Goal: Task Accomplishment & Management: Manage account settings

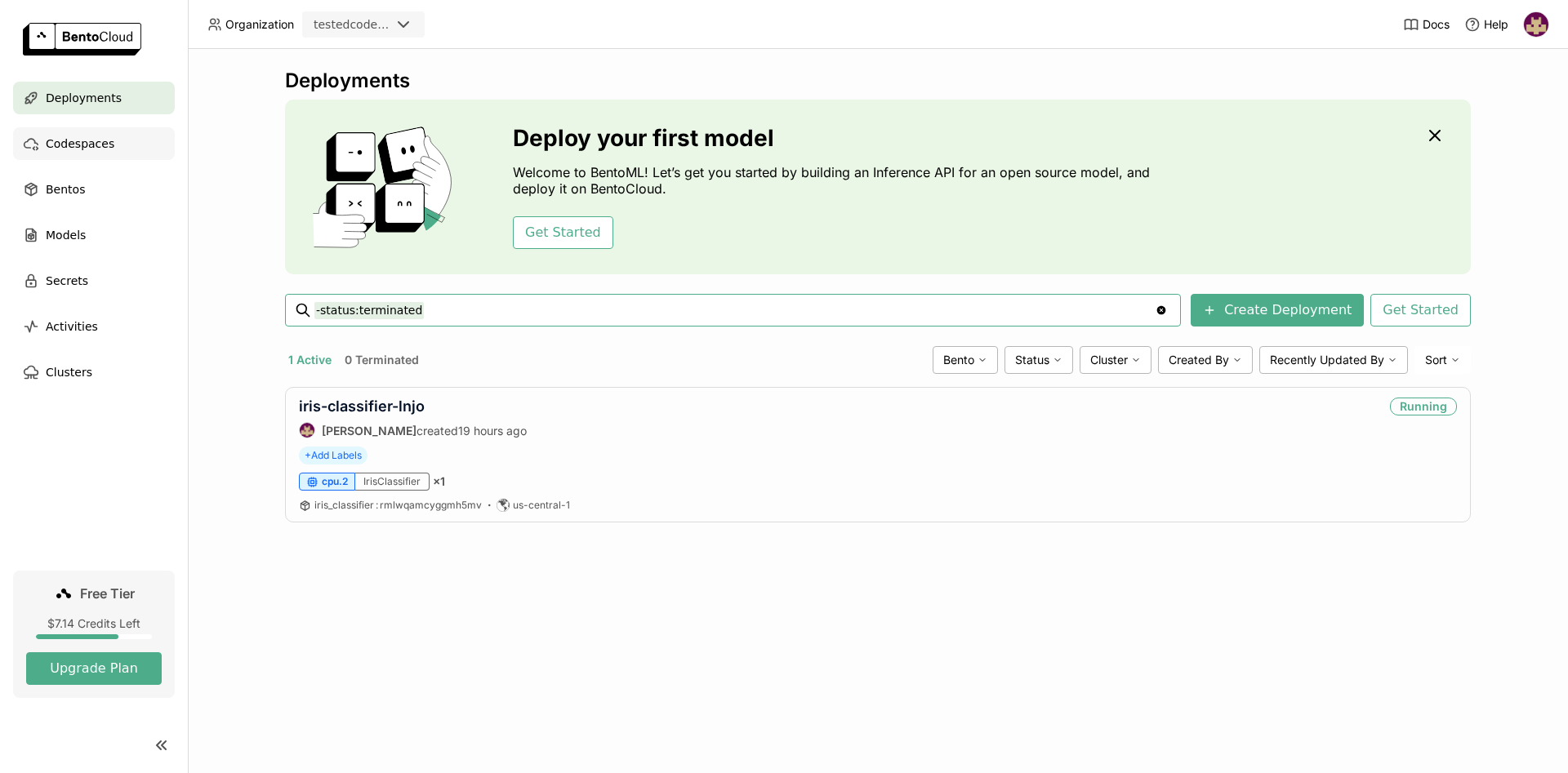
click at [91, 143] on span "Codespaces" at bounding box center [80, 144] width 69 height 20
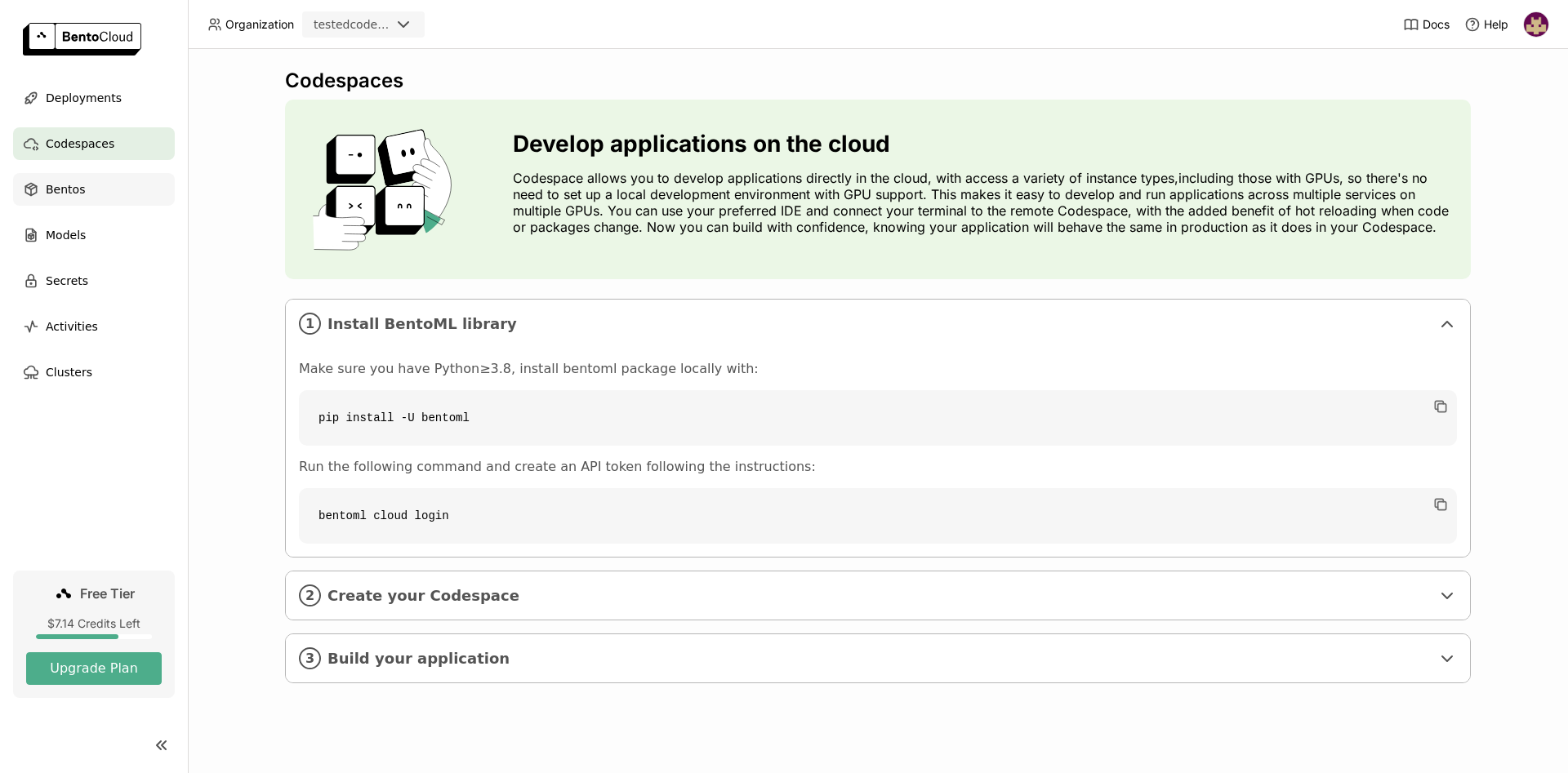
click at [80, 183] on span "Bentos" at bounding box center [65, 190] width 39 height 20
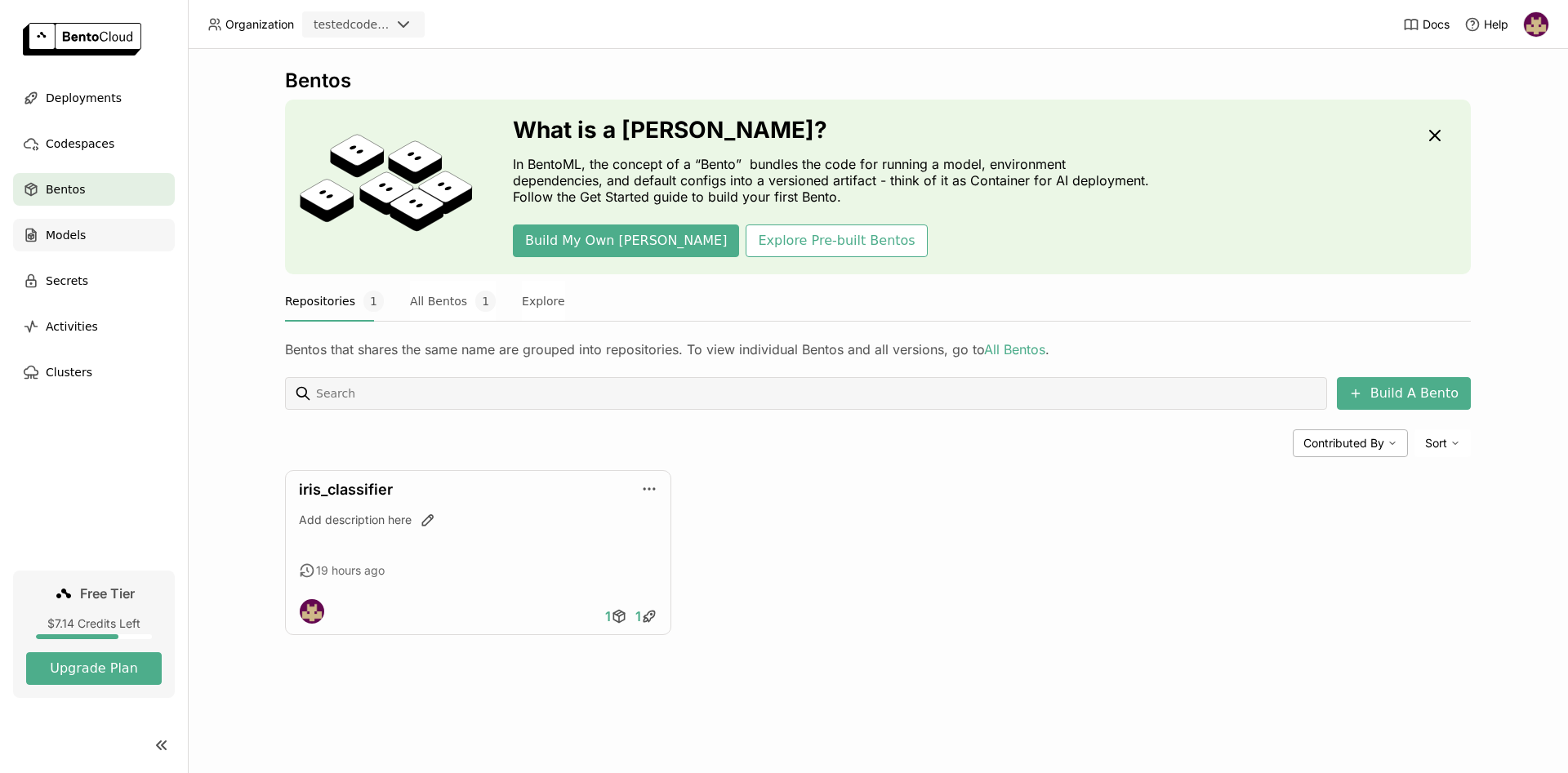
click at [106, 228] on div "Models" at bounding box center [94, 235] width 162 height 33
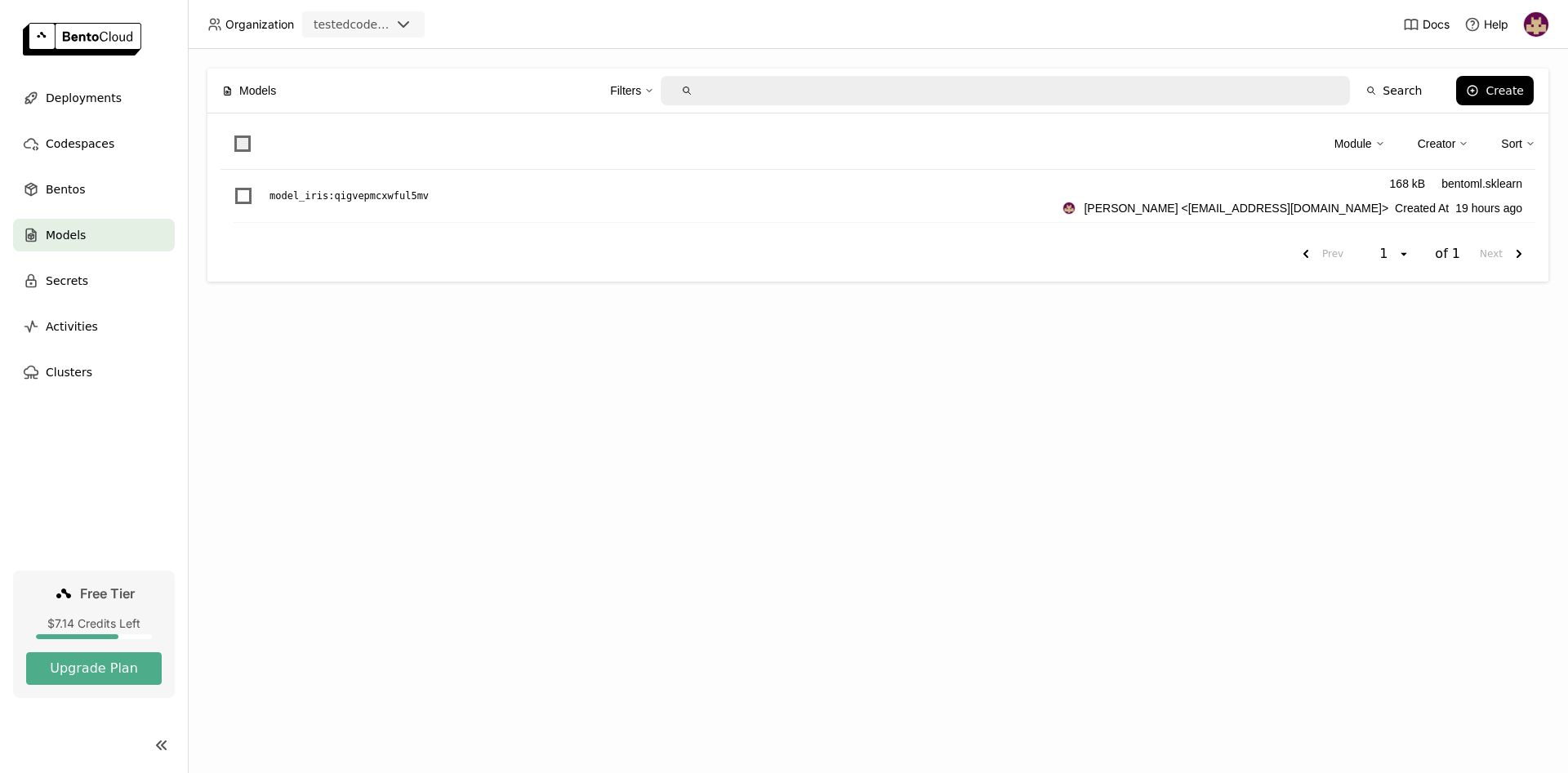
click at [242, 141] on span at bounding box center [242, 144] width 16 height 16
click at [232, 134] on input "checkbox" at bounding box center [232, 134] width 0 height 0
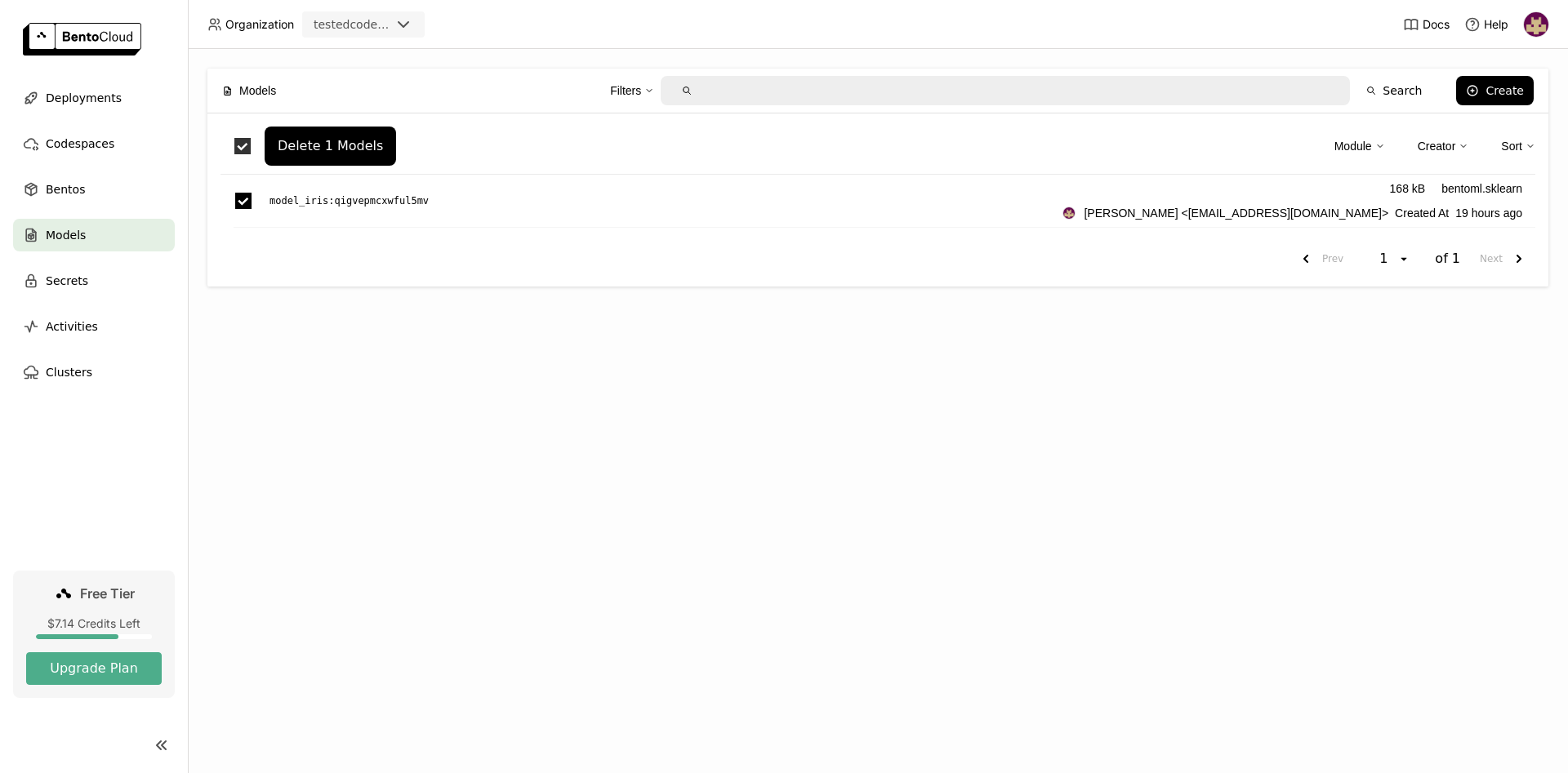
click at [242, 141] on span at bounding box center [242, 146] width 16 height 16
click at [232, 137] on input "checkbox" at bounding box center [232, 137] width 0 height 0
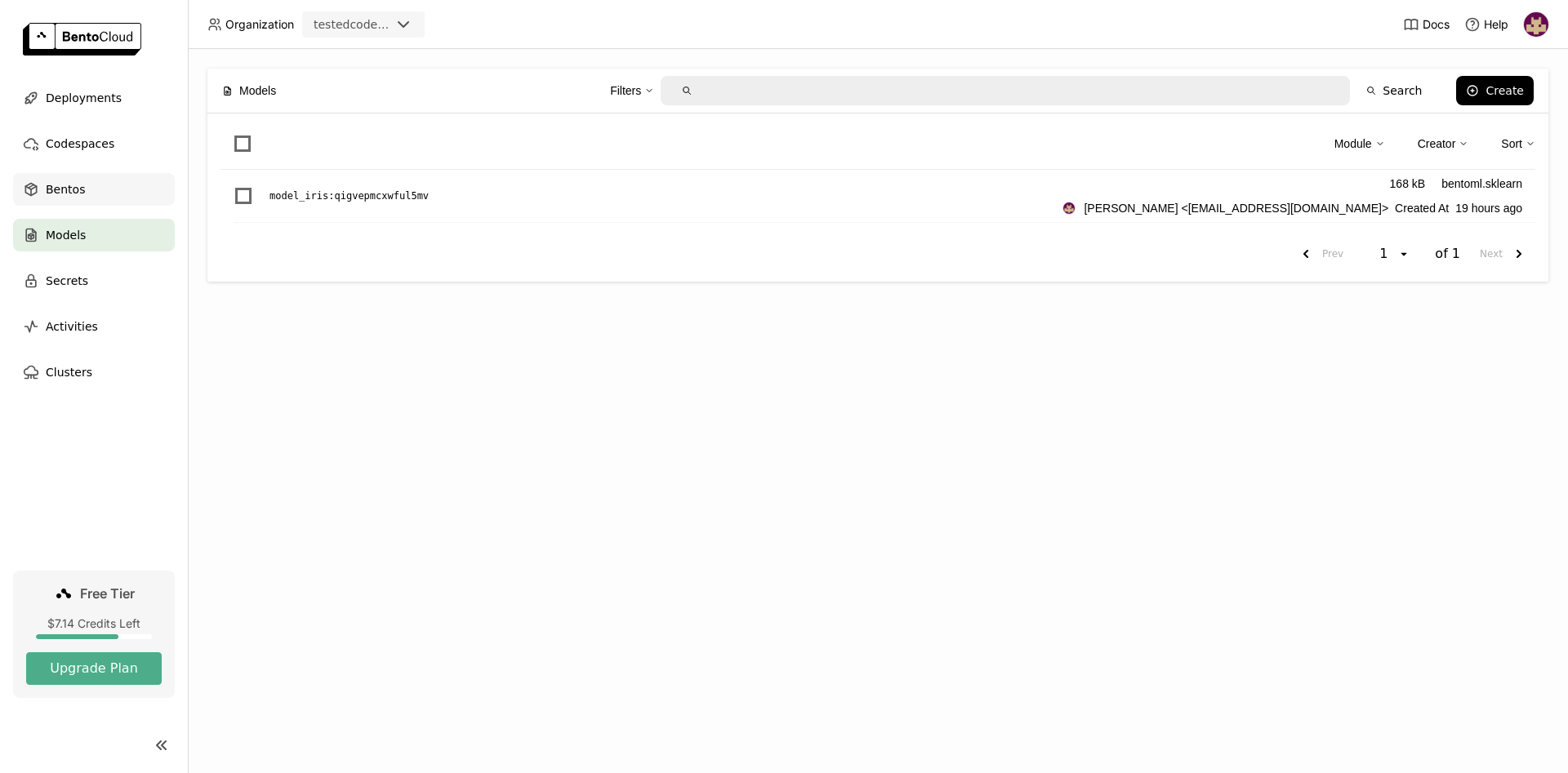
click at [51, 191] on span "Bentos" at bounding box center [65, 190] width 39 height 20
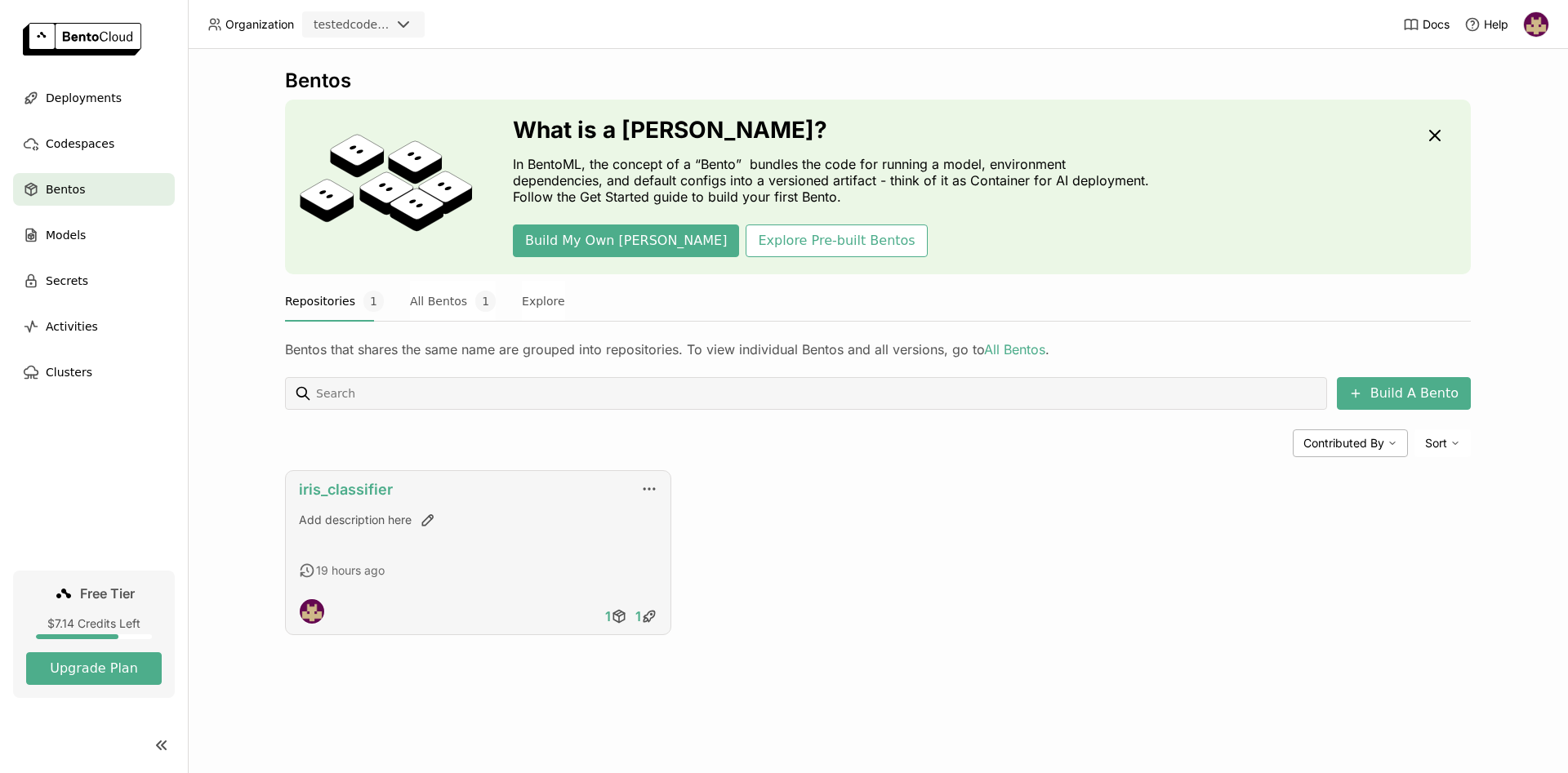
click at [330, 489] on link "iris_classifier" at bounding box center [345, 489] width 94 height 17
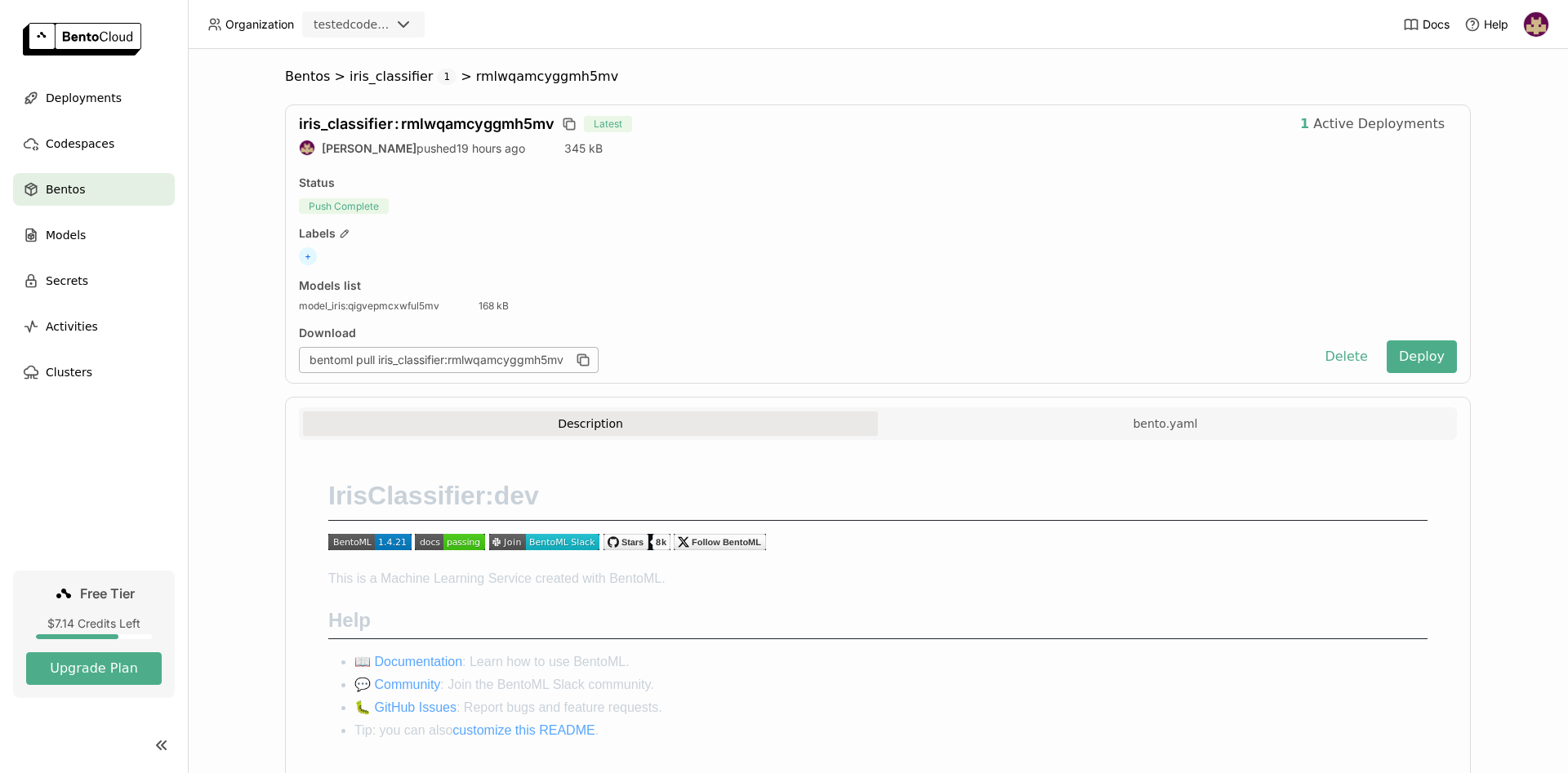
click at [242, 310] on div "Bentos > iris_classifier 1 > rmlwqamcyggmh5mv iris_classifier : rmlwqamcyggmh5m…" at bounding box center [877, 442] width 1340 height 746
click at [1341, 355] on button "Delete" at bounding box center [1345, 357] width 68 height 33
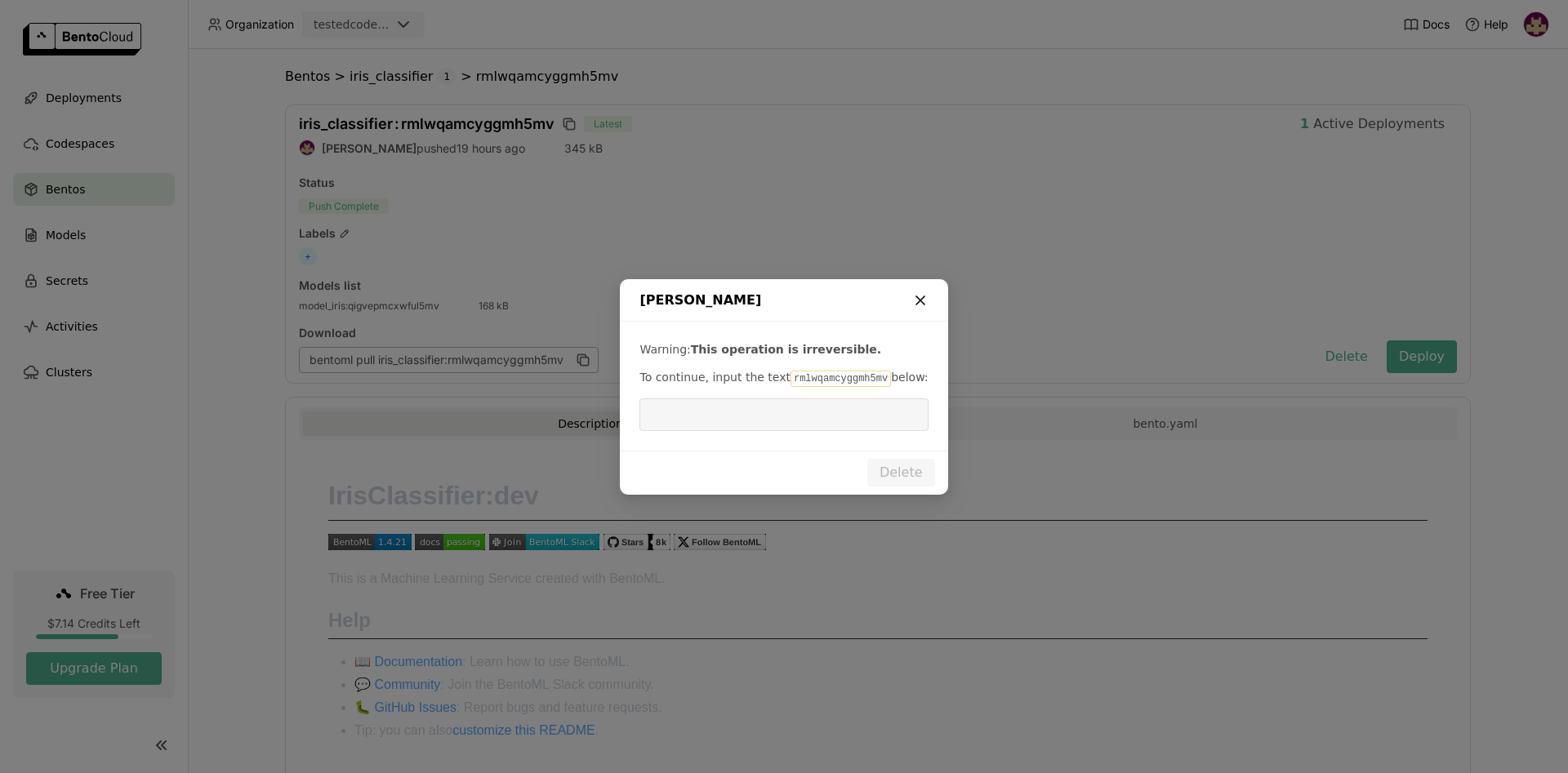
click at [922, 299] on icon "dialog" at bounding box center [921, 300] width 16 height 16
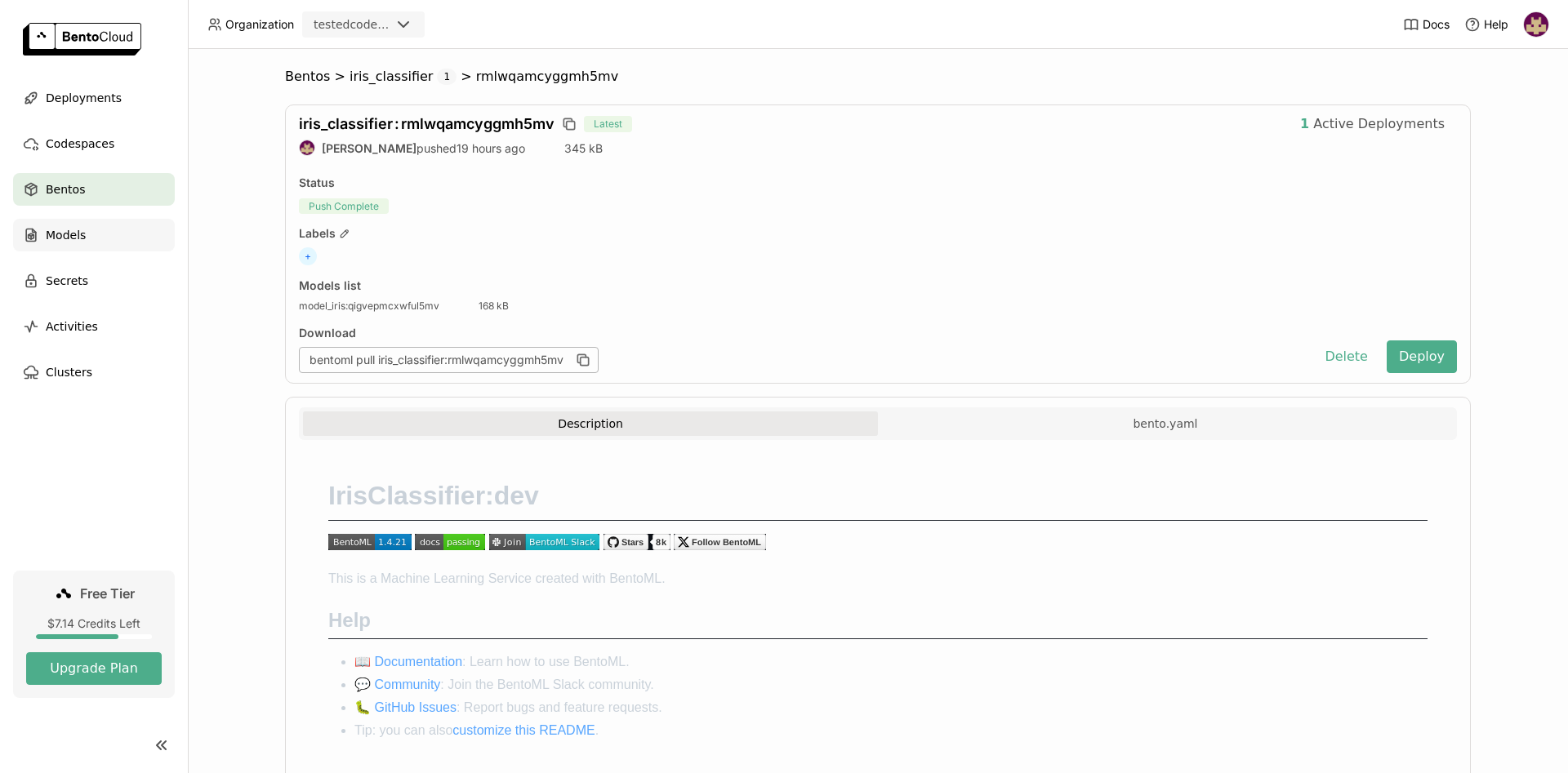
click at [79, 229] on span "Models" at bounding box center [65, 235] width 40 height 20
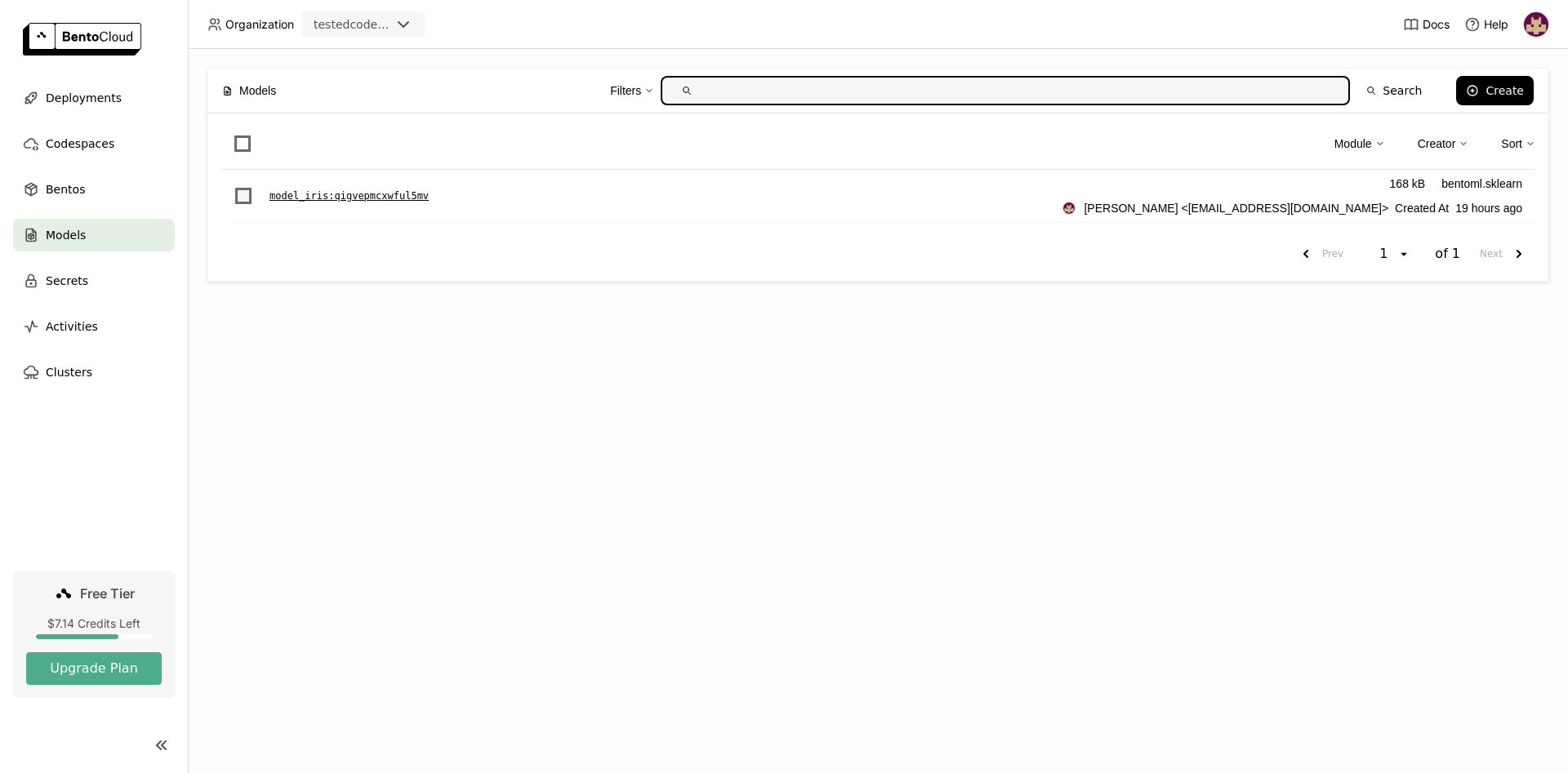
click at [246, 190] on span "List item" at bounding box center [243, 195] width 16 height 16
click at [233, 187] on input "List item" at bounding box center [233, 187] width 0 height 0
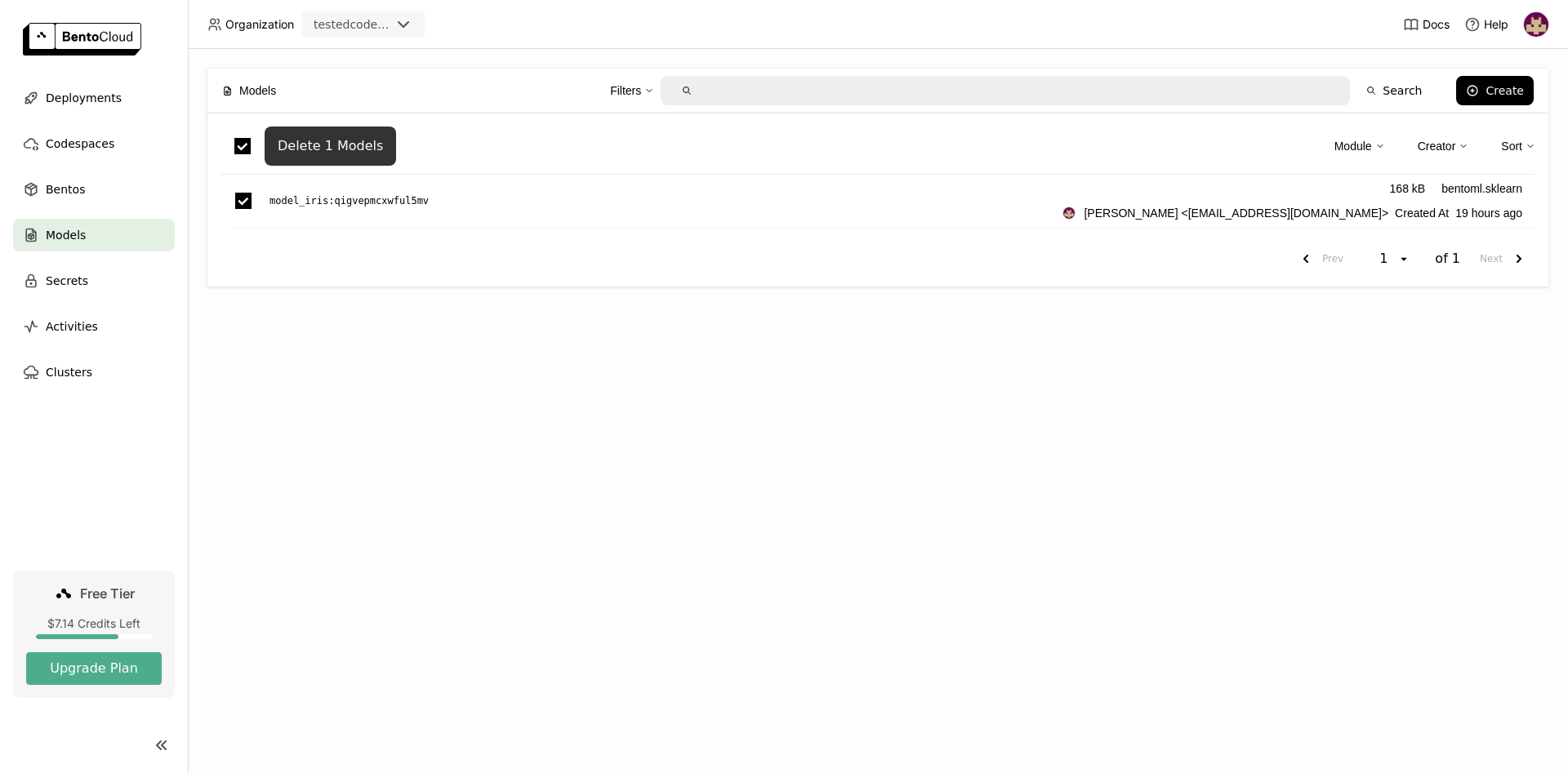
click at [332, 147] on div "Delete 1 Models" at bounding box center [330, 146] width 106 height 16
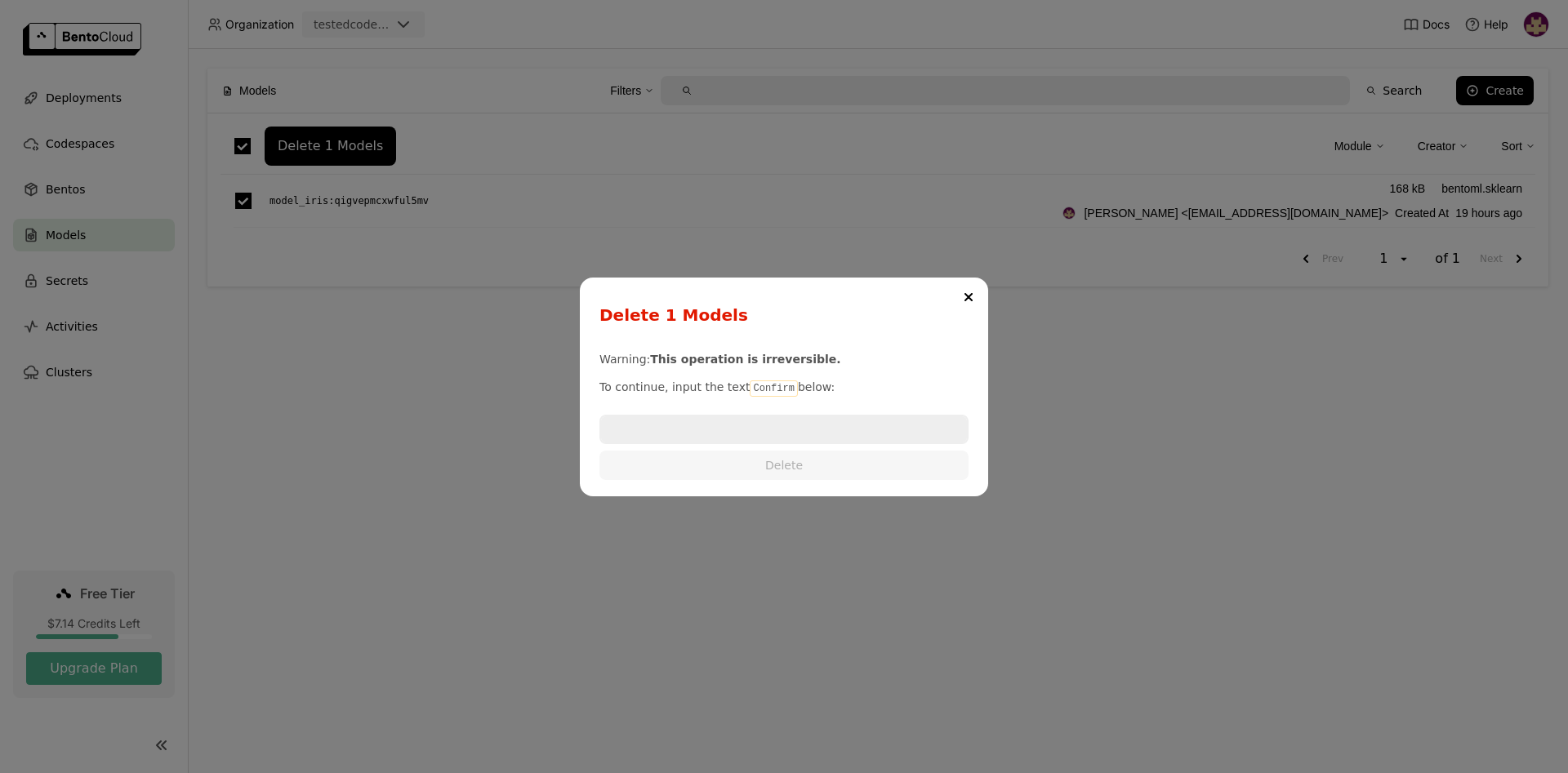
click at [750, 391] on code "Confirm" at bounding box center [773, 389] width 47 height 16
copy p "Confirm"
click at [688, 425] on input "dialog" at bounding box center [783, 429] width 366 height 26
paste input "Confirm"
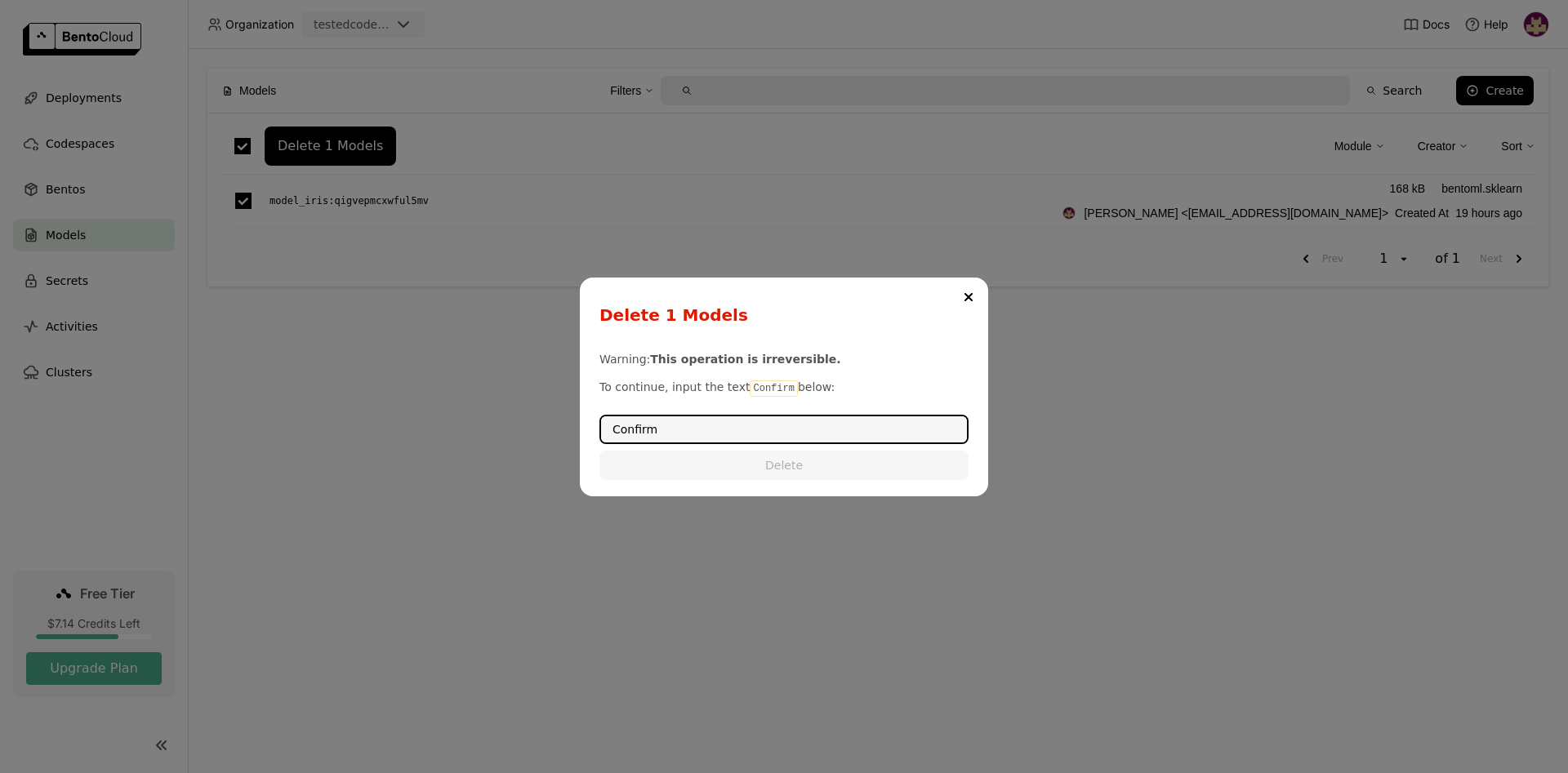
click at [613, 427] on input "Confirm" at bounding box center [783, 429] width 366 height 26
click at [686, 430] on input "Confirm" at bounding box center [783, 429] width 366 height 26
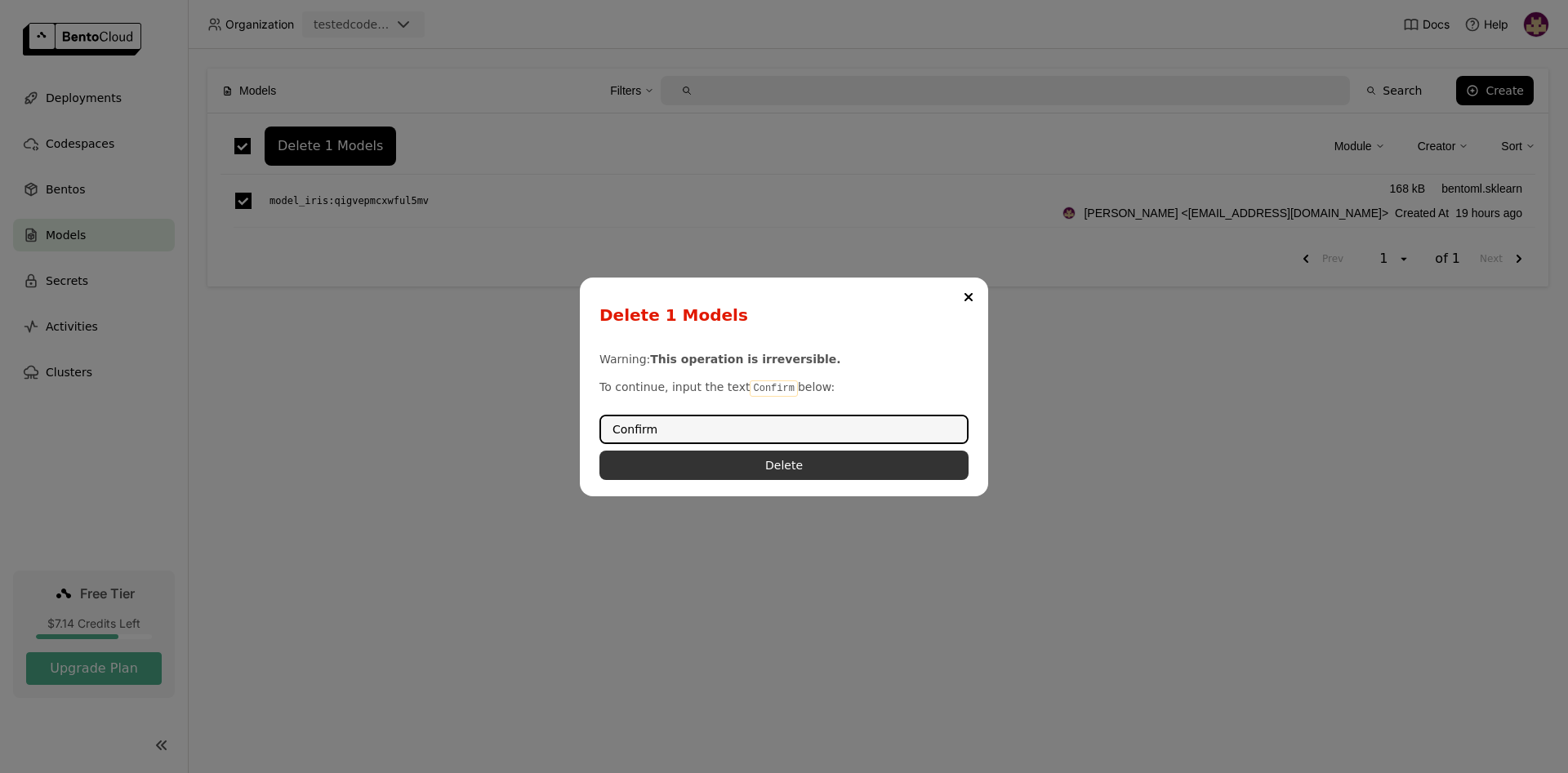
type input "Confirm"
click at [681, 465] on button "Delete" at bounding box center [783, 465] width 369 height 29
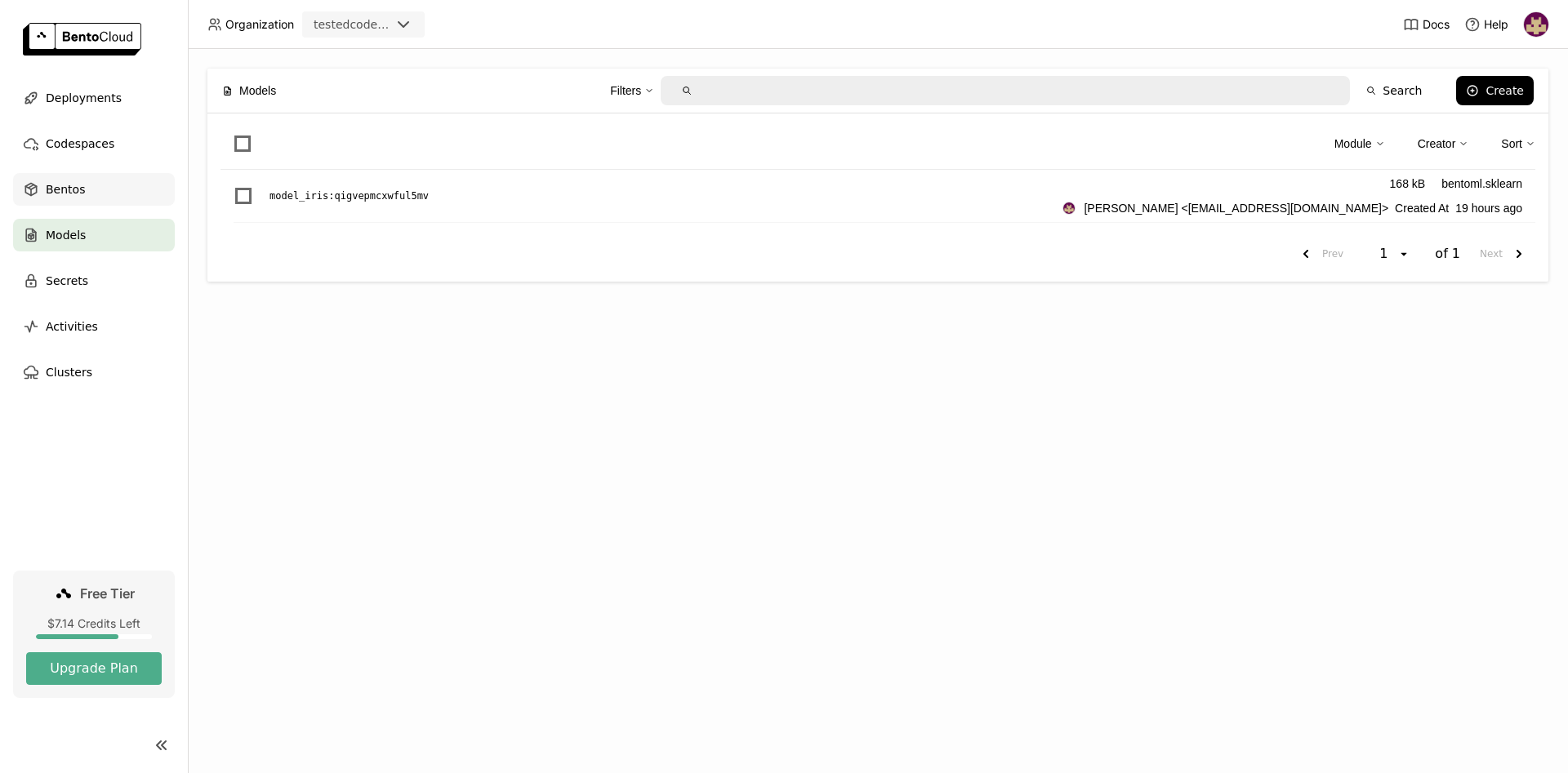
click at [76, 186] on span "Bentos" at bounding box center [65, 190] width 39 height 20
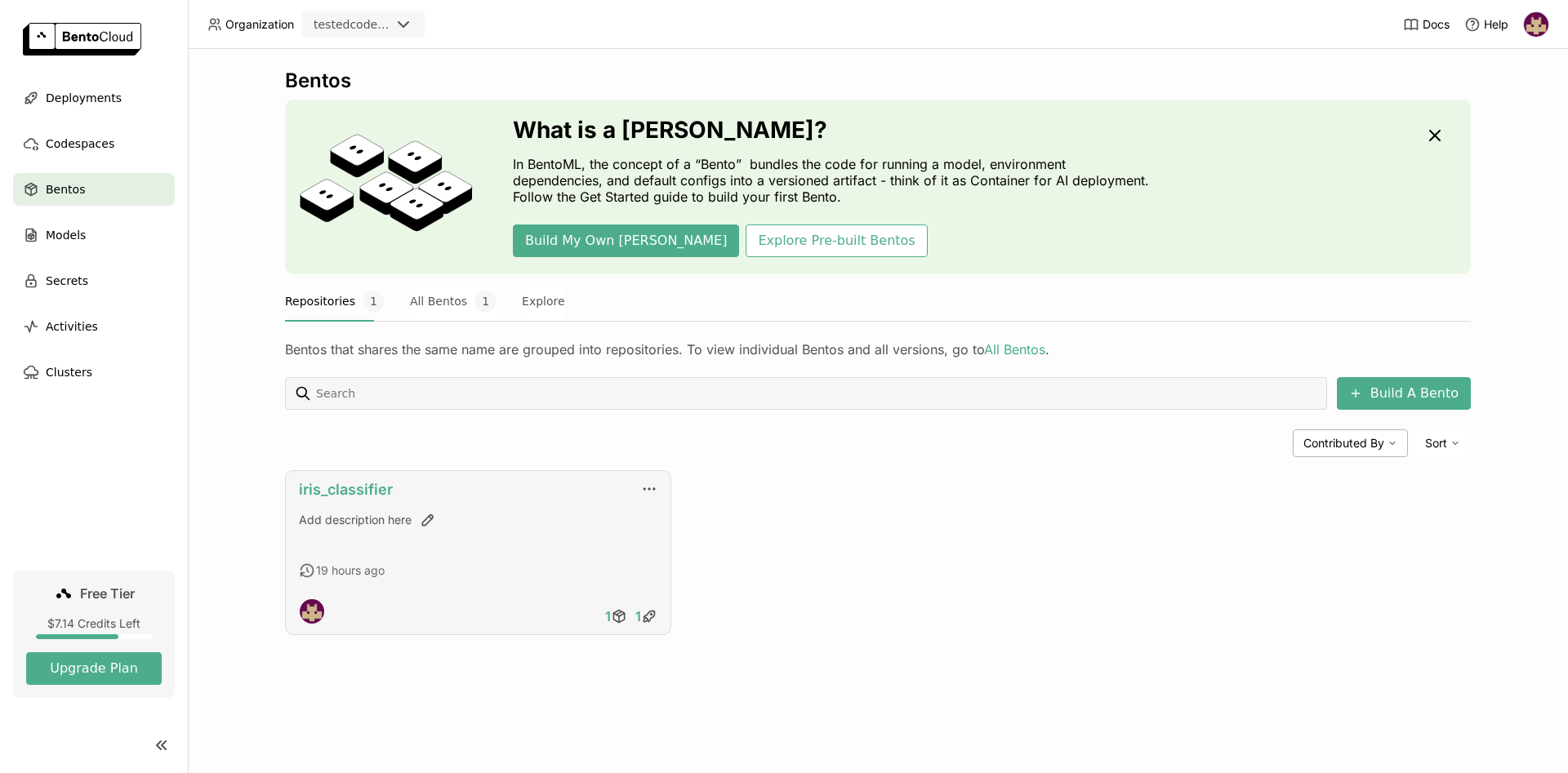
click at [372, 488] on link "iris_classifier" at bounding box center [345, 489] width 94 height 17
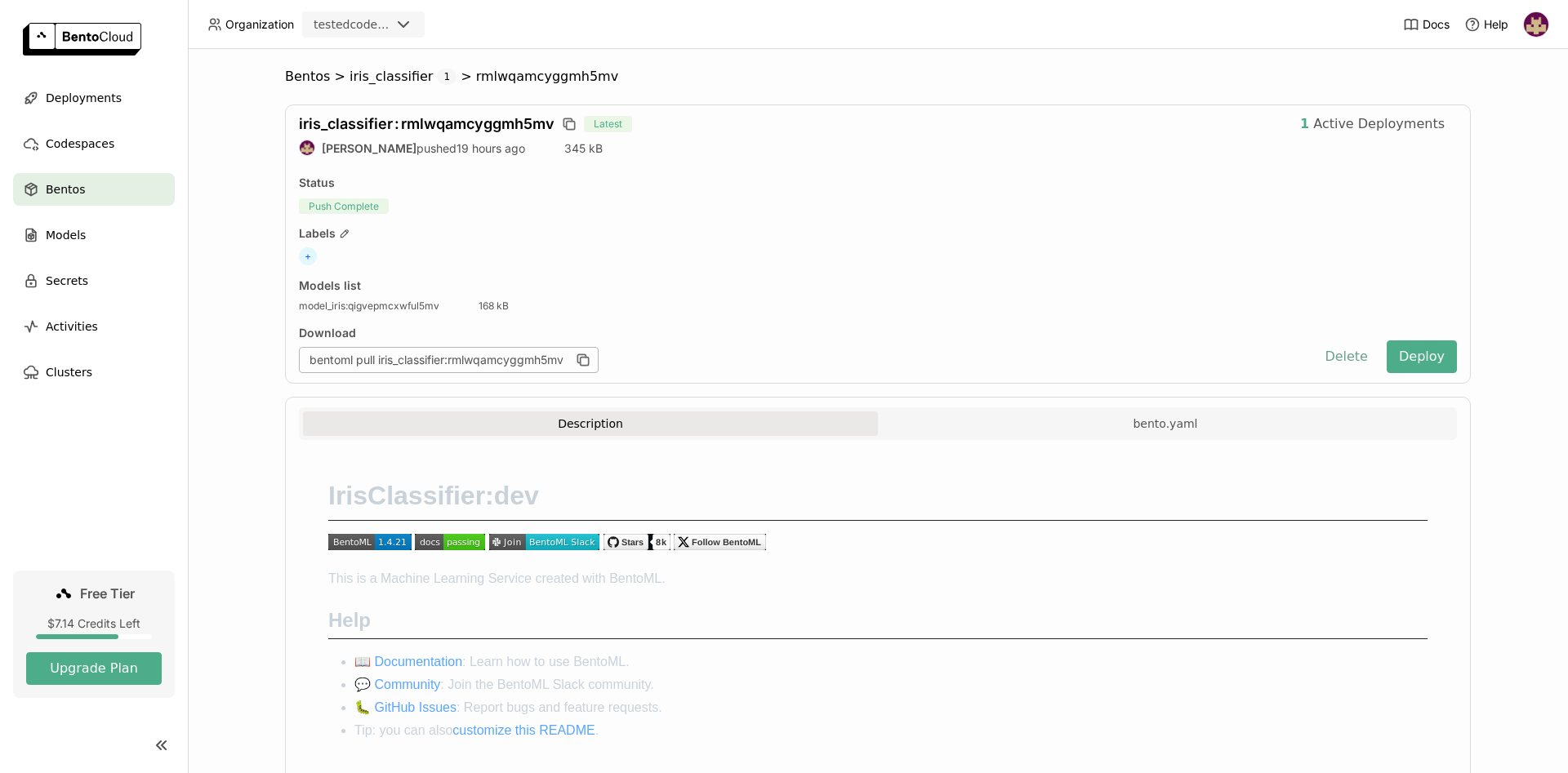
click at [1361, 360] on button "Delete" at bounding box center [1345, 357] width 68 height 33
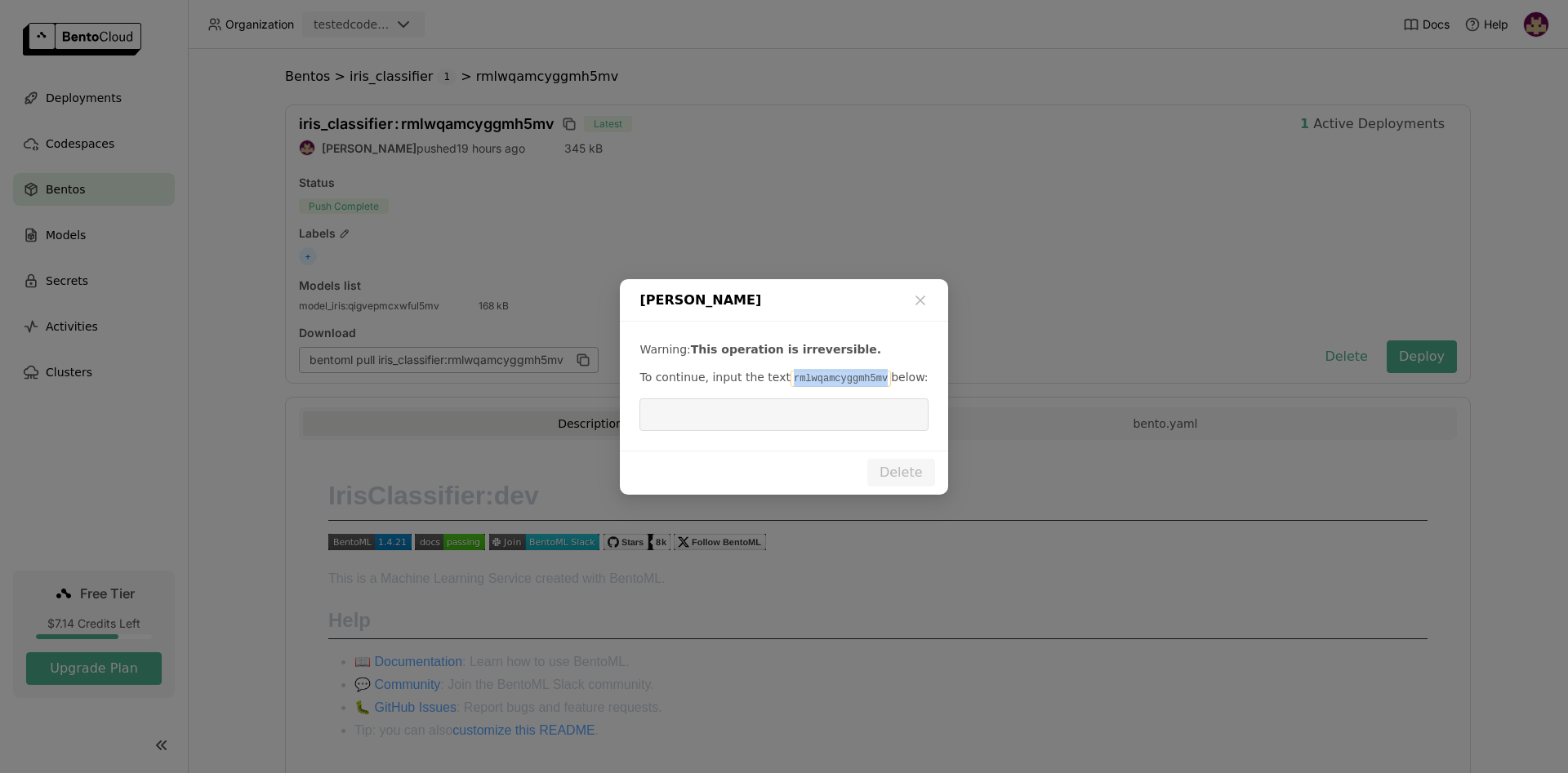
drag, startPoint x: 780, startPoint y: 379, endPoint x: 865, endPoint y: 380, distance: 85.0
click at [865, 380] on code "rmlwqamcyggmh5mv" at bounding box center [840, 379] width 101 height 16
copy code "rmlwqamcyggmh5mv"
click at [807, 413] on input "dialog" at bounding box center [783, 415] width 268 height 31
paste input "rmlwqamcyggmh5mv"
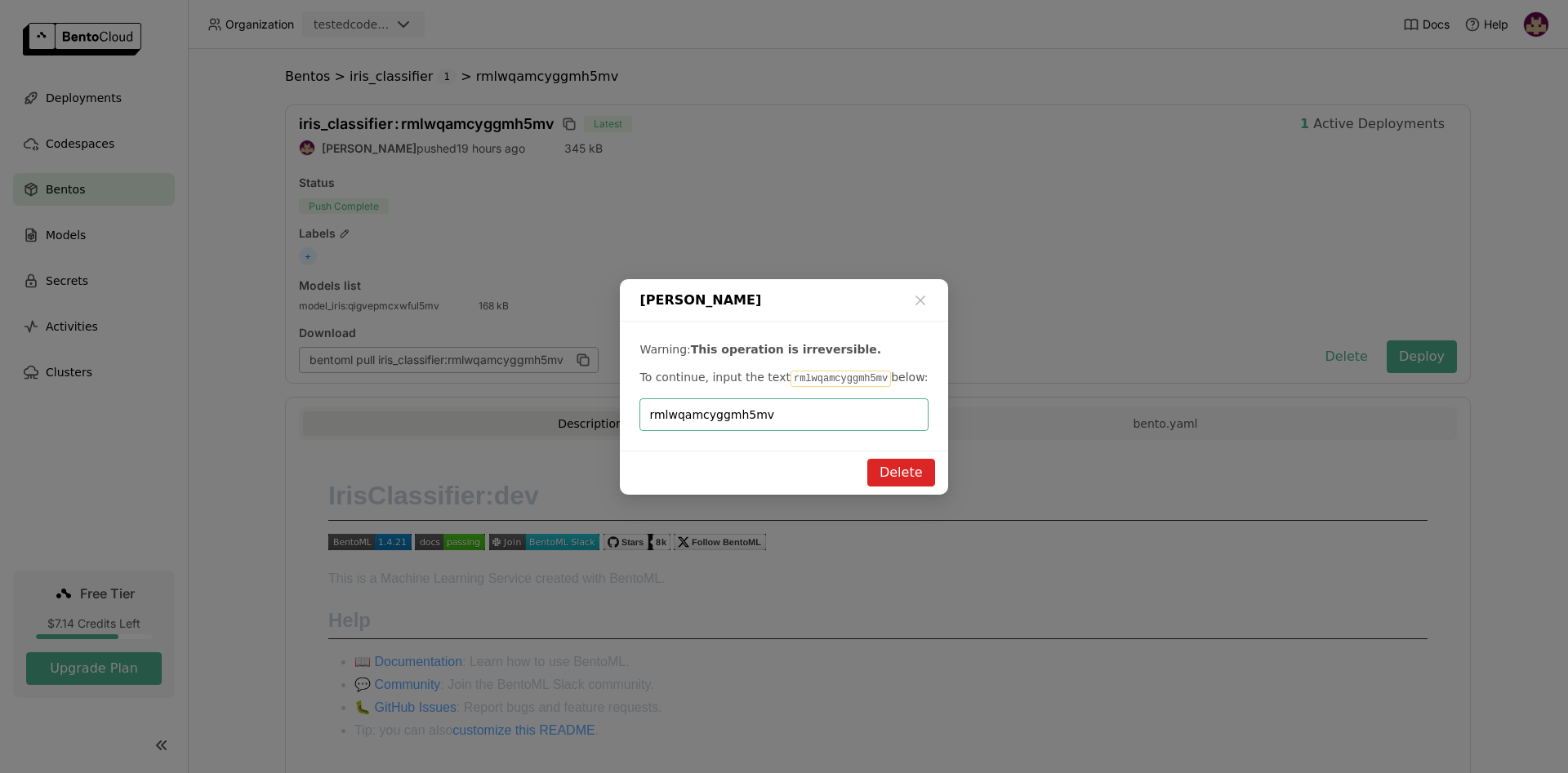
type input "rmlwqamcyggmh5mv"
click at [904, 474] on button "Delete" at bounding box center [901, 473] width 68 height 28
click at [927, 465] on button "Delete" at bounding box center [901, 473] width 68 height 28
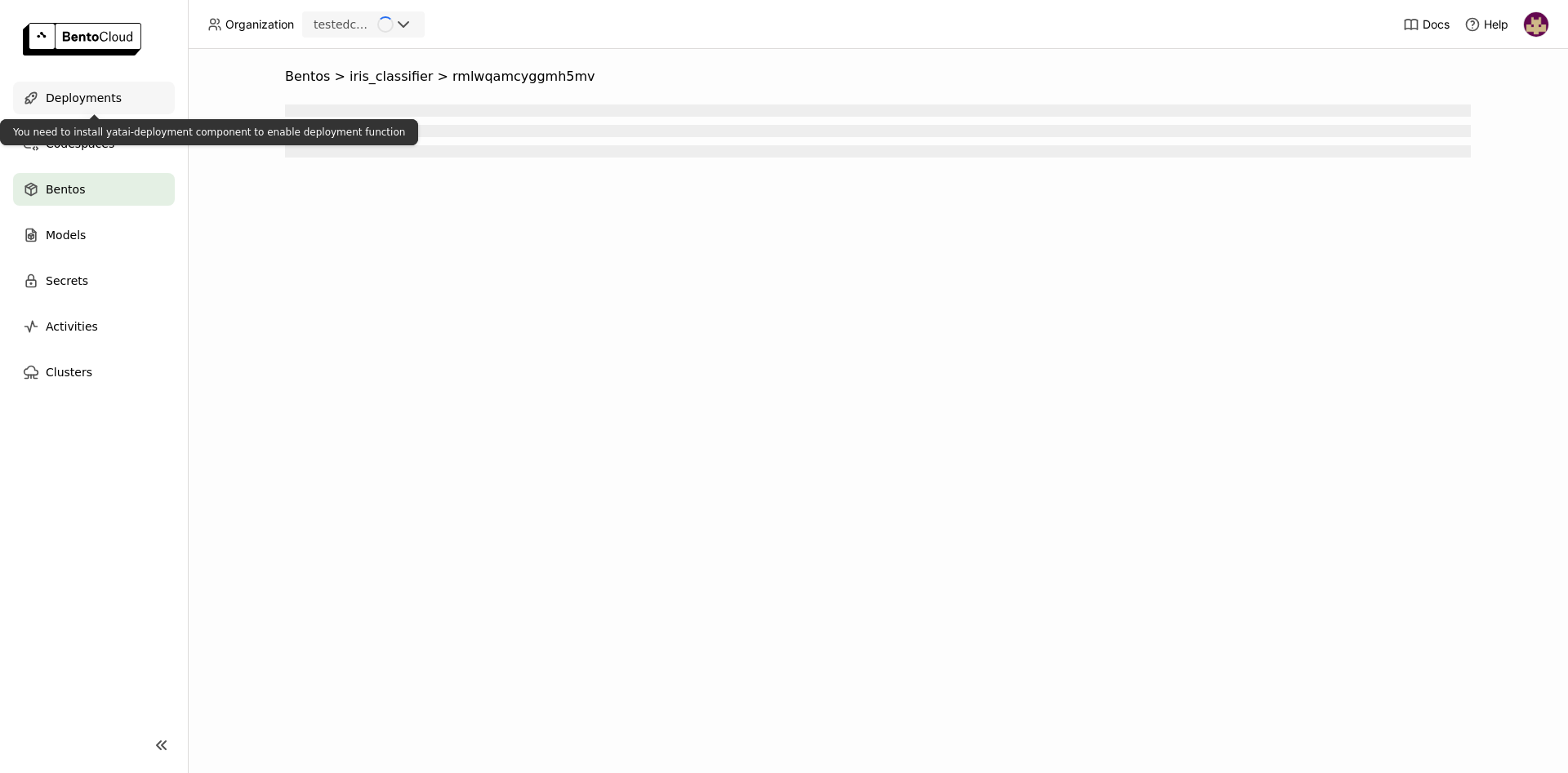
click at [91, 98] on span "Deployments" at bounding box center [83, 98] width 76 height 20
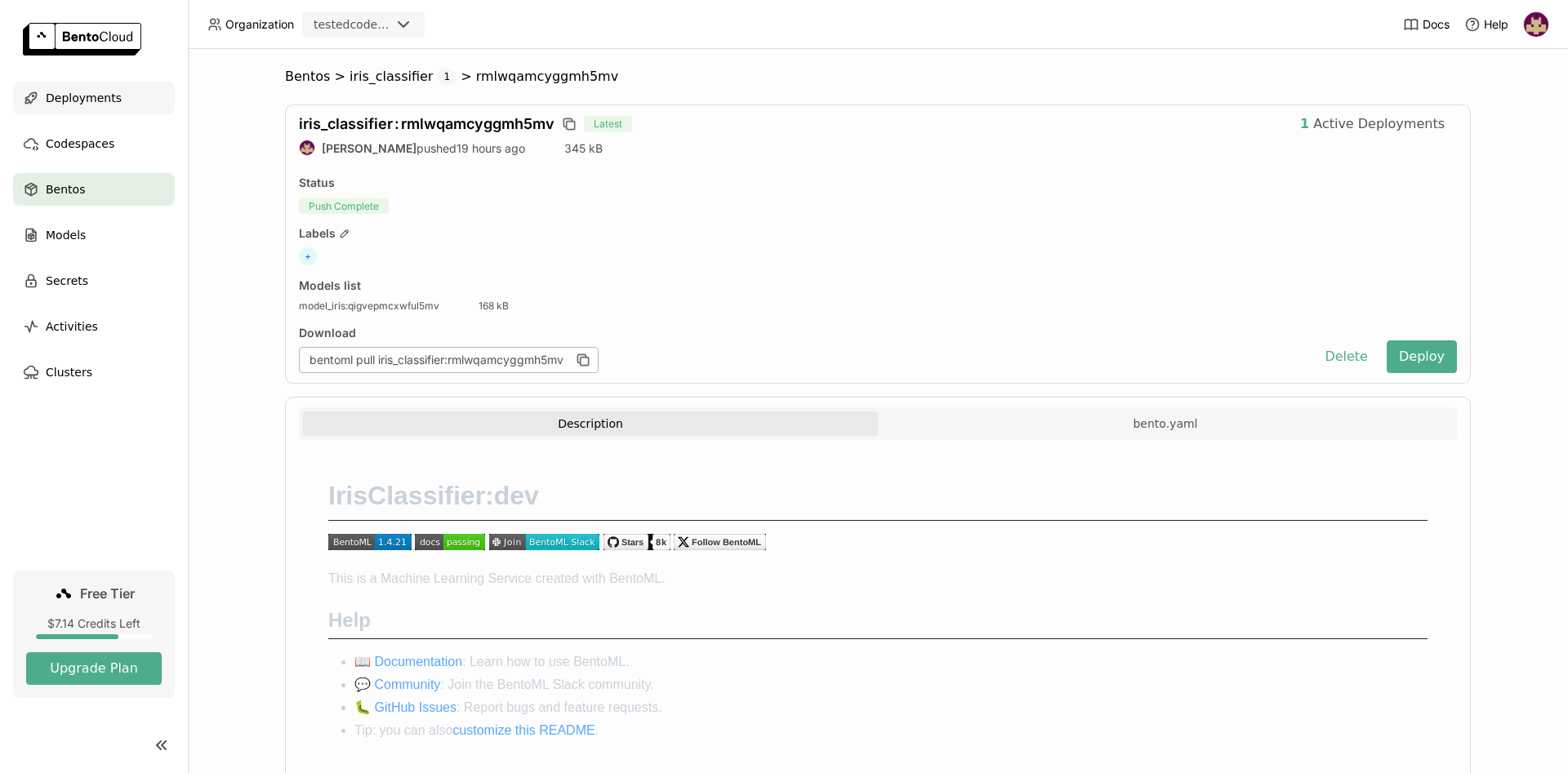
click at [84, 90] on span "Deployments" at bounding box center [83, 98] width 76 height 20
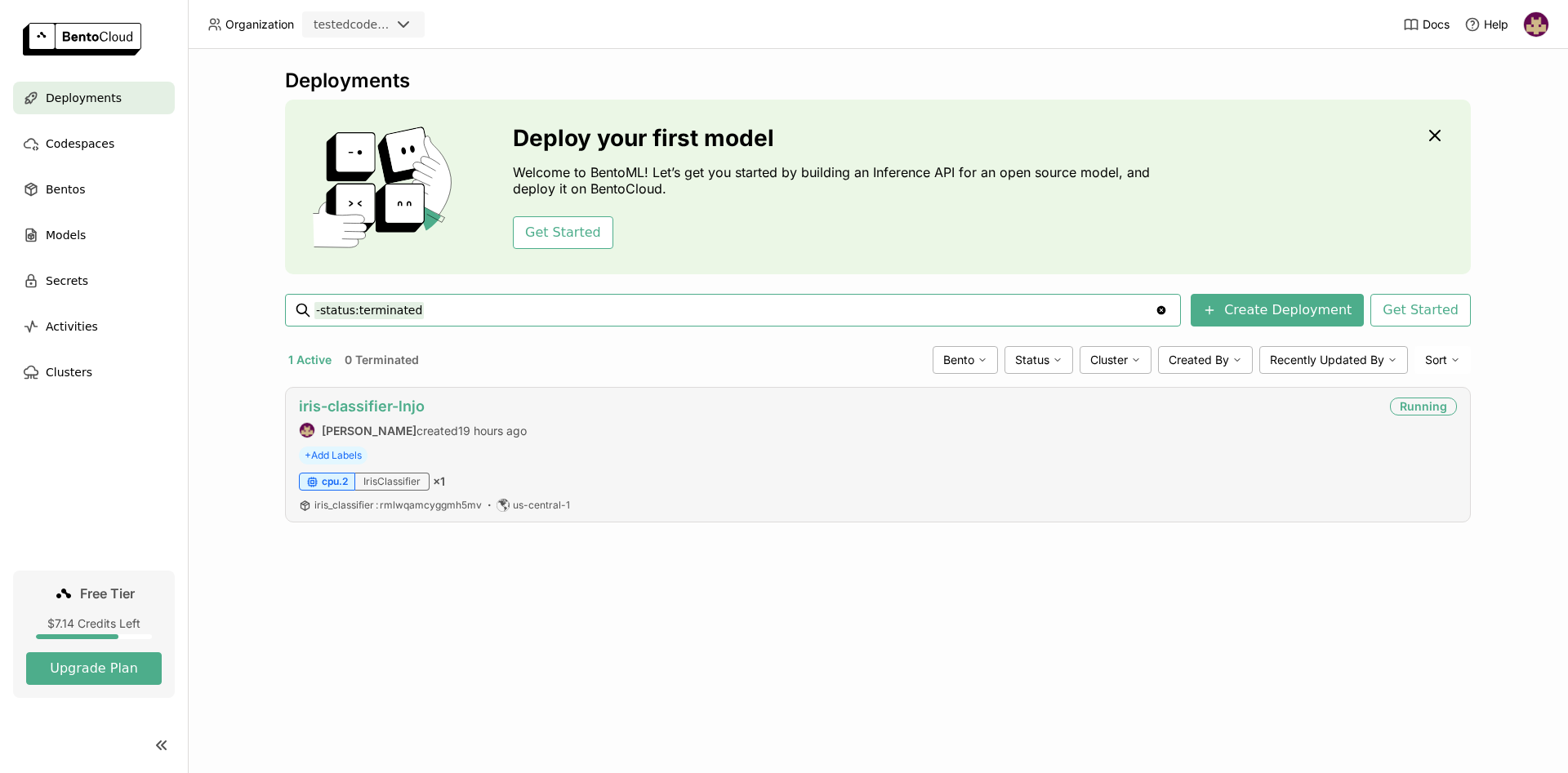
click at [381, 403] on link "iris-classifier-lnjo" at bounding box center [362, 406] width 126 height 17
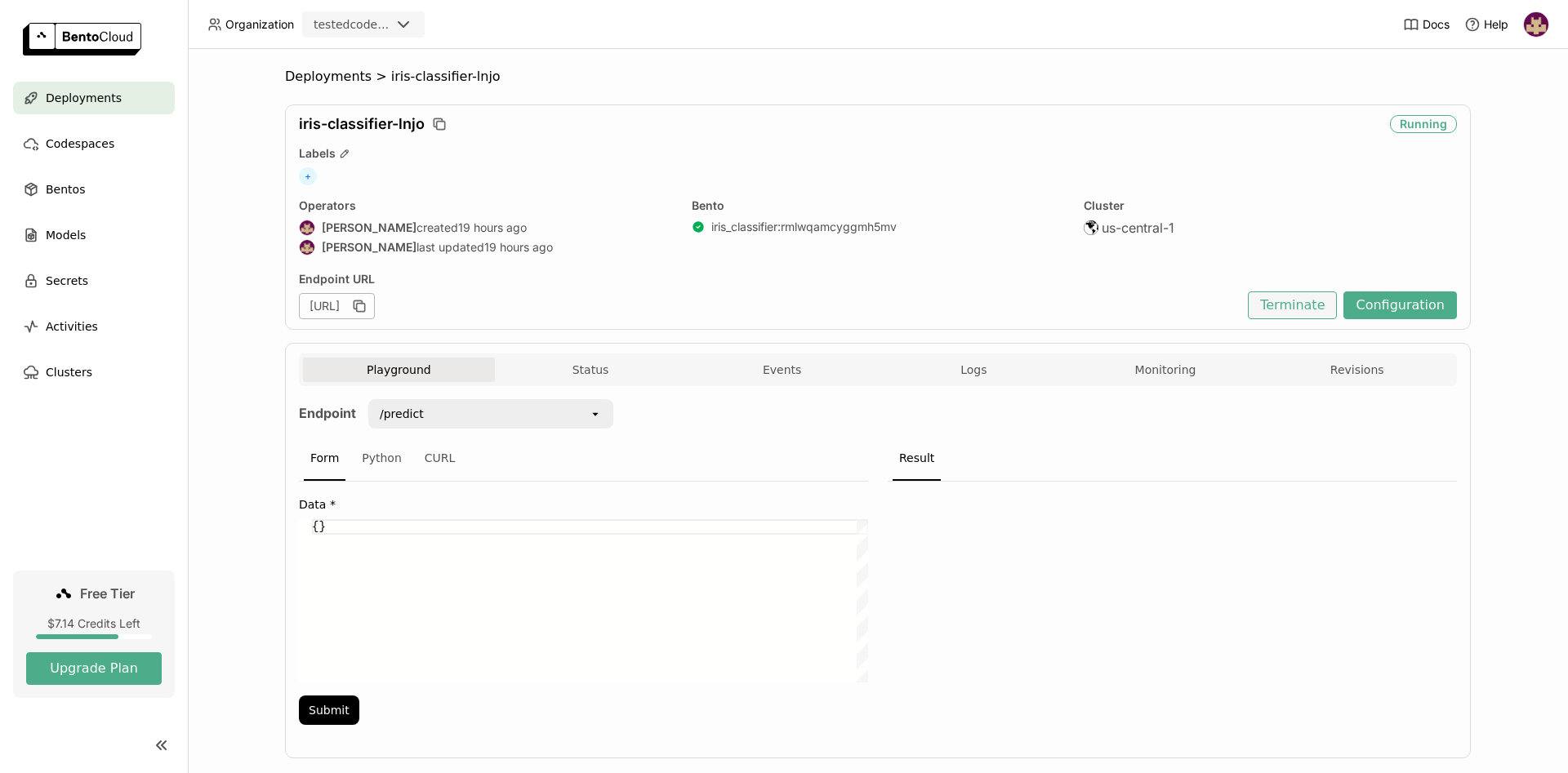
click at [1297, 303] on button "Terminate" at bounding box center [1292, 305] width 89 height 28
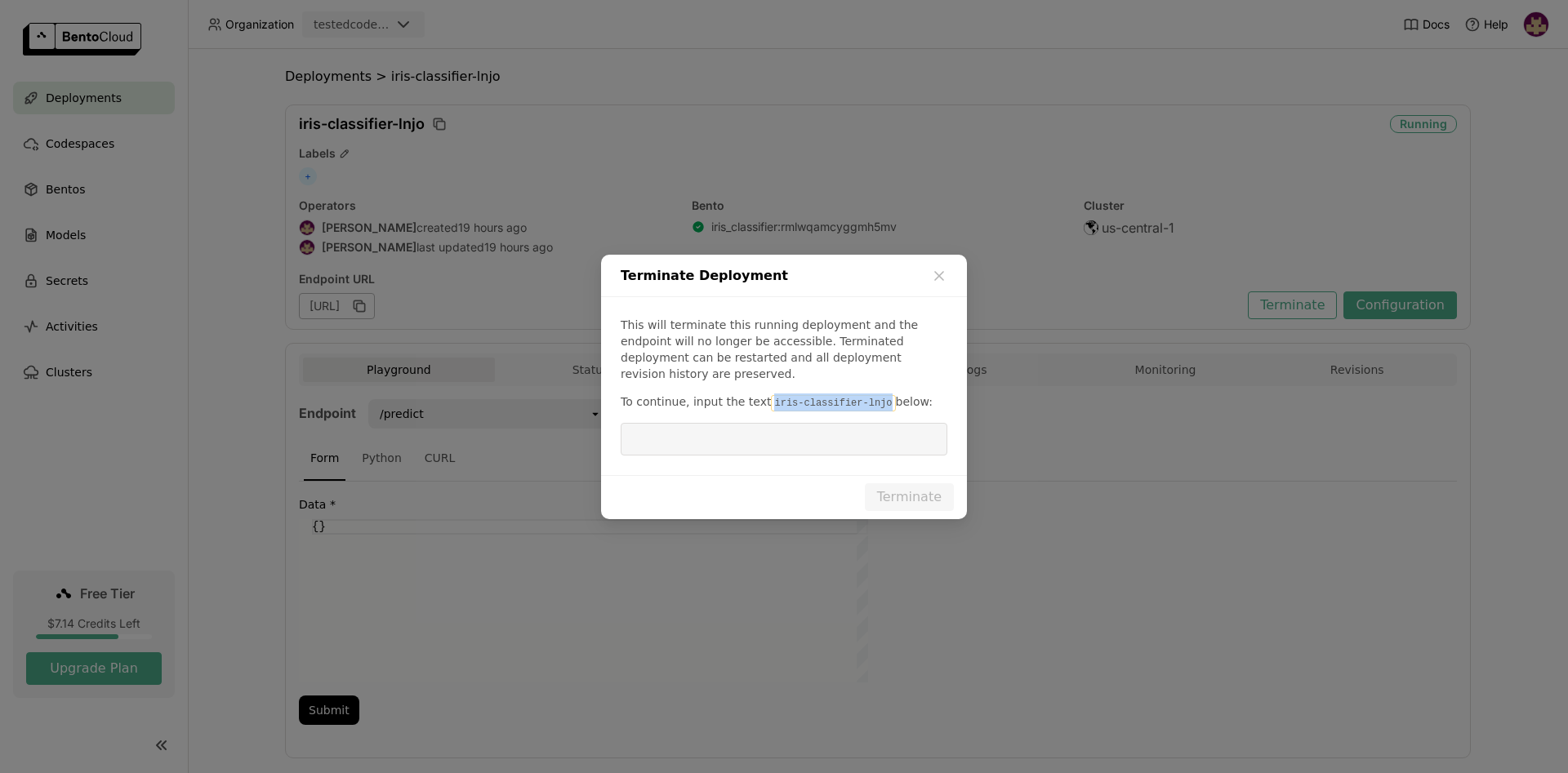
drag, startPoint x: 758, startPoint y: 391, endPoint x: 868, endPoint y: 396, distance: 110.1
click at [868, 396] on code "iris-classifier-lnjo" at bounding box center [833, 403] width 124 height 16
copy code "iris-classifier-lnjo"
click at [741, 436] on input "dialog" at bounding box center [783, 439] width 307 height 31
paste input "iris-classifier-lnjo"
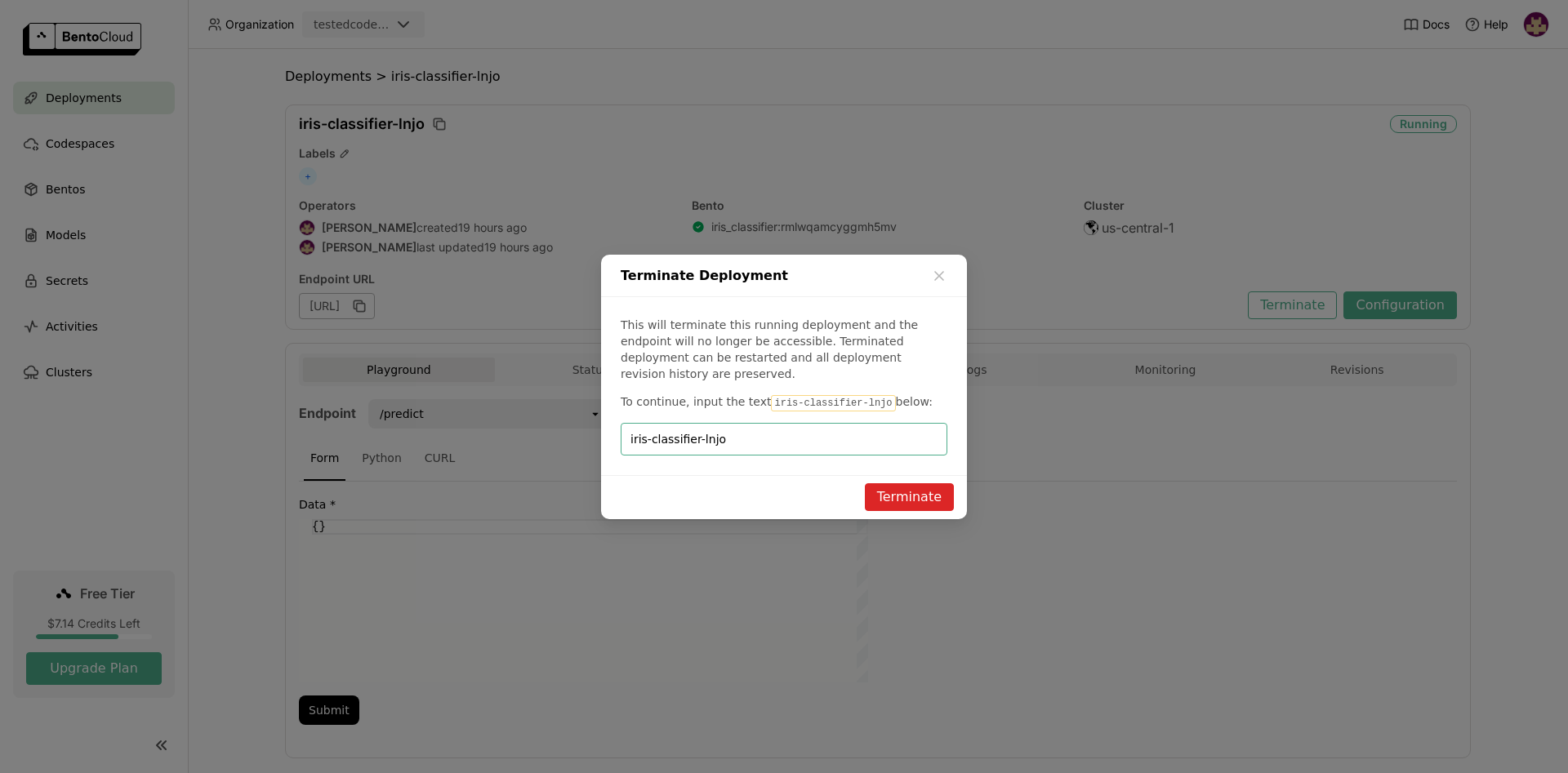
type input "iris-classifier-lnjo"
click at [904, 483] on button "Terminate" at bounding box center [909, 497] width 89 height 28
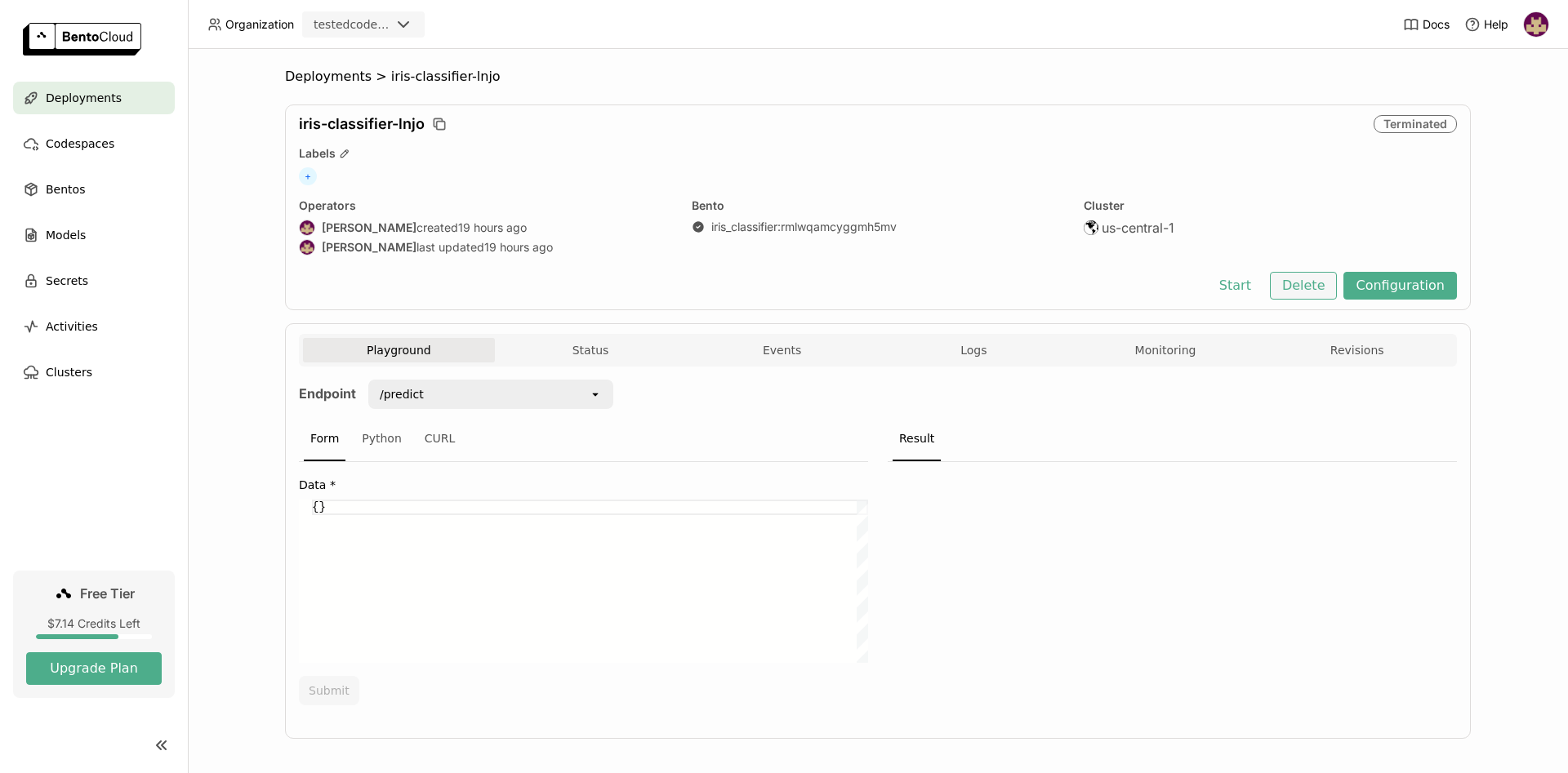
click at [1294, 285] on button "Delete" at bounding box center [1304, 285] width 68 height 28
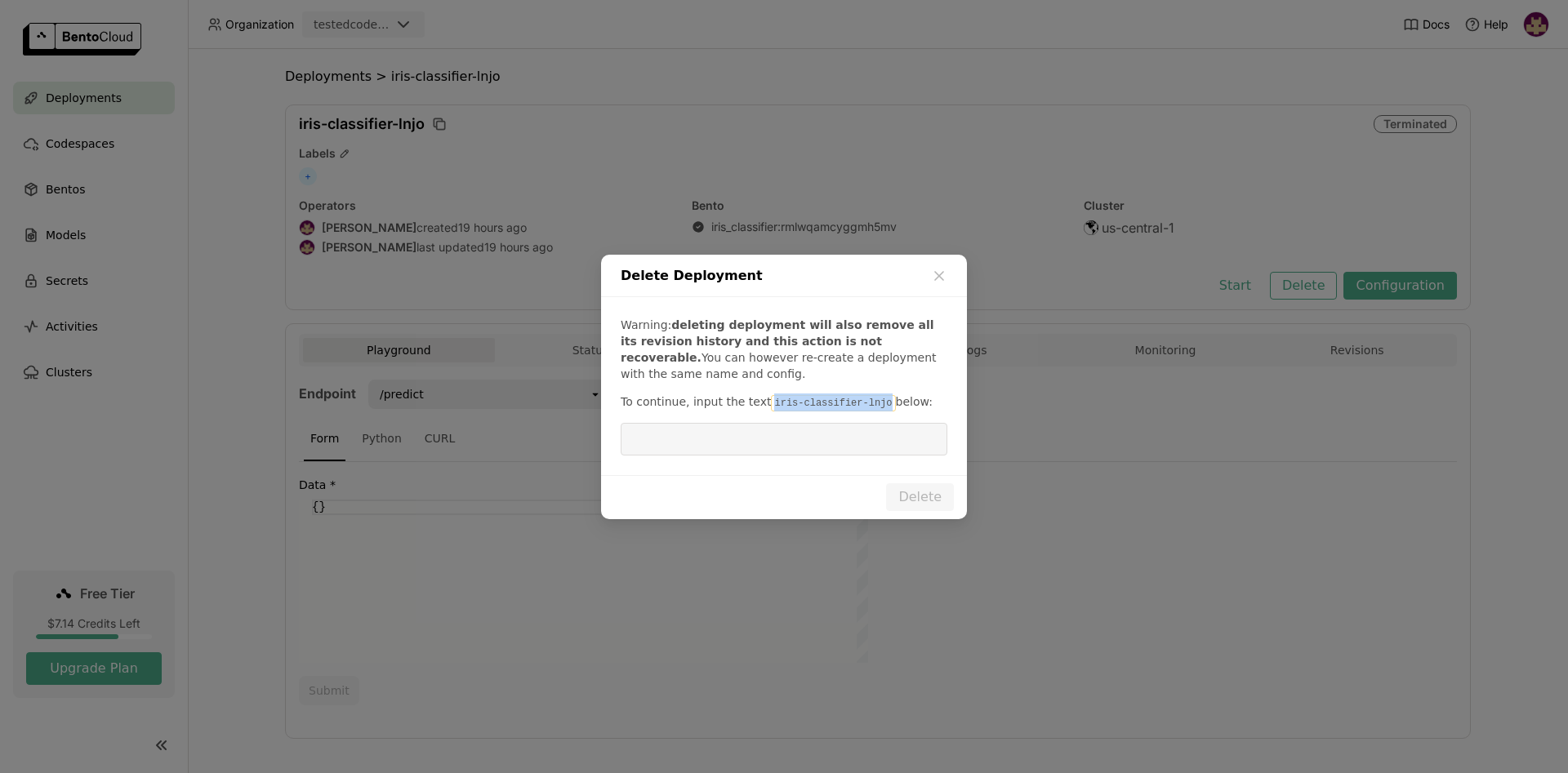
drag, startPoint x: 758, startPoint y: 404, endPoint x: 868, endPoint y: 405, distance: 110.0
click at [868, 405] on code "iris-classifier-lnjo" at bounding box center [833, 403] width 124 height 16
copy code "iris-classifier-lnjo"
click at [786, 444] on input "dialog" at bounding box center [783, 439] width 307 height 31
paste input "iris-classifier-lnjo"
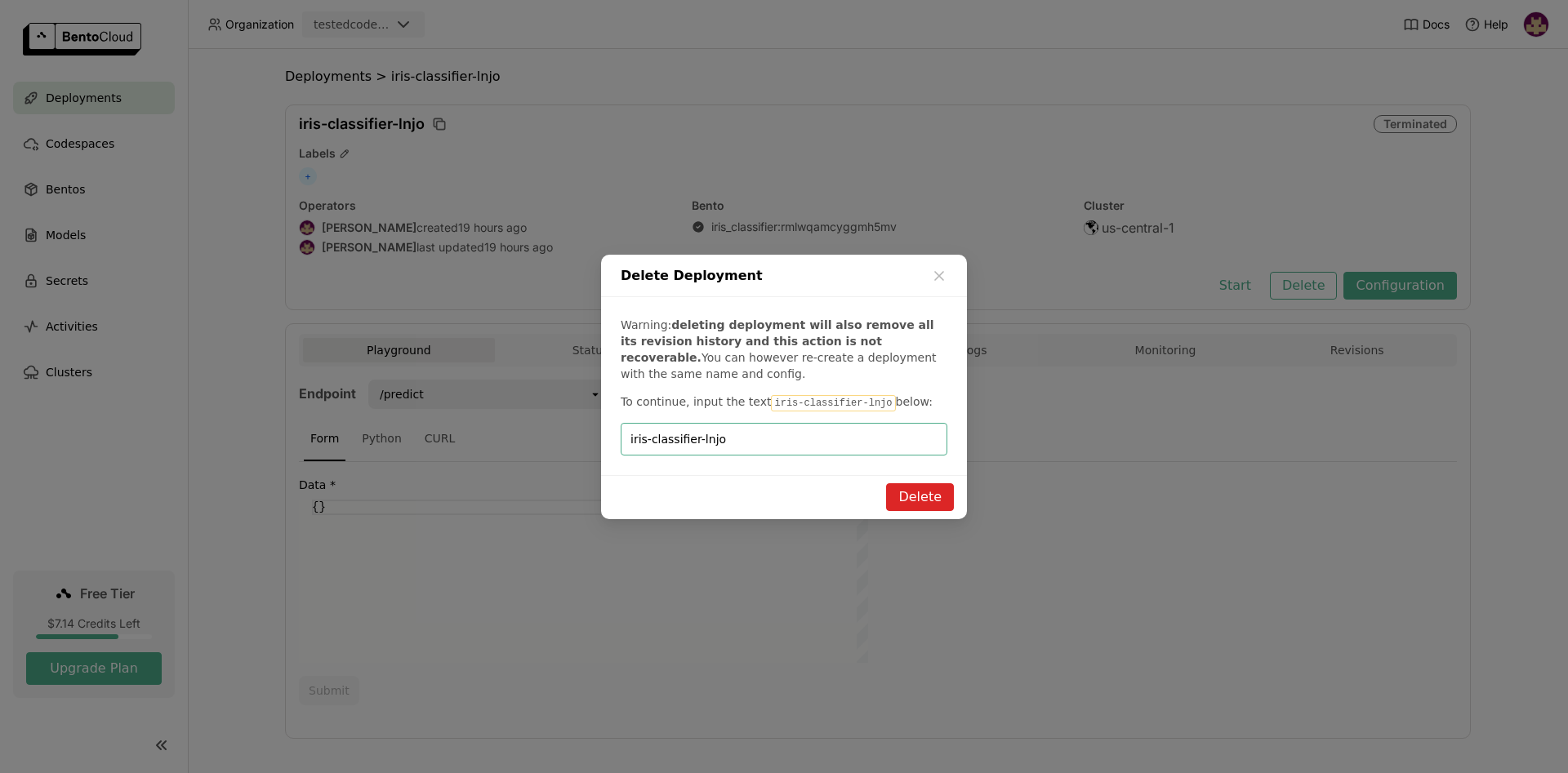
type input "iris-classifier-lnjo"
click at [922, 498] on button "Delete" at bounding box center [920, 497] width 68 height 28
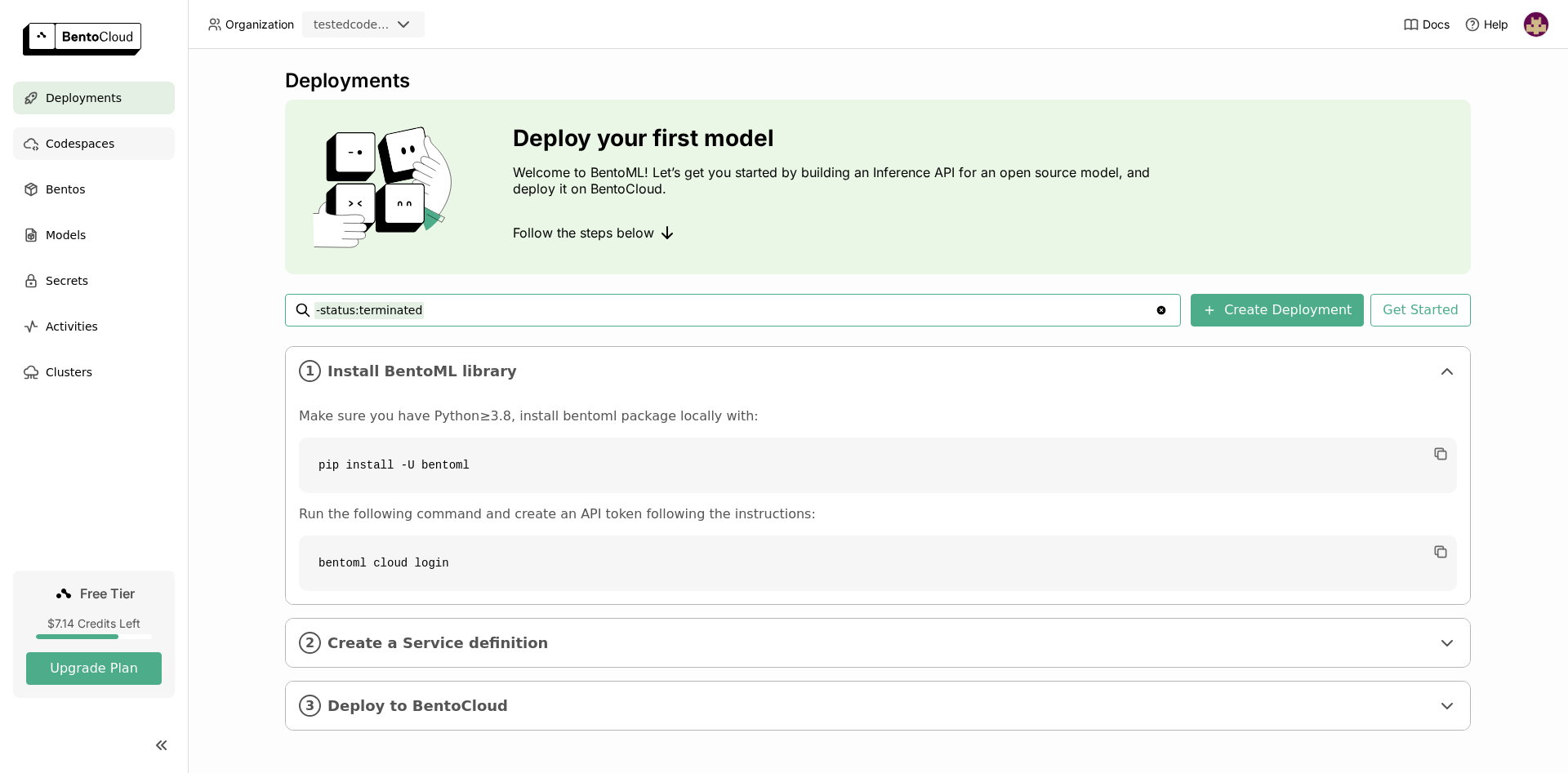
click at [105, 146] on span "Codespaces" at bounding box center [80, 144] width 69 height 20
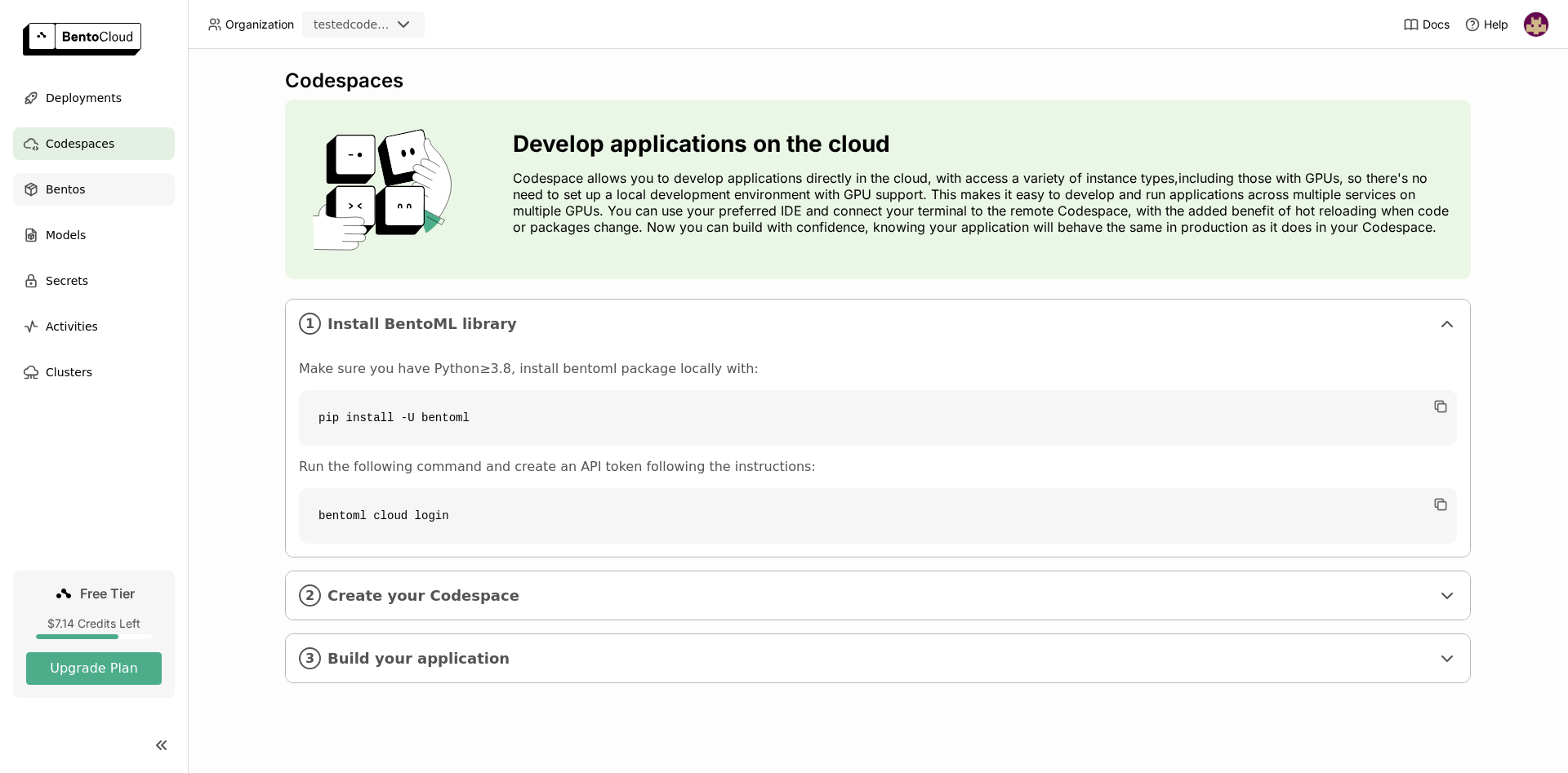
click at [87, 191] on div "Bentos" at bounding box center [94, 190] width 162 height 33
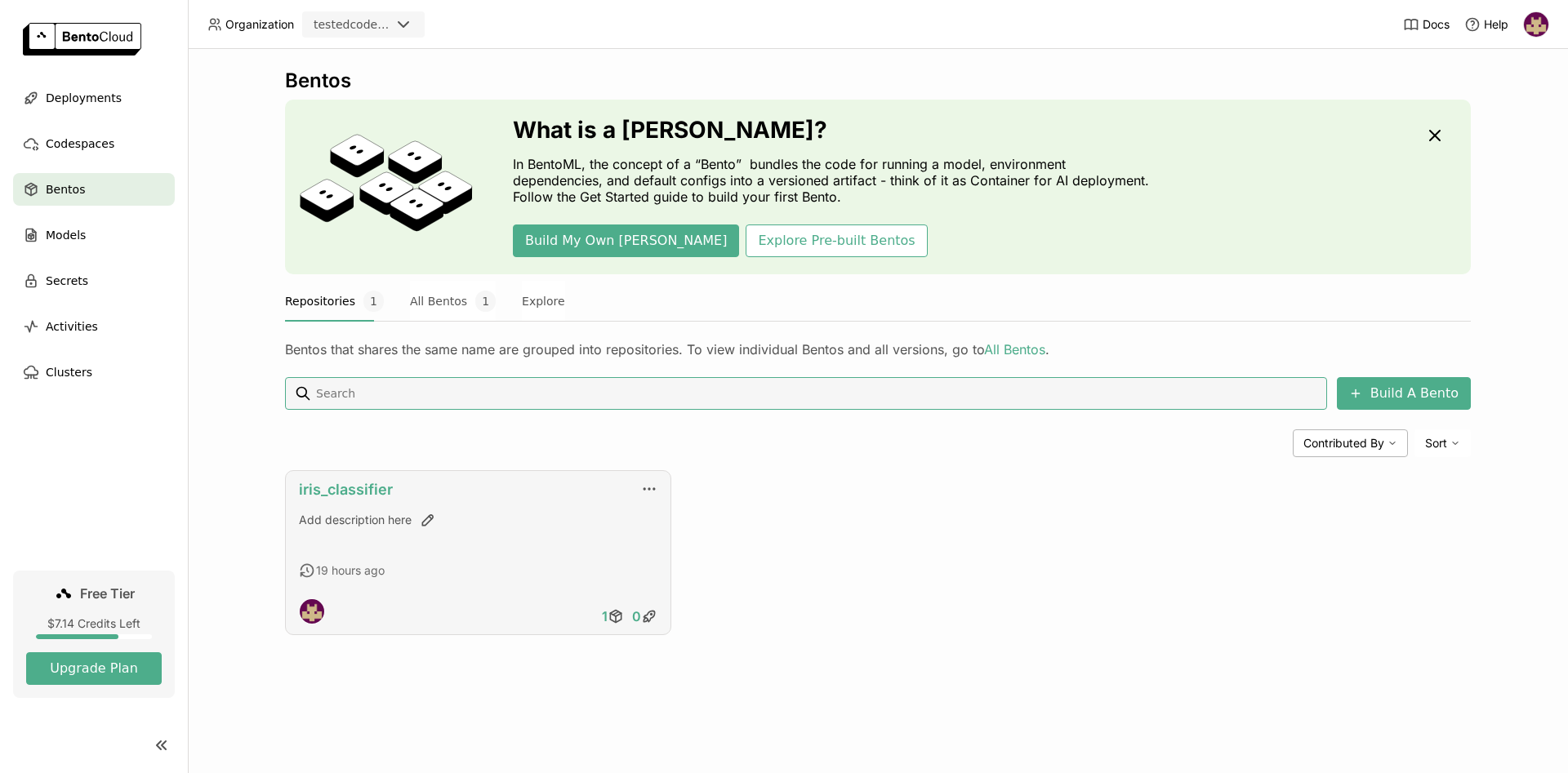
click at [358, 488] on link "iris_classifier" at bounding box center [345, 489] width 94 height 17
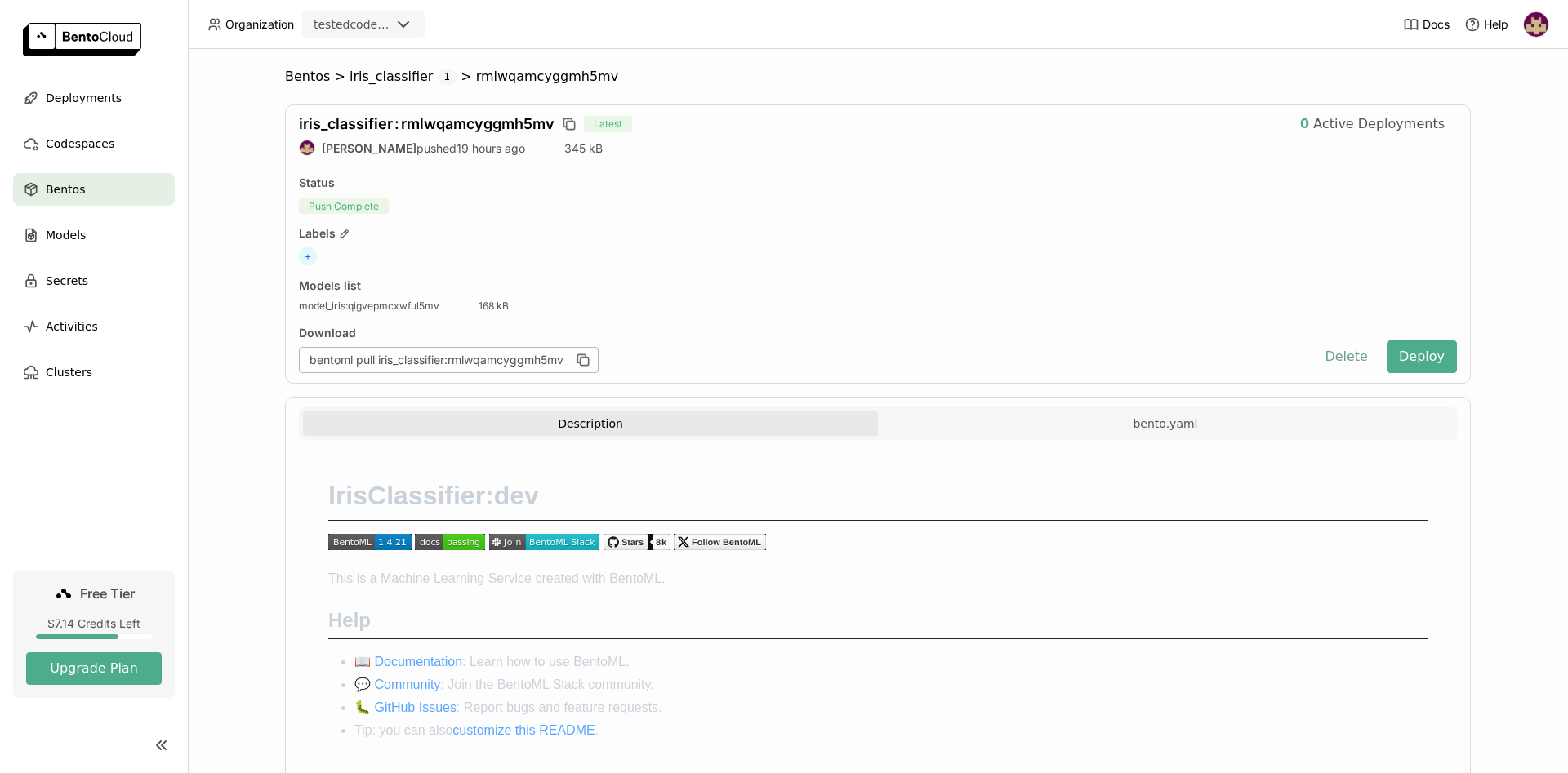
click at [1363, 357] on button "Delete" at bounding box center [1345, 357] width 68 height 33
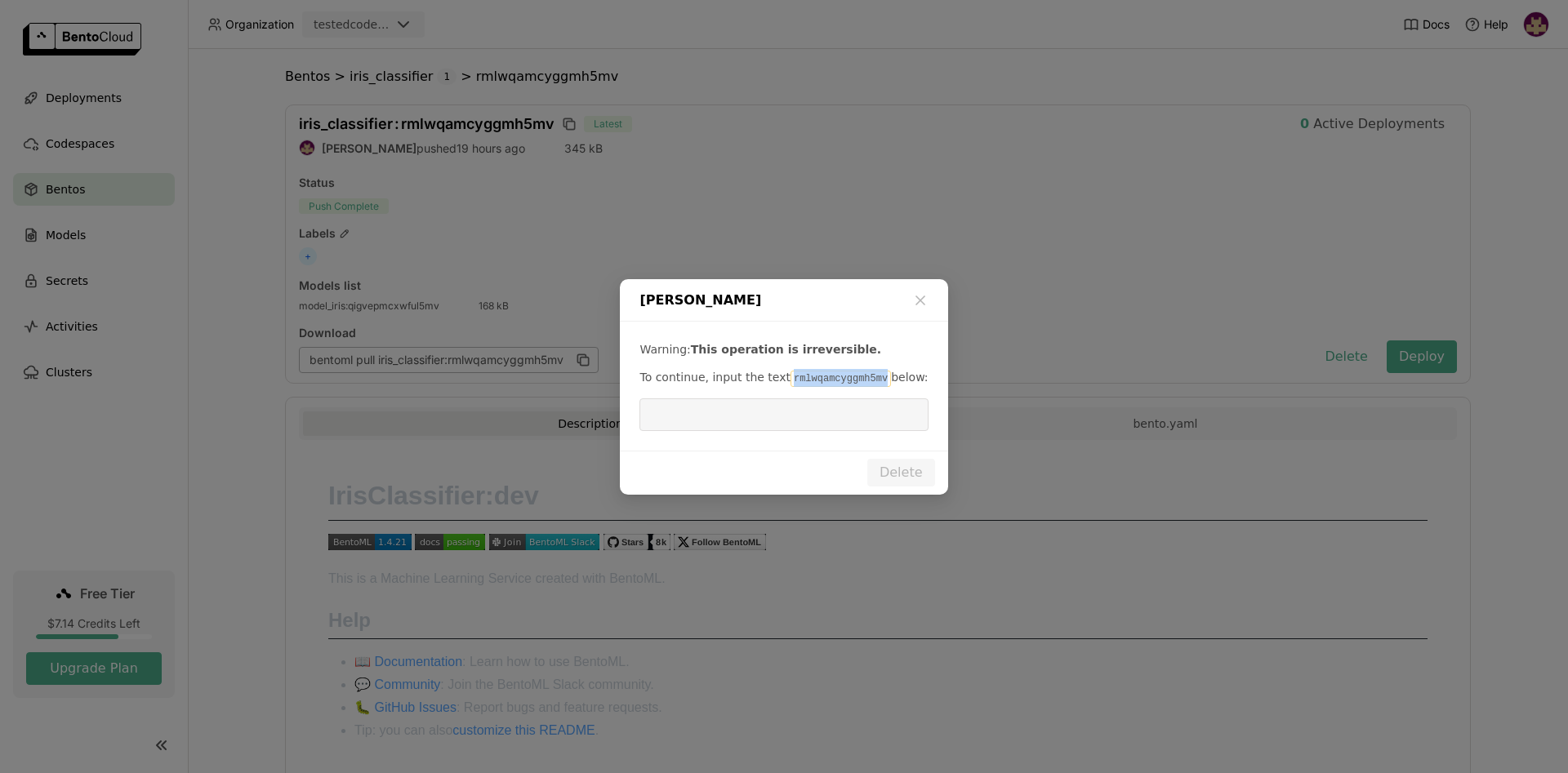
drag, startPoint x: 780, startPoint y: 380, endPoint x: 866, endPoint y: 381, distance: 86.0
click at [866, 381] on code "rmlwqamcyggmh5mv" at bounding box center [840, 379] width 101 height 16
copy code "rmlwqamcyggmh5mv"
click at [845, 412] on input "dialog" at bounding box center [783, 415] width 268 height 31
paste input "rmlwqamcyggmh5mv"
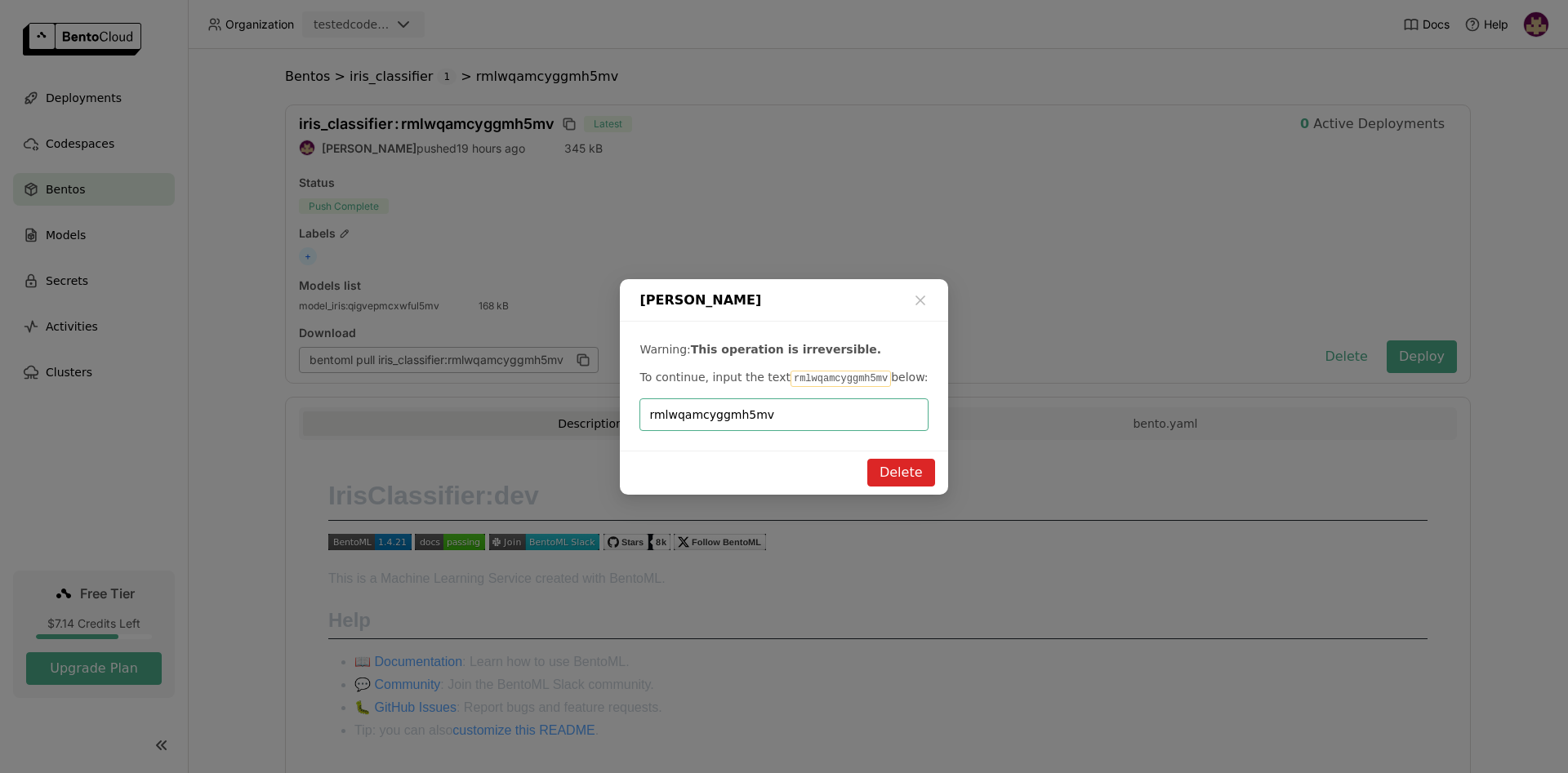
type input "rmlwqamcyggmh5mv"
click at [897, 477] on button "Delete" at bounding box center [901, 473] width 68 height 28
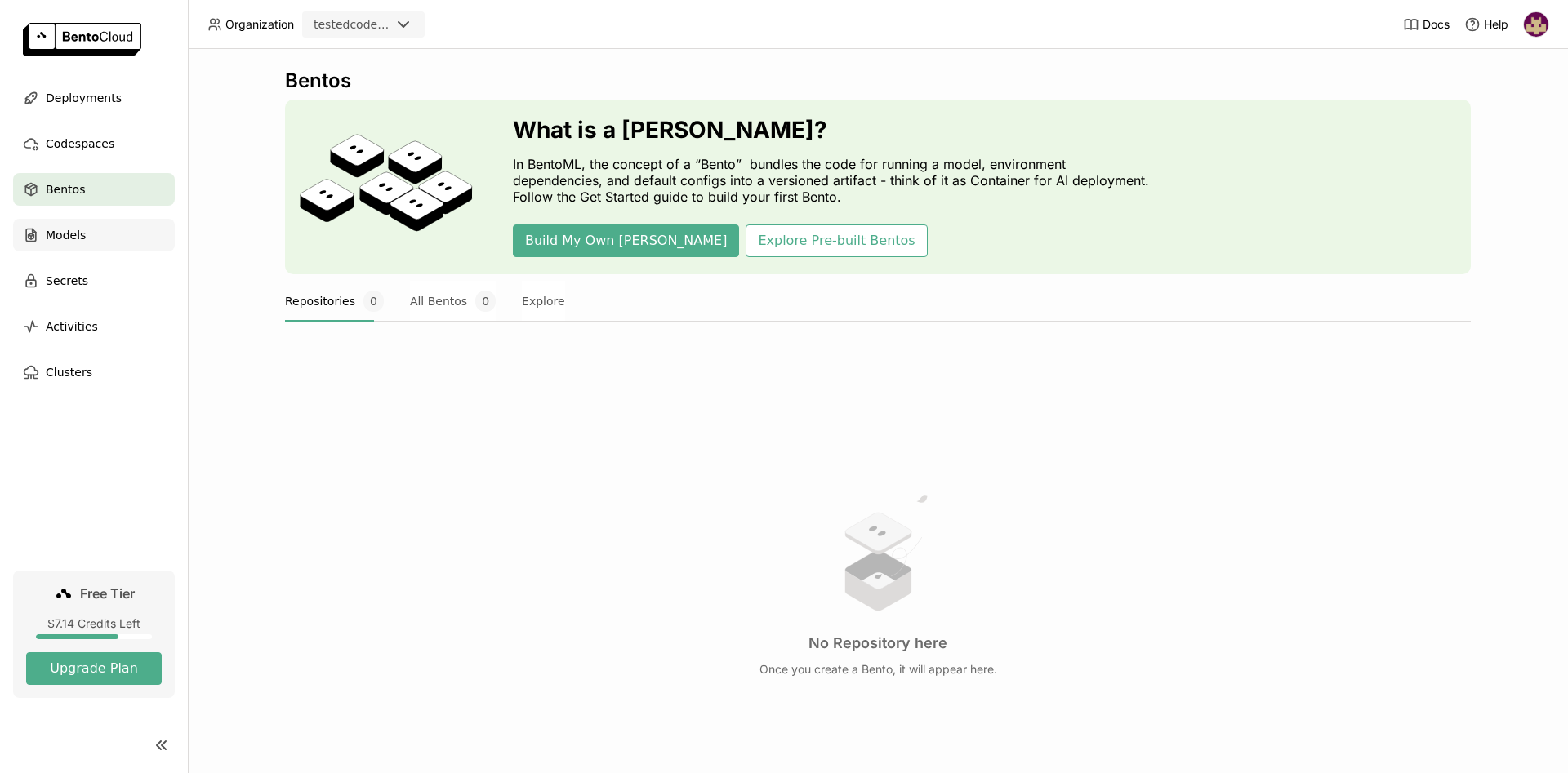
click at [96, 235] on div "Models" at bounding box center [94, 235] width 162 height 33
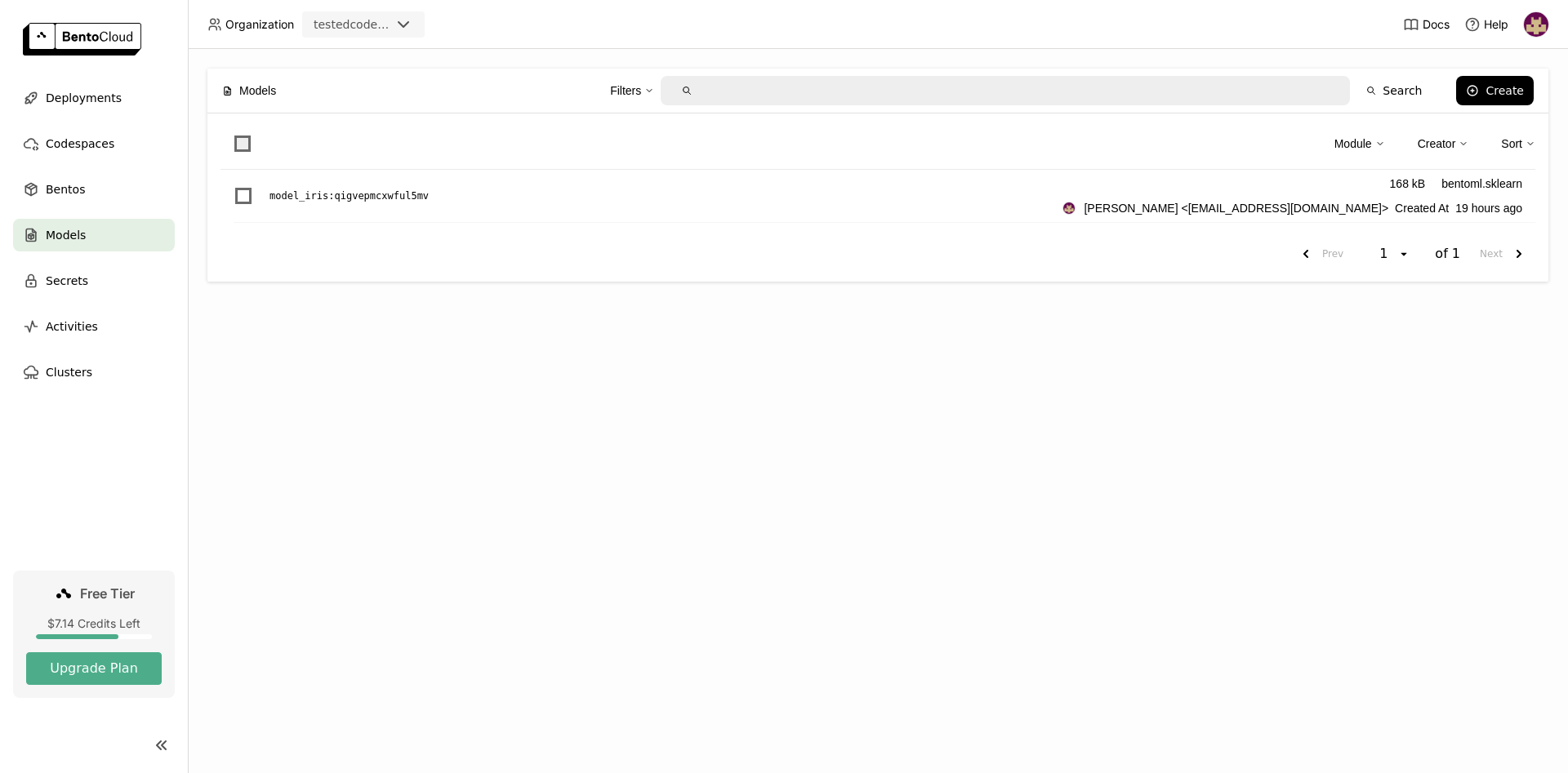
click at [243, 137] on span at bounding box center [242, 144] width 16 height 16
click at [232, 134] on input "checkbox" at bounding box center [232, 134] width 0 height 0
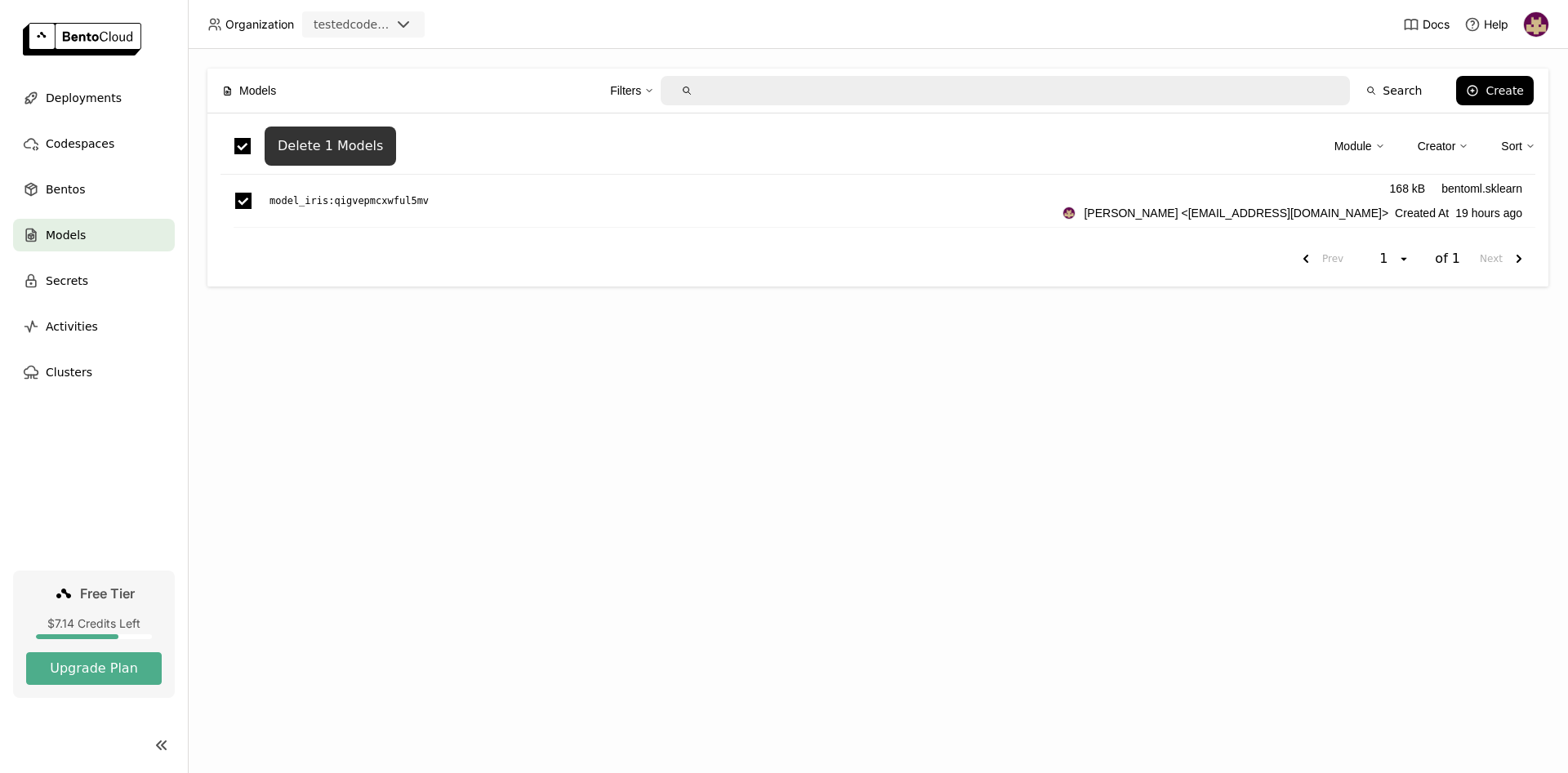
click at [335, 143] on div "Delete 1 Models" at bounding box center [330, 146] width 106 height 16
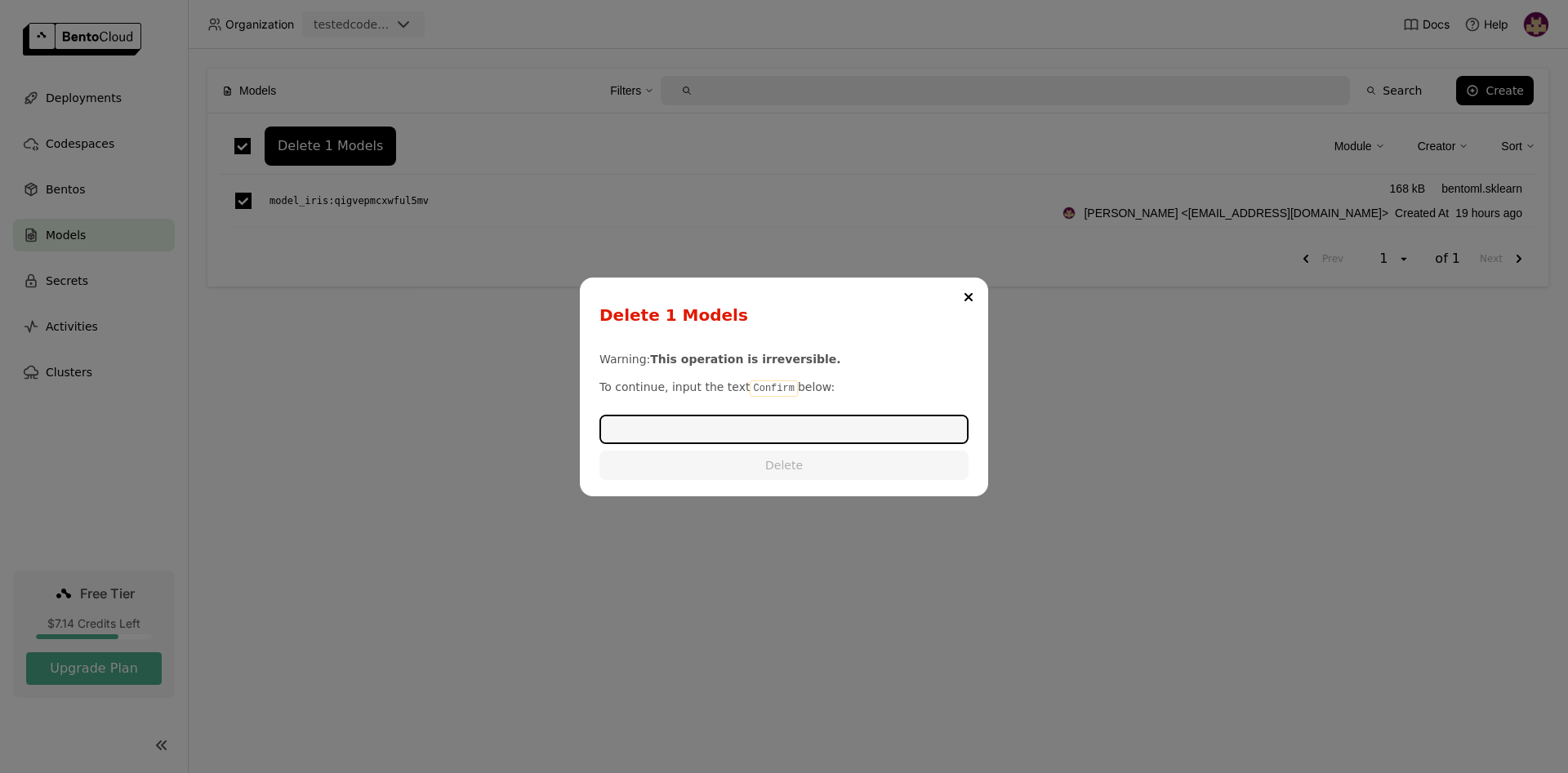
click at [759, 388] on code "Confirm" at bounding box center [773, 389] width 47 height 16
copy p "Confirm"
click at [656, 418] on input "dialog" at bounding box center [783, 429] width 366 height 26
paste input "Confirm"
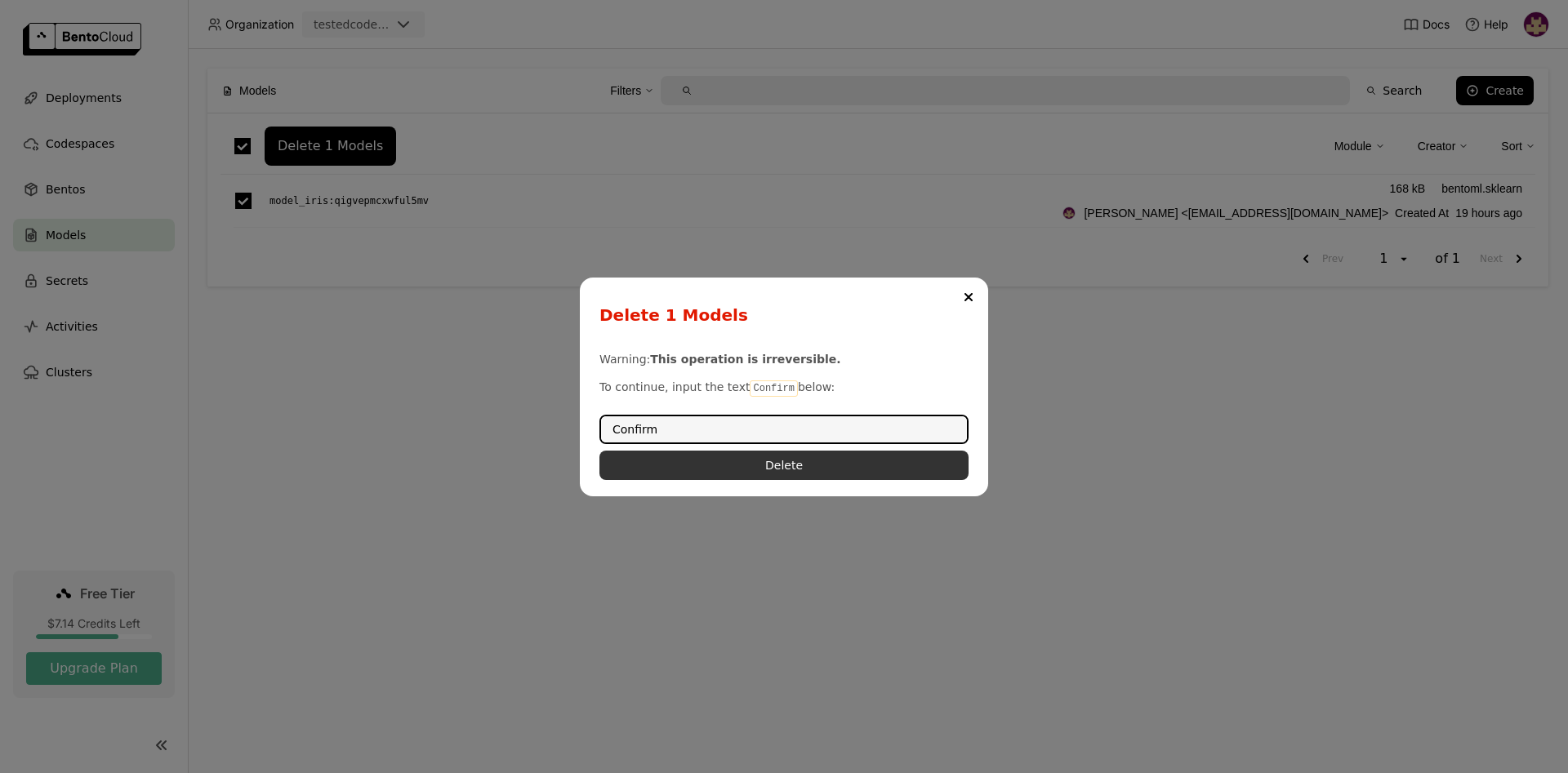
type input "Confirm"
click at [757, 470] on button "Delete" at bounding box center [783, 465] width 369 height 29
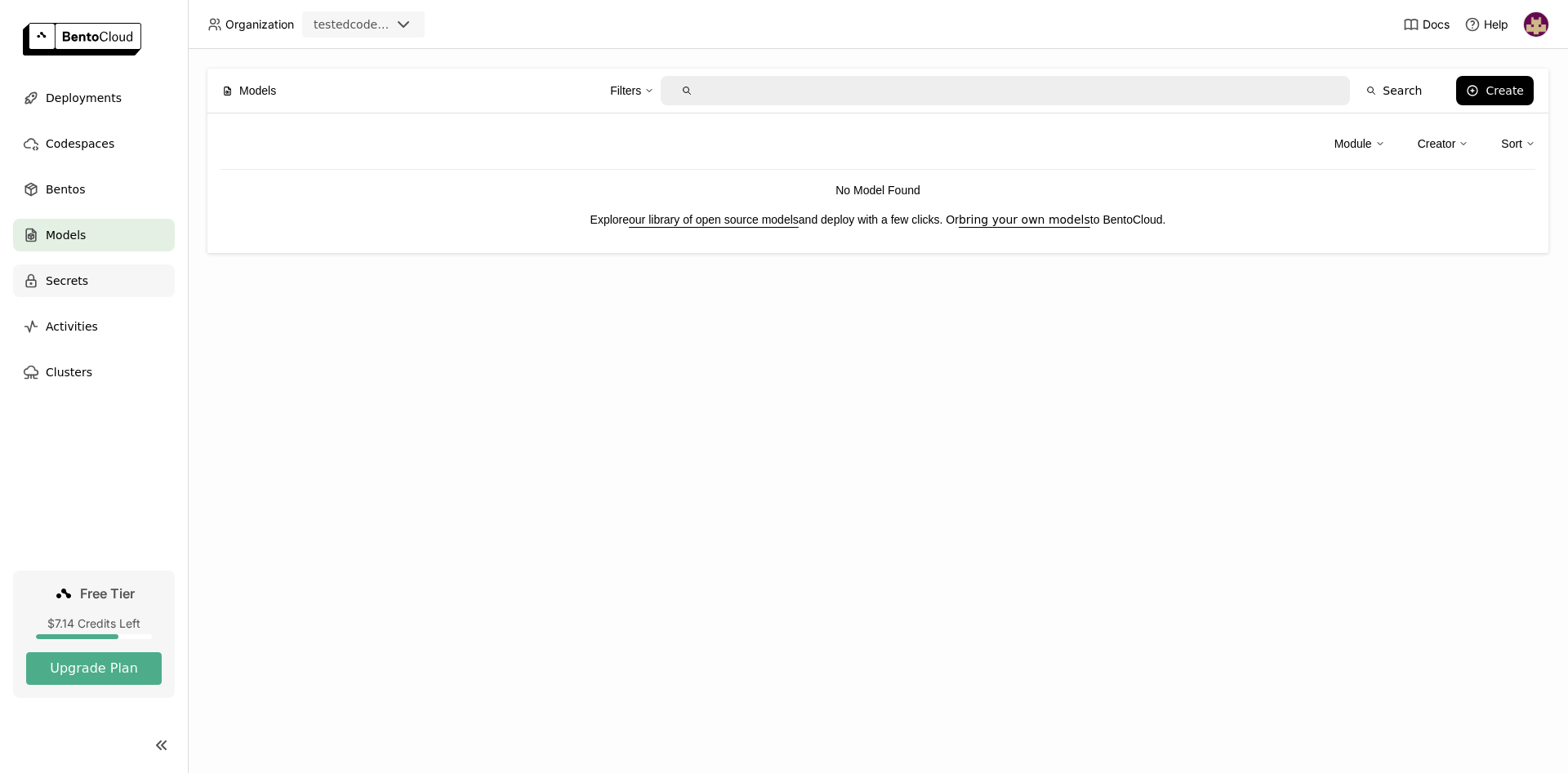
click at [96, 283] on div "Secrets" at bounding box center [94, 281] width 162 height 33
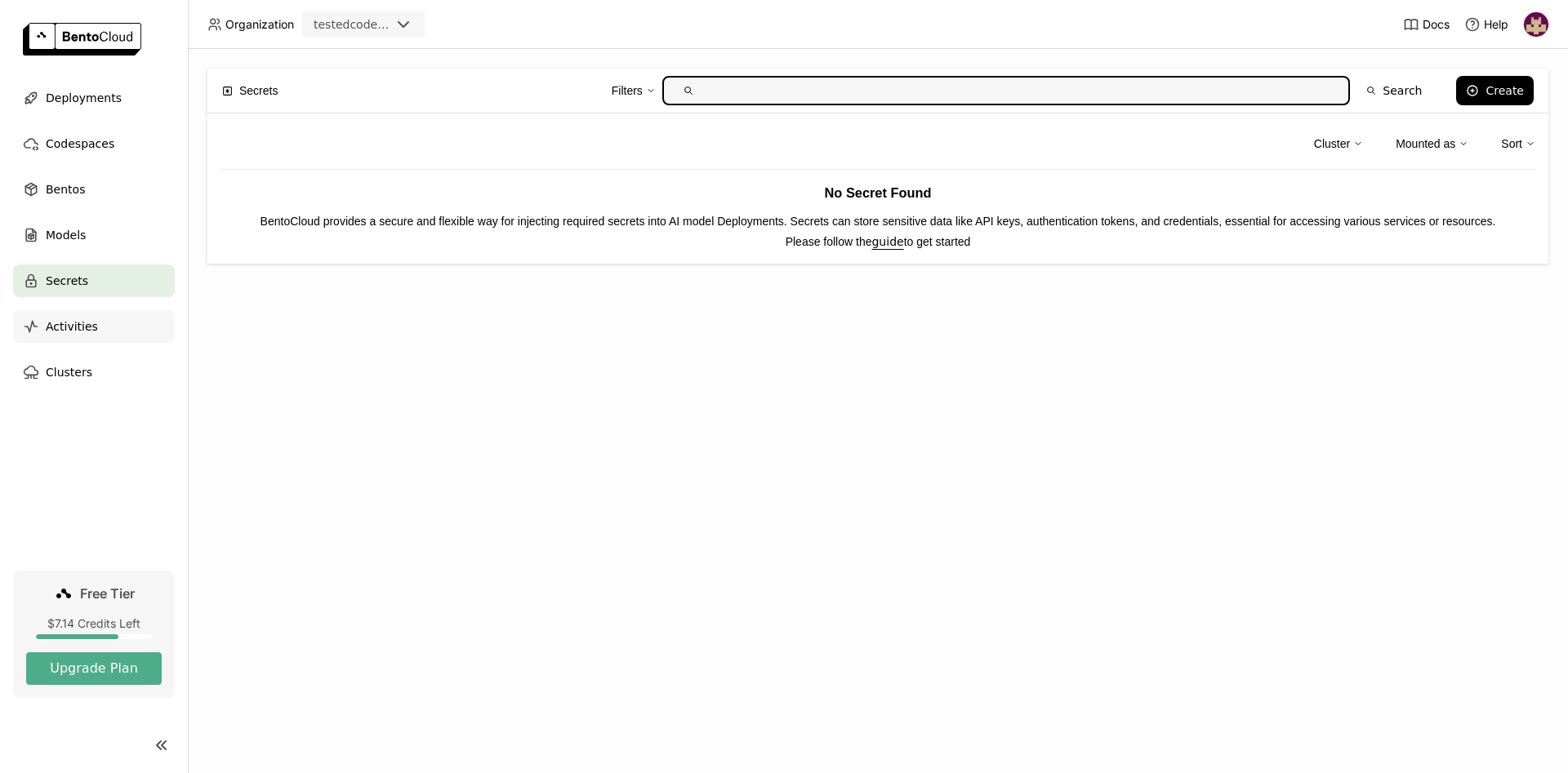
click at [83, 327] on span "Activities" at bounding box center [72, 326] width 52 height 20
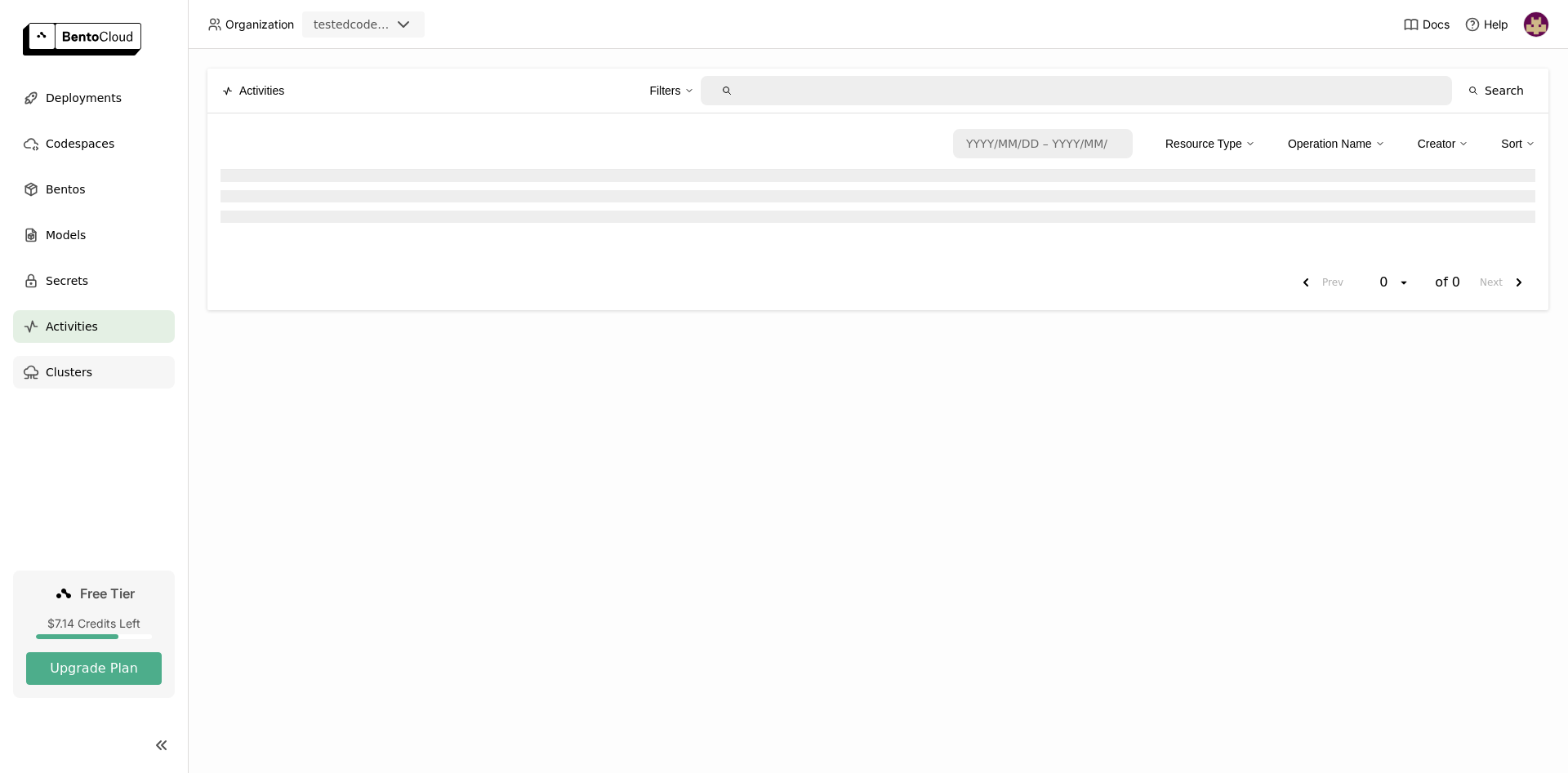
click at [77, 371] on span "Clusters" at bounding box center [69, 372] width 47 height 20
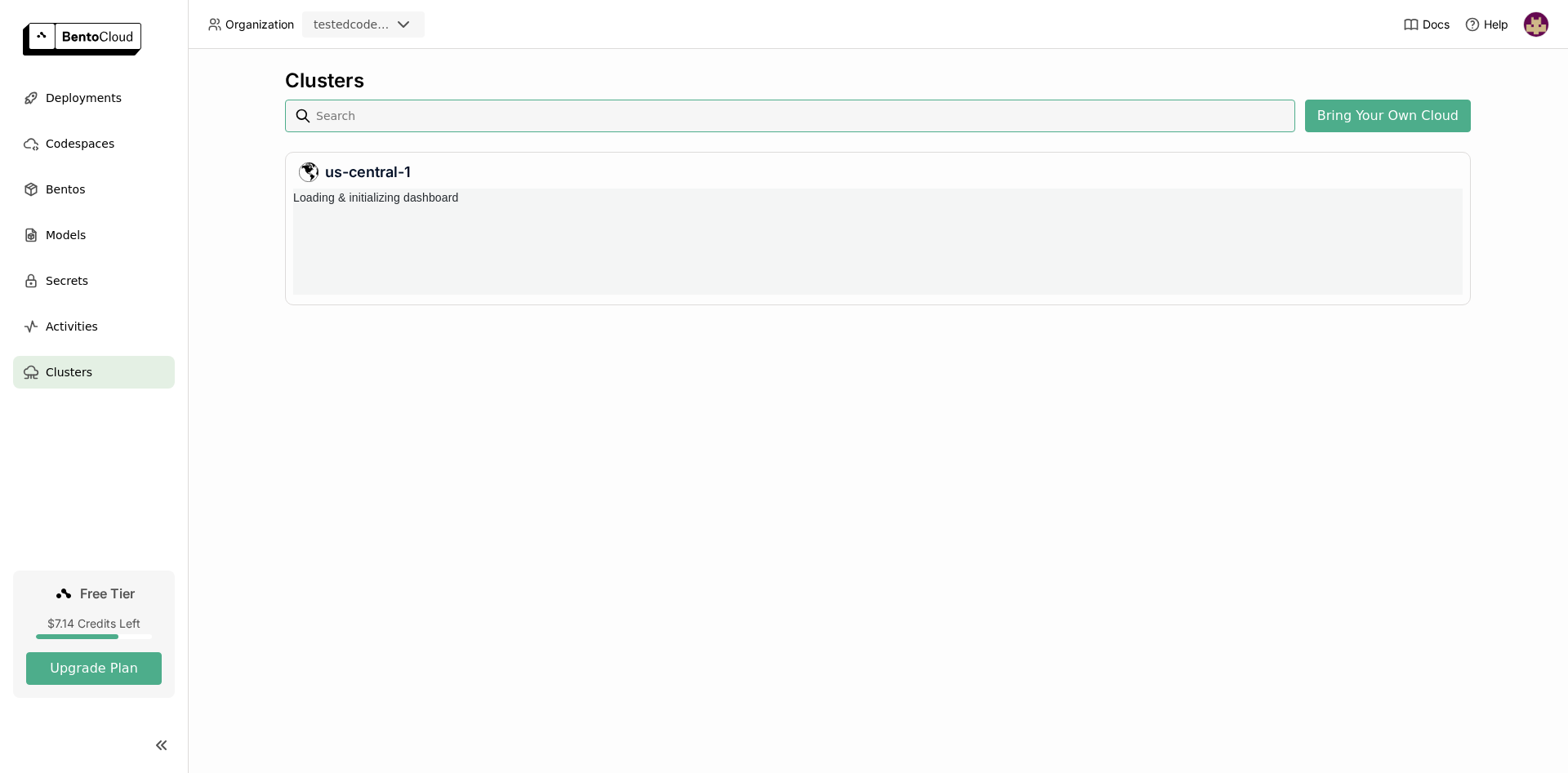
click at [1530, 21] on img at bounding box center [1536, 25] width 25 height 25
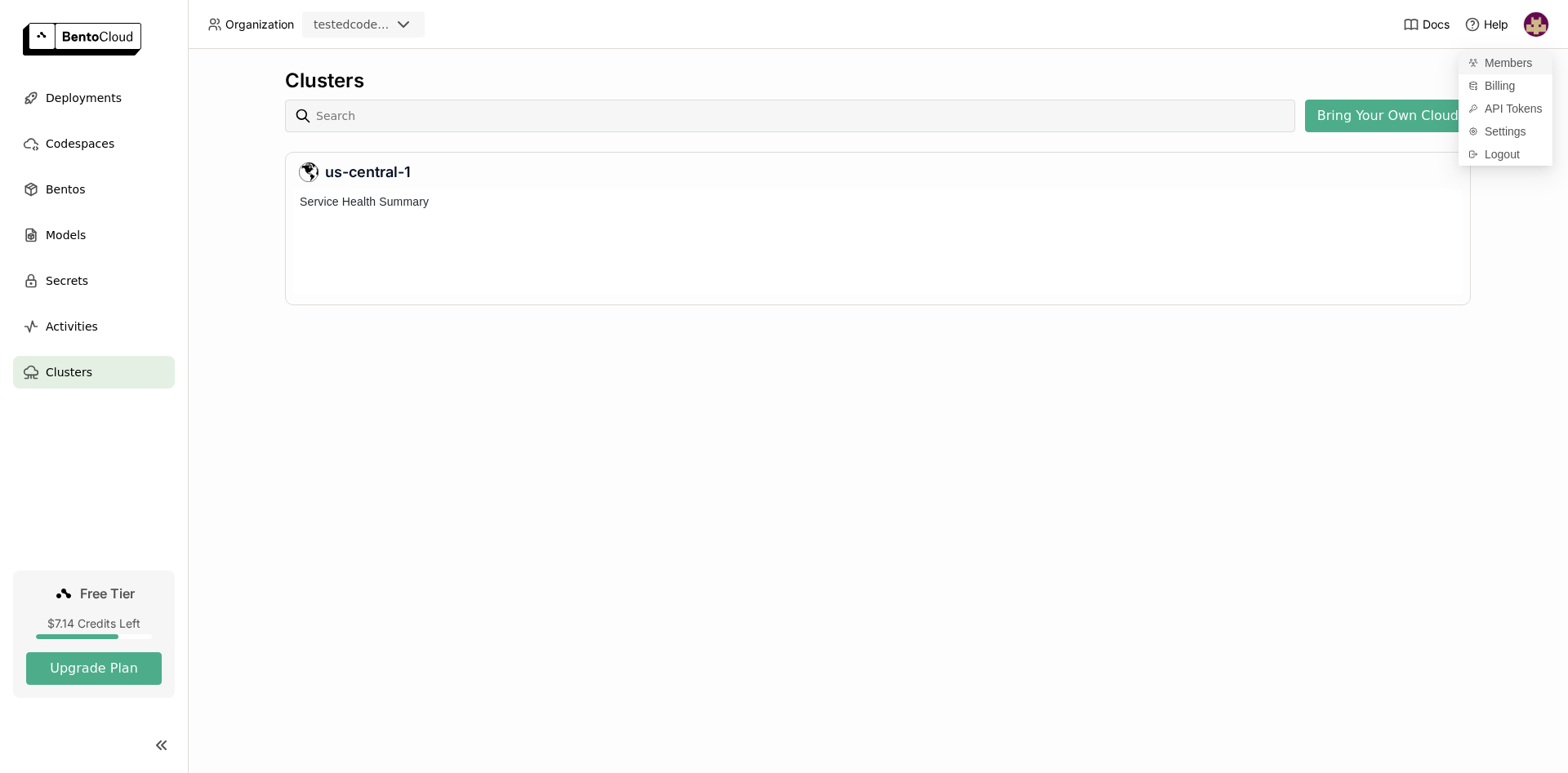
scroll to position [106, 1169]
click at [1498, 85] on span "Billing" at bounding box center [1499, 86] width 30 height 15
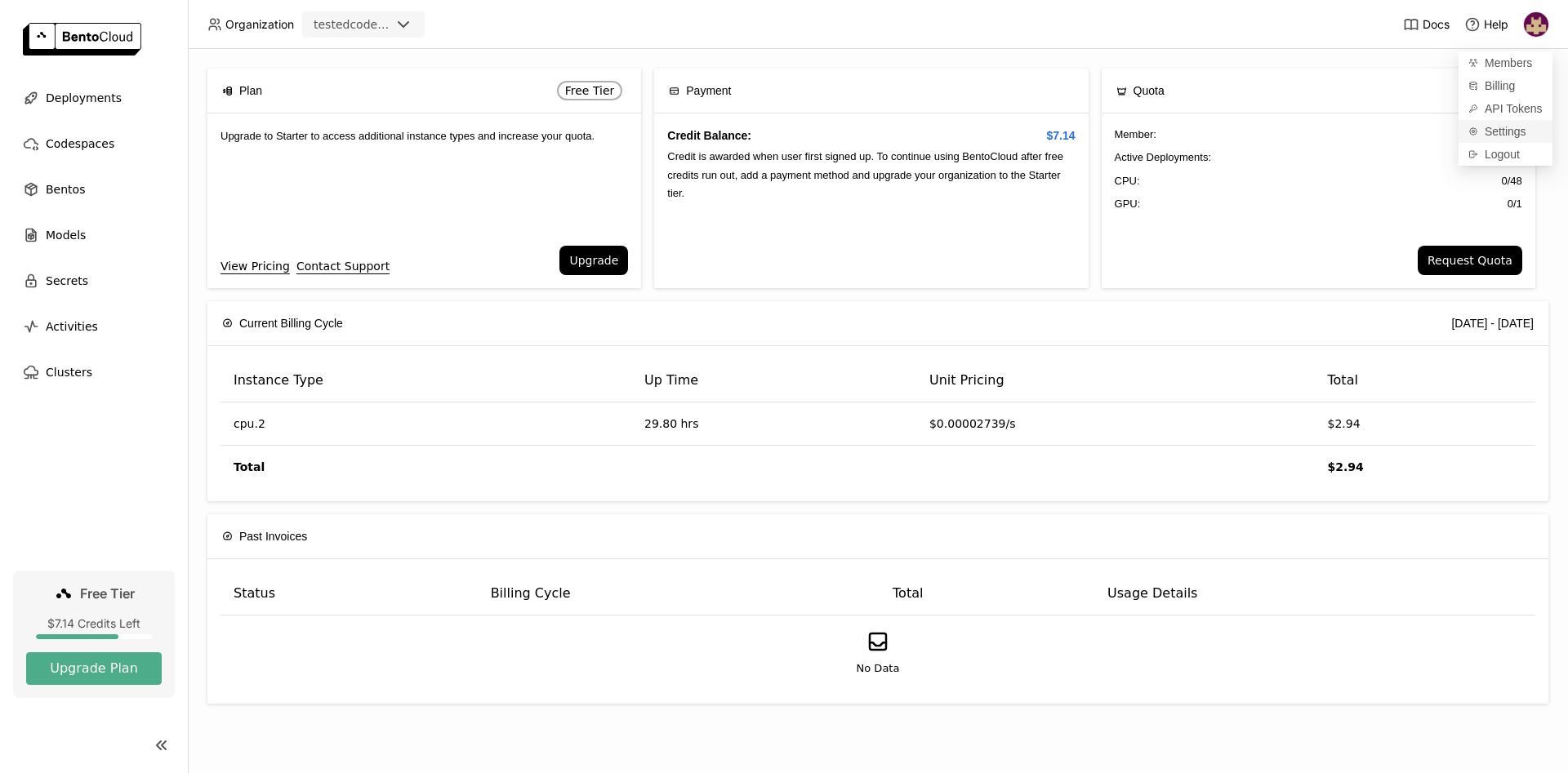
click at [1497, 130] on span "Settings" at bounding box center [1505, 132] width 42 height 15
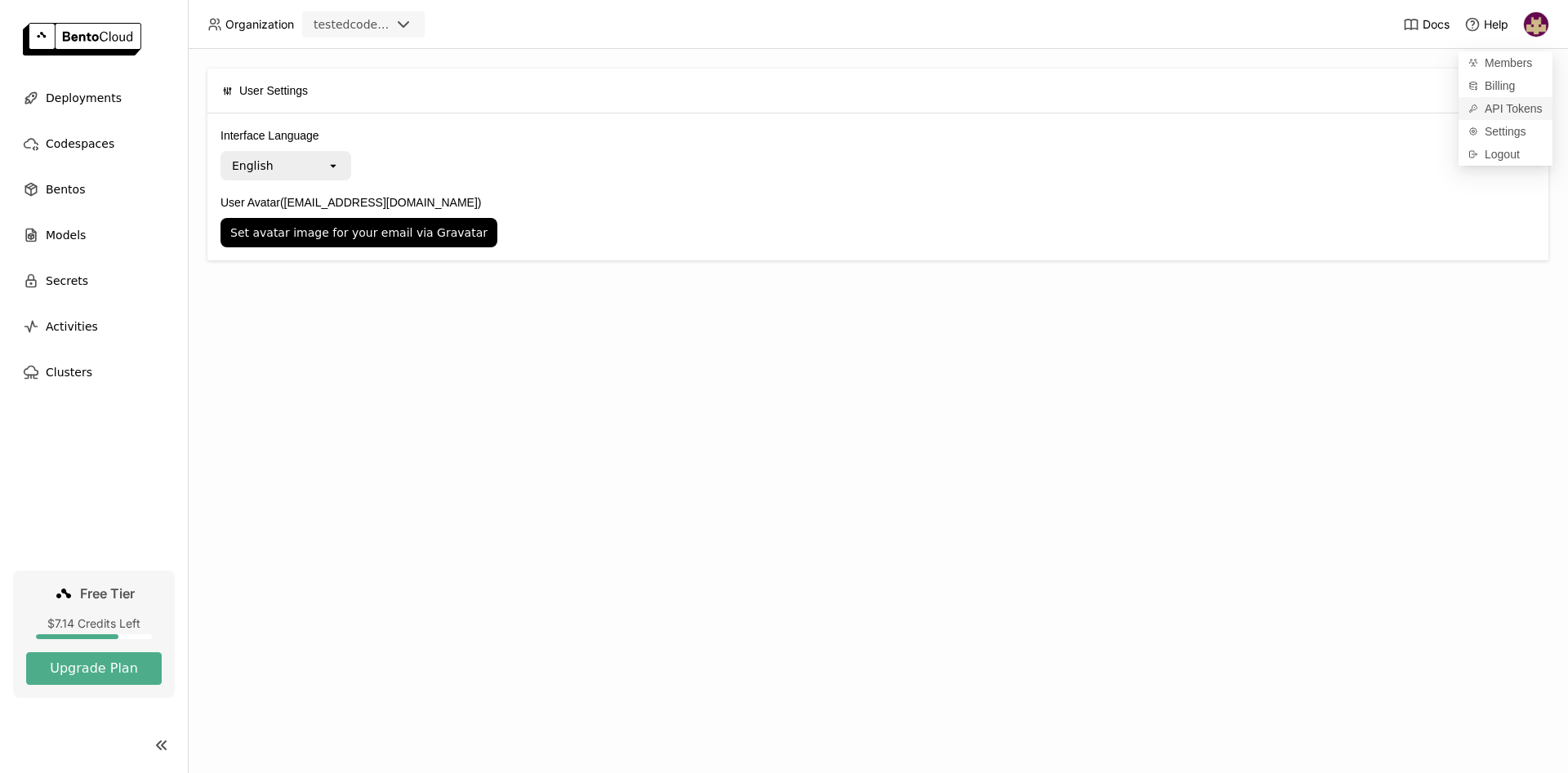
click at [1502, 107] on span "API Tokens" at bounding box center [1513, 109] width 58 height 15
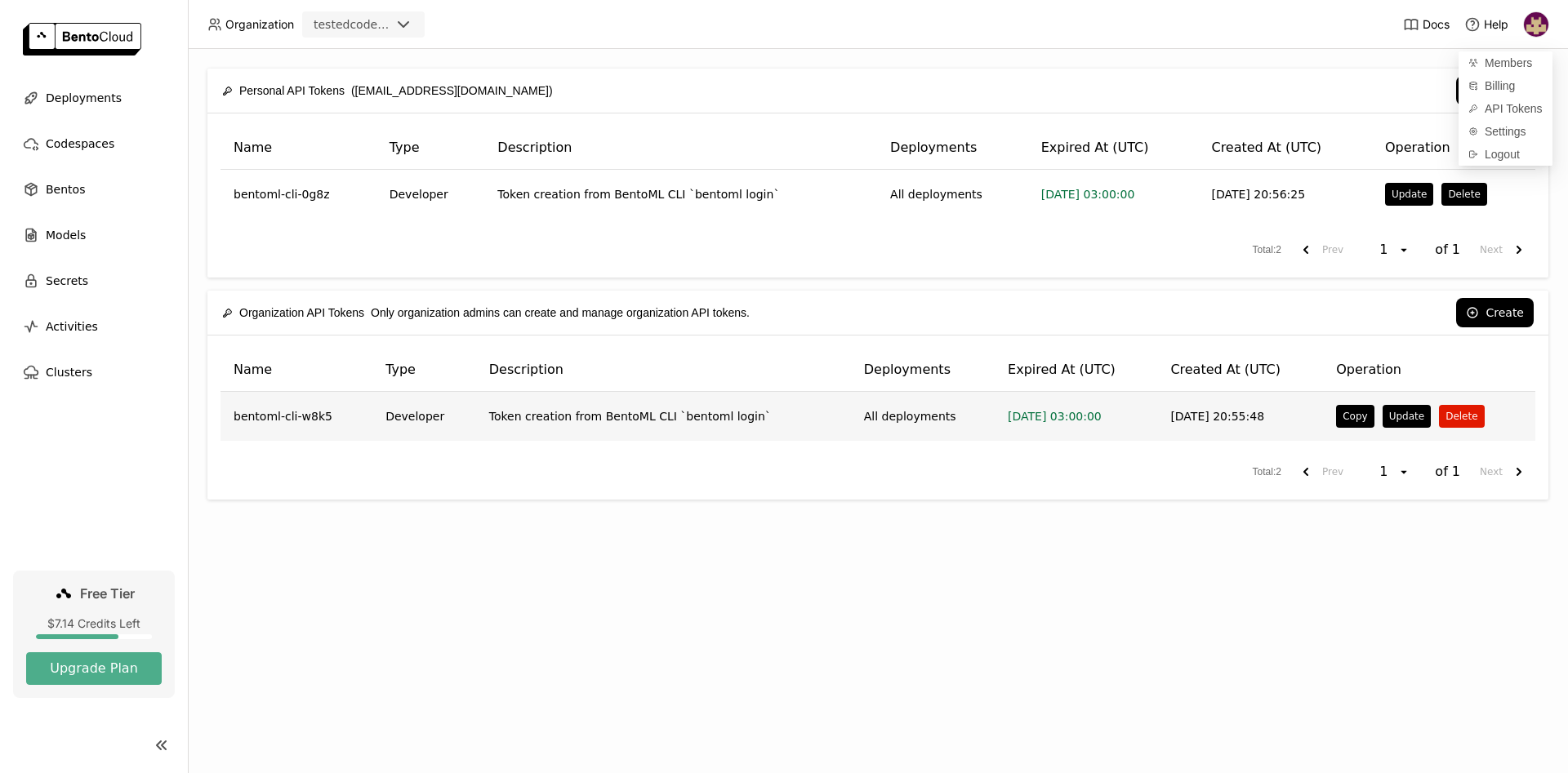
click at [1456, 415] on button "Delete" at bounding box center [1461, 416] width 45 height 23
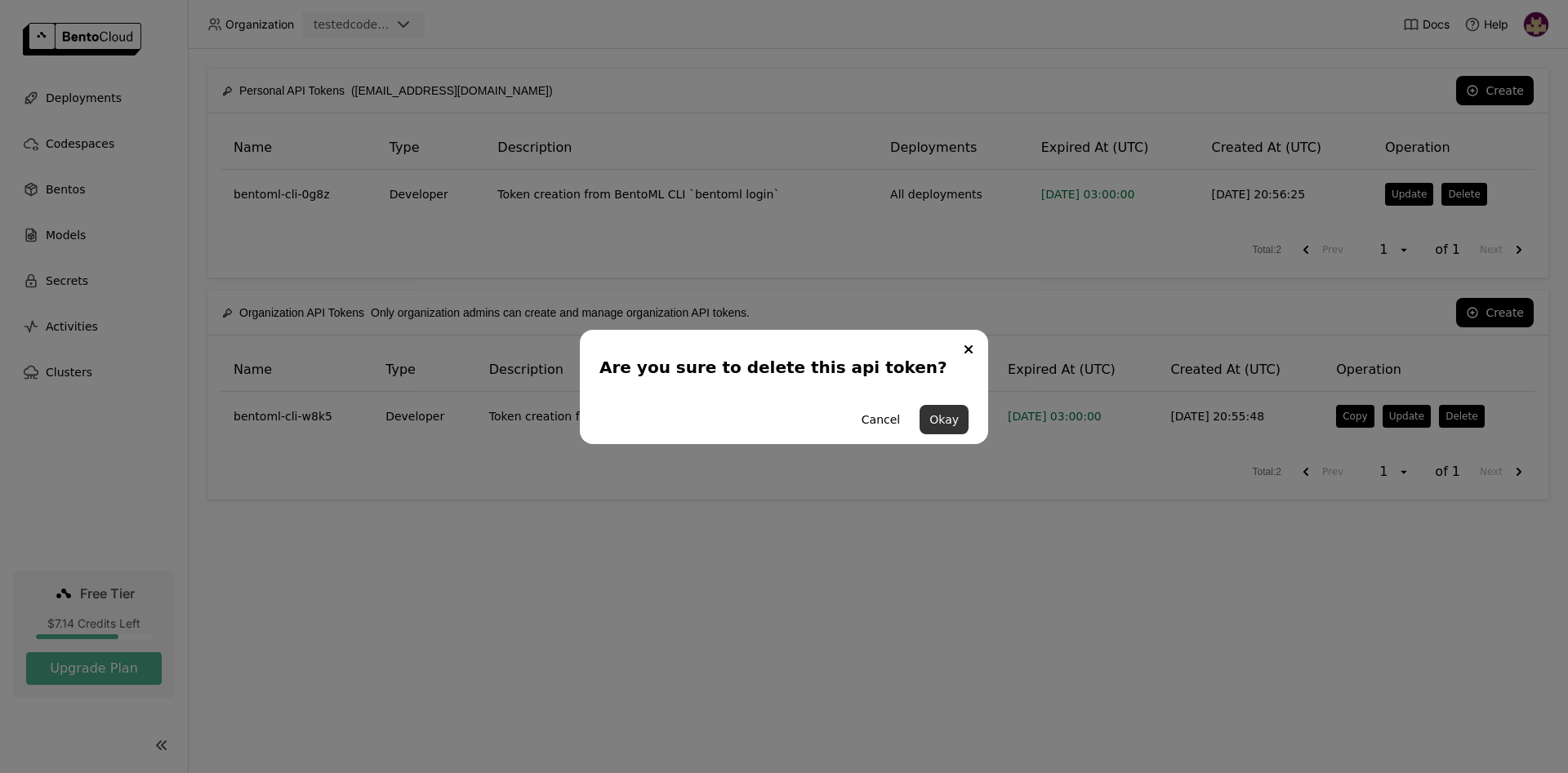
click at [942, 416] on button "Okay" at bounding box center [944, 420] width 49 height 29
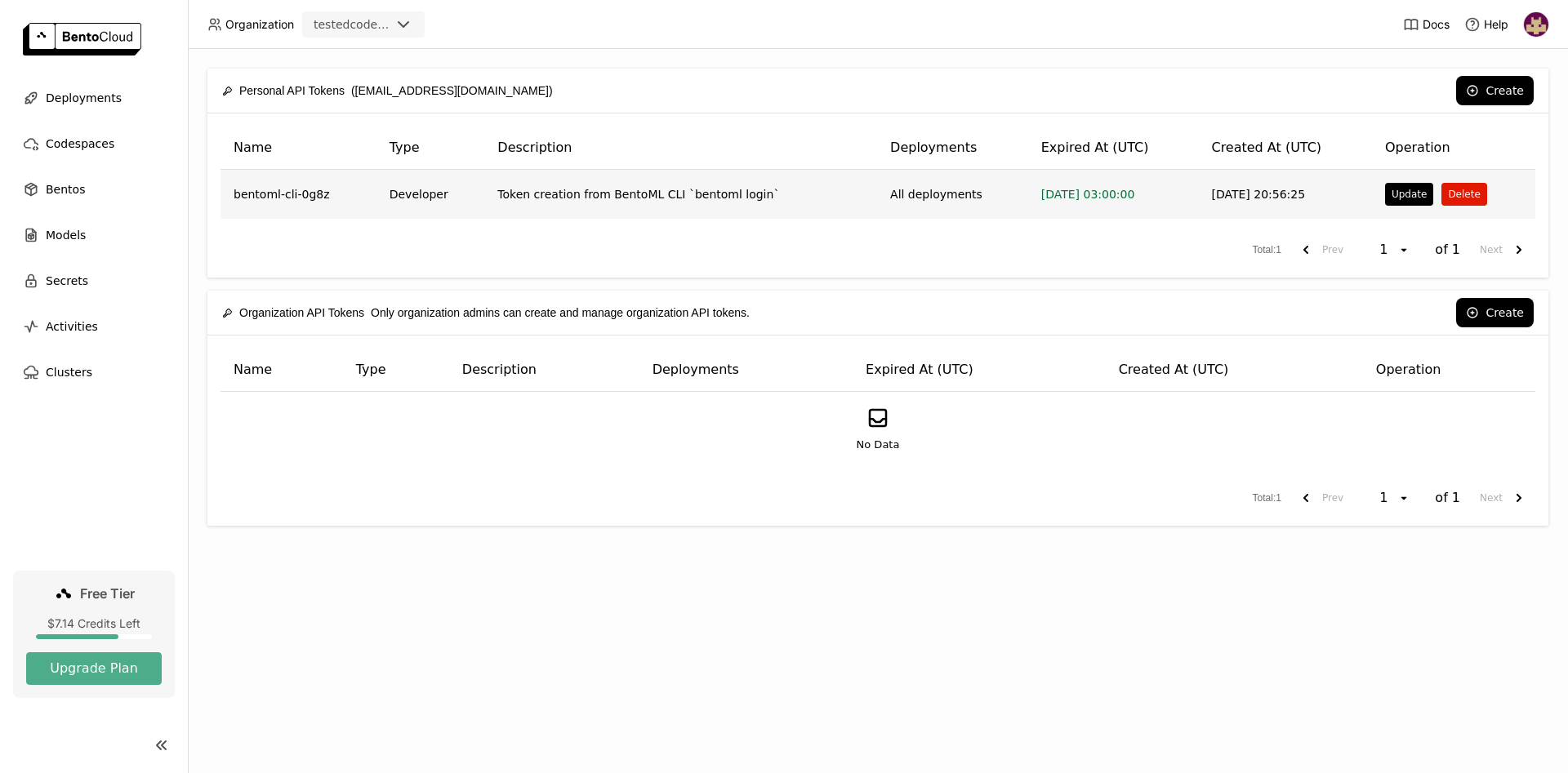
click at [1458, 187] on button "Delete" at bounding box center [1463, 195] width 45 height 23
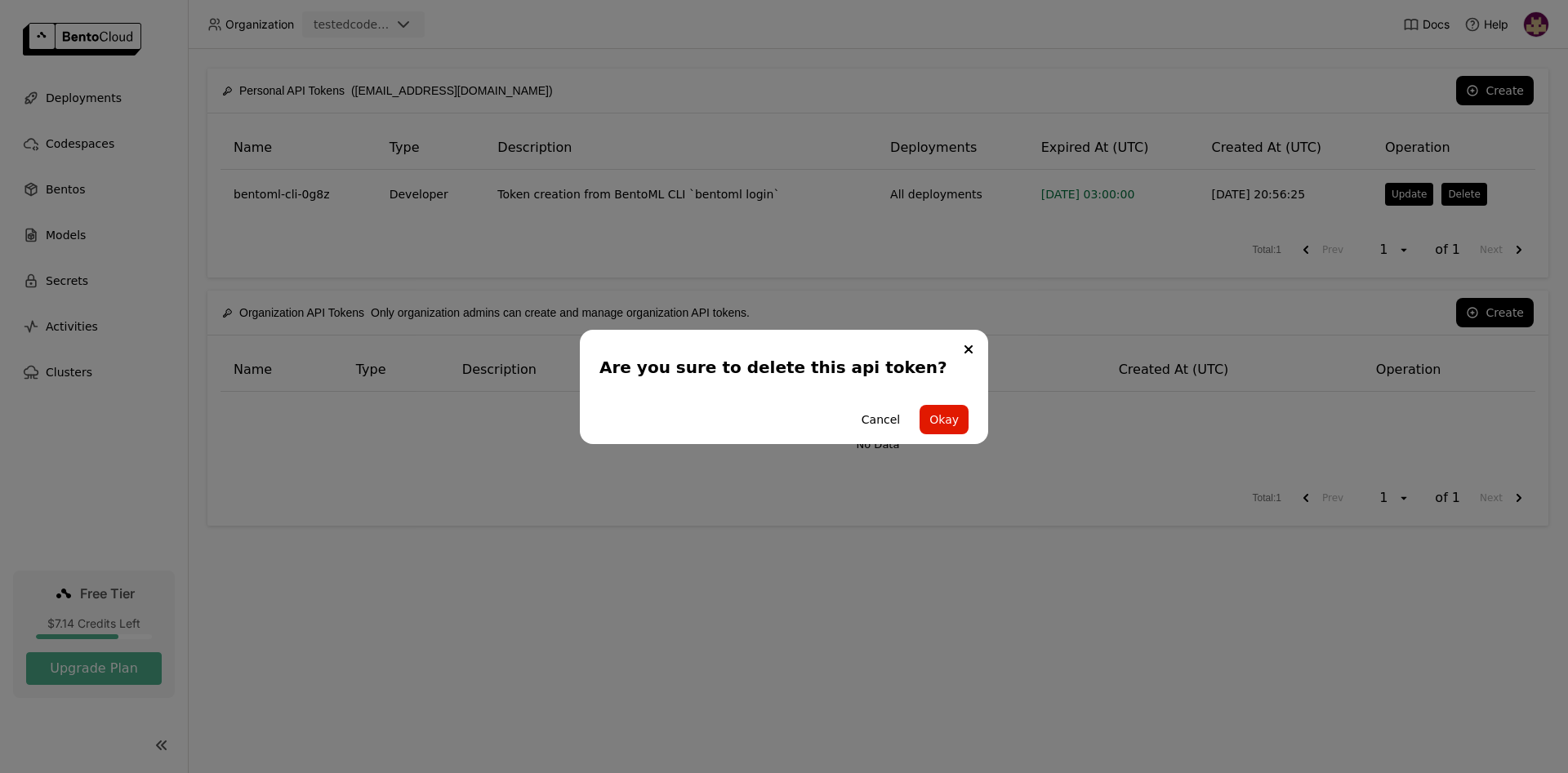
click at [919, 414] on div "Cancel Okay" at bounding box center [783, 420] width 369 height 49
click at [937, 415] on button "Okay" at bounding box center [944, 420] width 49 height 29
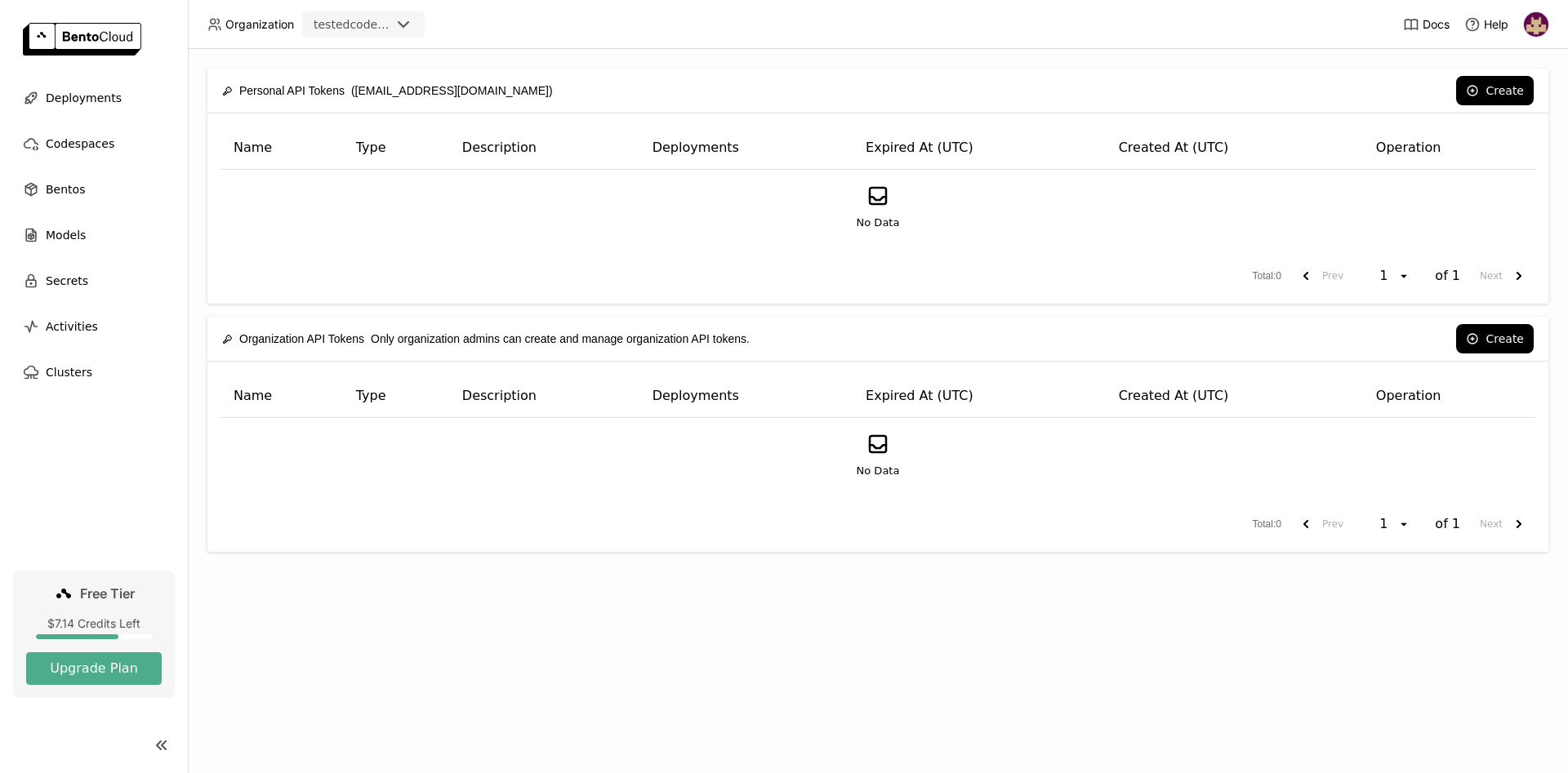
click at [885, 602] on div "Personal API Tokens (dcodeployment1@gmail.com) Create Name Type Description Dep…" at bounding box center [877, 411] width 1380 height 724
click at [826, 701] on div "Personal API Tokens (dcodeployment1@gmail.com) Create Name Type Description Dep…" at bounding box center [877, 411] width 1380 height 724
click at [115, 106] on div "Deployments" at bounding box center [94, 98] width 162 height 33
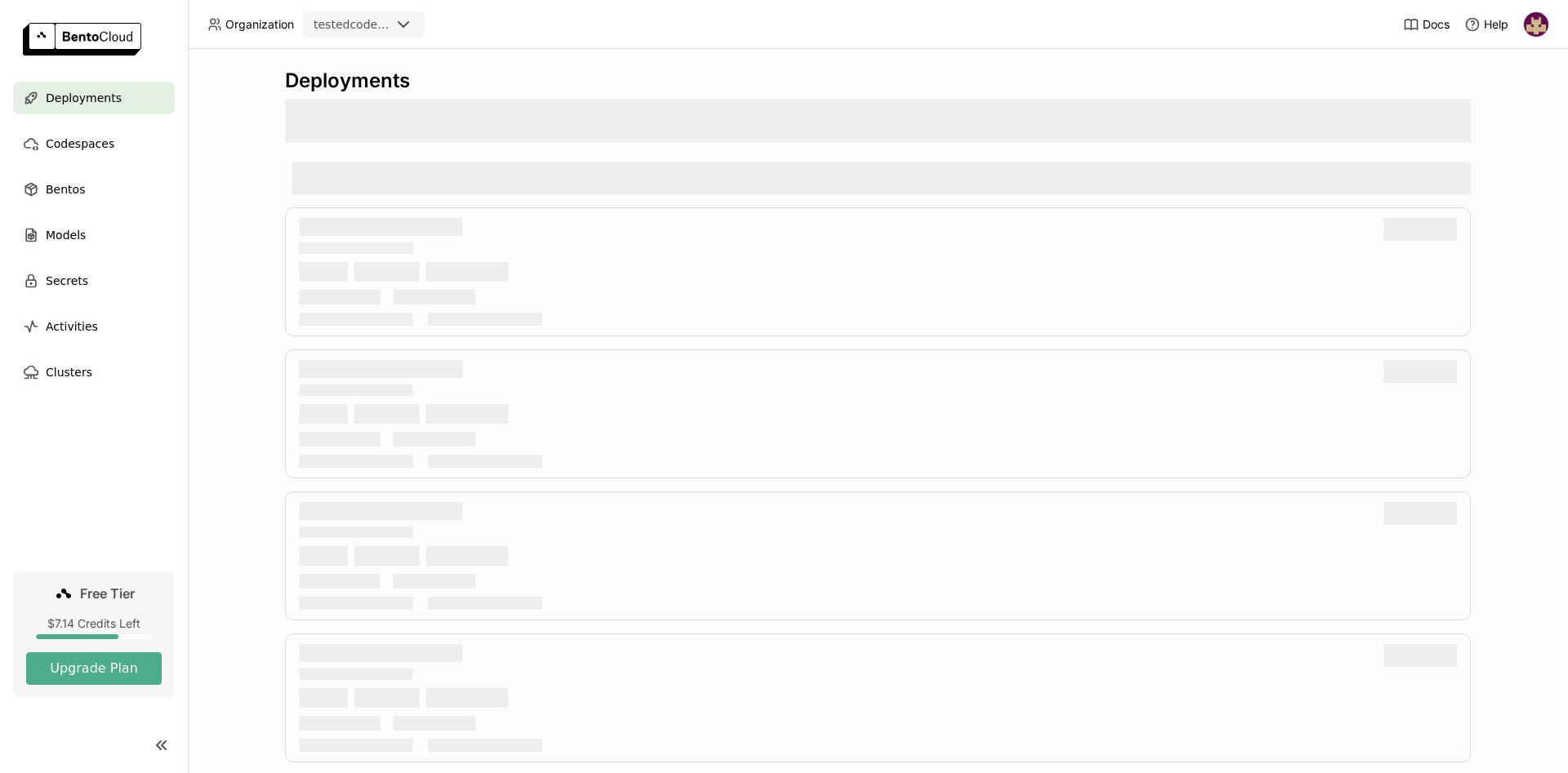
click at [212, 184] on div "Deployments" at bounding box center [877, 411] width 1380 height 724
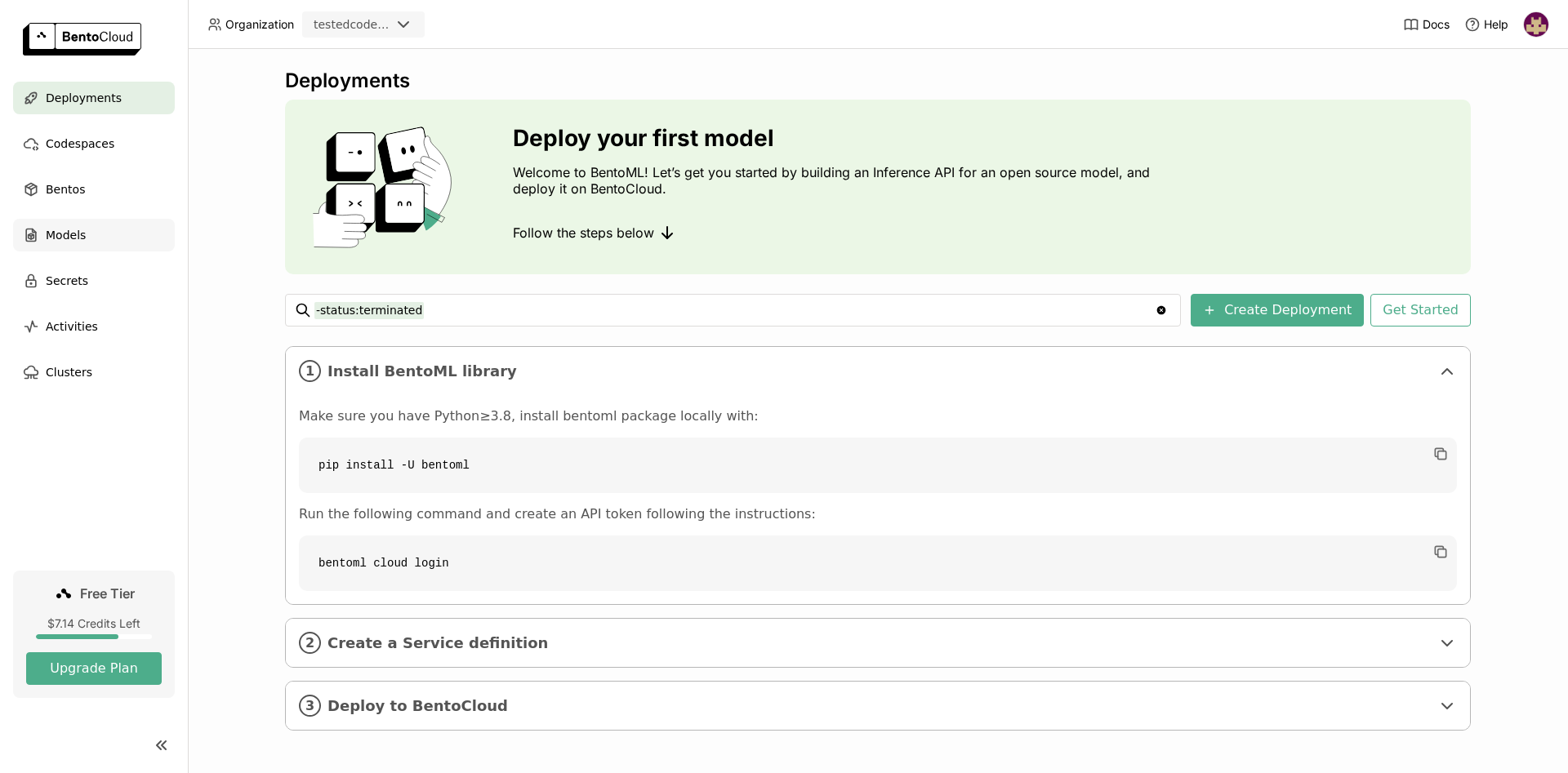
click at [72, 236] on span "Models" at bounding box center [65, 235] width 40 height 20
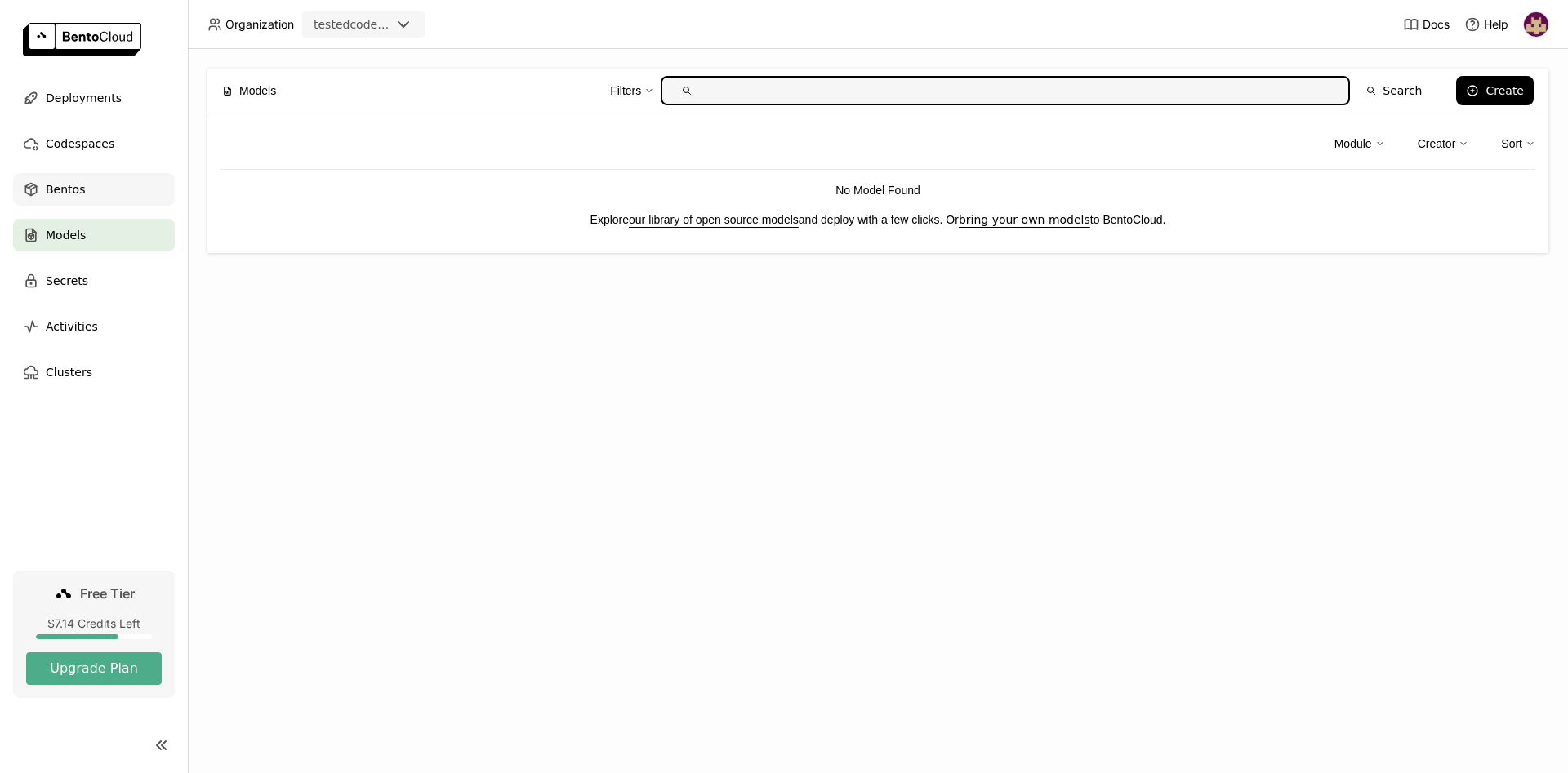
click at [68, 189] on span "Bentos" at bounding box center [65, 190] width 39 height 20
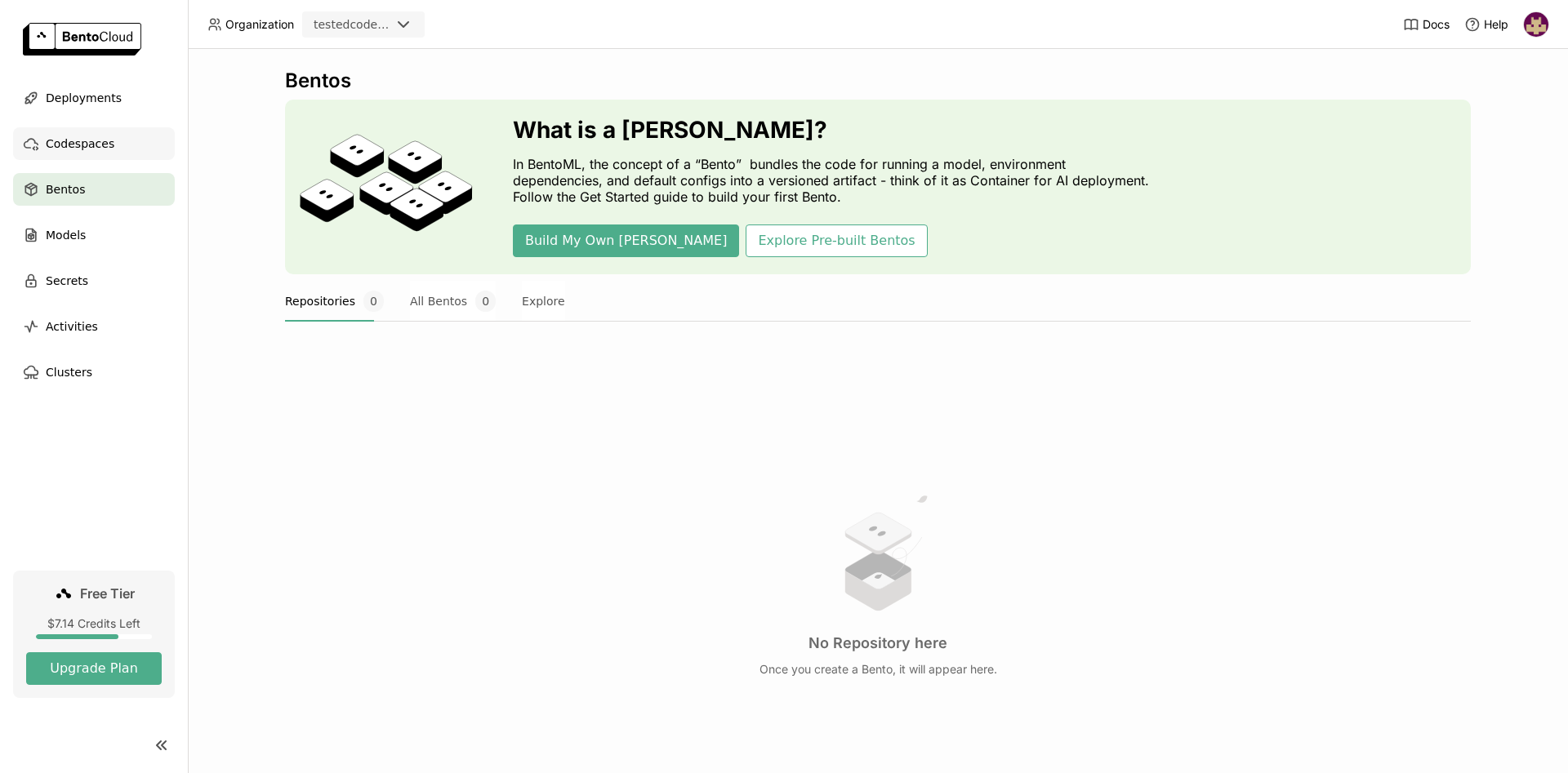
click at [72, 143] on span "Codespaces" at bounding box center [80, 144] width 69 height 20
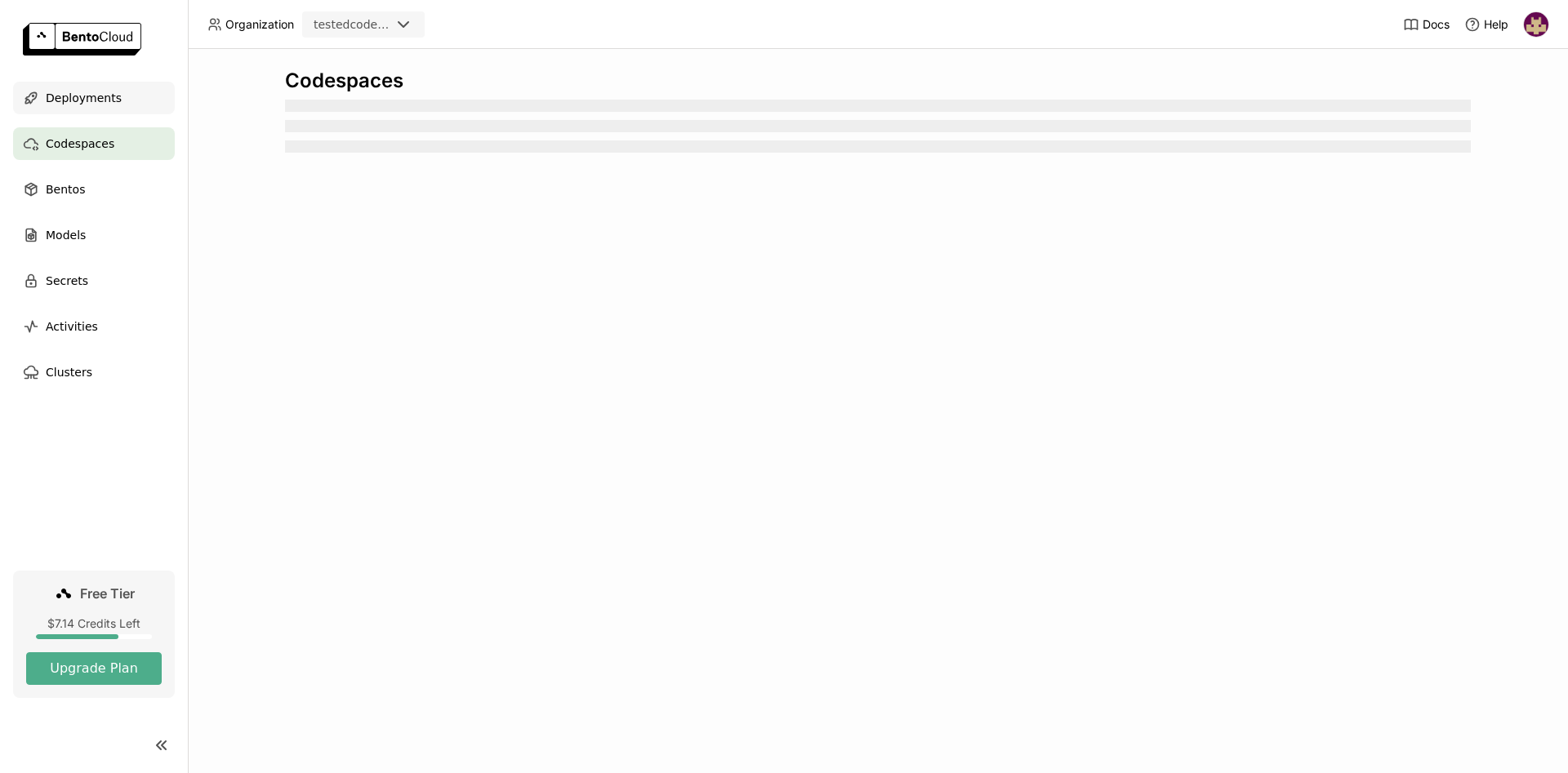
click at [93, 101] on span "Deployments" at bounding box center [83, 98] width 76 height 20
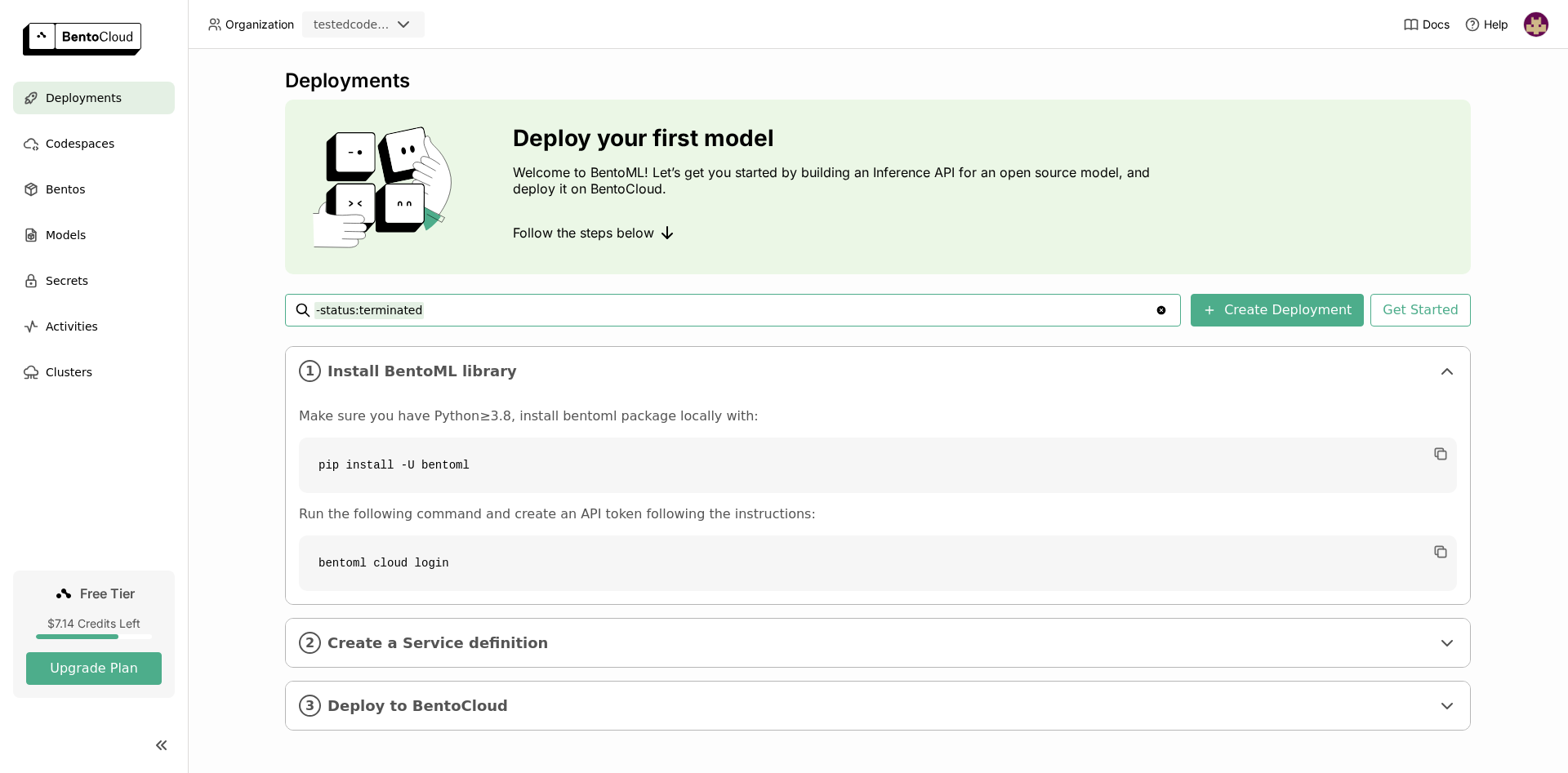
click at [1534, 25] on img at bounding box center [1536, 25] width 25 height 25
click at [1498, 110] on span "API Tokens" at bounding box center [1513, 109] width 58 height 15
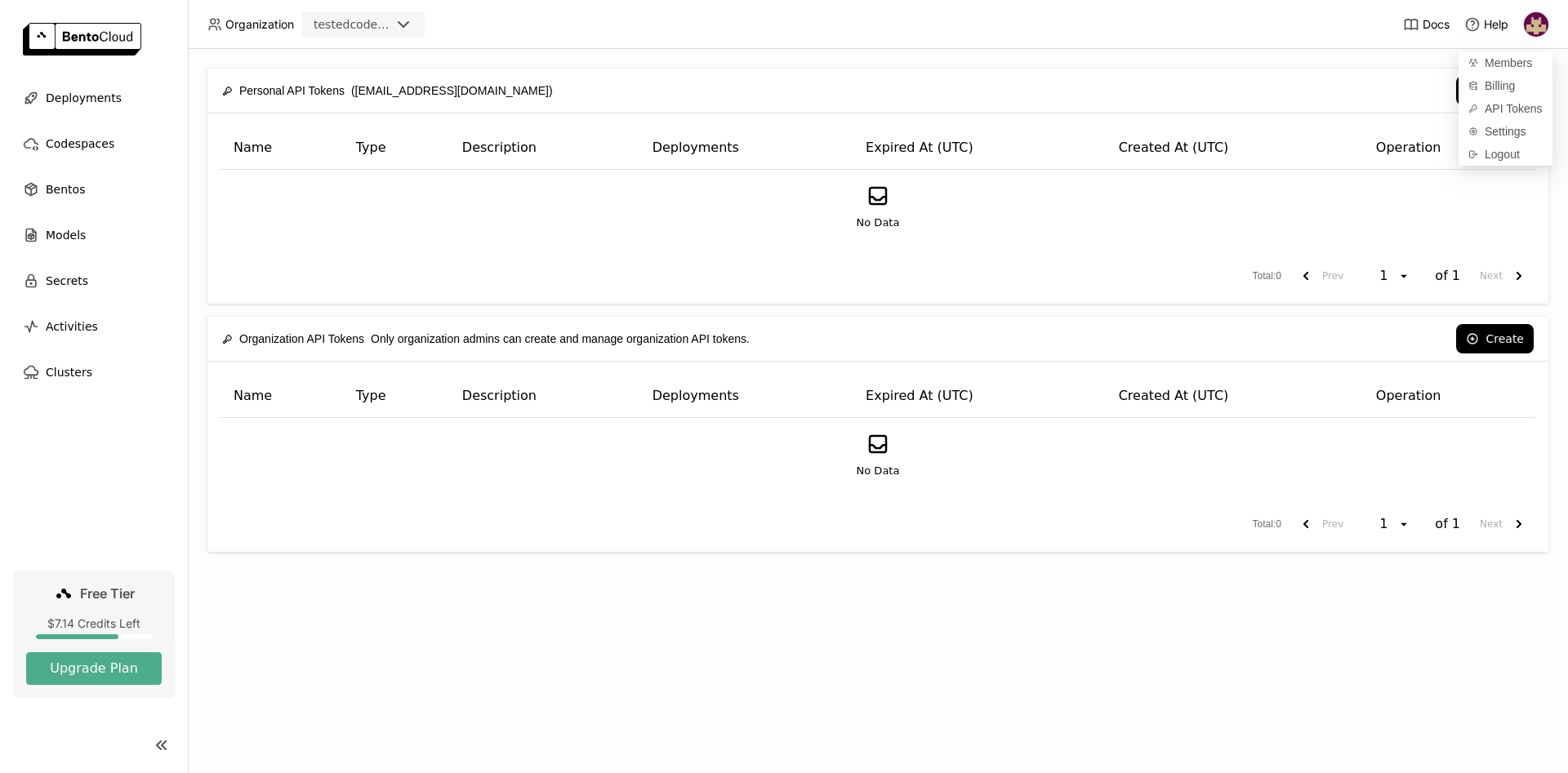
click at [679, 636] on div "Personal API Tokens ([EMAIL_ADDRESS][DOMAIN_NAME]) Create Name Type Description…" at bounding box center [877, 411] width 1380 height 724
click at [670, 84] on div "Create" at bounding box center [1051, 91] width 964 height 29
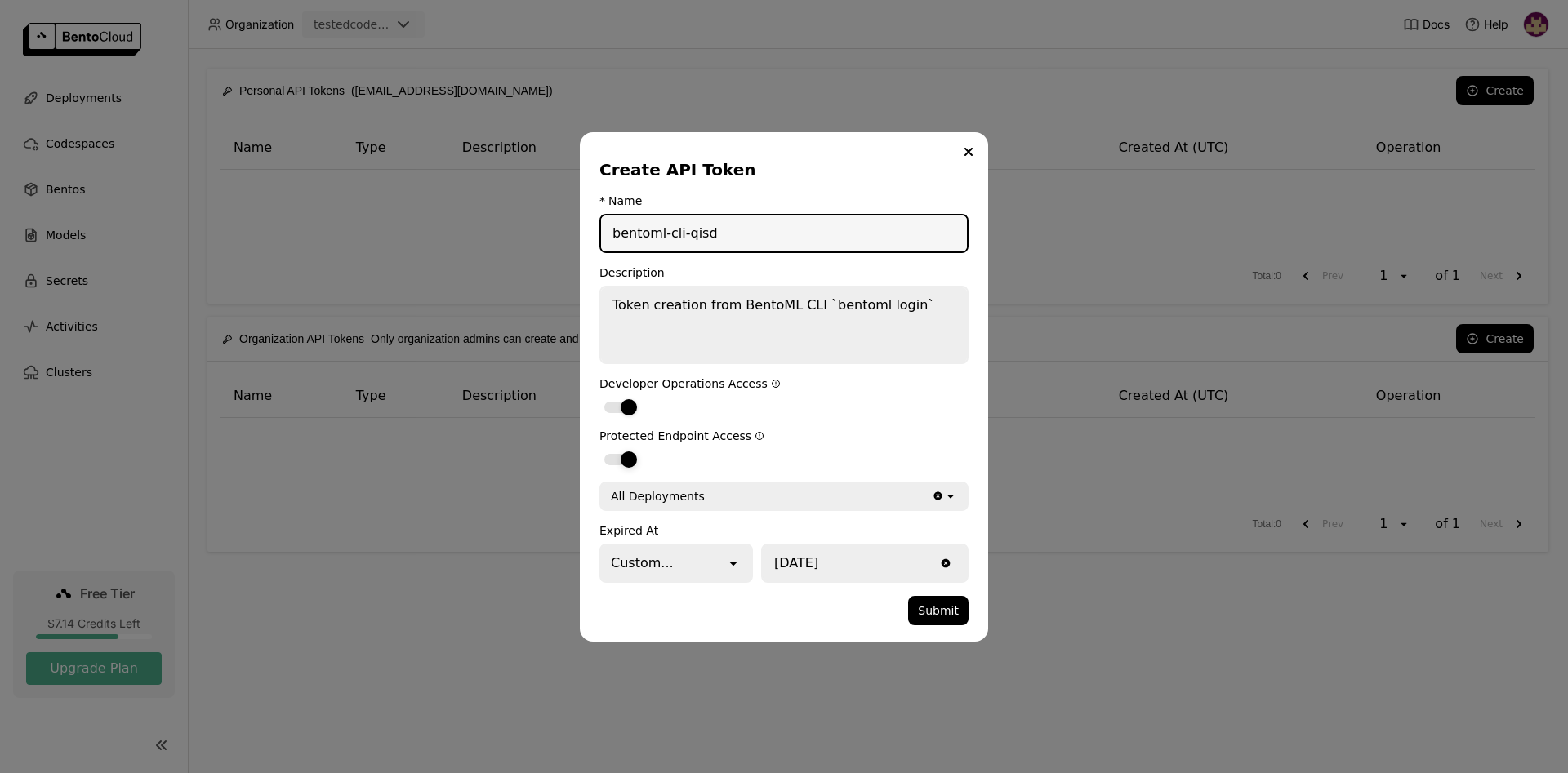
click at [626, 460] on div "dialog" at bounding box center [629, 460] width 16 height 16
click at [599, 449] on input "dialog" at bounding box center [599, 449] width 0 height 0
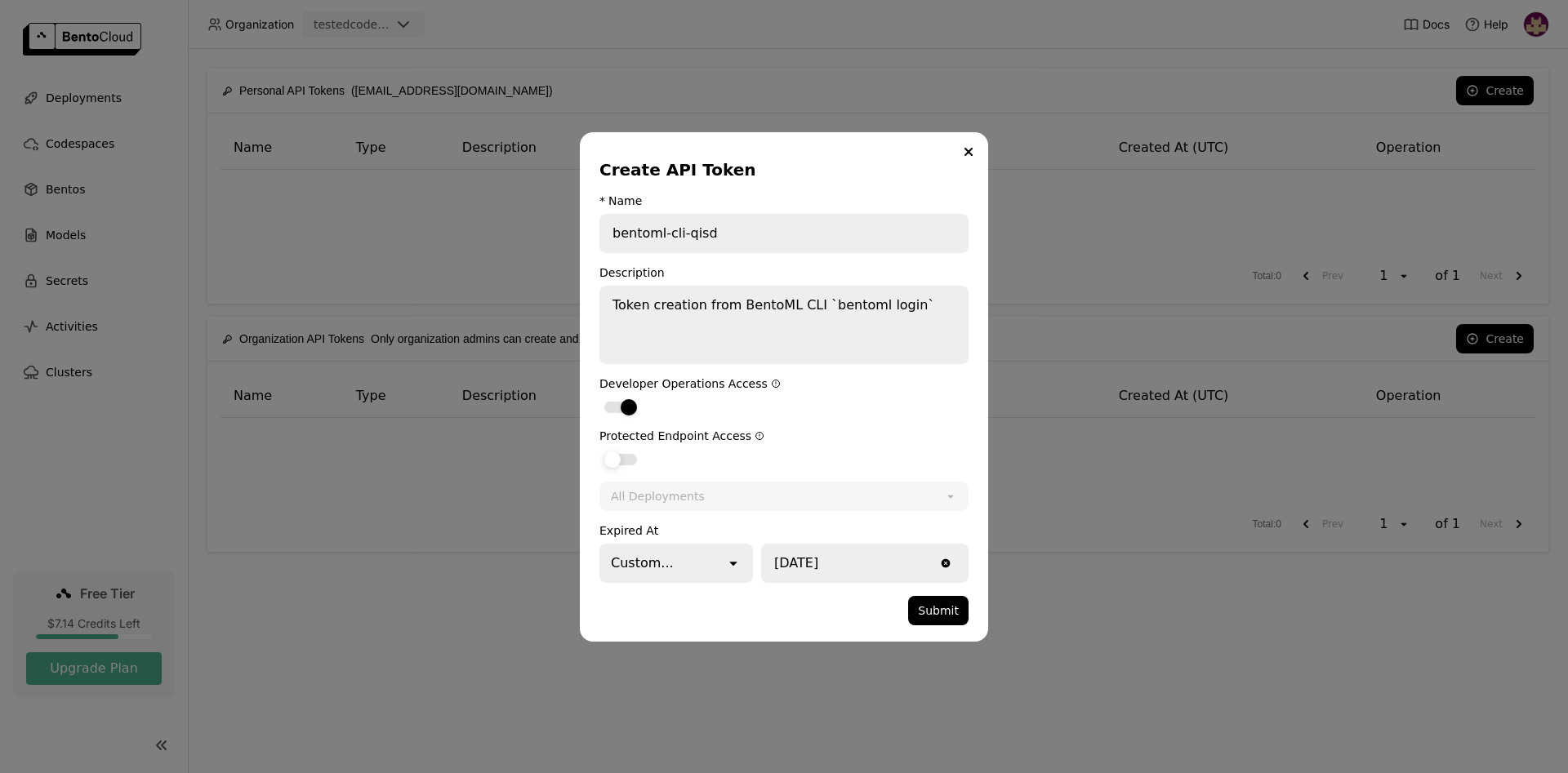
click at [611, 461] on div "dialog" at bounding box center [612, 460] width 16 height 16
click at [599, 449] on input "dialog" at bounding box center [599, 449] width 0 height 0
click at [939, 615] on button "Submit" at bounding box center [939, 610] width 61 height 29
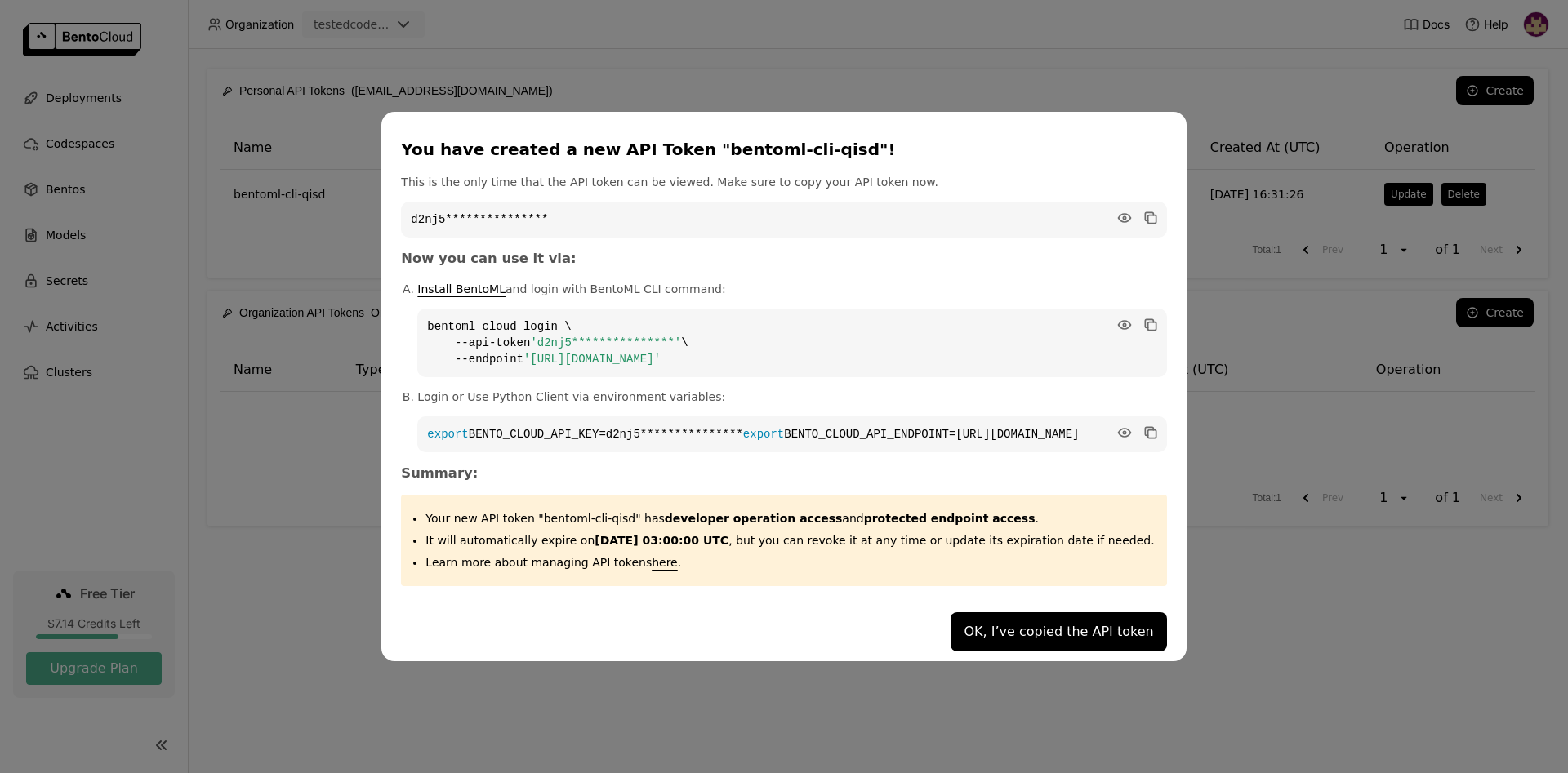
drag, startPoint x: 861, startPoint y: 355, endPoint x: 462, endPoint y: 317, distance: 400.8
click at [462, 317] on code "**********" at bounding box center [791, 343] width 749 height 69
copy code "**********"
click at [965, 638] on button "OK, I’ve copied the API token" at bounding box center [1057, 631] width 215 height 39
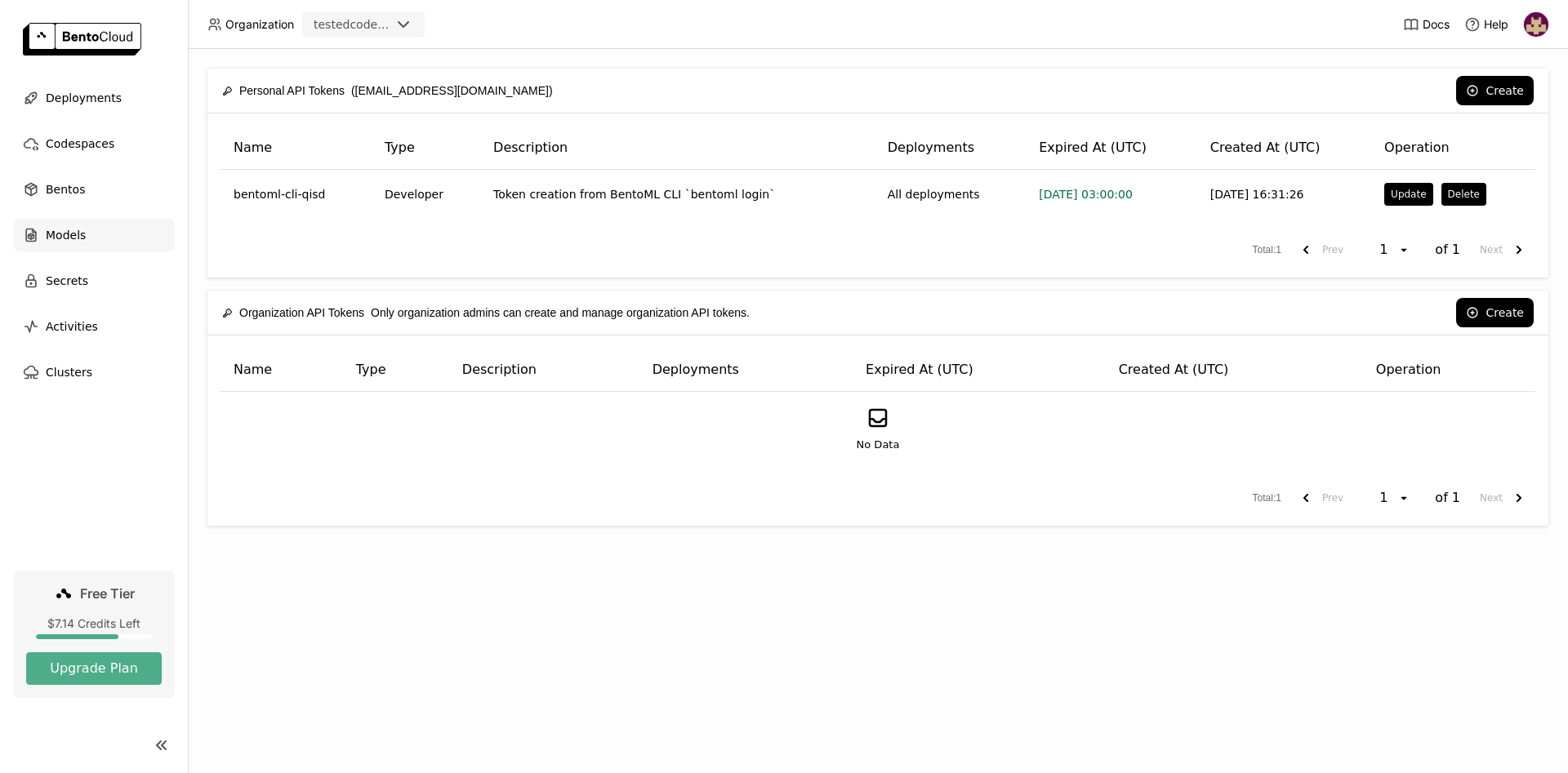
click at [60, 239] on span "Models" at bounding box center [65, 235] width 40 height 20
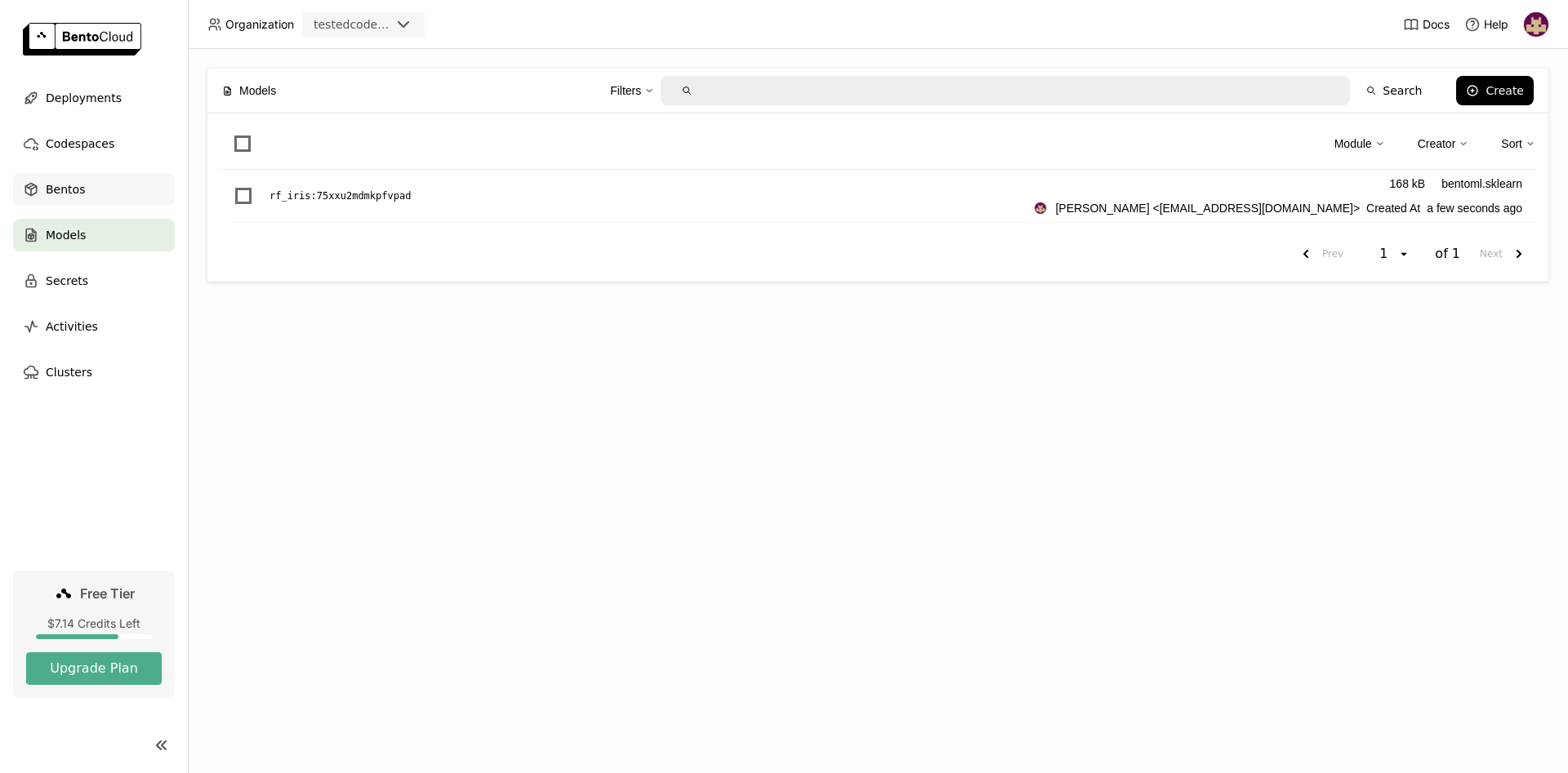
click at [95, 184] on div "Bentos" at bounding box center [94, 190] width 162 height 33
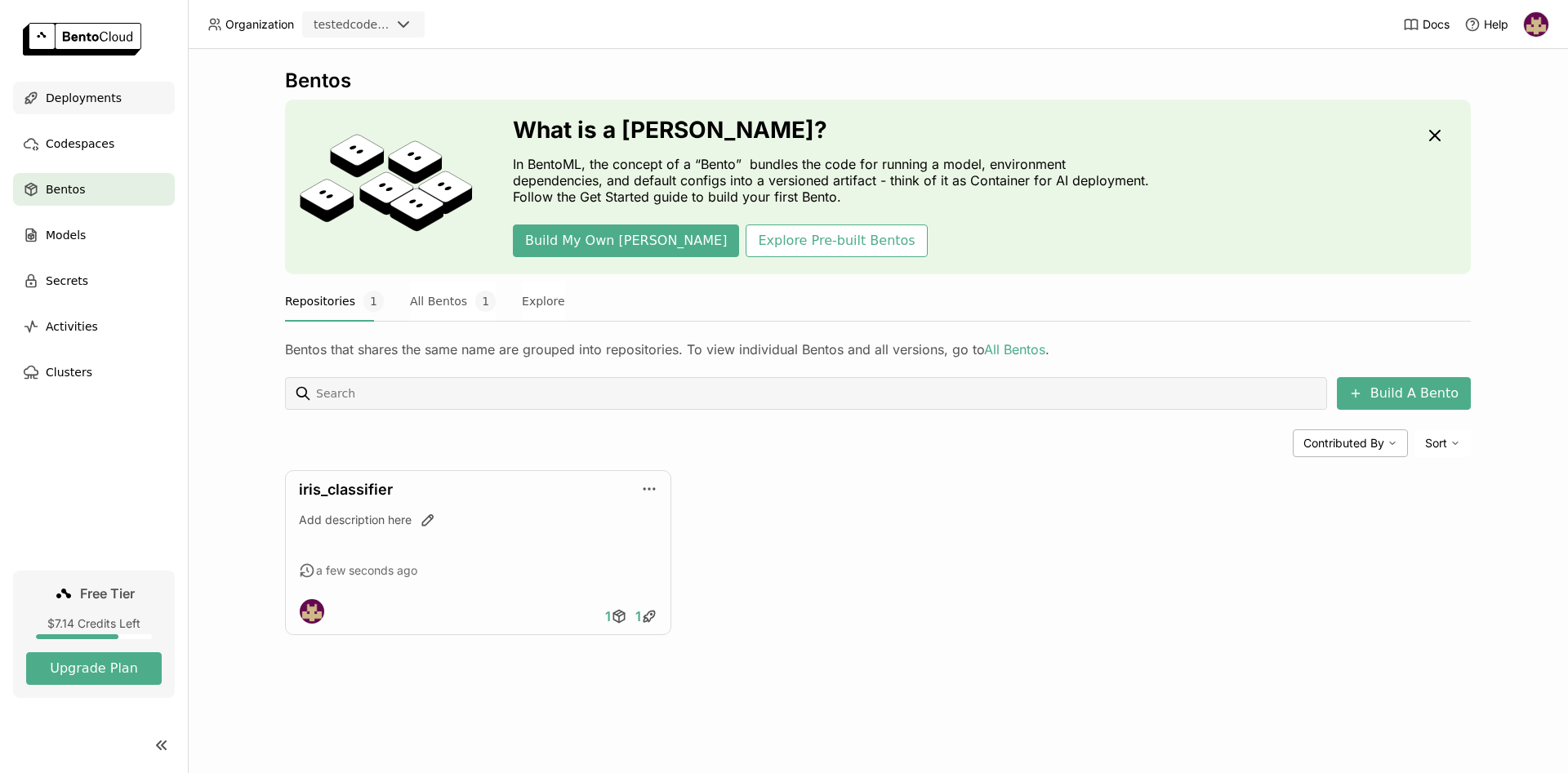
click at [100, 101] on span "Deployments" at bounding box center [83, 98] width 76 height 20
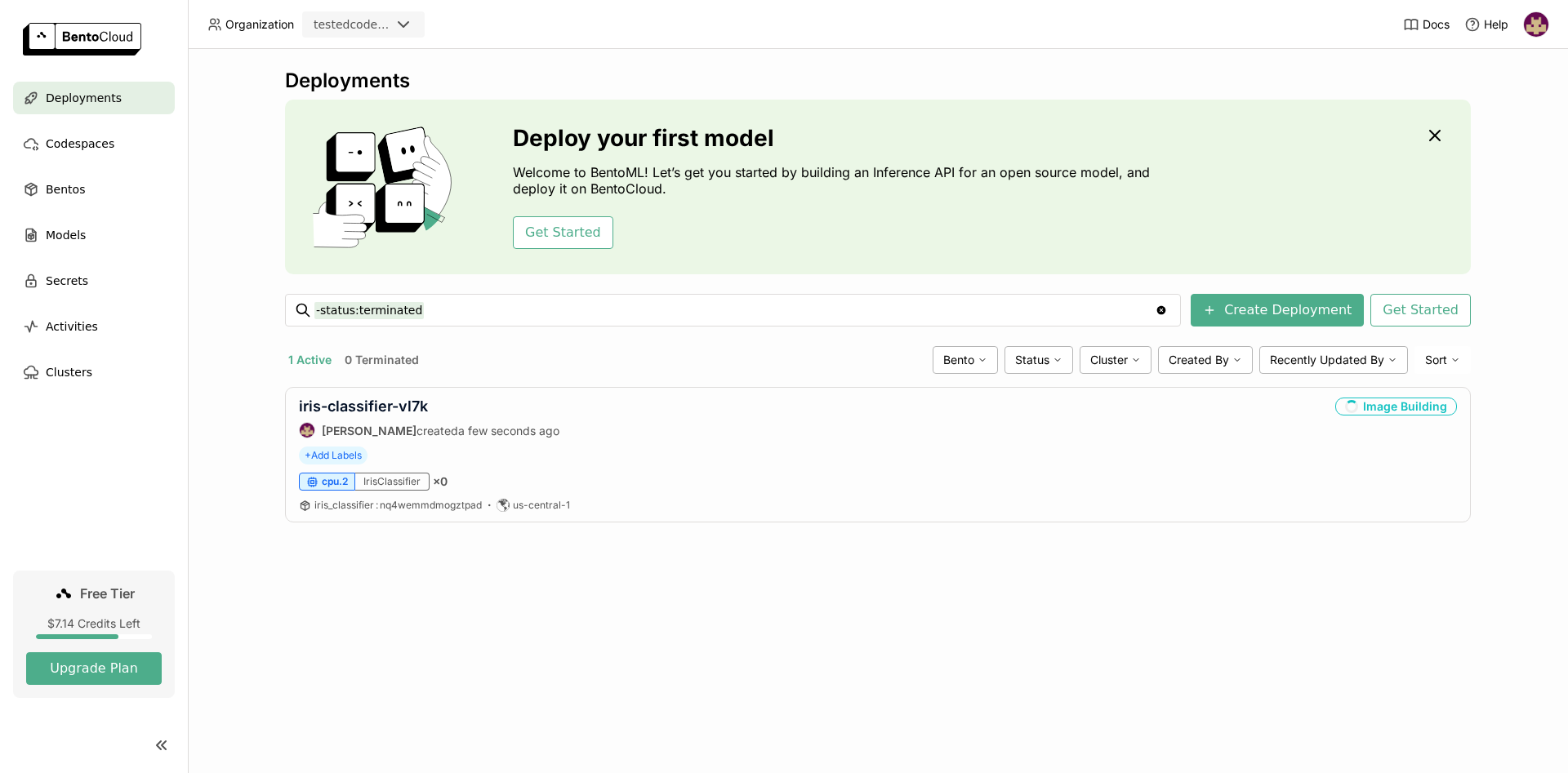
click at [242, 193] on div "Deployments Deploy your first model Welcome to BentoML! Let’s get you started b…" at bounding box center [877, 411] width 1380 height 724
click at [102, 98] on span "Deployments" at bounding box center [83, 98] width 76 height 20
click at [78, 236] on span "Models" at bounding box center [65, 235] width 40 height 20
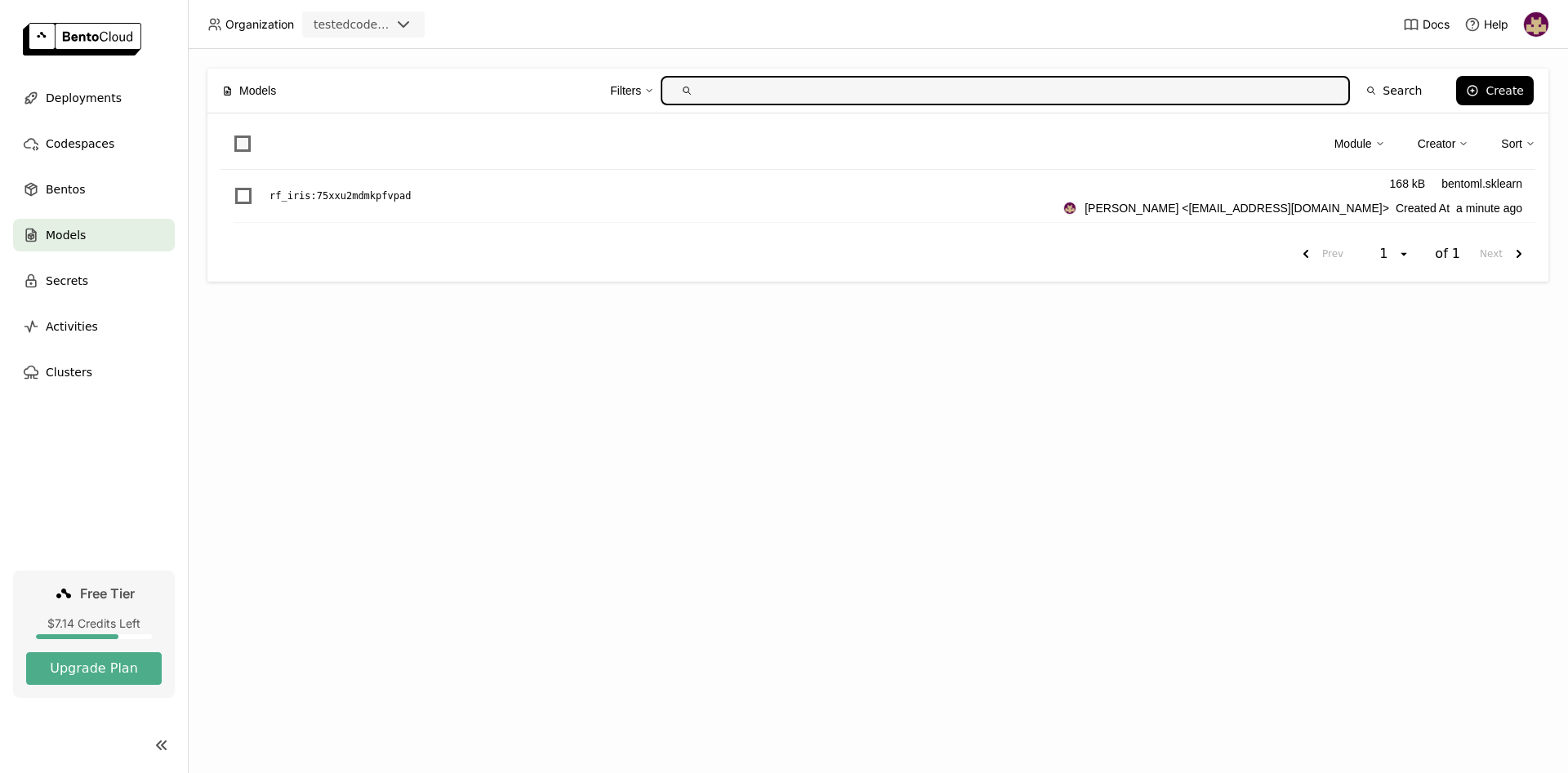
click at [241, 141] on span at bounding box center [242, 144] width 16 height 16
click at [232, 134] on input "checkbox" at bounding box center [232, 134] width 0 height 0
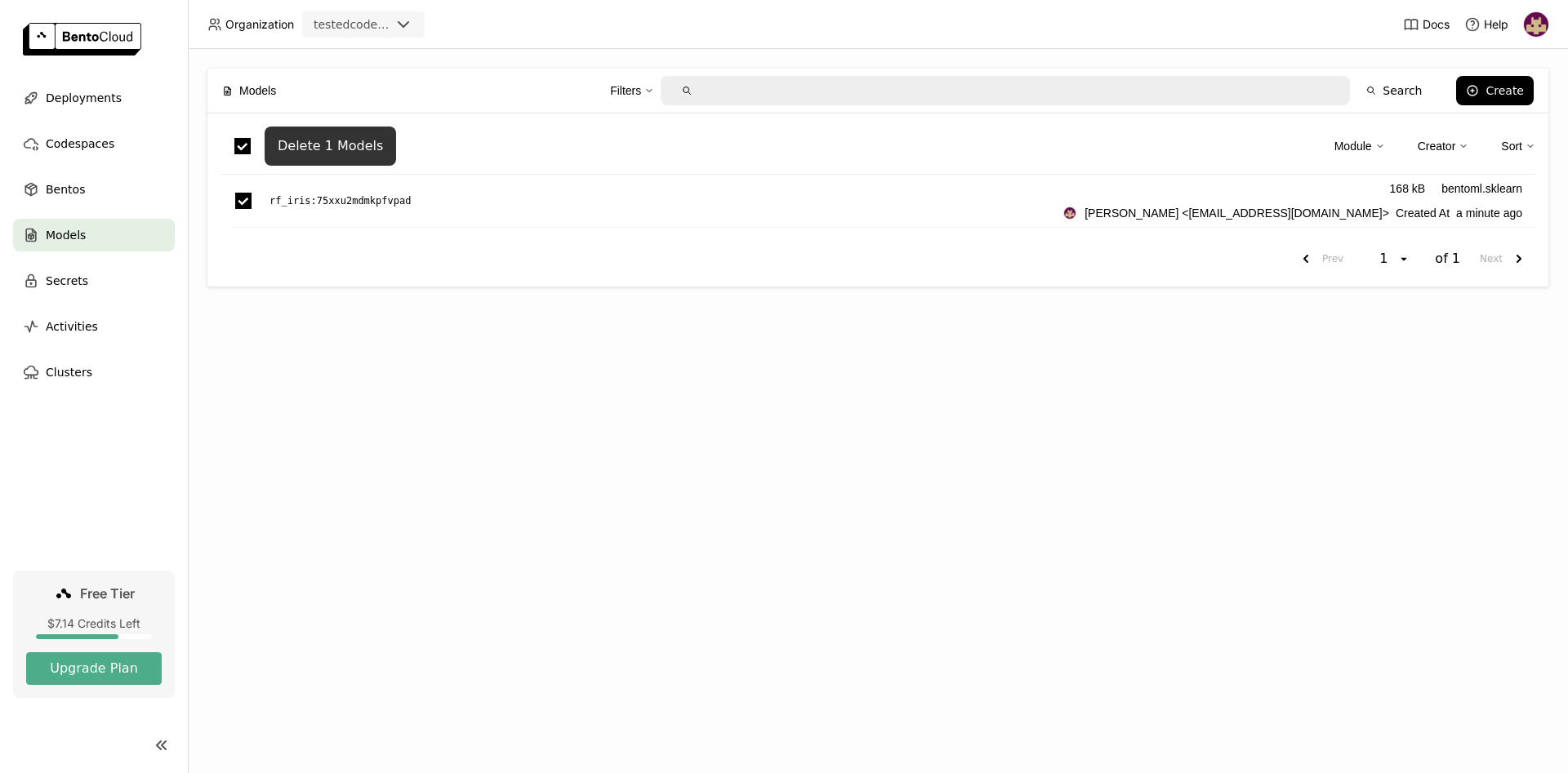
click at [336, 151] on div "Delete 1 Models" at bounding box center [330, 146] width 106 height 16
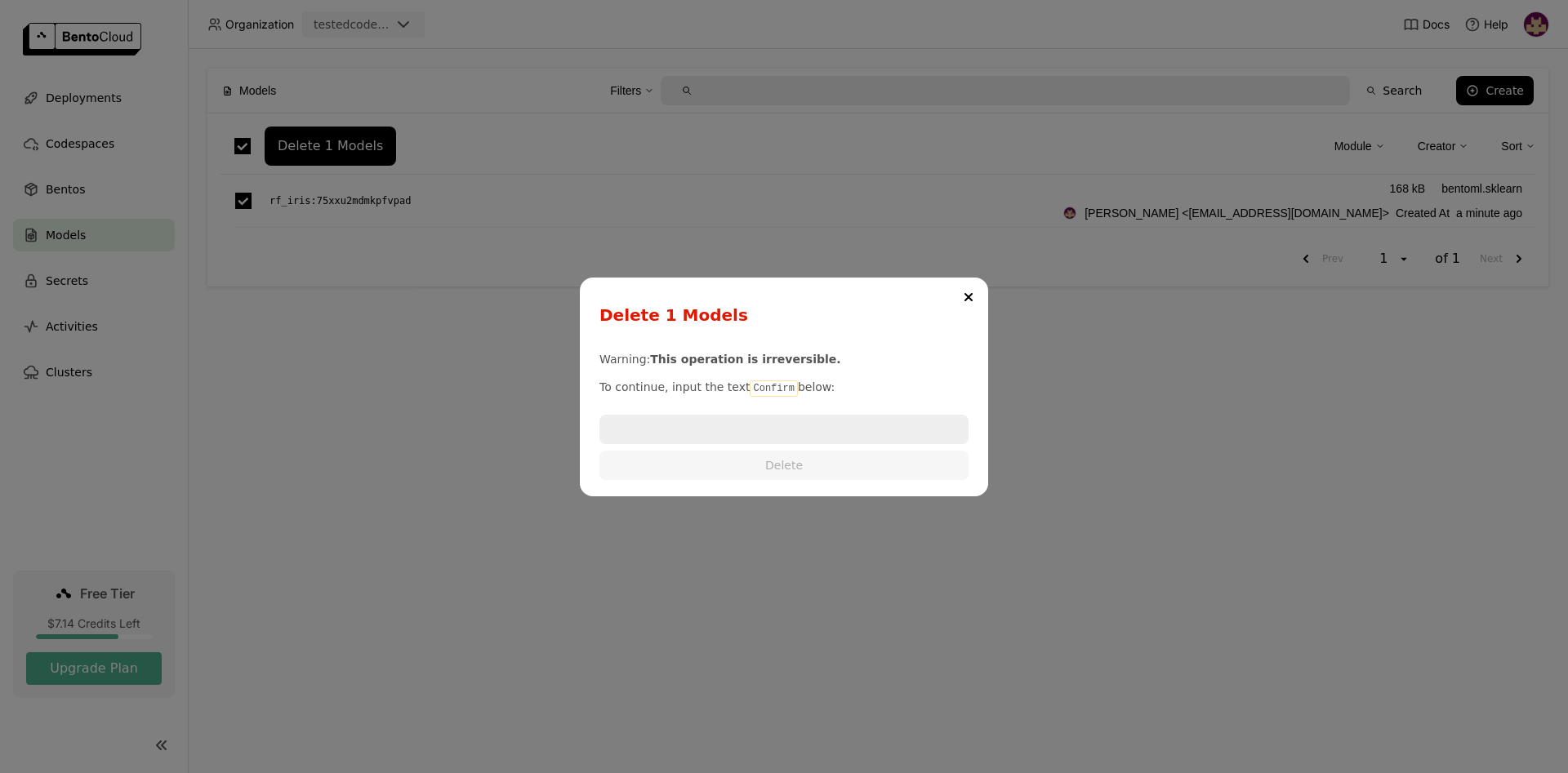
click at [757, 389] on code "Confirm" at bounding box center [773, 389] width 47 height 16
copy p "Confirm"
click at [710, 420] on input "dialog" at bounding box center [783, 429] width 366 height 26
paste input "Confirm"
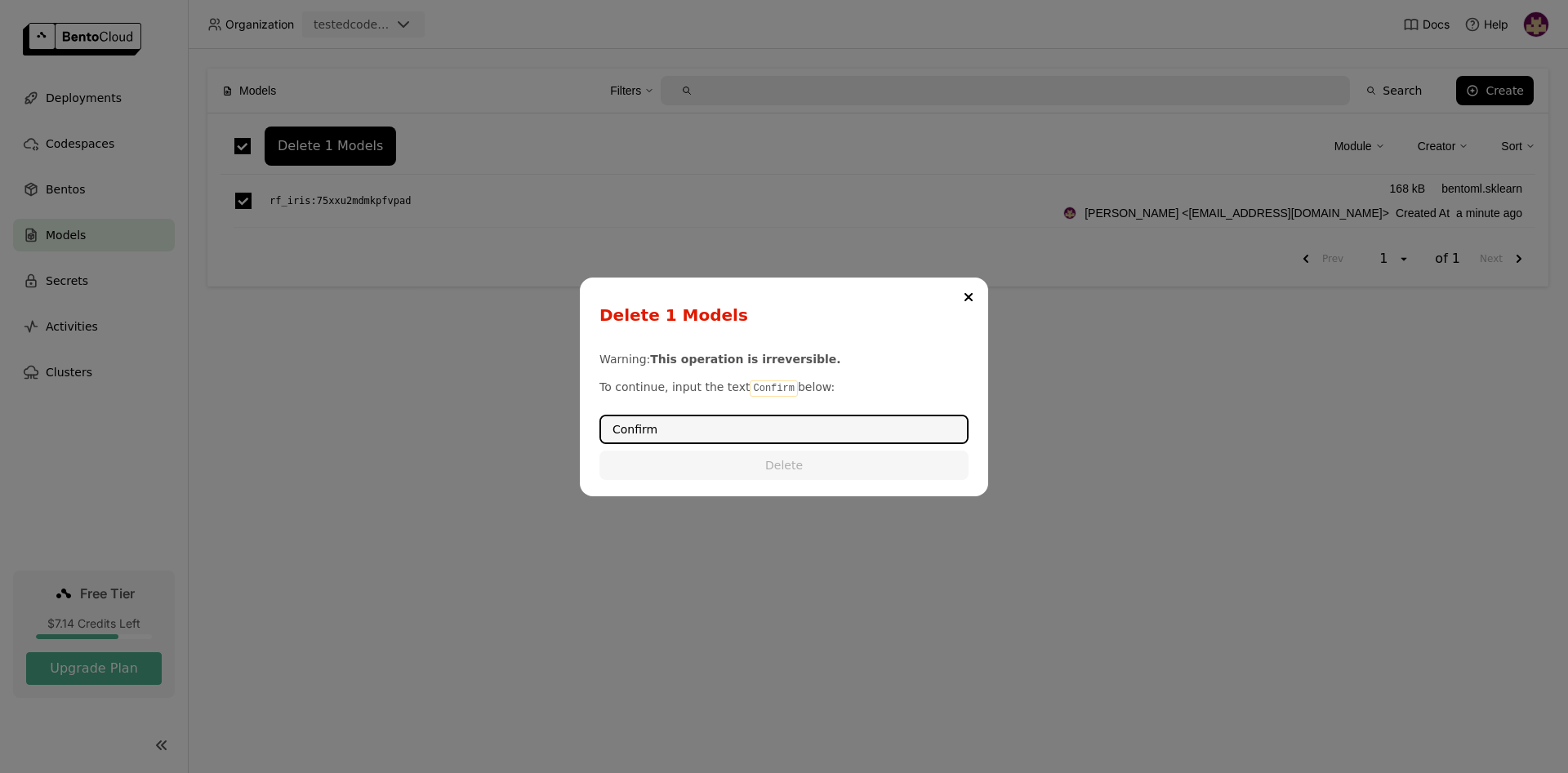
click at [694, 436] on input "Confirm" at bounding box center [783, 429] width 366 height 26
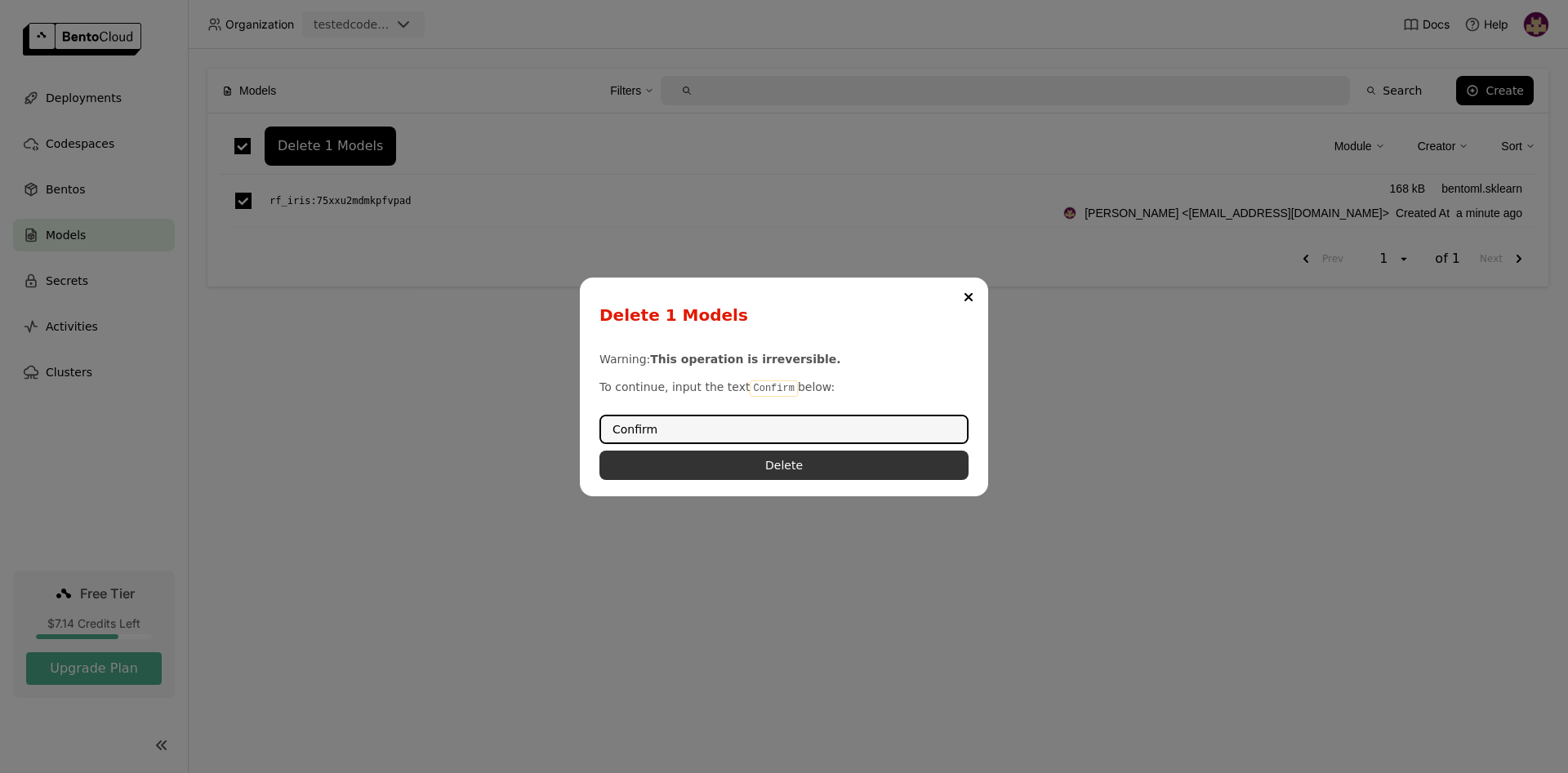
type input "Confirm"
click at [719, 472] on button "Delete" at bounding box center [783, 465] width 369 height 29
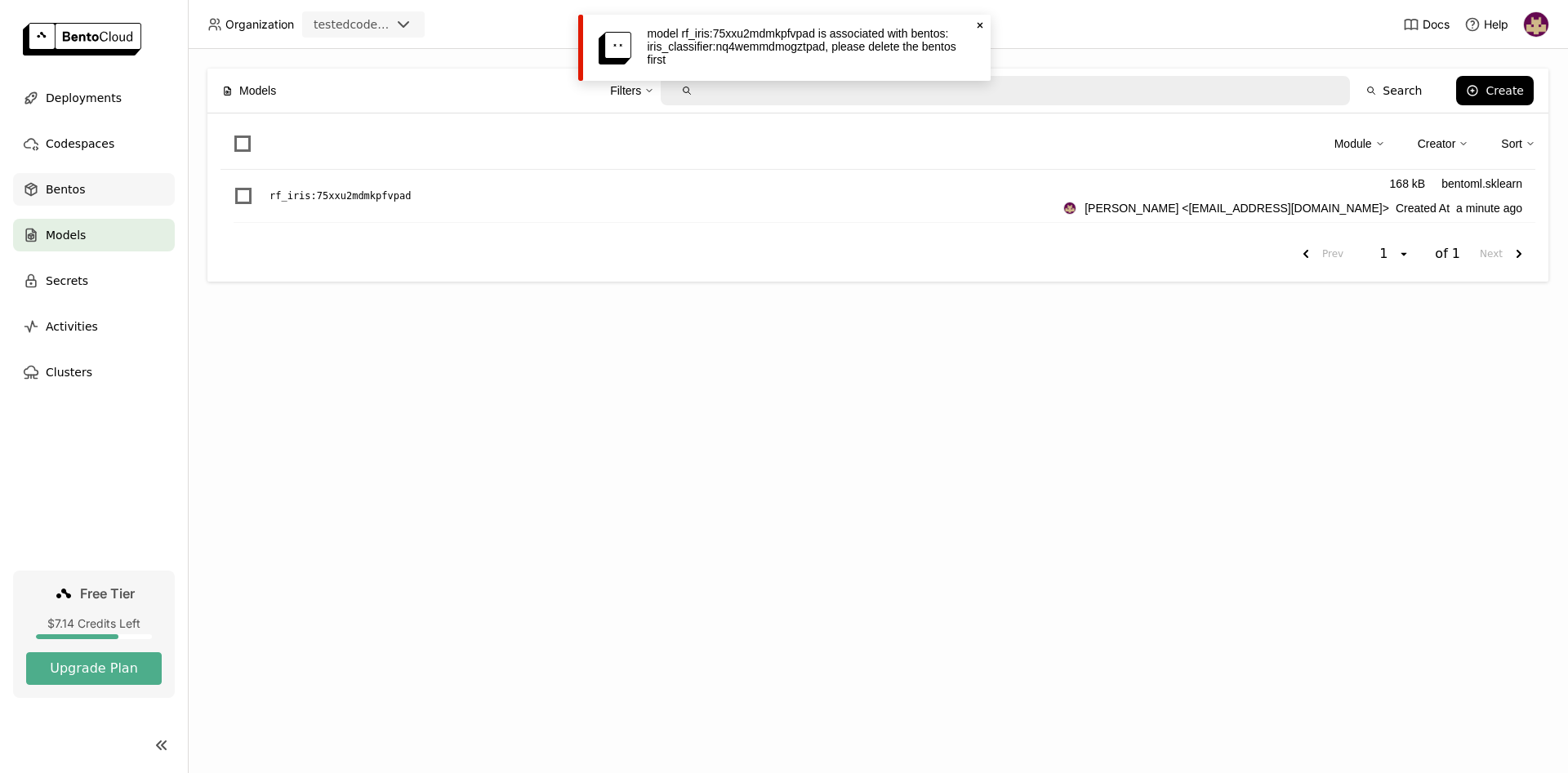
click at [93, 185] on div "Bentos" at bounding box center [94, 190] width 162 height 33
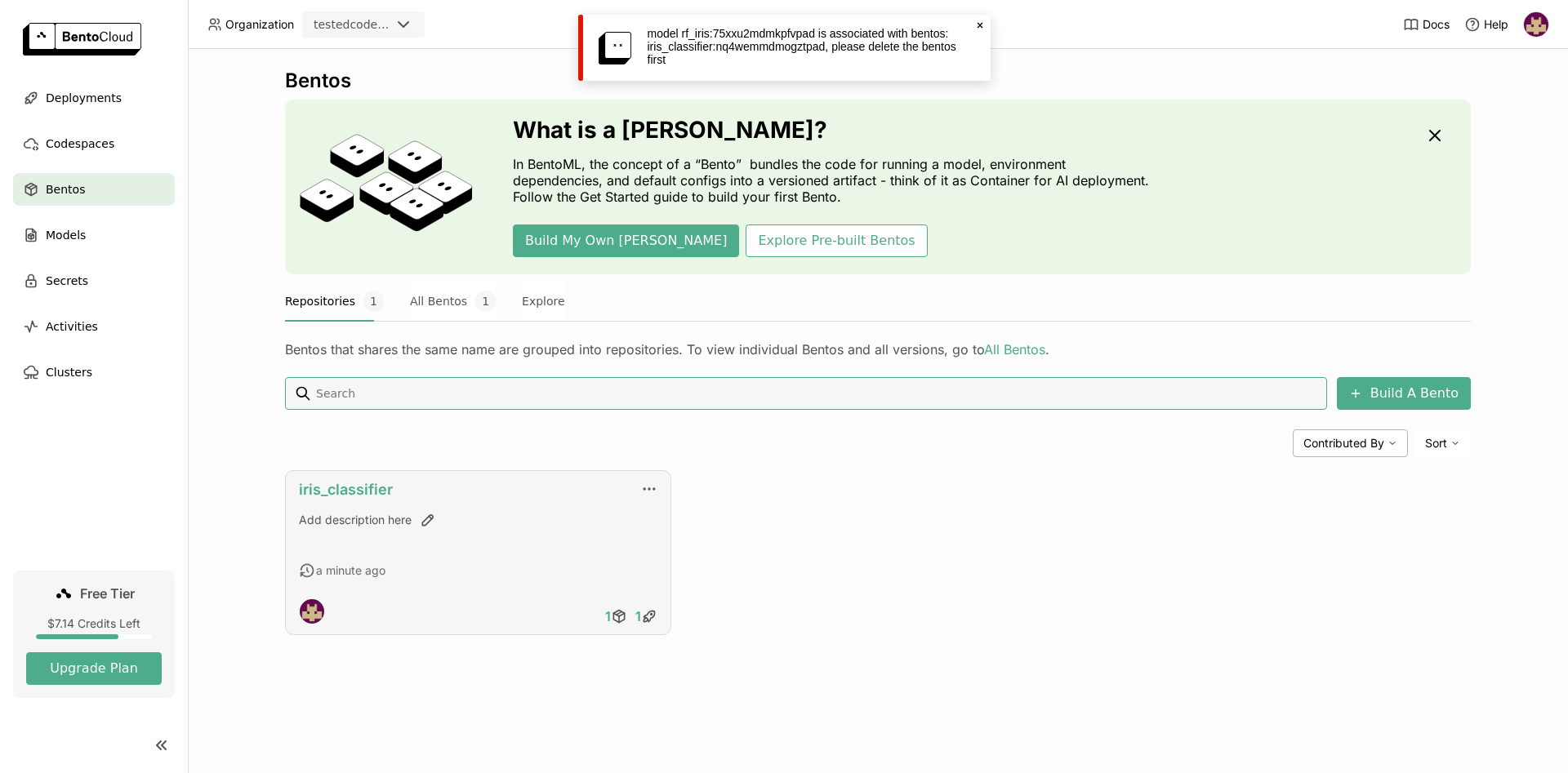
click at [357, 490] on link "iris_classifier" at bounding box center [345, 489] width 94 height 17
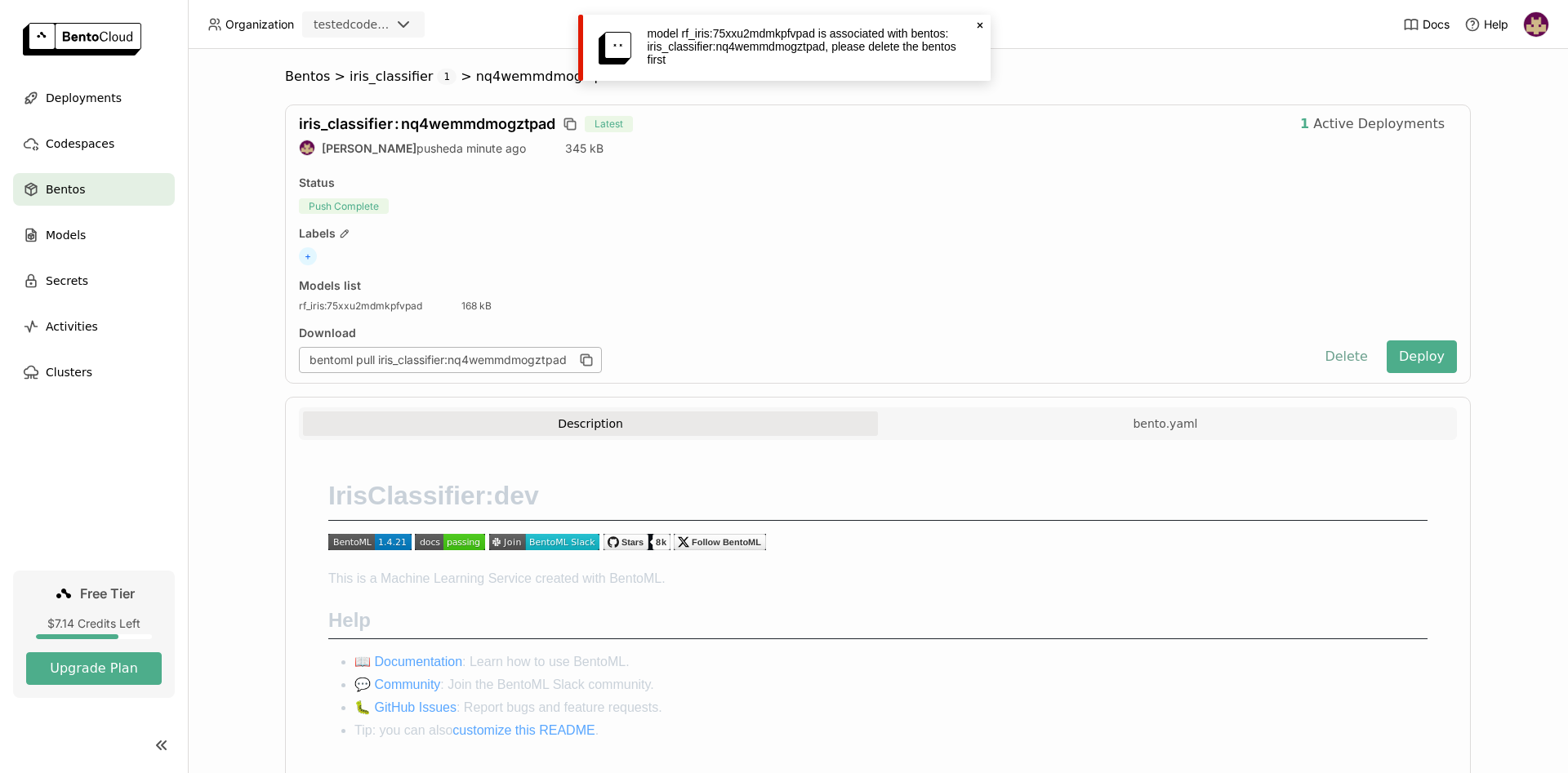
click at [1352, 362] on button "Delete" at bounding box center [1345, 357] width 68 height 33
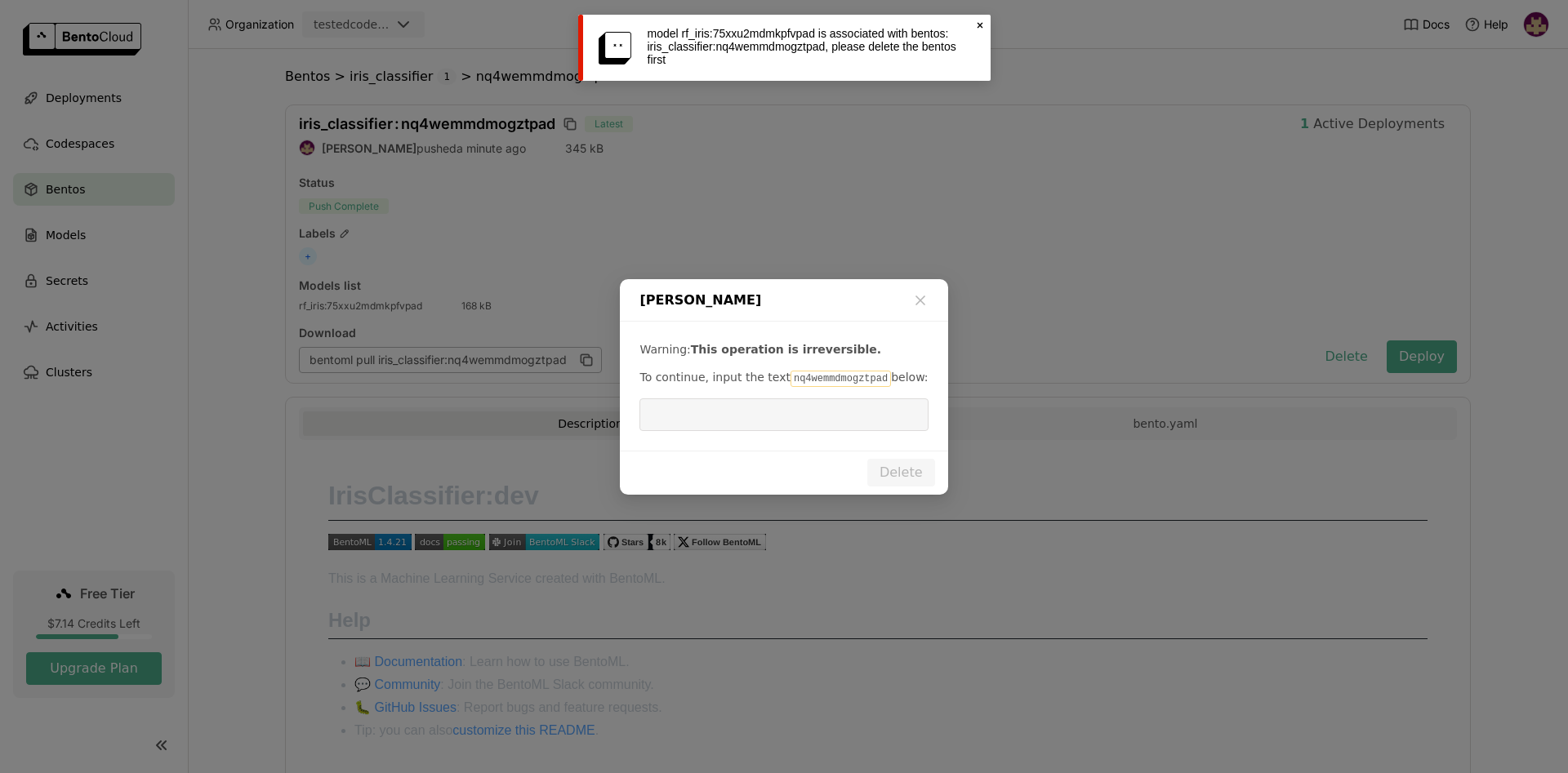
click at [804, 378] on code "nq4wemmdmogztpad" at bounding box center [840, 379] width 101 height 16
copy p "nq4wemmdmogztpad"
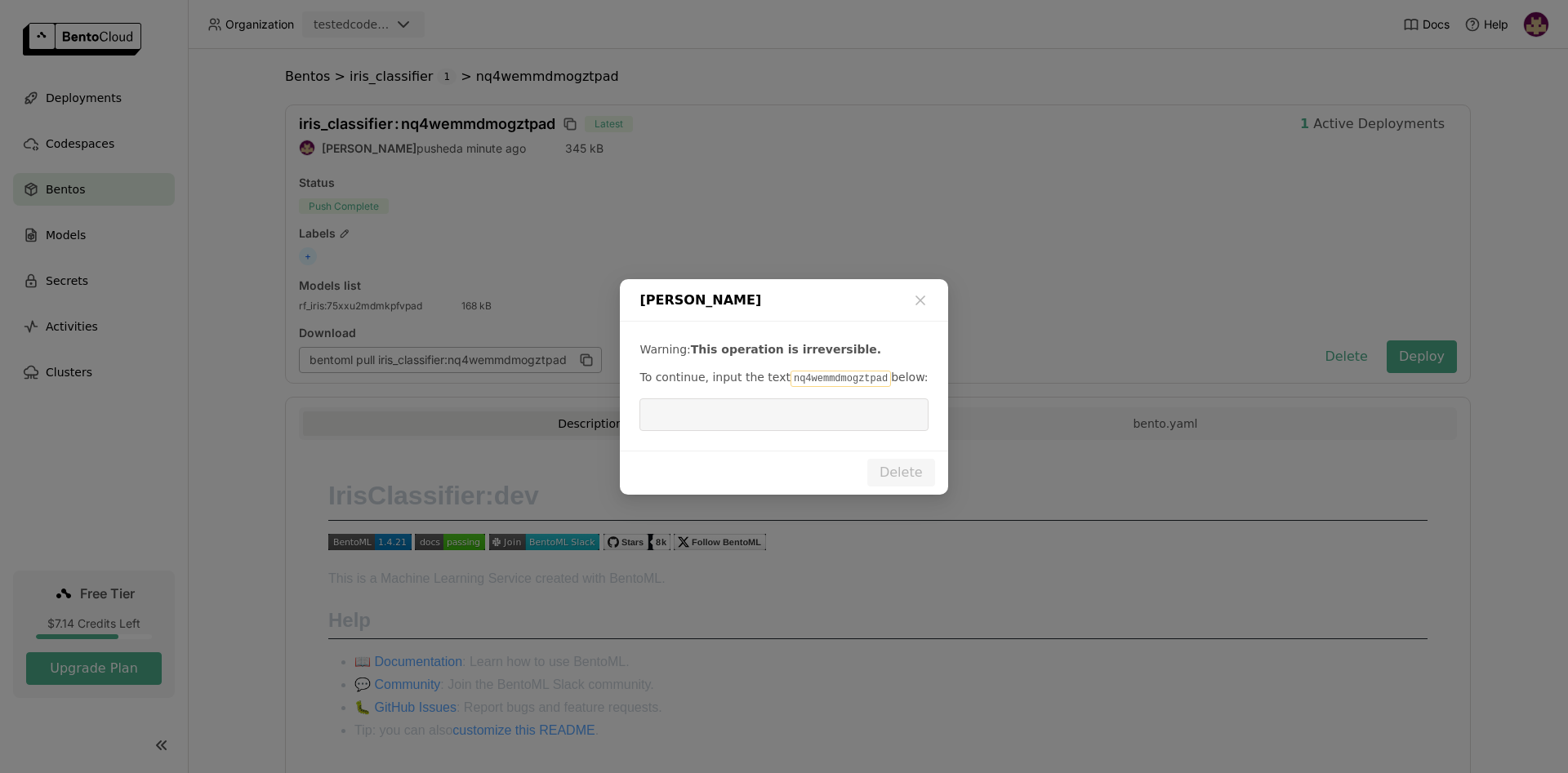
click at [734, 427] on input "dialog" at bounding box center [783, 415] width 268 height 31
paste input "nq4wemmdmogztpad"
type input "nq4wemmdmogztpad"
click at [931, 474] on button "Delete" at bounding box center [901, 473] width 68 height 28
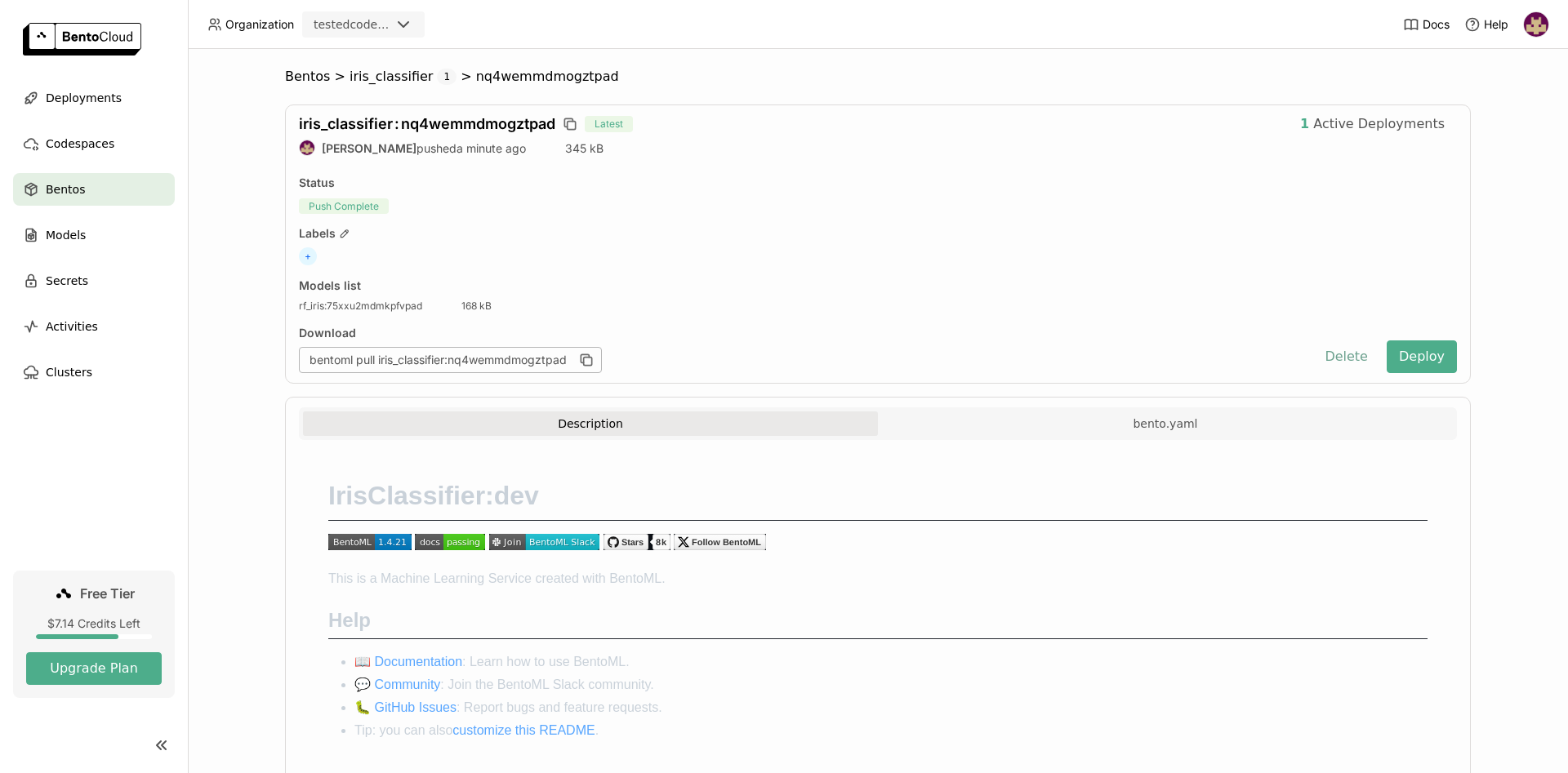
click at [1331, 355] on button "Delete" at bounding box center [1345, 357] width 68 height 33
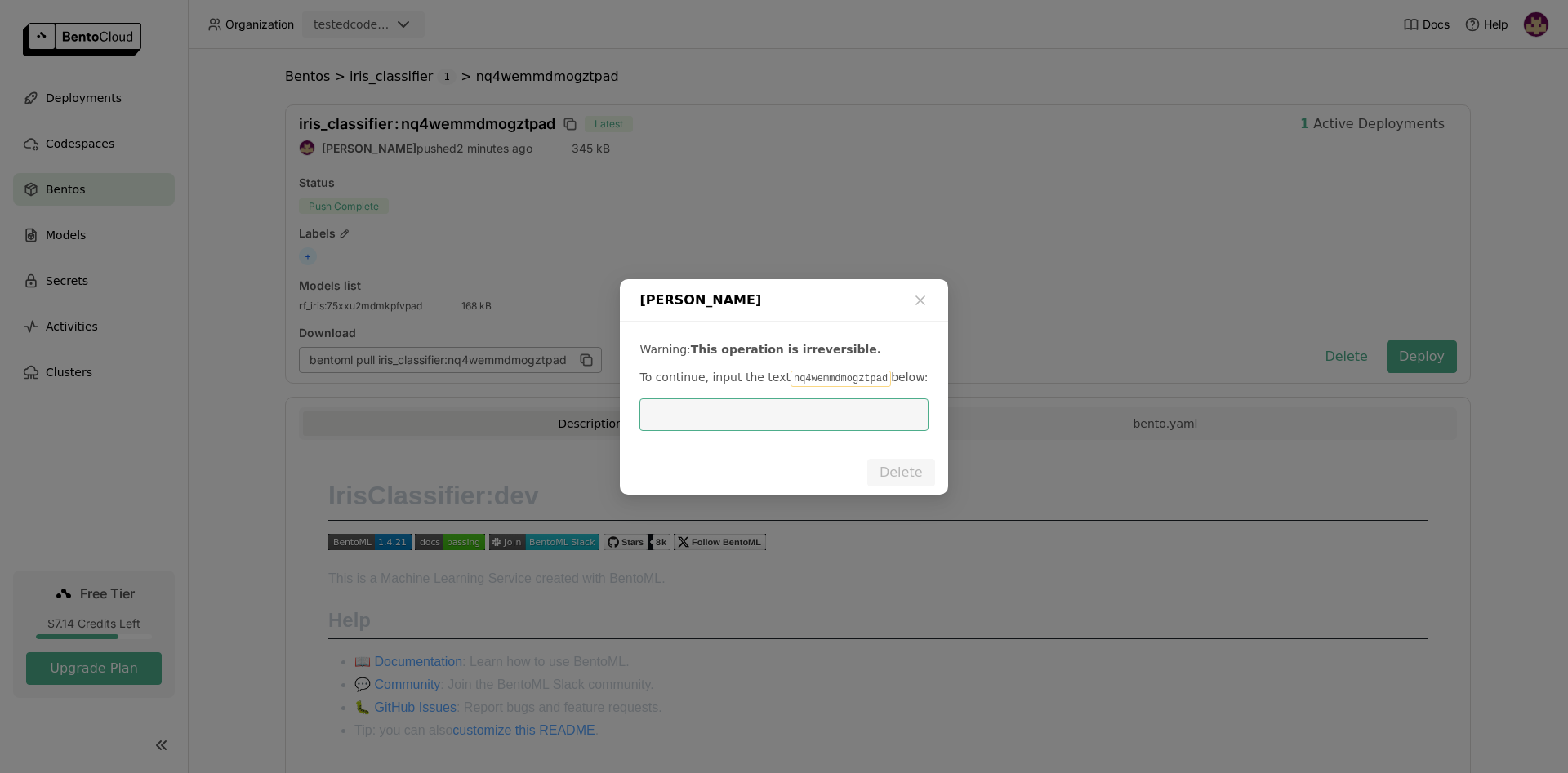
click at [800, 380] on code "nq4wemmdmogztpad" at bounding box center [840, 379] width 101 height 16
copy p "nq4wemmdmogztpad"
click at [786, 418] on input "dialog" at bounding box center [783, 415] width 268 height 31
paste input "nq4wemmdmogztpad"
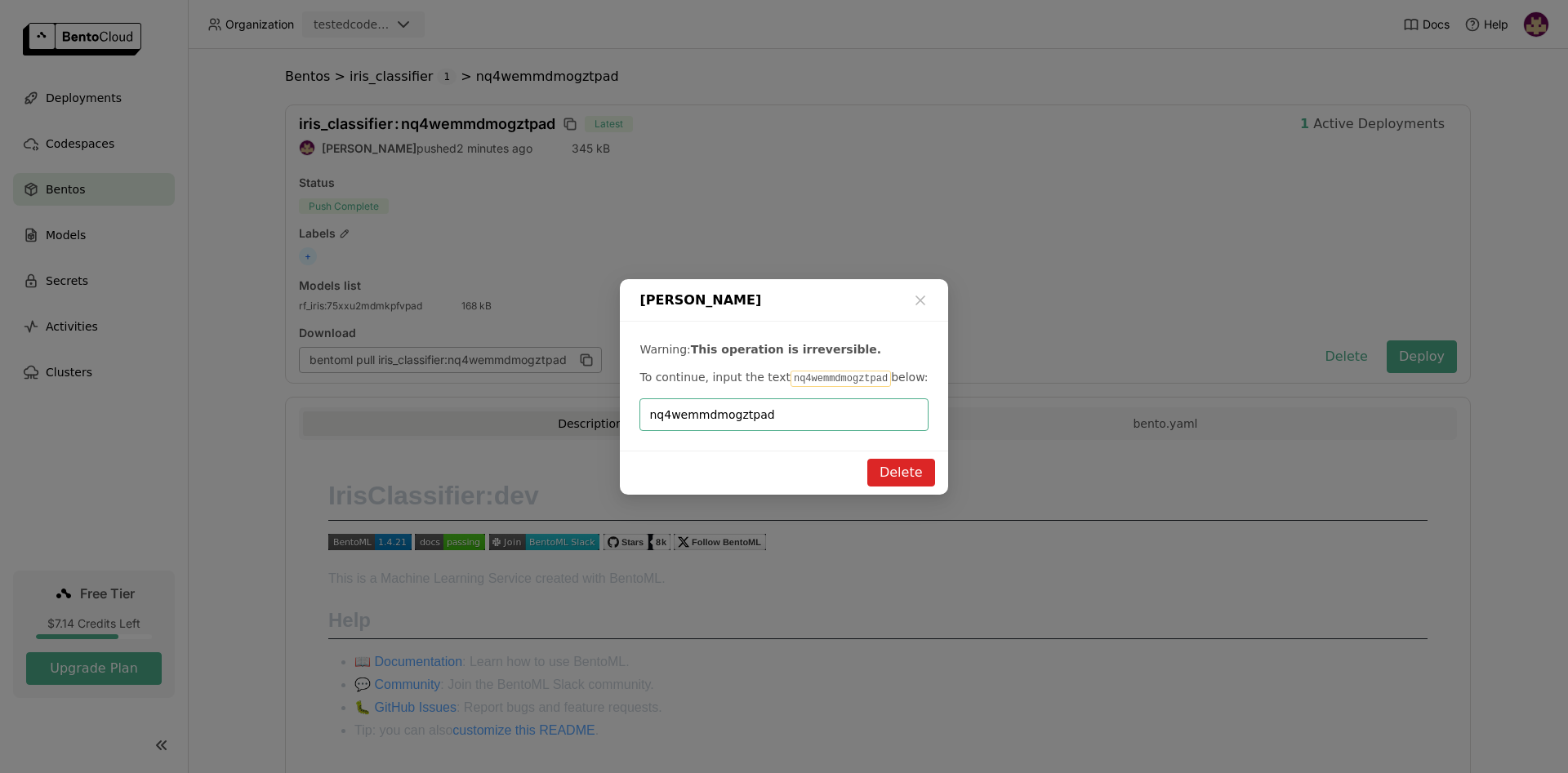
type input "nq4wemmdmogztpad"
click at [898, 474] on button "Delete" at bounding box center [901, 473] width 68 height 28
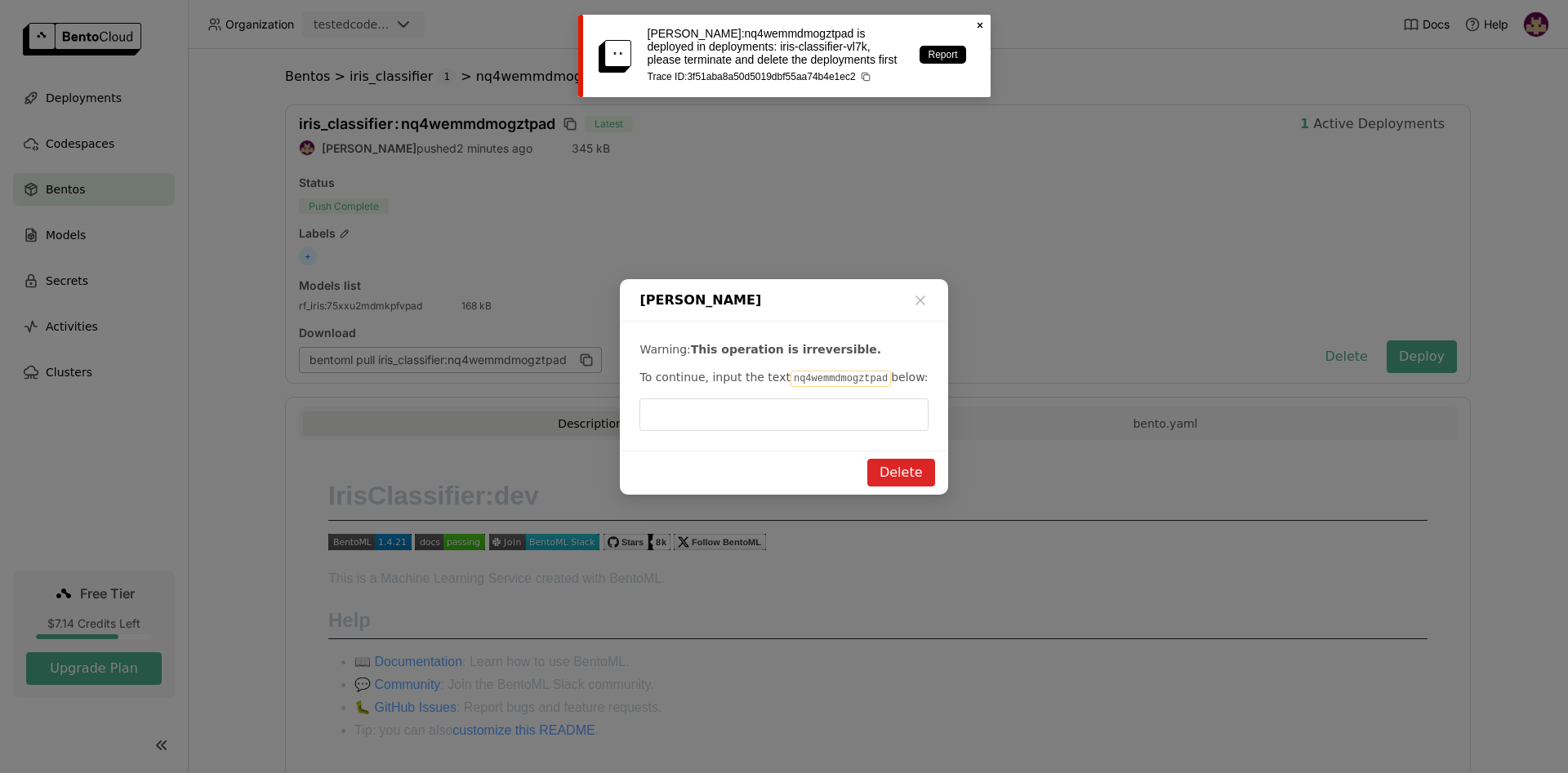
click at [1032, 237] on div "Delete Bento Warning: This operation is irreversible. To continue, input the te…" at bounding box center [784, 386] width 1568 height 773
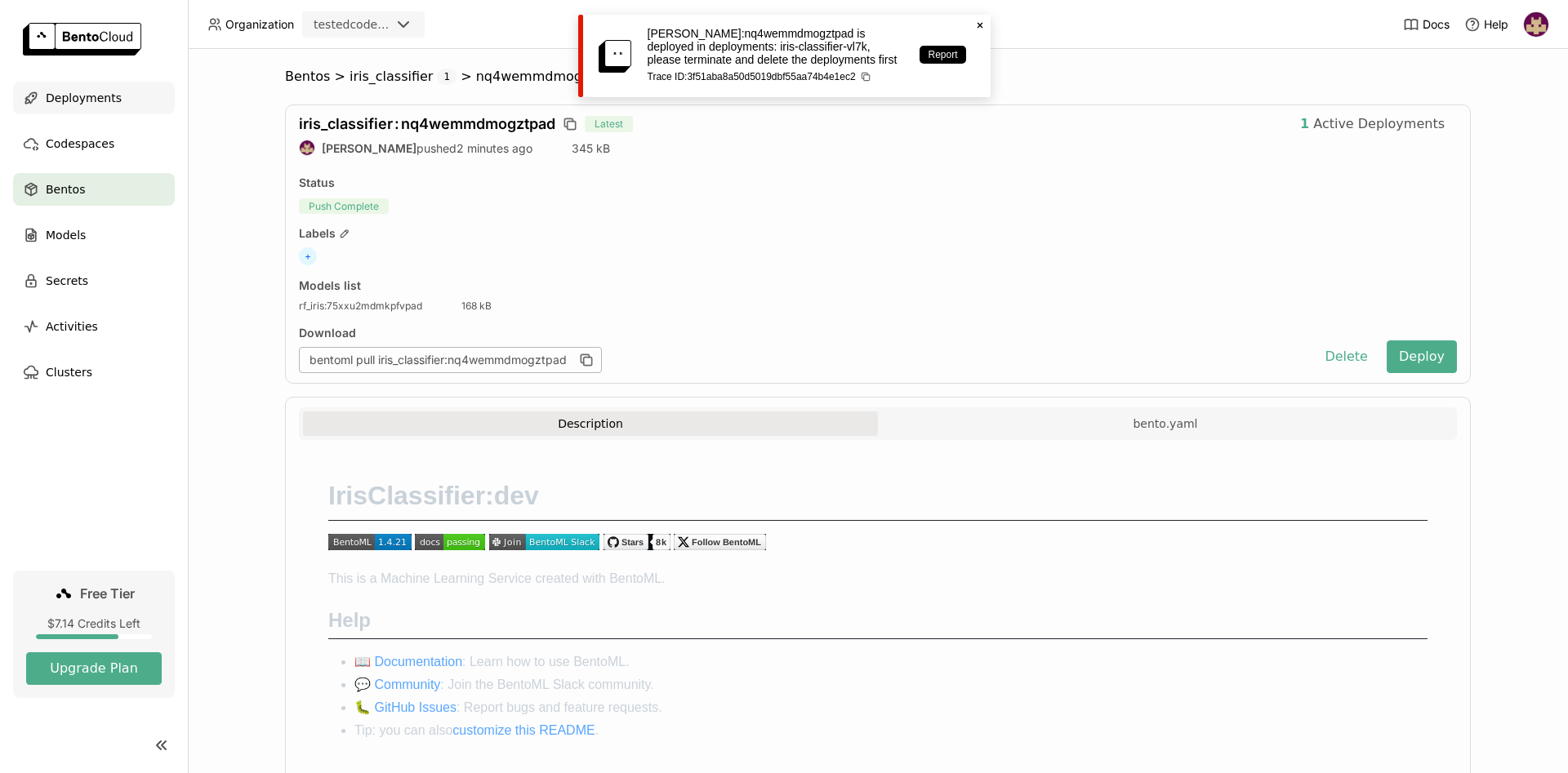
click at [112, 88] on div "Deployments" at bounding box center [94, 98] width 162 height 33
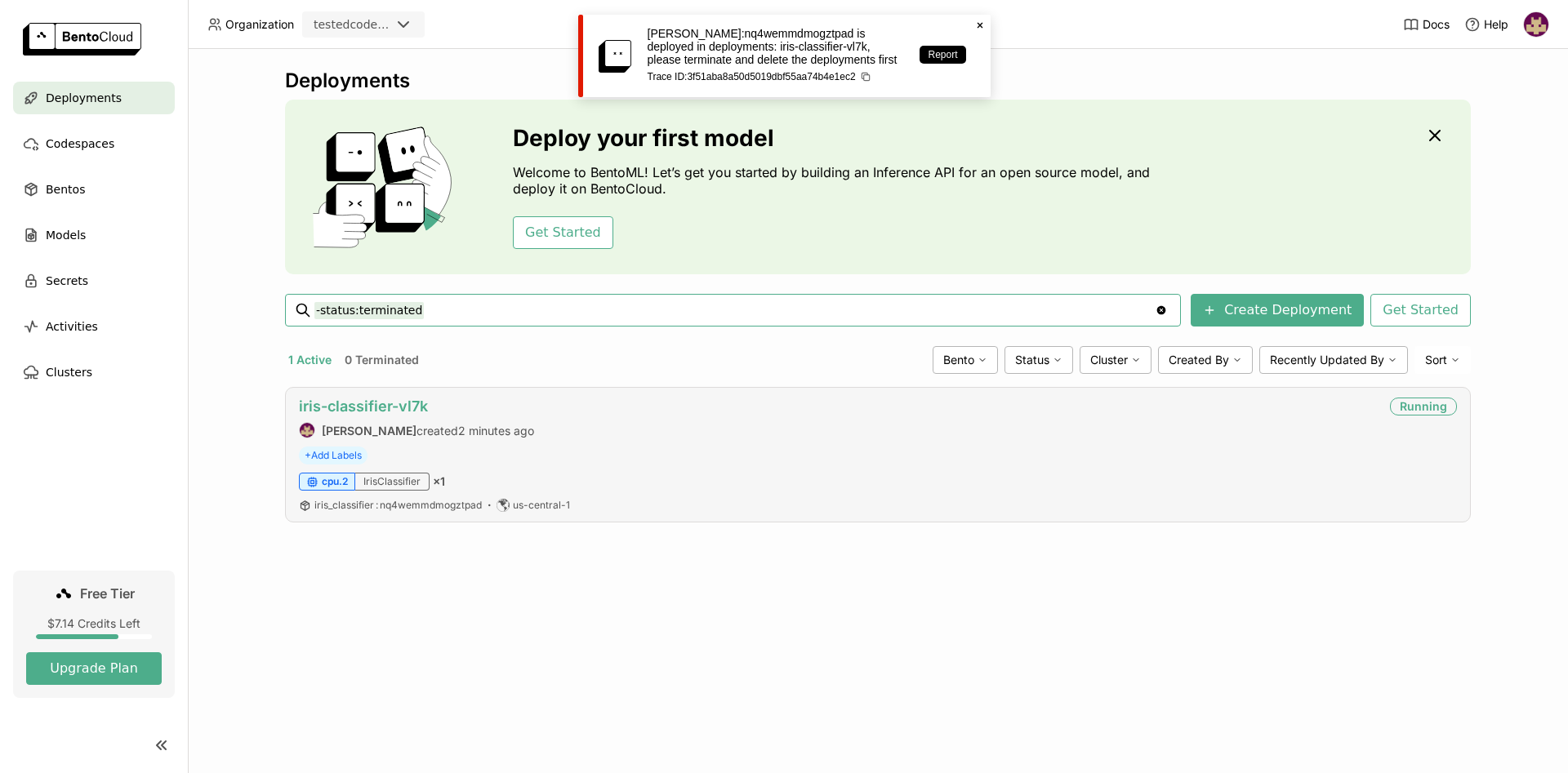
click at [391, 407] on link "iris-classifier-vl7k" at bounding box center [363, 406] width 129 height 17
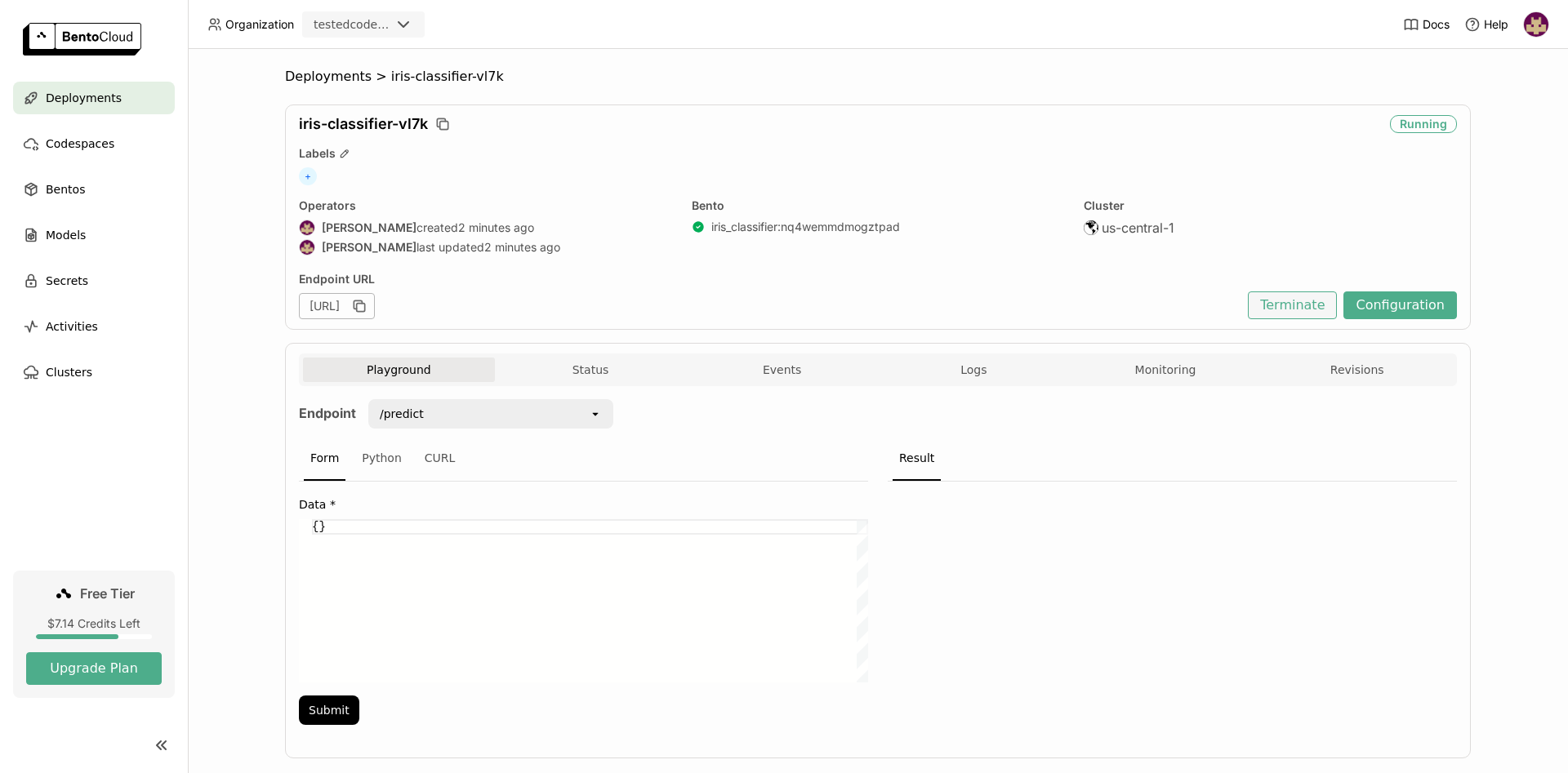
click at [1296, 308] on button "Terminate" at bounding box center [1292, 305] width 89 height 28
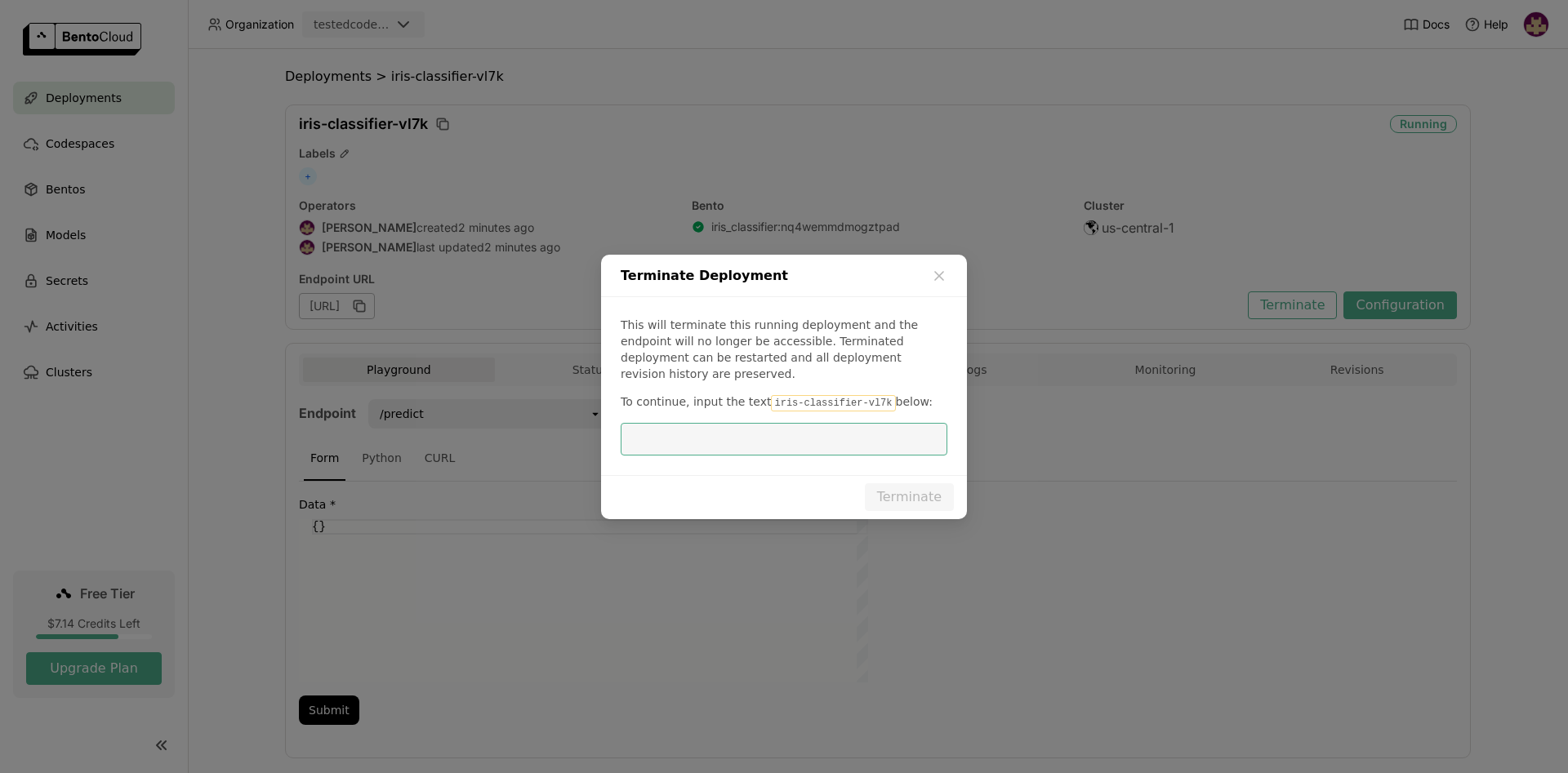
click at [831, 395] on code "iris-classifier-vl7k" at bounding box center [833, 403] width 124 height 16
click at [825, 397] on code "iris-classifier-vl7k" at bounding box center [833, 403] width 124 height 16
drag, startPoint x: 759, startPoint y: 393, endPoint x: 866, endPoint y: 394, distance: 107.0
click at [866, 395] on code "iris-classifier-vl7k" at bounding box center [833, 403] width 124 height 16
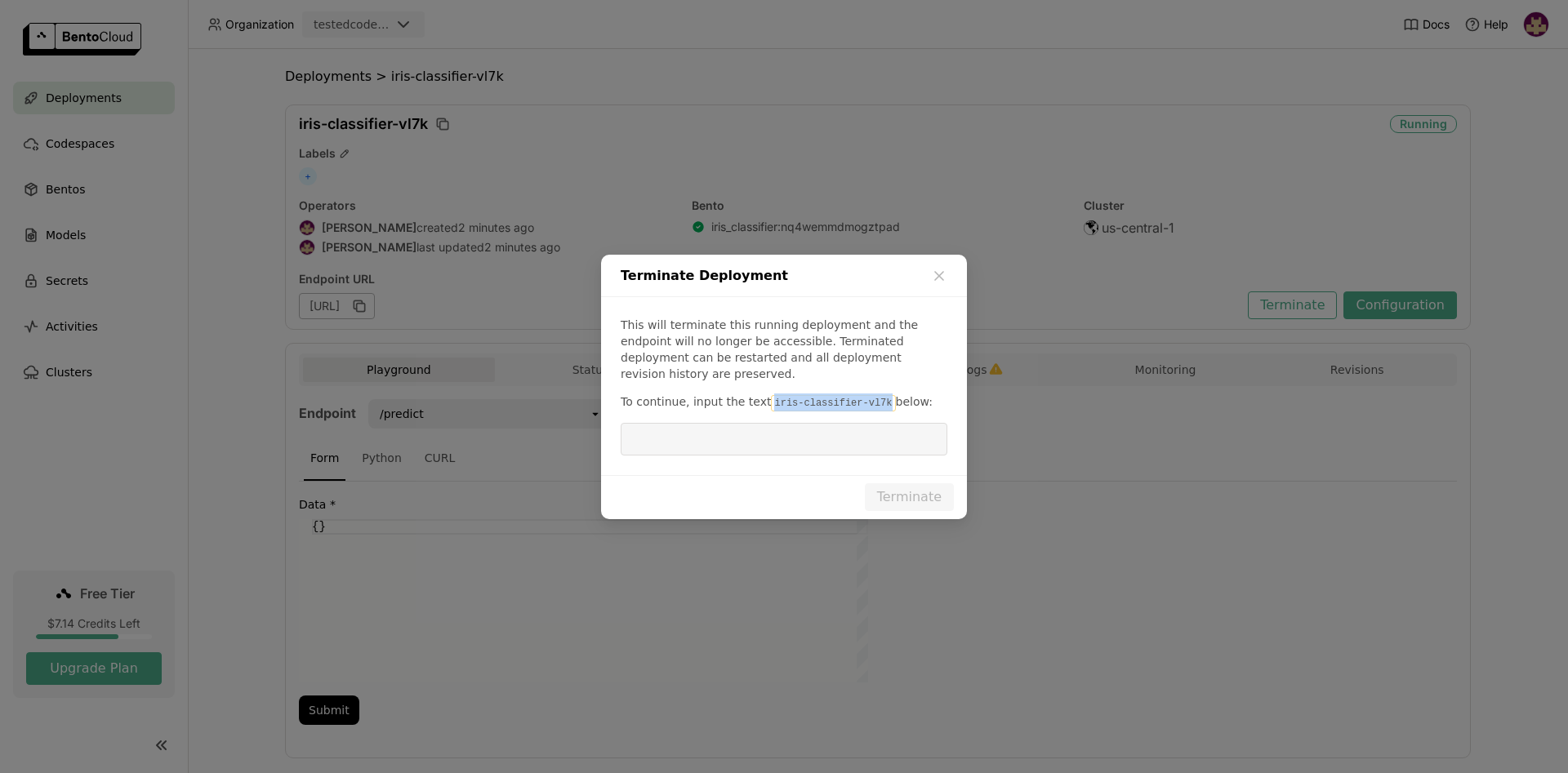
copy code "iris-classifier-vl7k"
click at [781, 427] on input "dialog" at bounding box center [783, 439] width 307 height 31
paste input "iris-classifier-vl7k"
type input "iris-classifier-vl7k"
click at [899, 488] on button "Terminate" at bounding box center [909, 497] width 89 height 28
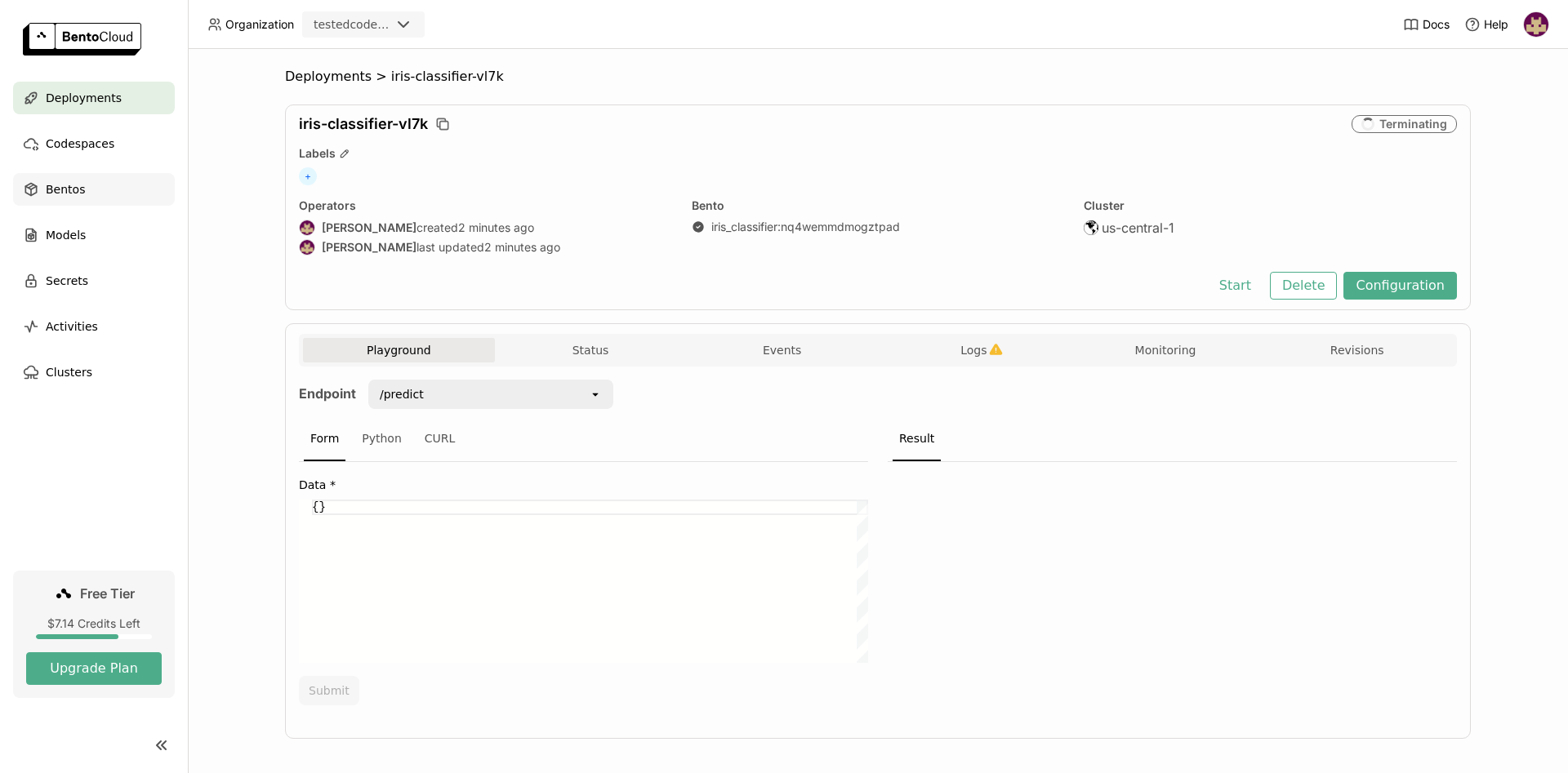
click at [70, 190] on span "Bentos" at bounding box center [65, 190] width 39 height 20
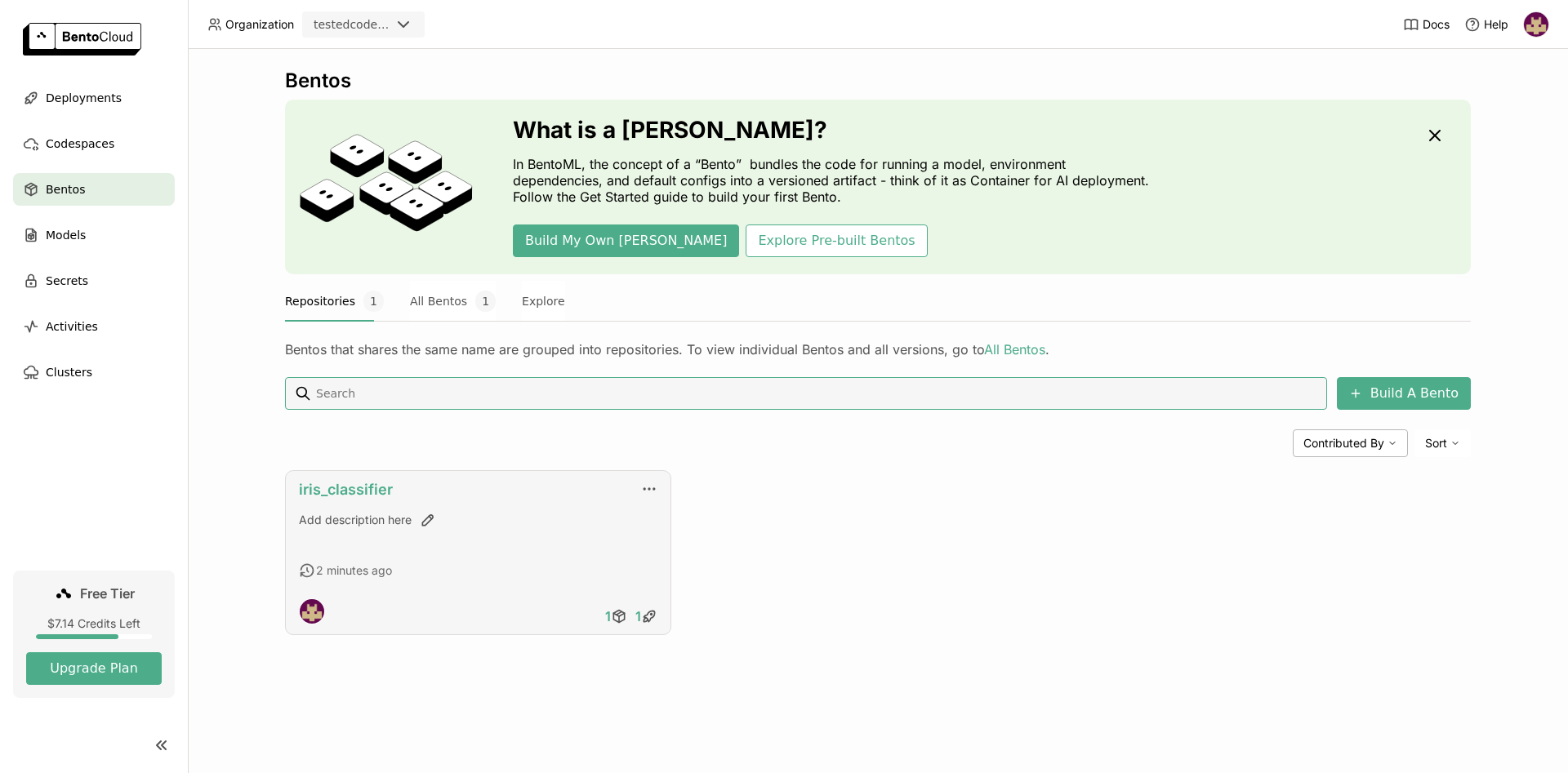
click at [357, 492] on link "iris_classifier" at bounding box center [345, 489] width 94 height 17
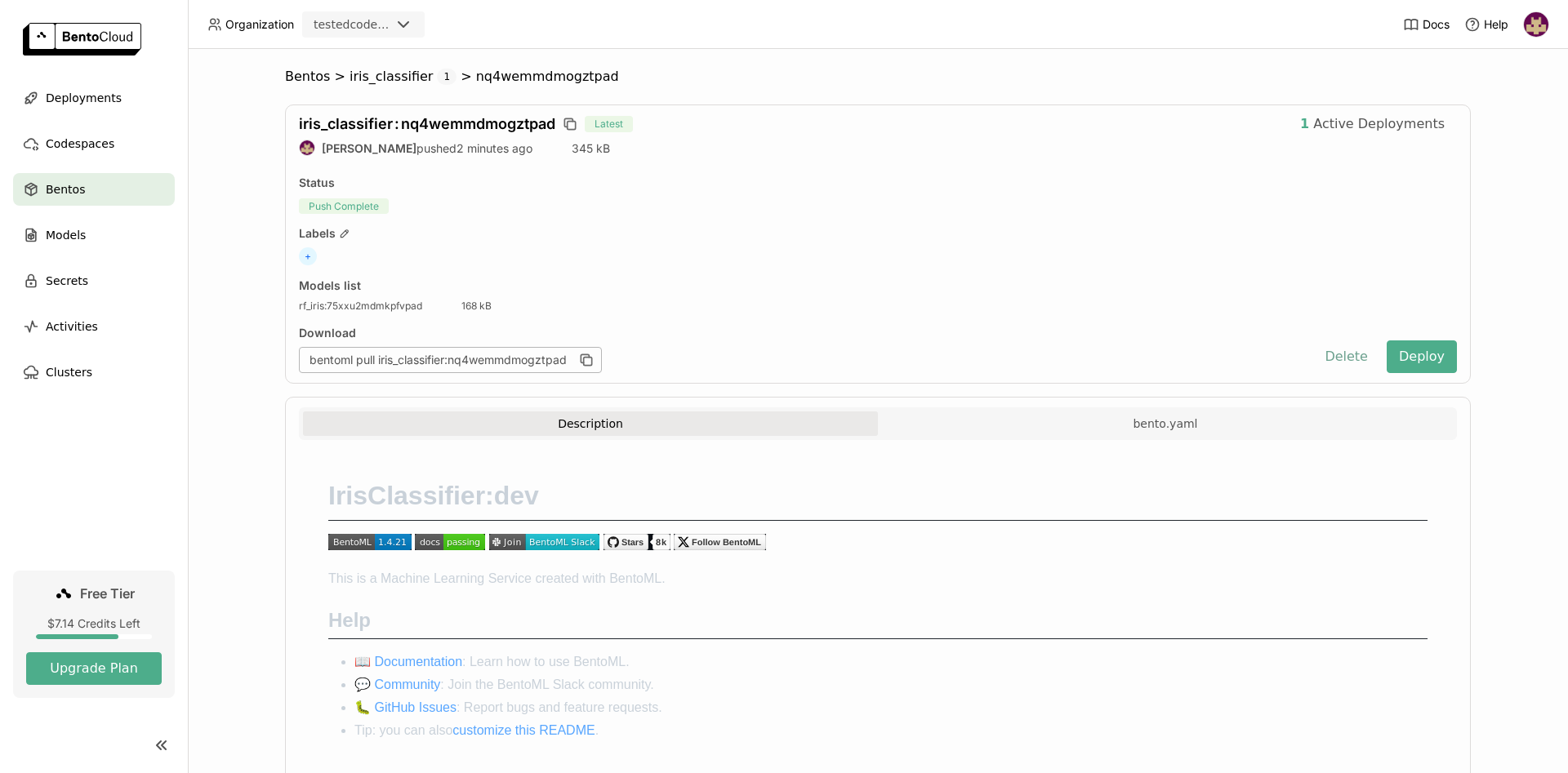
click at [1349, 357] on button "Delete" at bounding box center [1345, 357] width 68 height 33
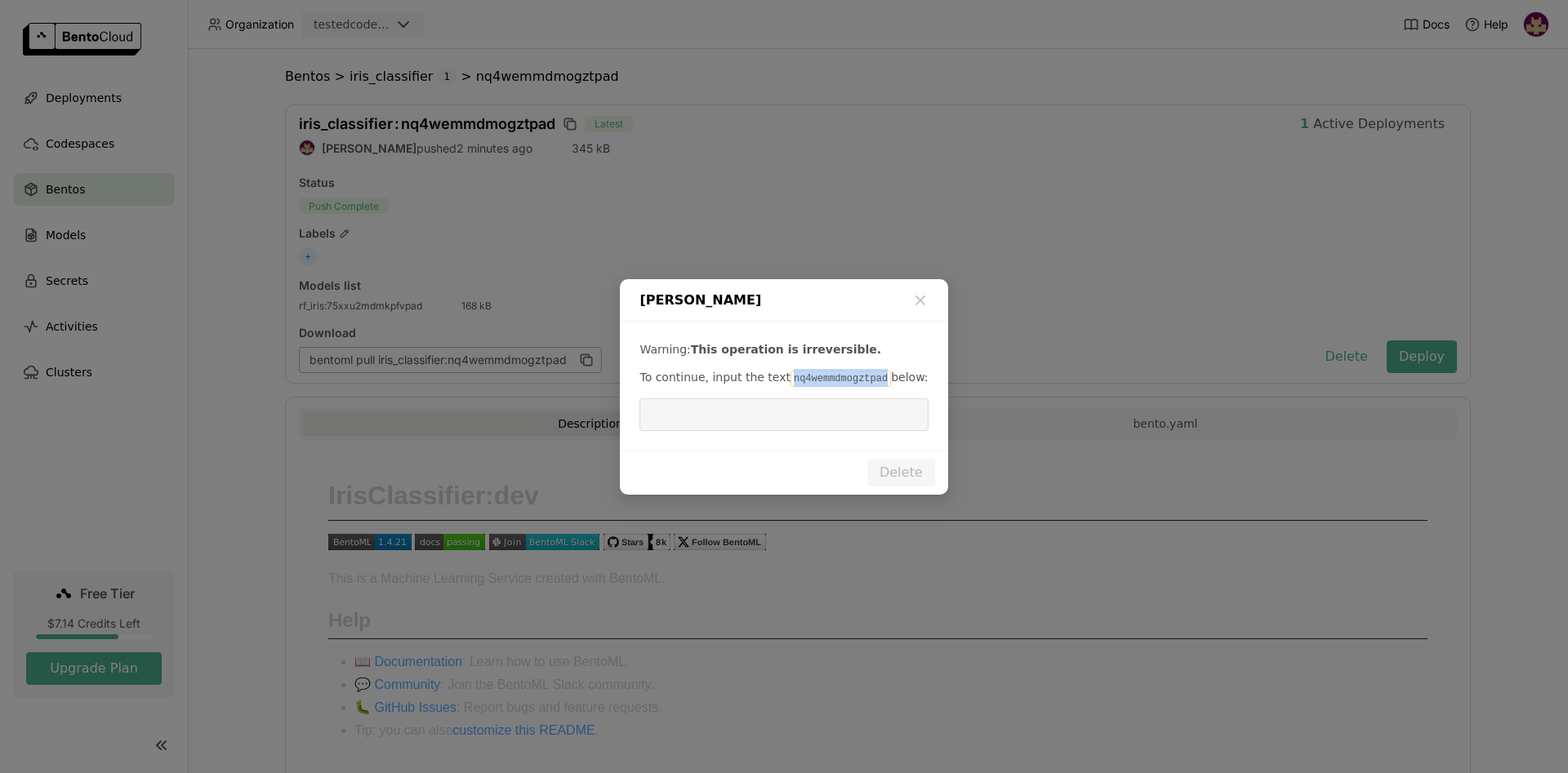
drag, startPoint x: 777, startPoint y: 378, endPoint x: 866, endPoint y: 382, distance: 89.1
click at [866, 382] on code "nq4wemmdmogztpad" at bounding box center [840, 379] width 101 height 16
copy code "nq4wemmdmogztpad"
click at [776, 413] on input "dialog" at bounding box center [783, 415] width 268 height 31
paste input "nq4wemmdmogztpad"
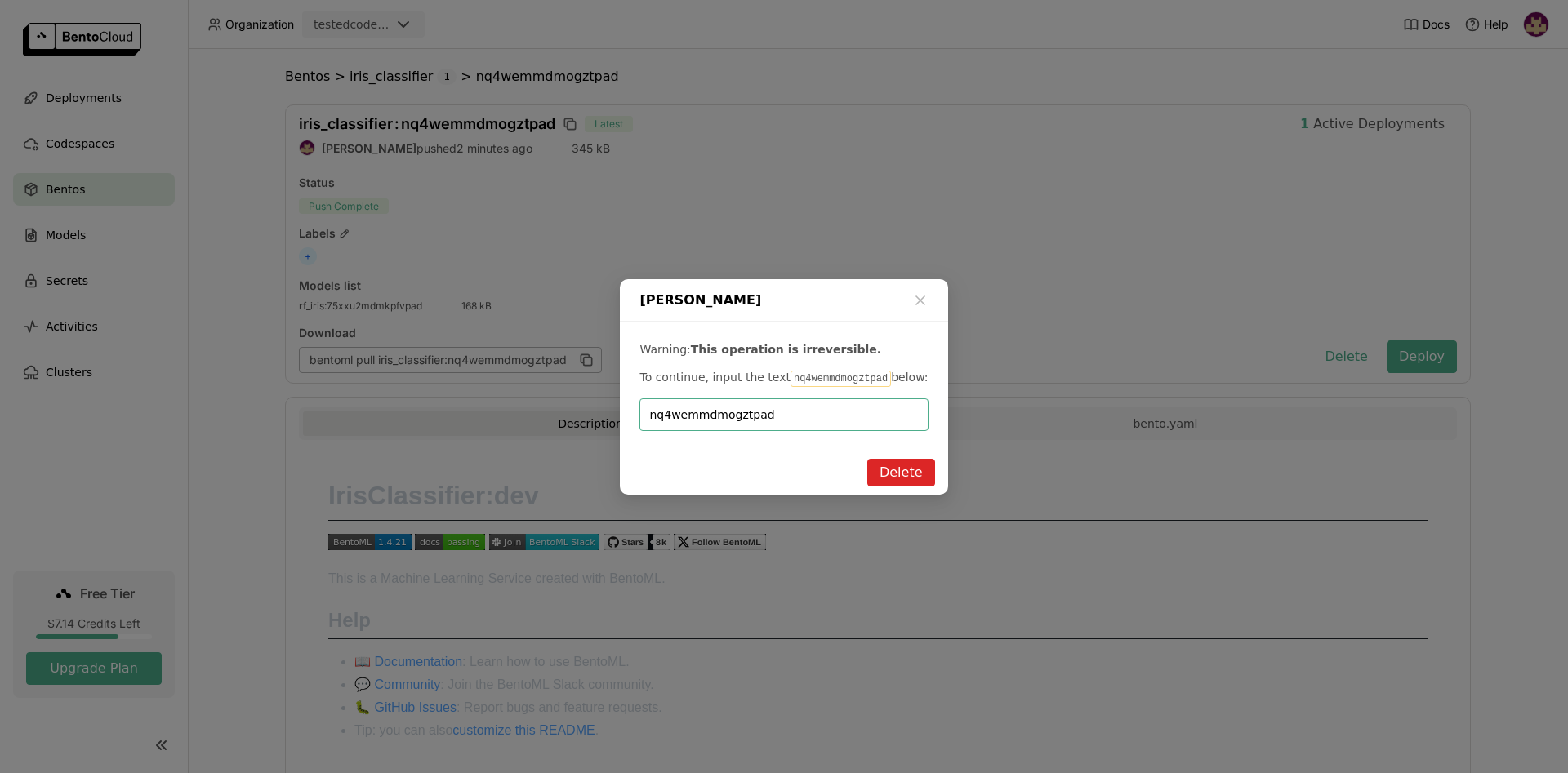
type input "nq4wemmdmogztpad"
click at [899, 472] on button "Delete" at bounding box center [901, 473] width 68 height 28
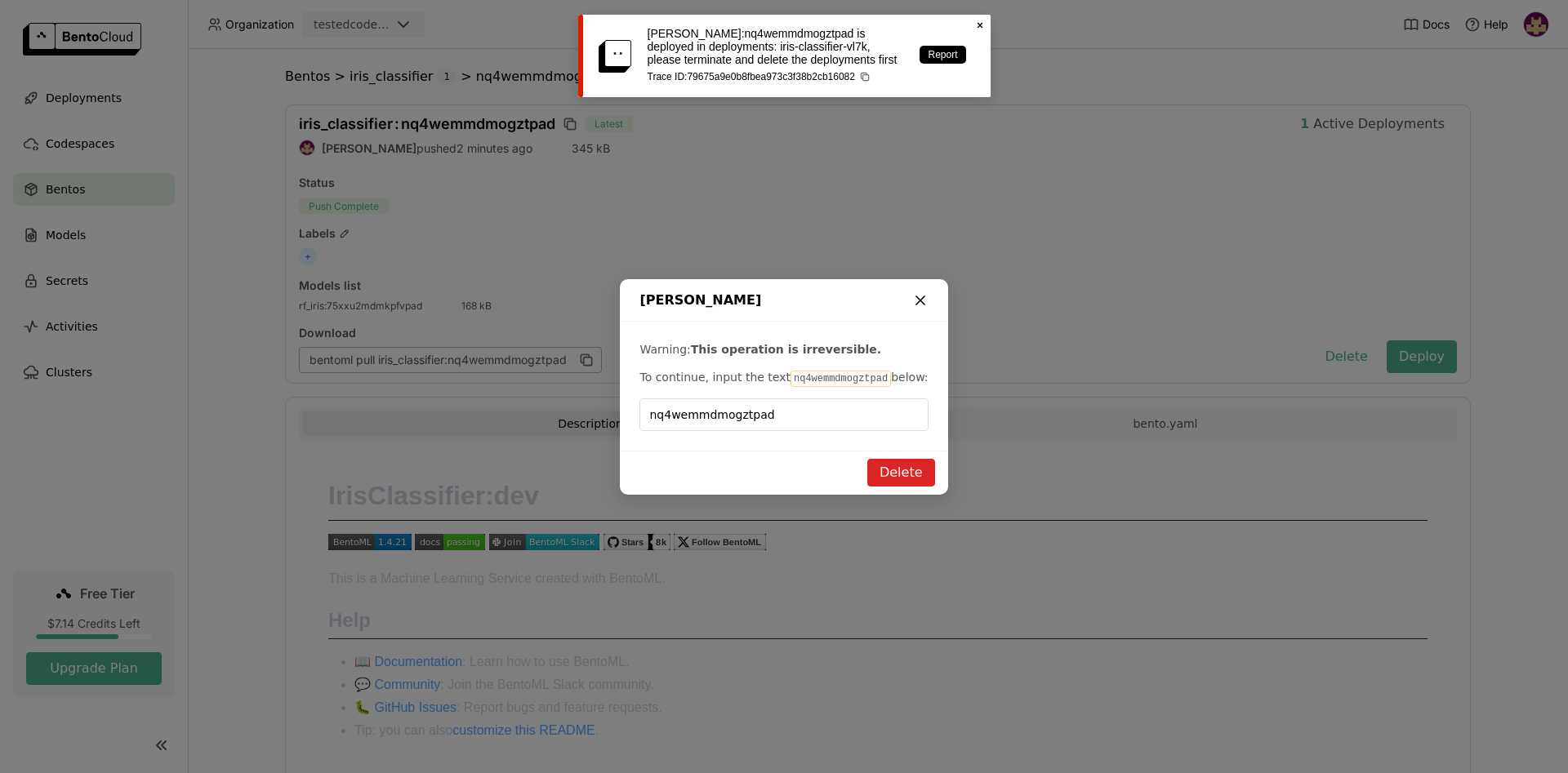
click at [921, 298] on icon "dialog" at bounding box center [921, 300] width 8 height 8
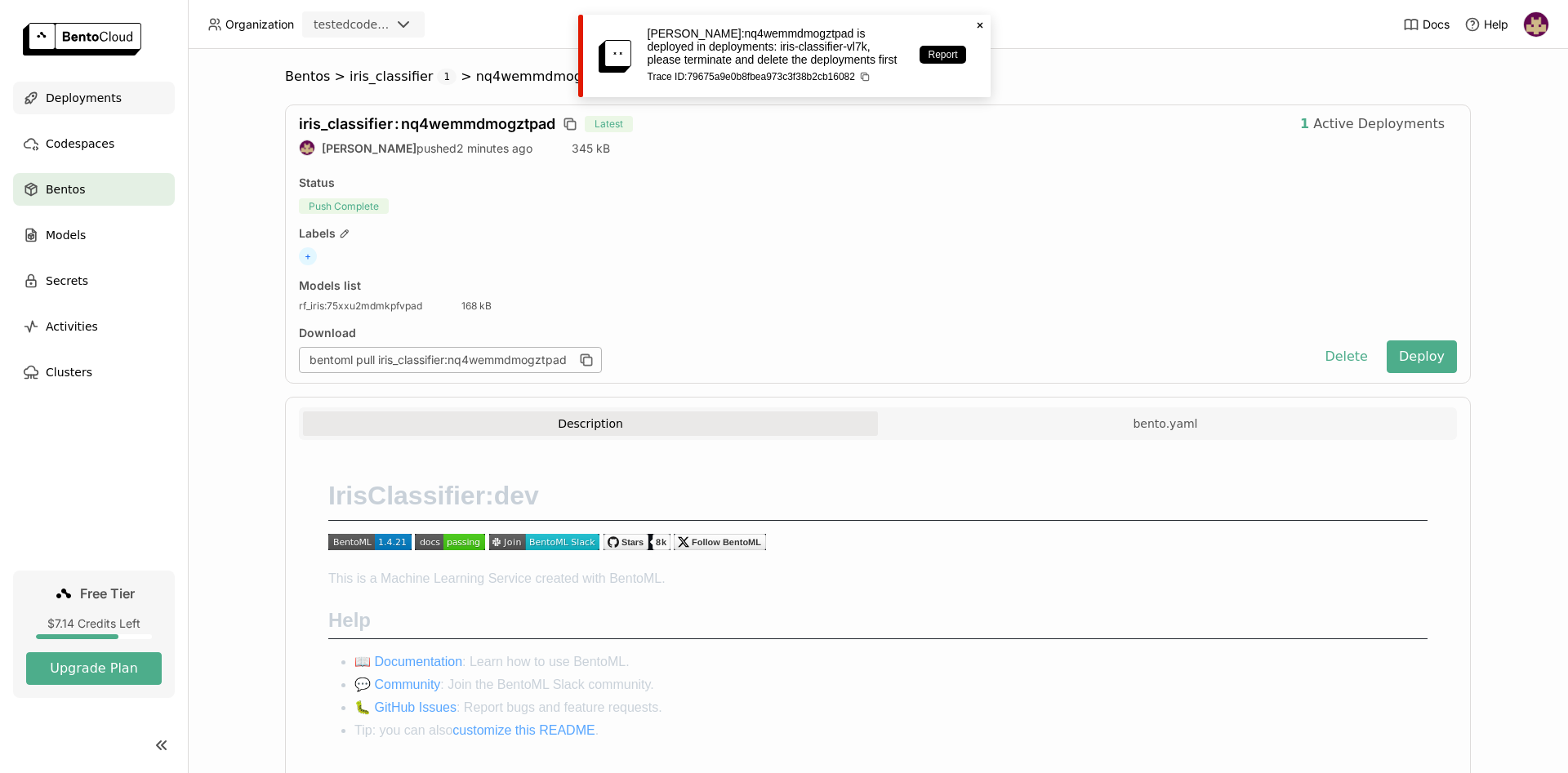
click at [90, 99] on span "Deployments" at bounding box center [83, 98] width 76 height 20
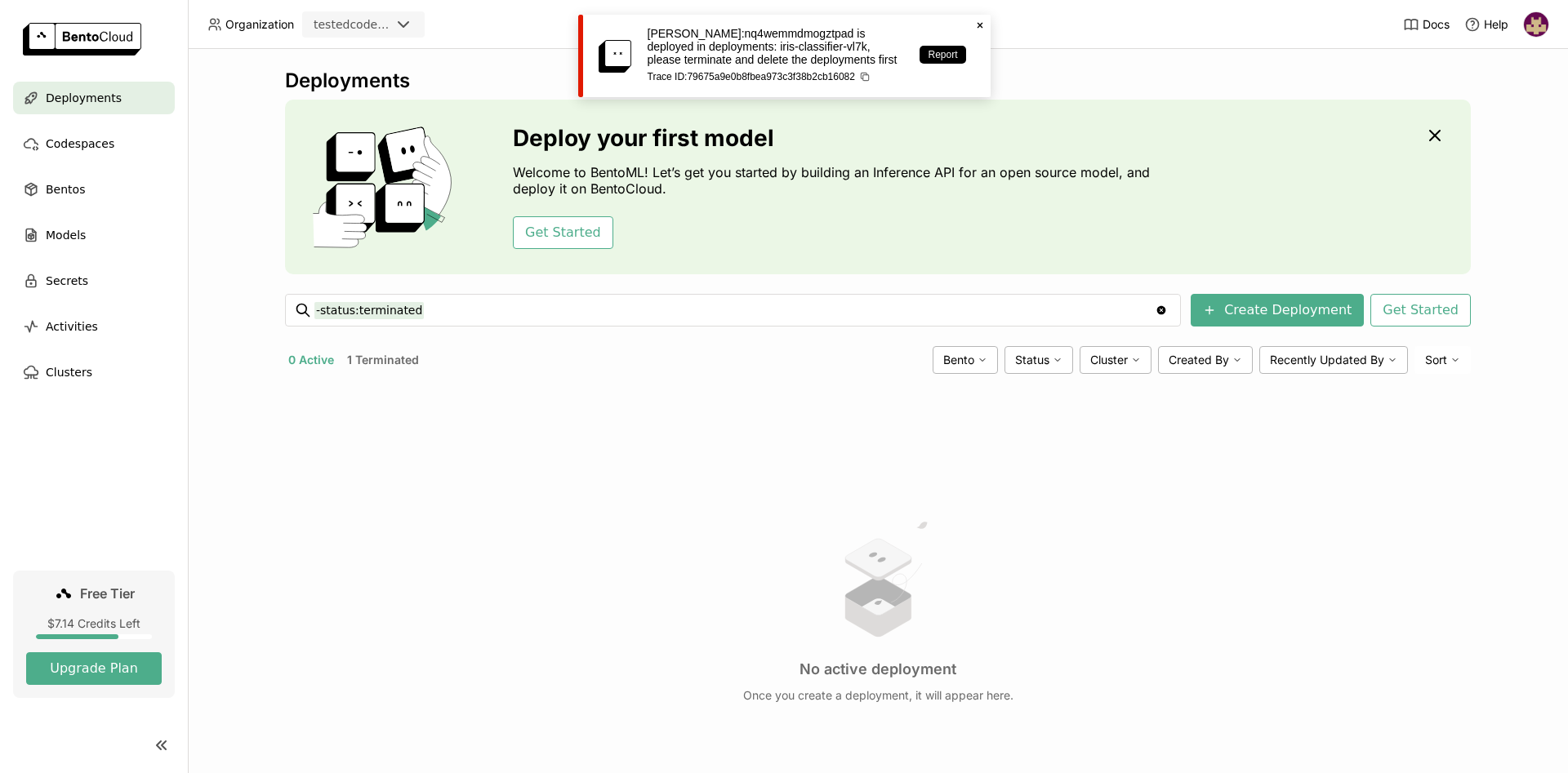
click at [401, 362] on button "1 Terminated" at bounding box center [383, 360] width 79 height 21
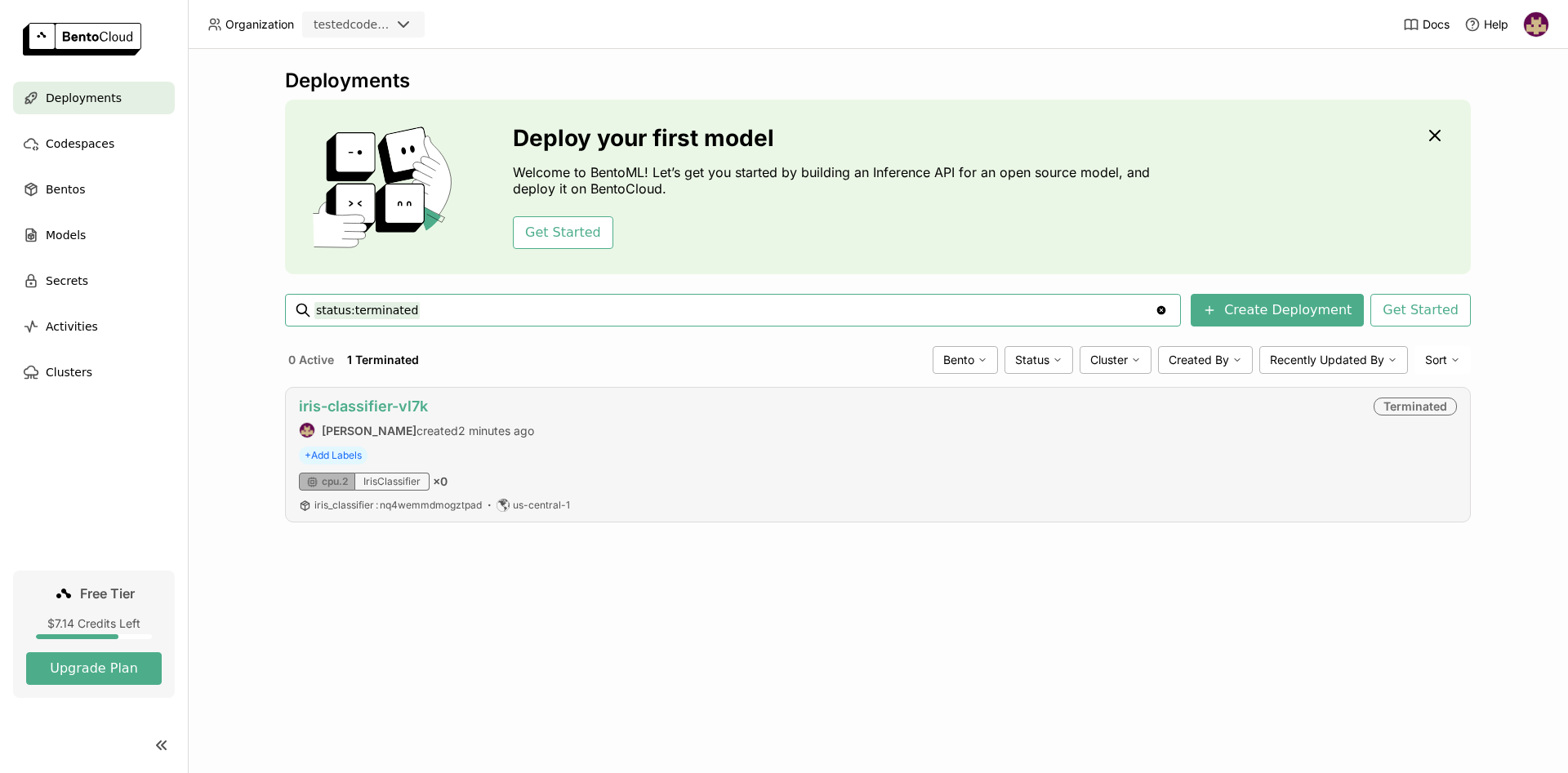
click at [374, 402] on link "iris-classifier-vl7k" at bounding box center [363, 406] width 129 height 17
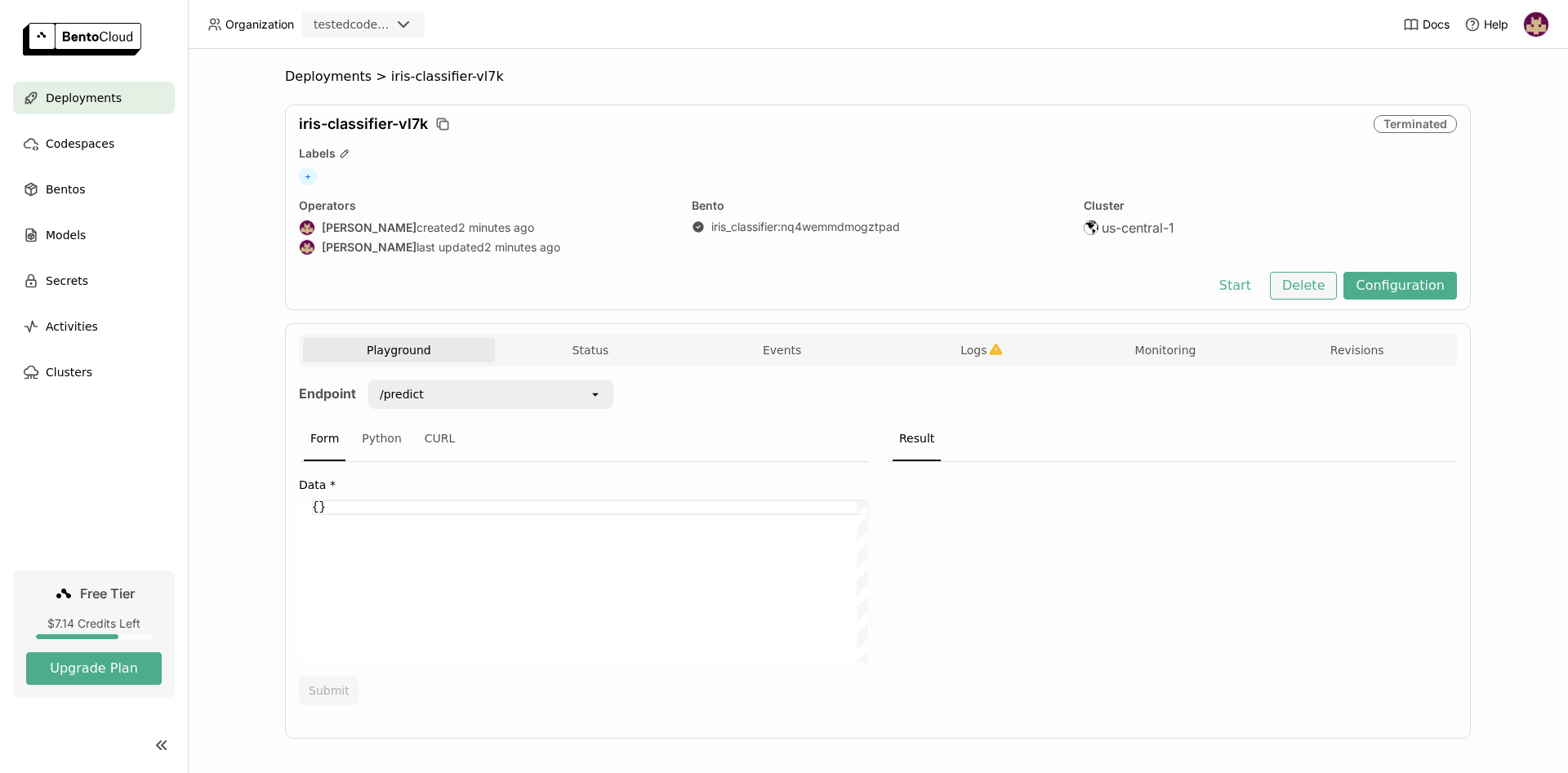
click at [1311, 281] on button "Delete" at bounding box center [1304, 285] width 68 height 28
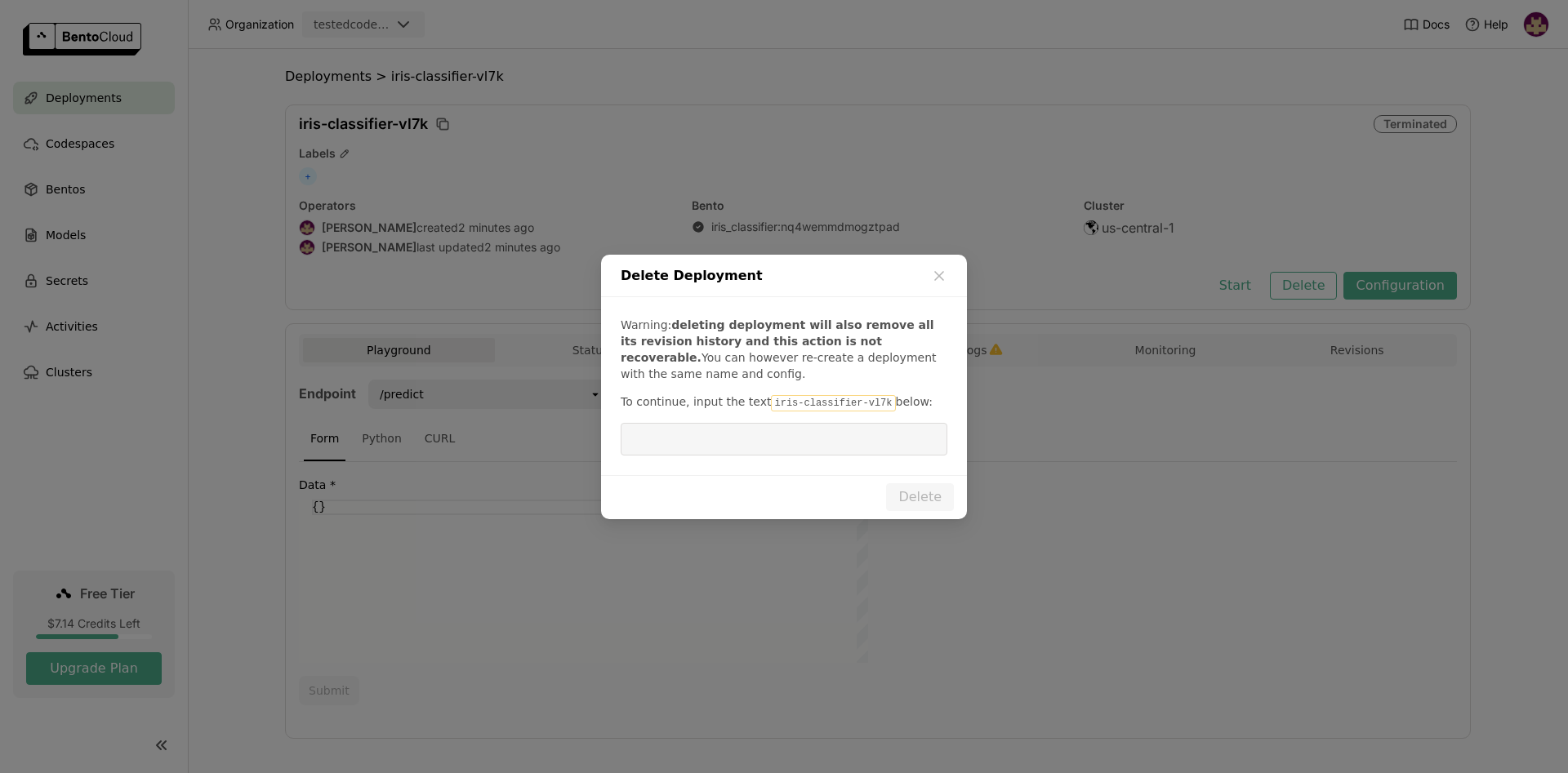
drag, startPoint x: 759, startPoint y: 400, endPoint x: 866, endPoint y: 406, distance: 107.2
click at [867, 404] on code "iris-classifier-vl7k" at bounding box center [833, 403] width 124 height 16
click at [795, 441] on input "dialog" at bounding box center [783, 439] width 307 height 31
paste input "iris-classifier-vl7k"
type input "iris-classifier-vl7k"
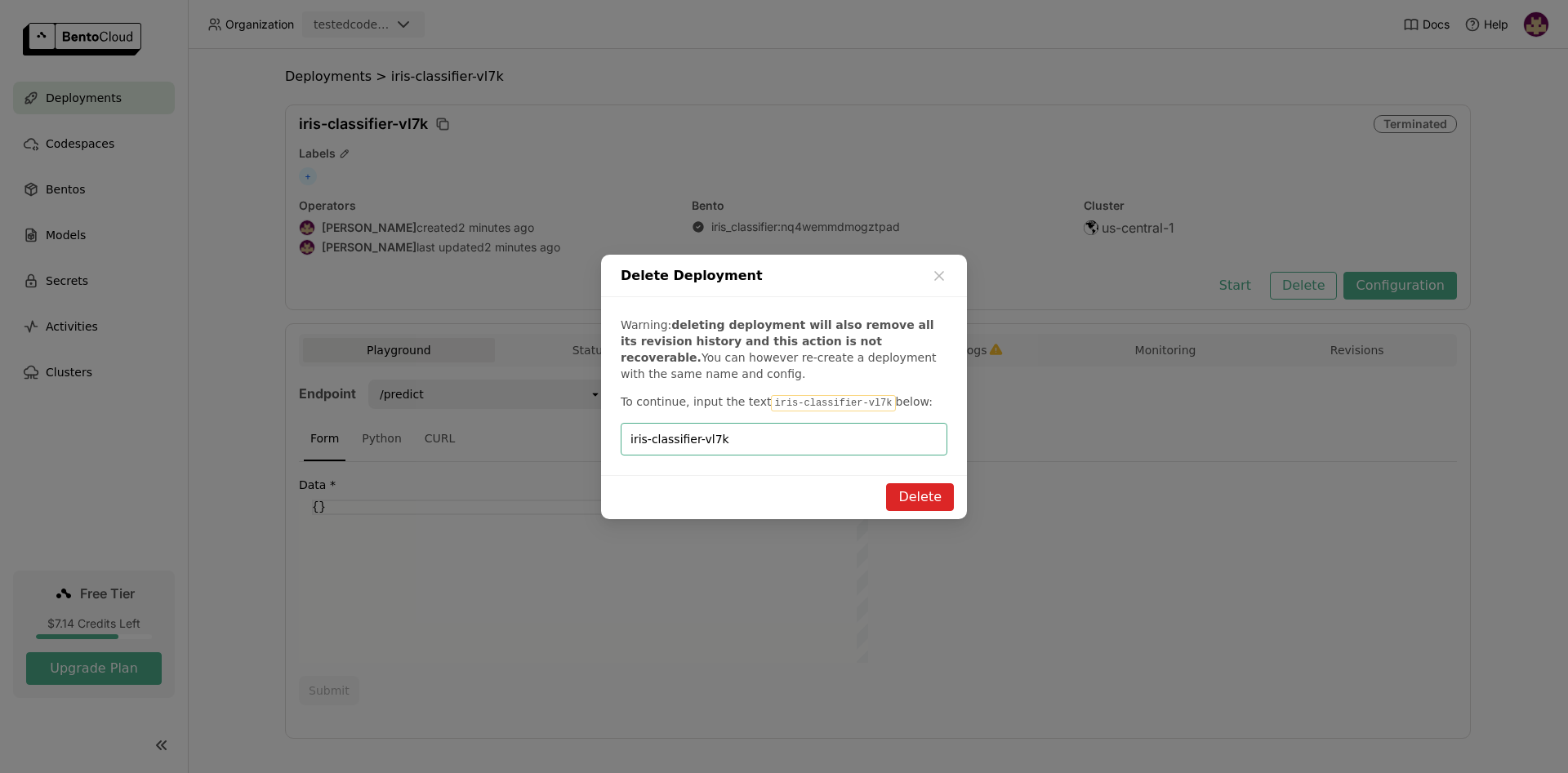
click at [910, 491] on button "Delete" at bounding box center [920, 497] width 68 height 28
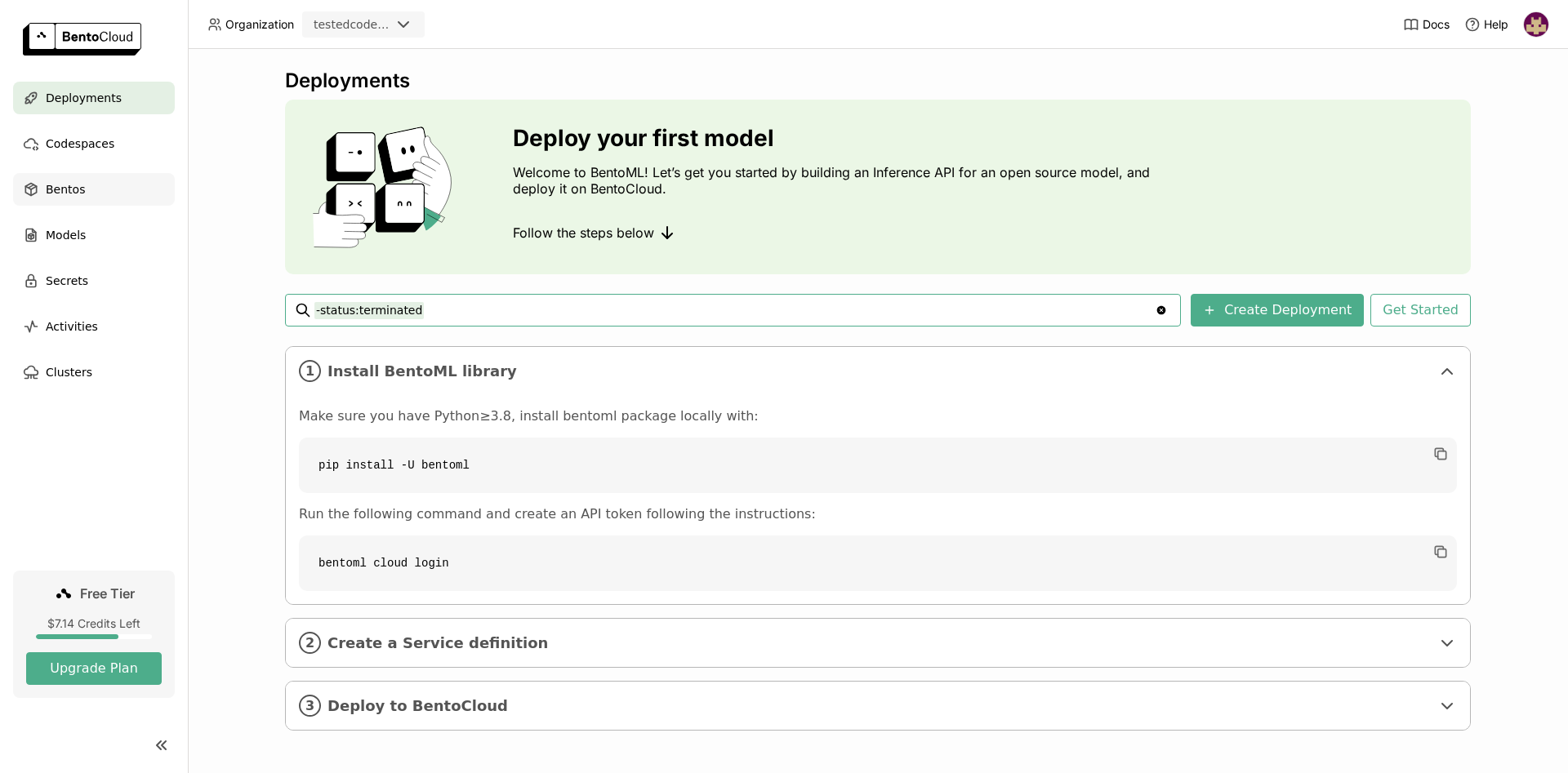
click at [68, 197] on span "Bentos" at bounding box center [65, 190] width 39 height 20
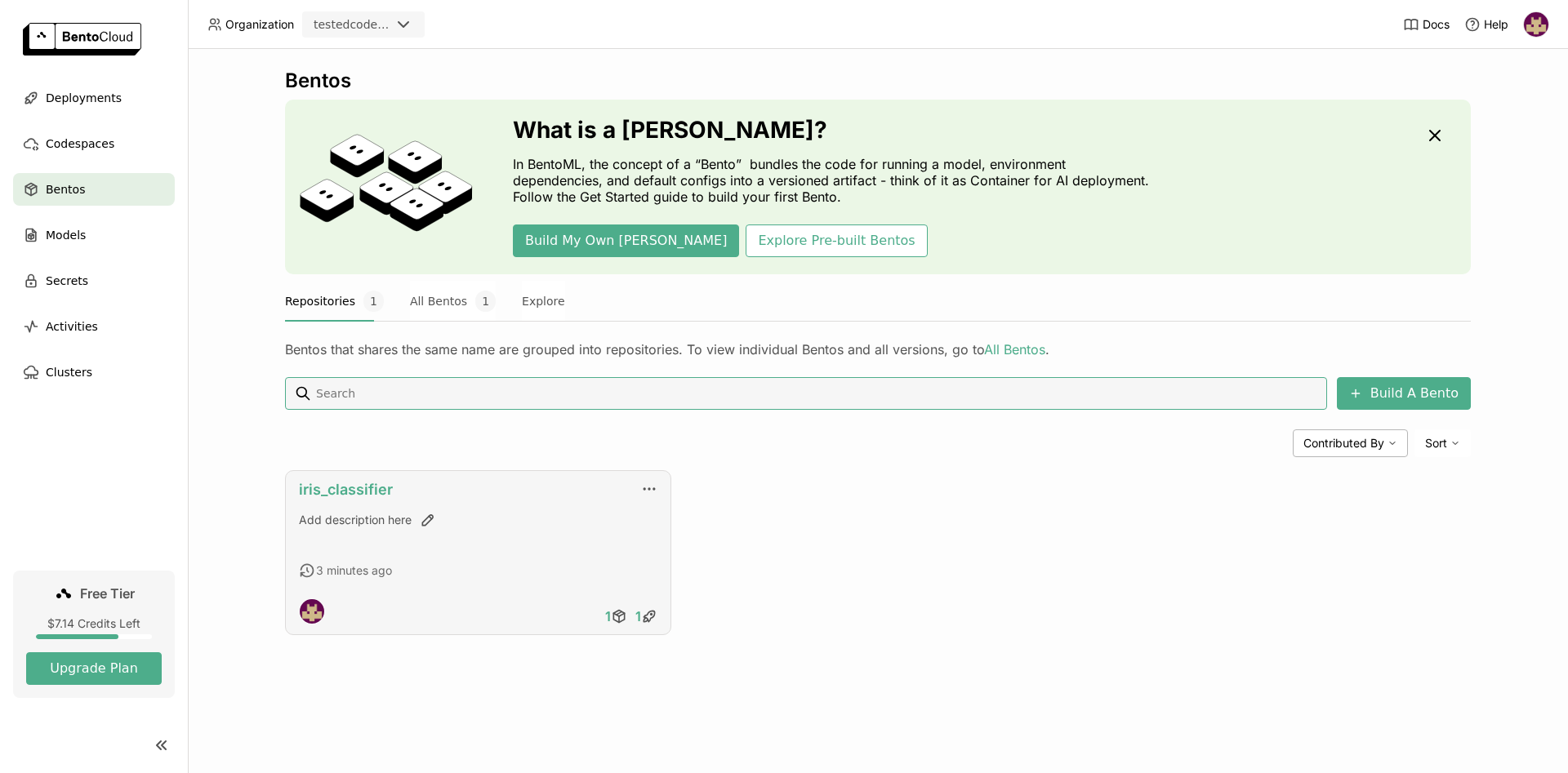
click at [374, 494] on link "iris_classifier" at bounding box center [345, 489] width 94 height 17
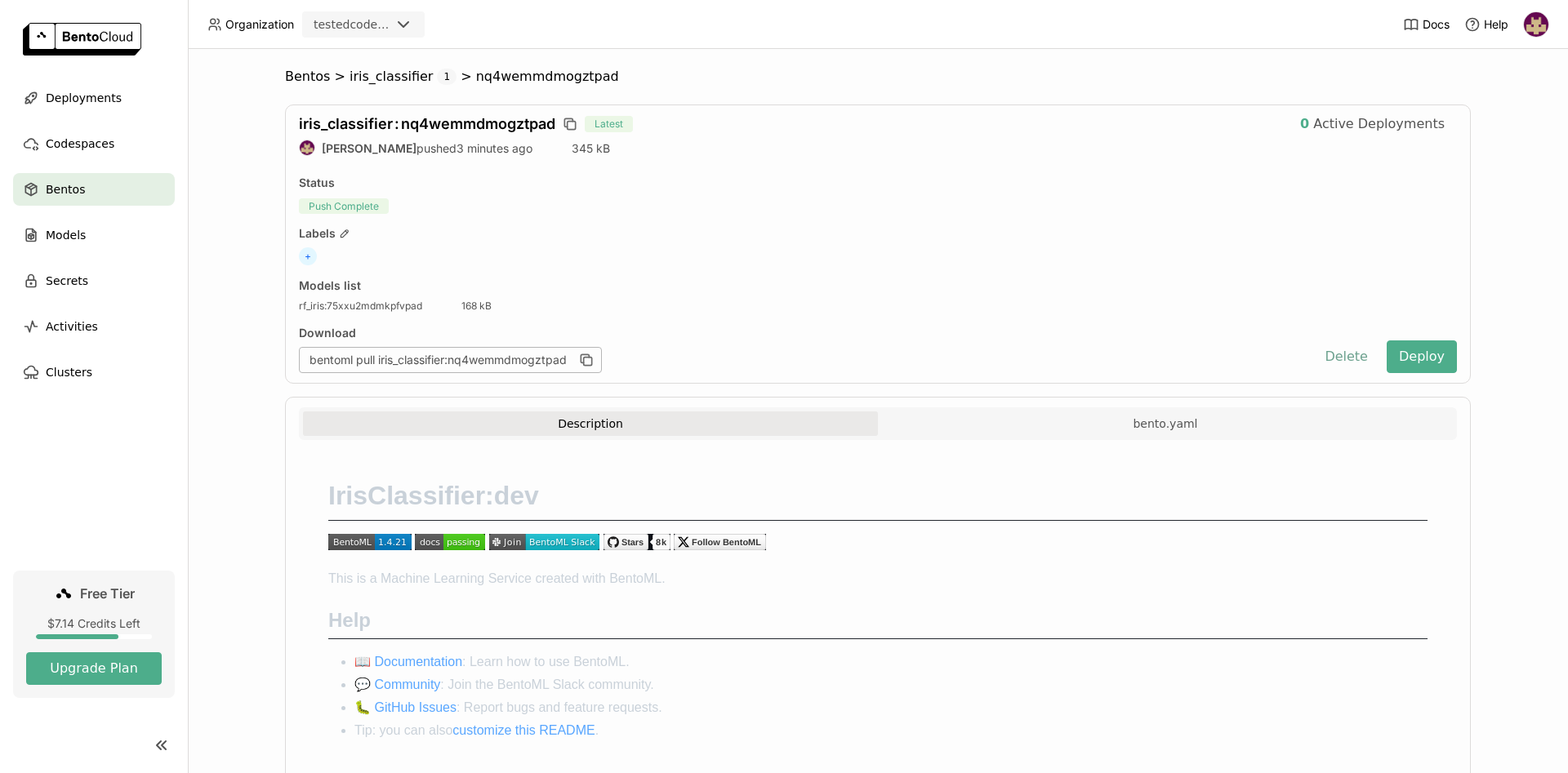
click at [1349, 358] on button "Delete" at bounding box center [1345, 357] width 68 height 33
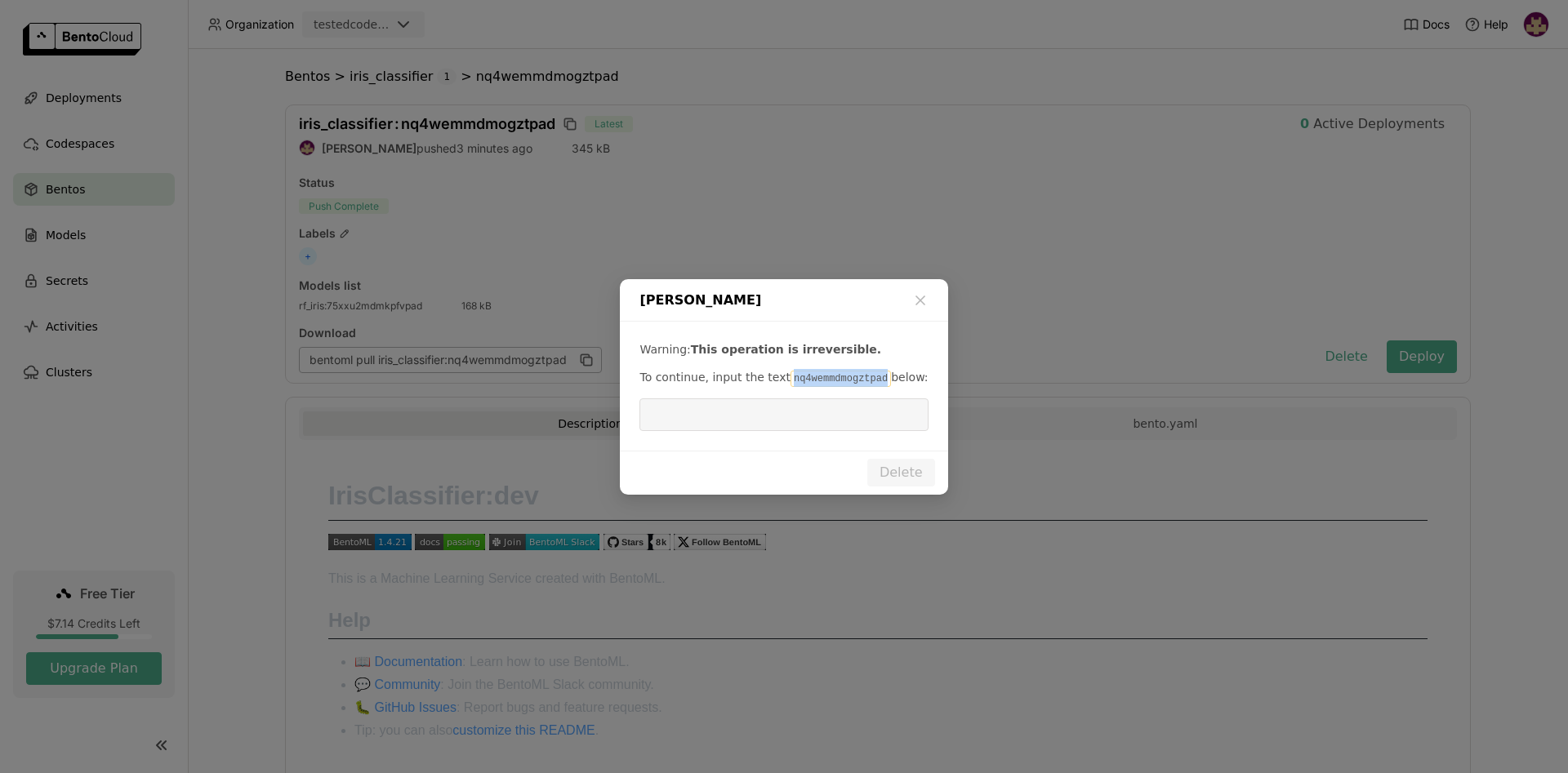
drag, startPoint x: 779, startPoint y: 375, endPoint x: 867, endPoint y: 380, distance: 88.1
click at [867, 380] on code "nq4wemmdmogztpad" at bounding box center [840, 379] width 101 height 16
copy code "nq4wemmdmogztpad"
click at [763, 423] on input "dialog" at bounding box center [783, 415] width 268 height 31
paste input "nq4wemmdmogztpad"
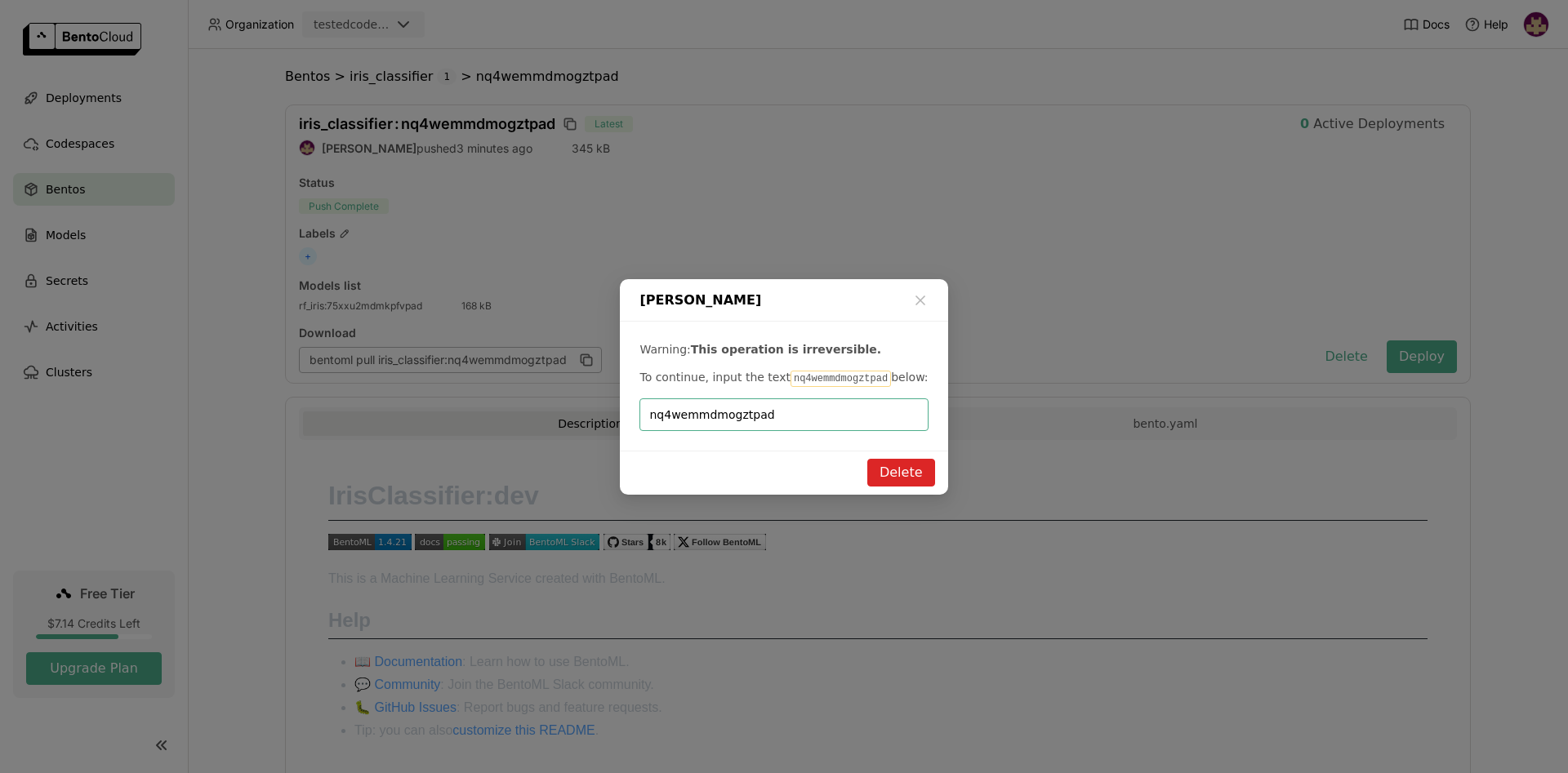
type input "nq4wemmdmogztpad"
click at [889, 470] on button "Delete" at bounding box center [901, 473] width 68 height 28
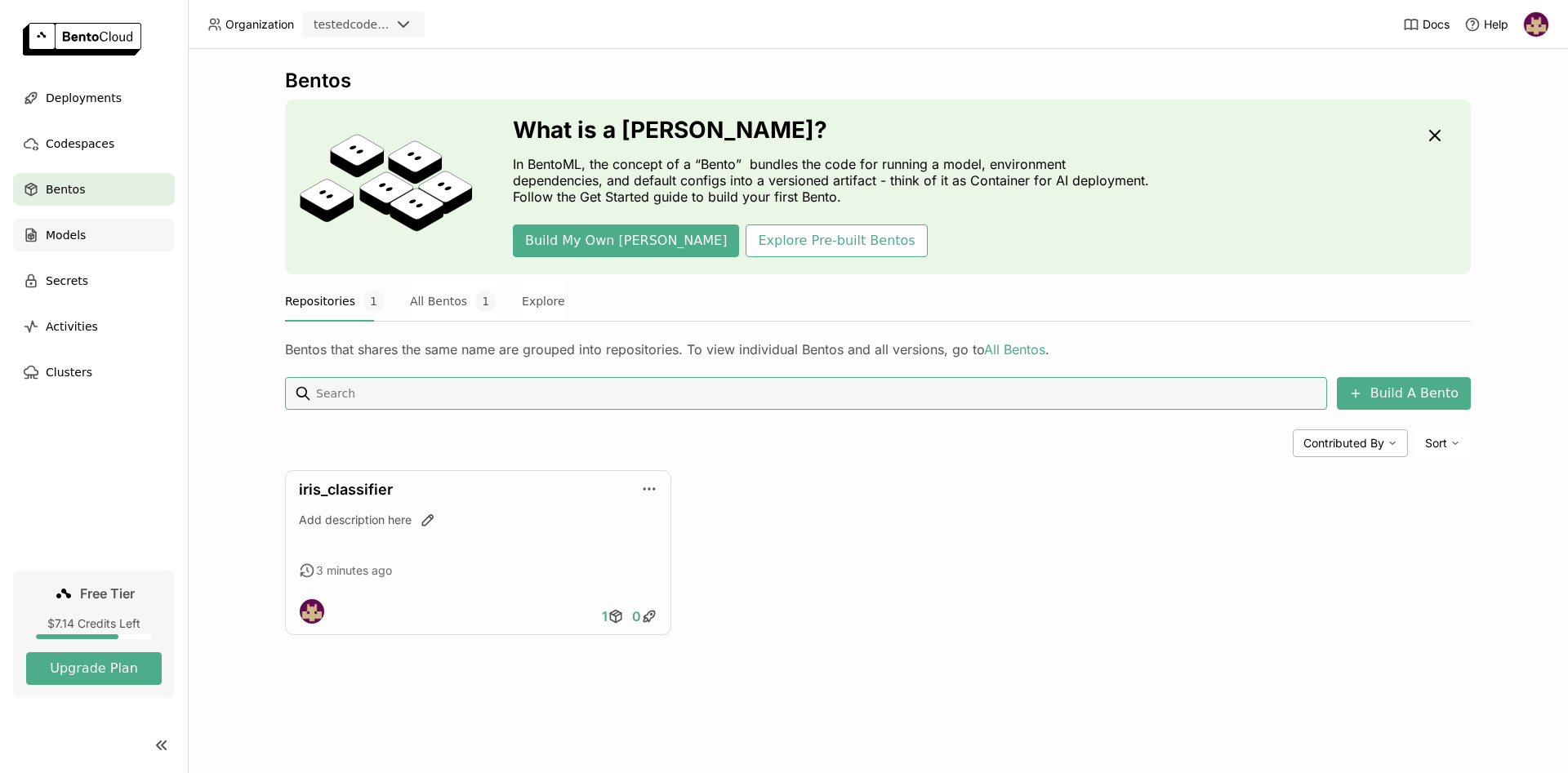
click at [102, 237] on div "Models" at bounding box center [94, 235] width 162 height 33
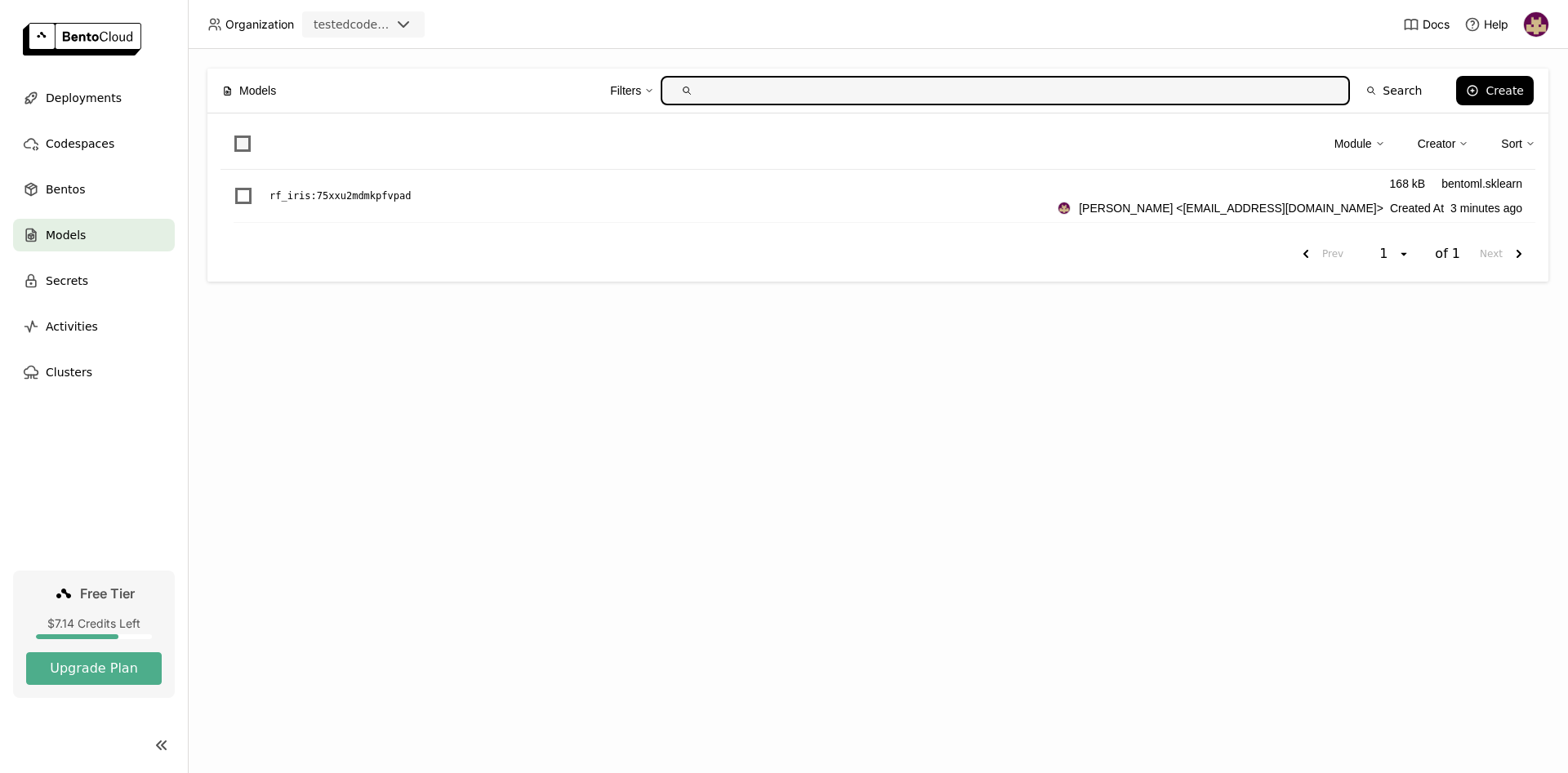
click at [240, 138] on span at bounding box center [242, 144] width 16 height 16
click at [232, 134] on input "checkbox" at bounding box center [232, 134] width 0 height 0
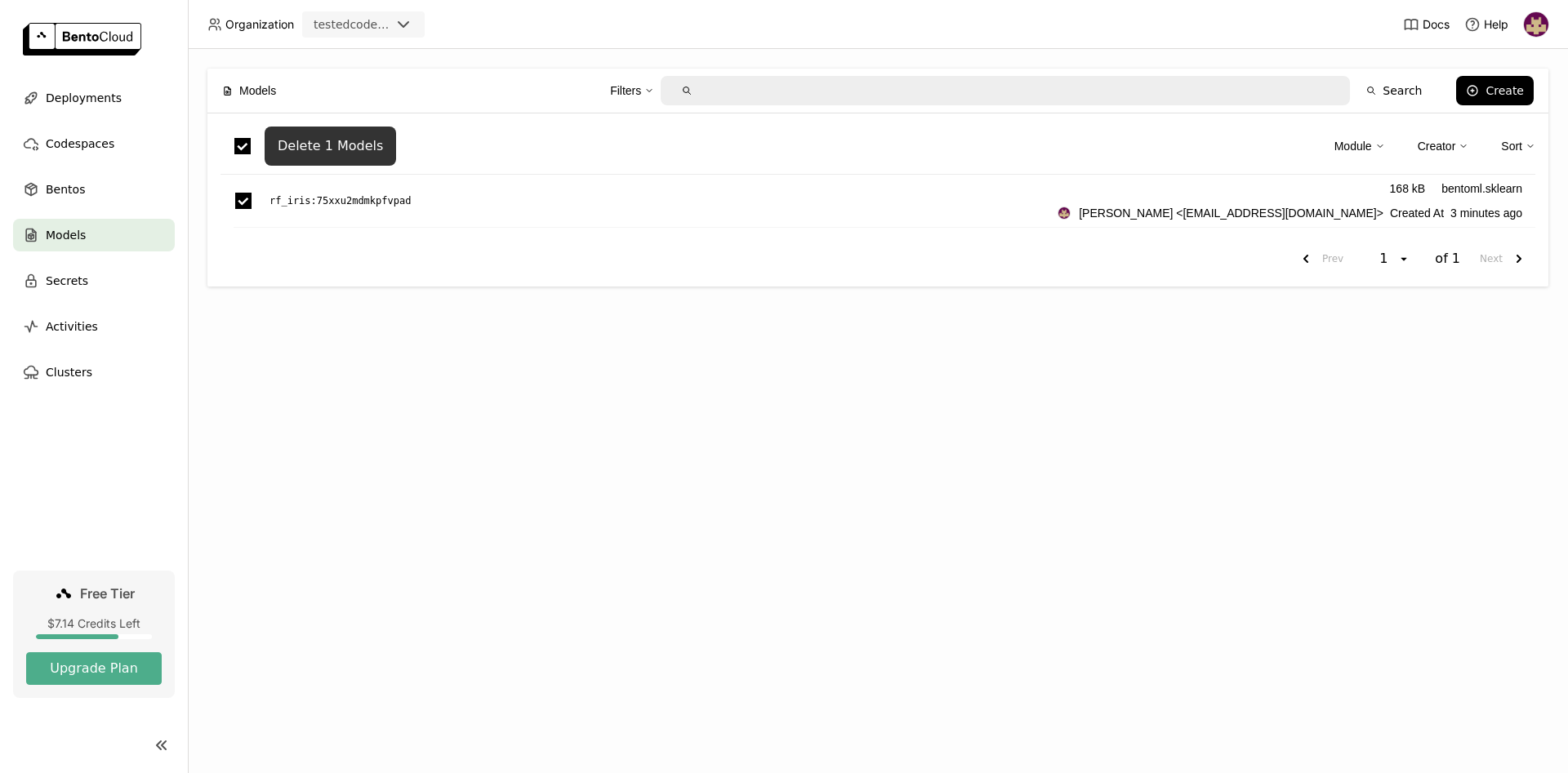
click at [354, 137] on button "Delete 1 Models" at bounding box center [330, 146] width 132 height 39
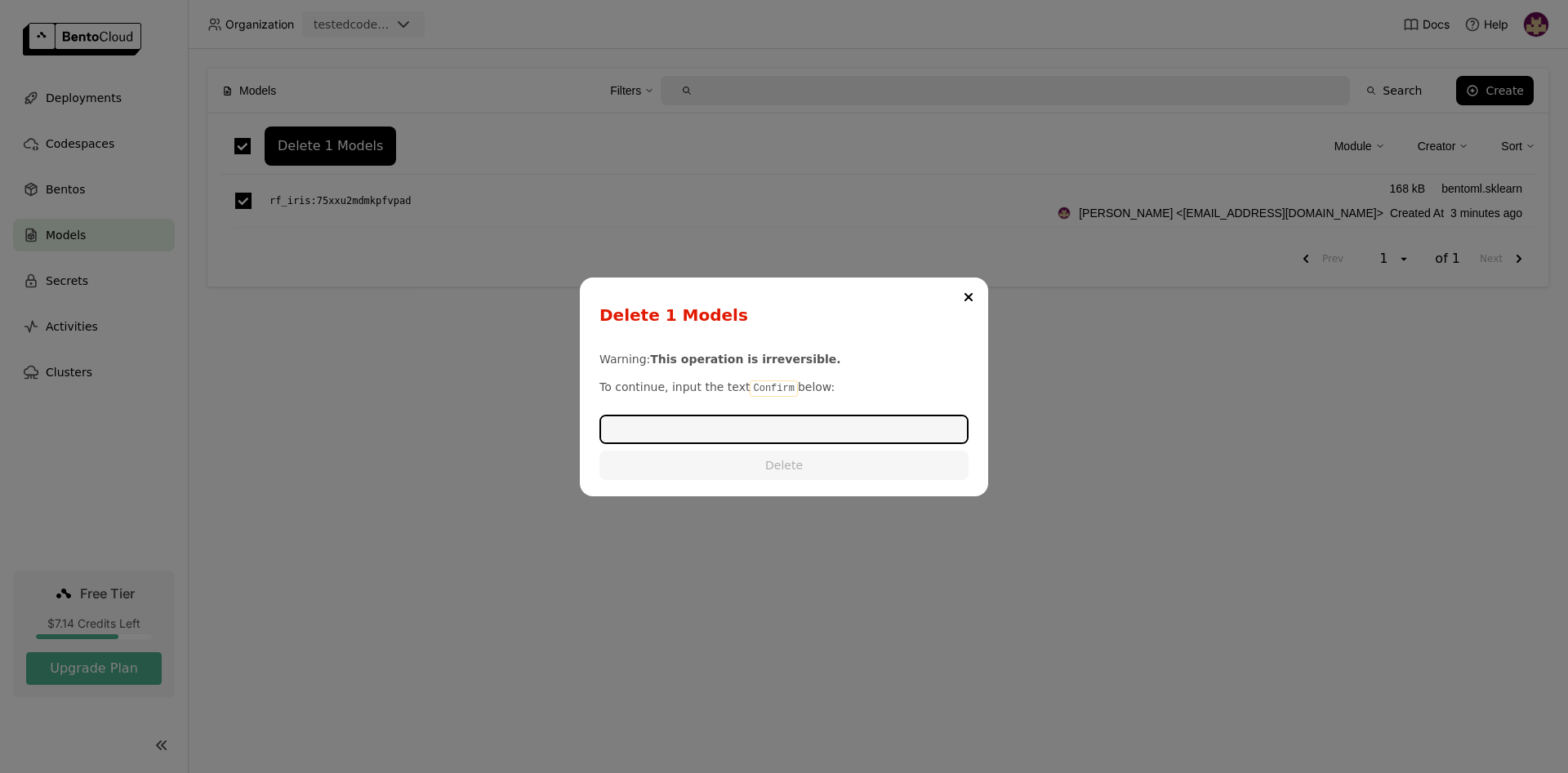
click at [757, 387] on code "Confirm" at bounding box center [773, 389] width 47 height 16
copy p "Confirm"
click at [724, 446] on div "Warning: This operation is irreversible. To continue, input the text Confirm be…" at bounding box center [783, 410] width 369 height 141
click at [725, 437] on input "dialog" at bounding box center [783, 429] width 366 height 26
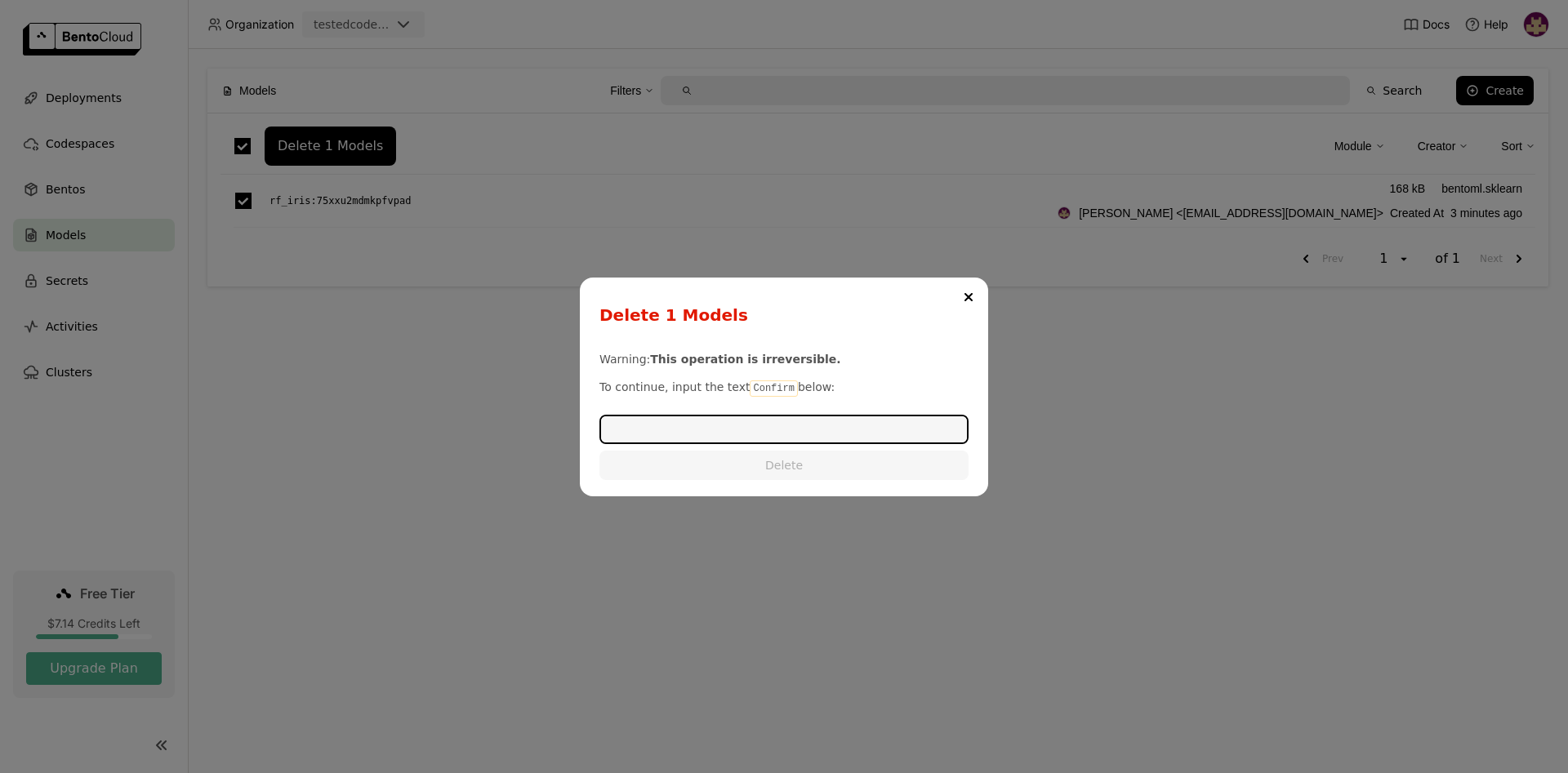
paste input "Confirm"
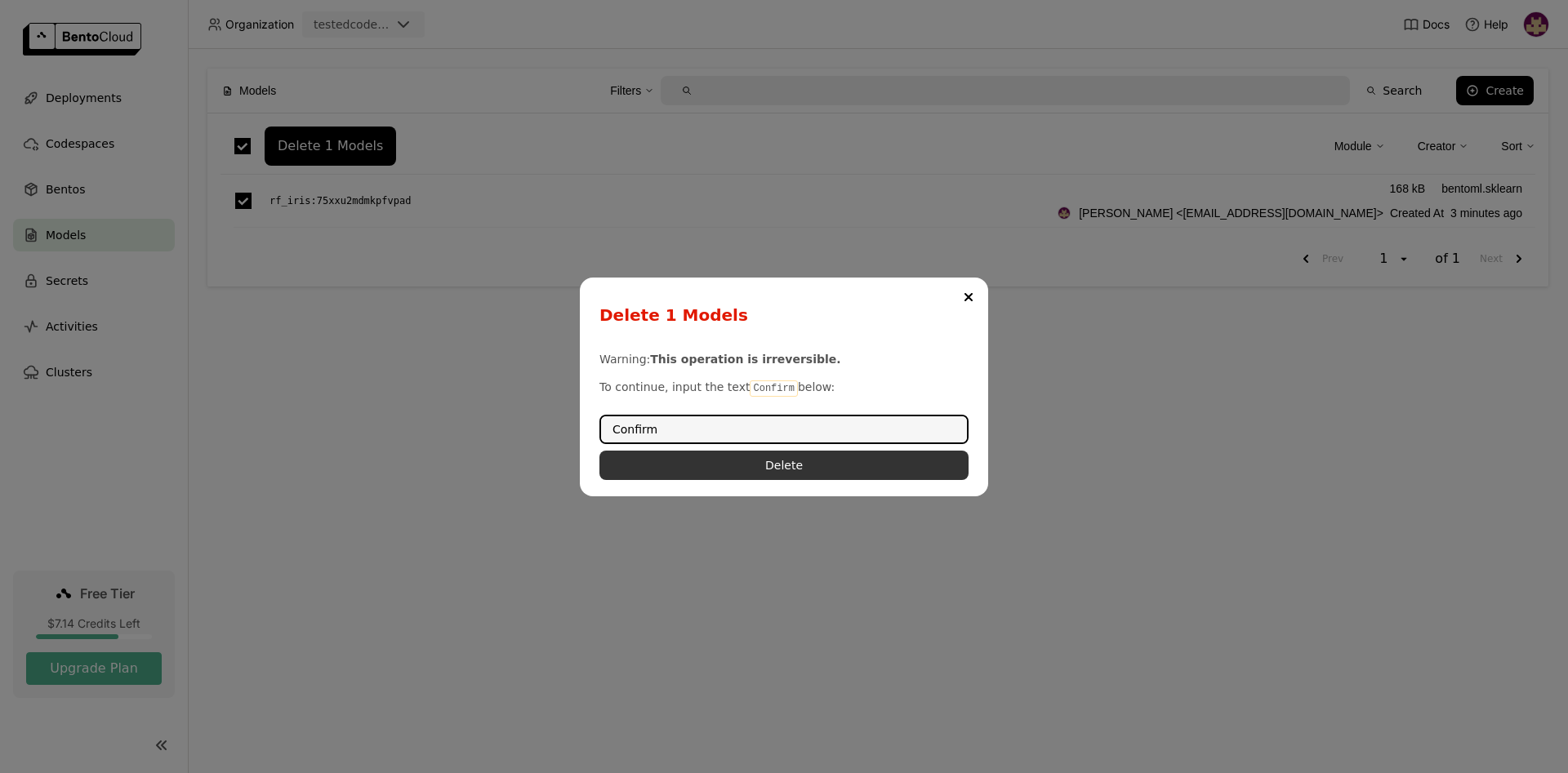
type input "Confirm"
click at [779, 475] on button "Delete" at bounding box center [783, 465] width 369 height 29
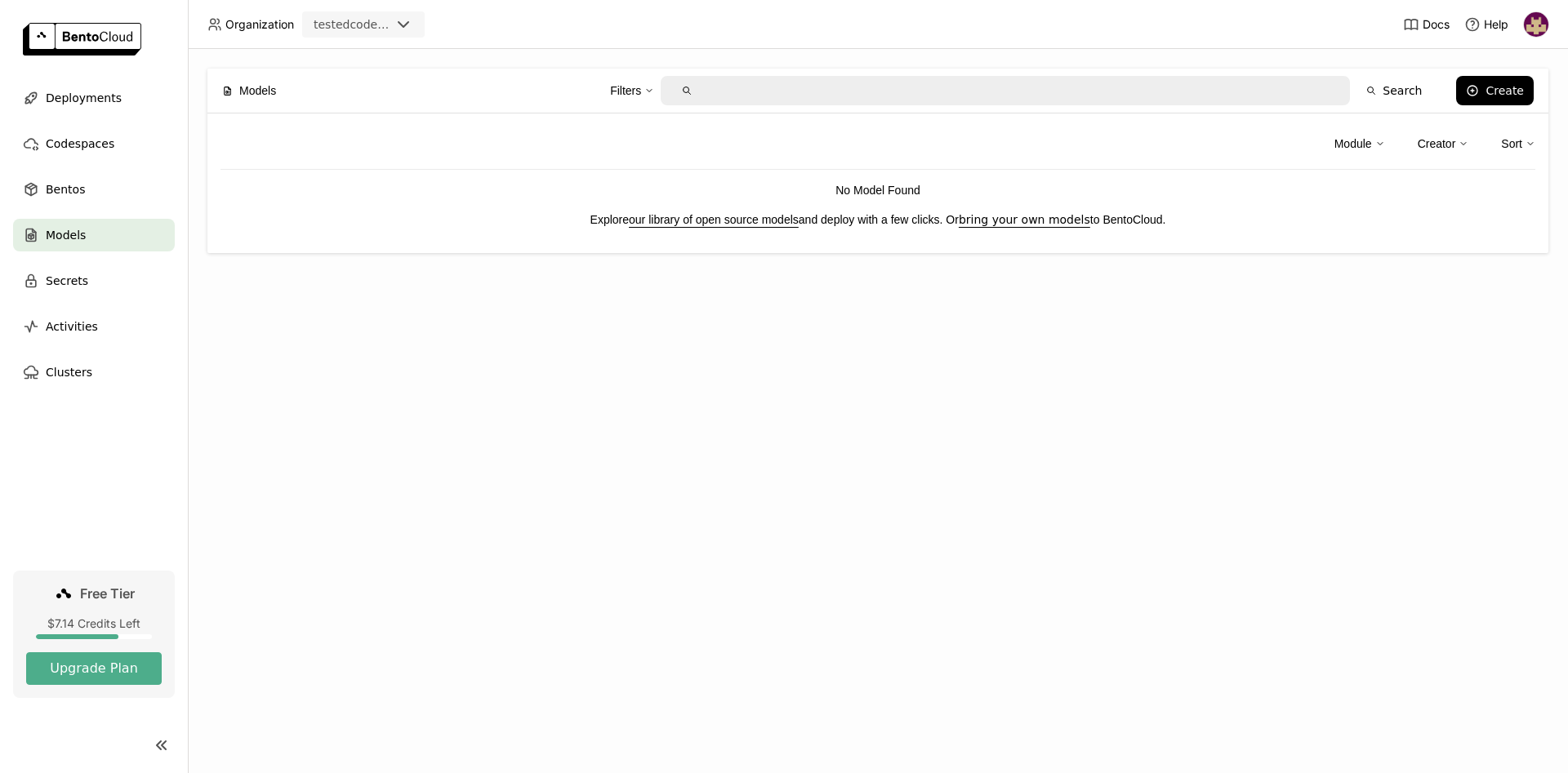
click at [310, 330] on div "Models Filters Search Create Module Creator Sort No Model Found Explore our lib…" at bounding box center [877, 411] width 1380 height 724
click at [1543, 18] on img at bounding box center [1536, 25] width 25 height 25
click at [1492, 114] on span "API Tokens" at bounding box center [1513, 109] width 58 height 15
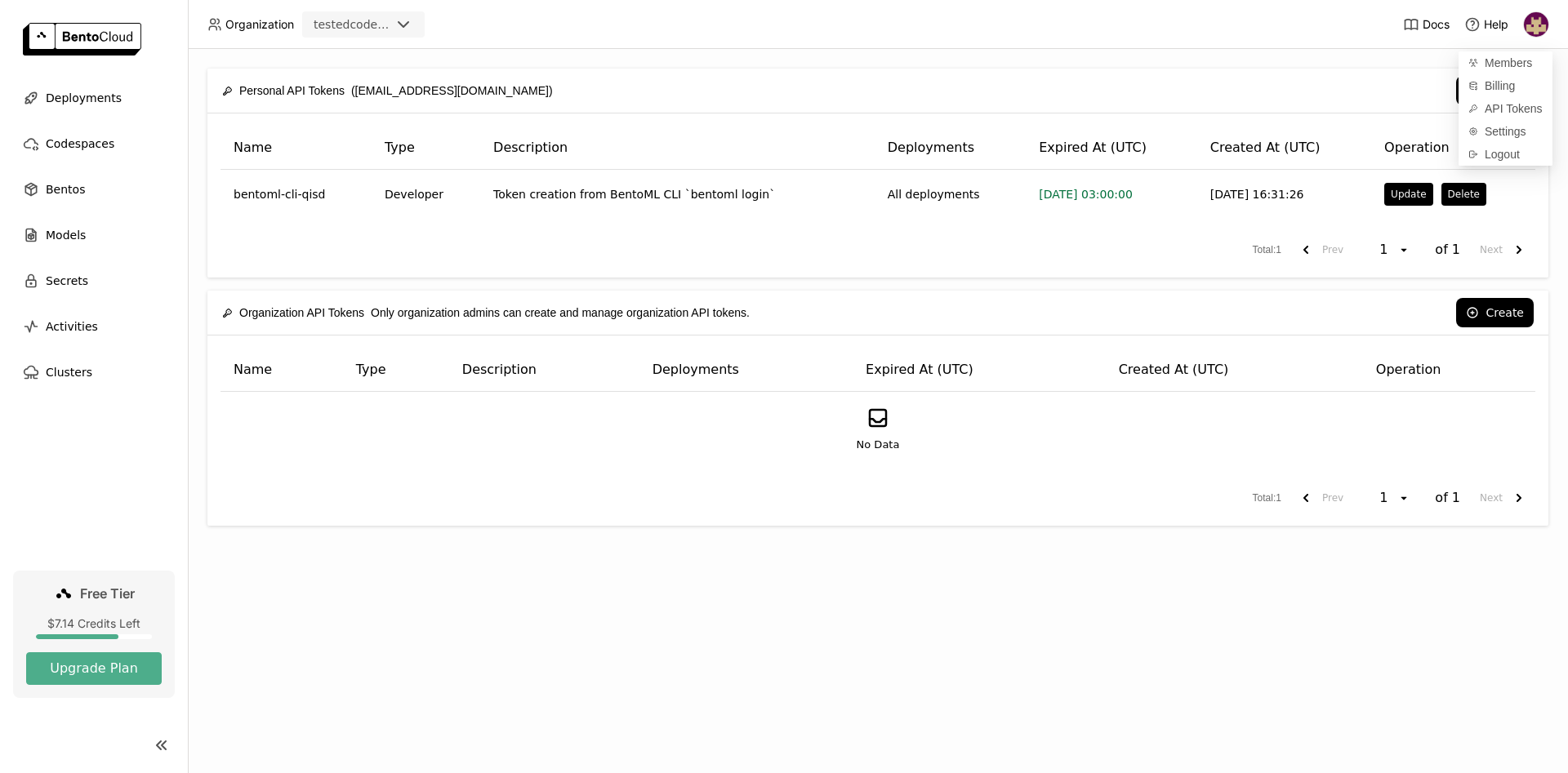
click at [74, 232] on span "Models" at bounding box center [65, 235] width 40 height 20
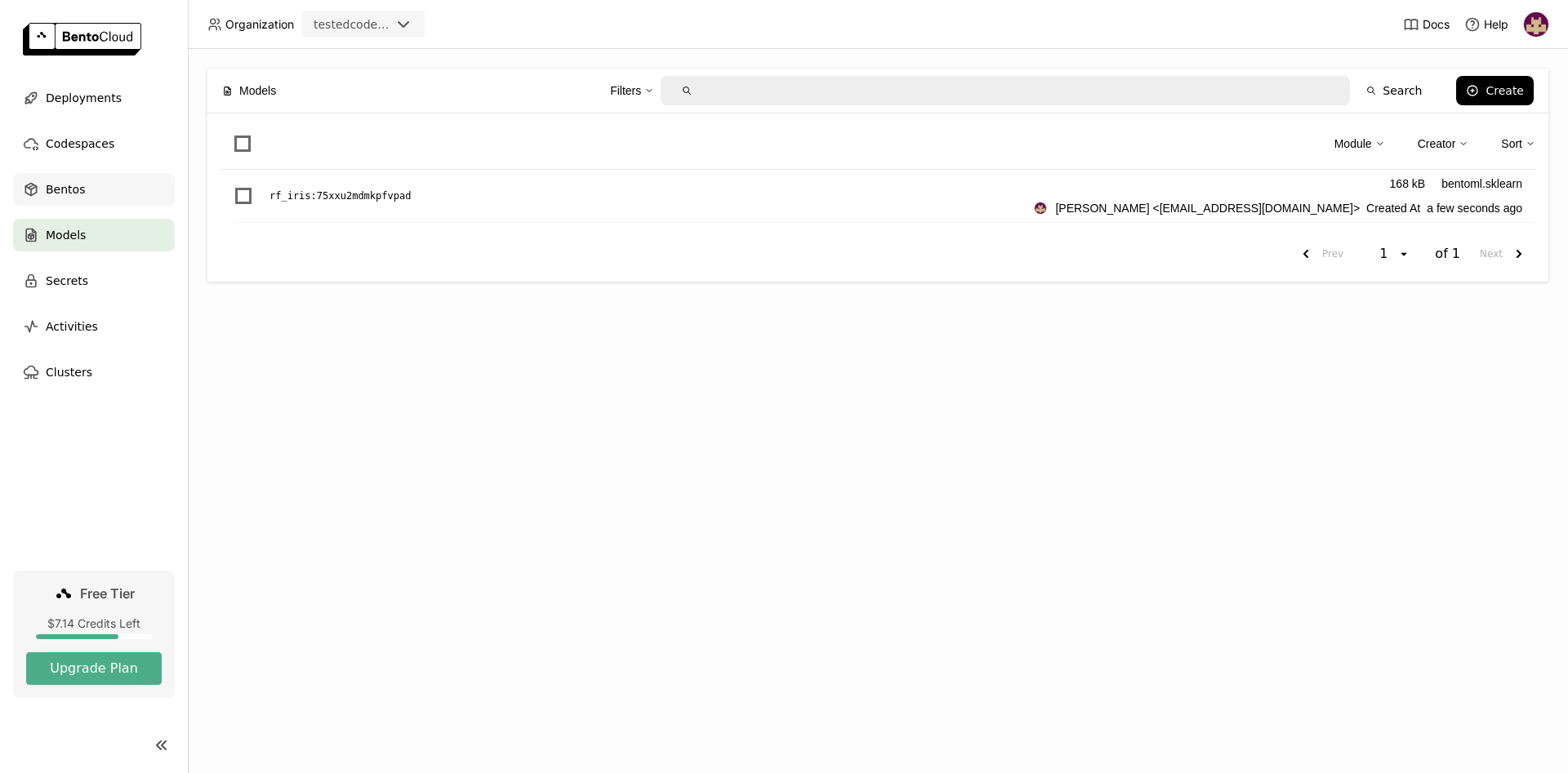
click at [86, 194] on div "Bentos" at bounding box center [94, 190] width 162 height 33
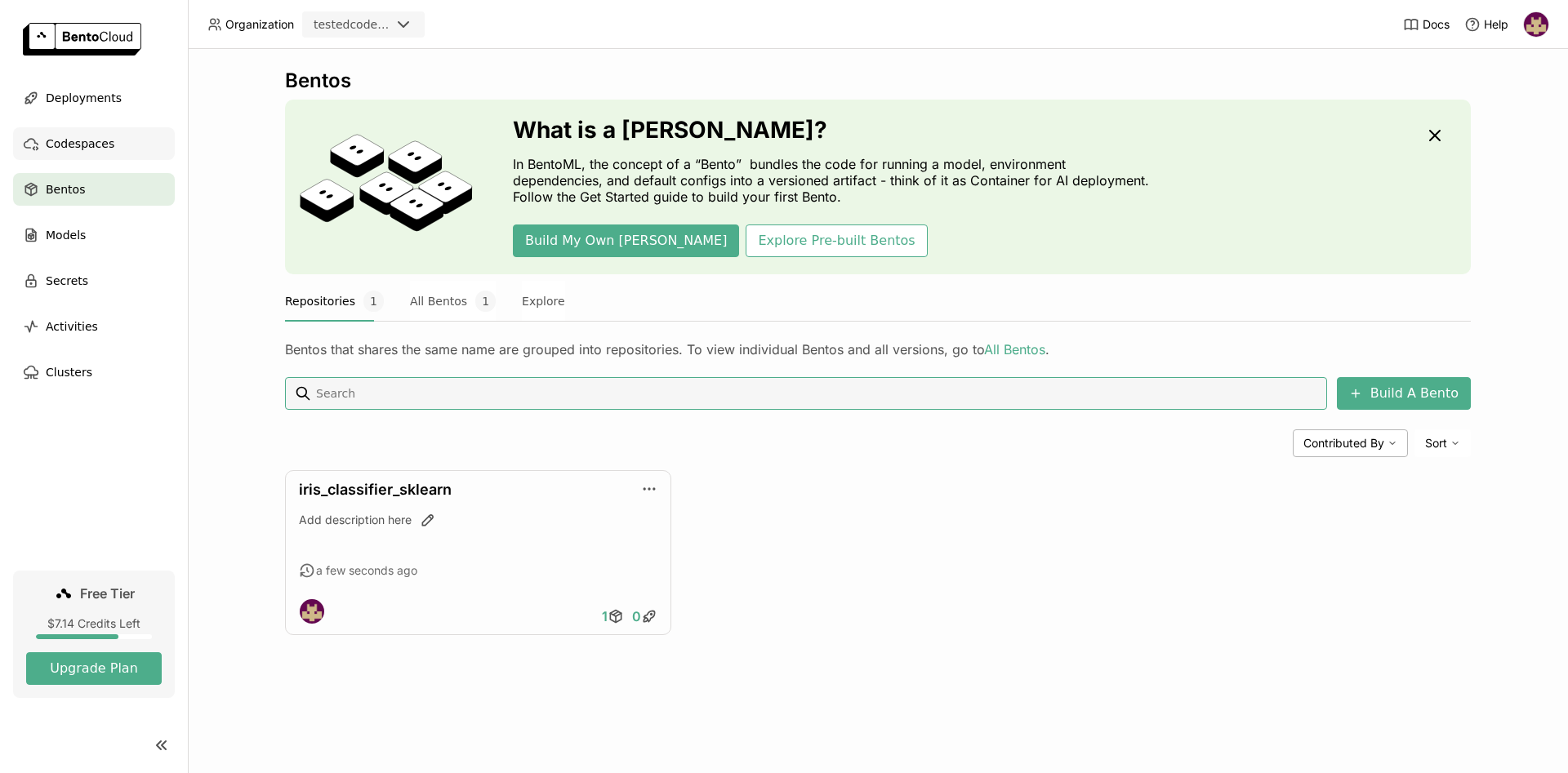
click at [78, 145] on span "Codespaces" at bounding box center [80, 144] width 69 height 20
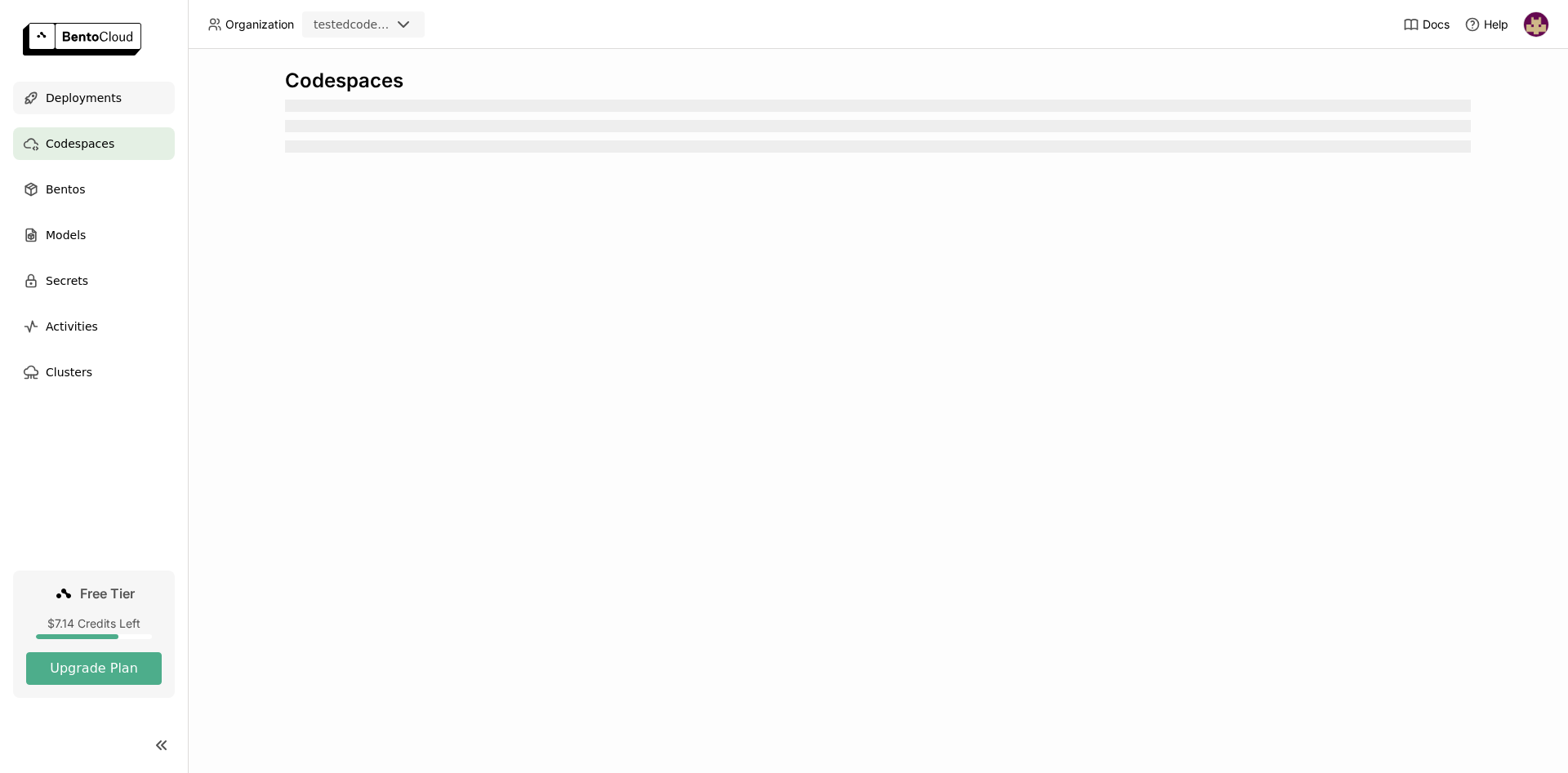
click at [101, 93] on span "Deployments" at bounding box center [83, 98] width 76 height 20
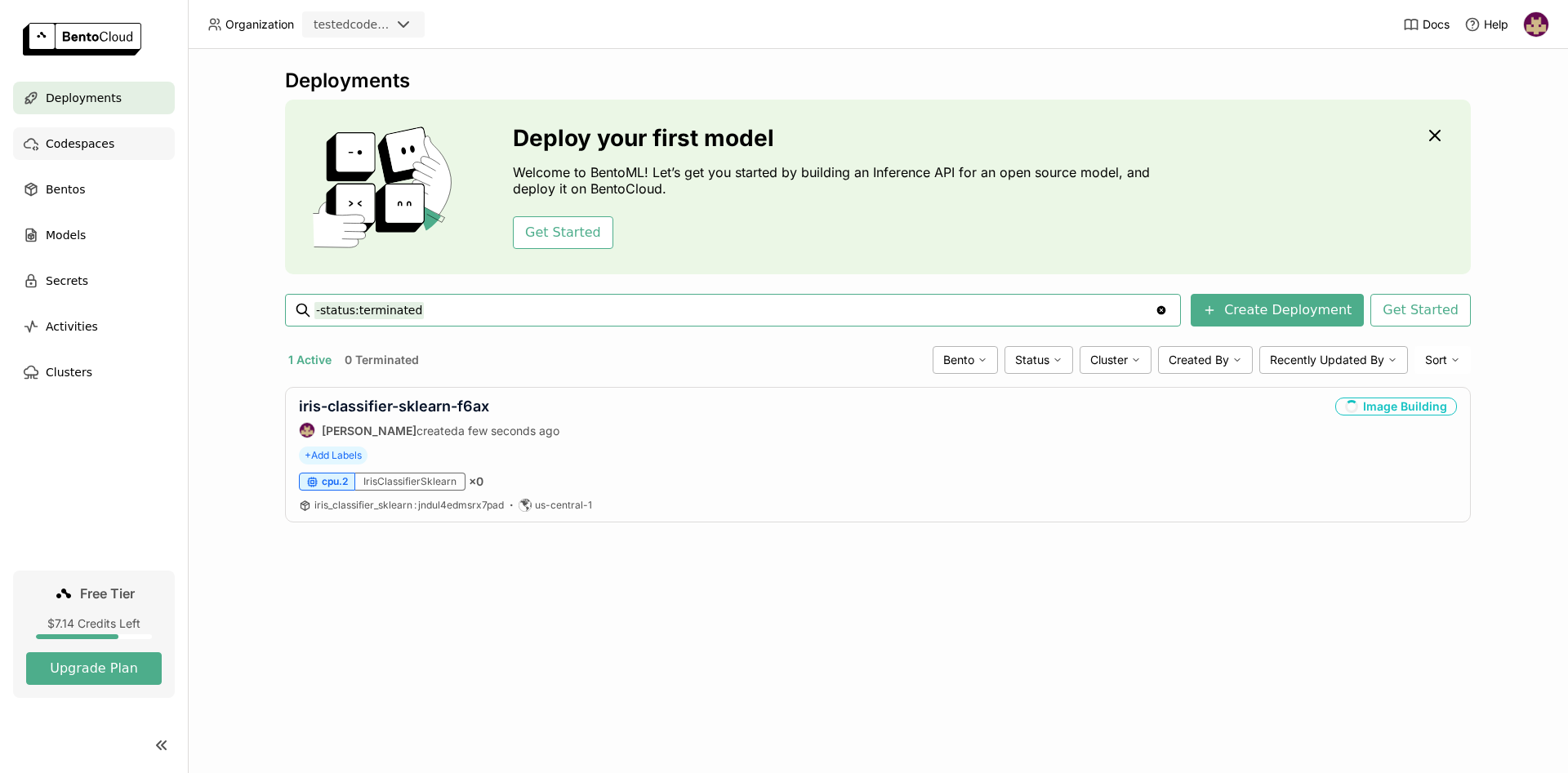
click at [103, 144] on span "Codespaces" at bounding box center [80, 144] width 69 height 20
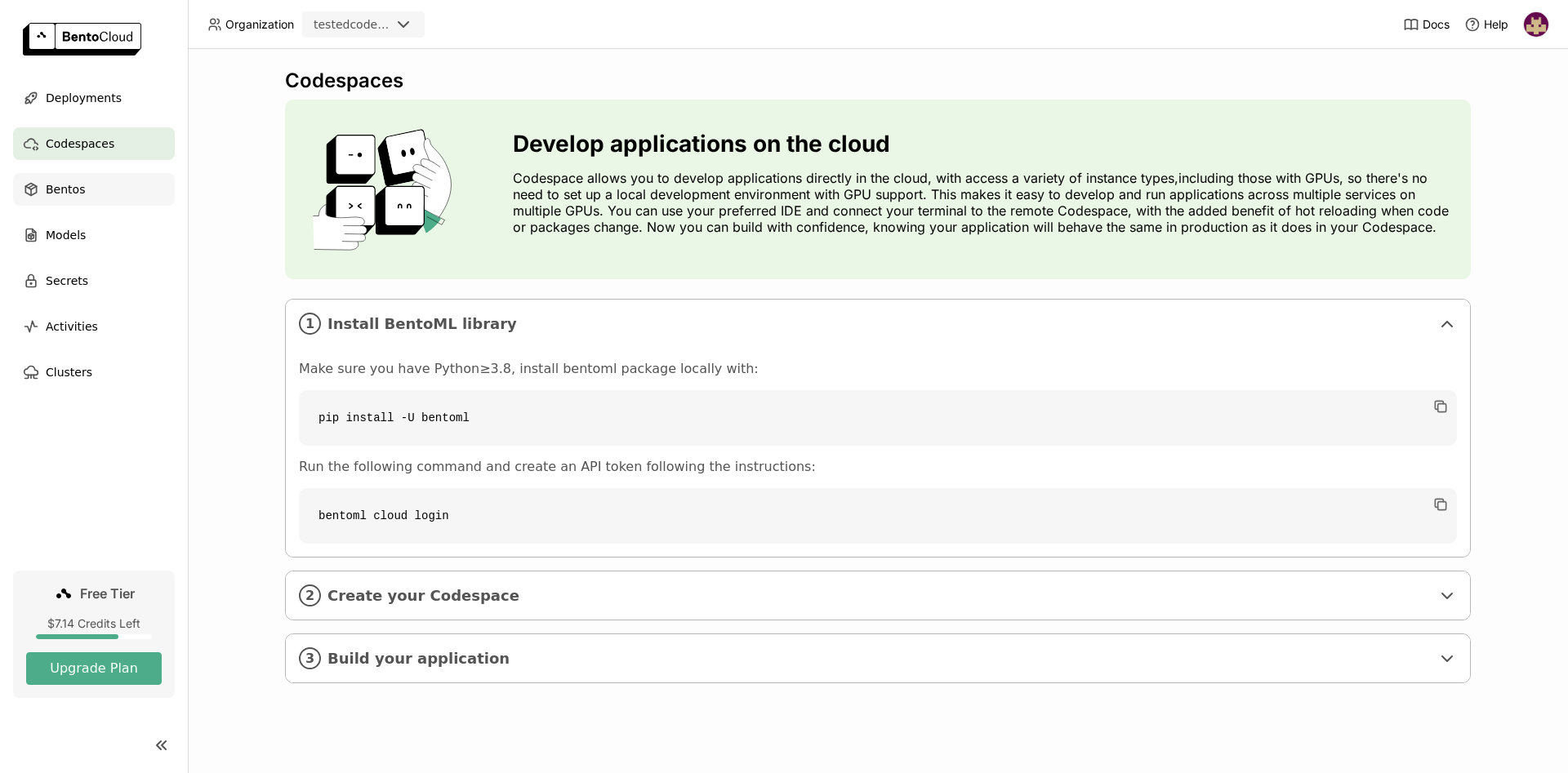
click at [90, 188] on div "Bentos" at bounding box center [94, 190] width 162 height 33
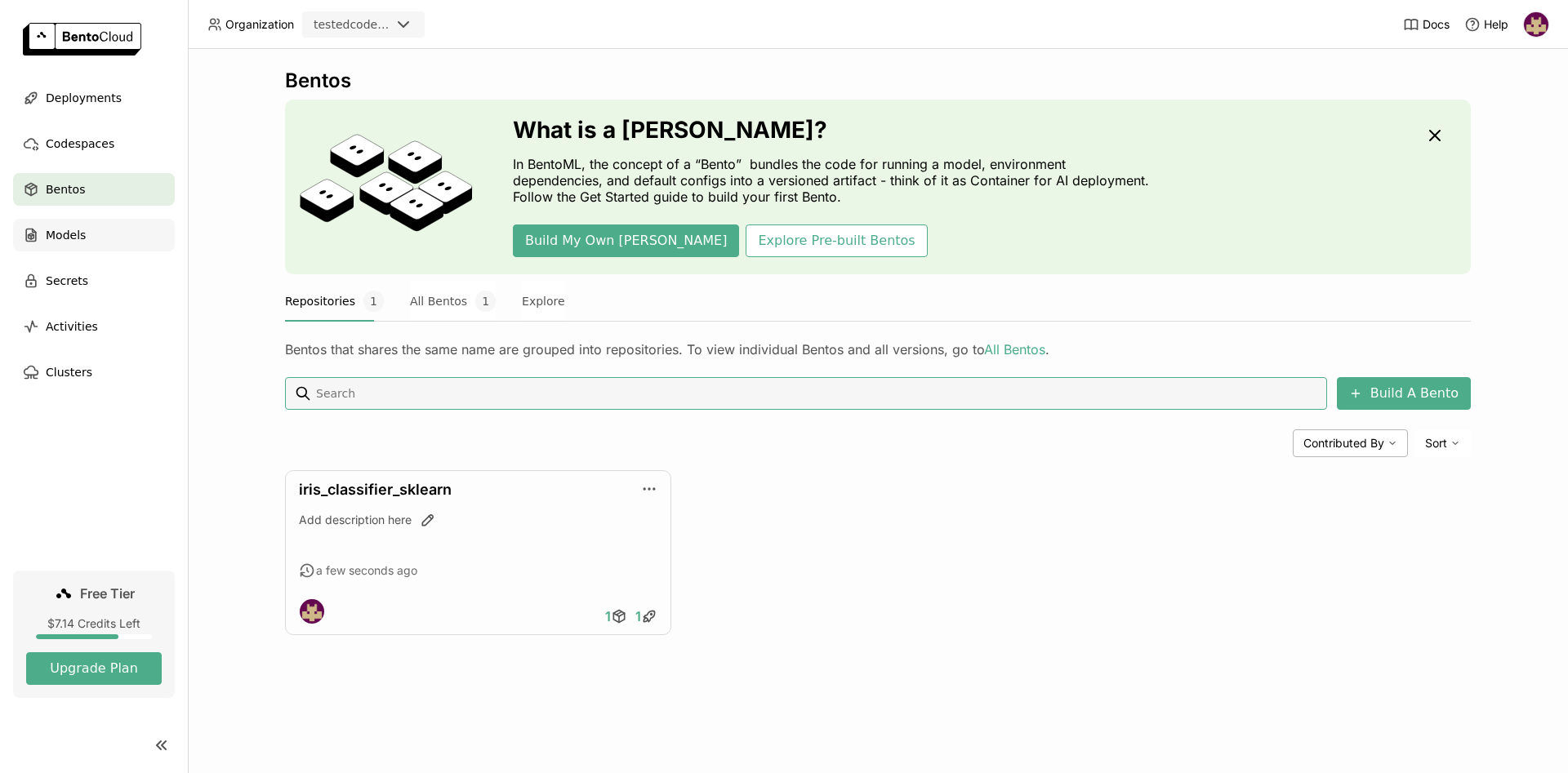
click at [82, 236] on span "Models" at bounding box center [65, 235] width 40 height 20
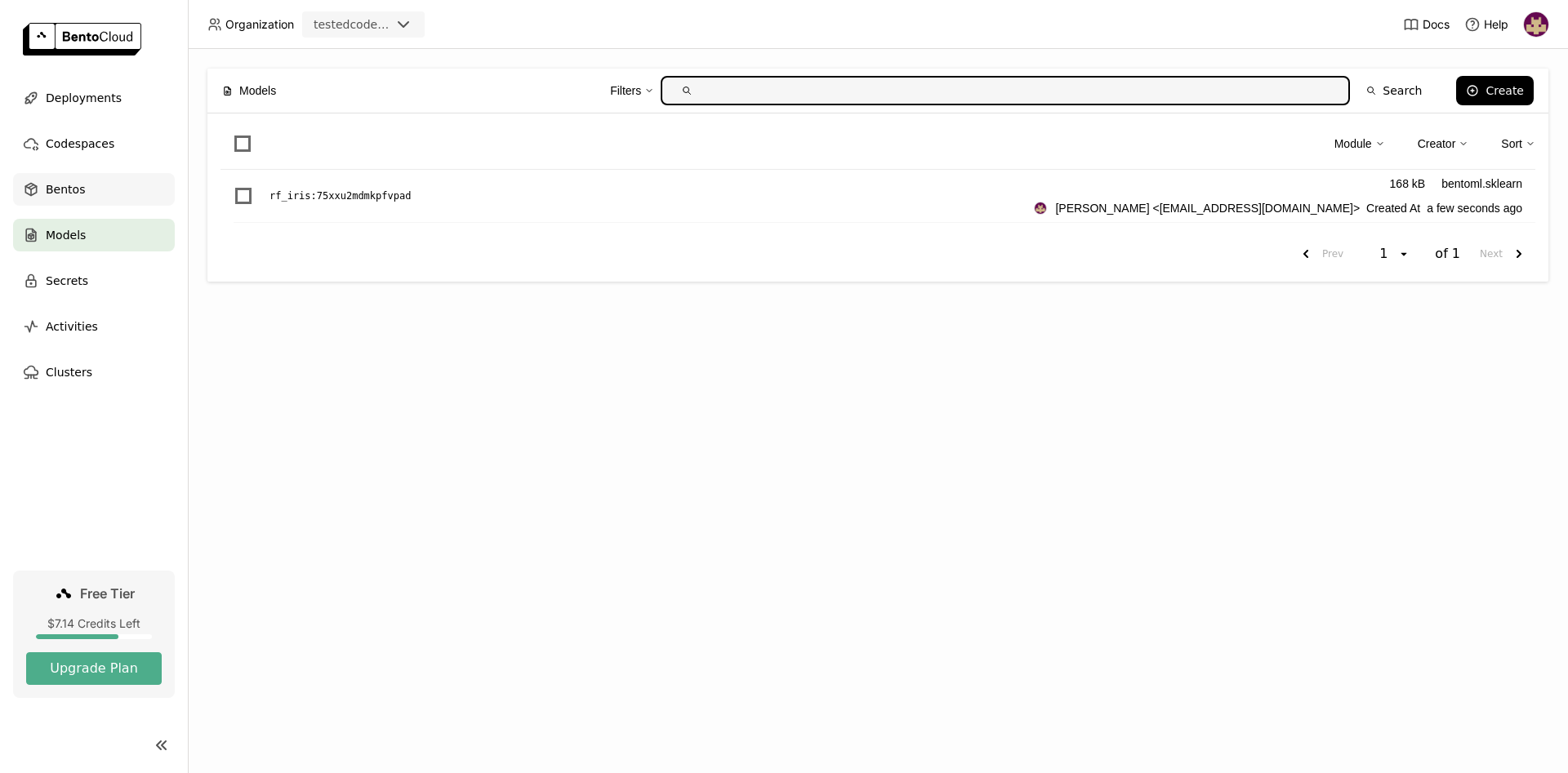
click at [78, 187] on span "Bentos" at bounding box center [65, 190] width 39 height 20
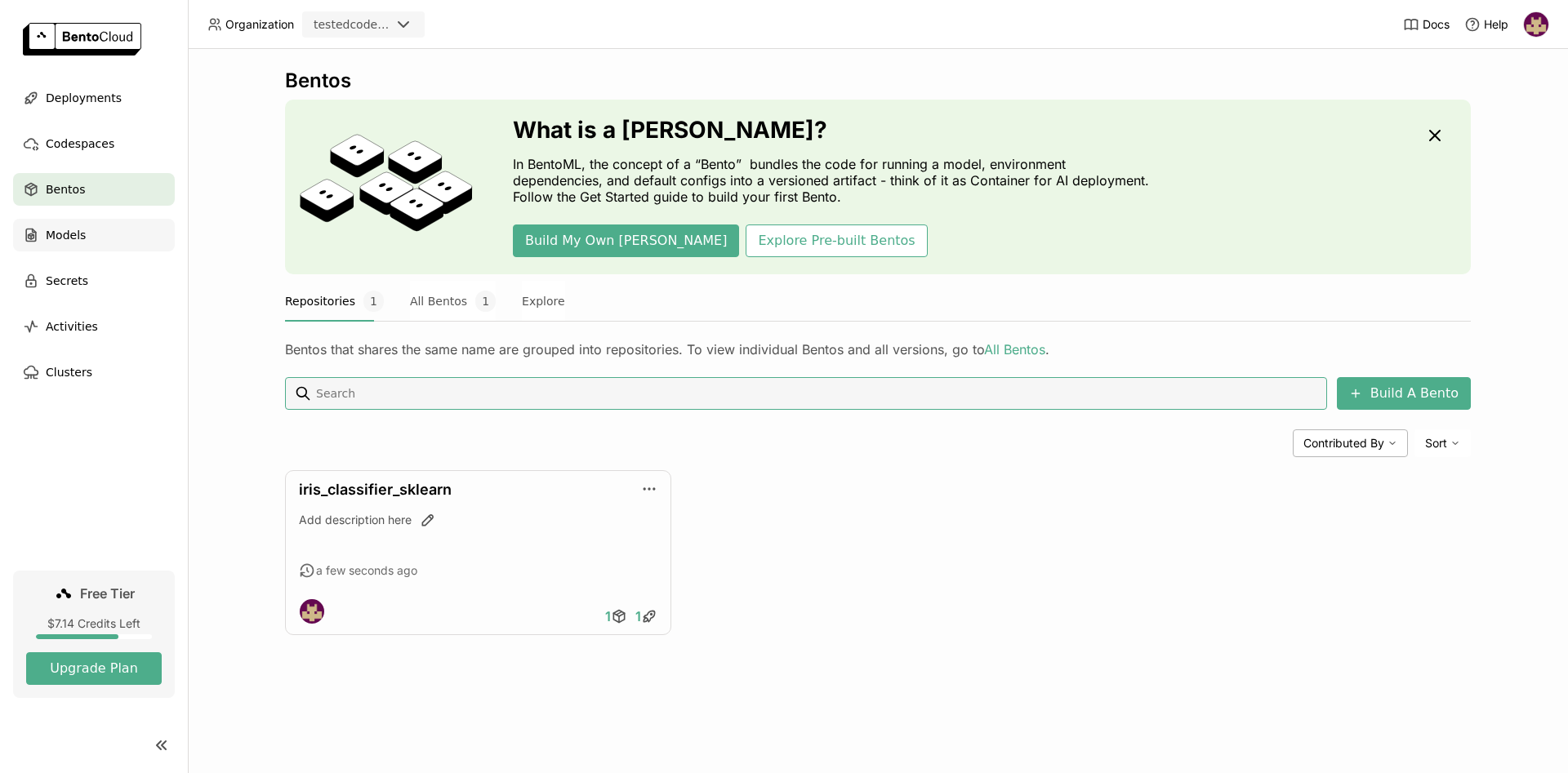
click at [83, 235] on span "Models" at bounding box center [65, 235] width 40 height 20
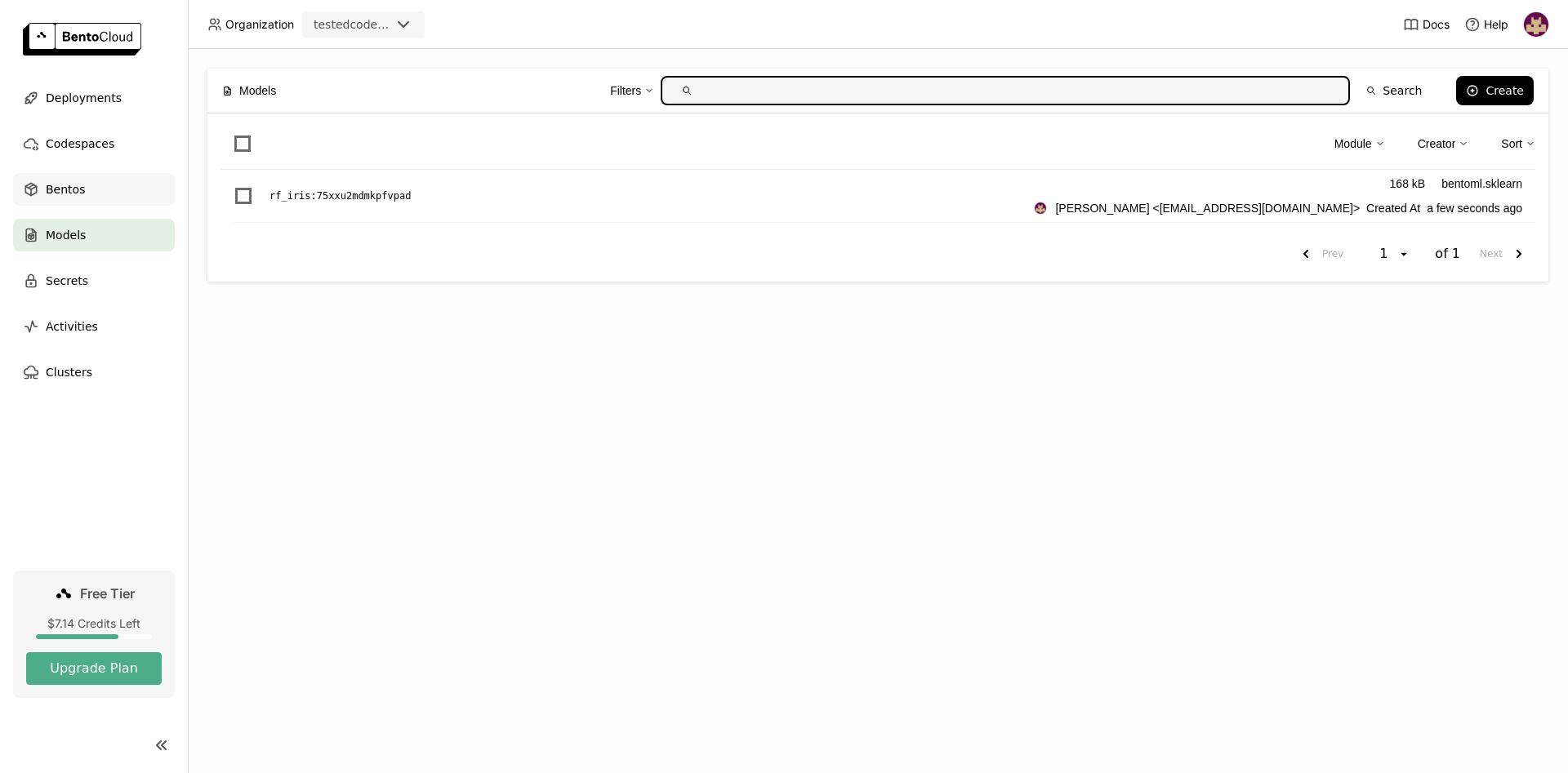
click at [81, 188] on div "Bentos" at bounding box center [94, 190] width 162 height 33
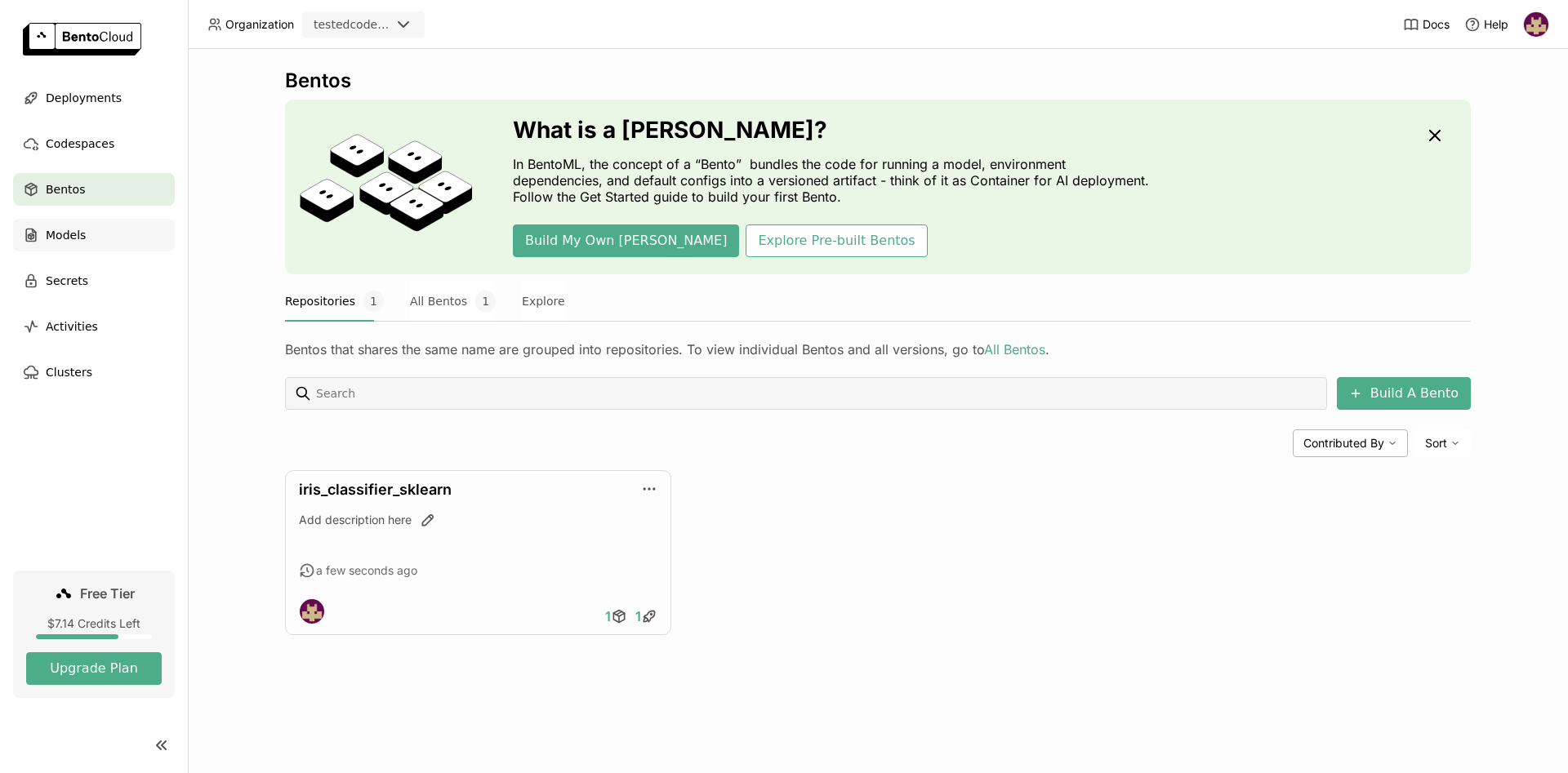
click at [88, 237] on div "Models" at bounding box center [94, 235] width 162 height 33
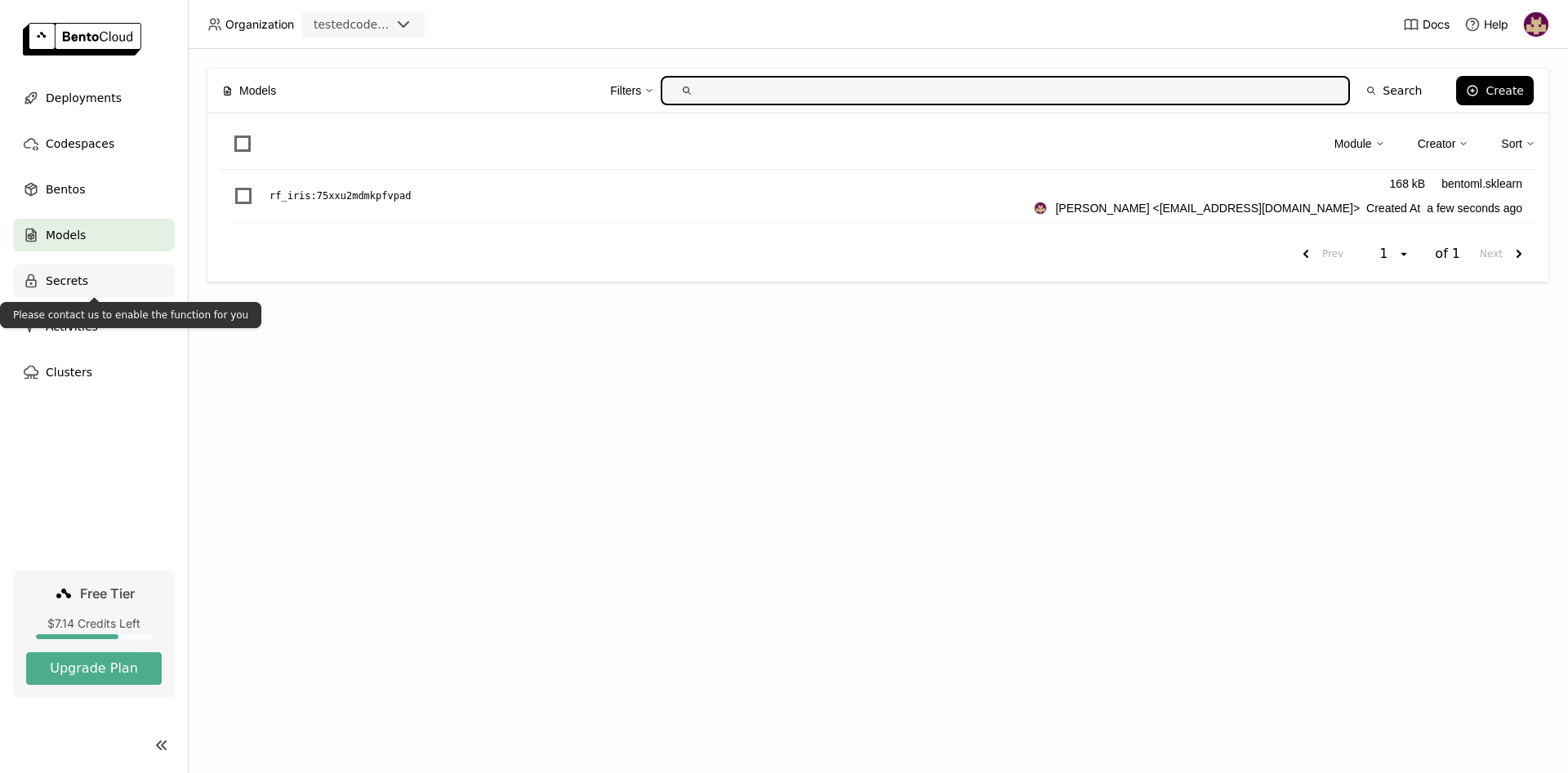
click at [88, 280] on div "Secrets" at bounding box center [94, 281] width 162 height 33
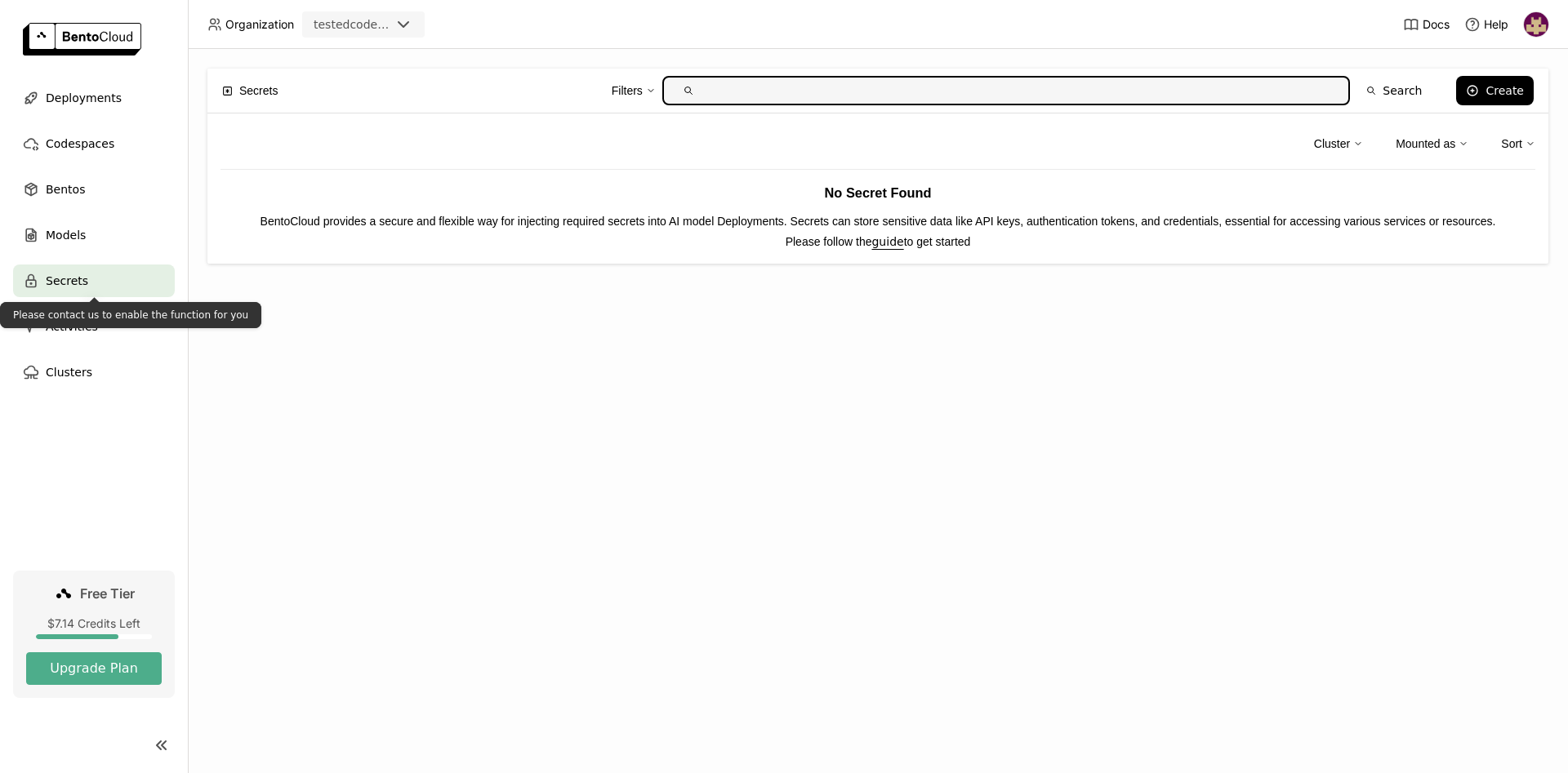
click at [84, 326] on div "Please contact us to enable the function for you" at bounding box center [130, 315] width 261 height 26
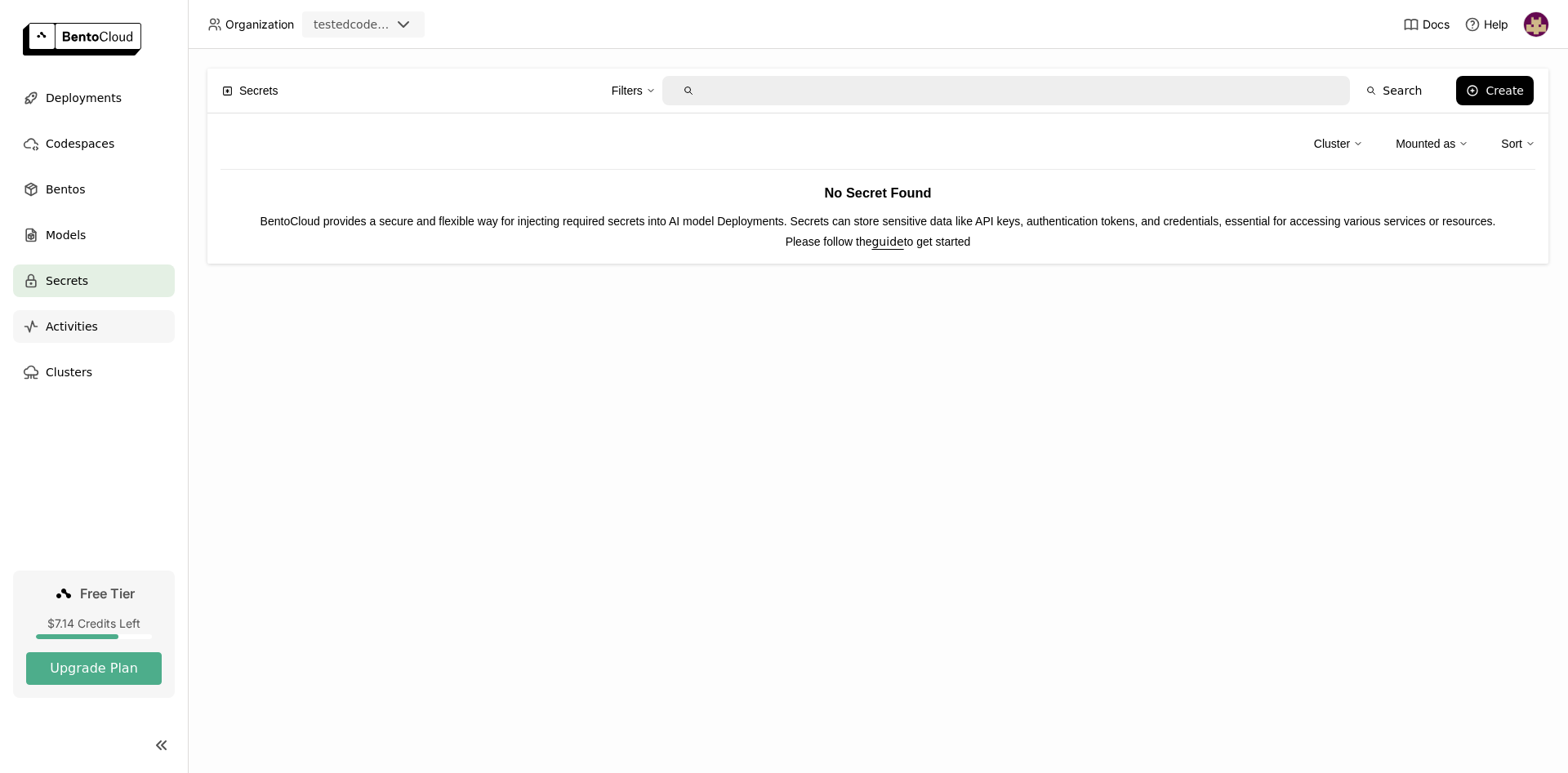
click at [74, 330] on span "Activities" at bounding box center [72, 326] width 52 height 20
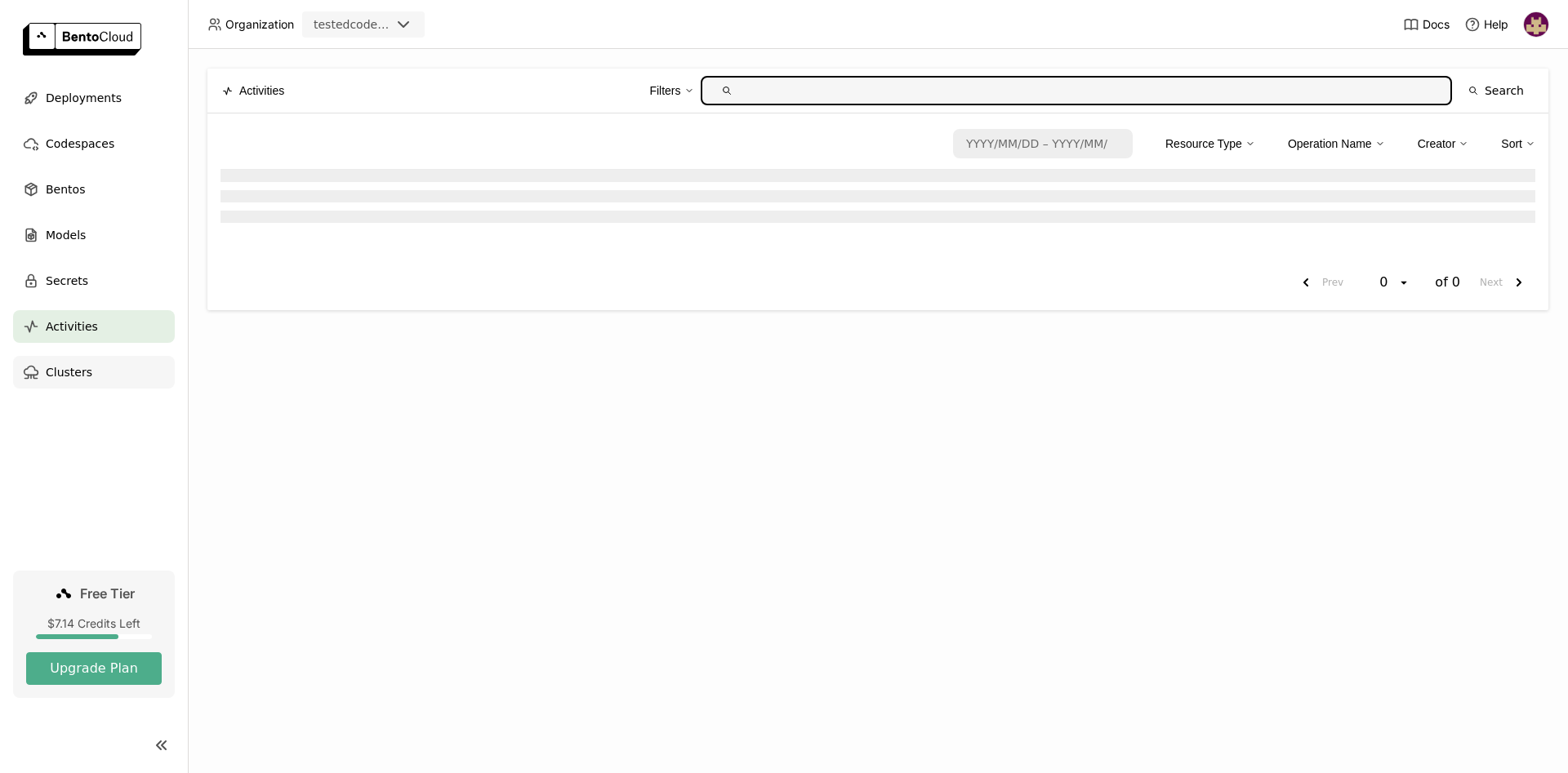
click at [75, 374] on span "Clusters" at bounding box center [69, 372] width 47 height 20
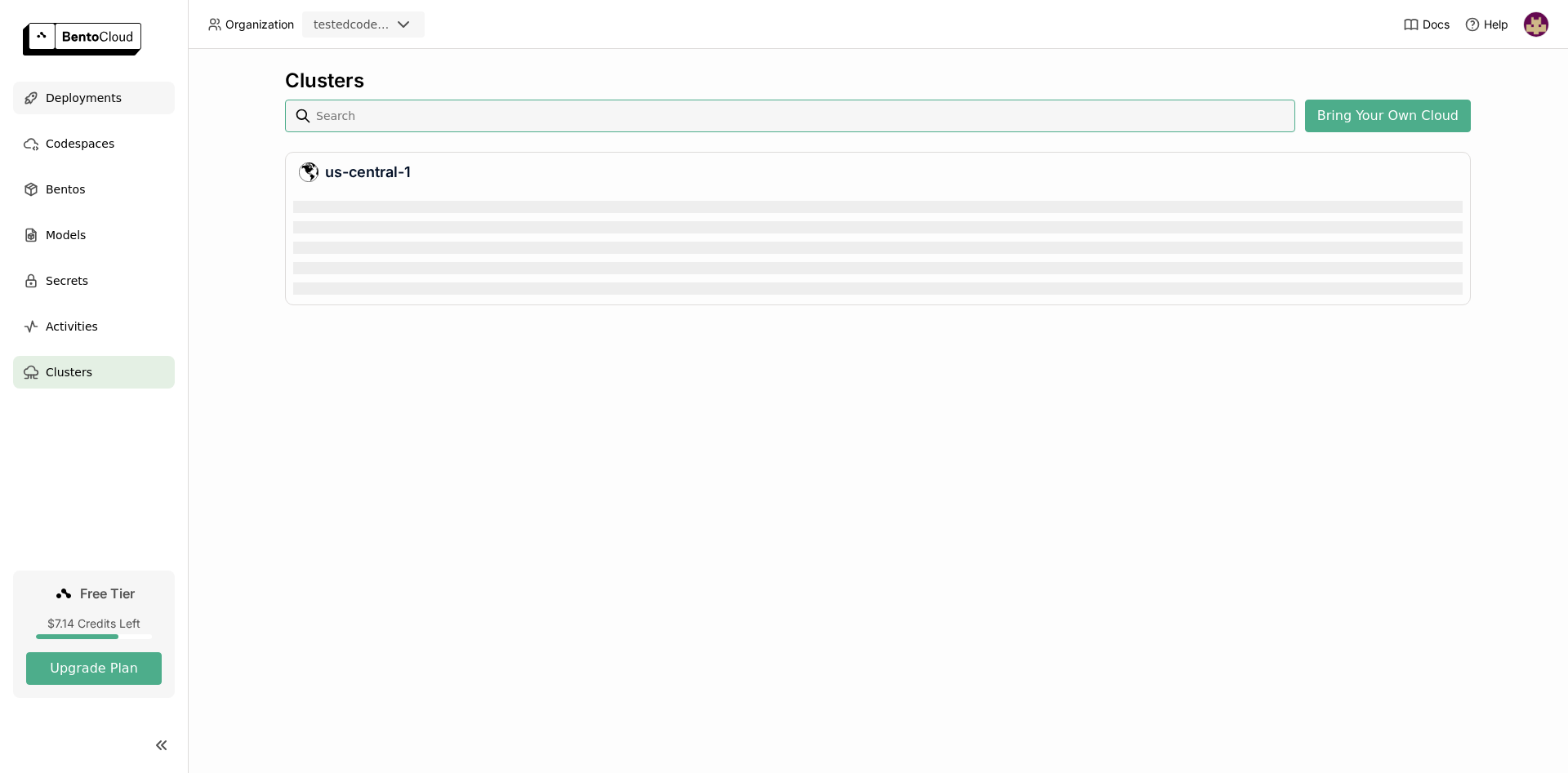
click at [97, 96] on span "Deployments" at bounding box center [83, 98] width 76 height 20
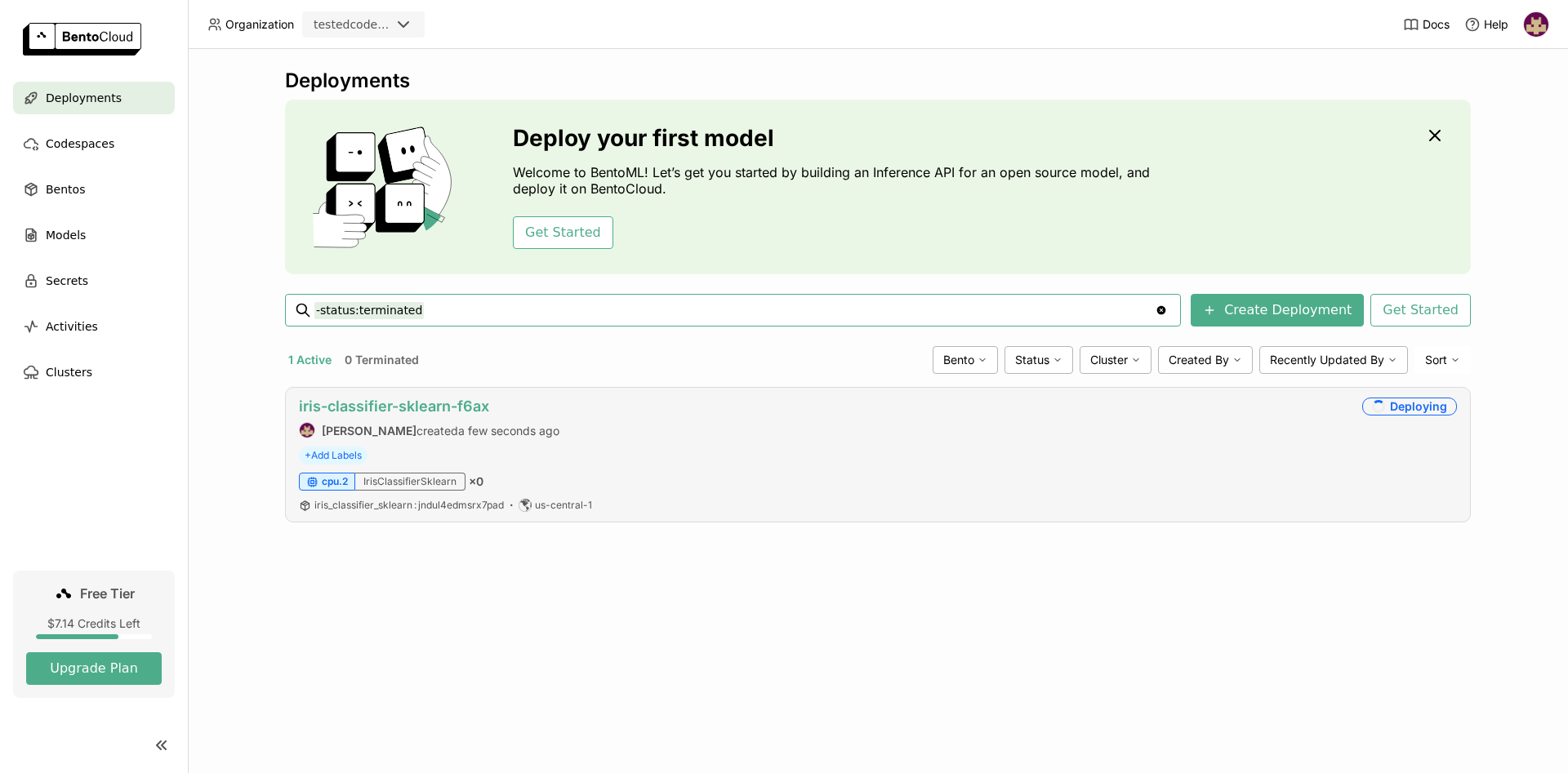
click at [368, 407] on link "iris-classifier-sklearn-f6ax" at bounding box center [394, 406] width 190 height 17
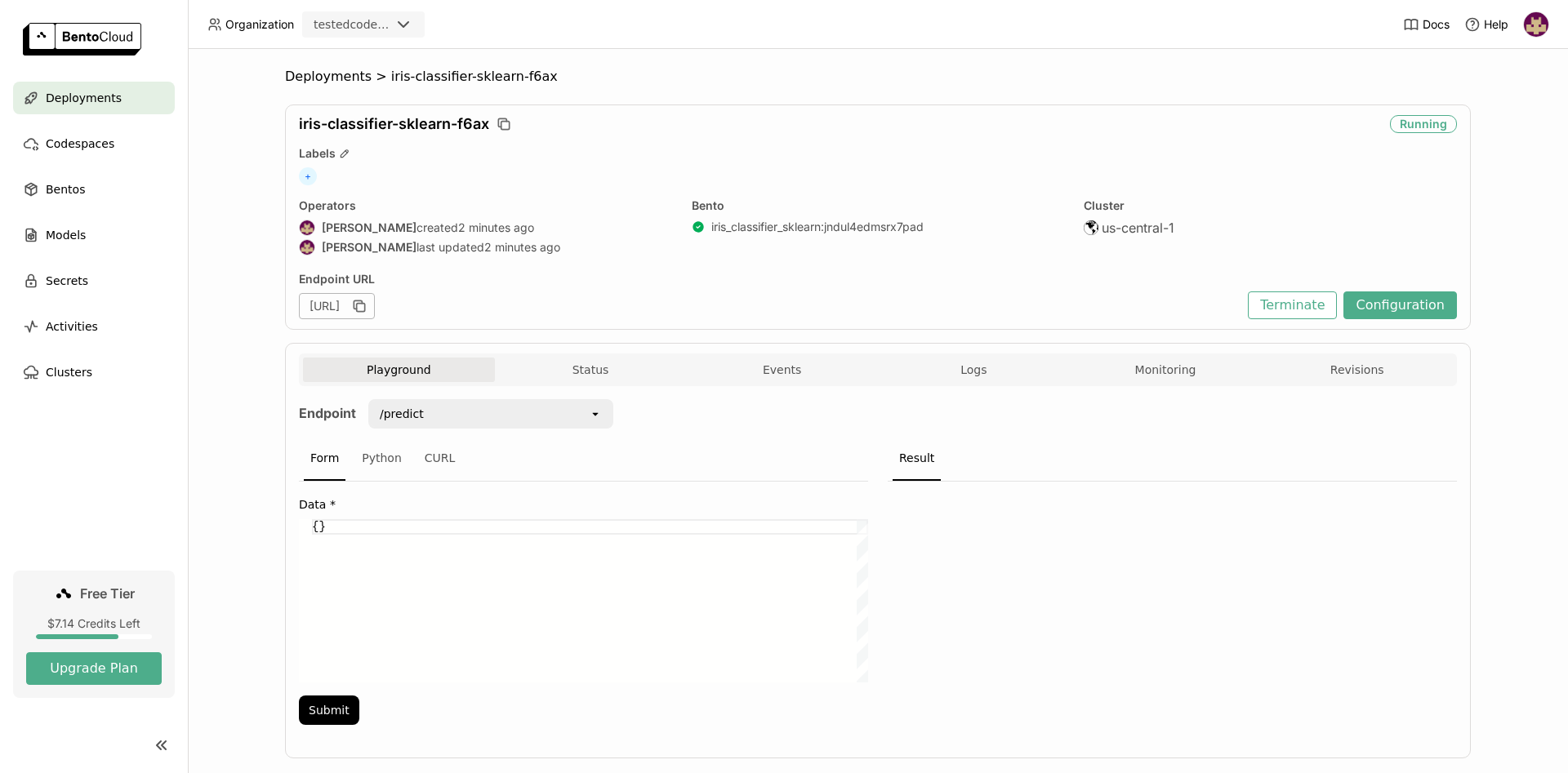
click at [643, 135] on div "iris-classifier-sklearn-f6ax Running Labels + Operators Hélio Júnior created 2 …" at bounding box center [877, 217] width 1186 height 225
drag, startPoint x: 382, startPoint y: 461, endPoint x: 394, endPoint y: 481, distance: 23.3
click at [381, 461] on div "Python" at bounding box center [381, 459] width 53 height 44
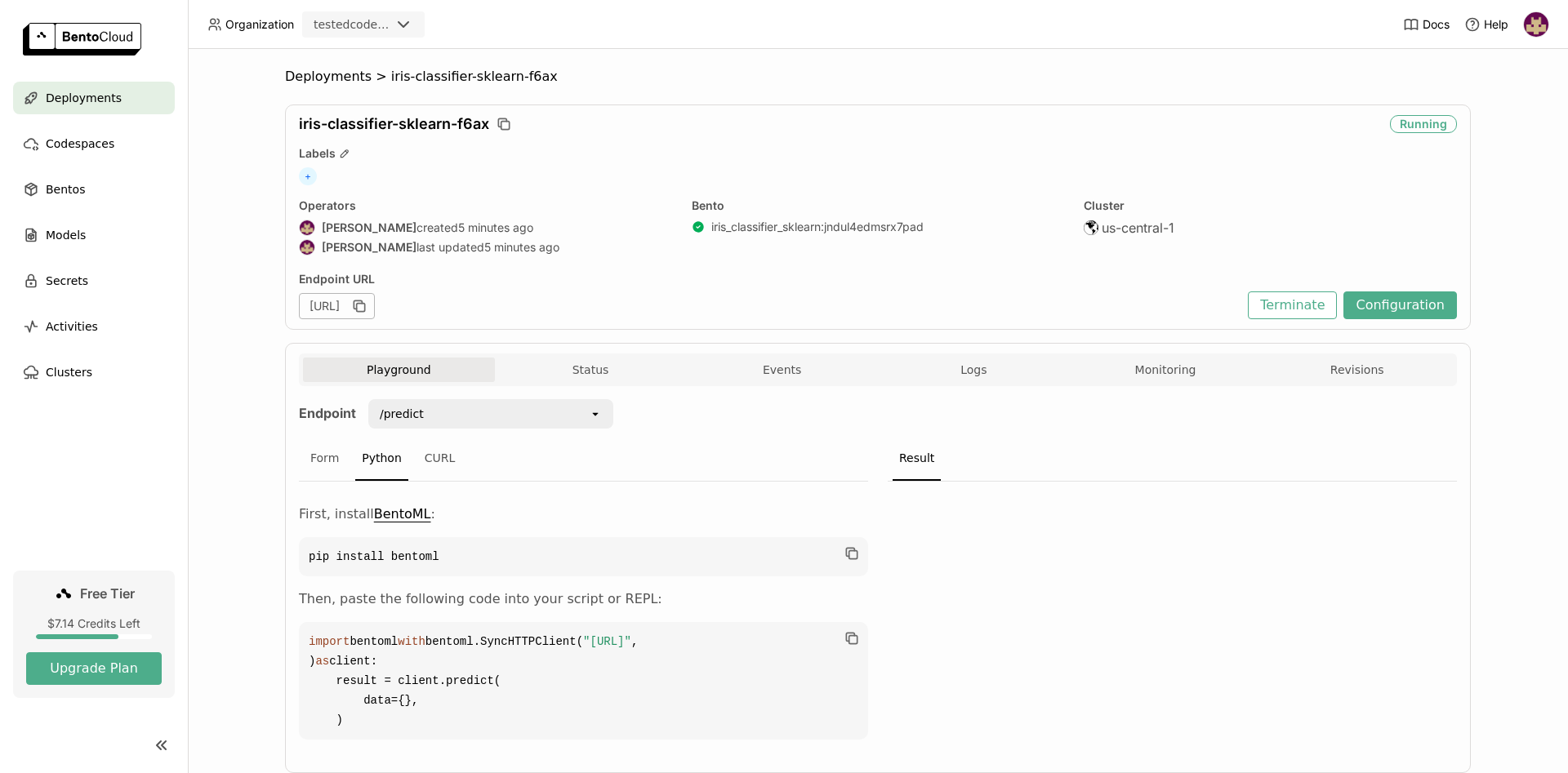
scroll to position [103, 0]
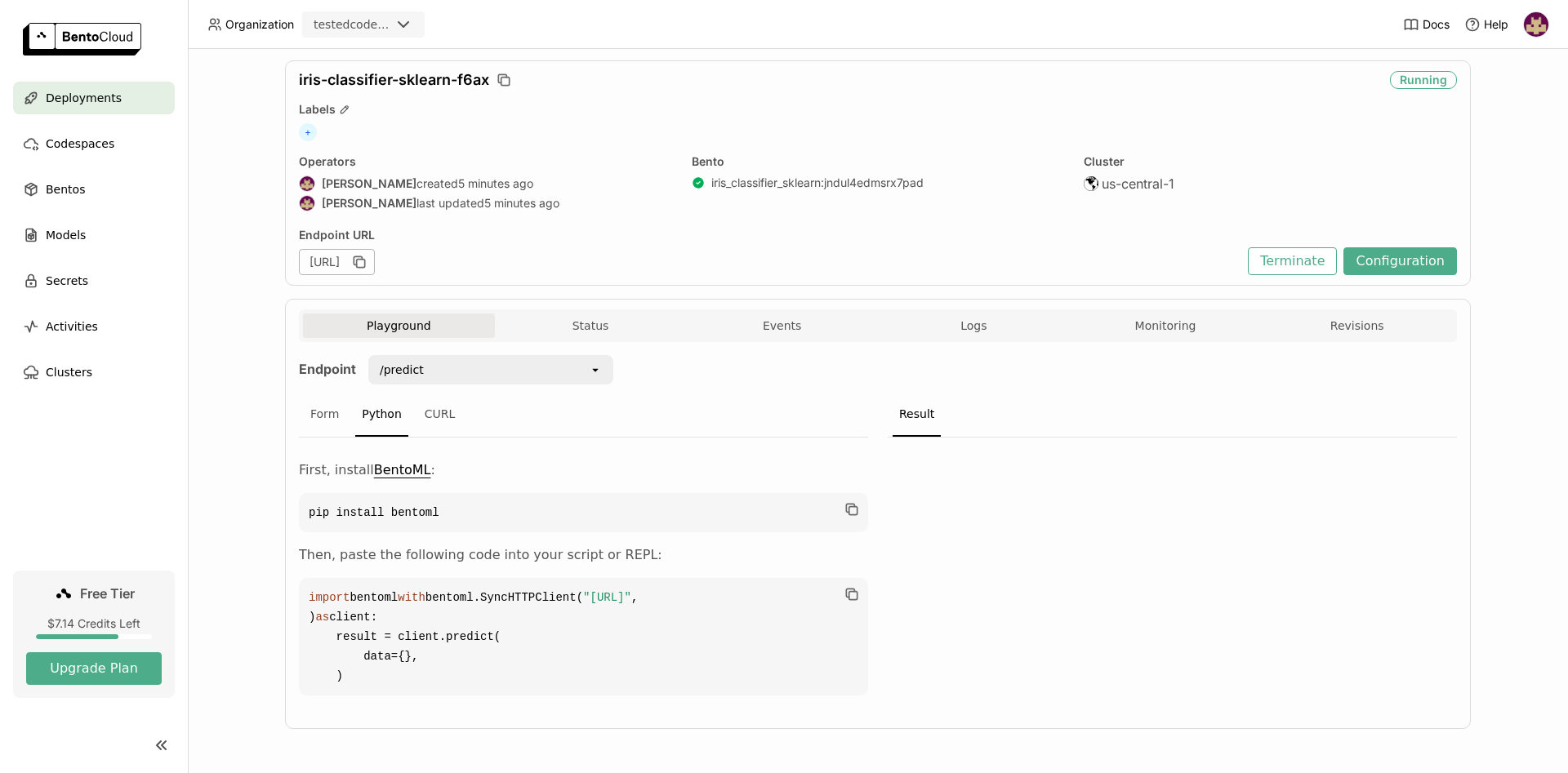
drag, startPoint x: 353, startPoint y: 677, endPoint x: 300, endPoint y: 580, distance: 110.5
click at [300, 580] on code "import bentoml with bentoml.SyncHTTPClient( "https://iris-classifier-sklearn-f6…" at bounding box center [583, 636] width 569 height 118
copy code "with bentoml.SyncHTTPClient( "https://iris-classifier-sklearn-f6ax-23c8bed3.mt-…"
click at [631, 591] on span ""https://iris-classifier-sklearn-f6ax-23c8bed3.mt-guc1.bentoml.ai"" at bounding box center [606, 597] width 48 height 13
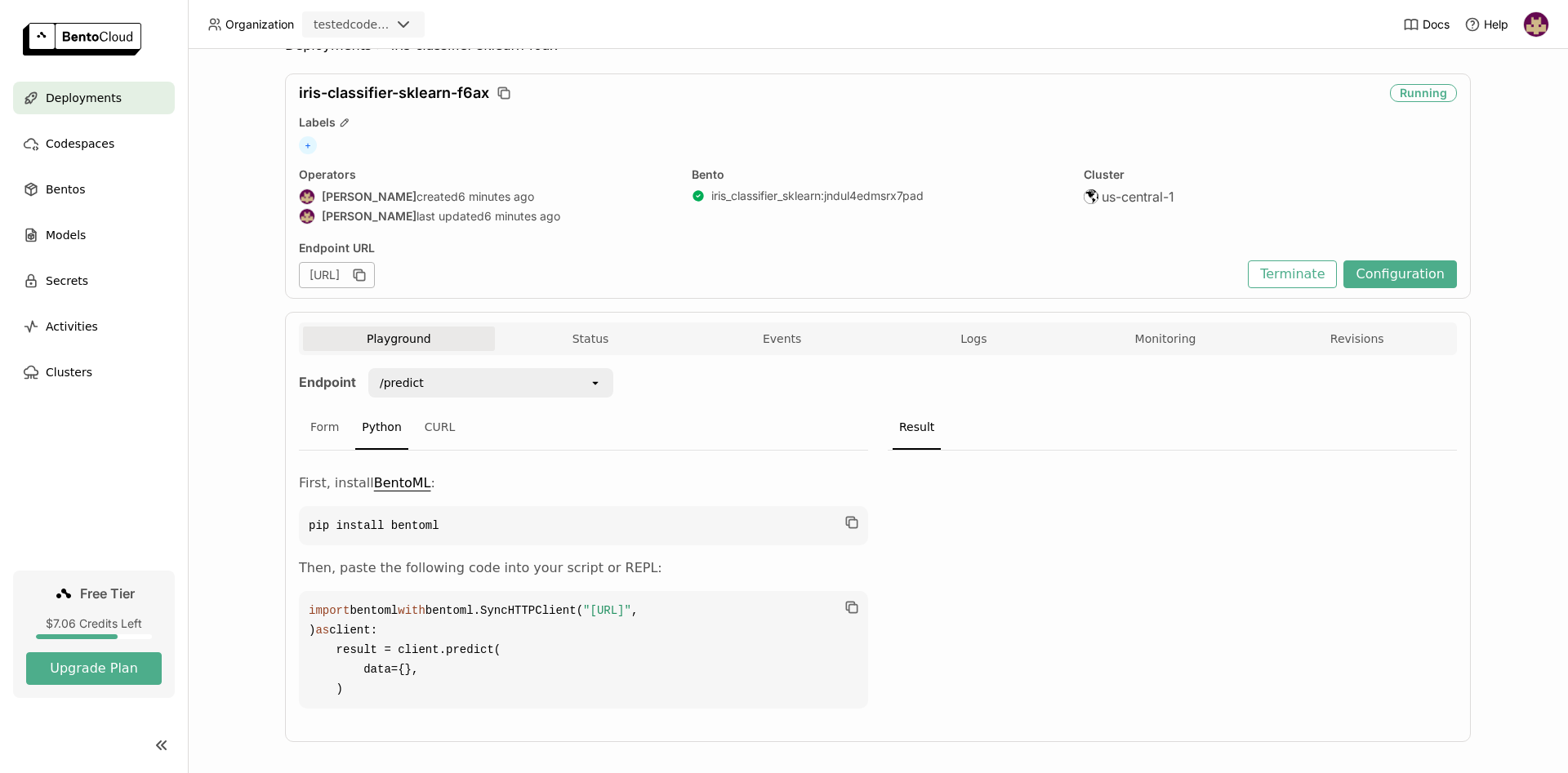
scroll to position [0, 0]
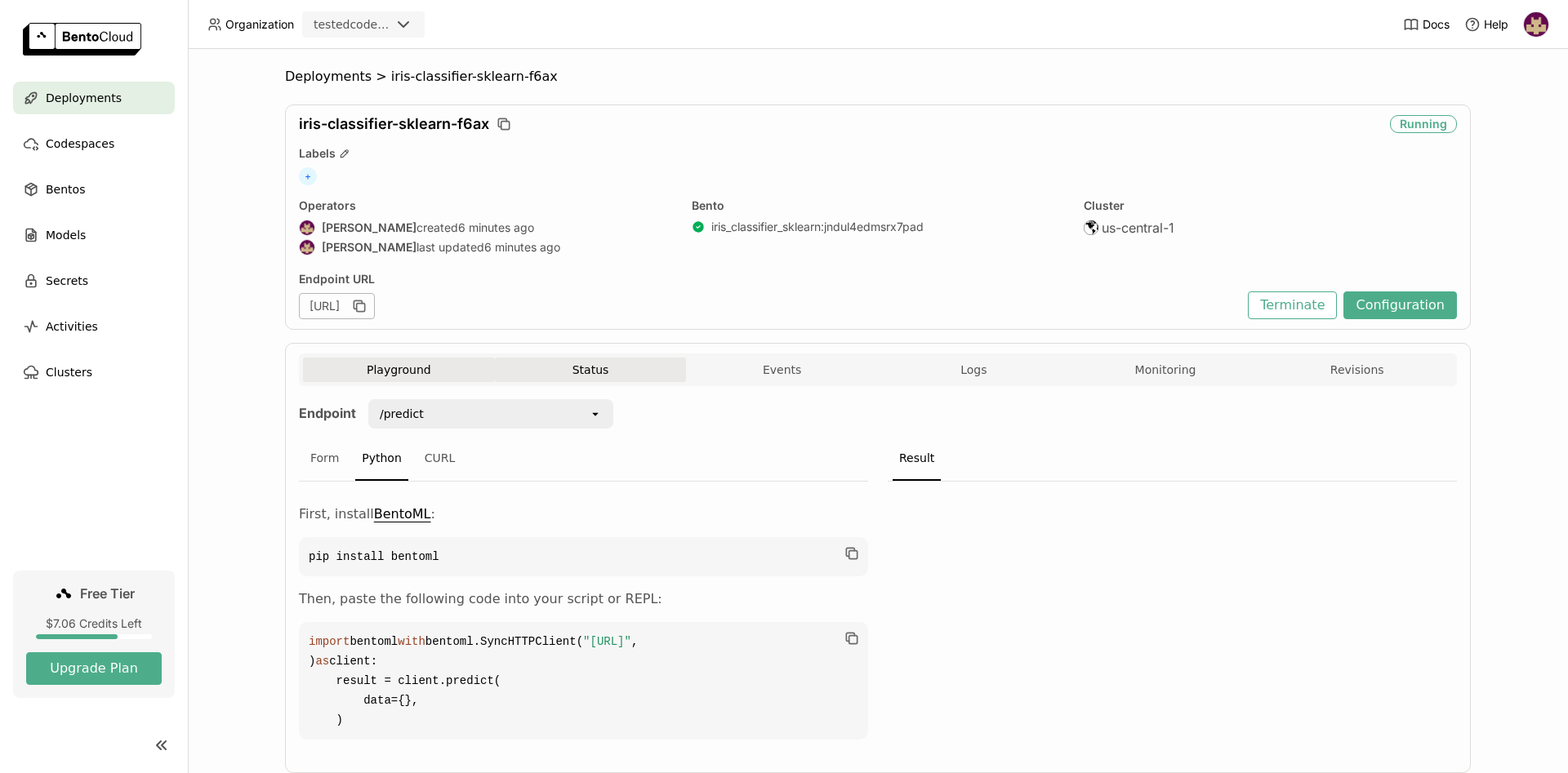
click at [628, 363] on button "Status" at bounding box center [591, 370] width 191 height 25
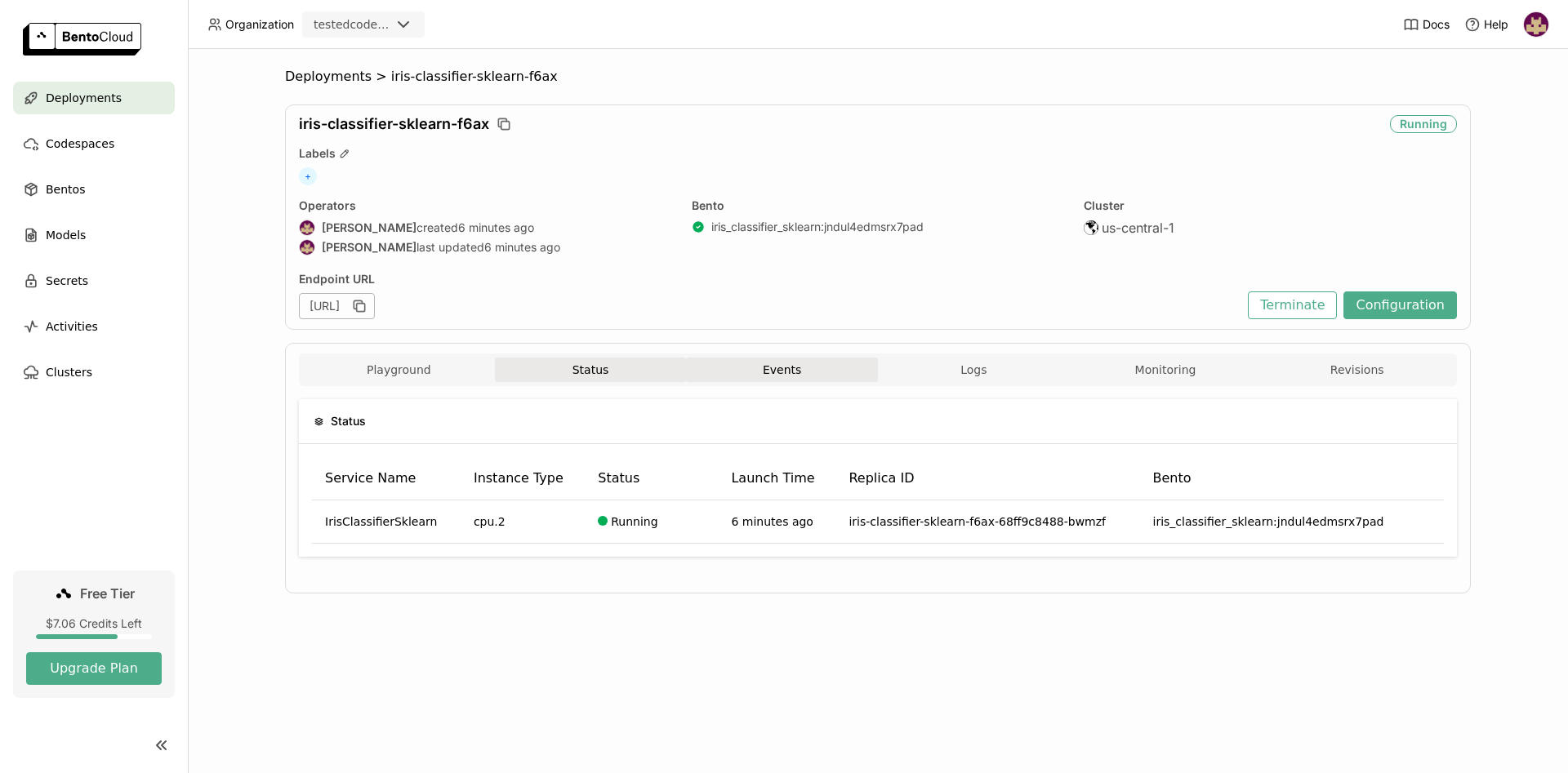
click at [754, 370] on button "Events" at bounding box center [782, 370] width 191 height 25
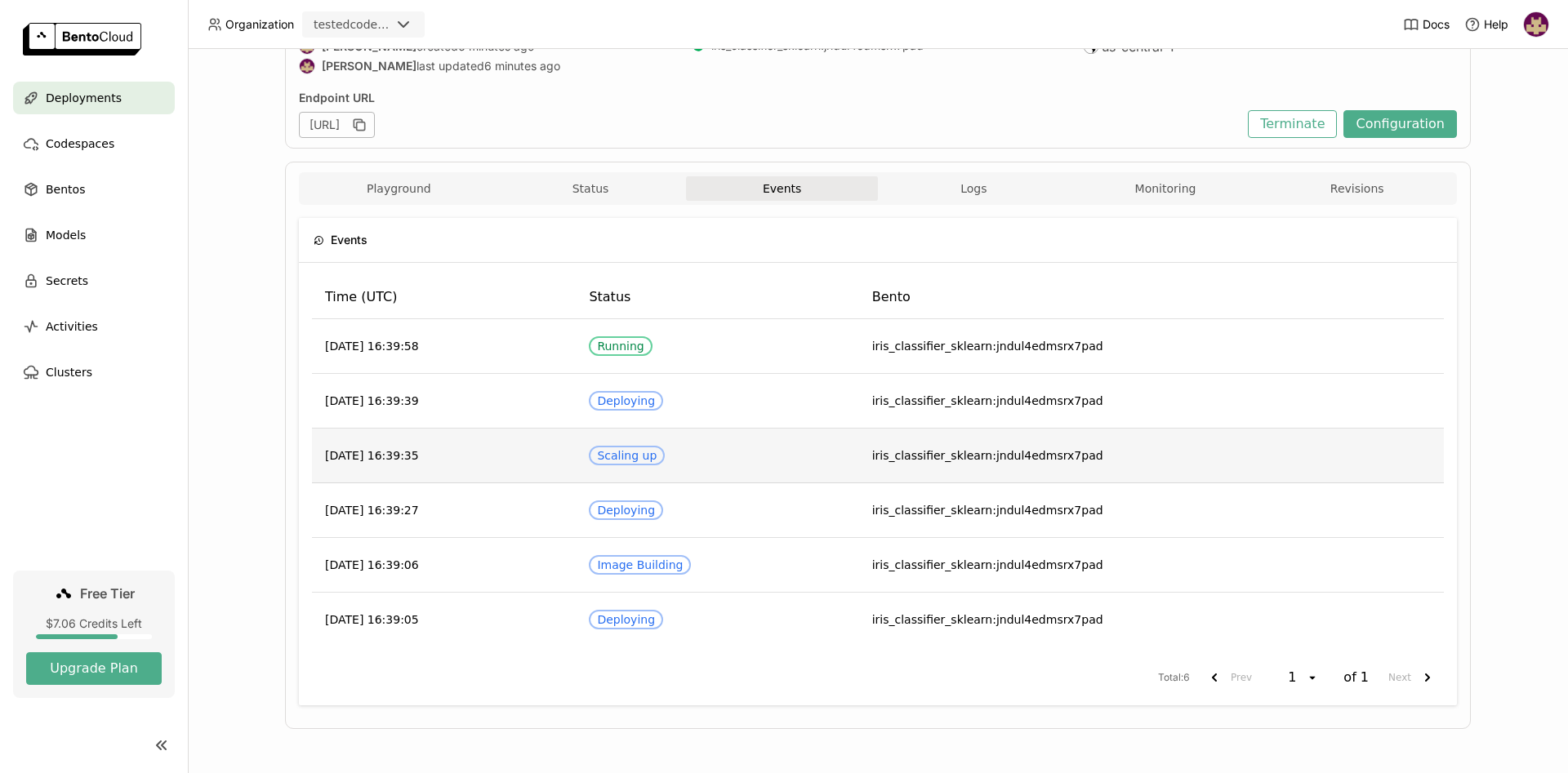
scroll to position [79, 0]
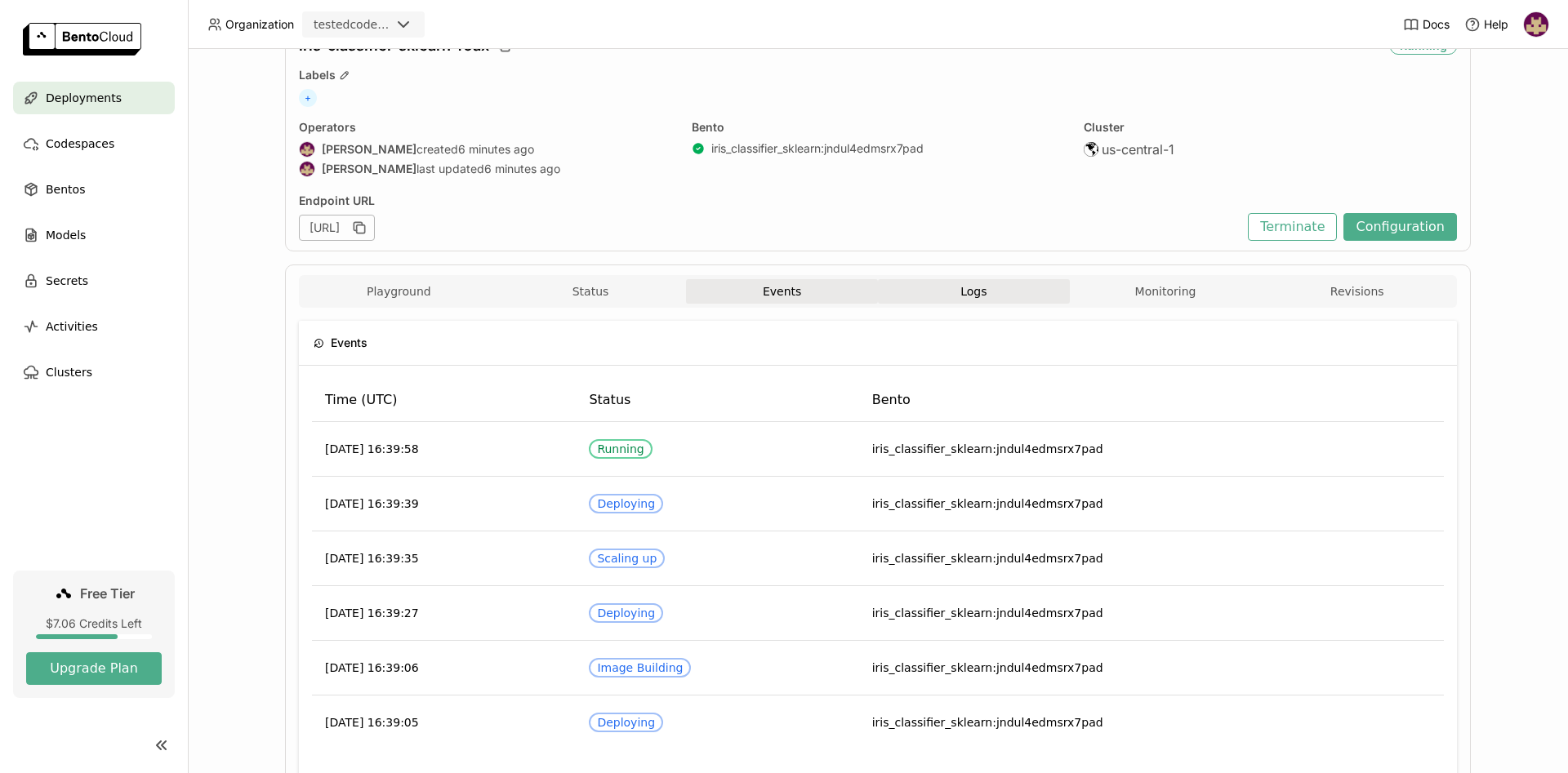
click at [957, 294] on button "Logs" at bounding box center [974, 291] width 191 height 25
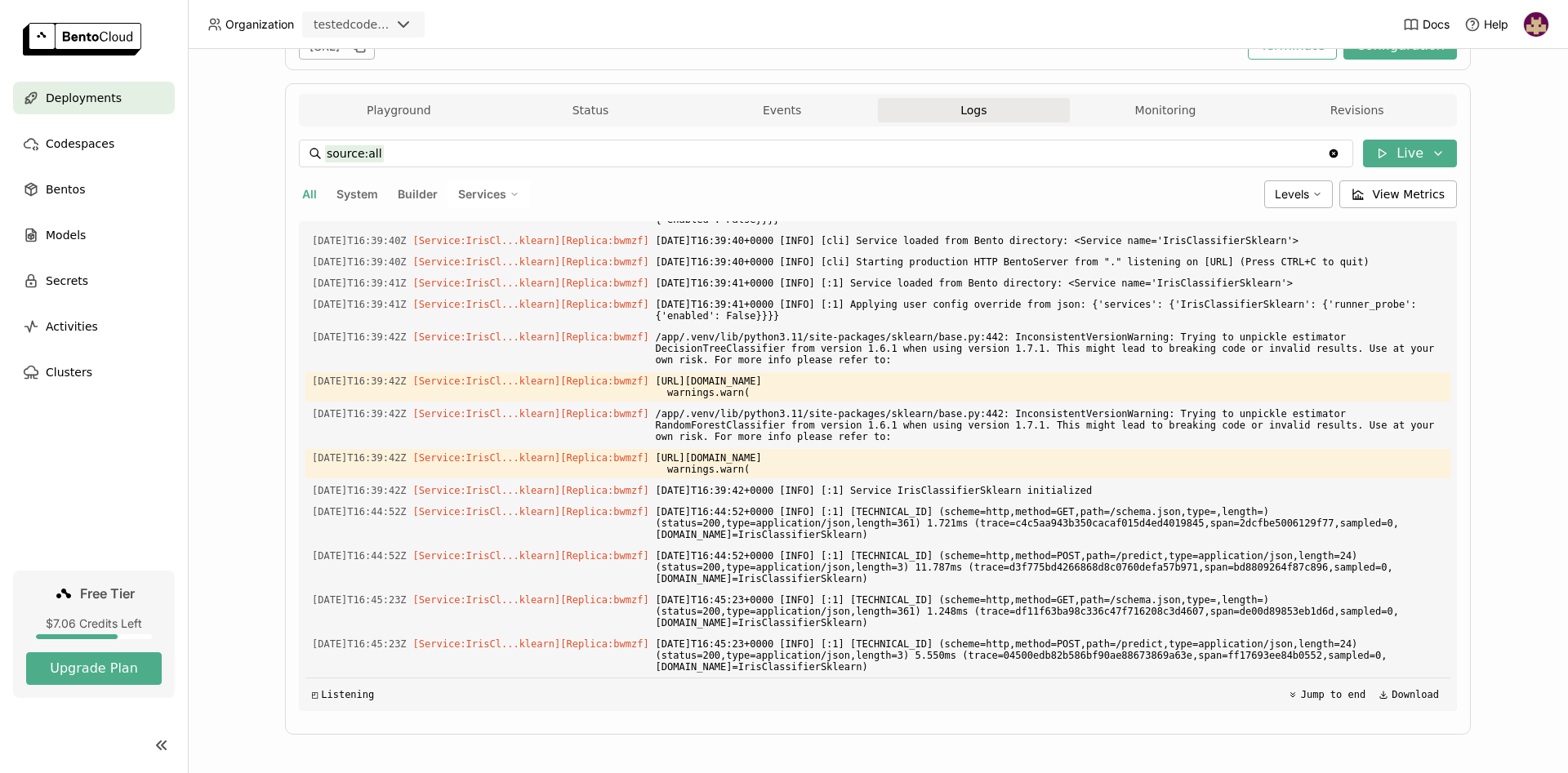
scroll to position [265, 0]
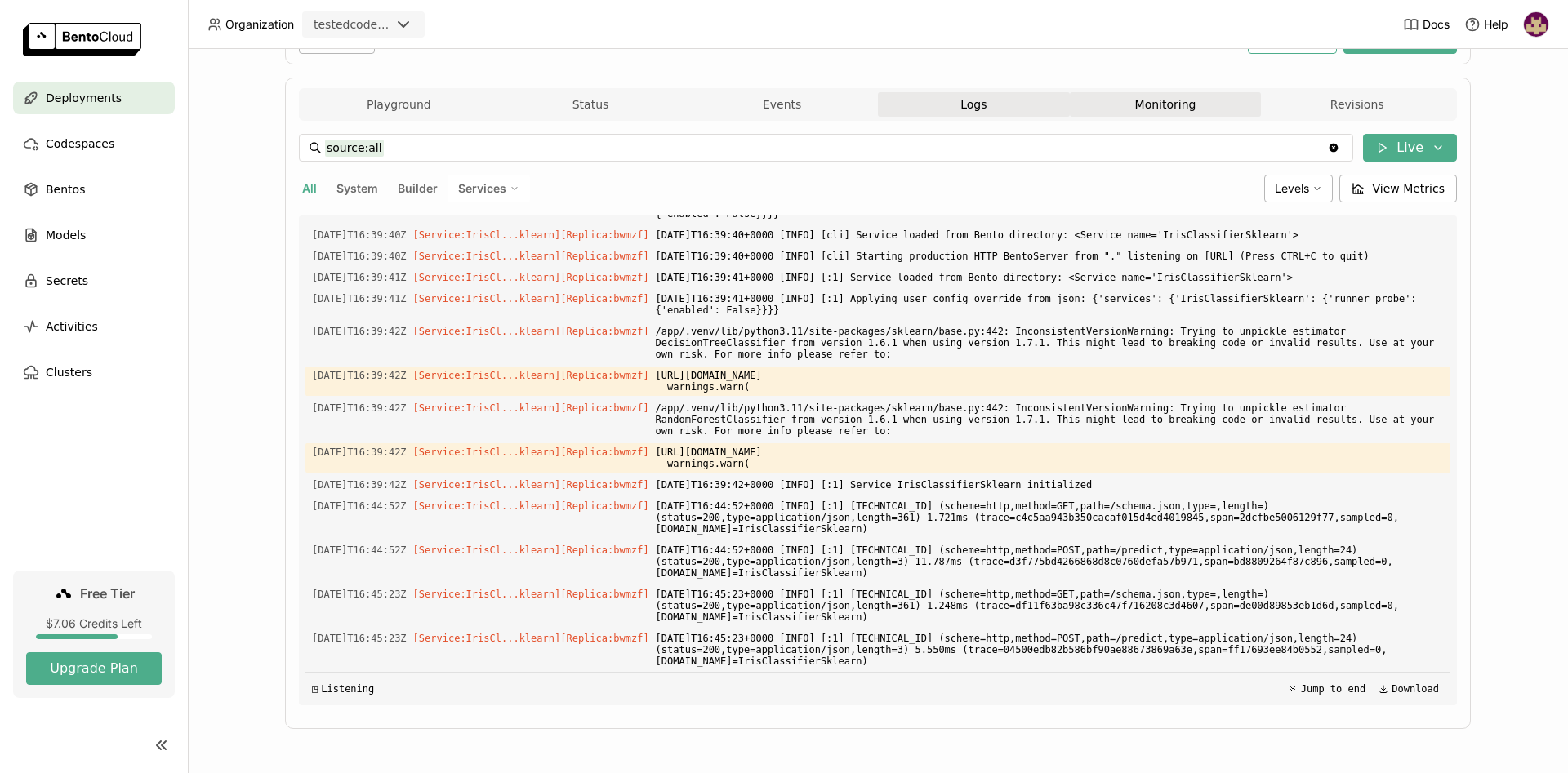
click at [1138, 104] on button "Monitoring" at bounding box center [1165, 105] width 191 height 25
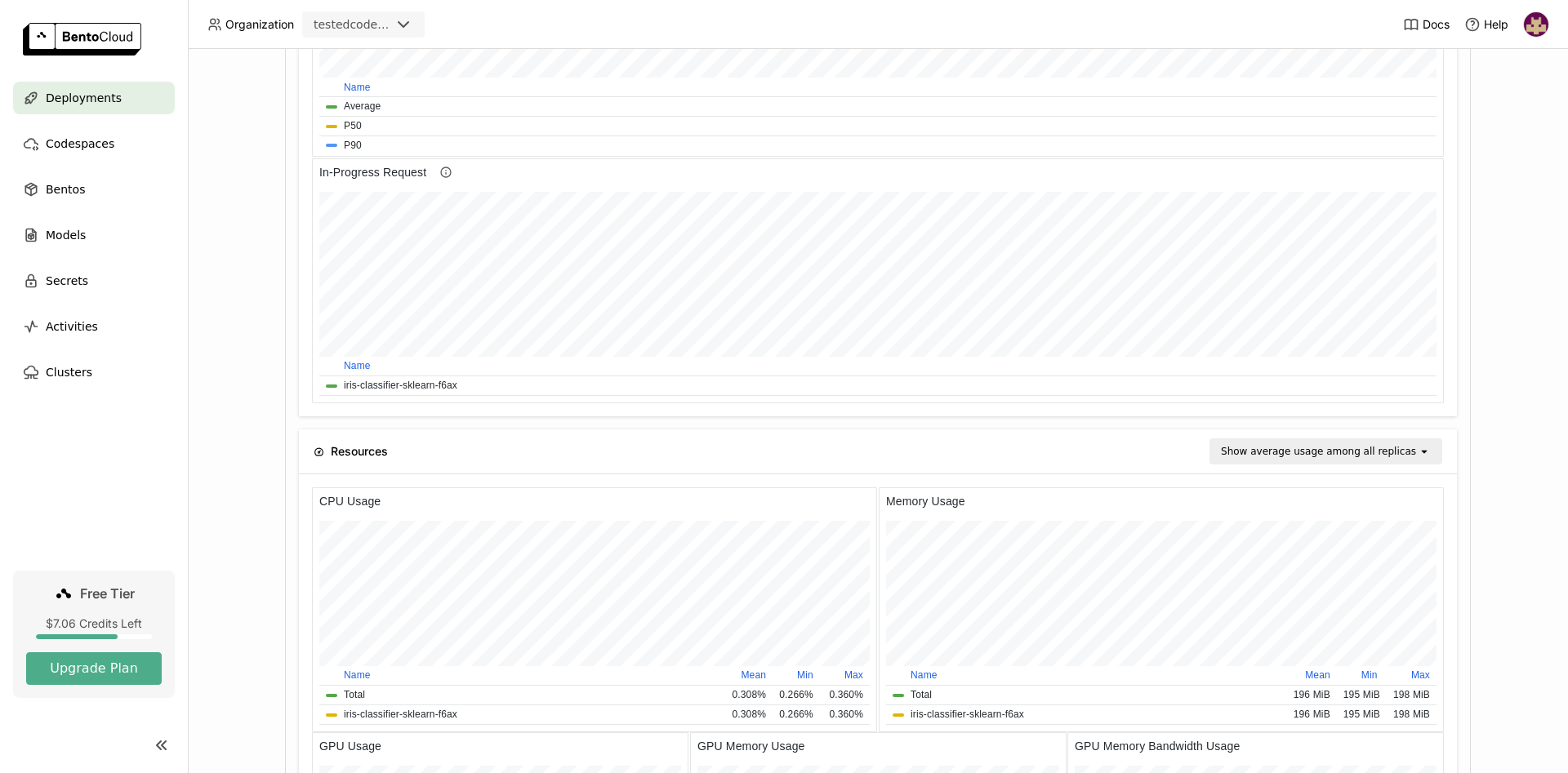
scroll to position [1110, 0]
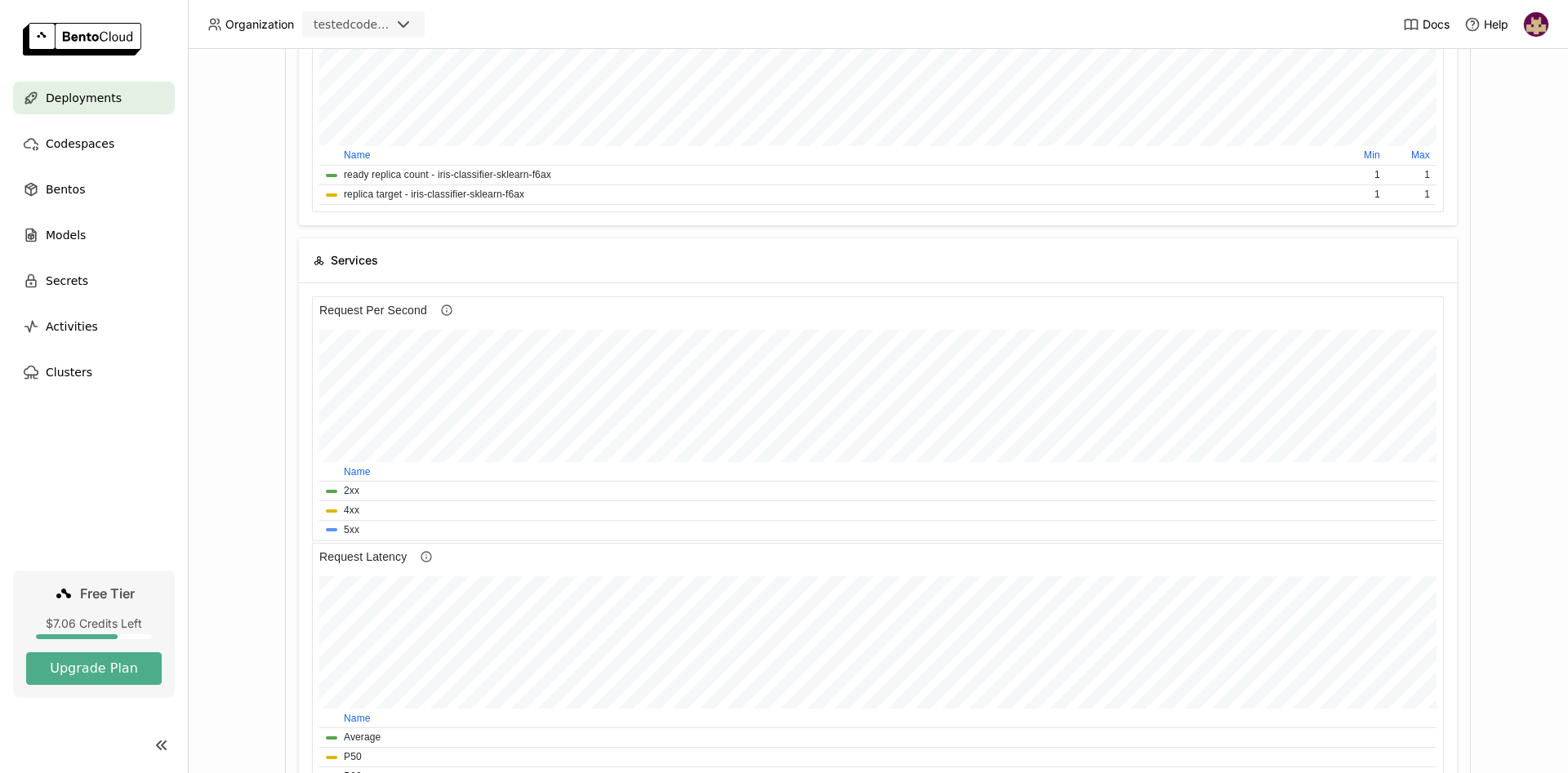
scroll to position [515, 0]
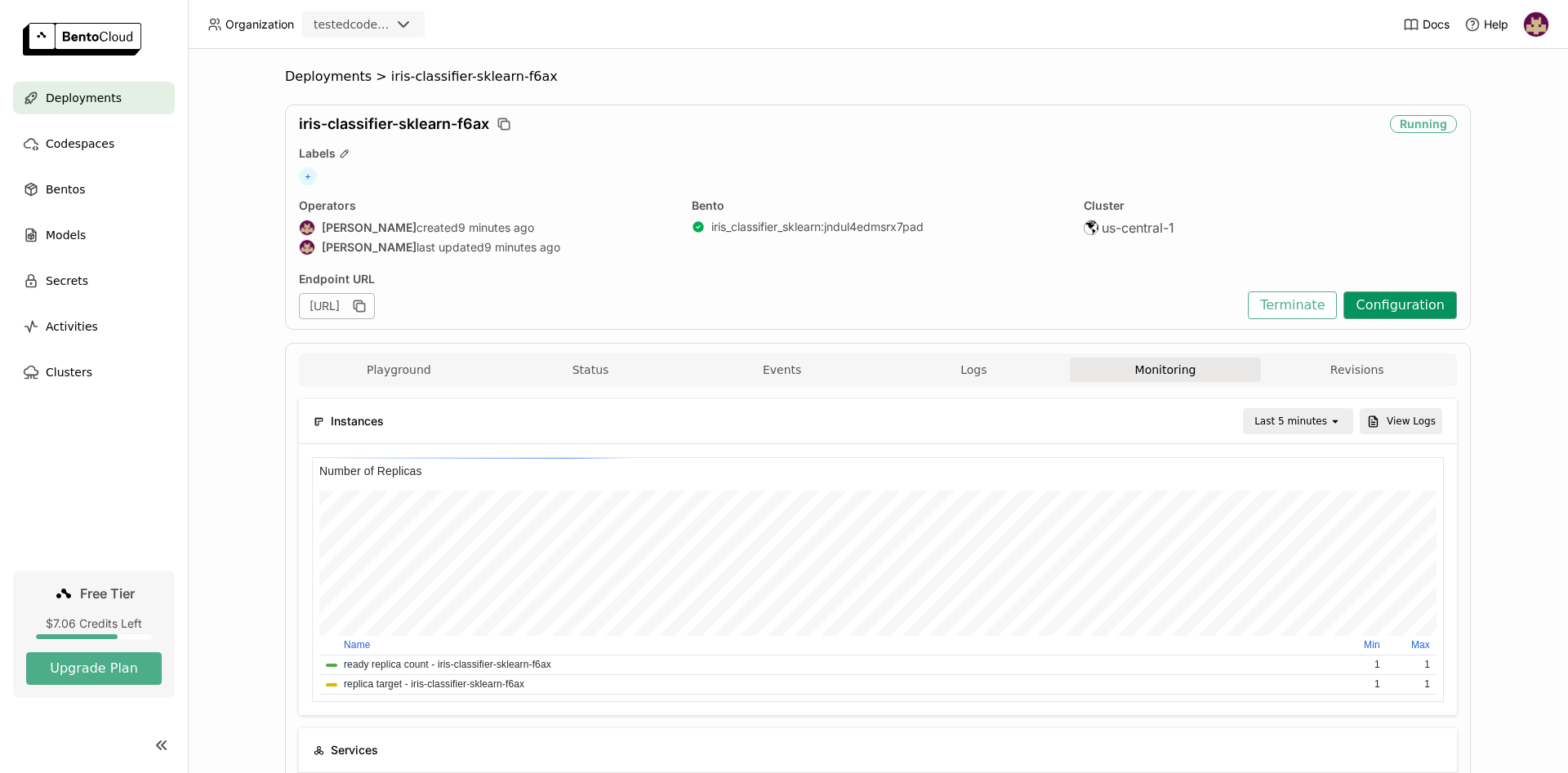
click at [1393, 300] on button "Configuration" at bounding box center [1399, 305] width 114 height 28
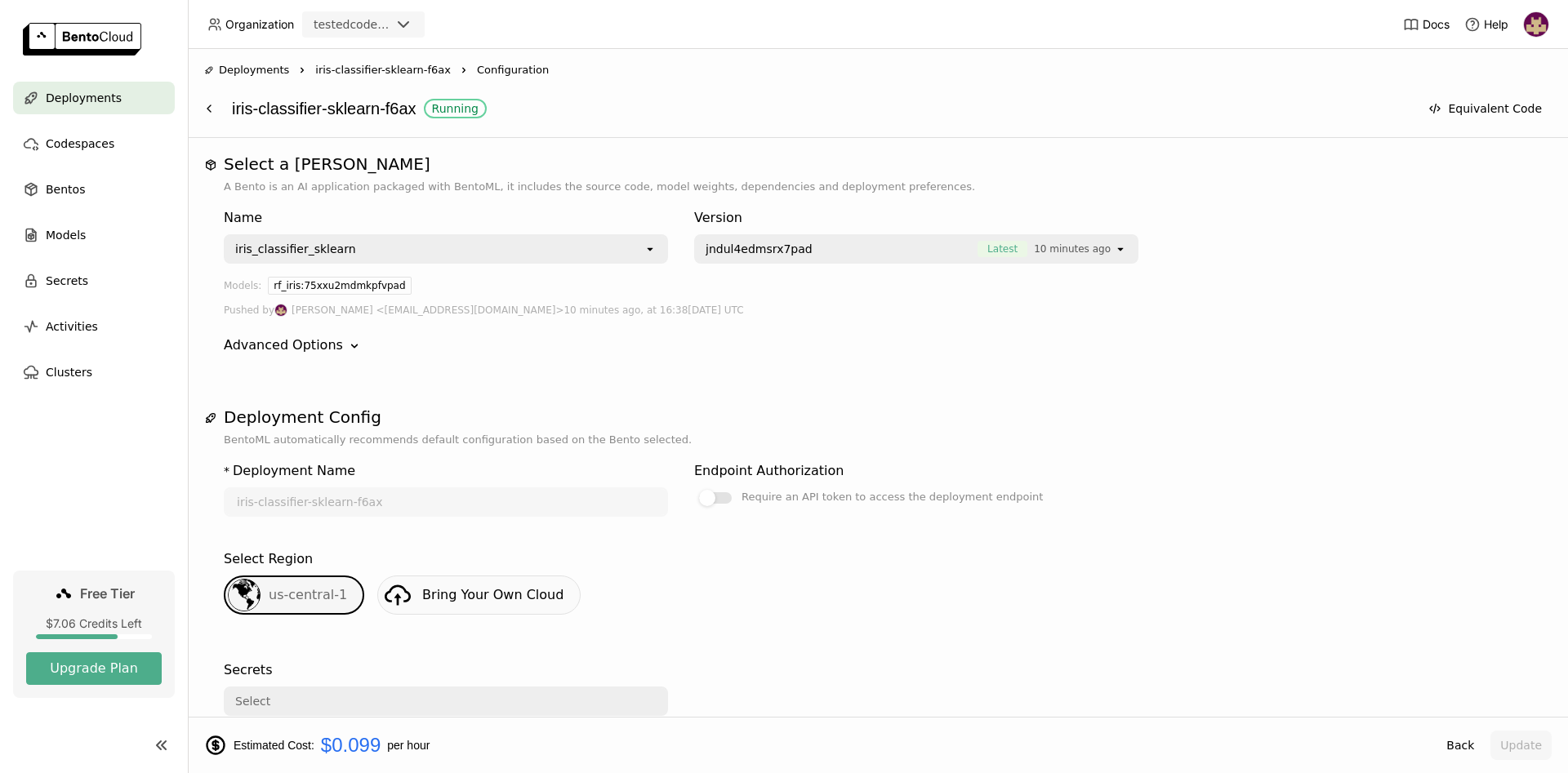
click at [346, 351] on icon "Down" at bounding box center [354, 346] width 16 height 16
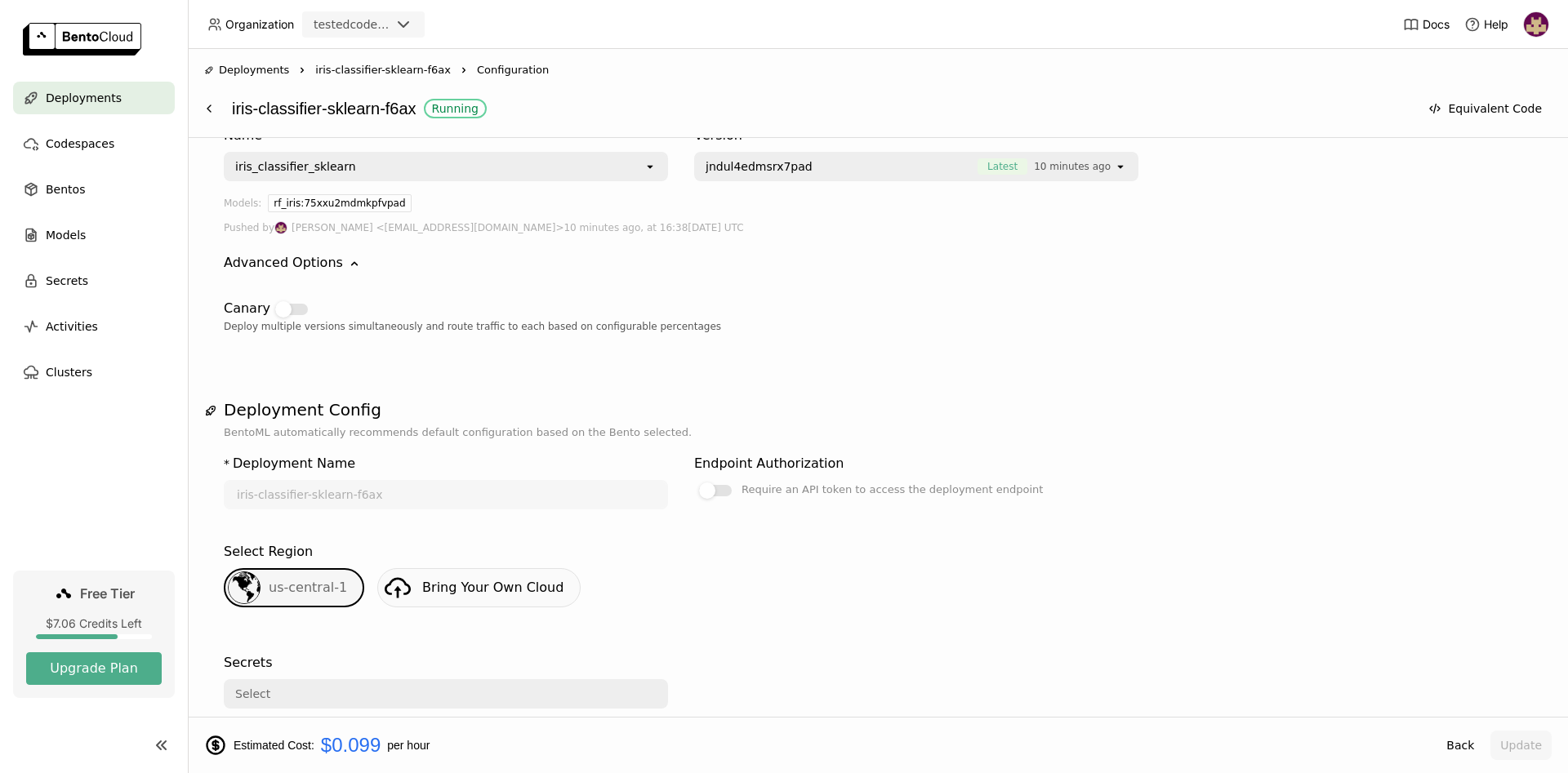
scroll to position [308, 0]
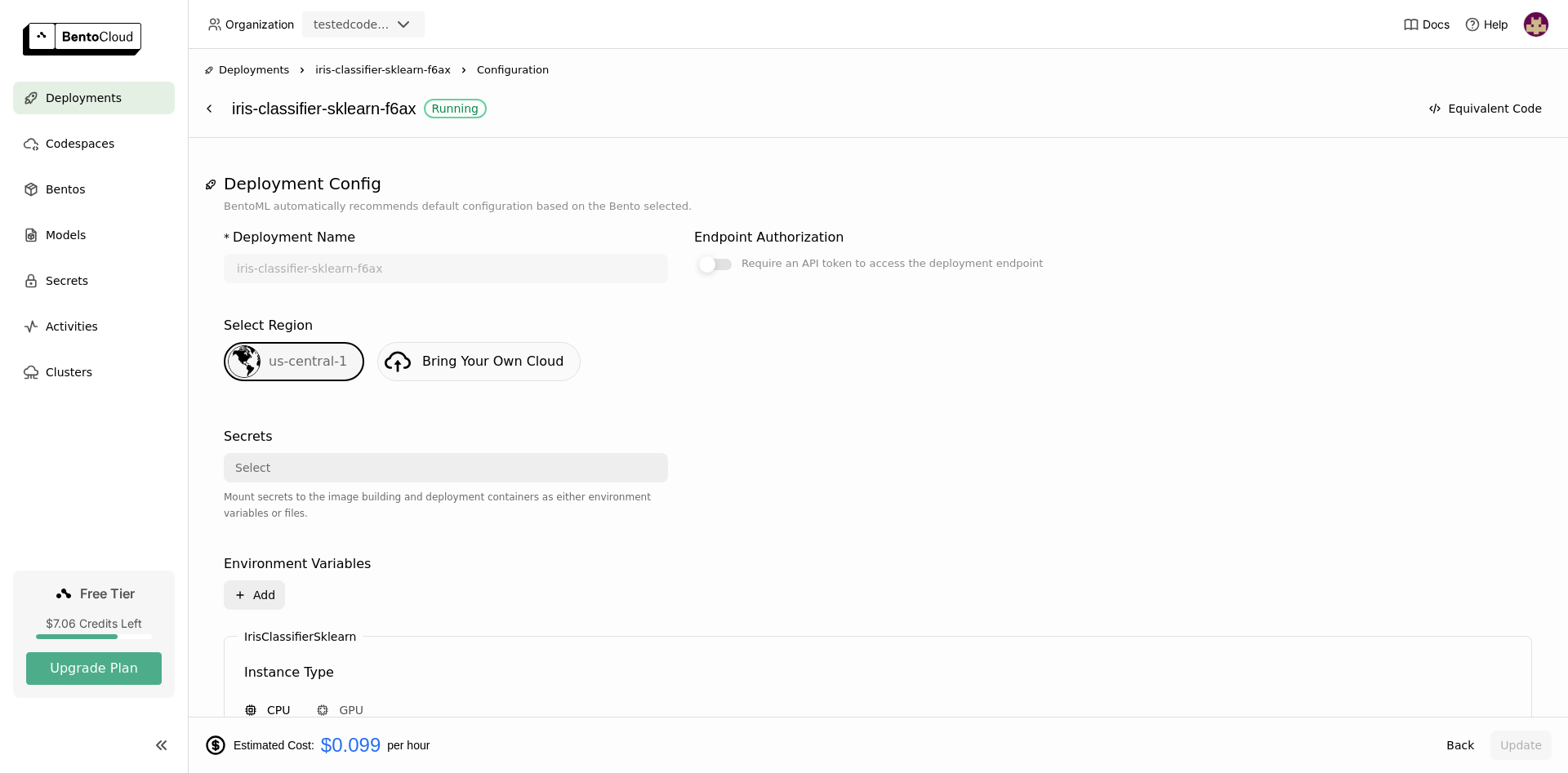
click at [708, 264] on div at bounding box center [707, 264] width 16 height 16
click at [710, 266] on div at bounding box center [707, 264] width 16 height 16
click at [694, 562] on input "Require an API token to access the deployment endpoint" at bounding box center [694, 562] width 0 height 0
click at [370, 468] on div "Select" at bounding box center [440, 468] width 431 height 26
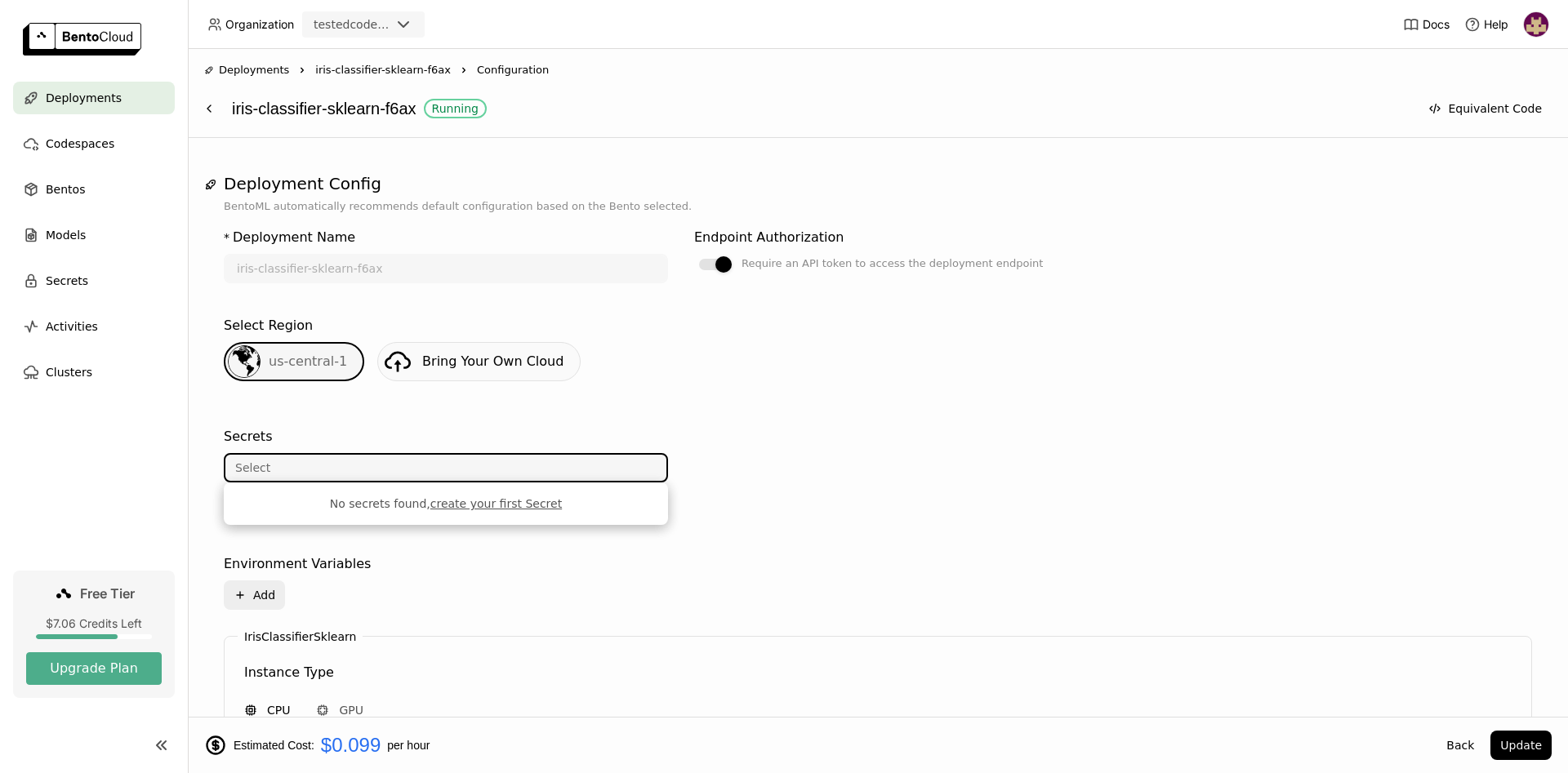
click at [435, 420] on div "* Deployment Name iris-classifier-sklearn-f6ax Endpoint Authorization Require a…" at bounding box center [877, 690] width 1309 height 953
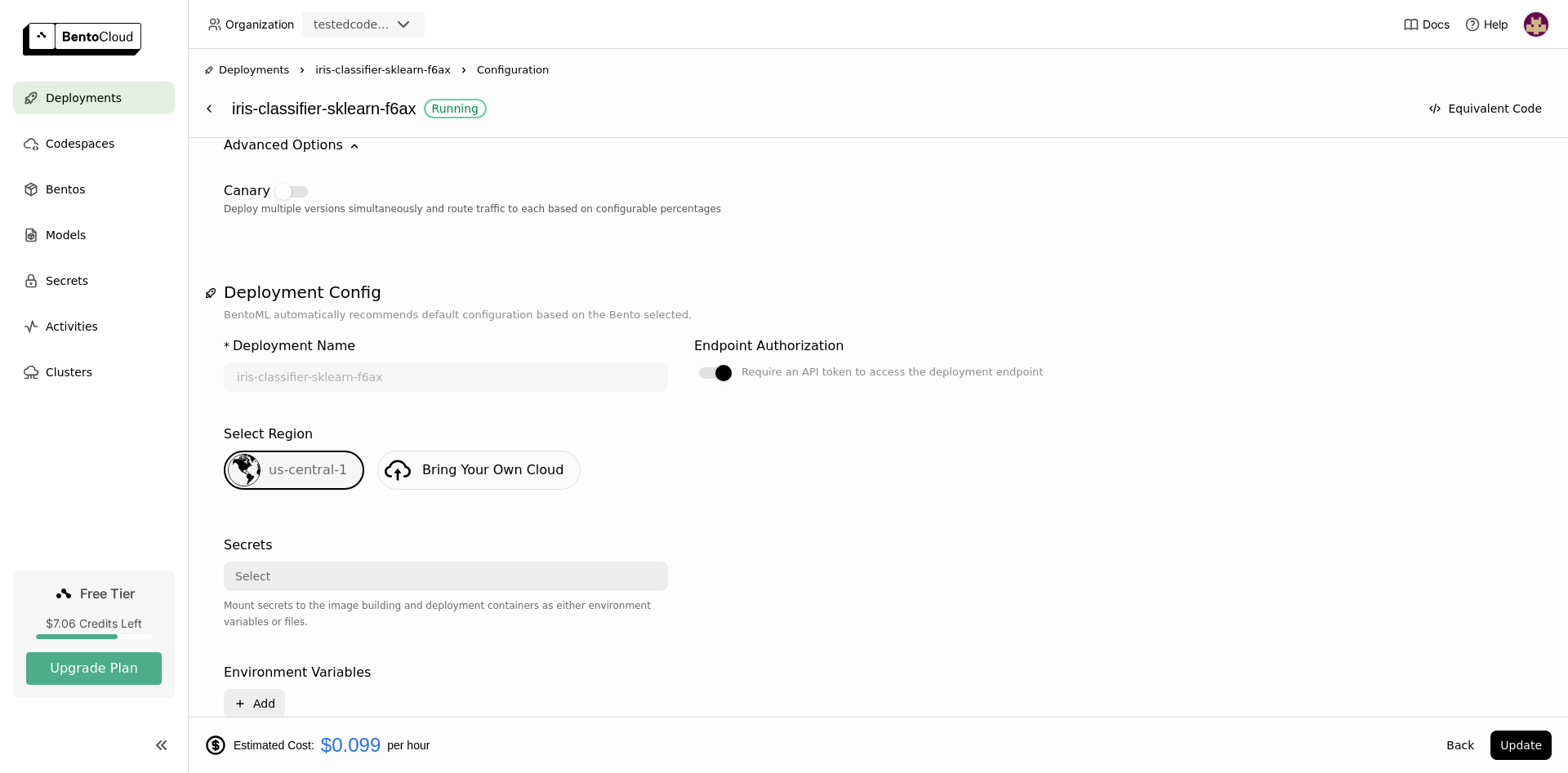
scroll to position [198, 0]
click at [718, 372] on div at bounding box center [723, 375] width 16 height 16
click at [694, 562] on input "Require an API token to access the deployment endpoint" at bounding box center [694, 562] width 0 height 0
click at [710, 375] on div at bounding box center [707, 375] width 16 height 16
click at [694, 562] on input "Require an API token to access the deployment endpoint" at bounding box center [694, 562] width 0 height 0
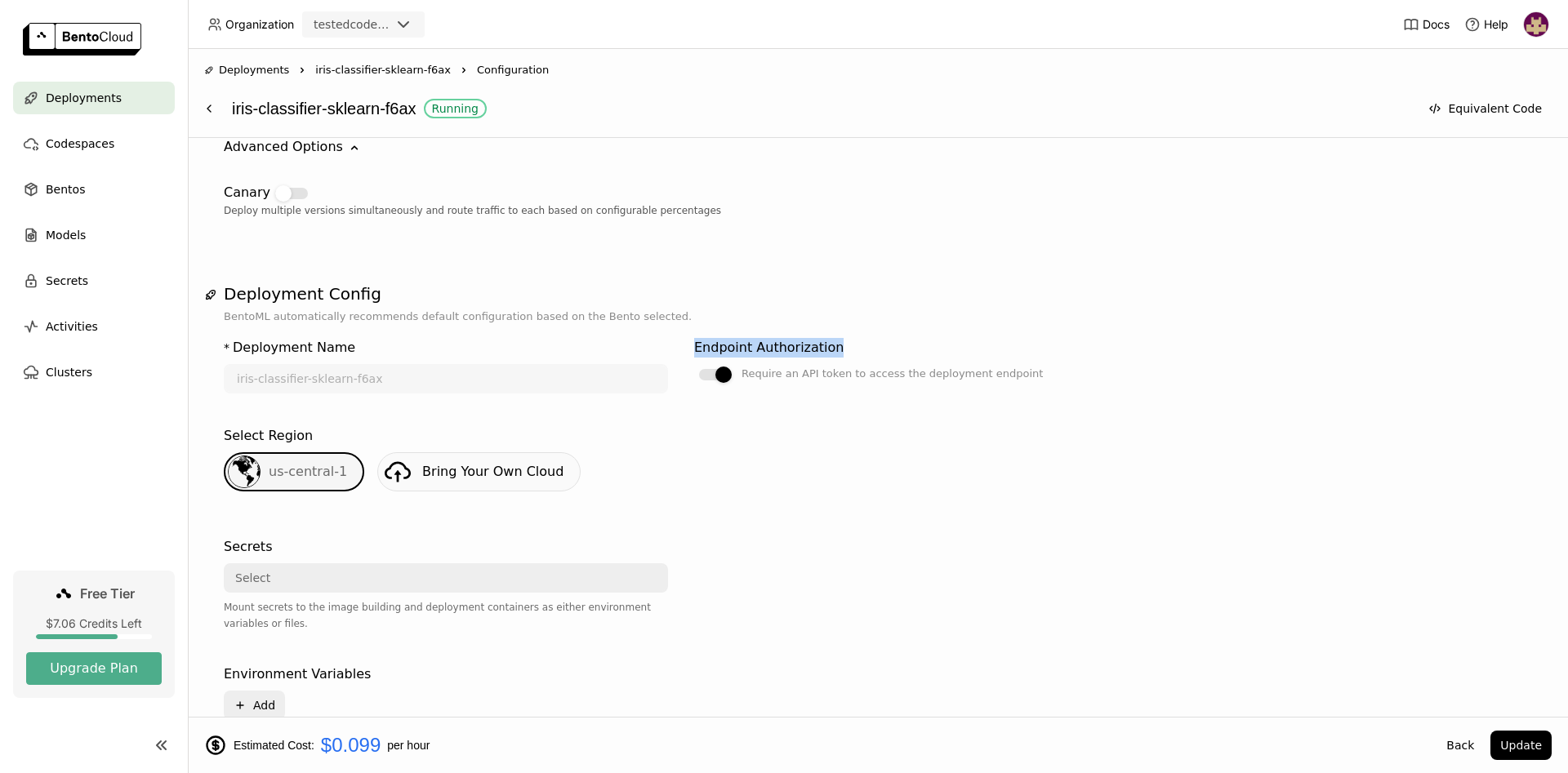
drag, startPoint x: 686, startPoint y: 348, endPoint x: 825, endPoint y: 351, distance: 139.0
click at [825, 351] on div "* Deployment Name iris-classifier-sklearn-f6ax Endpoint Authorization Require a…" at bounding box center [681, 375] width 915 height 88
copy div "Endpoint Authorization"
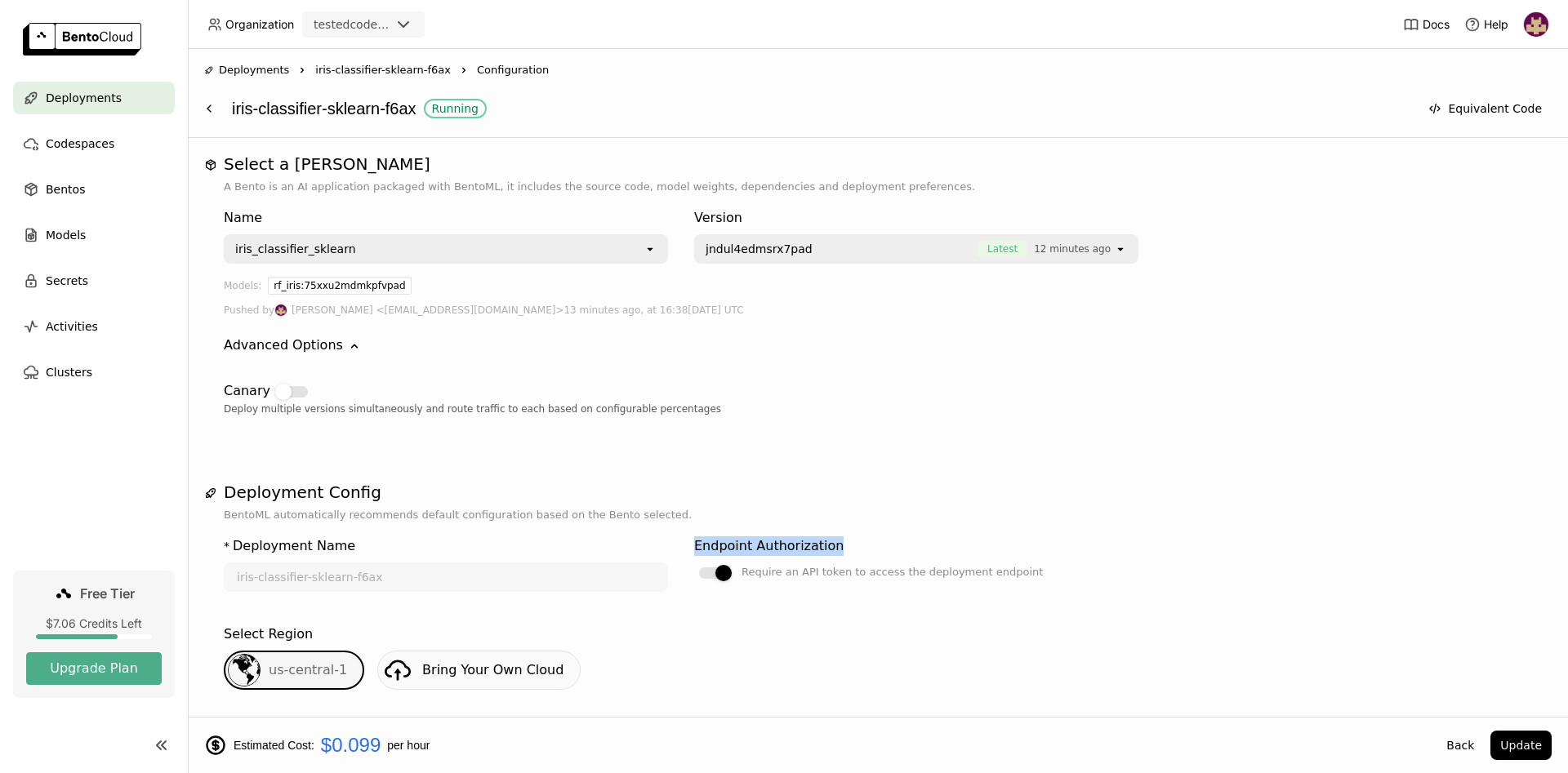
click at [1534, 23] on img at bounding box center [1536, 25] width 25 height 25
click at [1260, 244] on div "Name iris_classifier_sklearn open Version jndul4edmsrx7pad Latest 13 minutes ag…" at bounding box center [877, 232] width 1309 height 62
click at [1540, 18] on img at bounding box center [1536, 25] width 25 height 25
click at [1491, 128] on span "Settings" at bounding box center [1505, 132] width 42 height 15
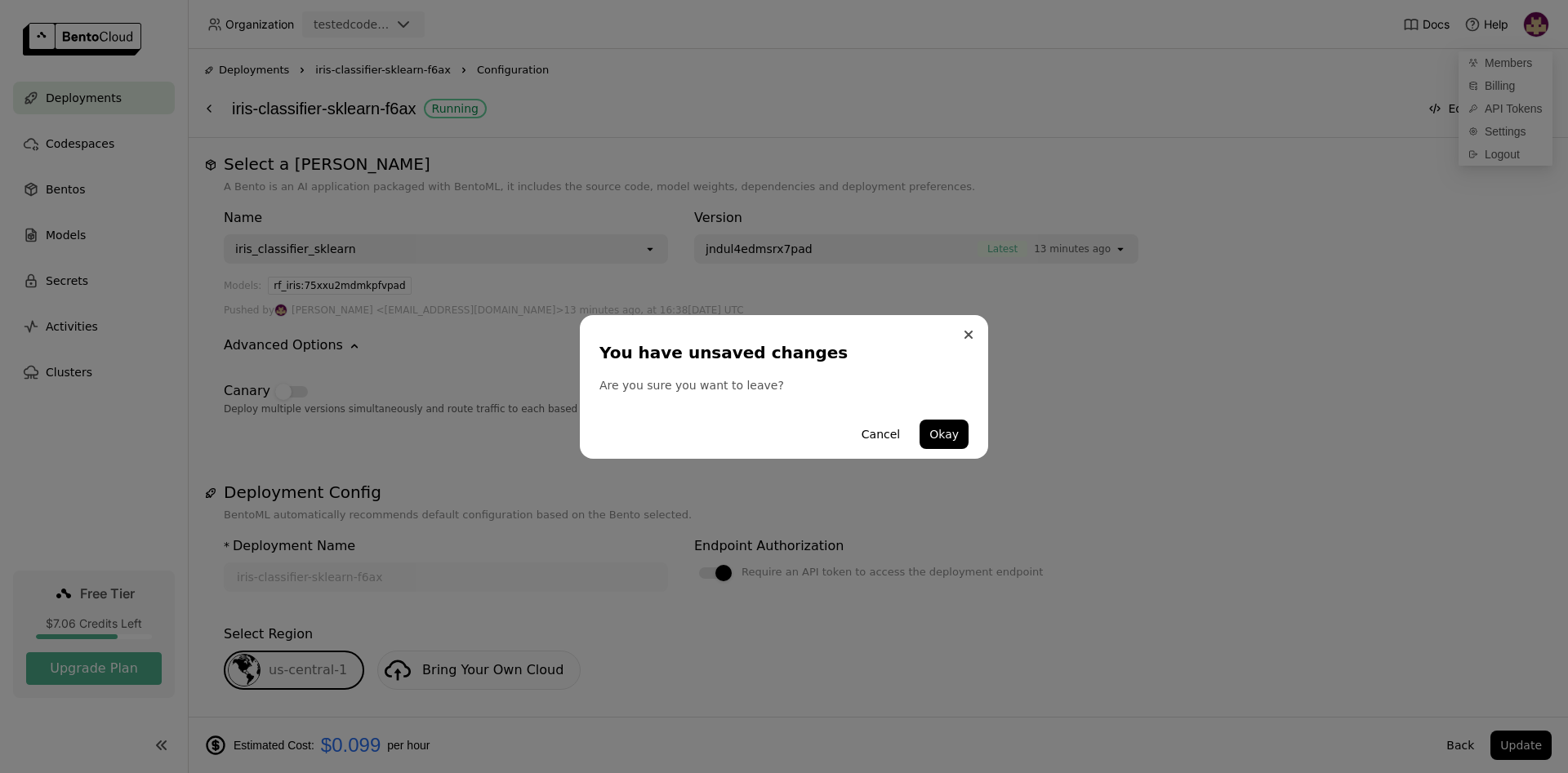
click at [970, 332] on icon "Close" at bounding box center [968, 335] width 7 height 7
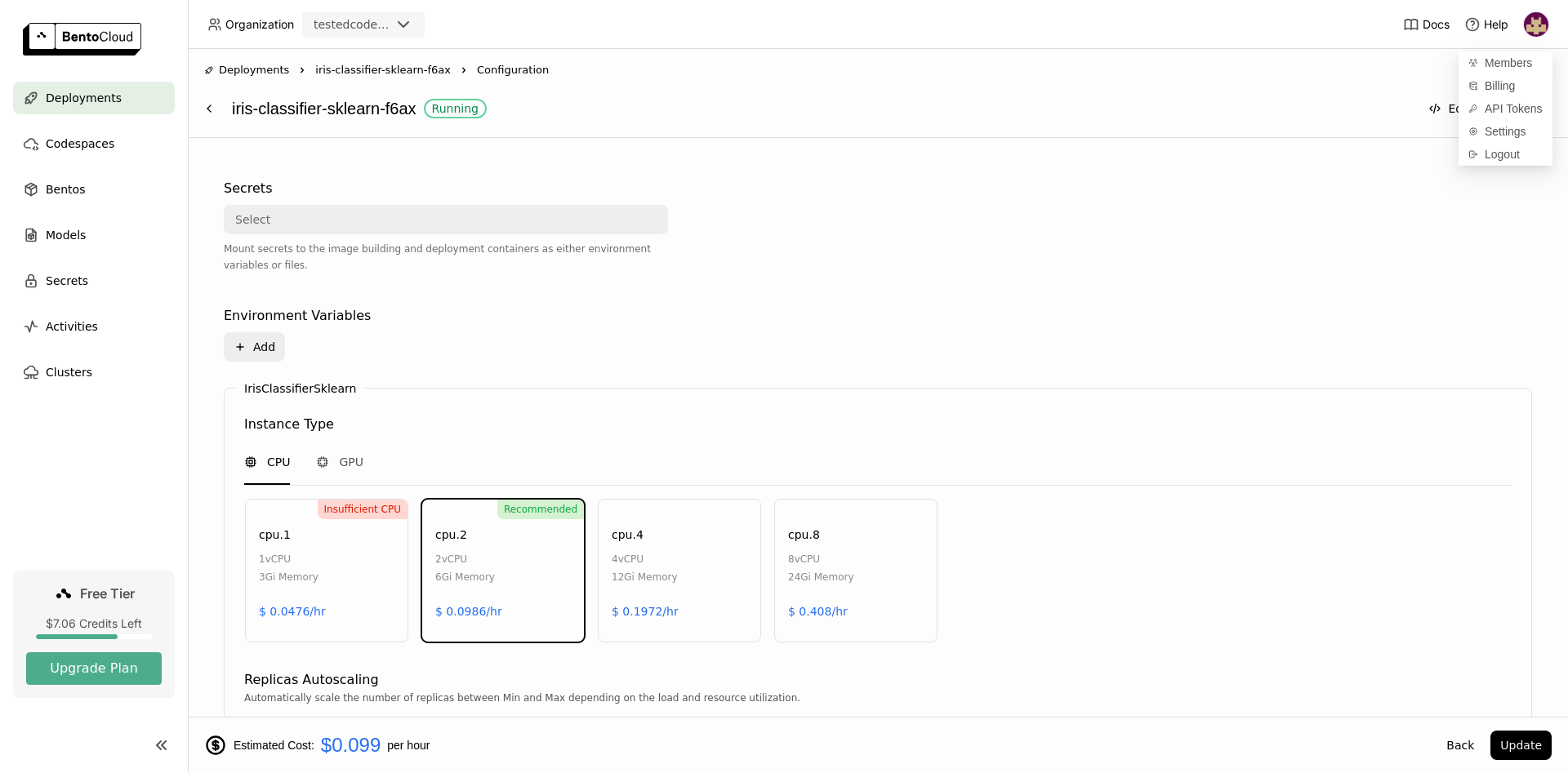
scroll to position [816, 0]
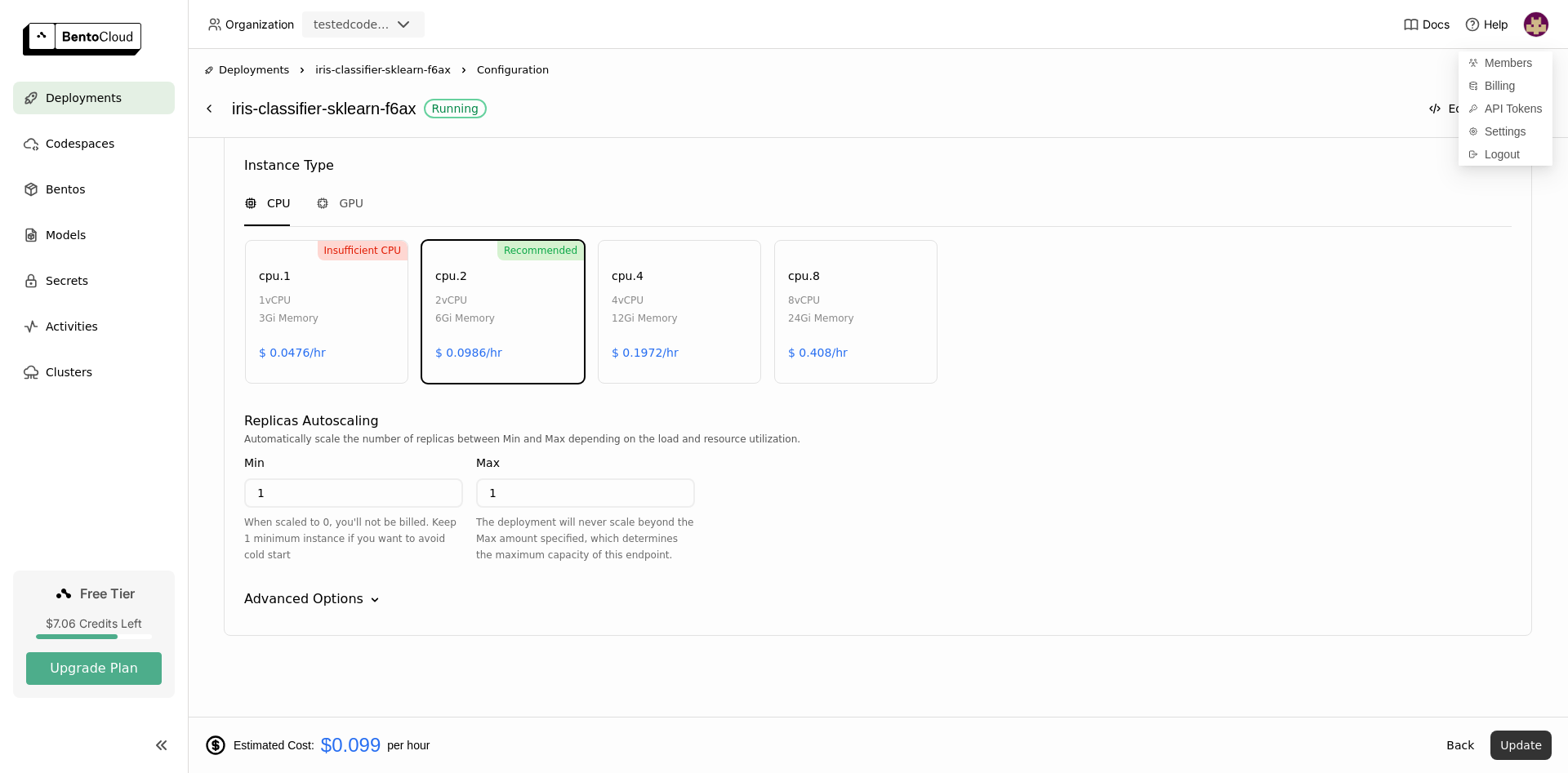
click at [1533, 744] on button "Update" at bounding box center [1521, 745] width 61 height 29
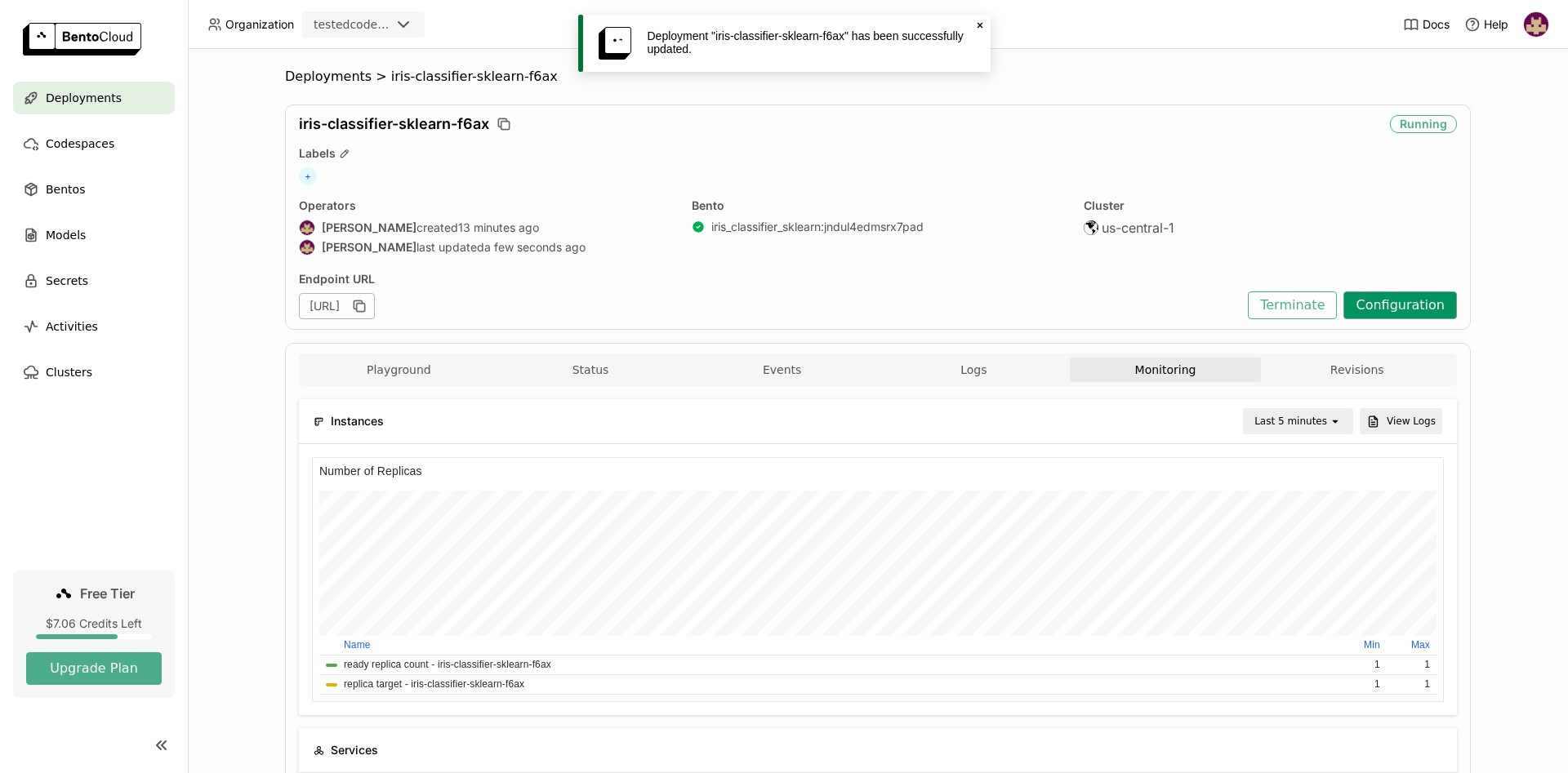
click at [1391, 308] on button "Configuration" at bounding box center [1399, 305] width 114 height 28
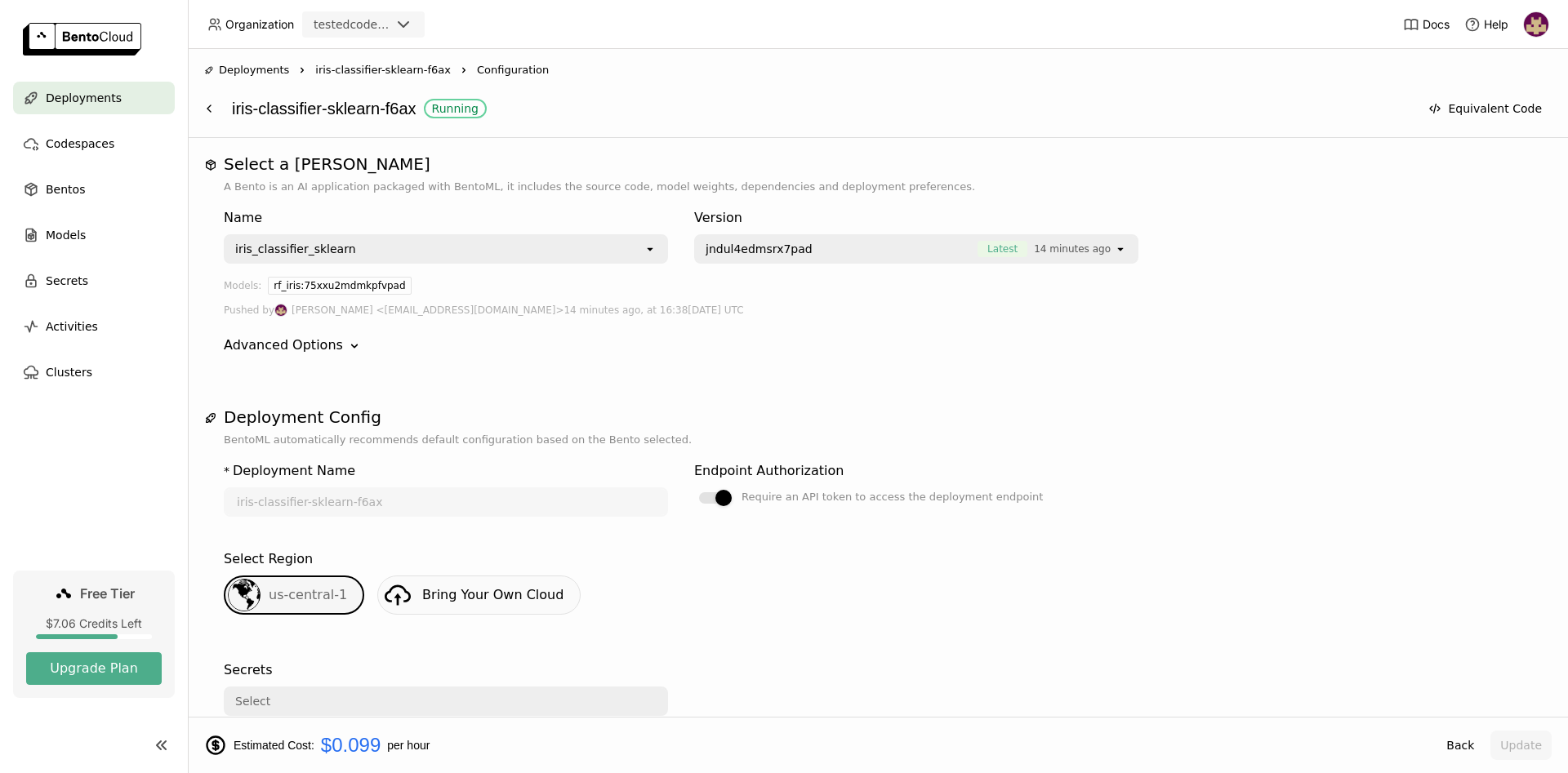
click at [102, 96] on span "Deployments" at bounding box center [83, 98] width 76 height 20
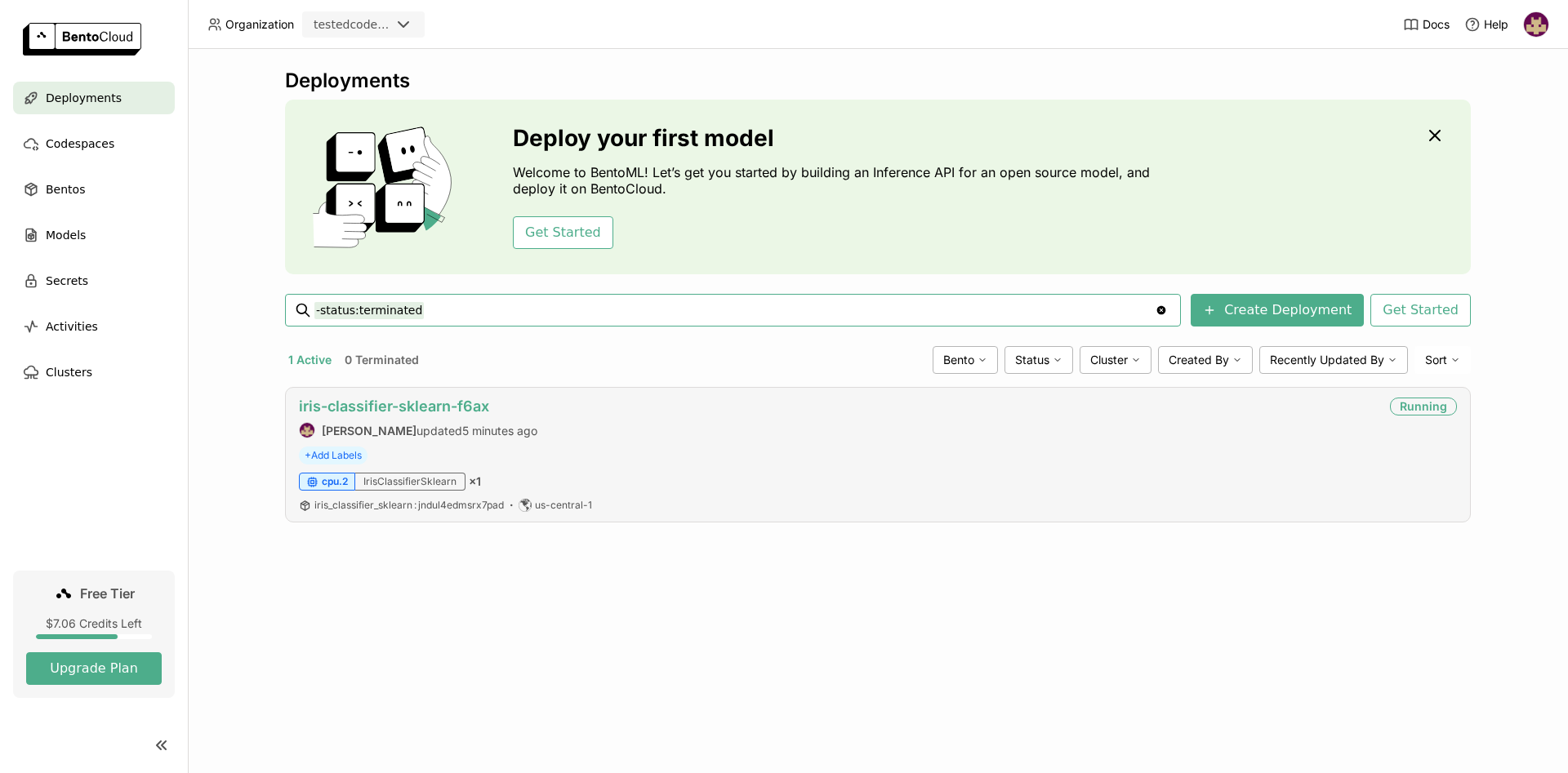
click at [456, 406] on link "iris-classifier-sklearn-f6ax" at bounding box center [394, 406] width 190 height 17
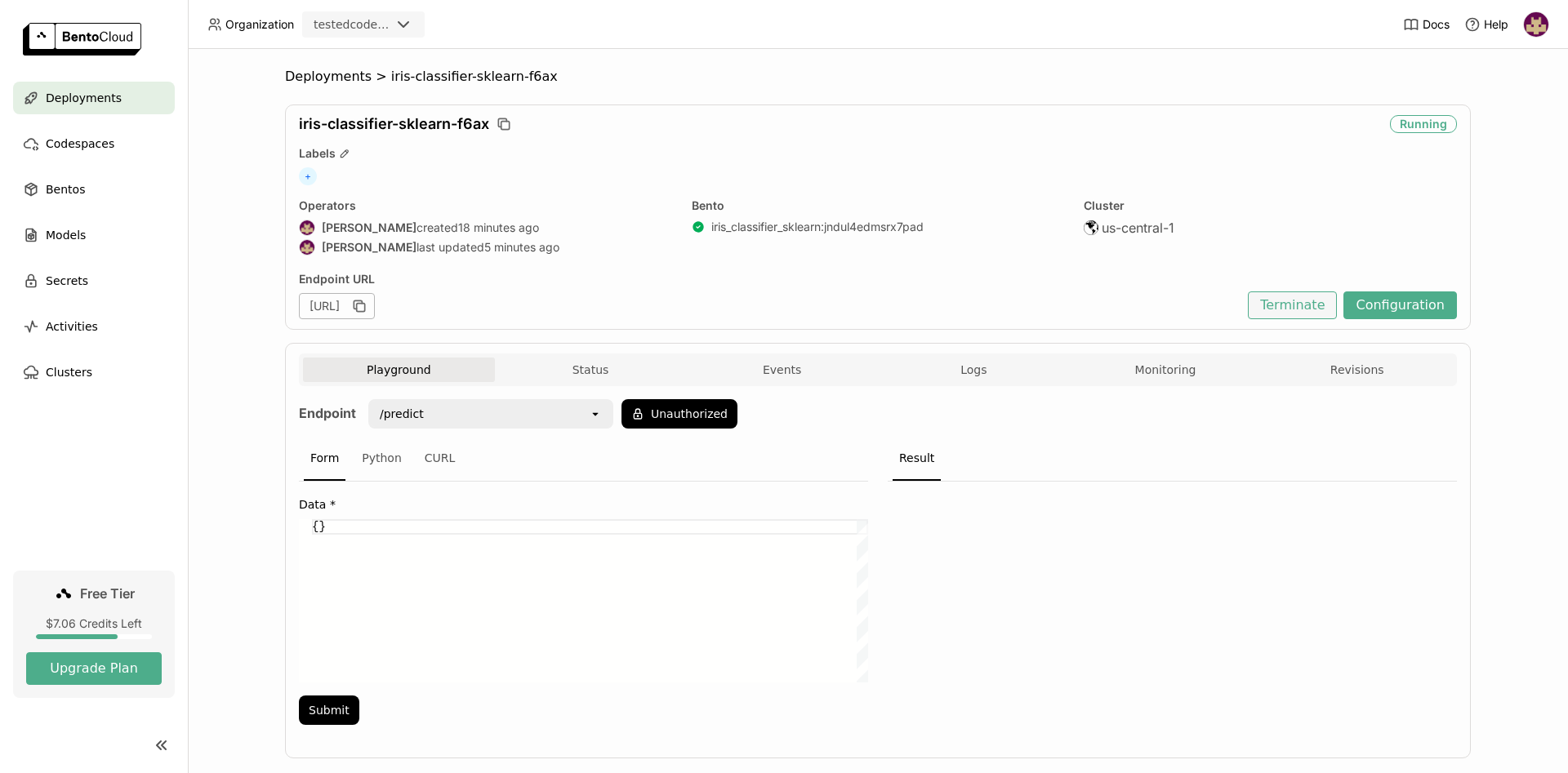
click at [1300, 304] on button "Terminate" at bounding box center [1292, 305] width 89 height 28
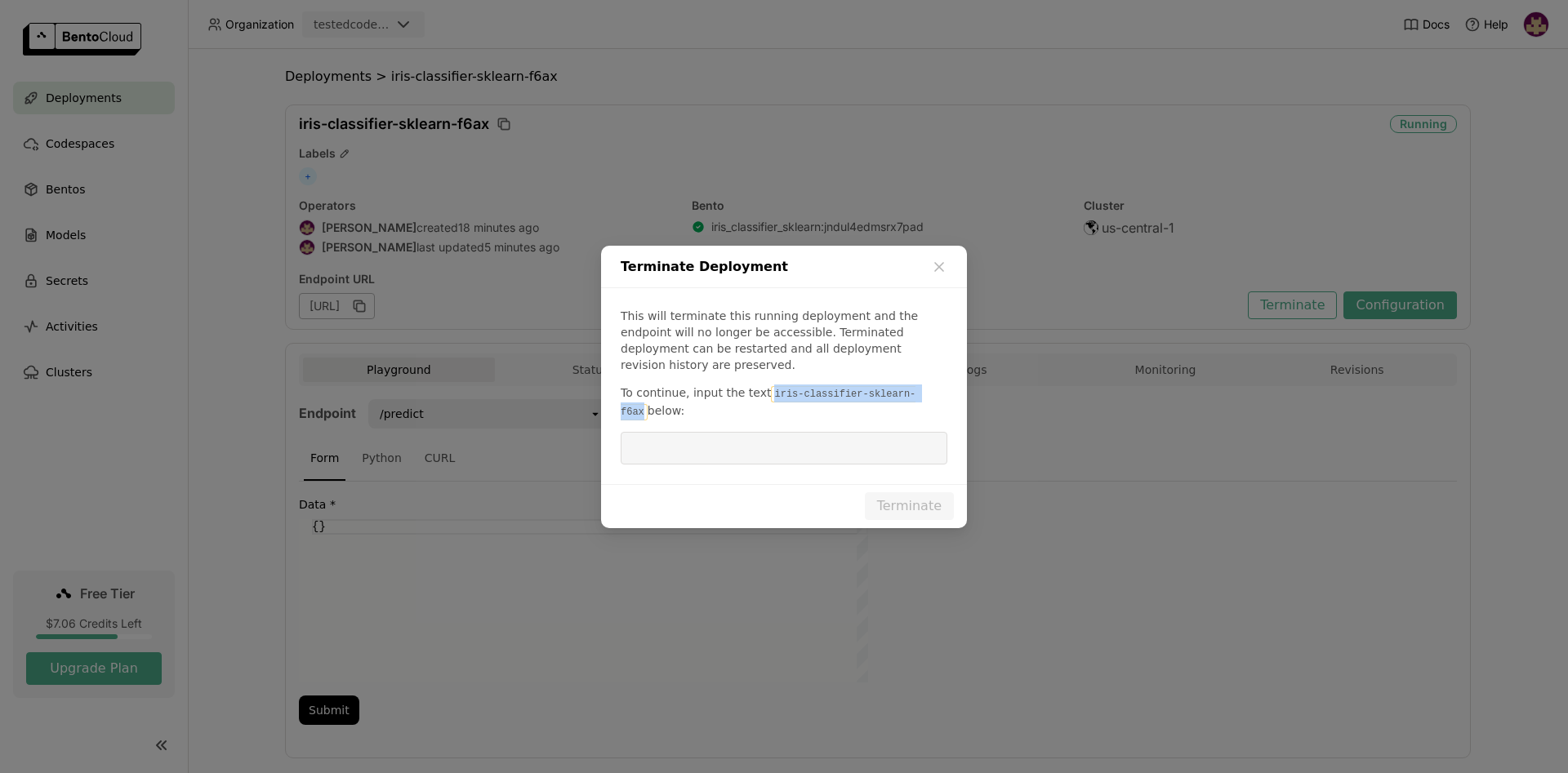
drag, startPoint x: 759, startPoint y: 390, endPoint x: 911, endPoint y: 387, distance: 152.0
click at [911, 387] on code "iris-classifier-sklearn-f6ax" at bounding box center [768, 403] width 295 height 34
copy code "iris-classifier-sklearn-f6ax"
click at [824, 433] on input "dialog" at bounding box center [783, 448] width 307 height 31
paste input "iris-classifier-sklearn-f6ax"
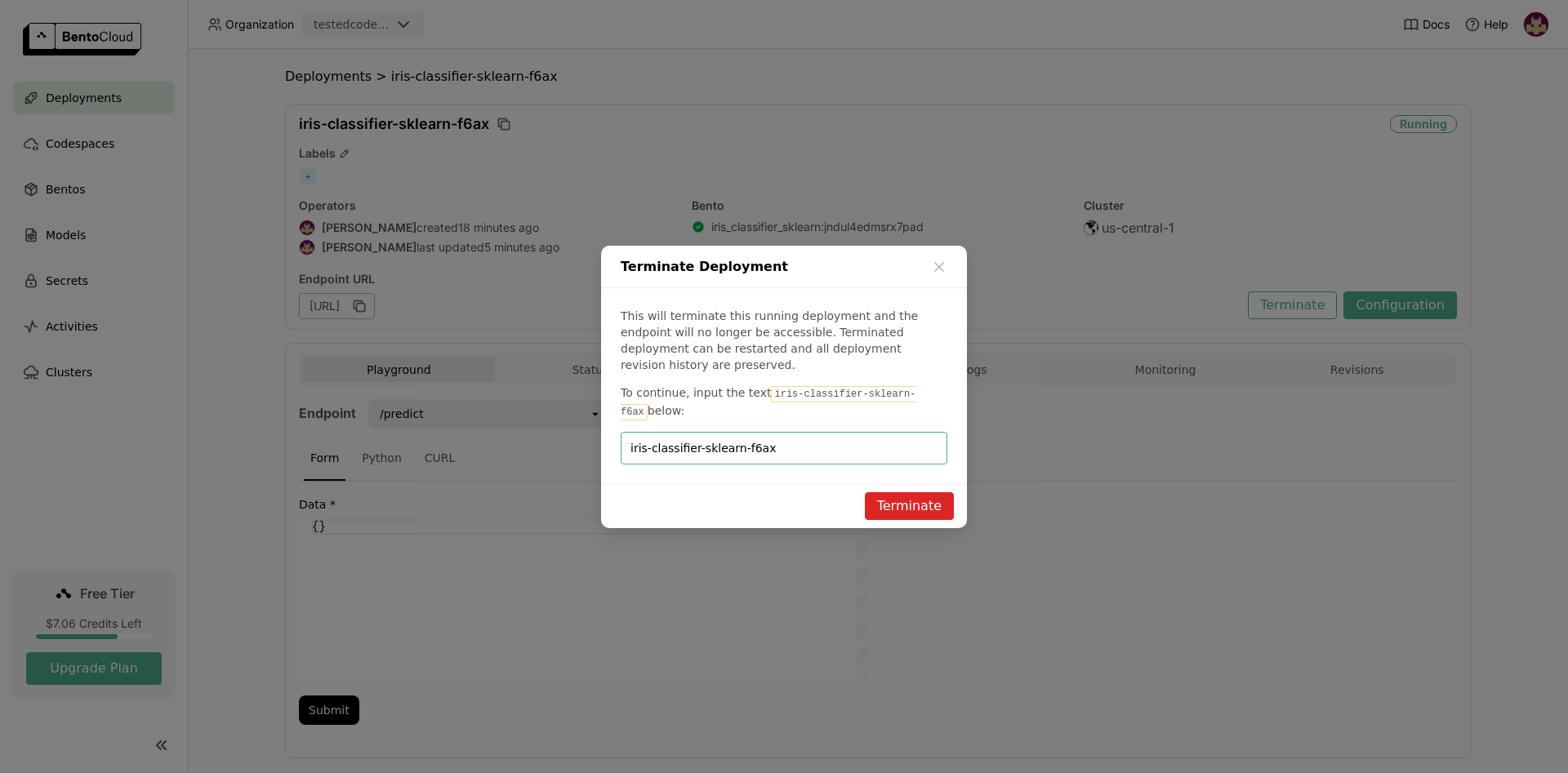
type input "iris-classifier-sklearn-f6ax"
click at [913, 496] on button "Terminate" at bounding box center [909, 506] width 89 height 28
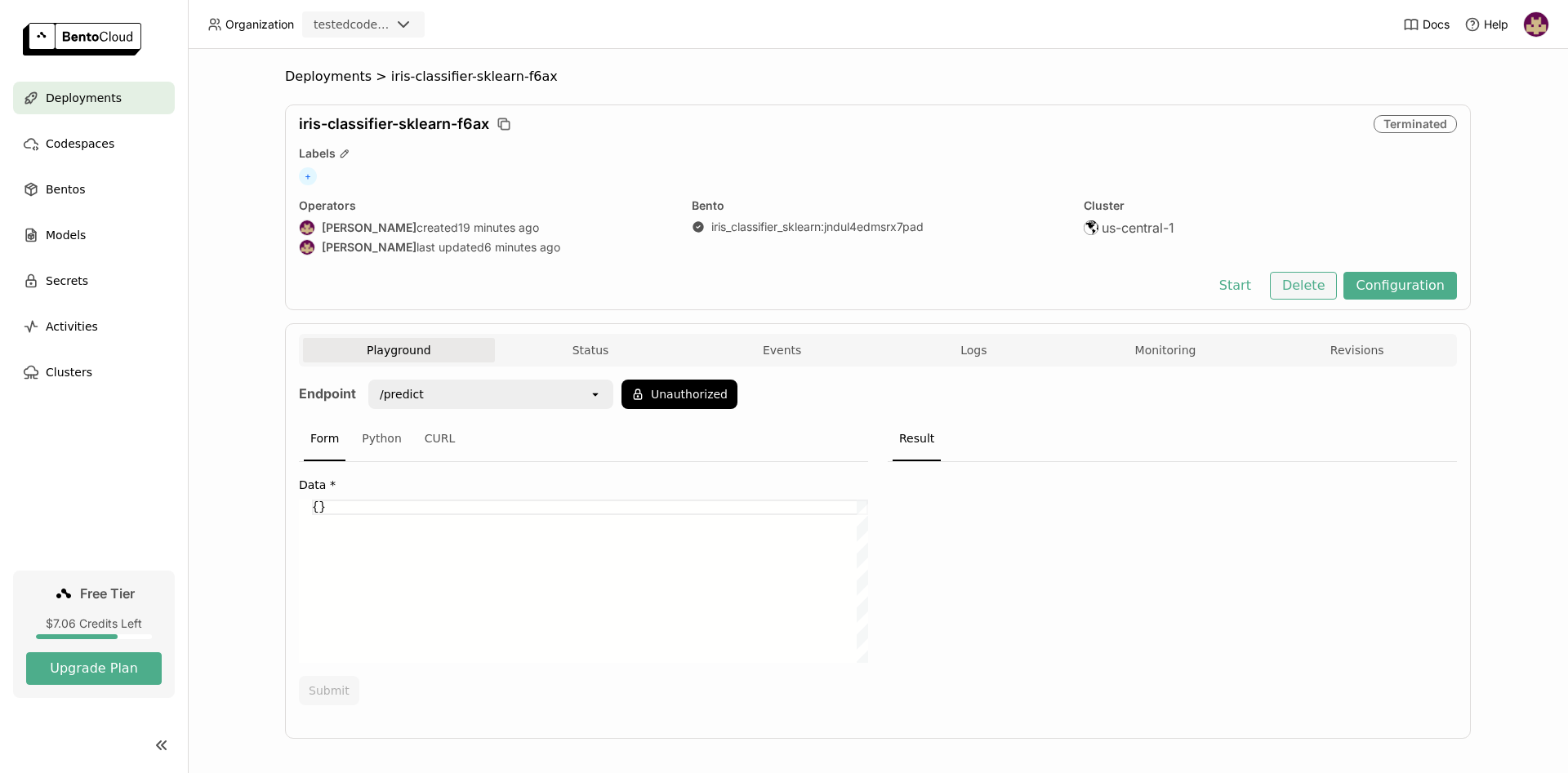
click at [1305, 291] on button "Delete" at bounding box center [1304, 285] width 68 height 28
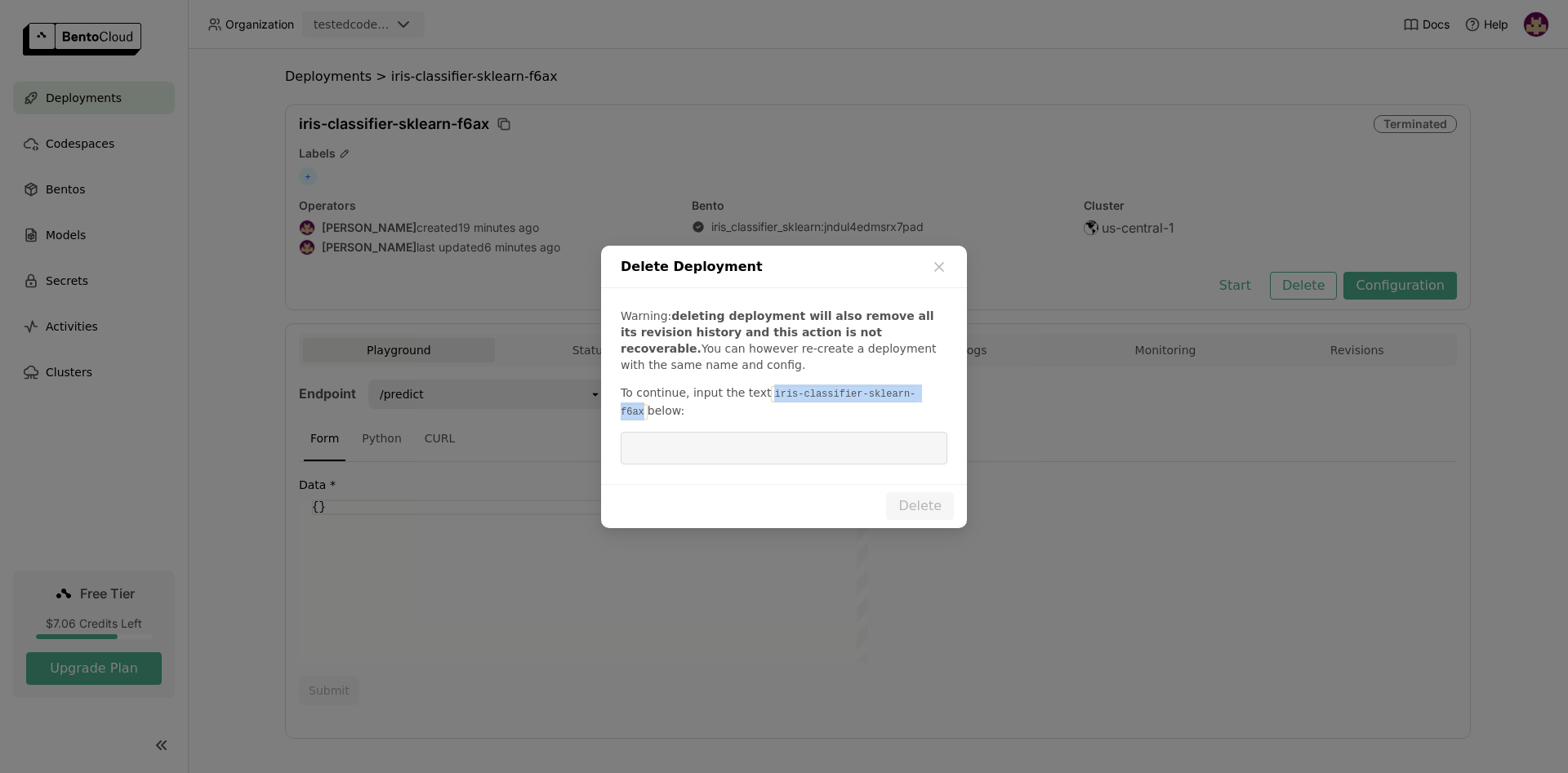
drag, startPoint x: 760, startPoint y: 394, endPoint x: 910, endPoint y: 395, distance: 150.0
click at [910, 395] on code "iris-classifier-sklearn-f6ax" at bounding box center [768, 403] width 295 height 34
copy code "iris-classifier-sklearn-f6ax"
click at [796, 449] on input "dialog" at bounding box center [783, 448] width 307 height 31
paste input "iris-classifier-sklearn-f6ax"
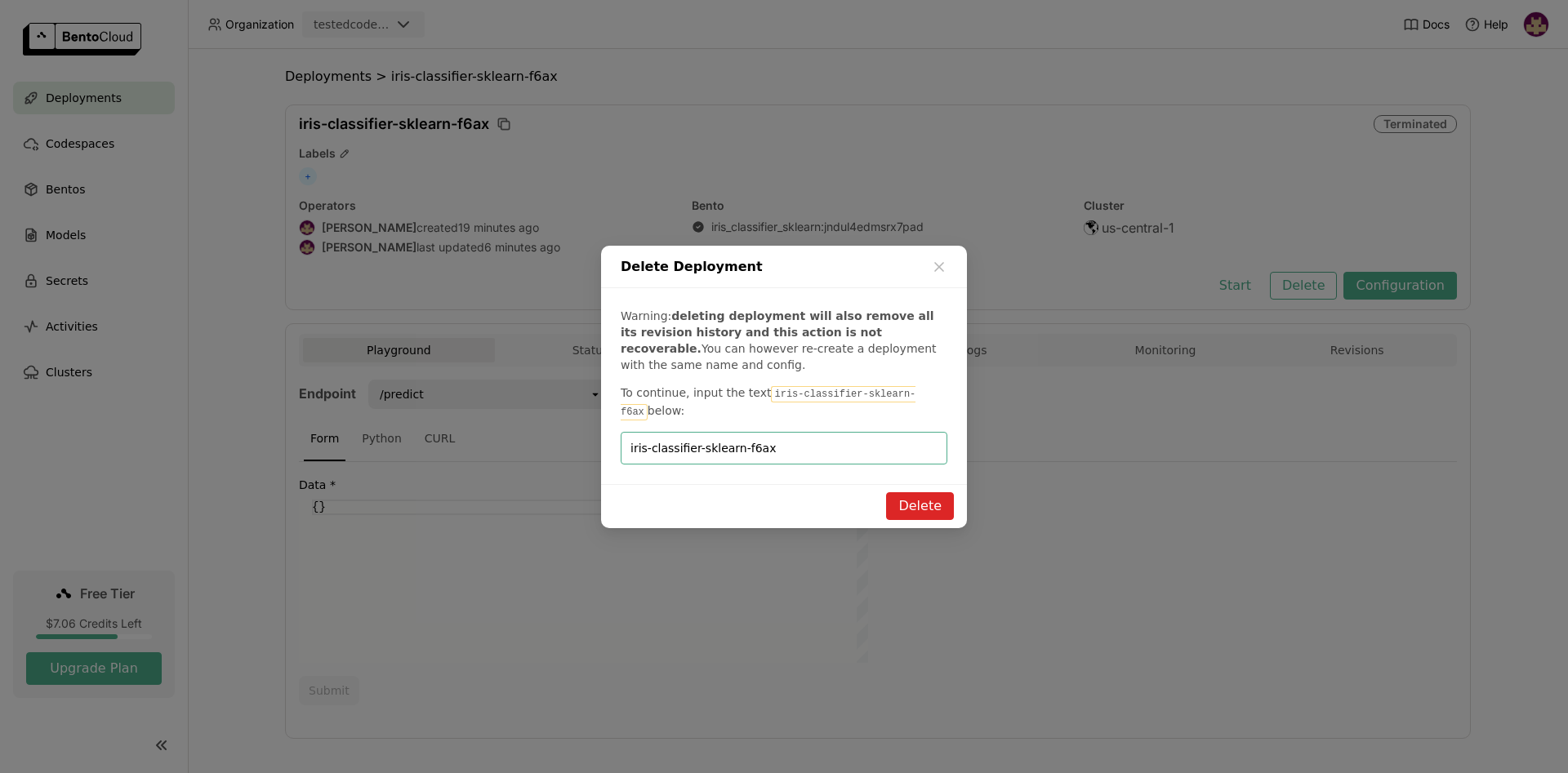
type input "iris-classifier-sklearn-f6ax"
click at [920, 500] on button "Delete" at bounding box center [920, 506] width 68 height 28
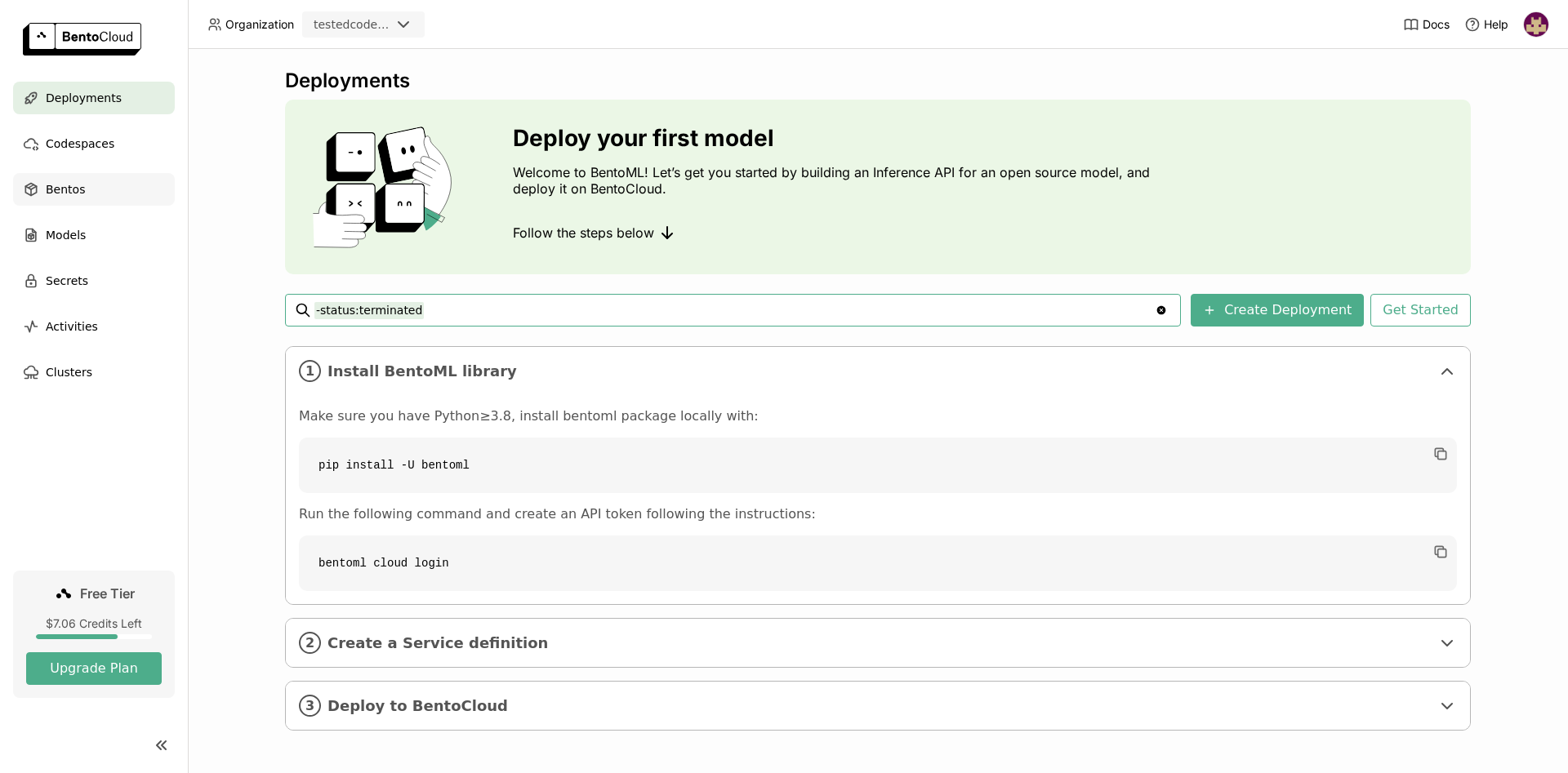
click at [77, 192] on span "Bentos" at bounding box center [65, 190] width 39 height 20
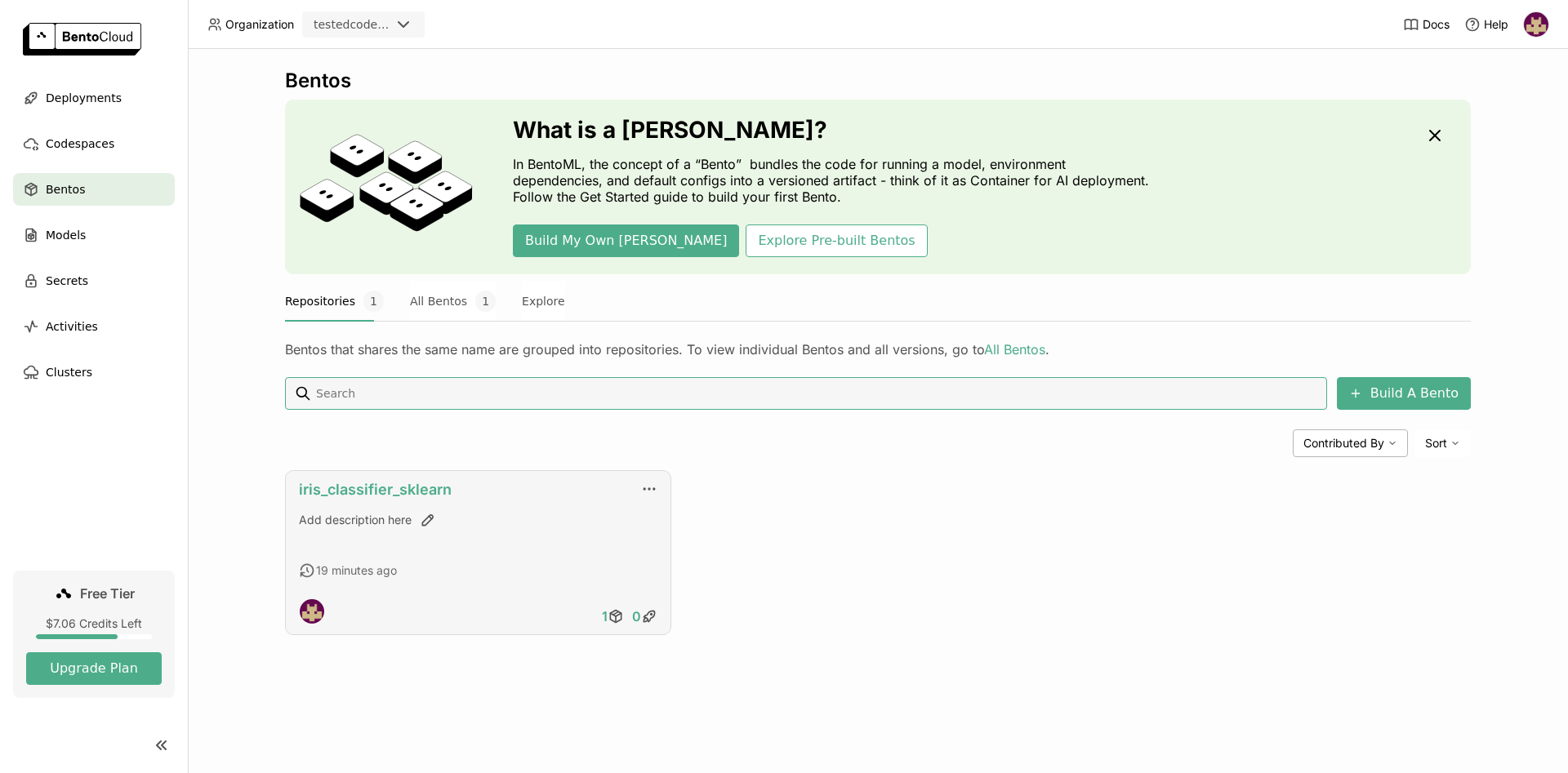
click at [382, 486] on link "iris_classifier_sklearn" at bounding box center [375, 489] width 153 height 17
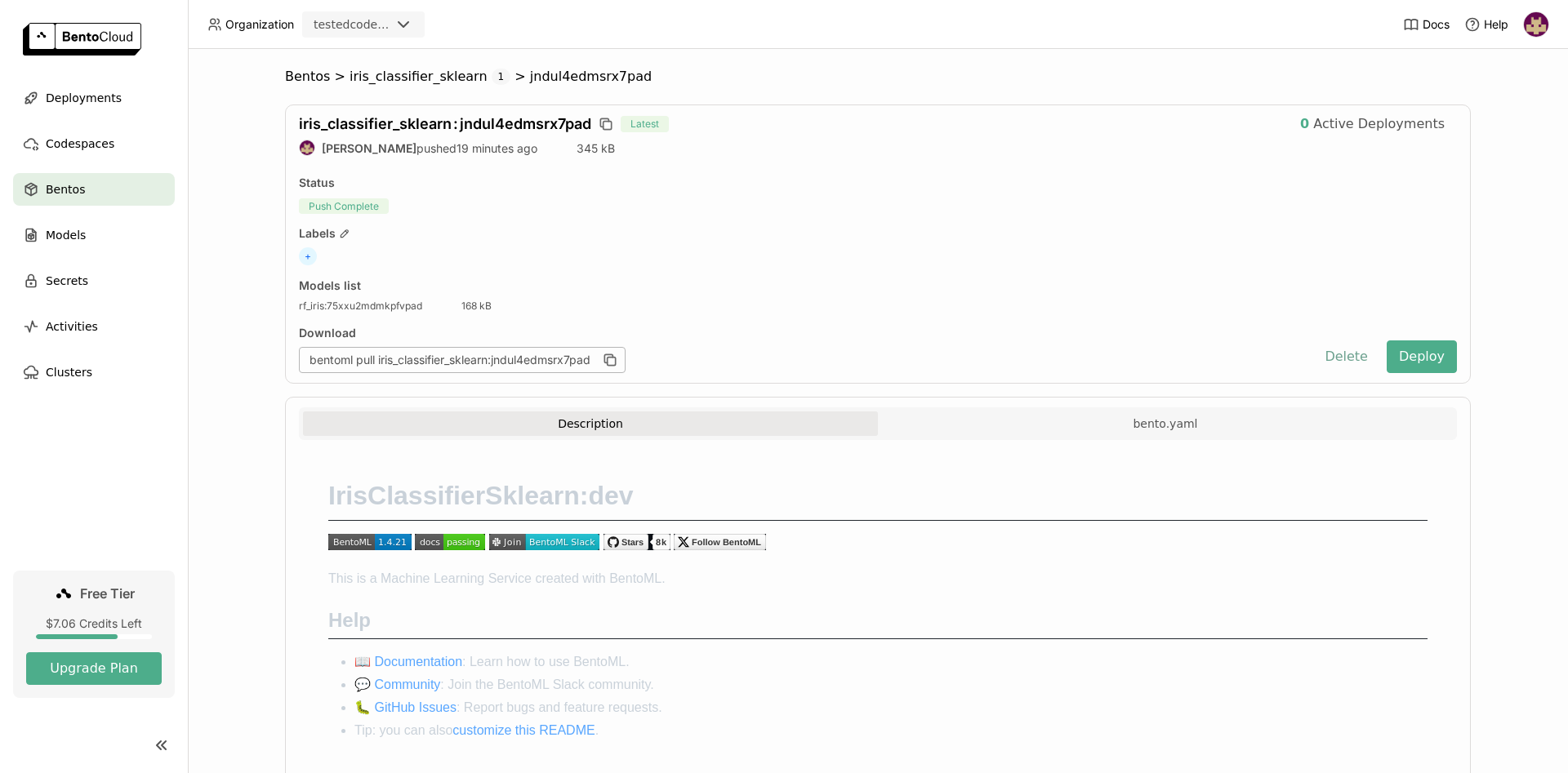
click at [1346, 355] on button "Delete" at bounding box center [1345, 357] width 68 height 33
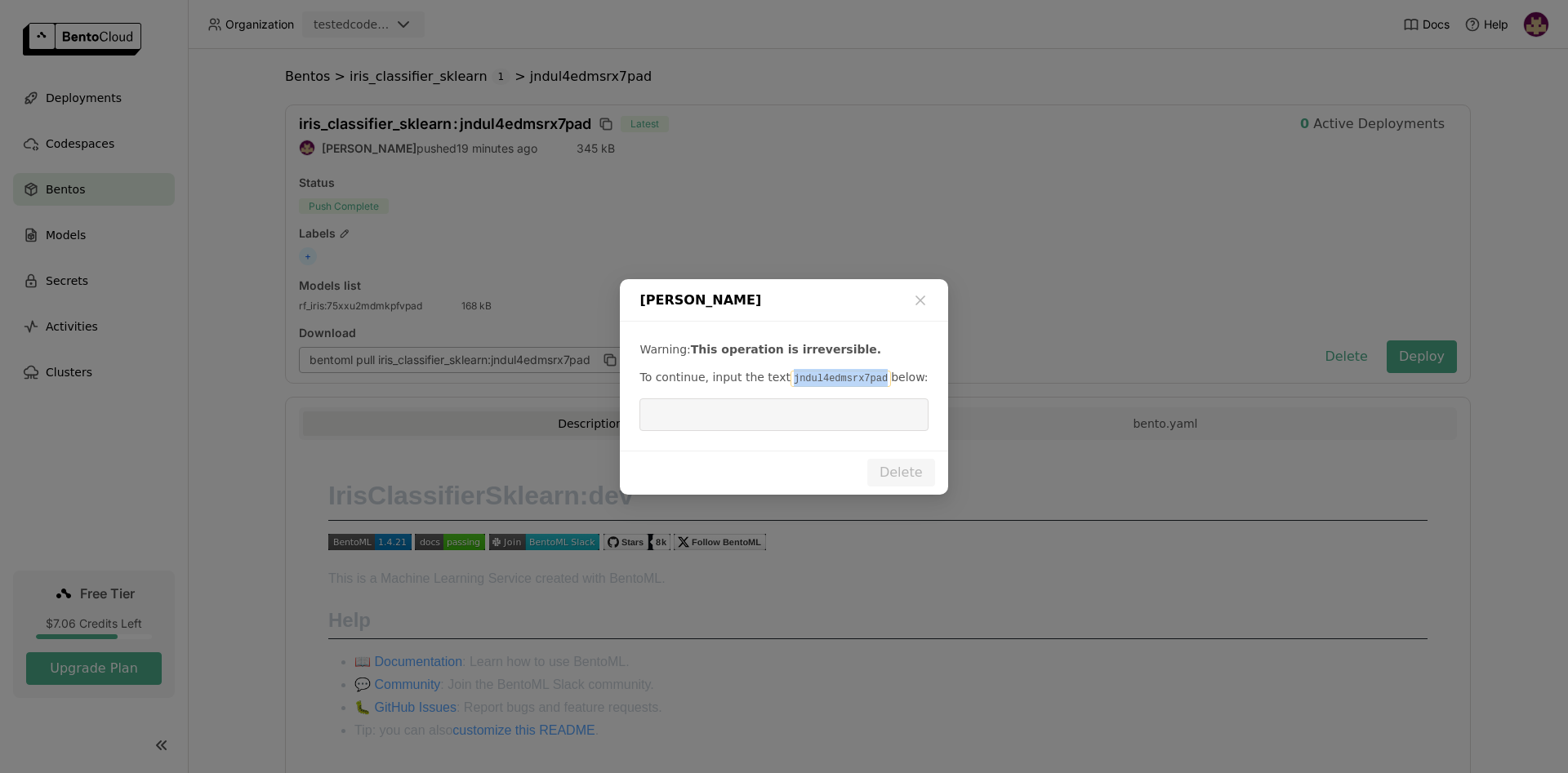
drag, startPoint x: 777, startPoint y: 379, endPoint x: 865, endPoint y: 382, distance: 88.1
click at [865, 382] on code "jndul4edmsrx7pad" at bounding box center [840, 379] width 101 height 16
copy code "jndul4edmsrx7pad"
click at [734, 415] on input "dialog" at bounding box center [783, 415] width 268 height 31
paste input "jndul4edmsrx7pad"
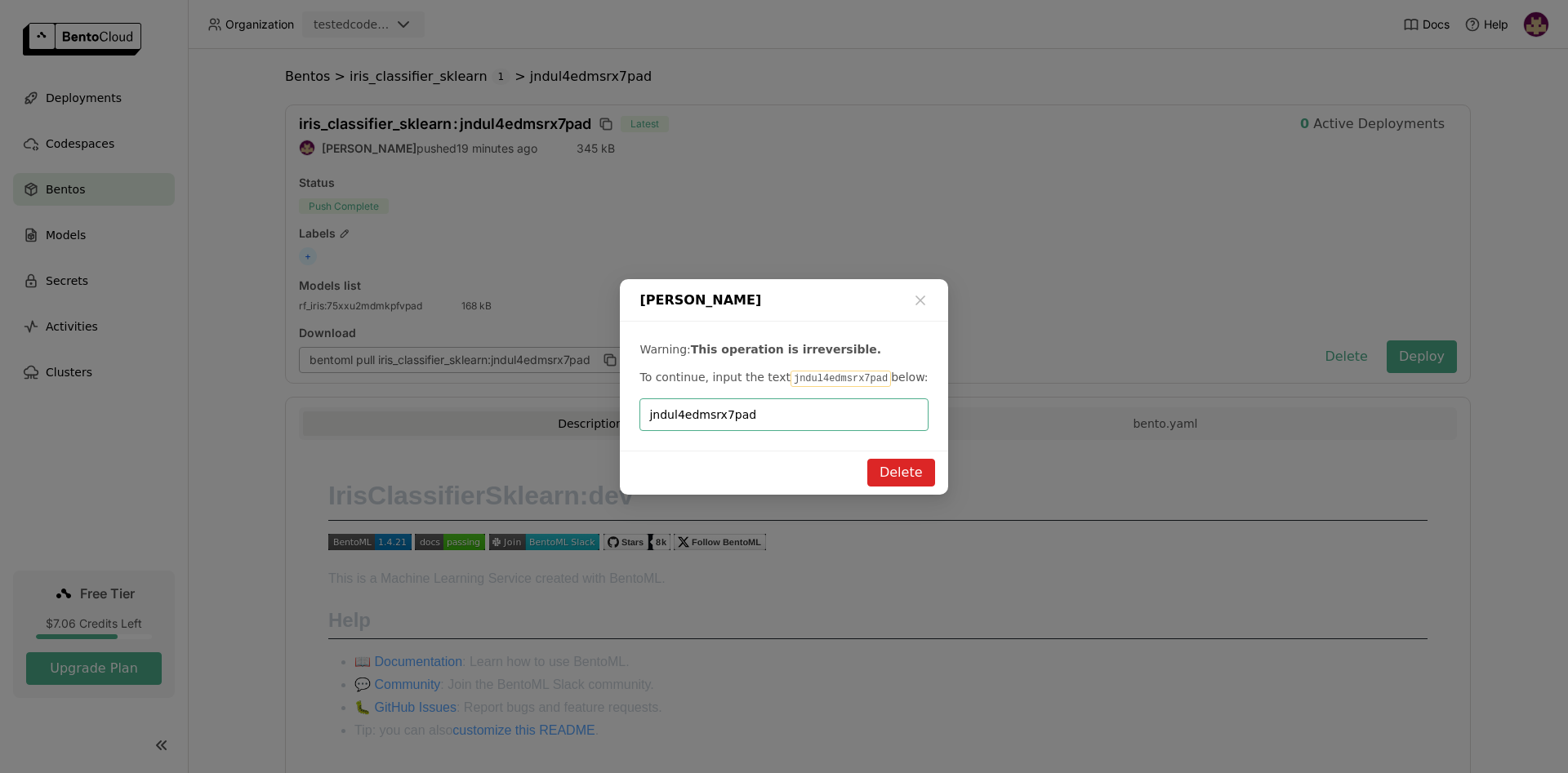
type input "jndul4edmsrx7pad"
click at [892, 471] on button "Delete" at bounding box center [901, 473] width 68 height 28
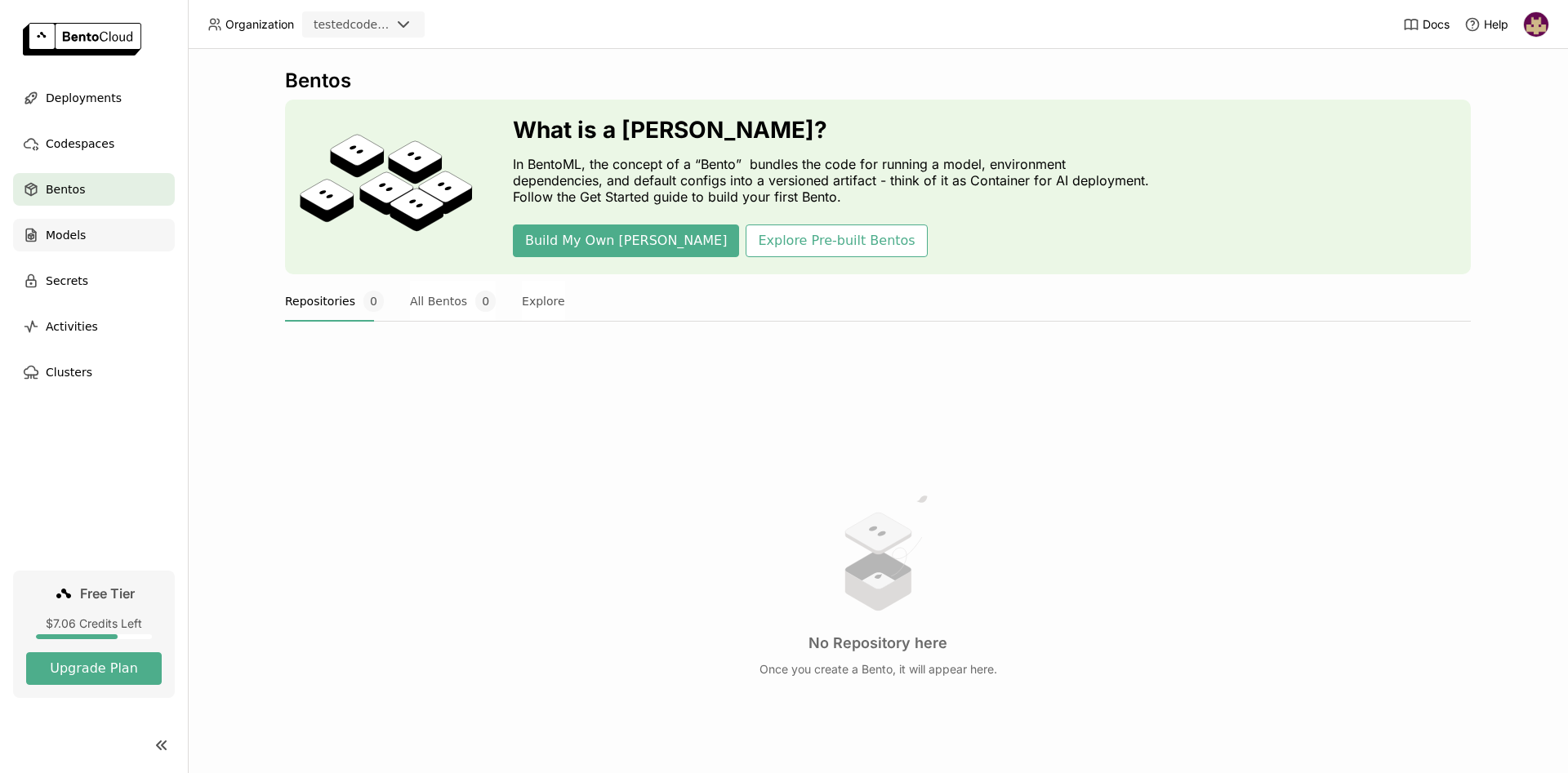
click at [79, 239] on span "Models" at bounding box center [65, 235] width 40 height 20
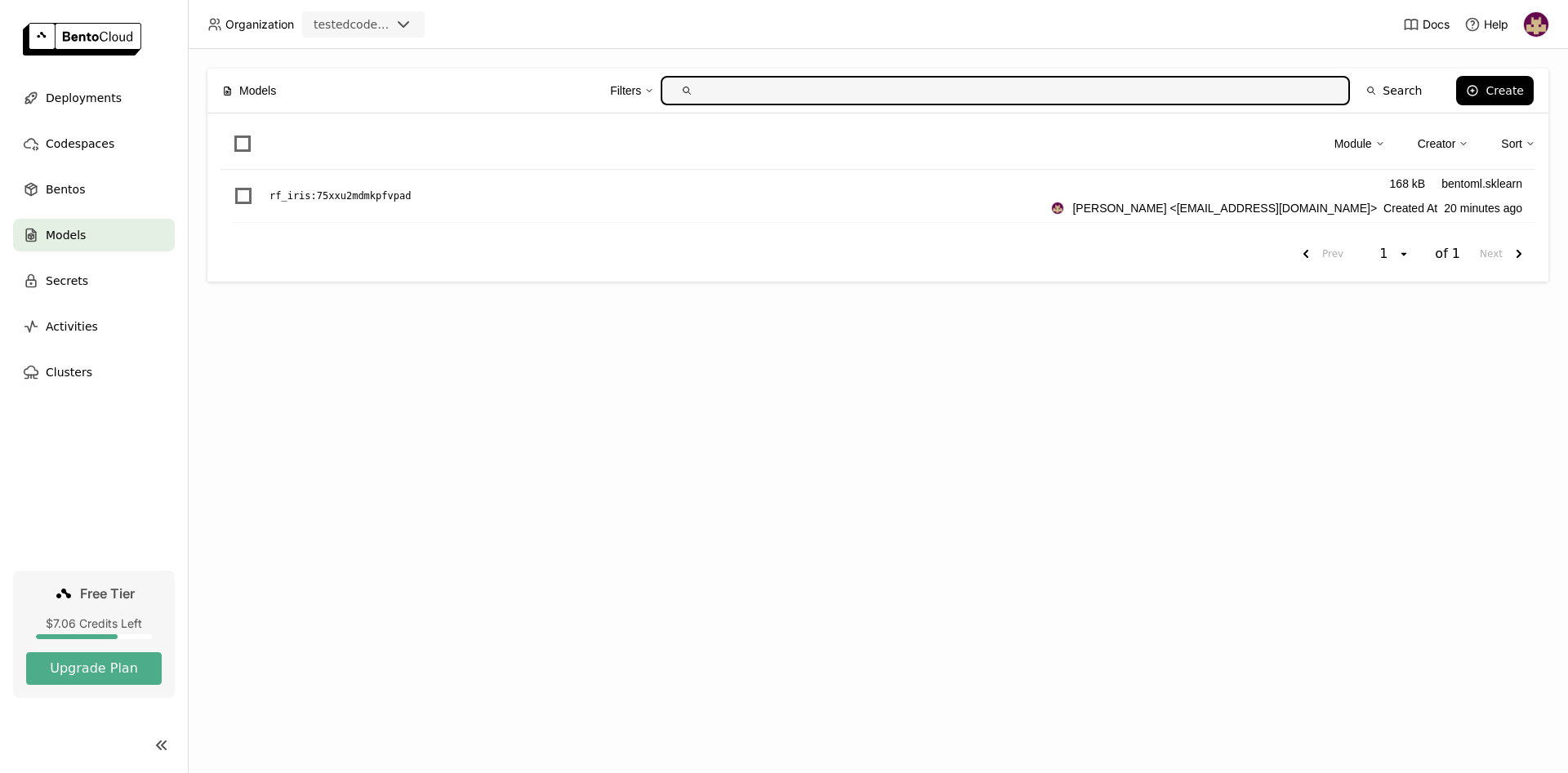
click at [1526, 25] on img at bounding box center [1536, 25] width 25 height 25
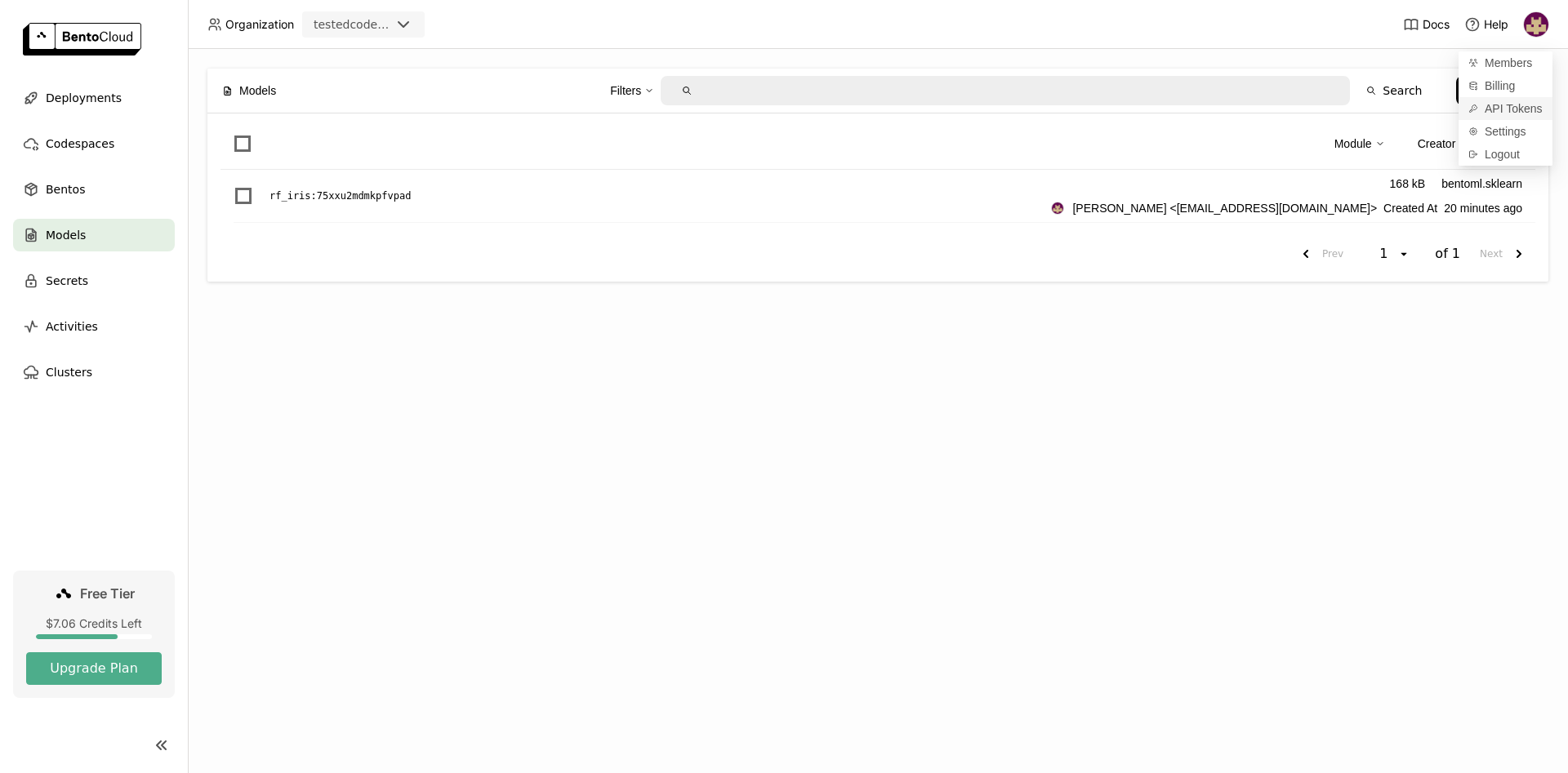
click at [1497, 110] on span "API Tokens" at bounding box center [1513, 109] width 58 height 15
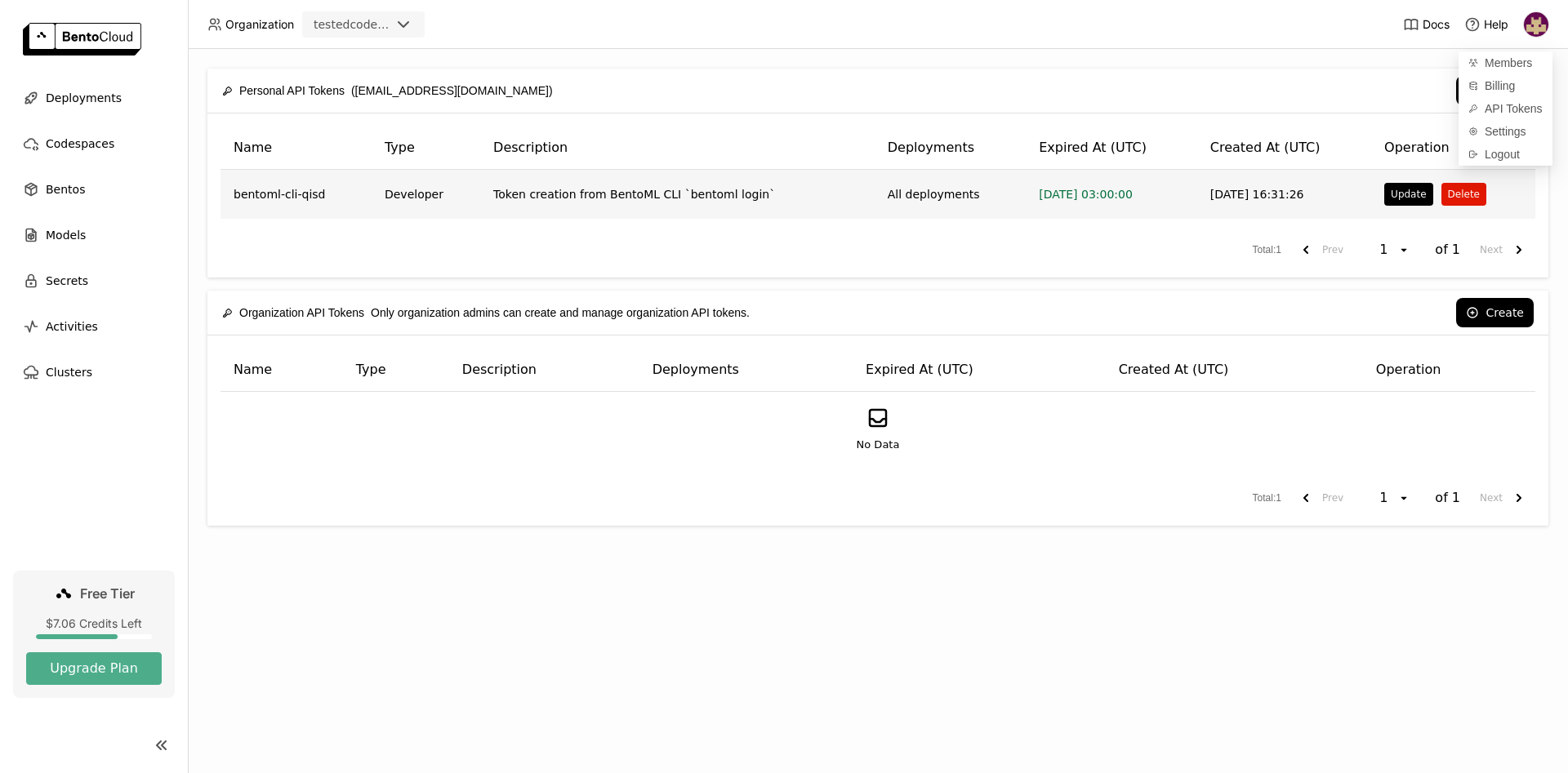
click at [1465, 193] on button "Delete" at bounding box center [1463, 195] width 45 height 23
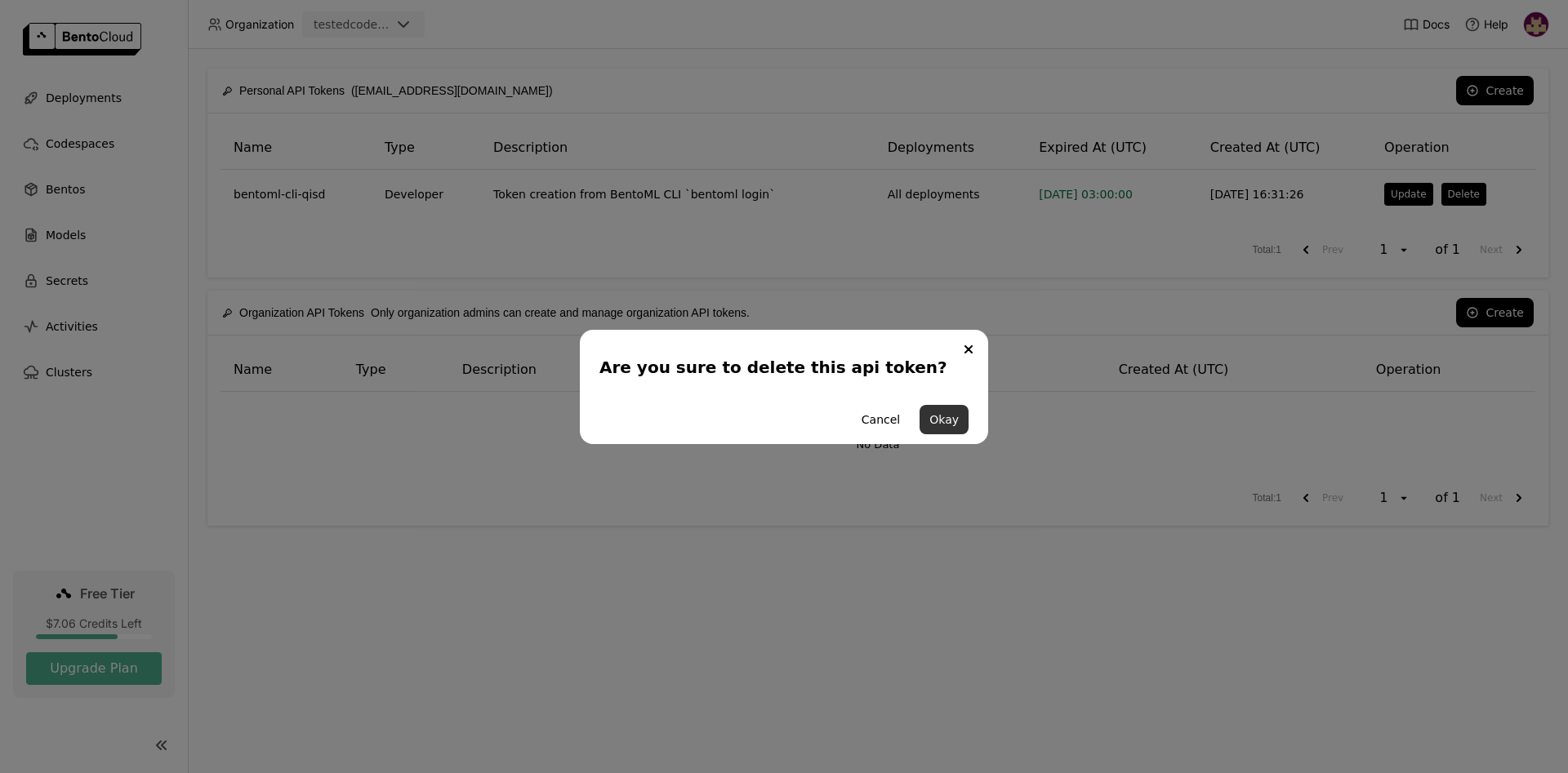
click at [949, 423] on button "Okay" at bounding box center [944, 420] width 49 height 29
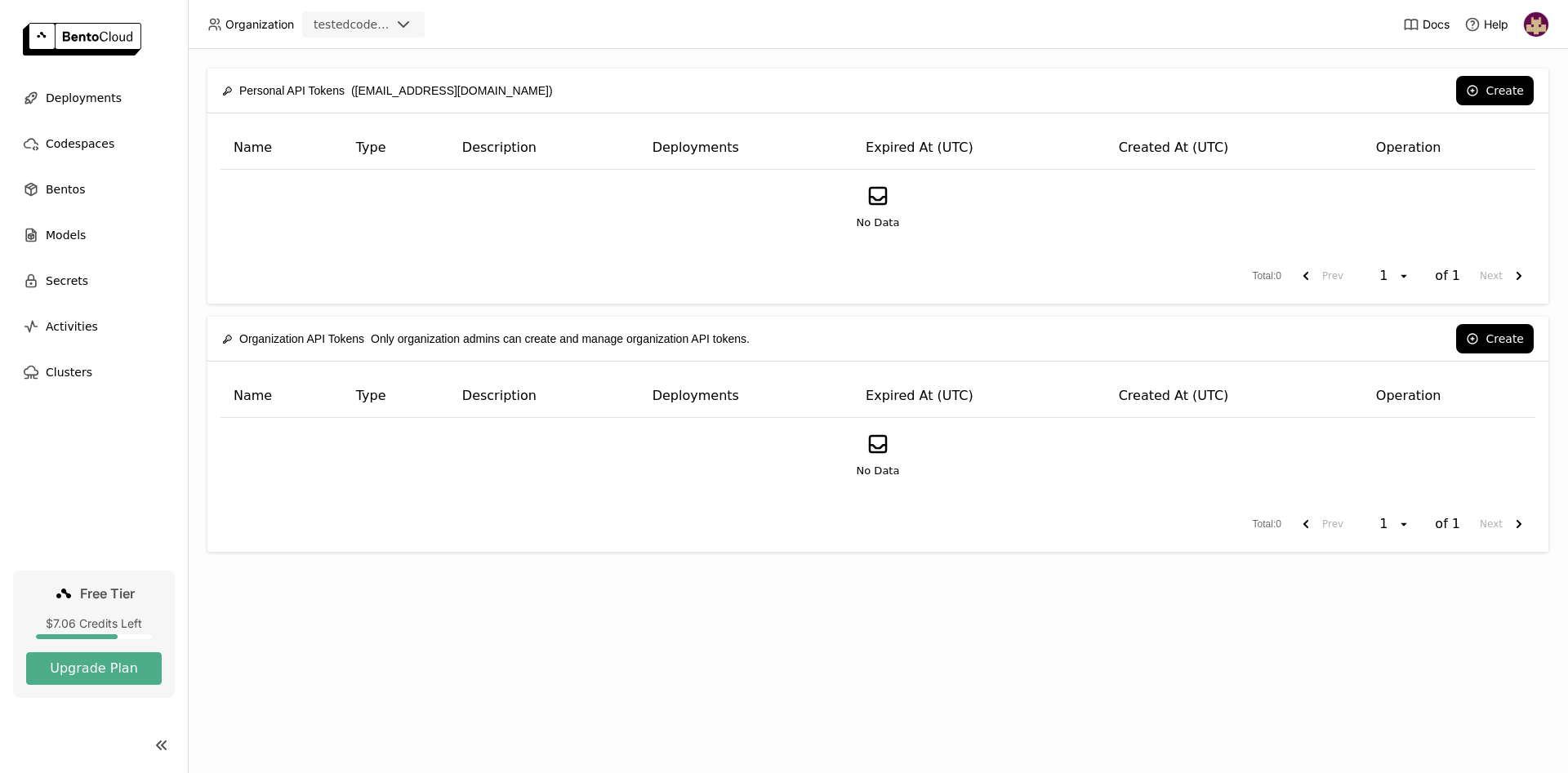
click at [1322, 675] on div "Personal API Tokens (dcodeployment1@gmail.com) Create Name Type Description Dep…" at bounding box center [877, 411] width 1380 height 724
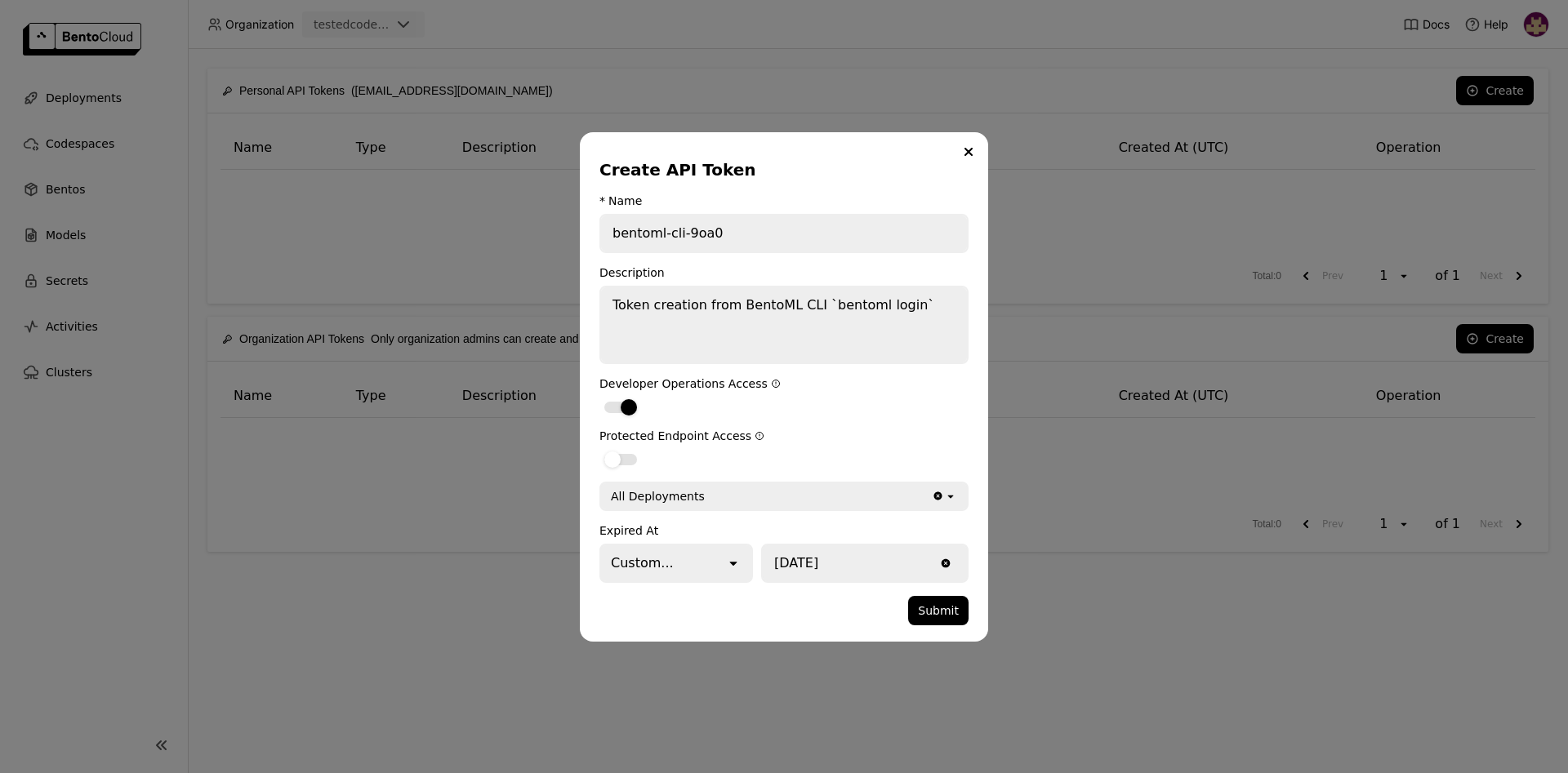
click at [619, 430] on div "Protected Endpoint Access" at bounding box center [783, 436] width 369 height 13
click at [614, 455] on div "dialog" at bounding box center [612, 460] width 16 height 16
click at [599, 449] on input "dialog" at bounding box center [599, 449] width 0 height 0
drag, startPoint x: 930, startPoint y: 607, endPoint x: 892, endPoint y: 591, distance: 41.2
click at [930, 608] on button "Submit" at bounding box center [939, 610] width 61 height 29
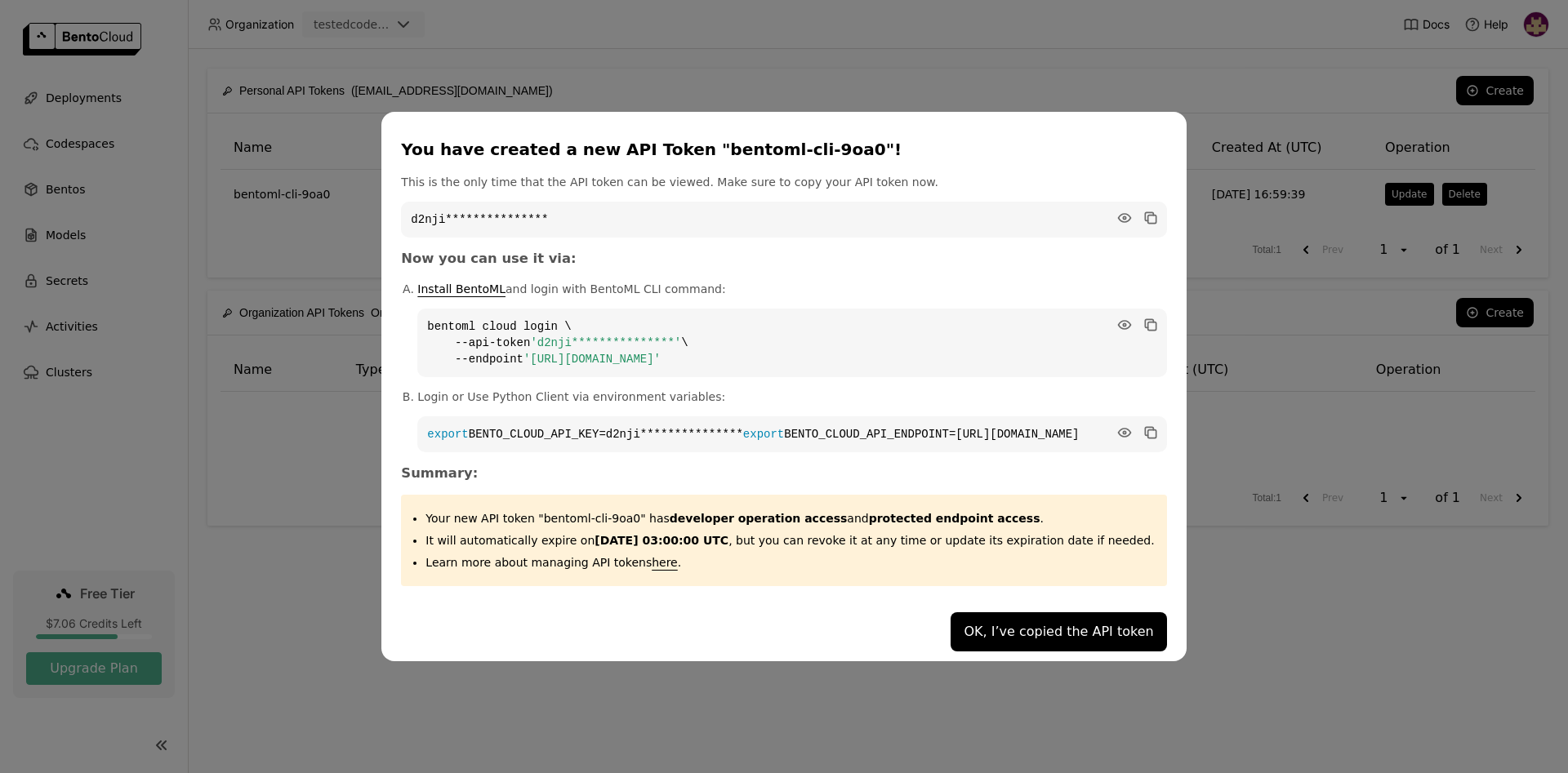
drag, startPoint x: 867, startPoint y: 356, endPoint x: 459, endPoint y: 317, distance: 409.9
click at [459, 317] on code "**********" at bounding box center [791, 343] width 749 height 69
copy code "**********"
click at [1007, 637] on button "OK, I’ve copied the API token" at bounding box center [1057, 631] width 215 height 39
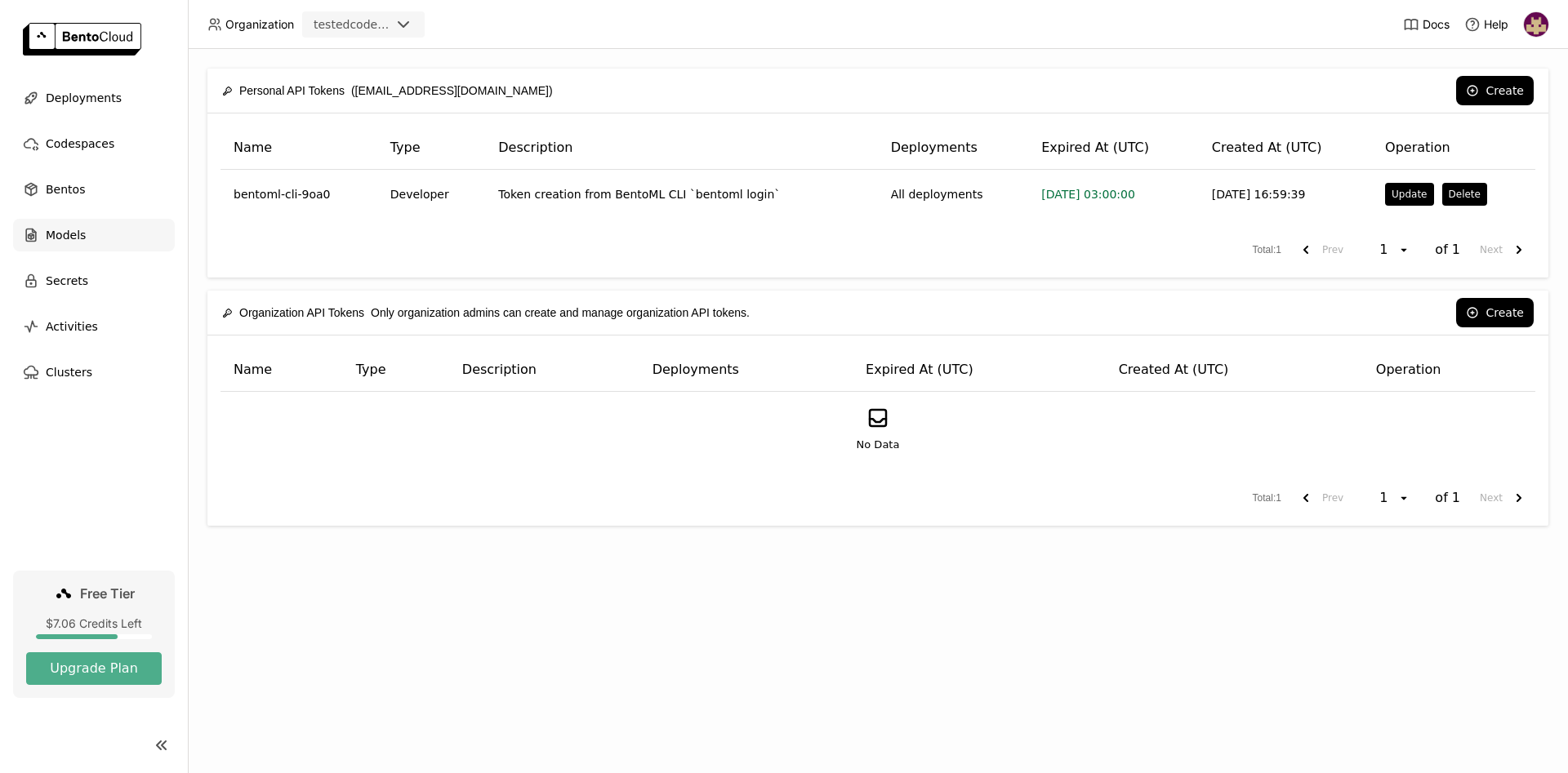
click at [65, 230] on span "Models" at bounding box center [65, 235] width 40 height 20
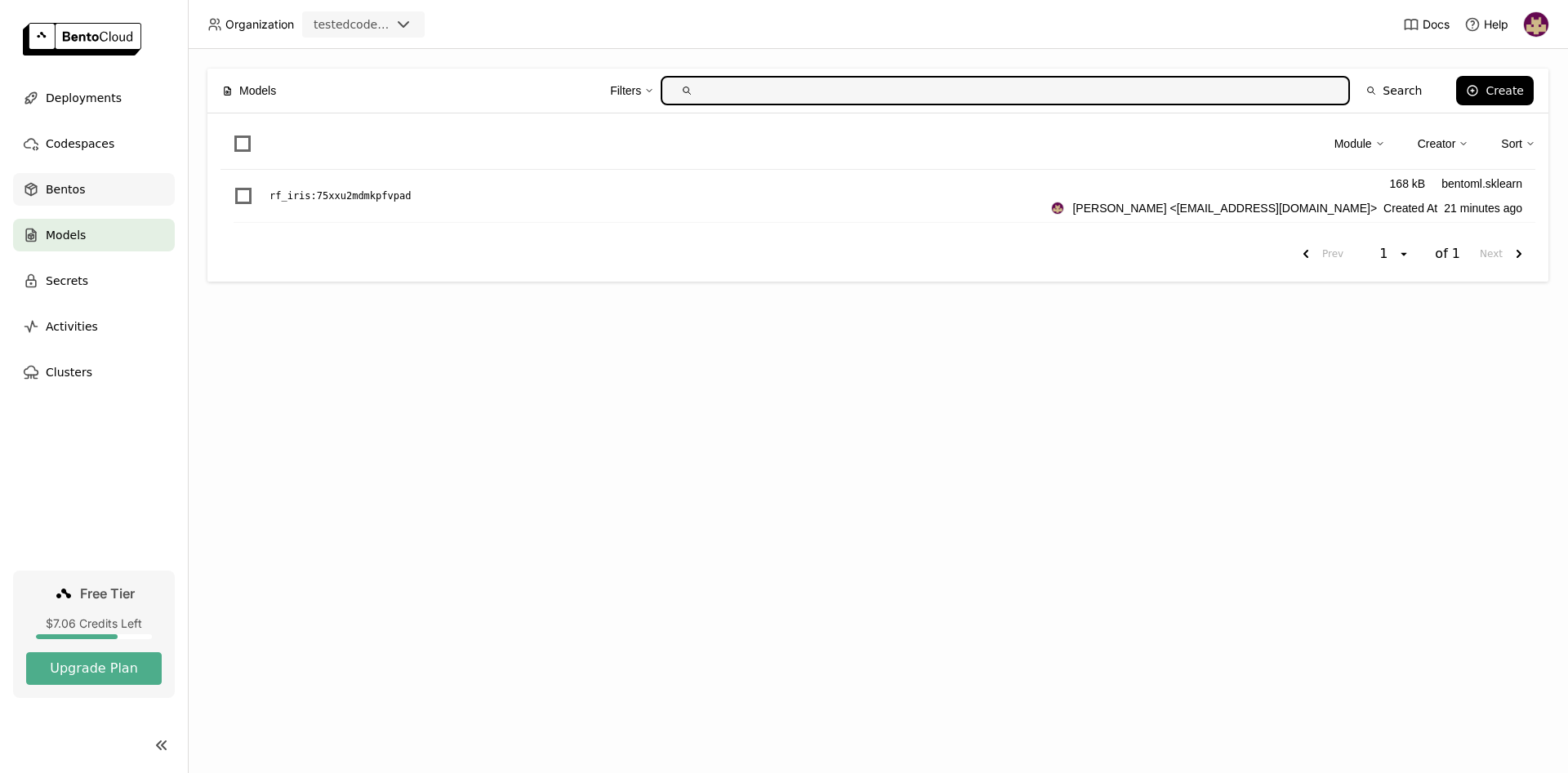
click at [79, 194] on span "Bentos" at bounding box center [65, 190] width 39 height 20
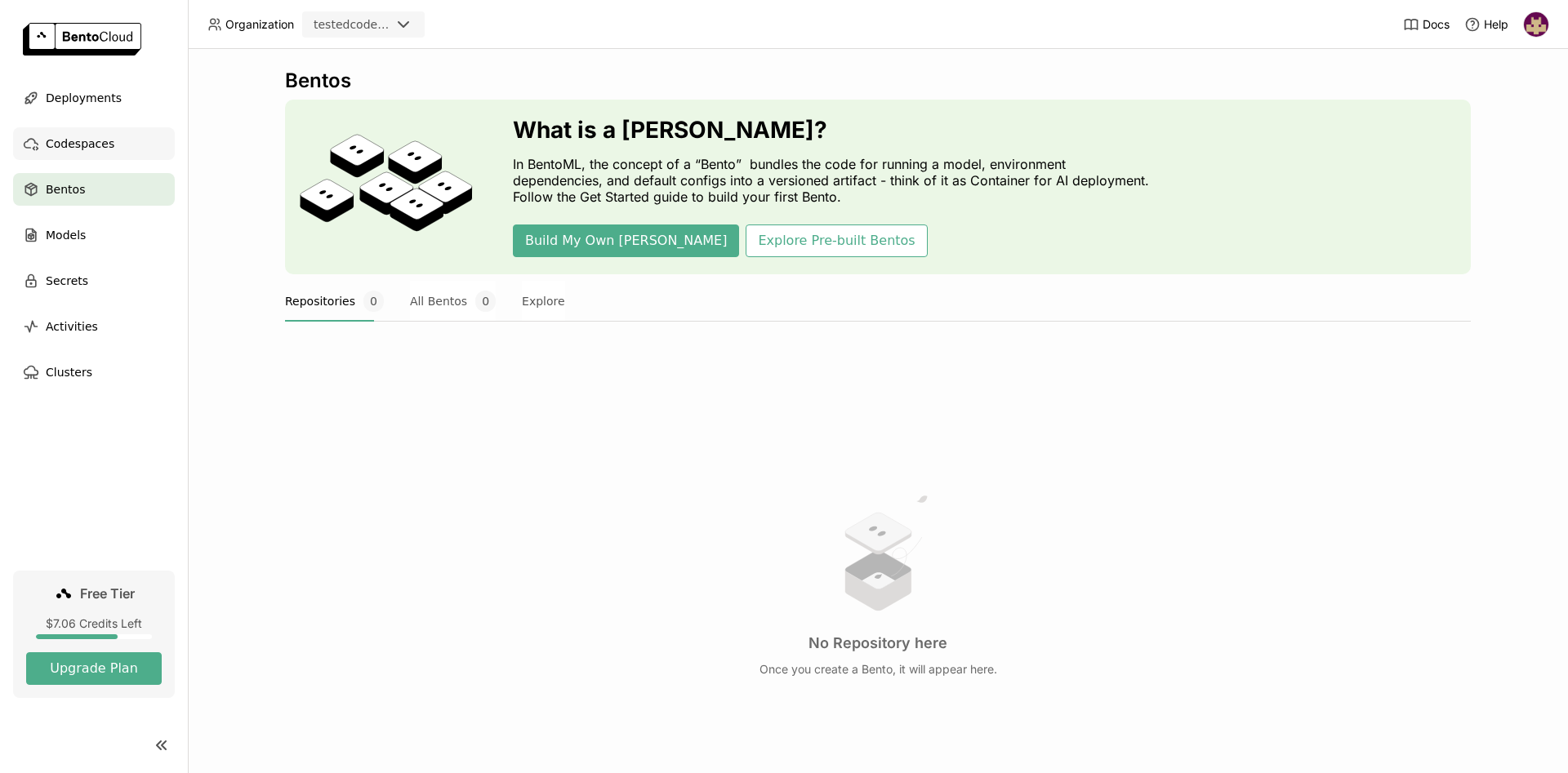
click at [82, 140] on span "Codespaces" at bounding box center [80, 144] width 69 height 20
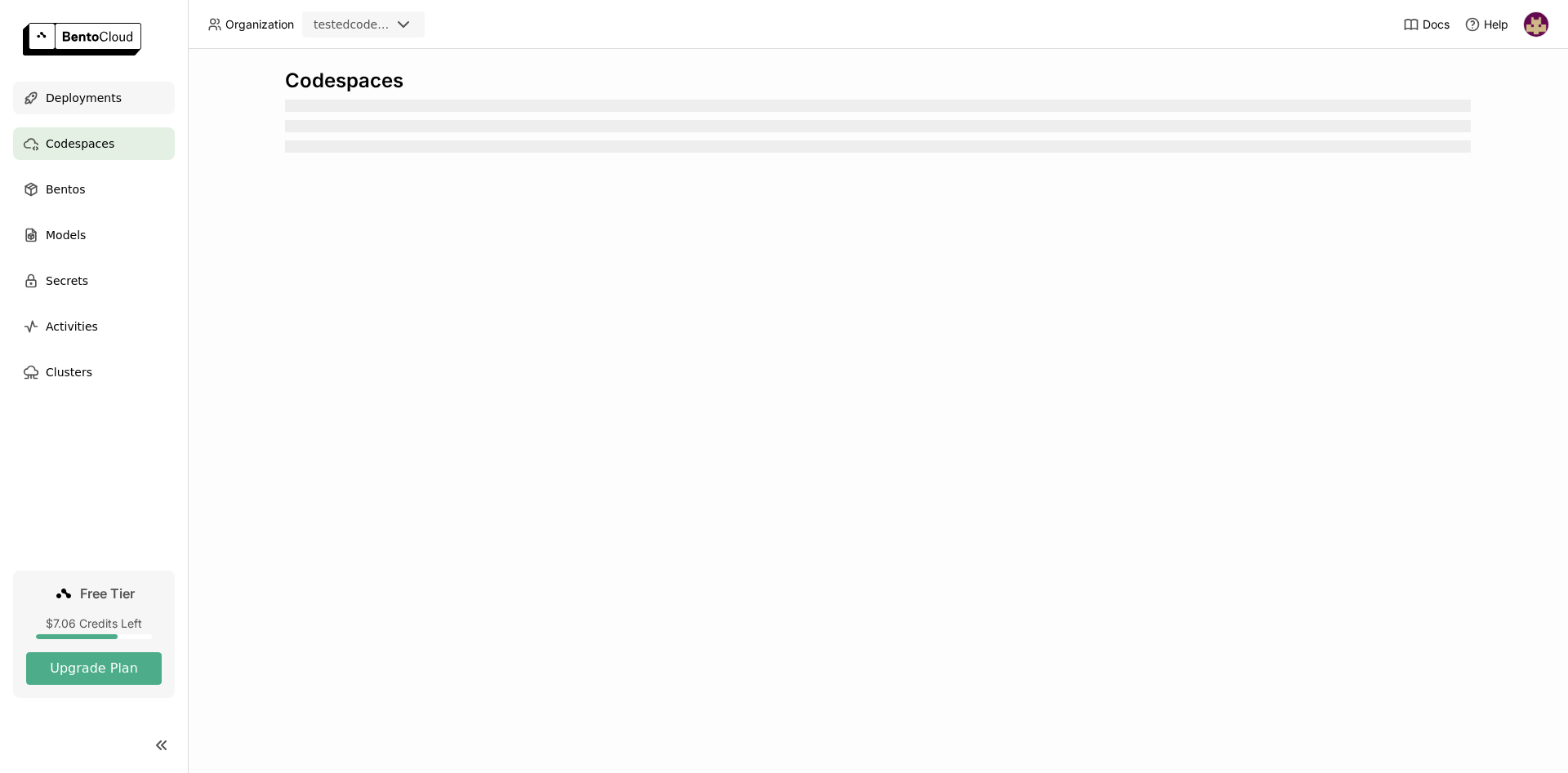
click at [92, 99] on span "Deployments" at bounding box center [83, 98] width 76 height 20
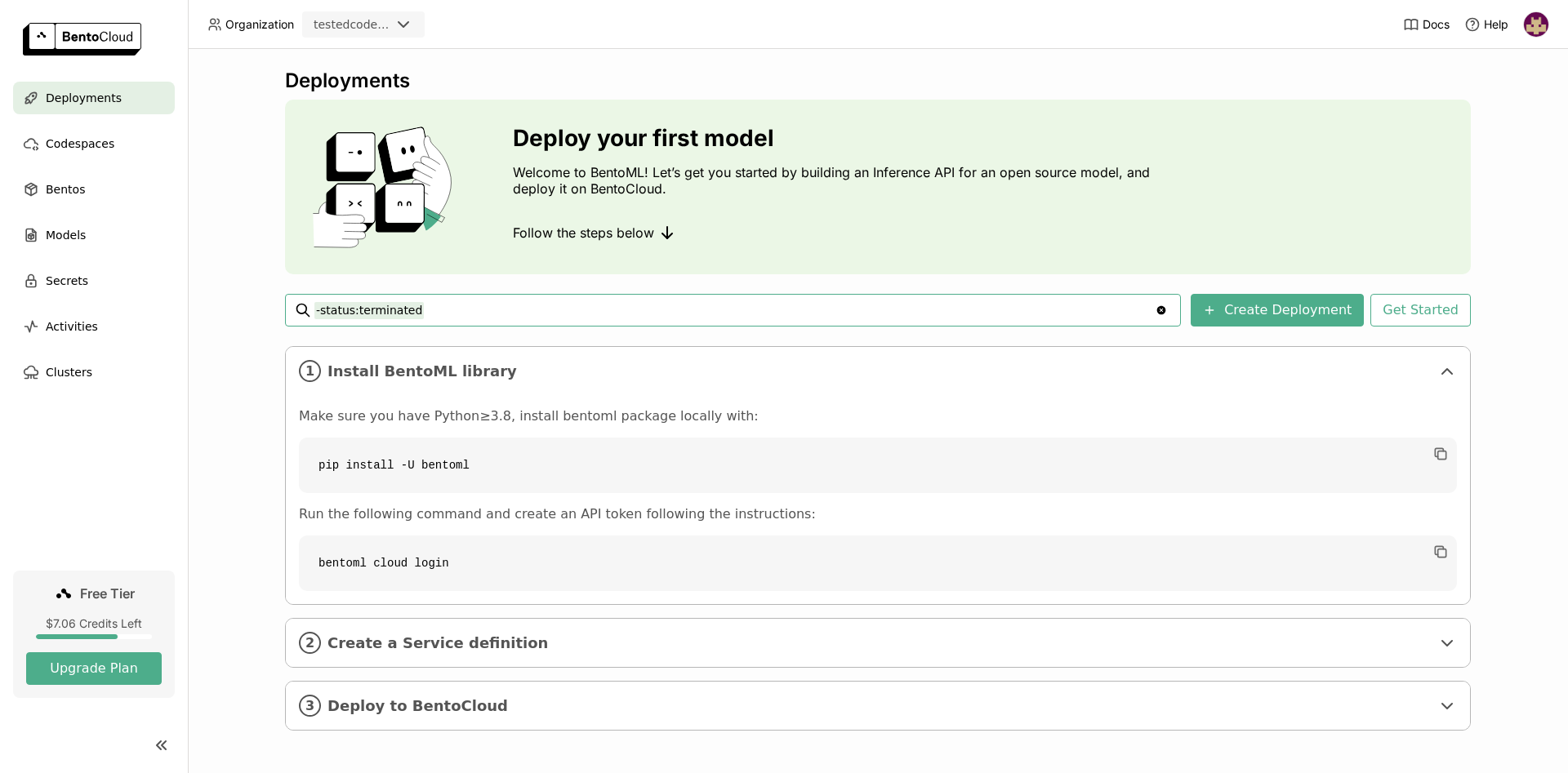
scroll to position [2, 0]
click at [67, 235] on span "Models" at bounding box center [65, 235] width 40 height 20
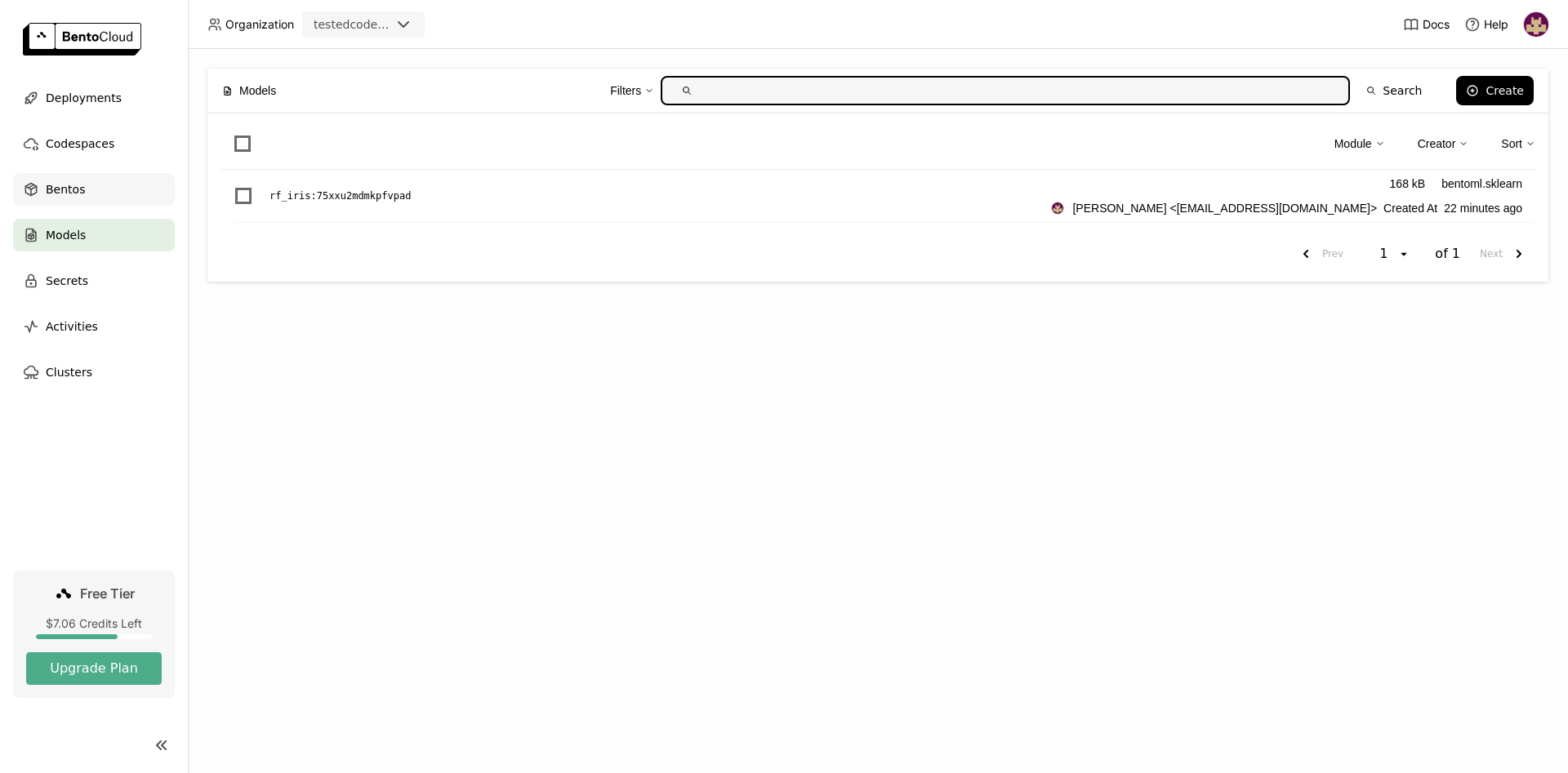
click at [71, 190] on span "Bentos" at bounding box center [65, 190] width 39 height 20
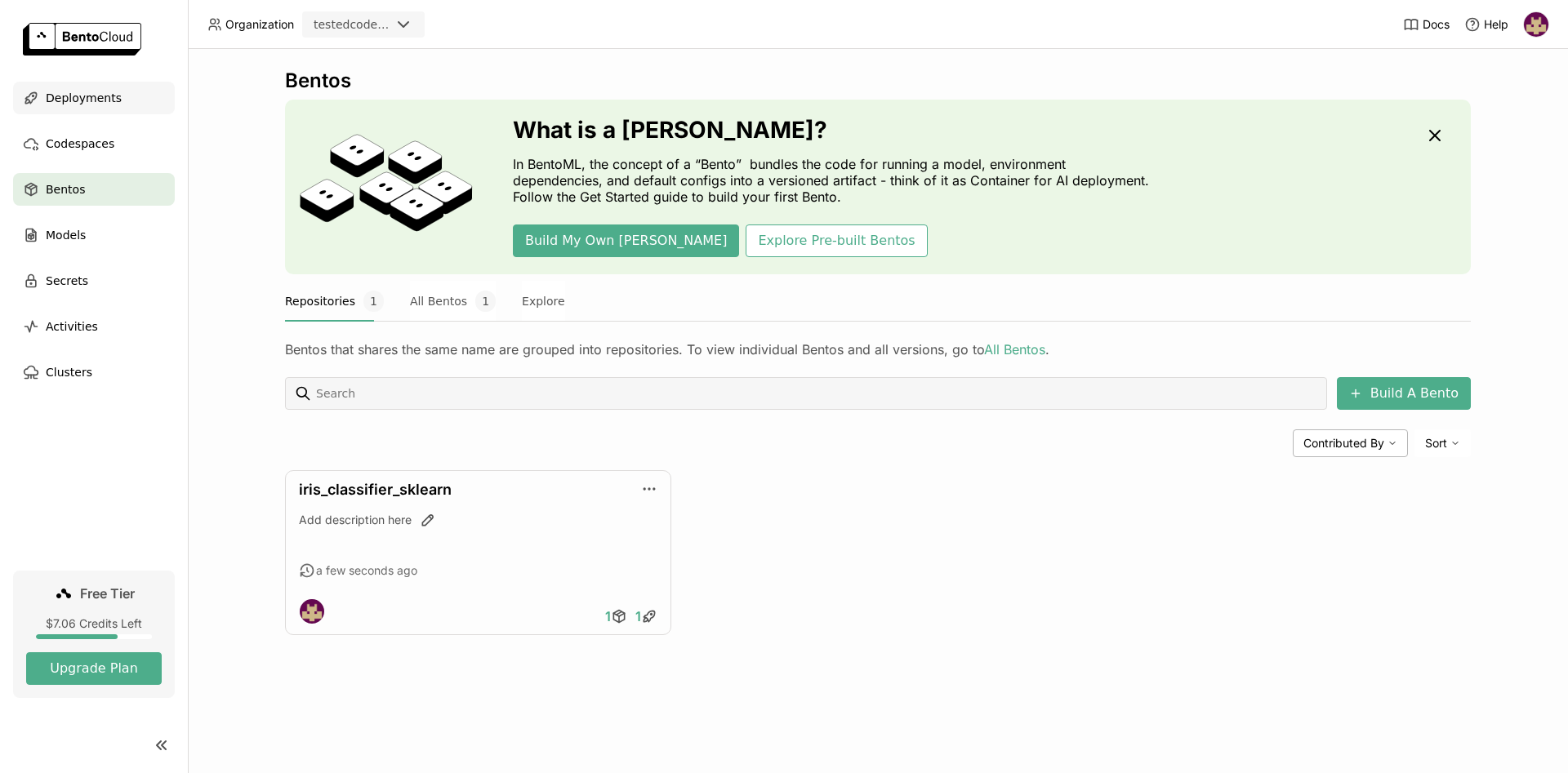
click at [79, 97] on span "Deployments" at bounding box center [83, 98] width 76 height 20
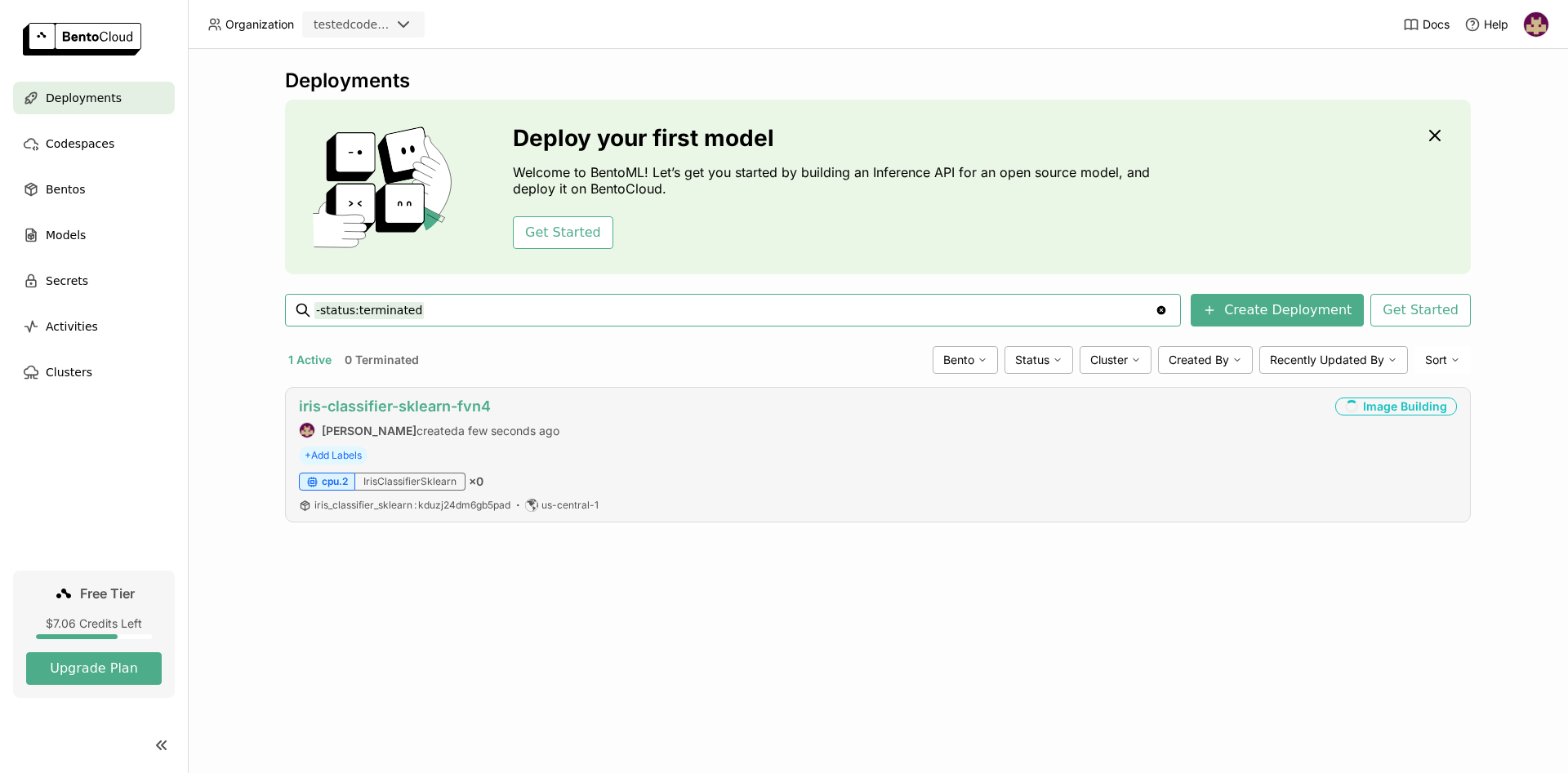
click at [403, 405] on link "iris-classifier-sklearn-fvn4" at bounding box center [394, 406] width 191 height 17
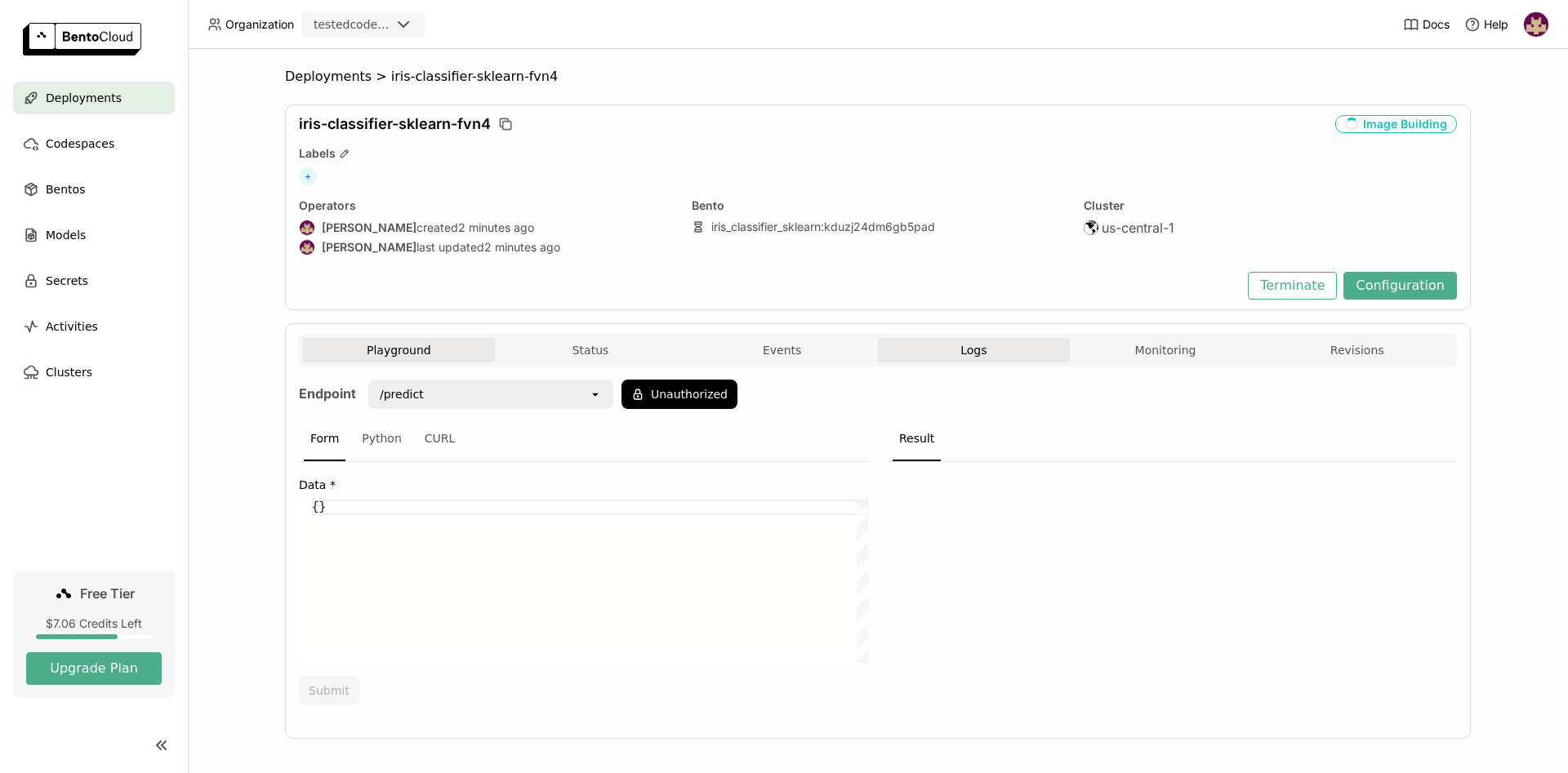
click at [990, 353] on button "Logs" at bounding box center [974, 350] width 191 height 25
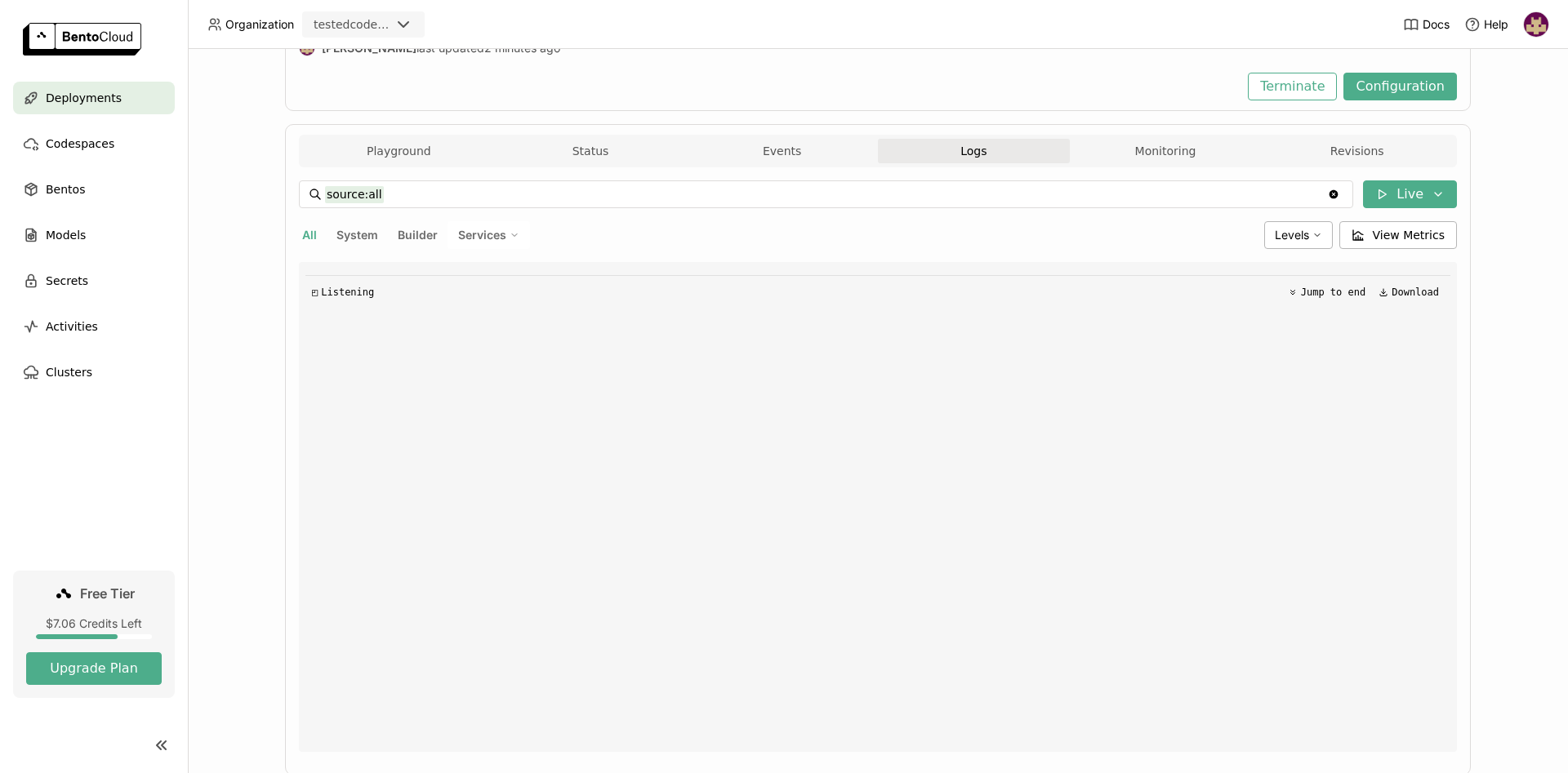
scroll to position [245, 0]
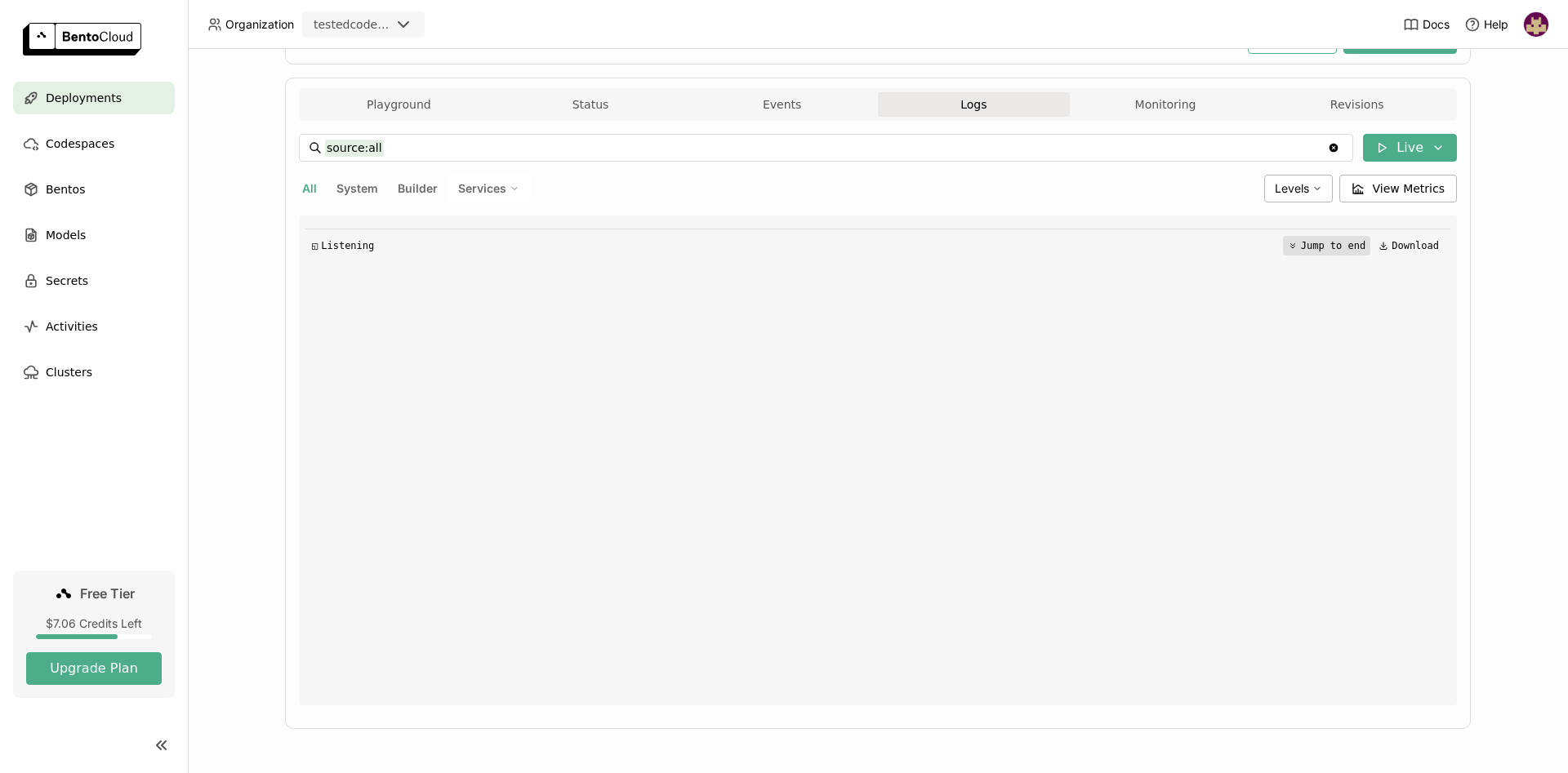
click at [1343, 238] on button "Jump to end" at bounding box center [1327, 245] width 88 height 20
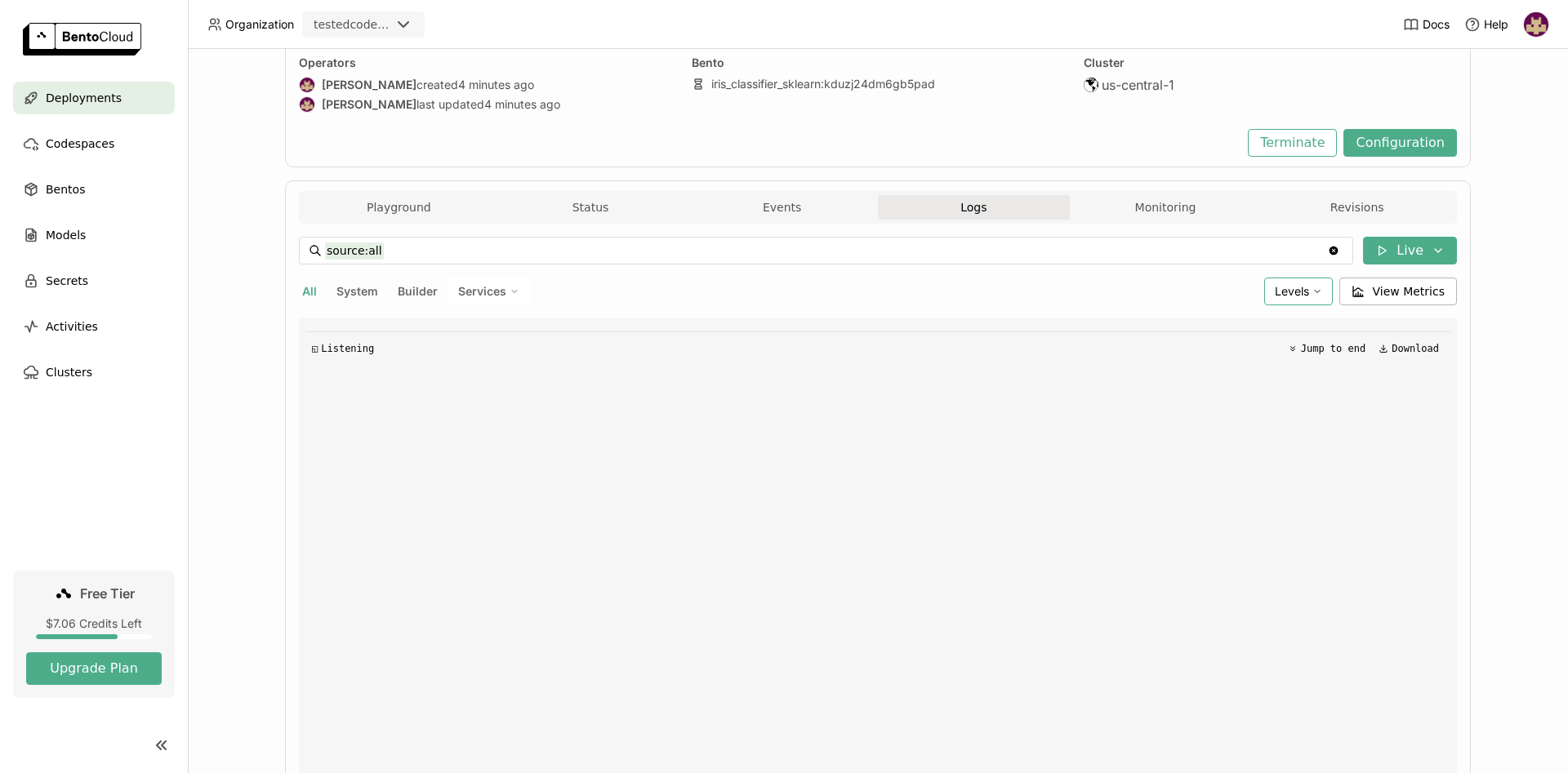
click at [1321, 291] on icon at bounding box center [1317, 291] width 10 height 10
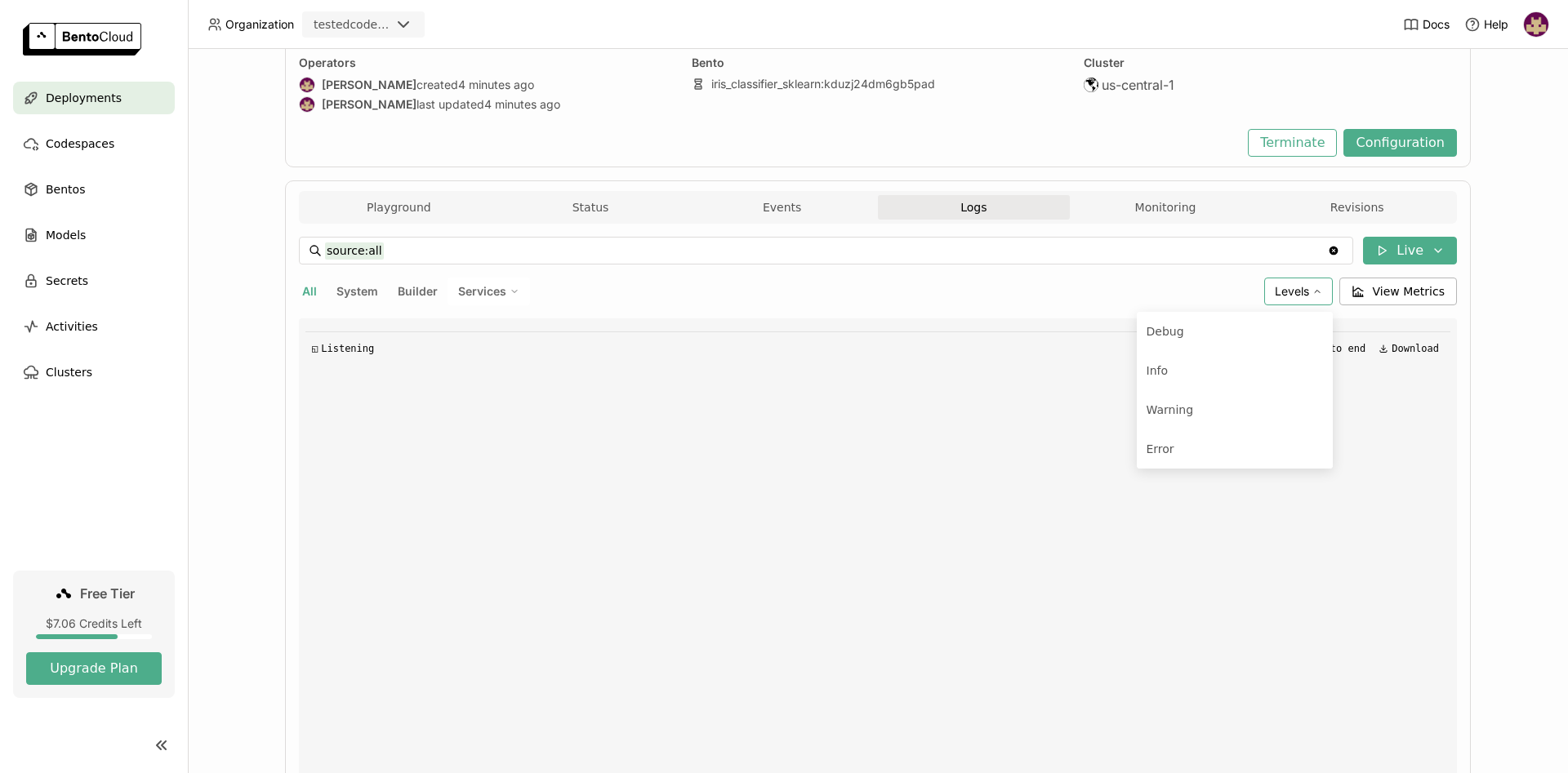
click at [1183, 281] on div "All System Builder Services" at bounding box center [777, 291] width 958 height 28
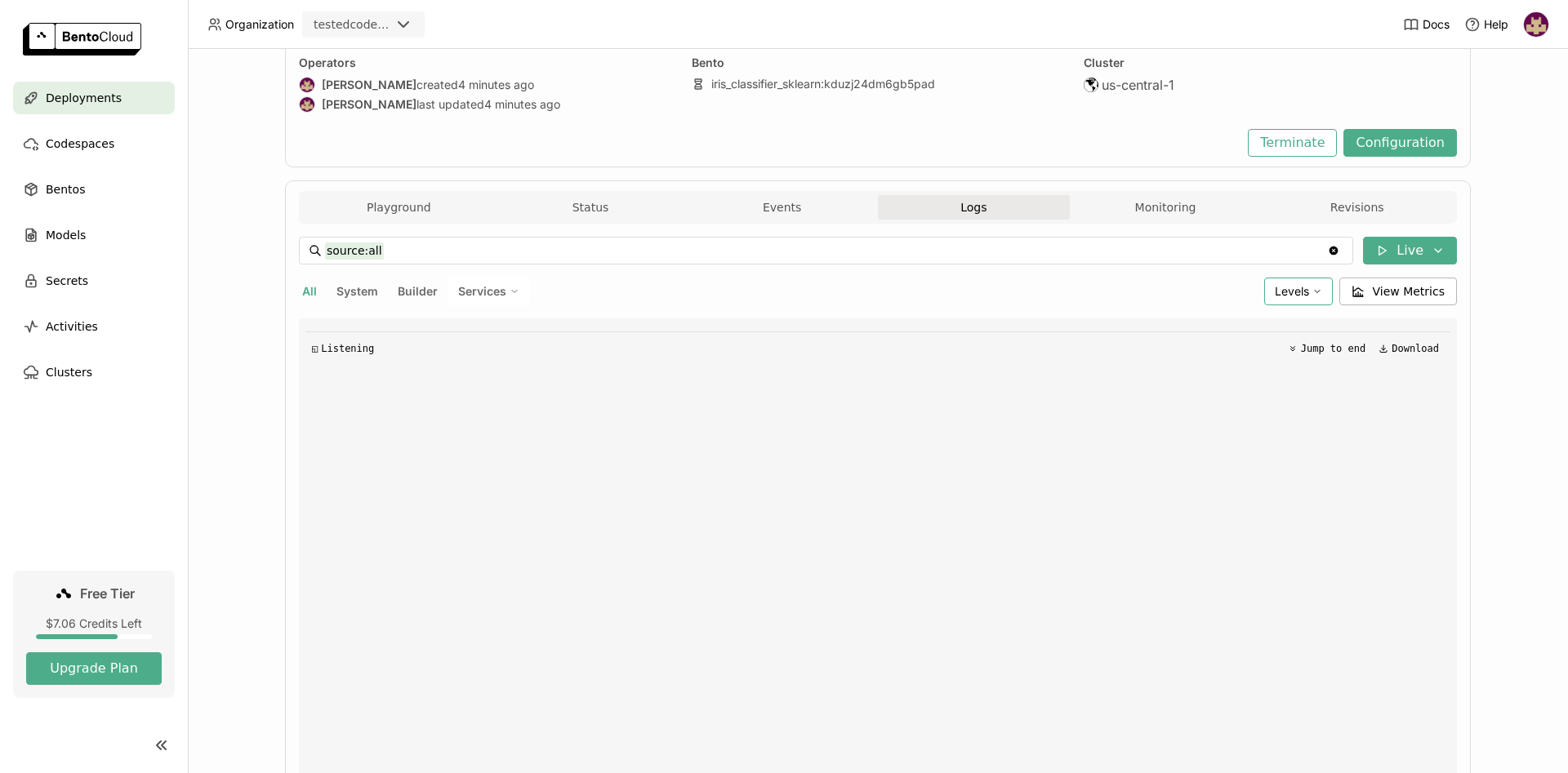
click at [243, 283] on div "Deployments > iris-classifier-sklearn-fvn4 iris-classifier-sklearn-fvn4 Image B…" at bounding box center [877, 411] width 1380 height 724
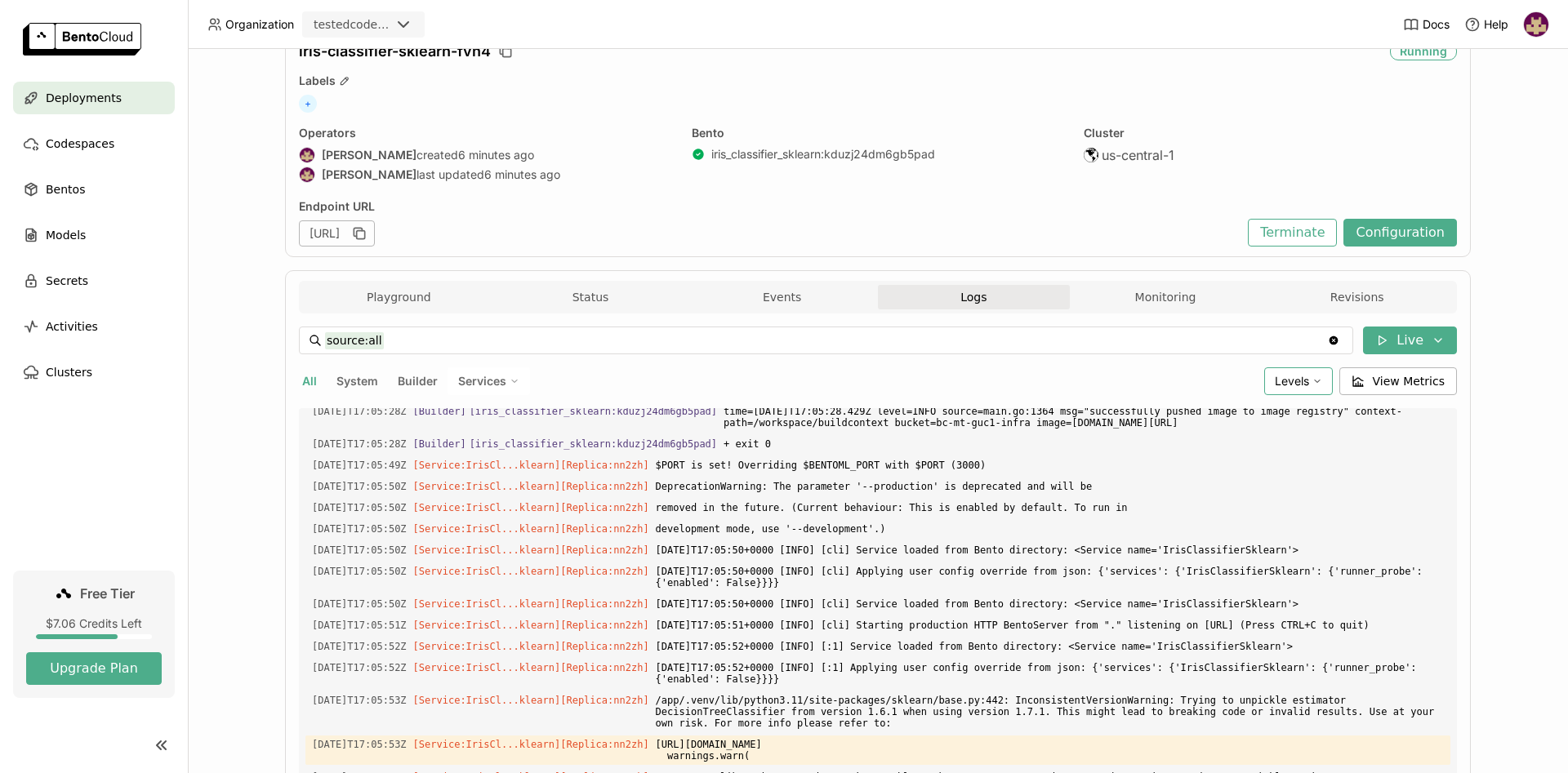
scroll to position [0, 0]
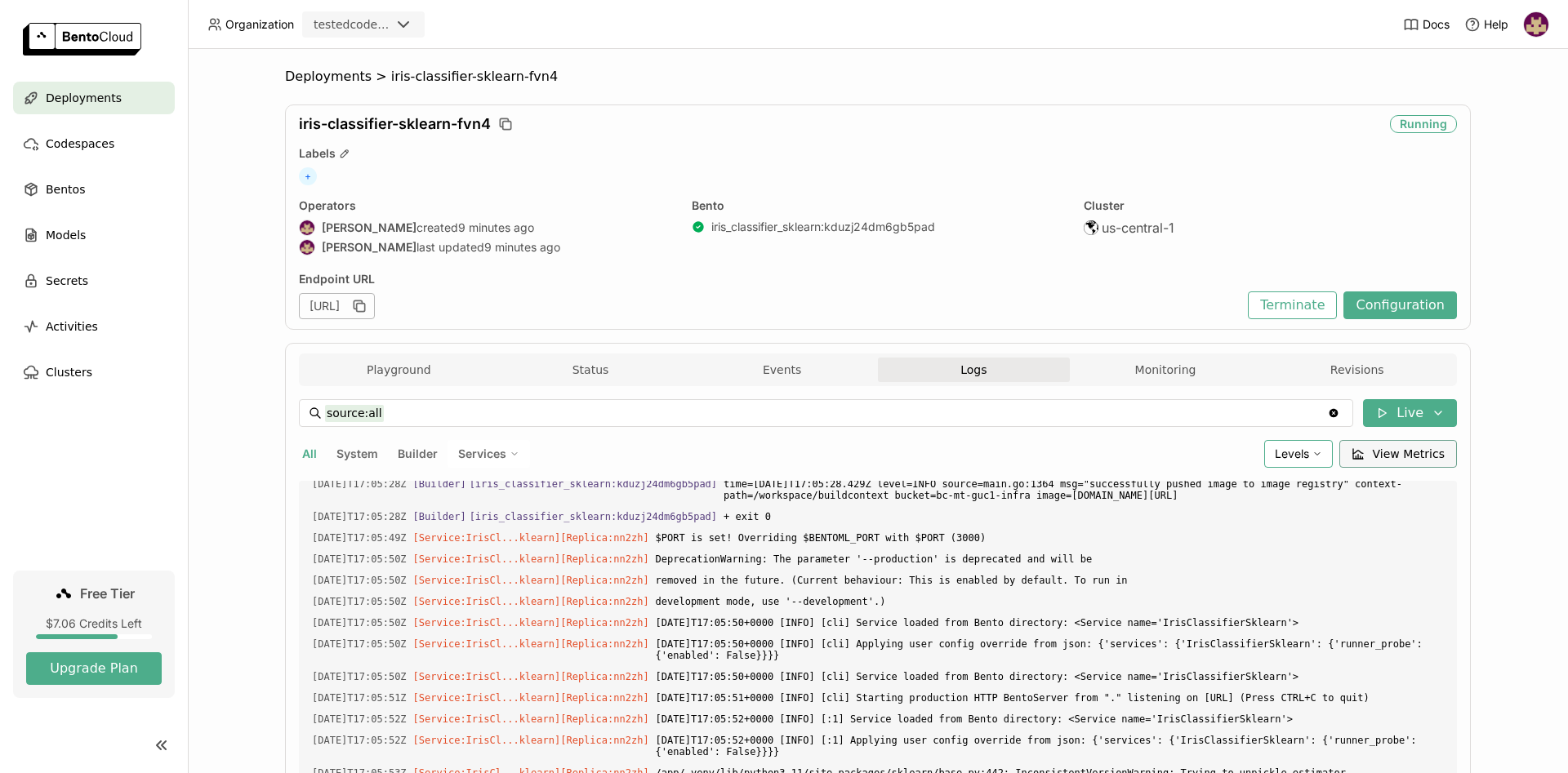
click at [1396, 451] on span "View Metrics" at bounding box center [1408, 454] width 73 height 16
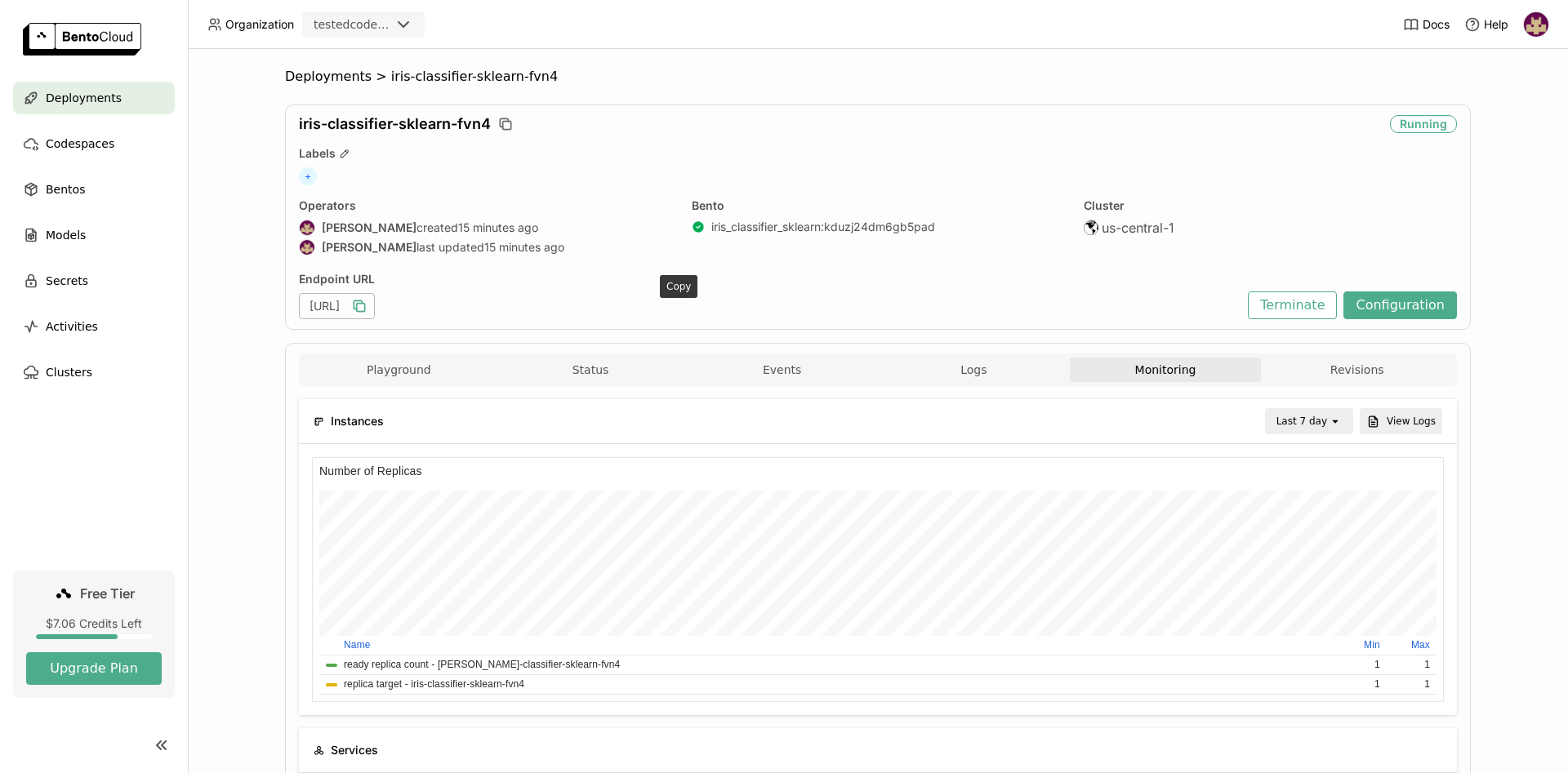
click at [365, 303] on icon "button" at bounding box center [361, 308] width 8 height 8
drag, startPoint x: 400, startPoint y: 375, endPoint x: 403, endPoint y: 455, distance: 80.1
click at [402, 375] on button "Playground" at bounding box center [399, 370] width 191 height 25
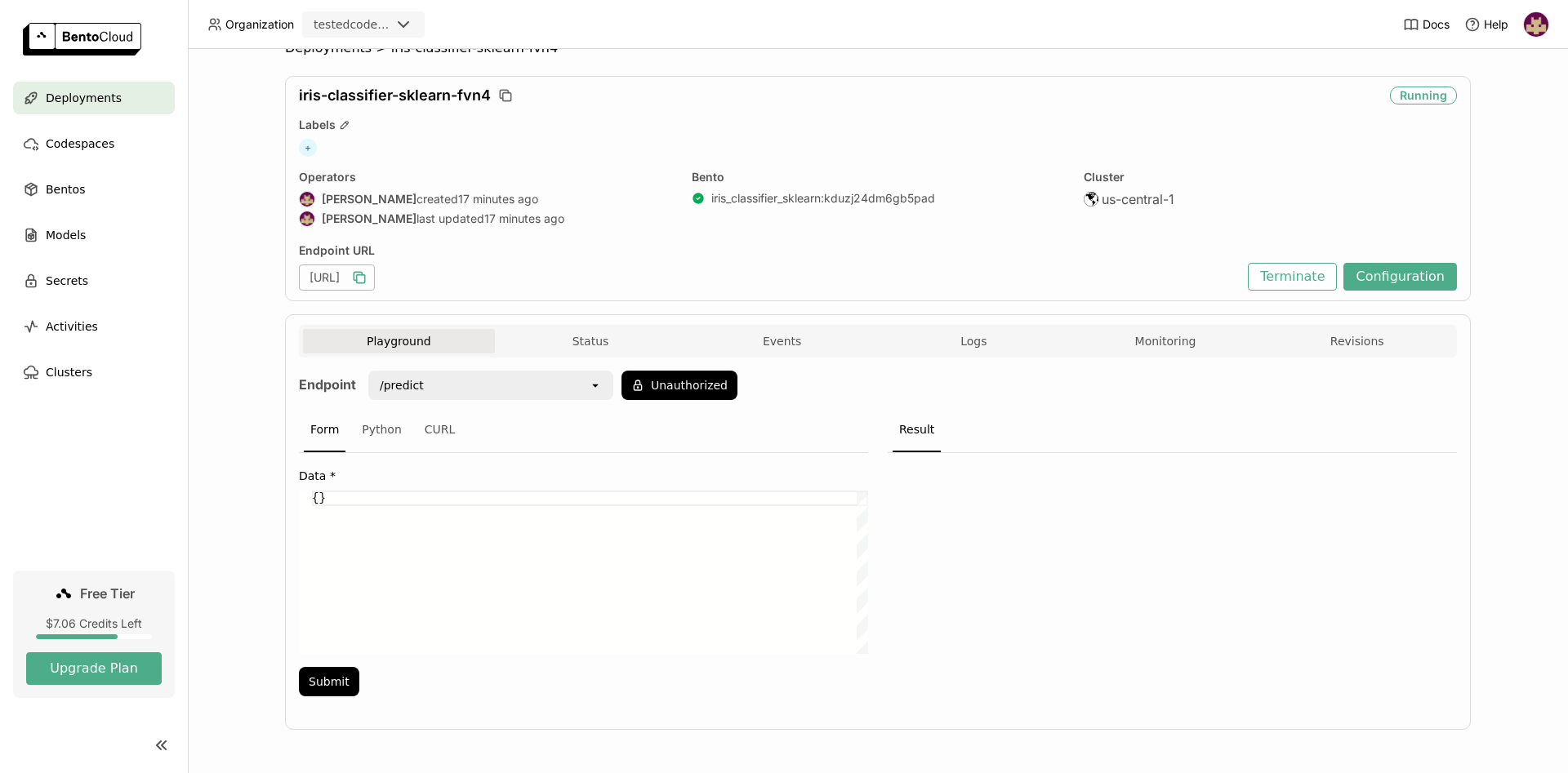
scroll to position [29, 0]
click at [678, 384] on button "Unauthorized" at bounding box center [679, 384] width 116 height 29
click at [602, 417] on div "Form Python CURL" at bounding box center [583, 429] width 569 height 45
click at [377, 431] on div "Python" at bounding box center [381, 429] width 53 height 44
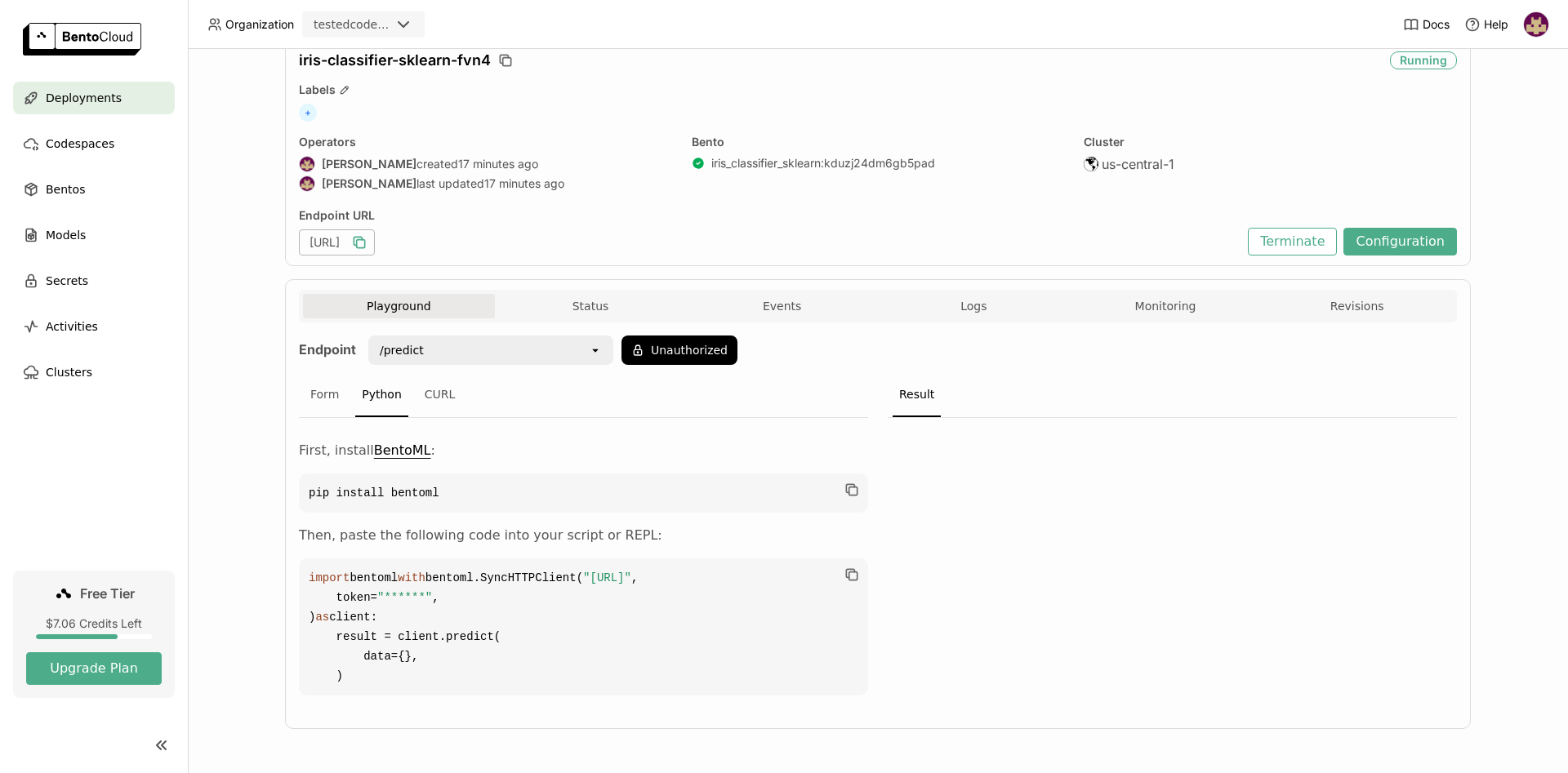
scroll to position [123, 0]
drag, startPoint x: 357, startPoint y: 675, endPoint x: 303, endPoint y: 562, distance: 125.2
click at [303, 562] on code "import bentoml with bentoml.SyncHTTPClient( "https://iris-classifier-sklearn-fv…" at bounding box center [583, 627] width 569 height 137
copy code "with bentoml.SyncHTTPClient( "https://iris-classifier-sklearn-fvn4-23c8bed3.mt-…"
click at [233, 361] on div "Deployments > iris-classifier-sklearn-fvn4 iris-classifier-sklearn-fvn4 Running…" at bounding box center [877, 411] width 1380 height 724
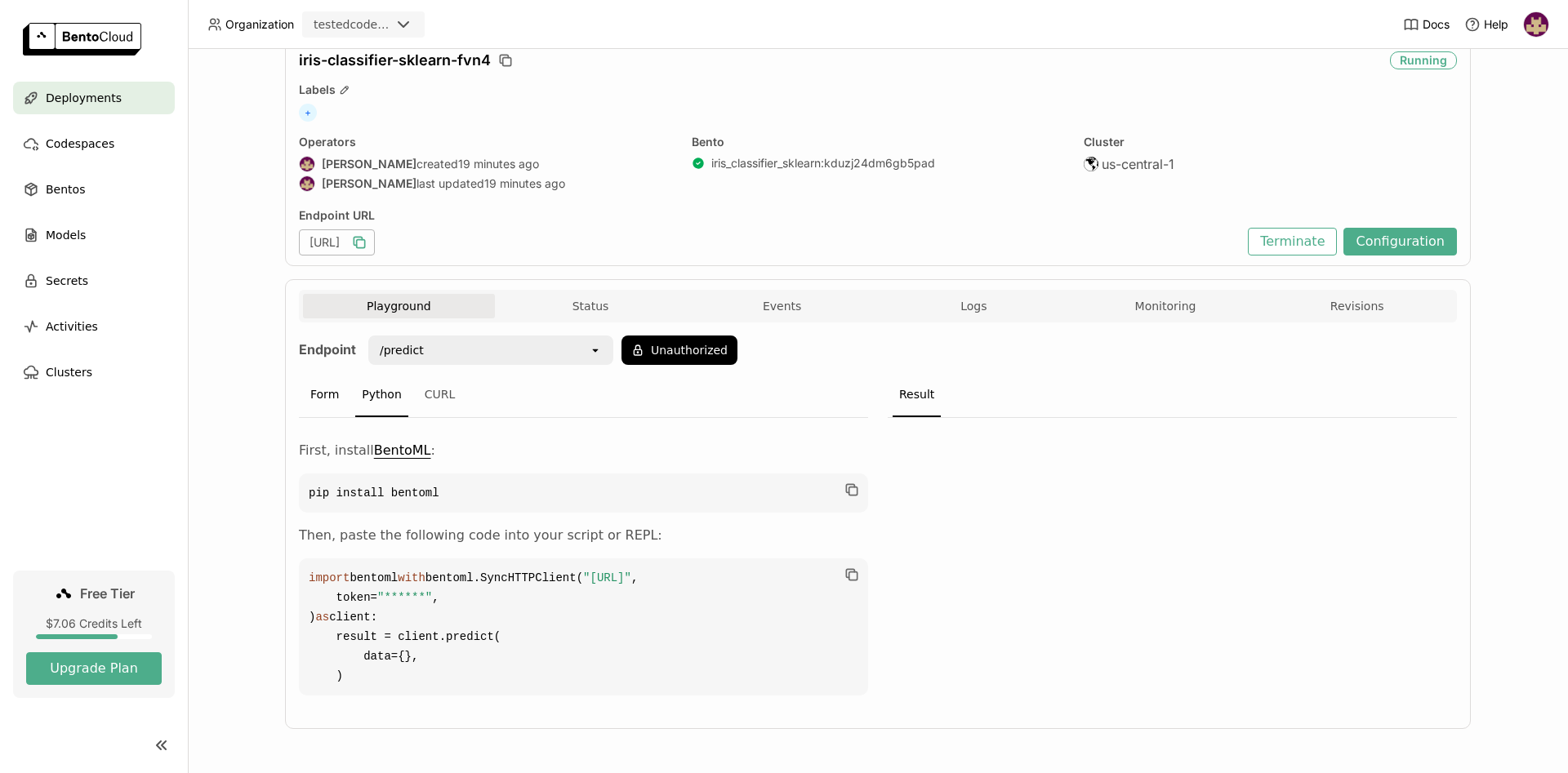
click at [316, 373] on div "Form" at bounding box center [324, 395] width 42 height 44
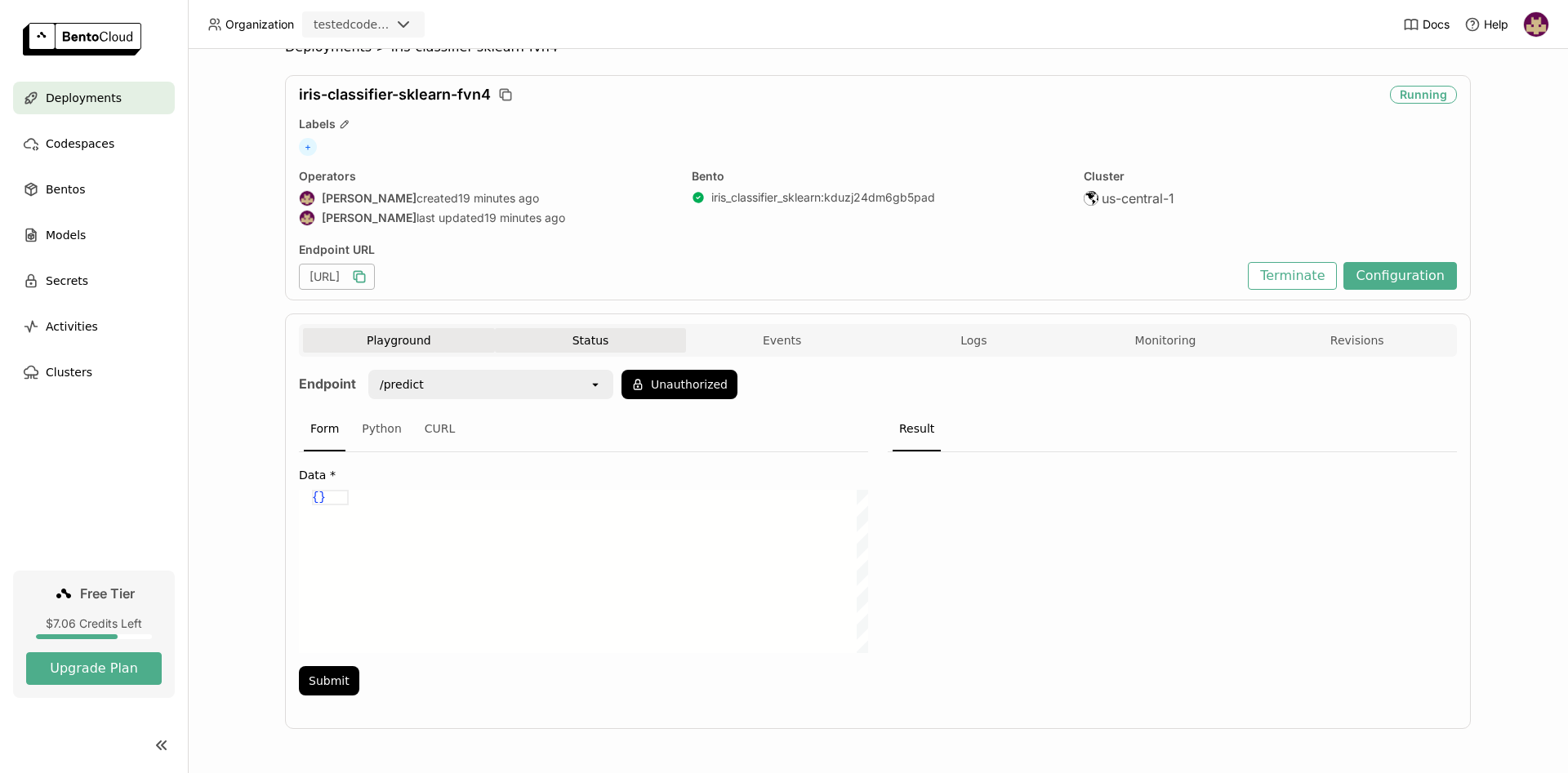
scroll to position [29, 0]
drag, startPoint x: 296, startPoint y: 497, endPoint x: 280, endPoint y: 499, distance: 16.1
click at [312, 499] on div "{}" at bounding box center [590, 572] width 556 height 164
click at [672, 380] on button "Unauthorized" at bounding box center [679, 384] width 116 height 29
click at [722, 434] on div "Form Python CURL" at bounding box center [583, 429] width 569 height 45
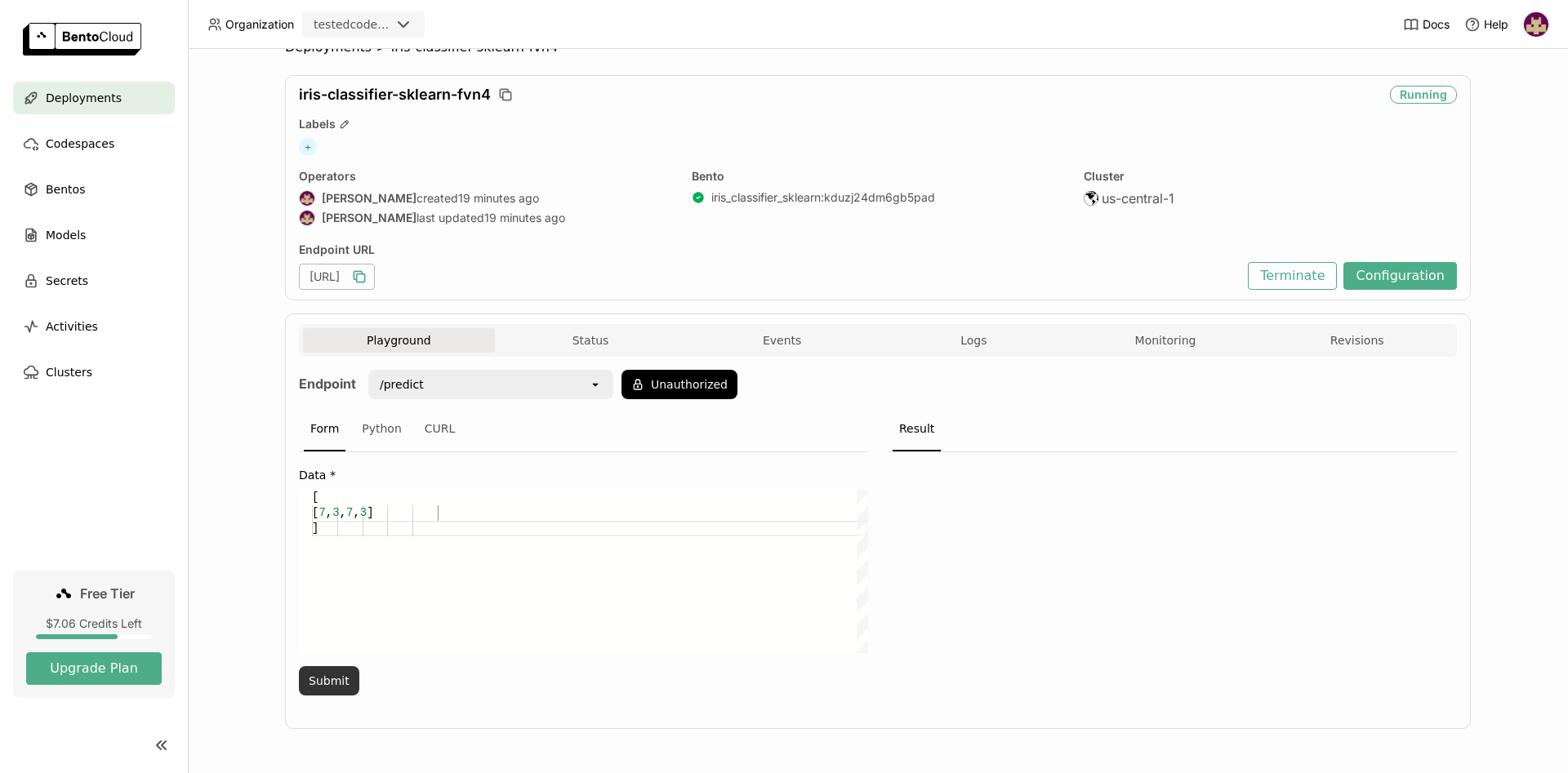
click at [327, 685] on button "Submit" at bounding box center [329, 681] width 61 height 29
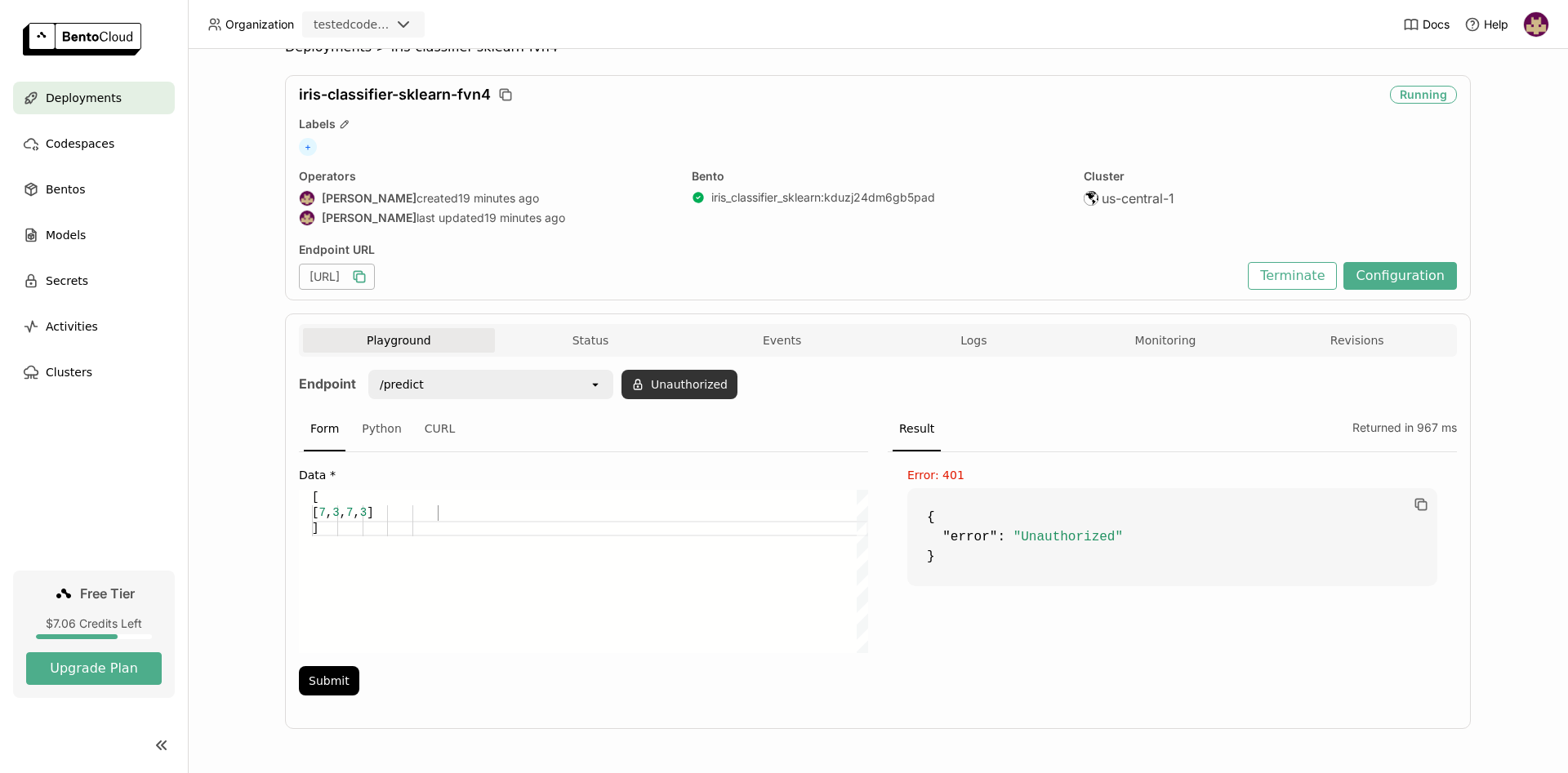
click at [668, 375] on button "Unauthorized" at bounding box center [679, 384] width 116 height 29
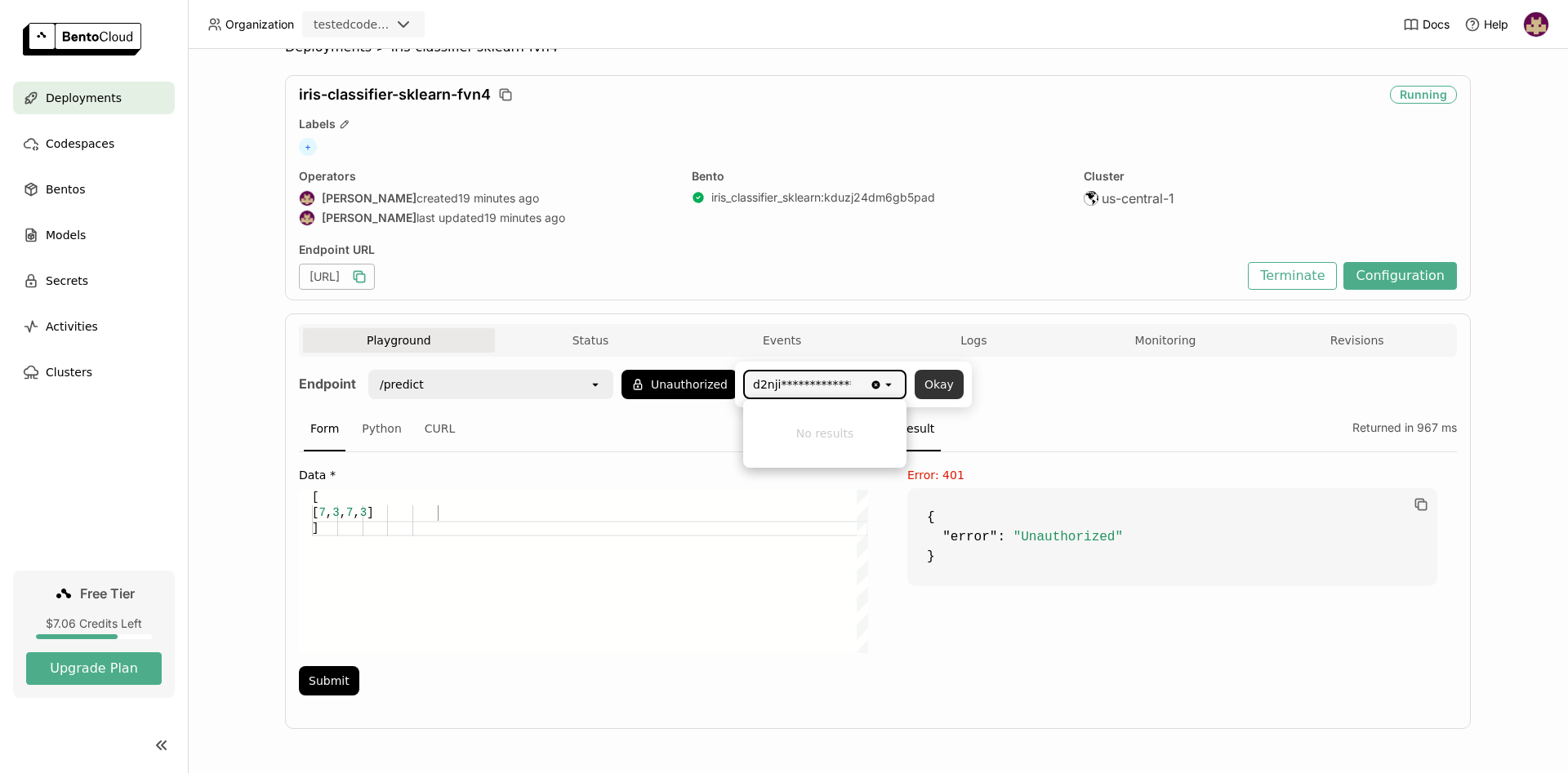
type input "**********"
click at [944, 384] on button "Okay" at bounding box center [939, 384] width 49 height 29
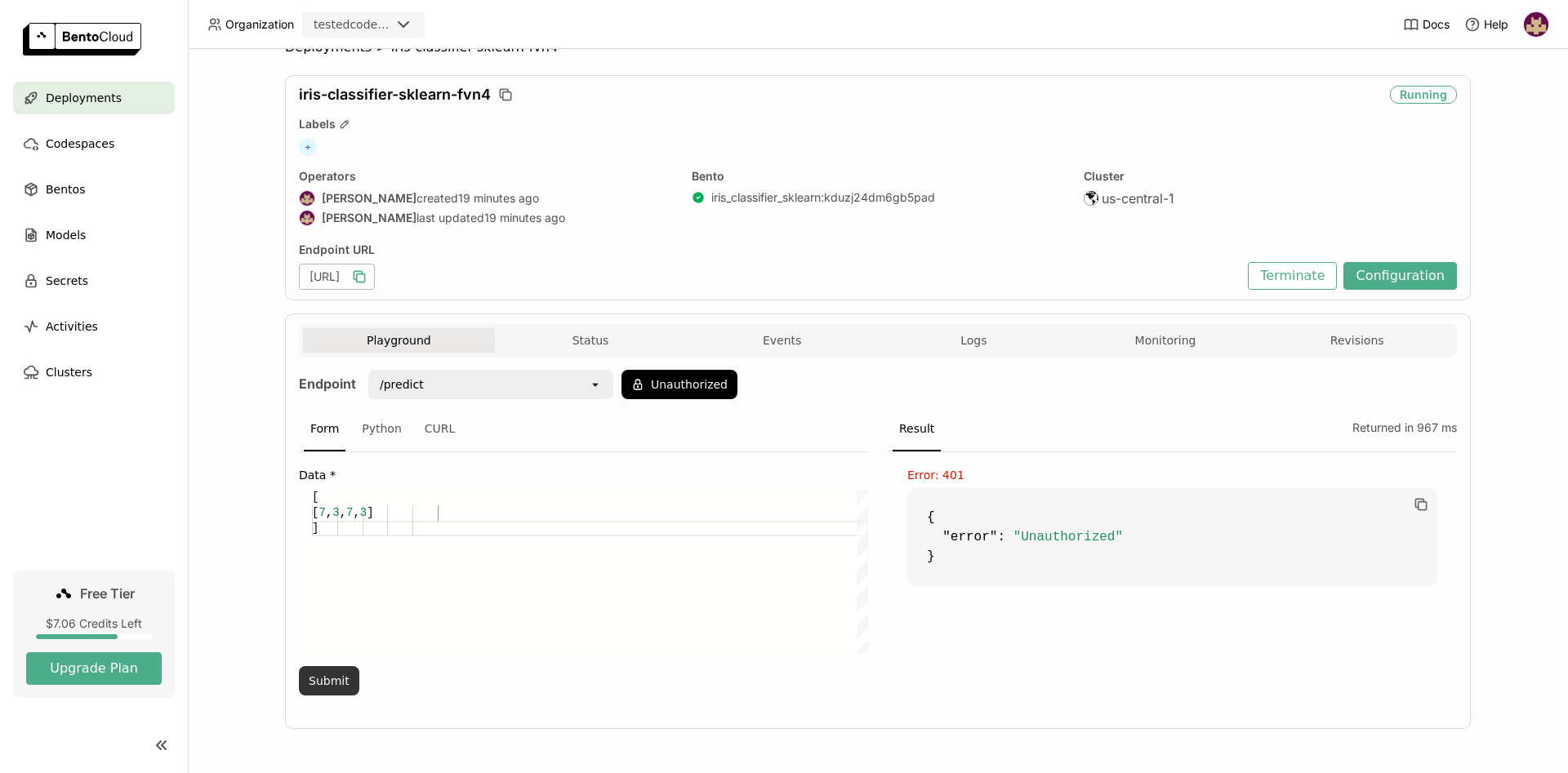
click at [327, 679] on button "Submit" at bounding box center [329, 681] width 61 height 29
drag, startPoint x: 705, startPoint y: 375, endPoint x: 776, endPoint y: 428, distance: 88.6
click at [705, 375] on button "Unauthorized" at bounding box center [679, 384] width 116 height 29
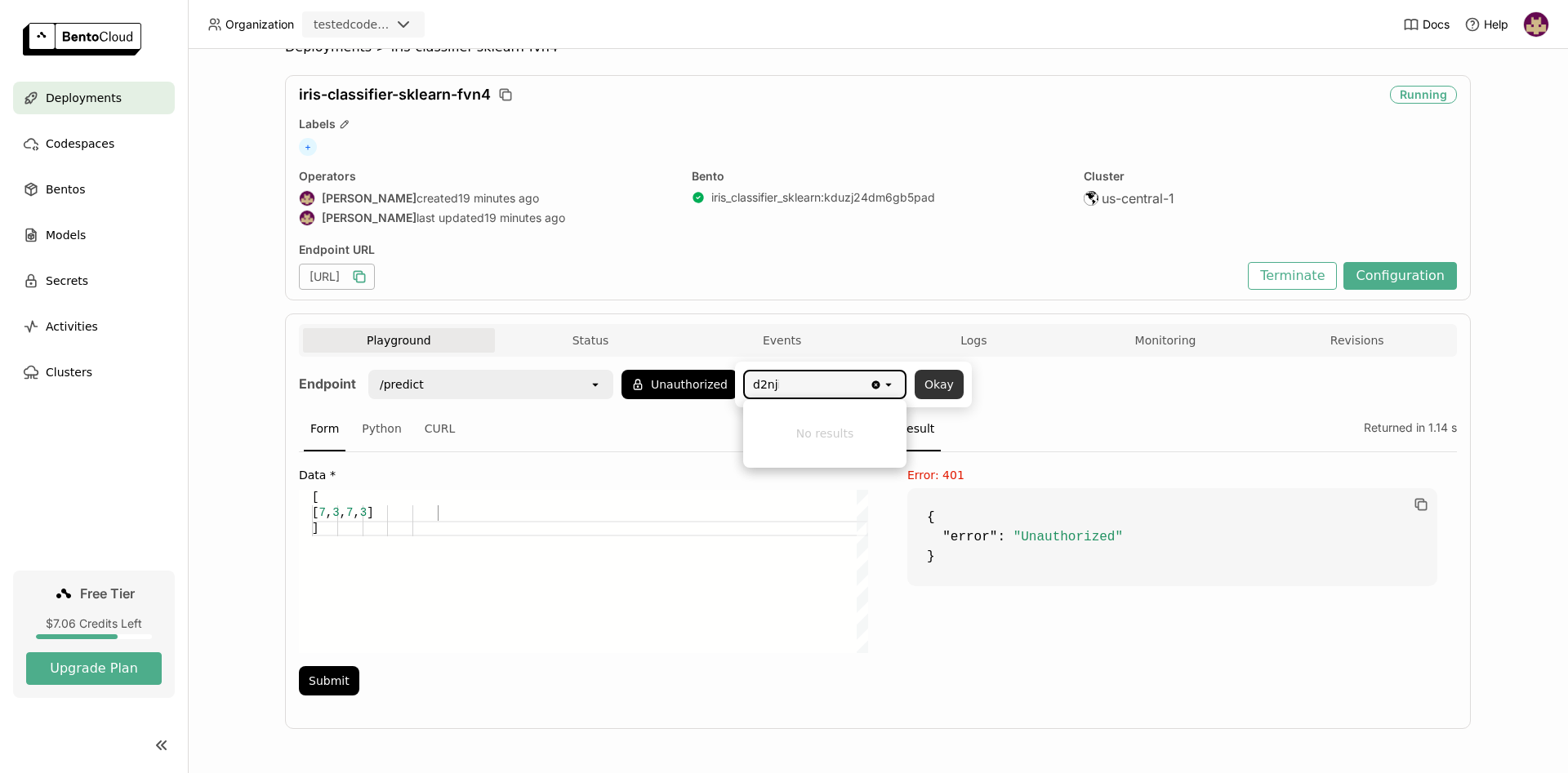
type input "d2nji"
click at [944, 385] on button "Okay" at bounding box center [939, 384] width 49 height 29
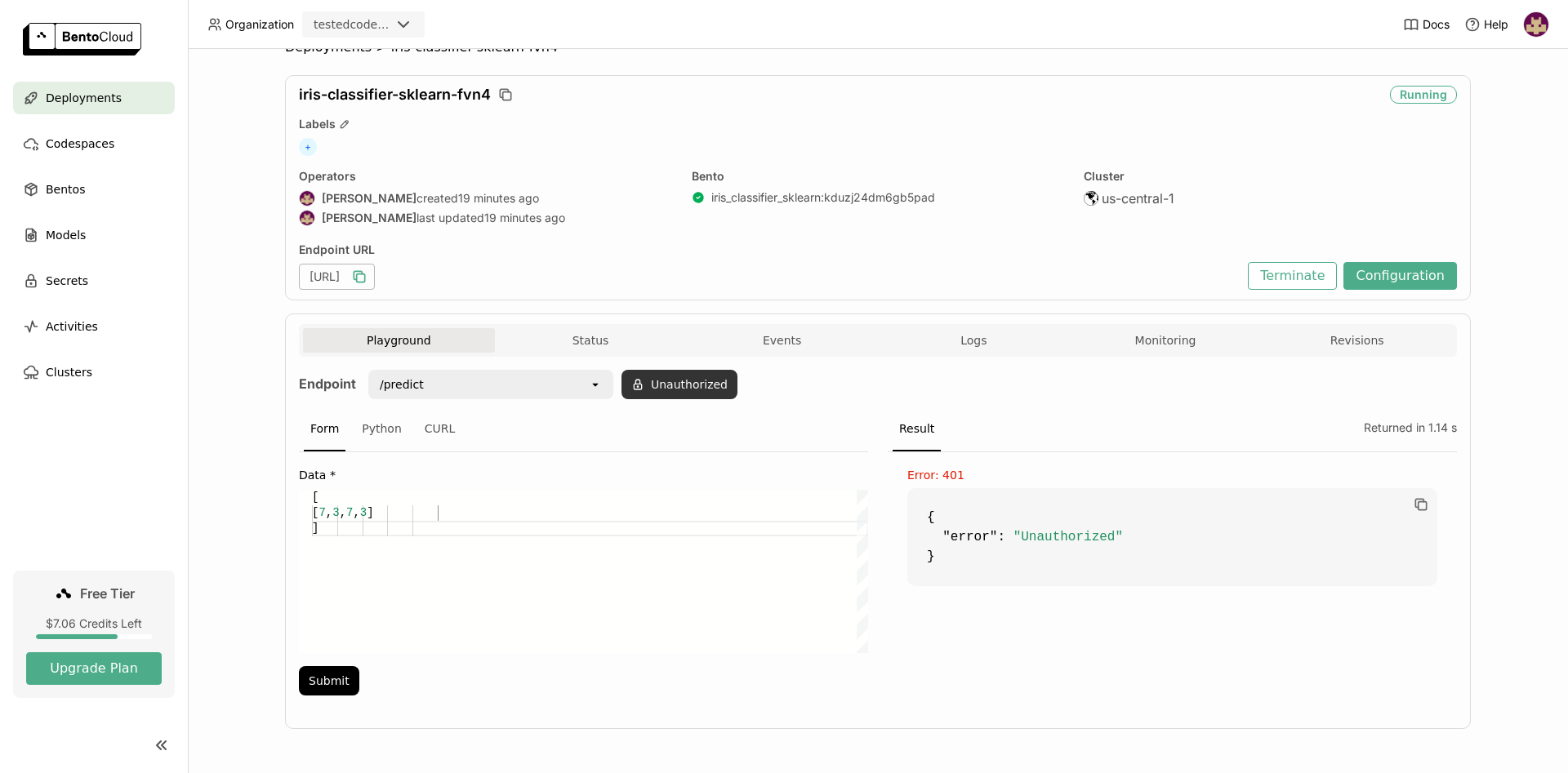
click at [705, 383] on button "Unauthorized" at bounding box center [679, 384] width 116 height 29
click at [885, 384] on icon "open" at bounding box center [889, 384] width 13 height 13
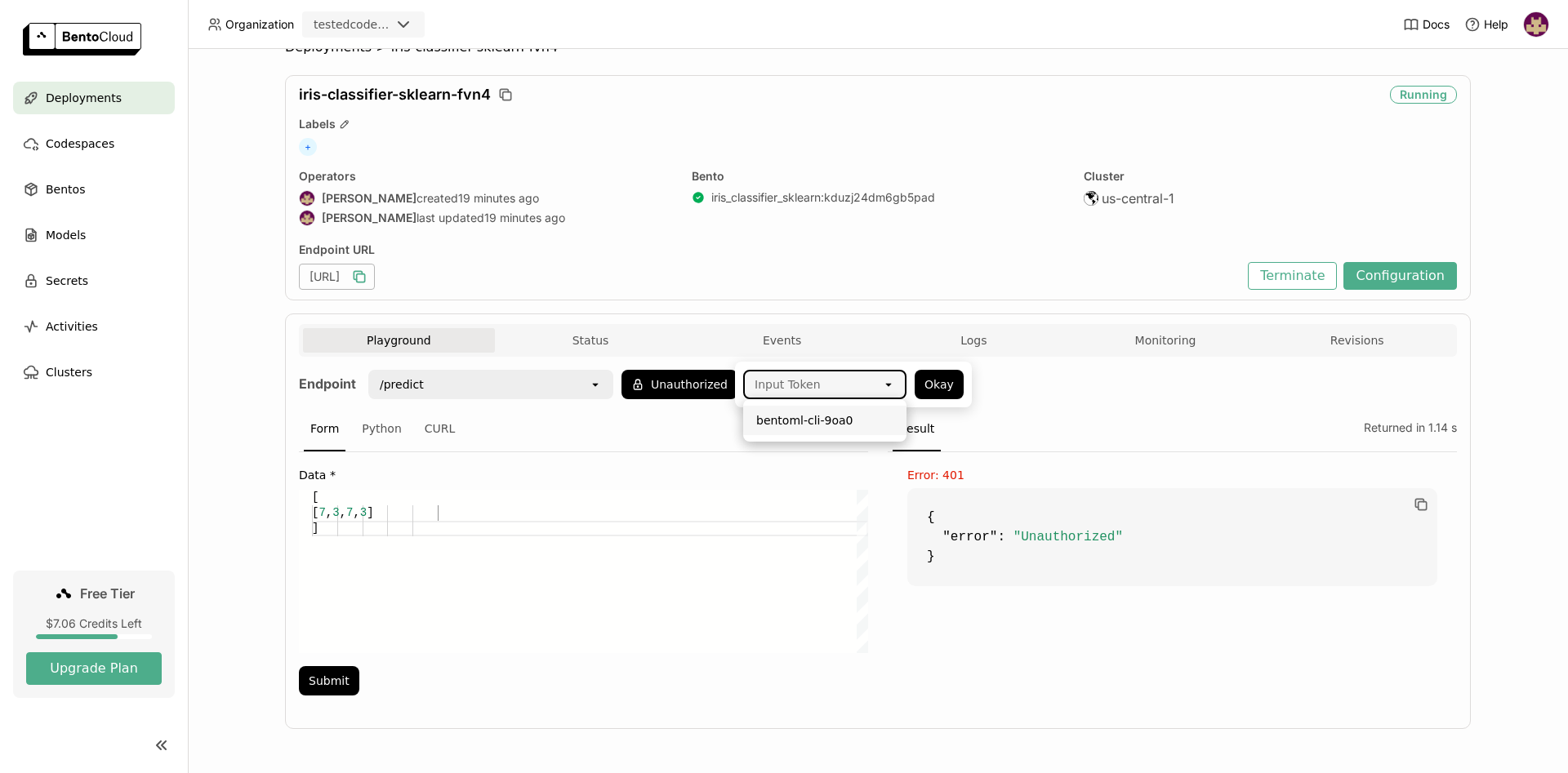
click at [840, 421] on div "bentoml-cli-9oa0" at bounding box center [825, 420] width 137 height 16
drag, startPoint x: 935, startPoint y: 388, endPoint x: 923, endPoint y: 392, distance: 12.6
click at [936, 388] on button "Okay" at bounding box center [939, 384] width 49 height 29
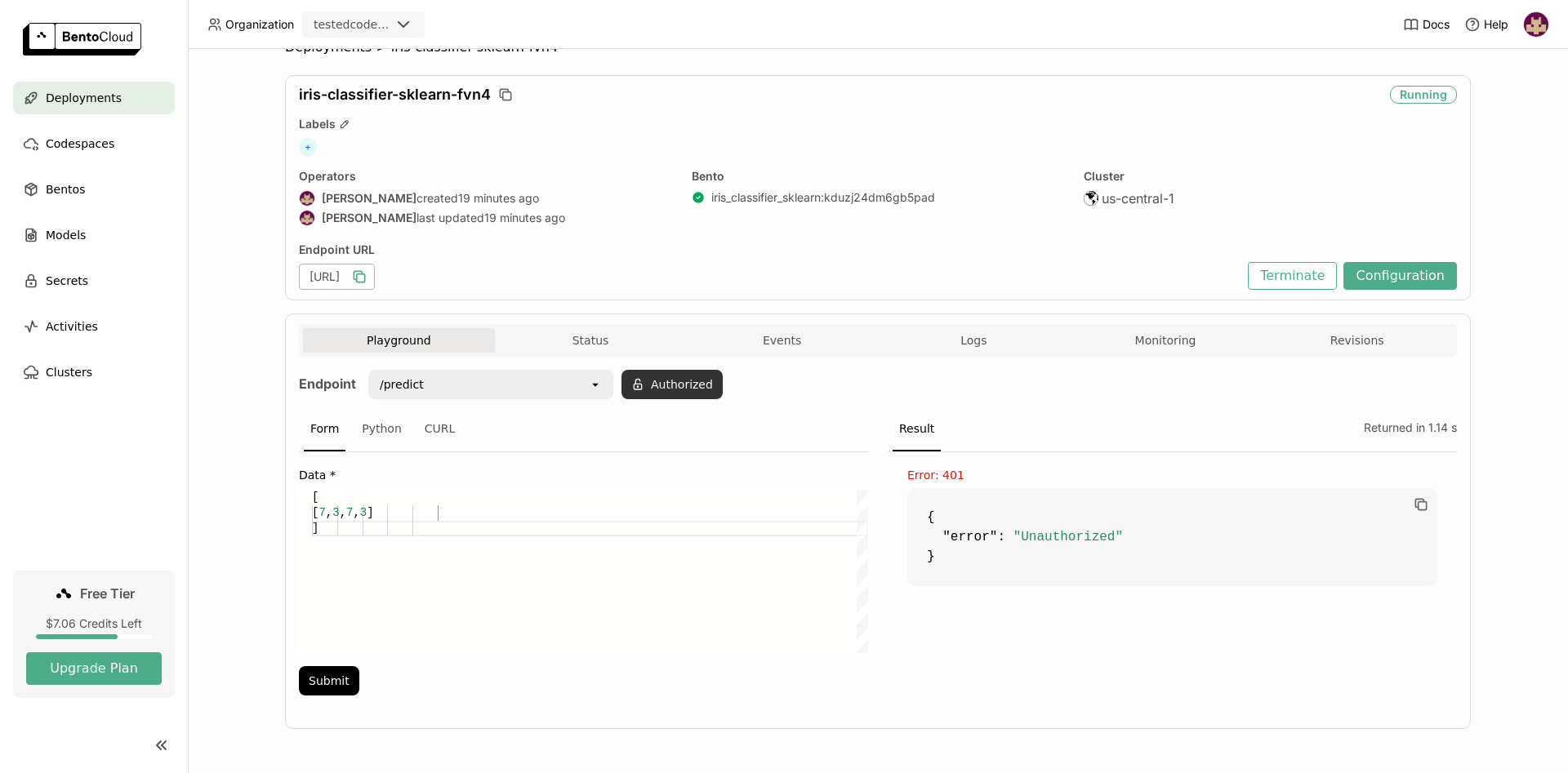
click at [678, 388] on button "Authorized" at bounding box center [672, 384] width 101 height 29
click at [1539, 21] on img at bounding box center [1536, 25] width 25 height 25
click at [330, 681] on button "Submit" at bounding box center [329, 681] width 61 height 29
click at [1174, 348] on button "Monitoring" at bounding box center [1165, 340] width 191 height 25
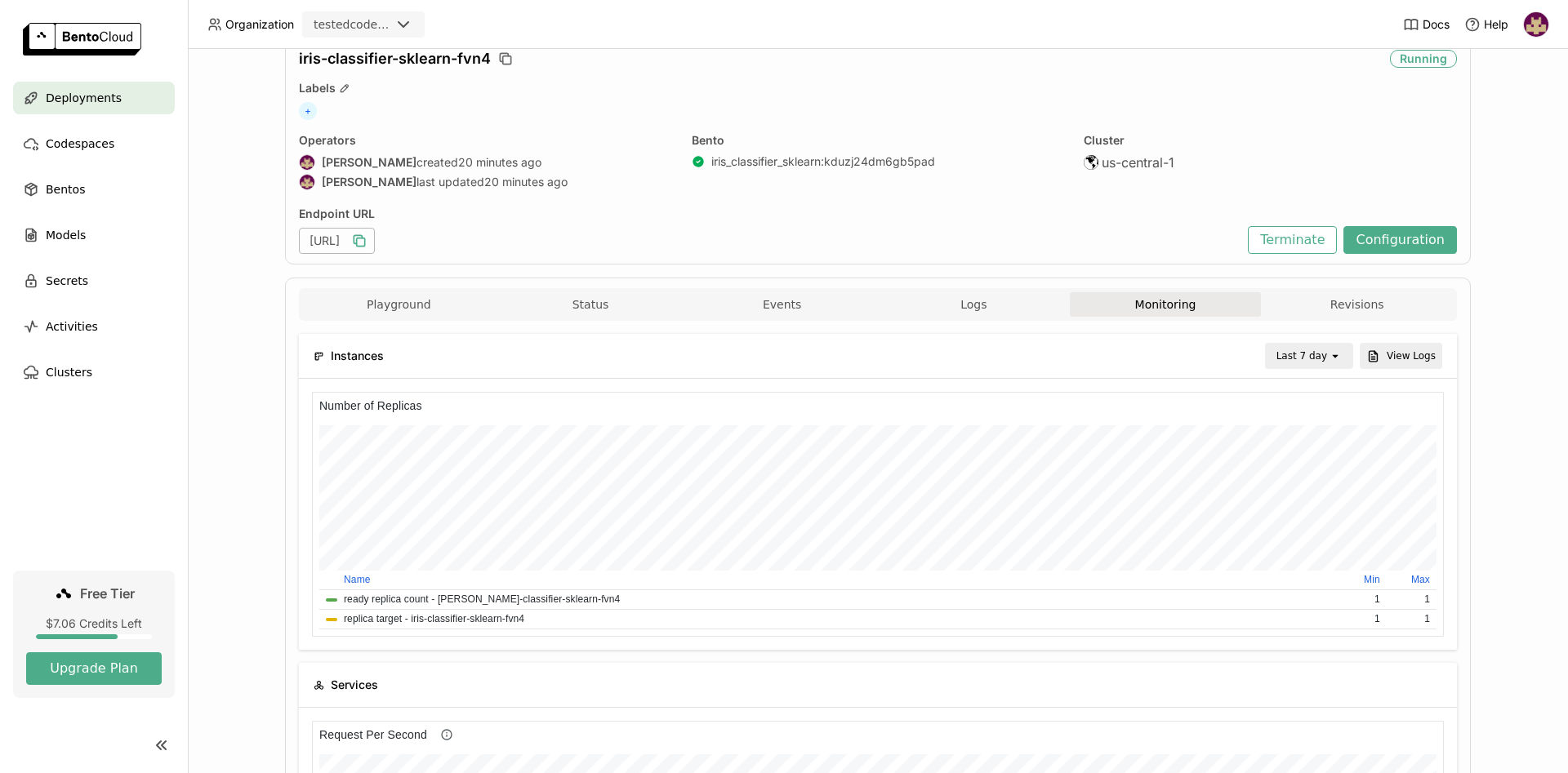
scroll to position [29, 0]
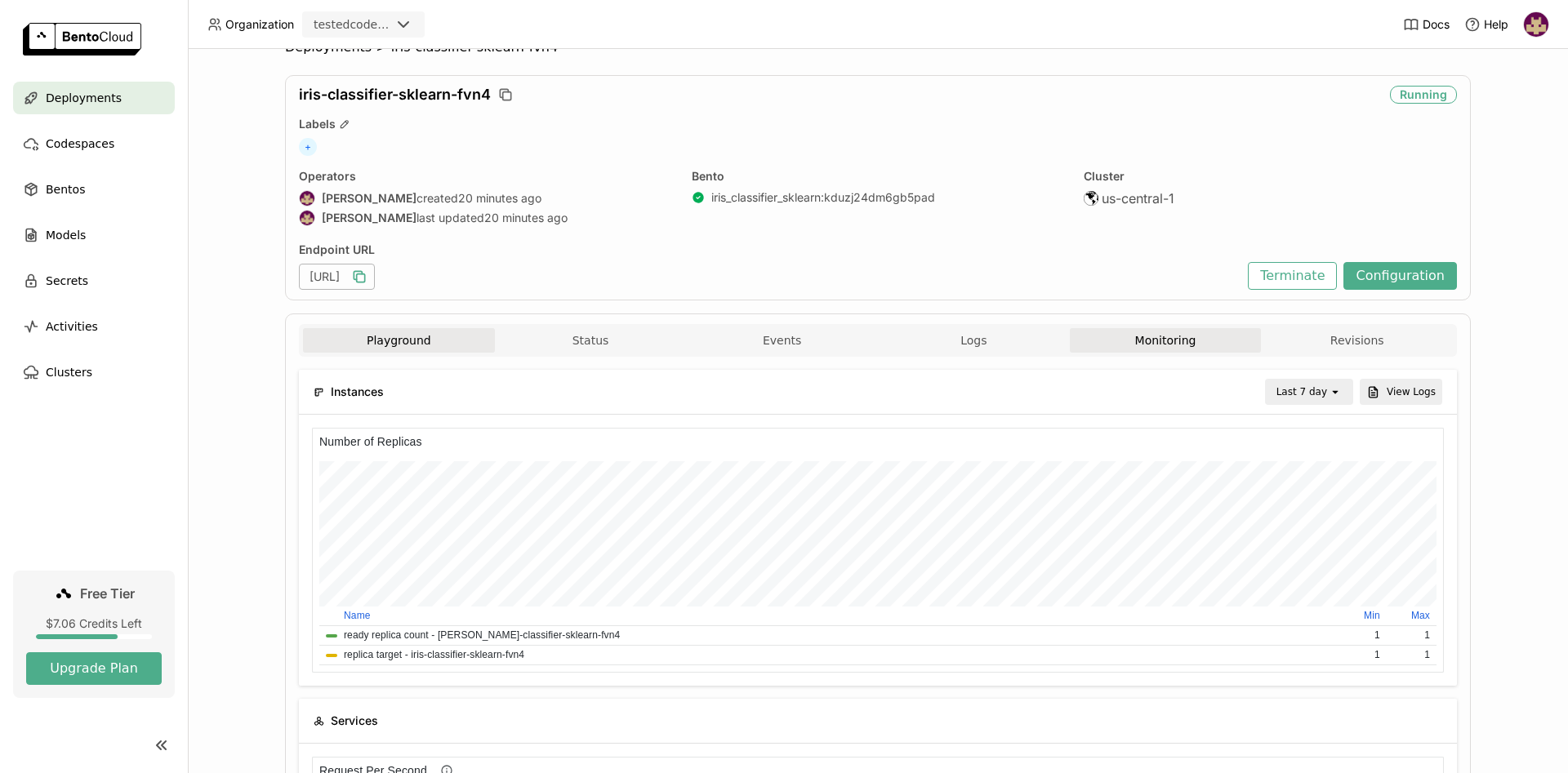
click at [411, 335] on button "Playground" at bounding box center [399, 340] width 191 height 25
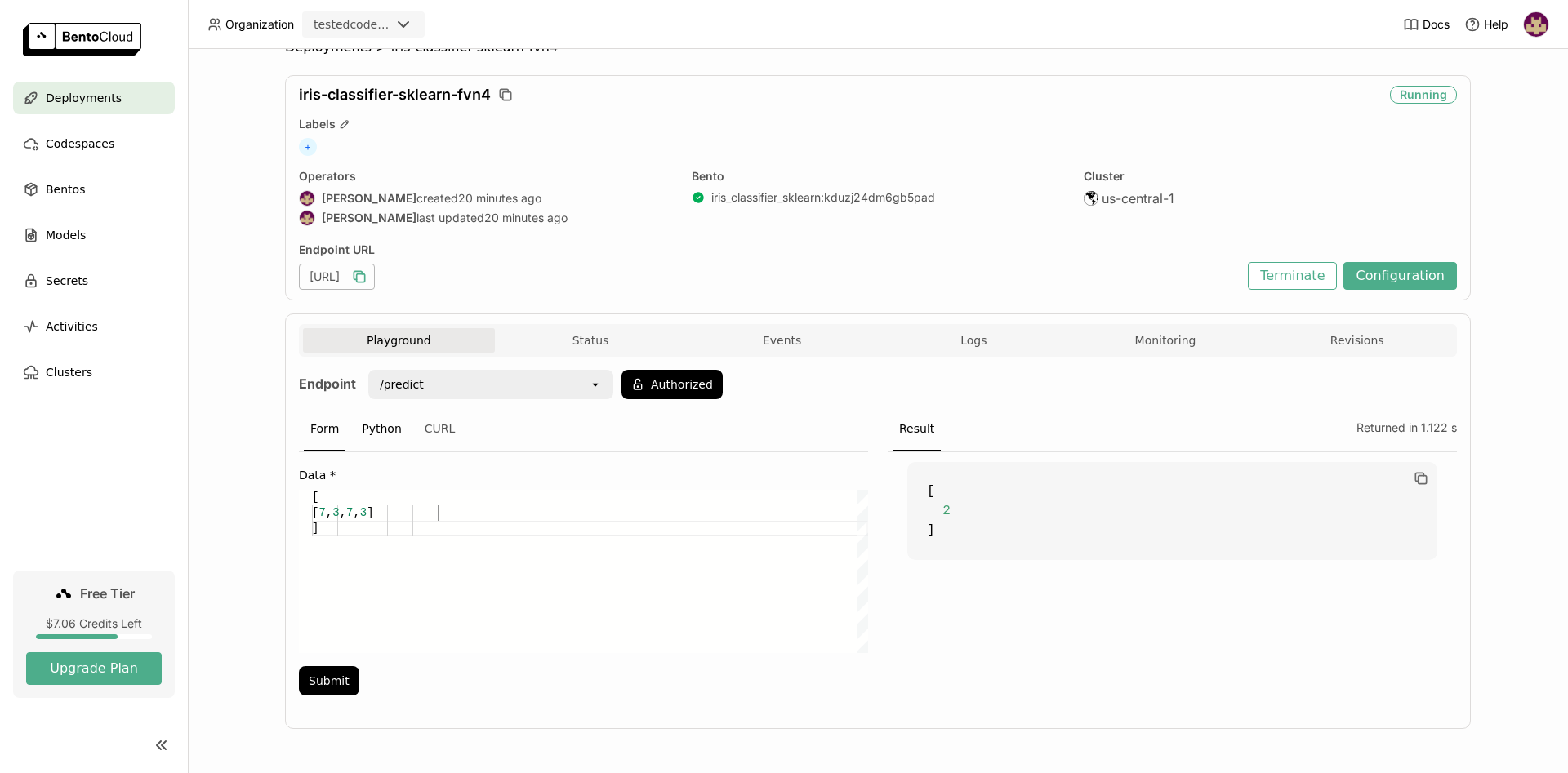
click at [375, 431] on div "Python" at bounding box center [381, 429] width 53 height 44
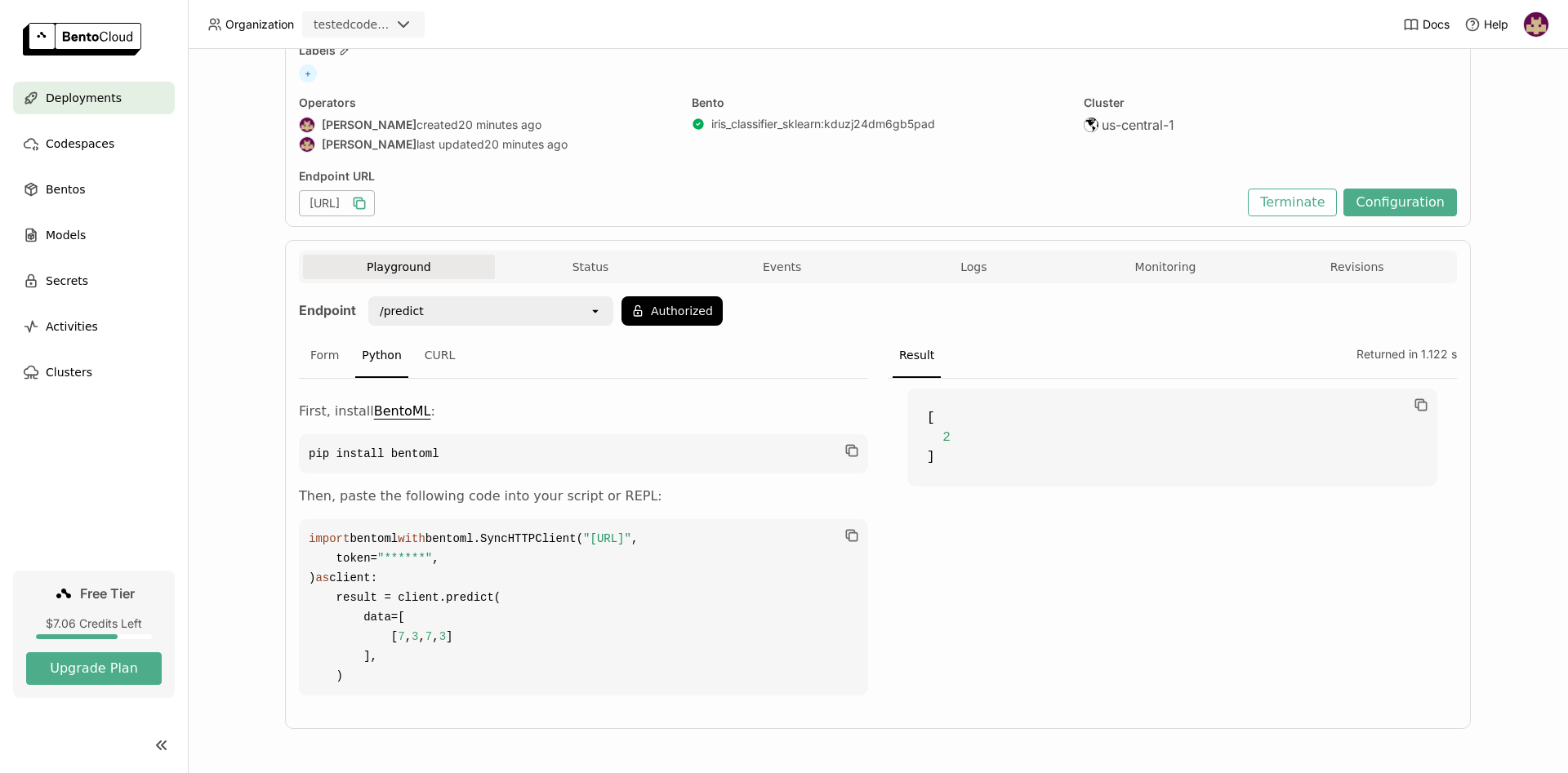
scroll to position [235, 0]
drag, startPoint x: 612, startPoint y: 365, endPoint x: 587, endPoint y: 365, distance: 25.0
click at [587, 487] on p "Then, paste the following code into your script or REPL:" at bounding box center [583, 497] width 569 height 20
copy p "REPL"
click at [597, 304] on icon "open" at bounding box center [595, 311] width 13 height 13
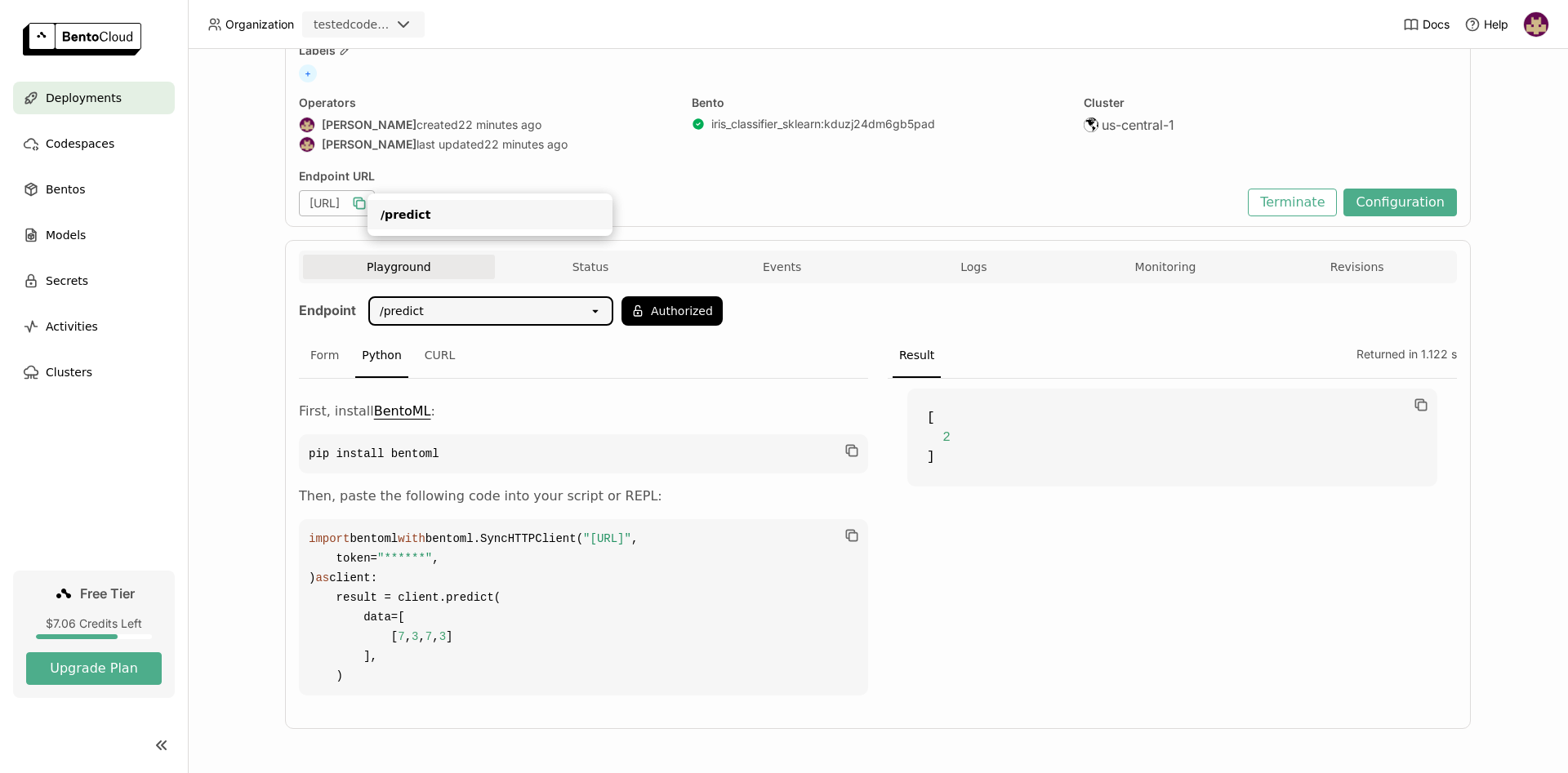
click at [759, 296] on div "Endpoint /predict open Authorized Form Python CURL First, install BentoML : pip…" at bounding box center [877, 501] width 1158 height 409
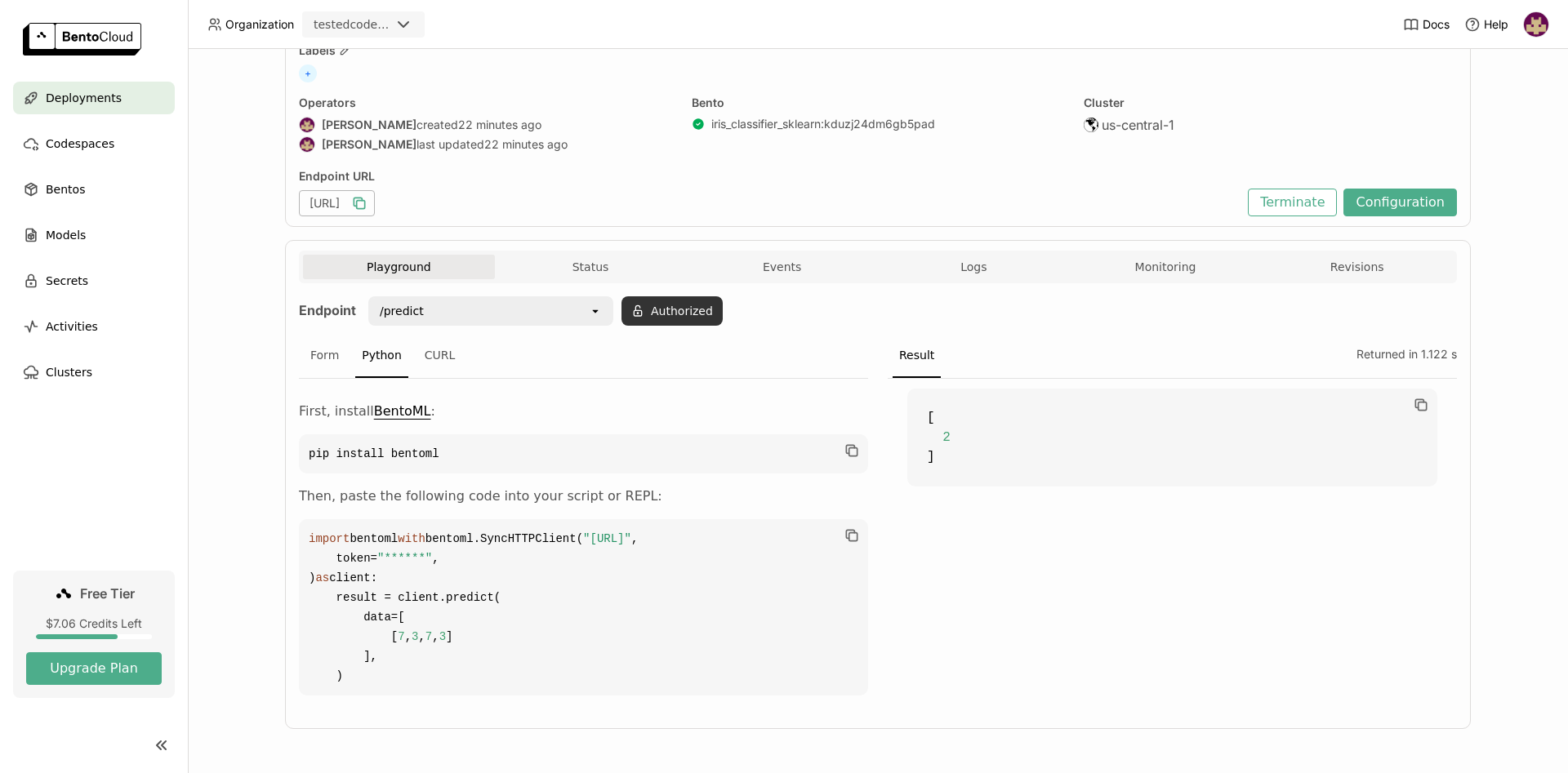
click at [689, 296] on button "Authorized" at bounding box center [672, 311] width 101 height 29
click at [705, 222] on icon at bounding box center [705, 223] width 6 height 3
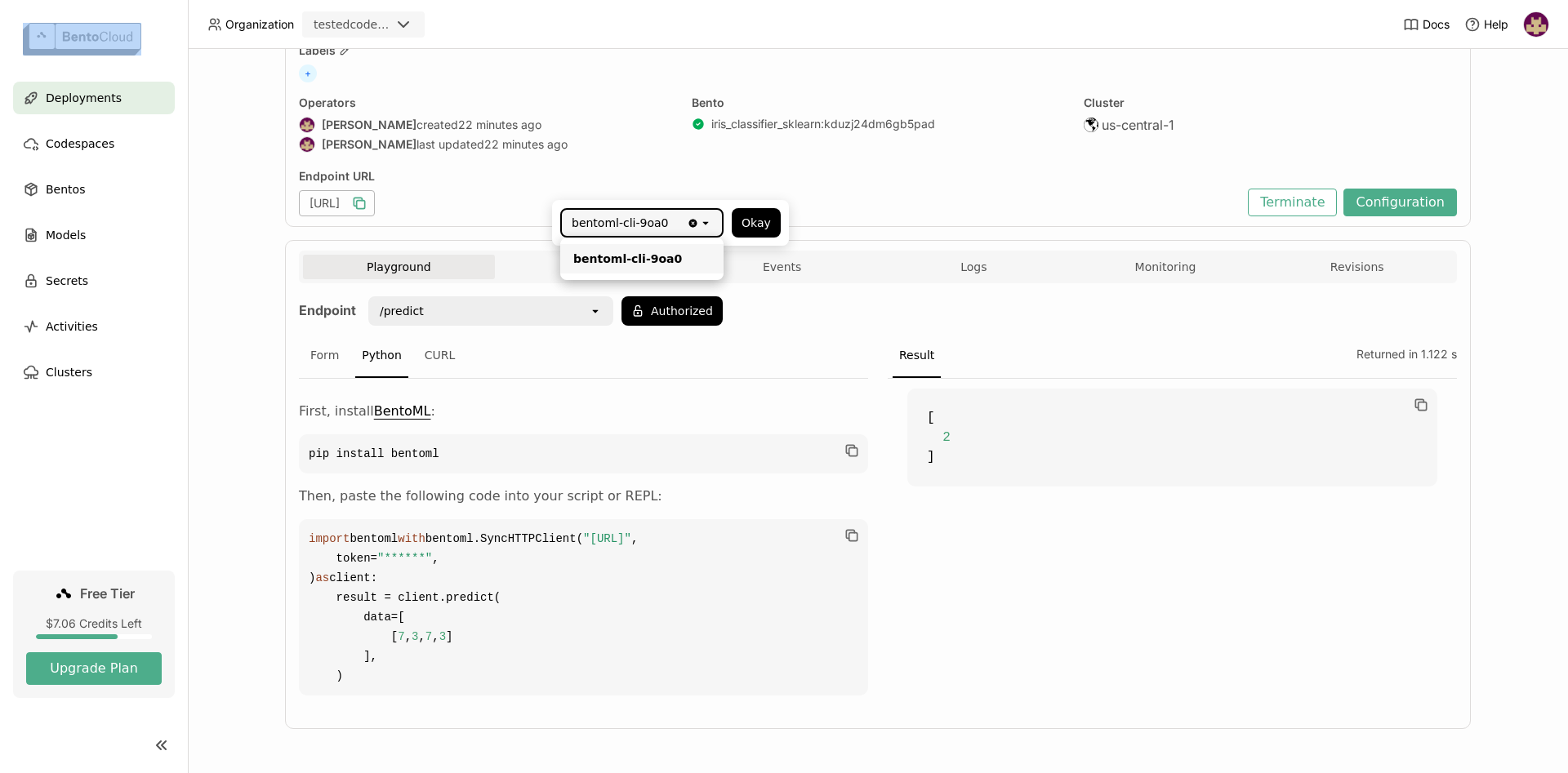
drag, startPoint x: 667, startPoint y: 226, endPoint x: 561, endPoint y: 231, distance: 106.1
click at [562, 231] on div "bentoml-cli-9oa0" at bounding box center [624, 222] width 125 height 26
click at [587, 233] on div "bentoml-cli-9oa0" at bounding box center [624, 222] width 125 height 26
drag, startPoint x: 657, startPoint y: 222, endPoint x: 574, endPoint y: 221, distance: 83.0
click at [574, 221] on div "bentoml-cli-9oa0" at bounding box center [620, 222] width 97 height 16
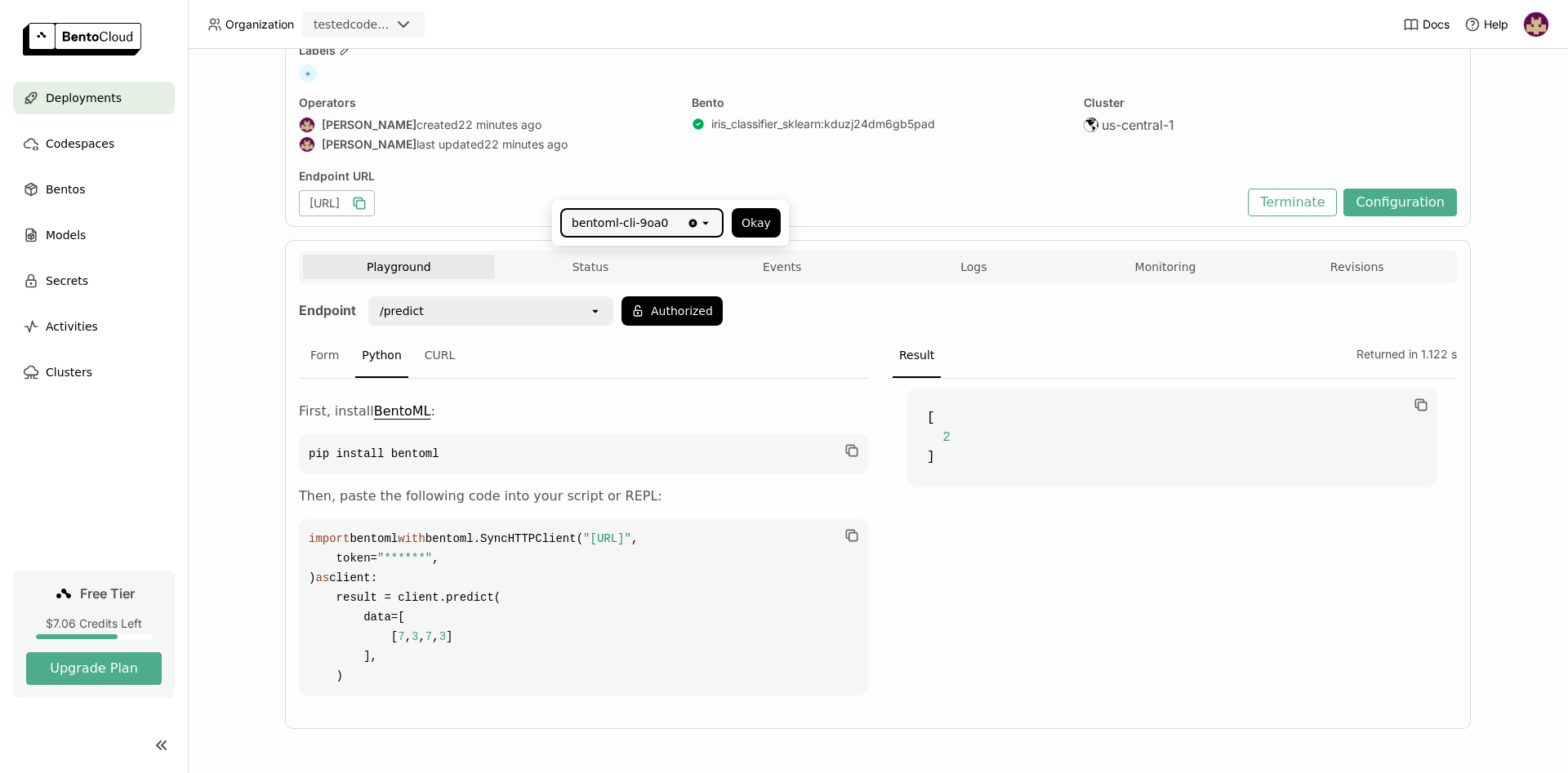
click at [632, 227] on div "bentoml-cli-9oa0" at bounding box center [620, 222] width 97 height 16
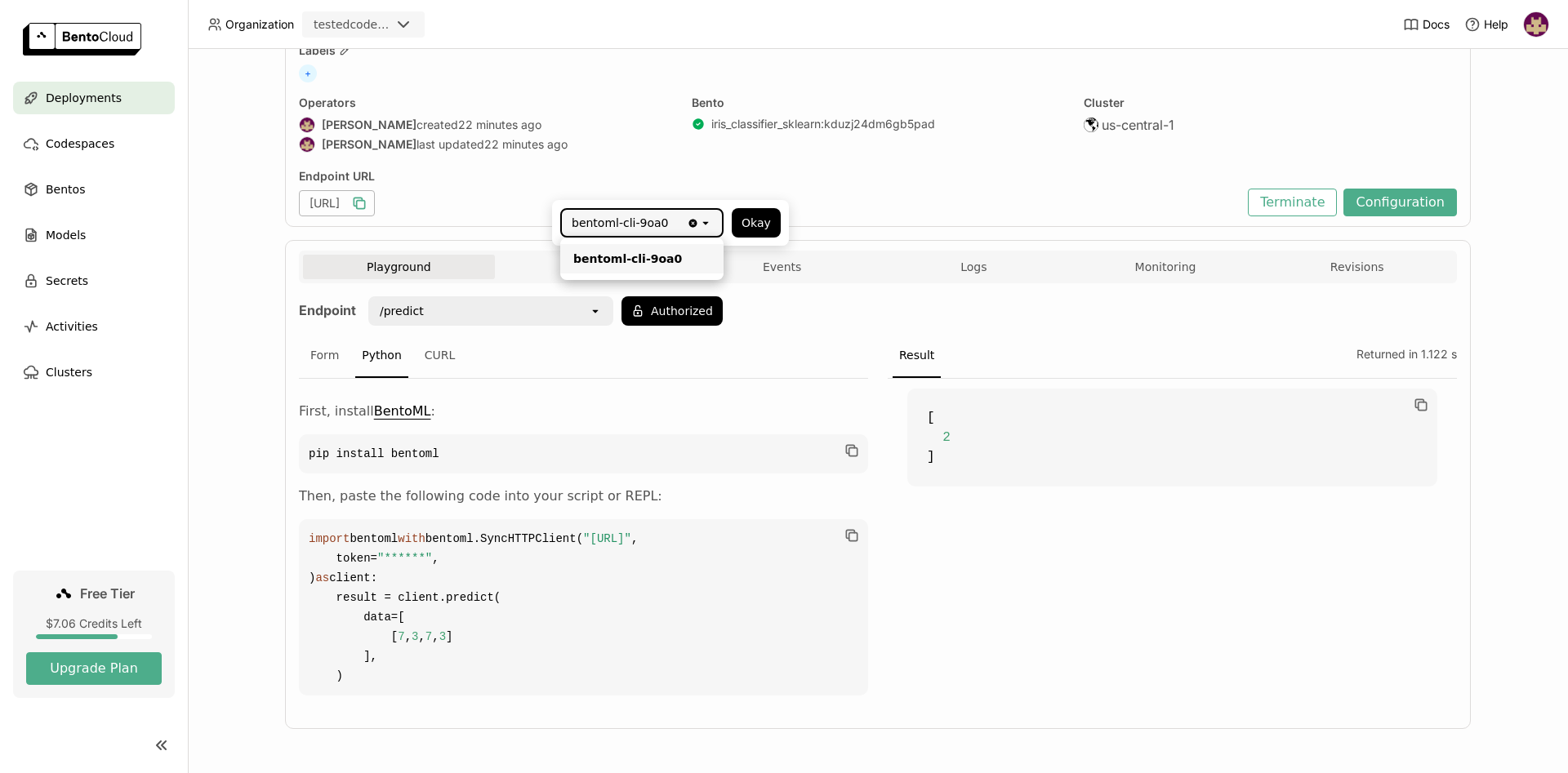
click at [632, 227] on div "bentoml-cli-9oa0" at bounding box center [620, 222] width 97 height 16
drag, startPoint x: 657, startPoint y: 222, endPoint x: 556, endPoint y: 222, distance: 101.0
click at [670, 222] on input "Selected bentoml-cli-9oa0." at bounding box center [671, 222] width 2 height 16
click at [652, 225] on div "bentoml-cli-9oa0" at bounding box center [620, 222] width 97 height 16
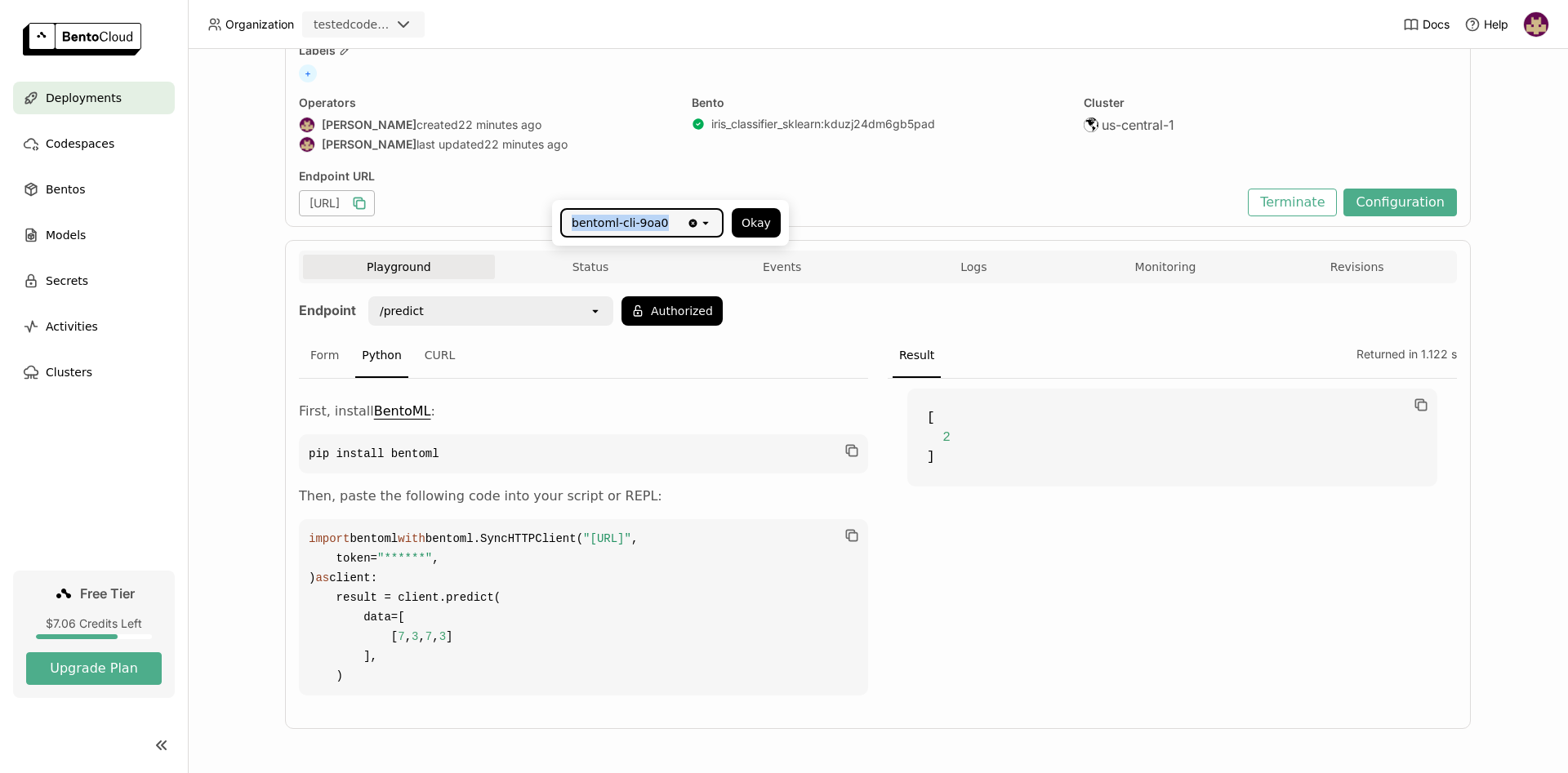
copy div "bentoml-cli-9oa0"
drag, startPoint x: 656, startPoint y: 225, endPoint x: 572, endPoint y: 220, distance: 84.1
click at [572, 220] on div "bentoml-cli-9oa0" at bounding box center [620, 222] width 97 height 16
click at [848, 296] on div "Endpoint /predict open Authorized Form Python CURL First, install BentoML : pip…" at bounding box center [877, 501] width 1158 height 409
click at [337, 334] on div "Form" at bounding box center [324, 356] width 42 height 44
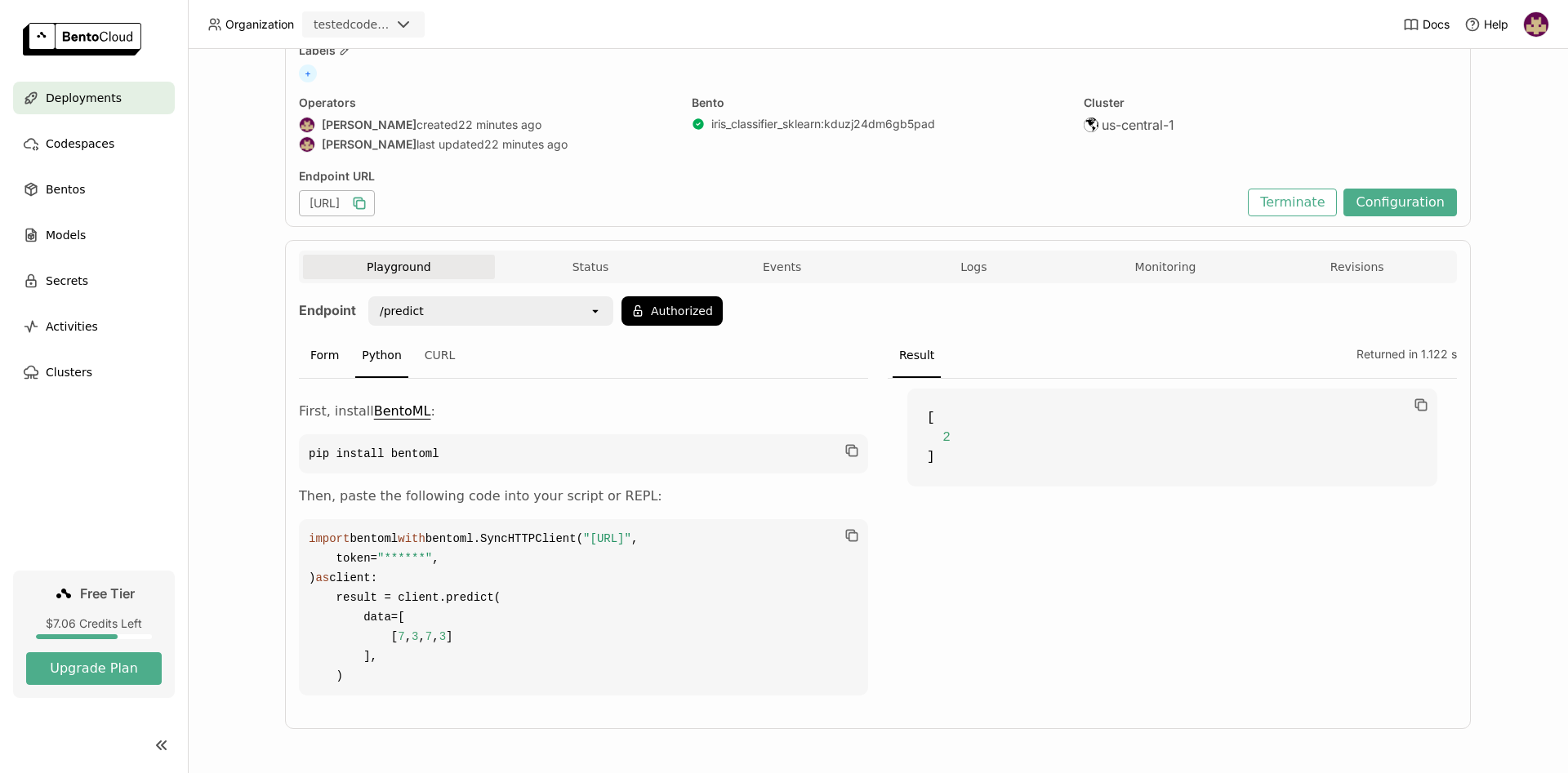
scroll to position [29, 0]
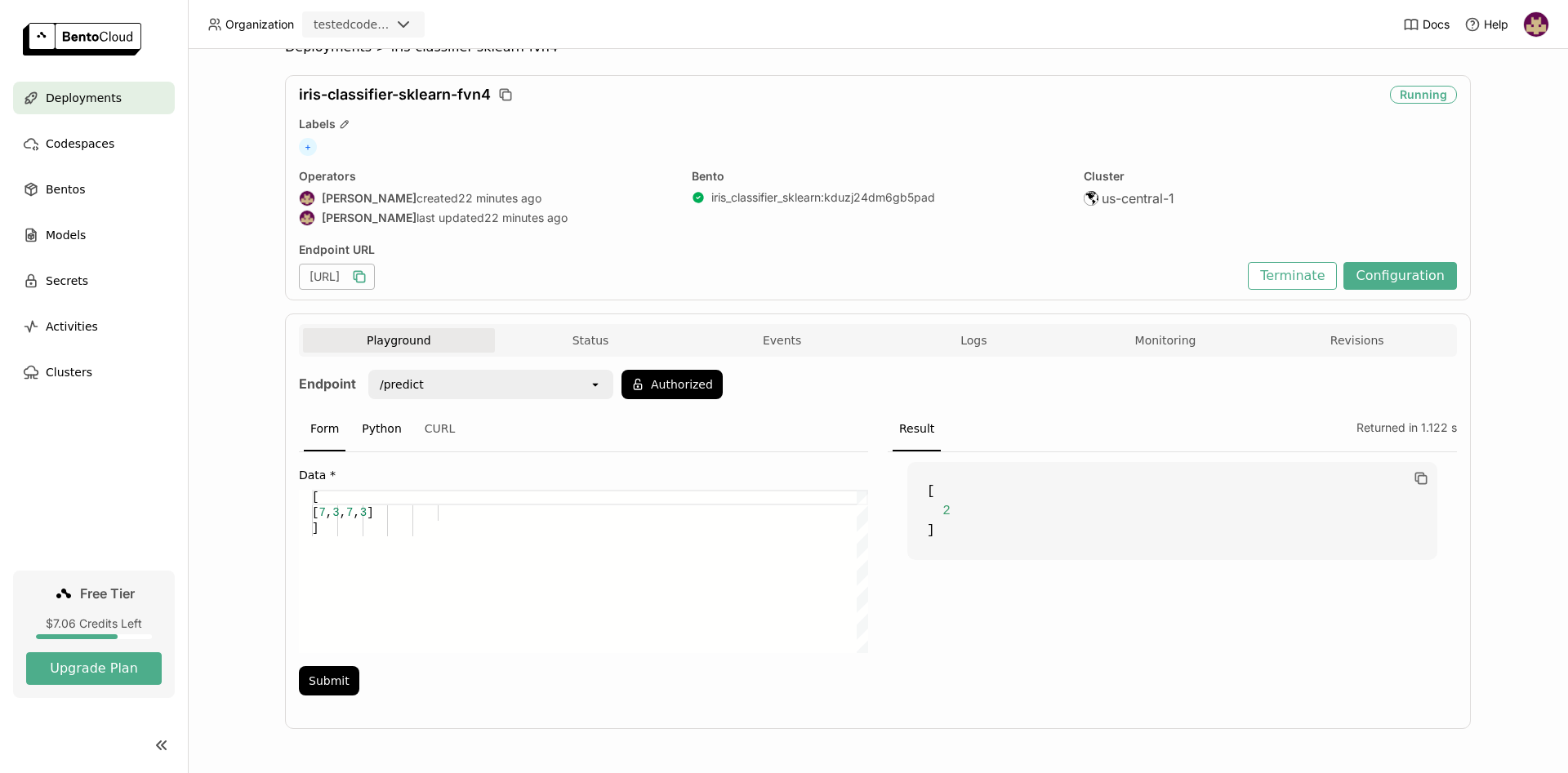
click at [370, 425] on div "Python" at bounding box center [381, 429] width 53 height 44
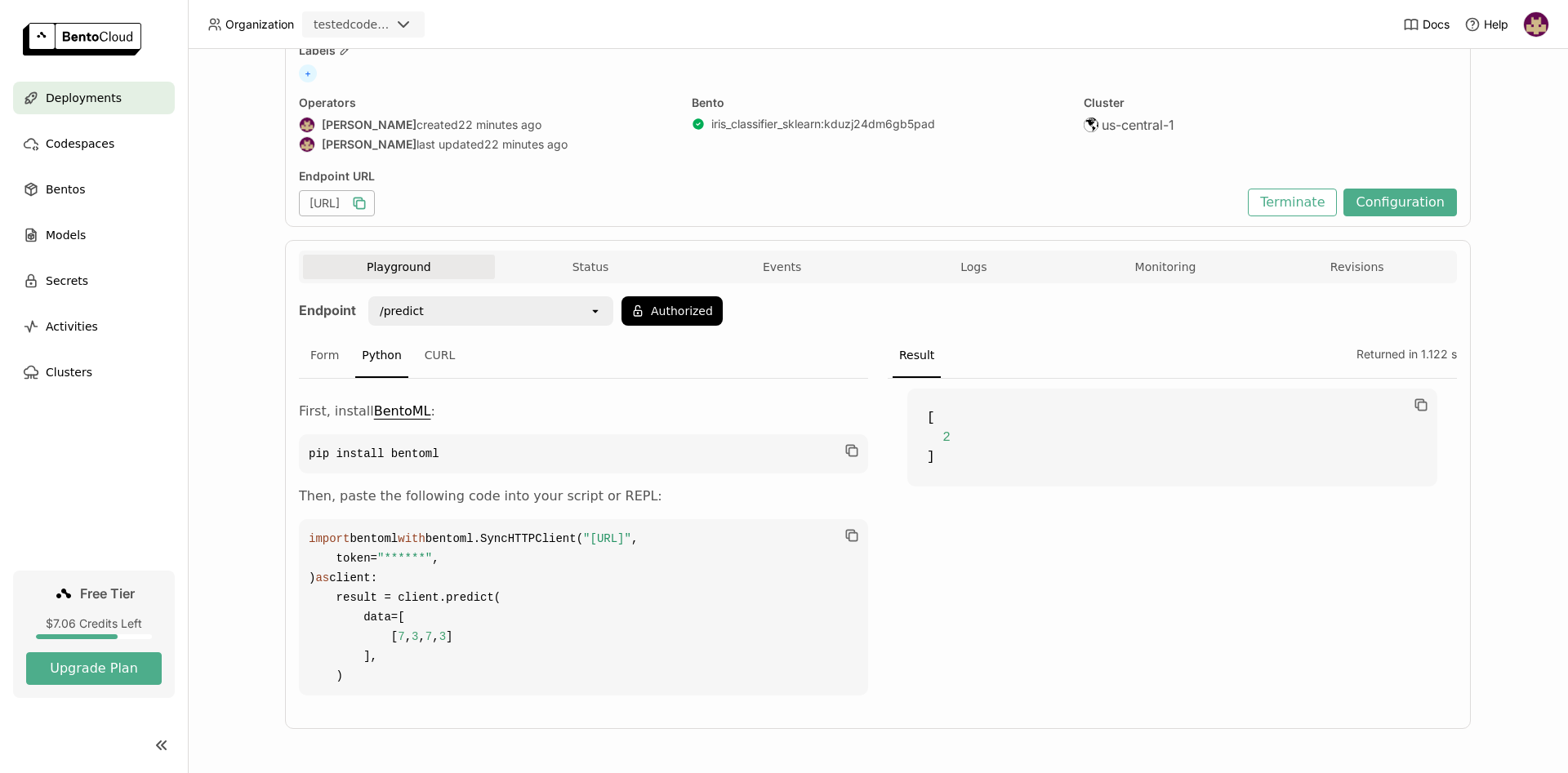
scroll to position [259, 0]
click at [423, 334] on div "CURL" at bounding box center [440, 356] width 44 height 44
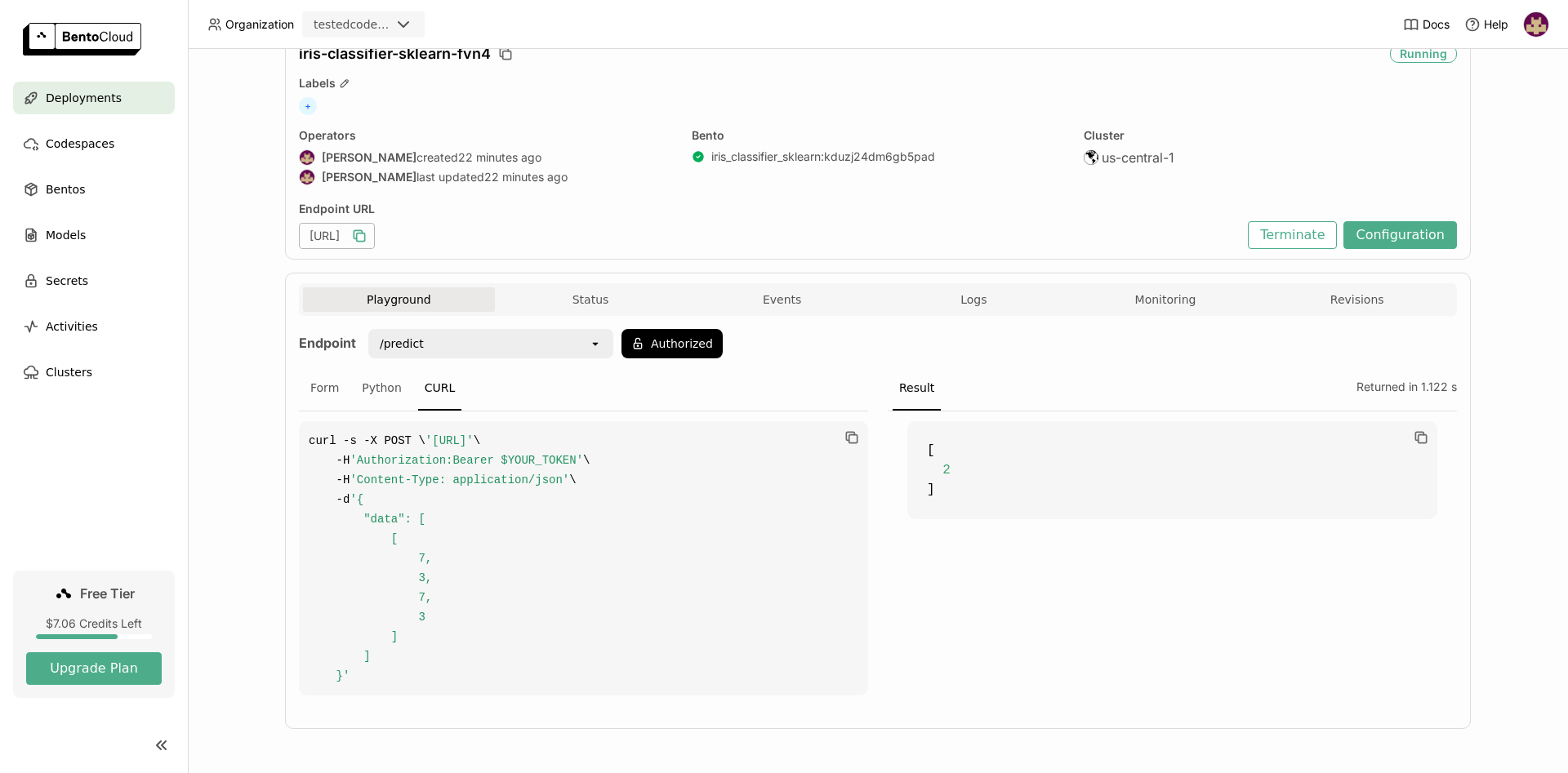
click at [493, 375] on div "Form Python CURL" at bounding box center [583, 389] width 569 height 45
click at [372, 366] on div "Python" at bounding box center [381, 389] width 53 height 44
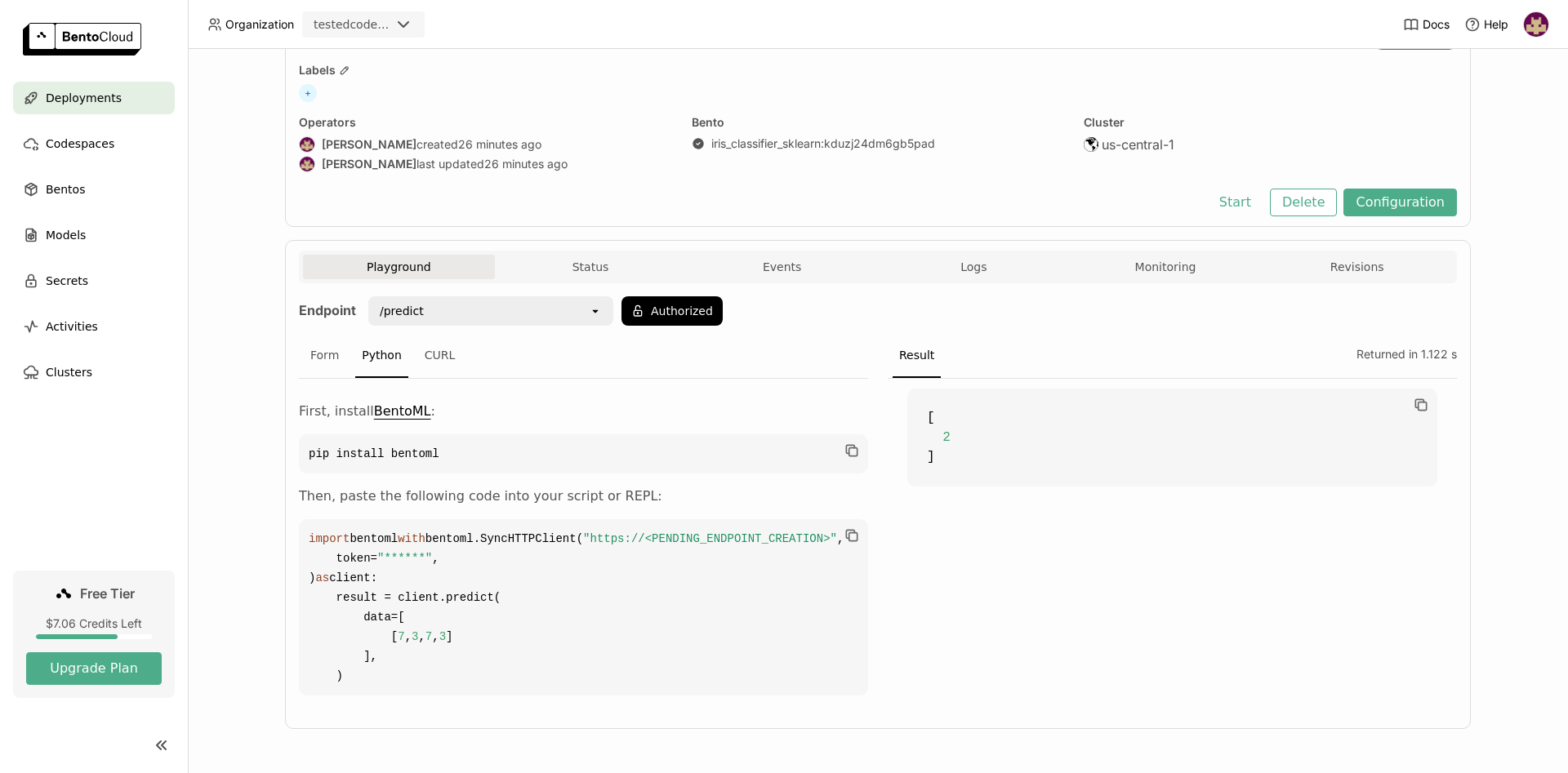
scroll to position [240, 0]
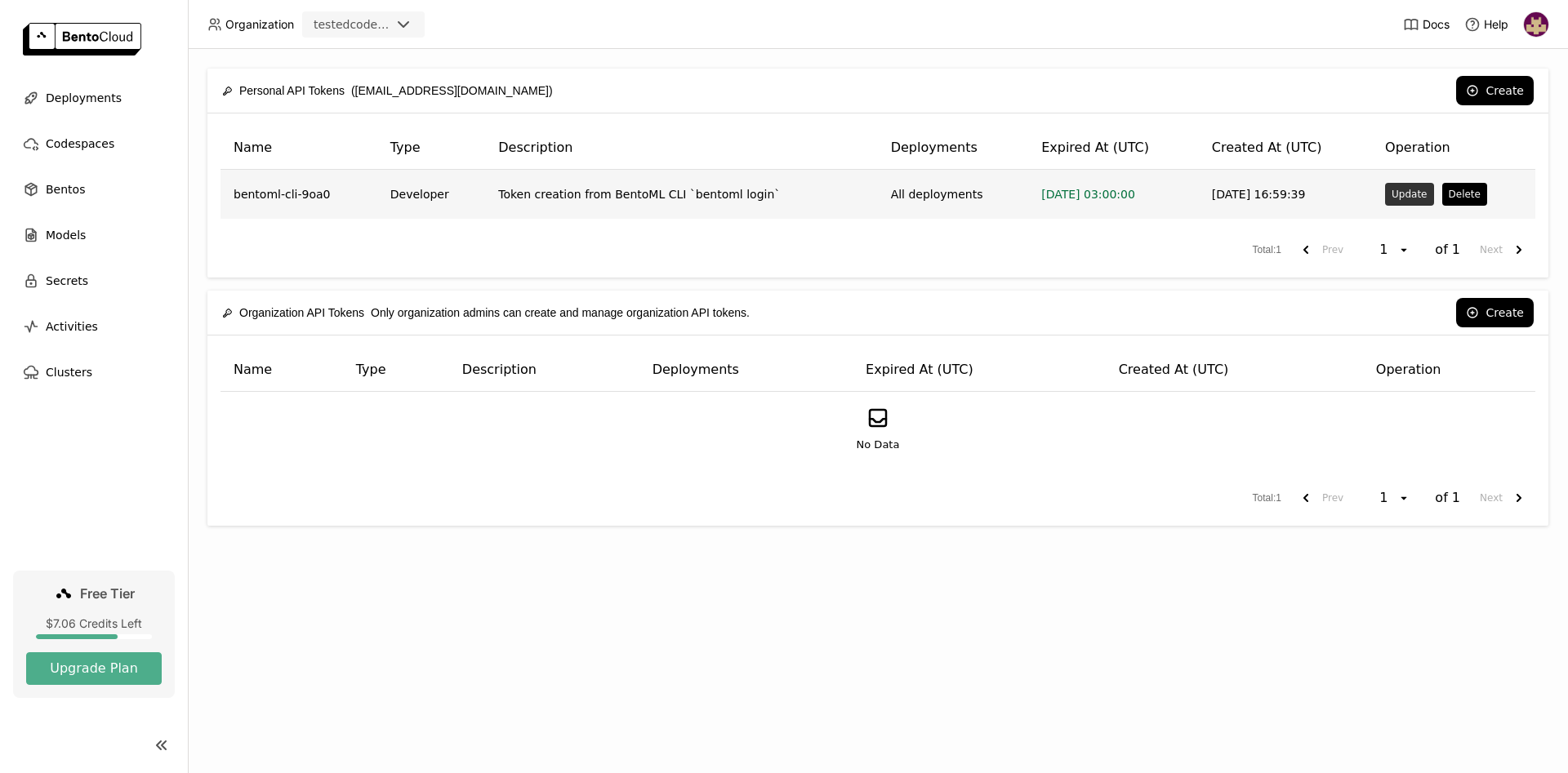
click at [1402, 188] on button "Update" at bounding box center [1408, 195] width 48 height 23
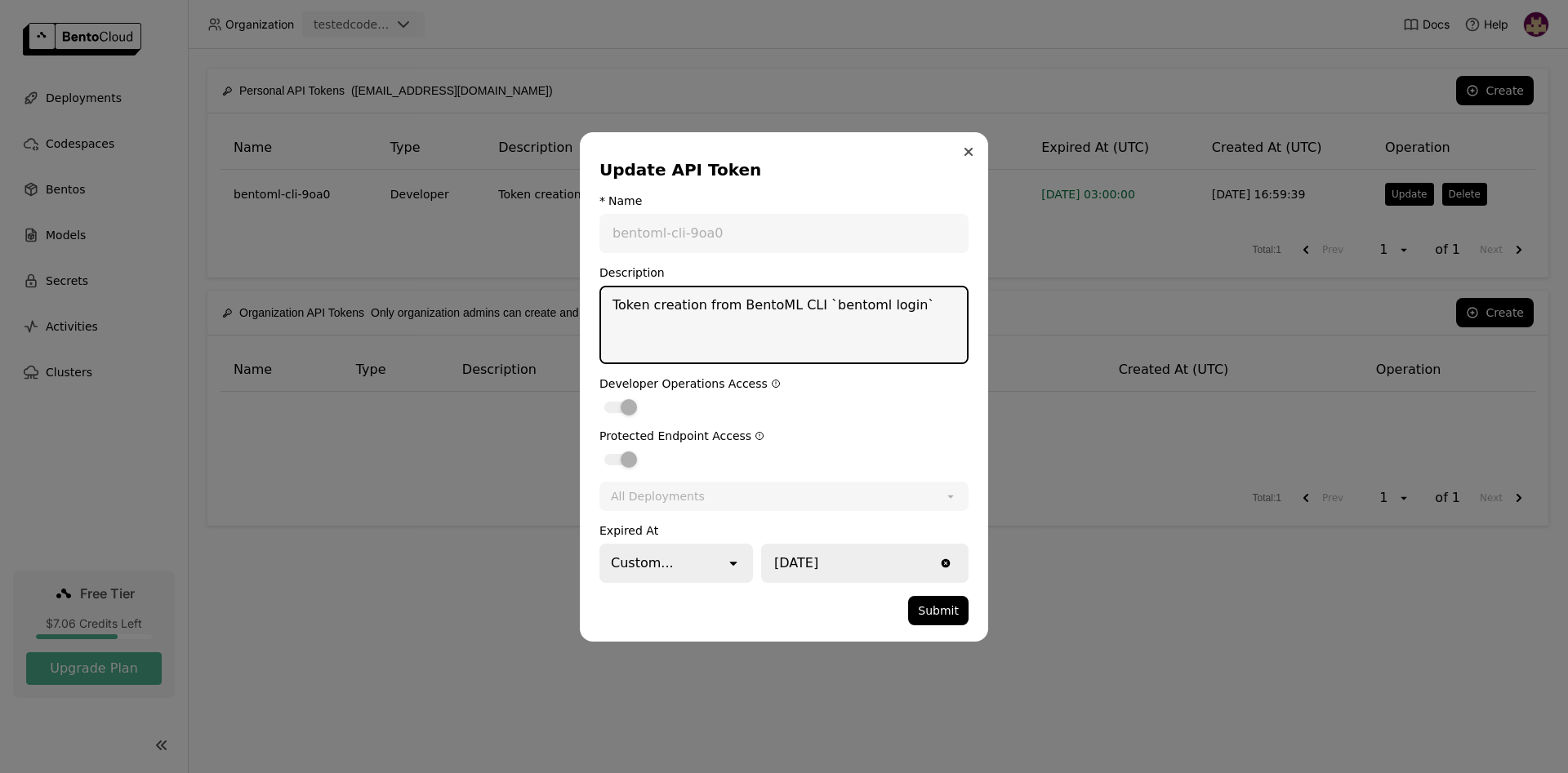
click at [965, 152] on icon "Close" at bounding box center [968, 152] width 8 height 8
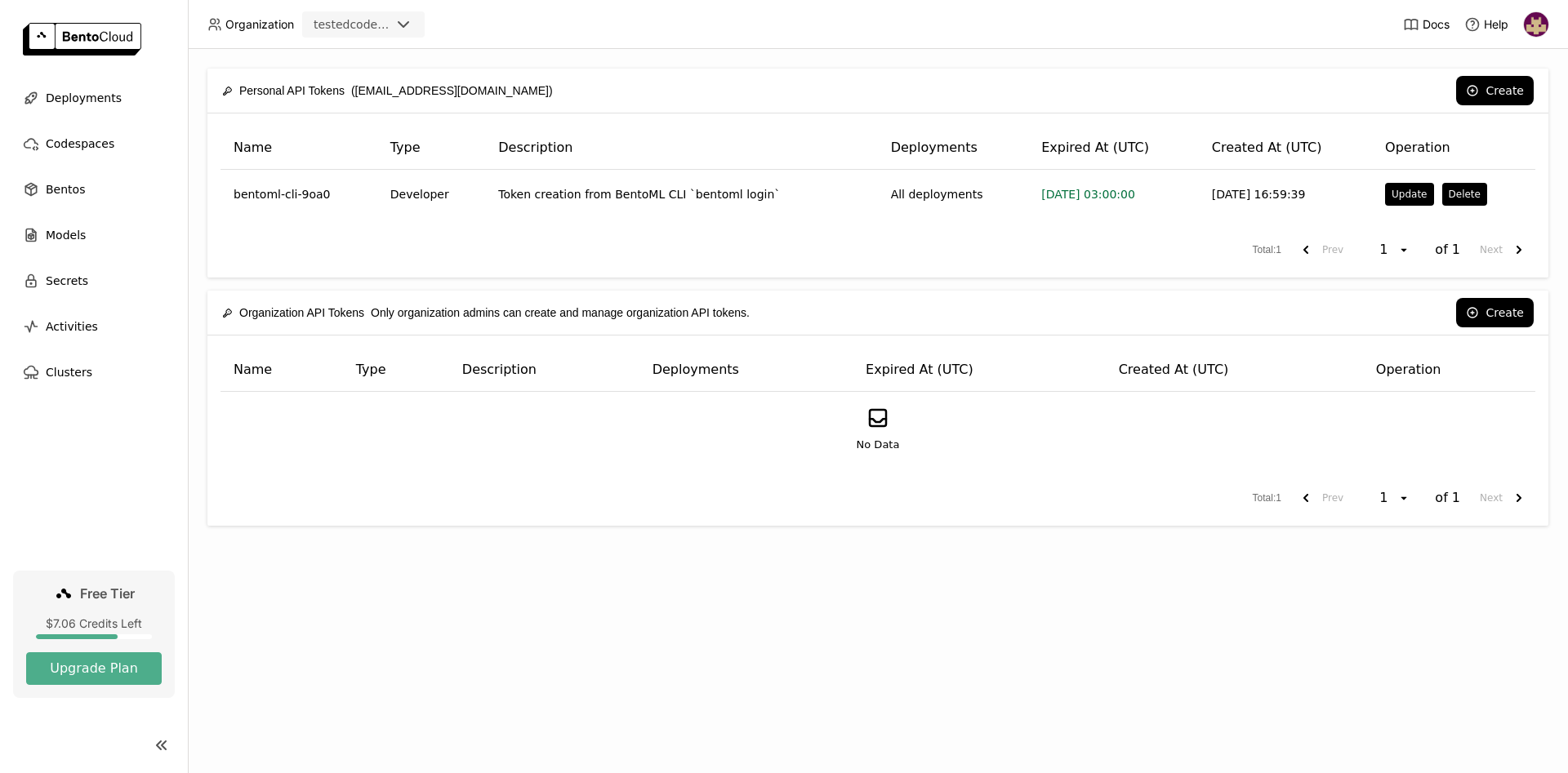
click at [305, 604] on div "Personal API Tokens ([EMAIL_ADDRESS][DOMAIN_NAME]) Create Name Type Description…" at bounding box center [877, 411] width 1380 height 724
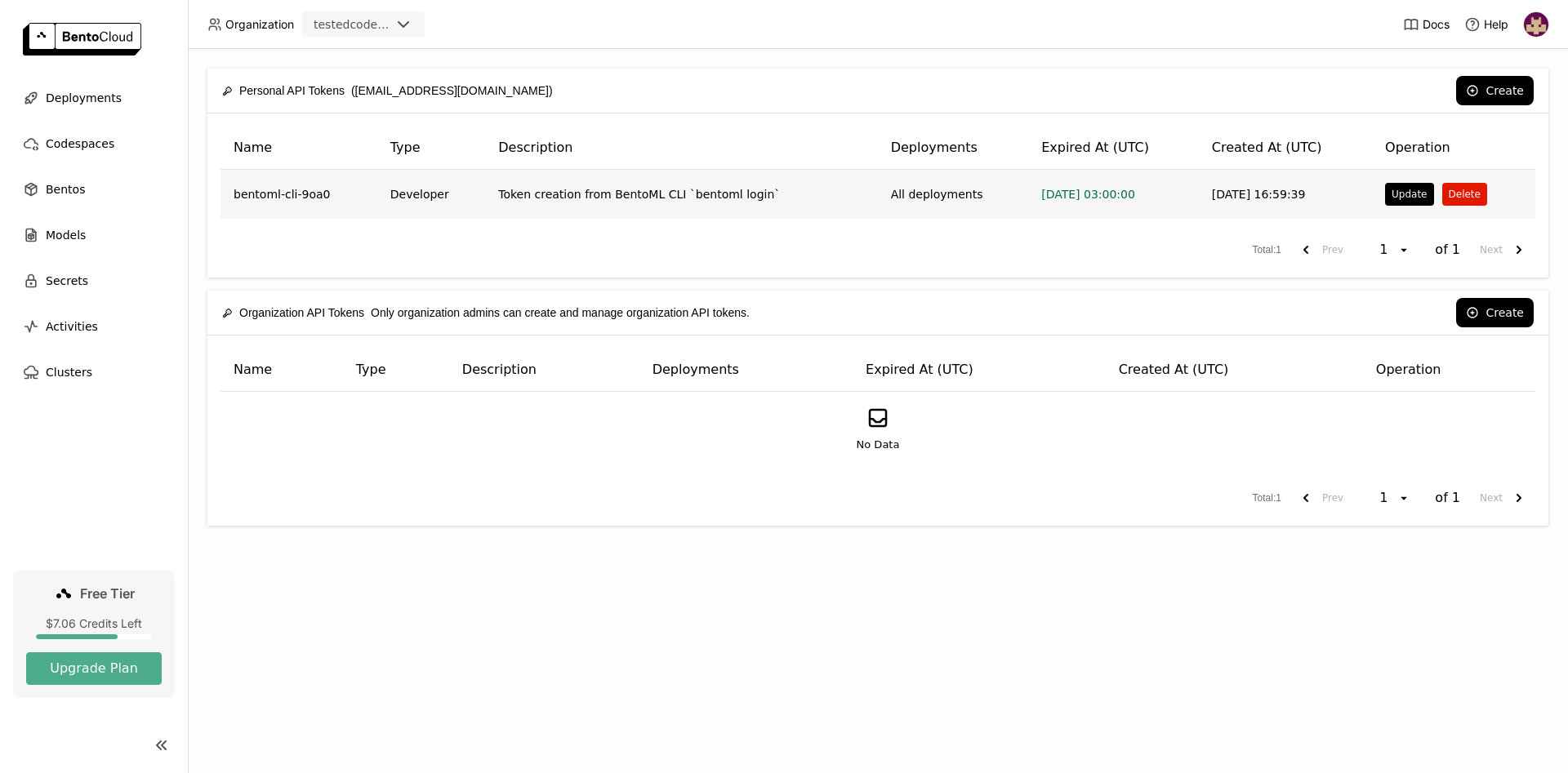
click at [1459, 194] on button "Delete" at bounding box center [1464, 195] width 45 height 23
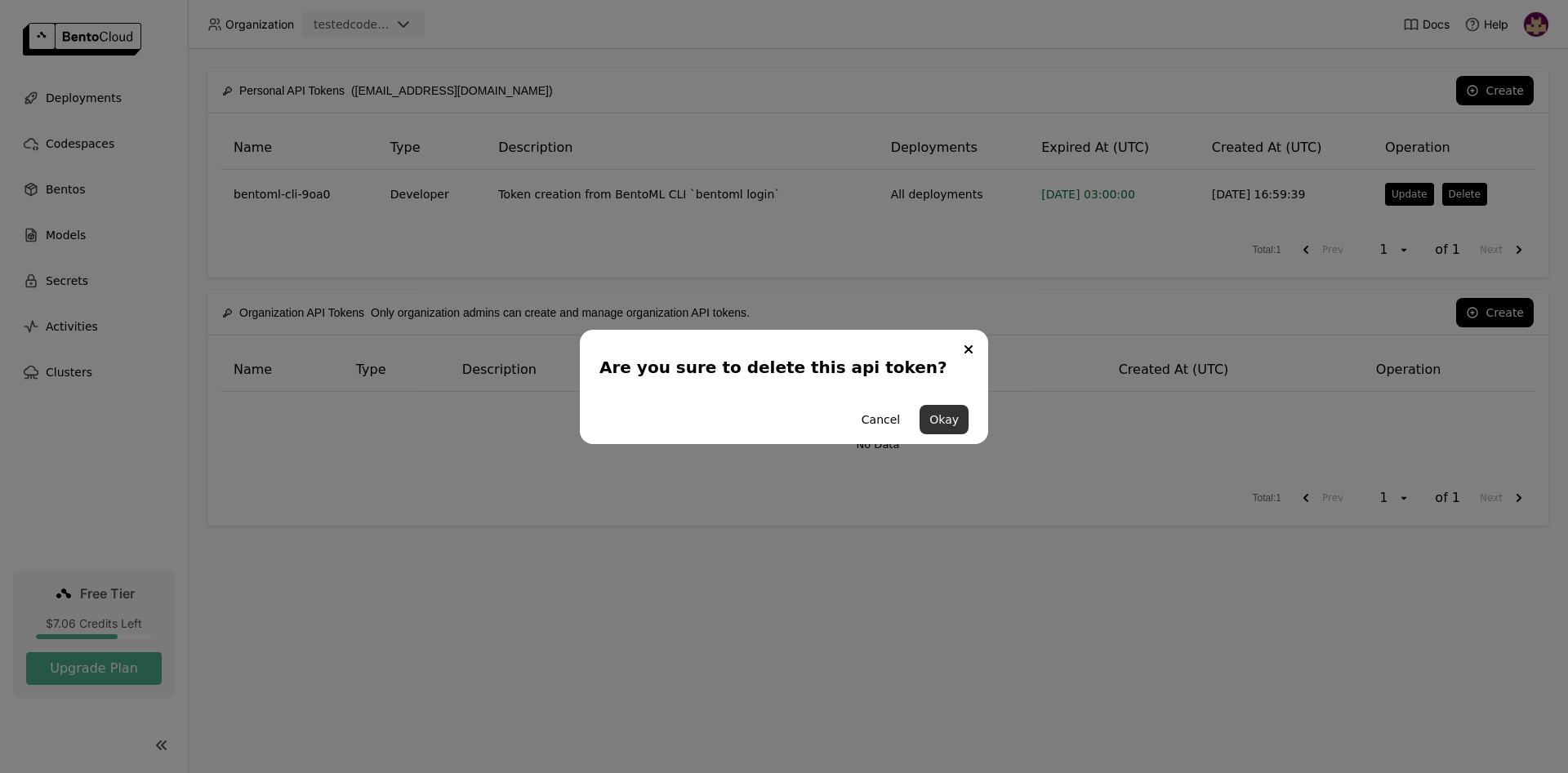
click at [948, 417] on button "Okay" at bounding box center [944, 420] width 49 height 29
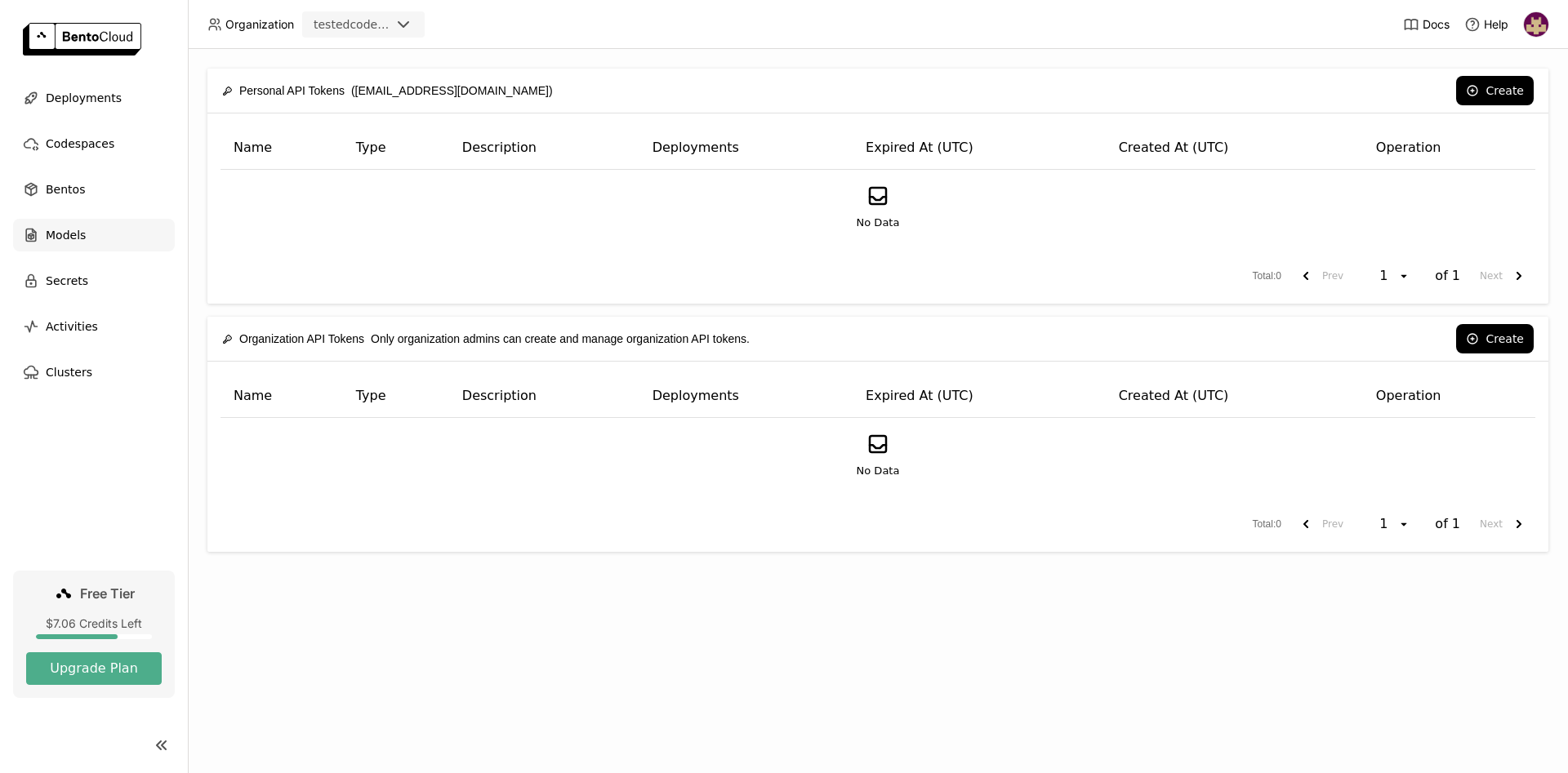
drag, startPoint x: 63, startPoint y: 236, endPoint x: 79, endPoint y: 249, distance: 20.6
click at [62, 236] on span "Models" at bounding box center [65, 235] width 40 height 20
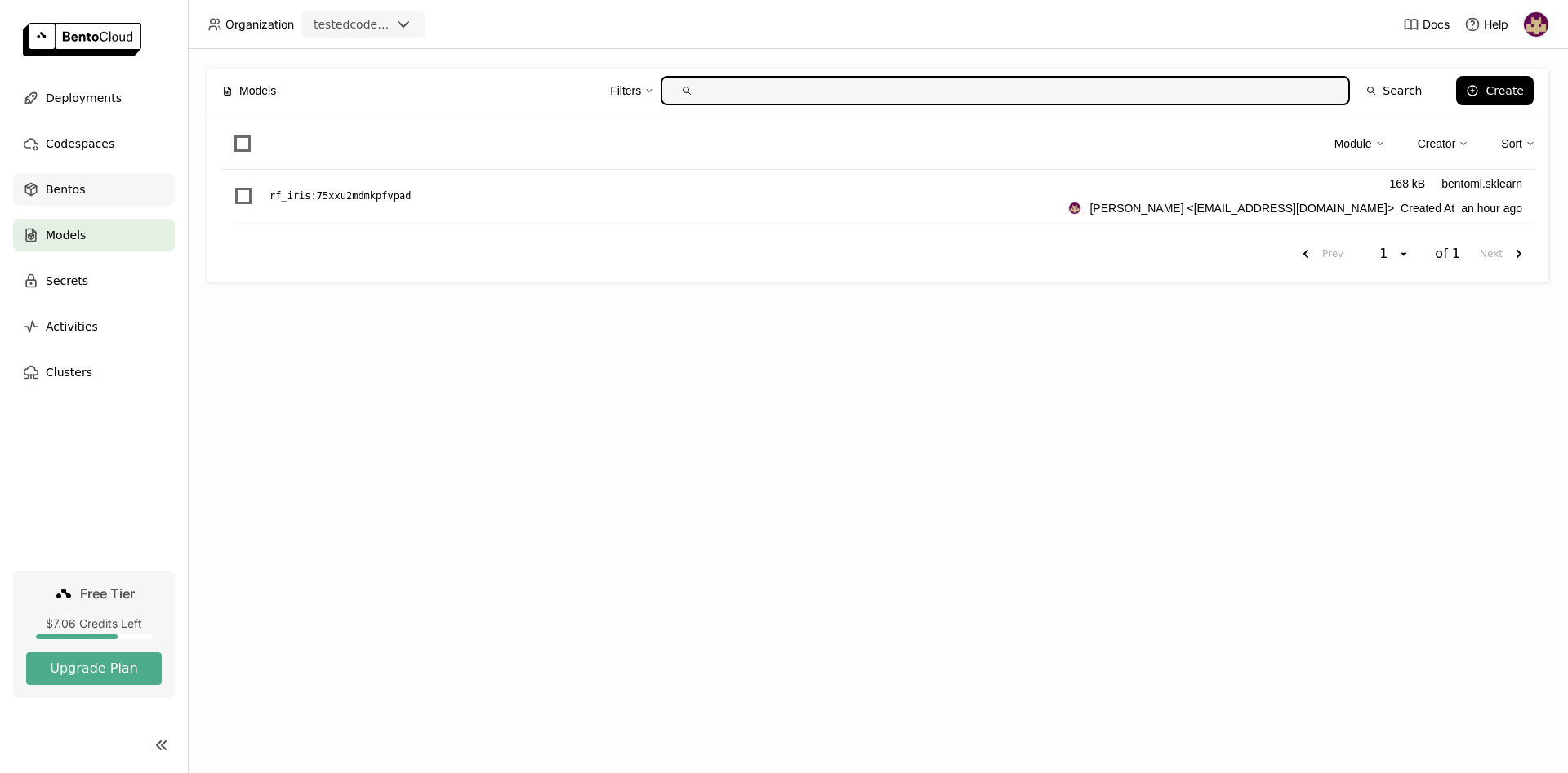
click at [68, 187] on span "Bentos" at bounding box center [65, 190] width 39 height 20
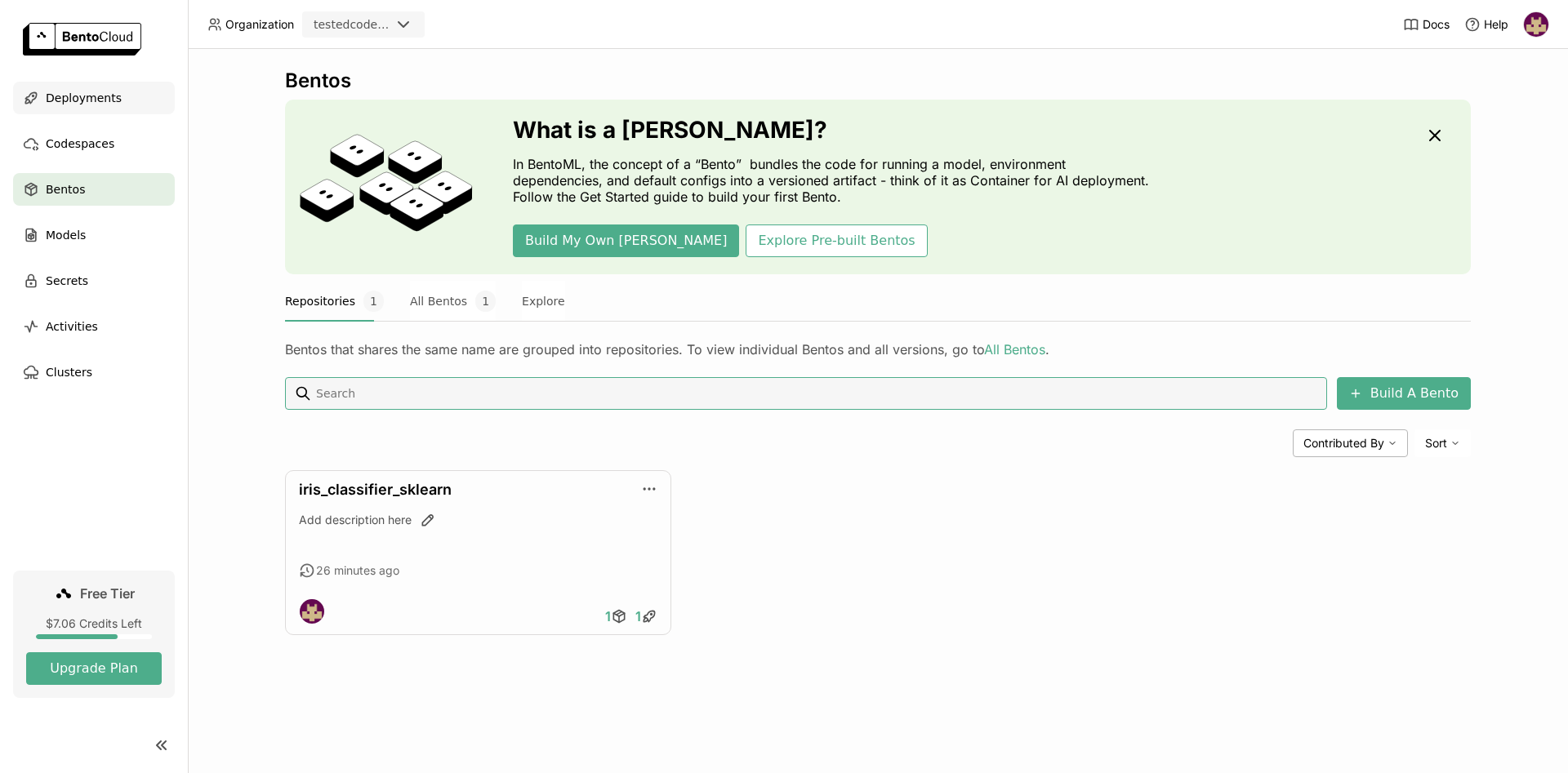
click at [97, 97] on span "Deployments" at bounding box center [83, 98] width 76 height 20
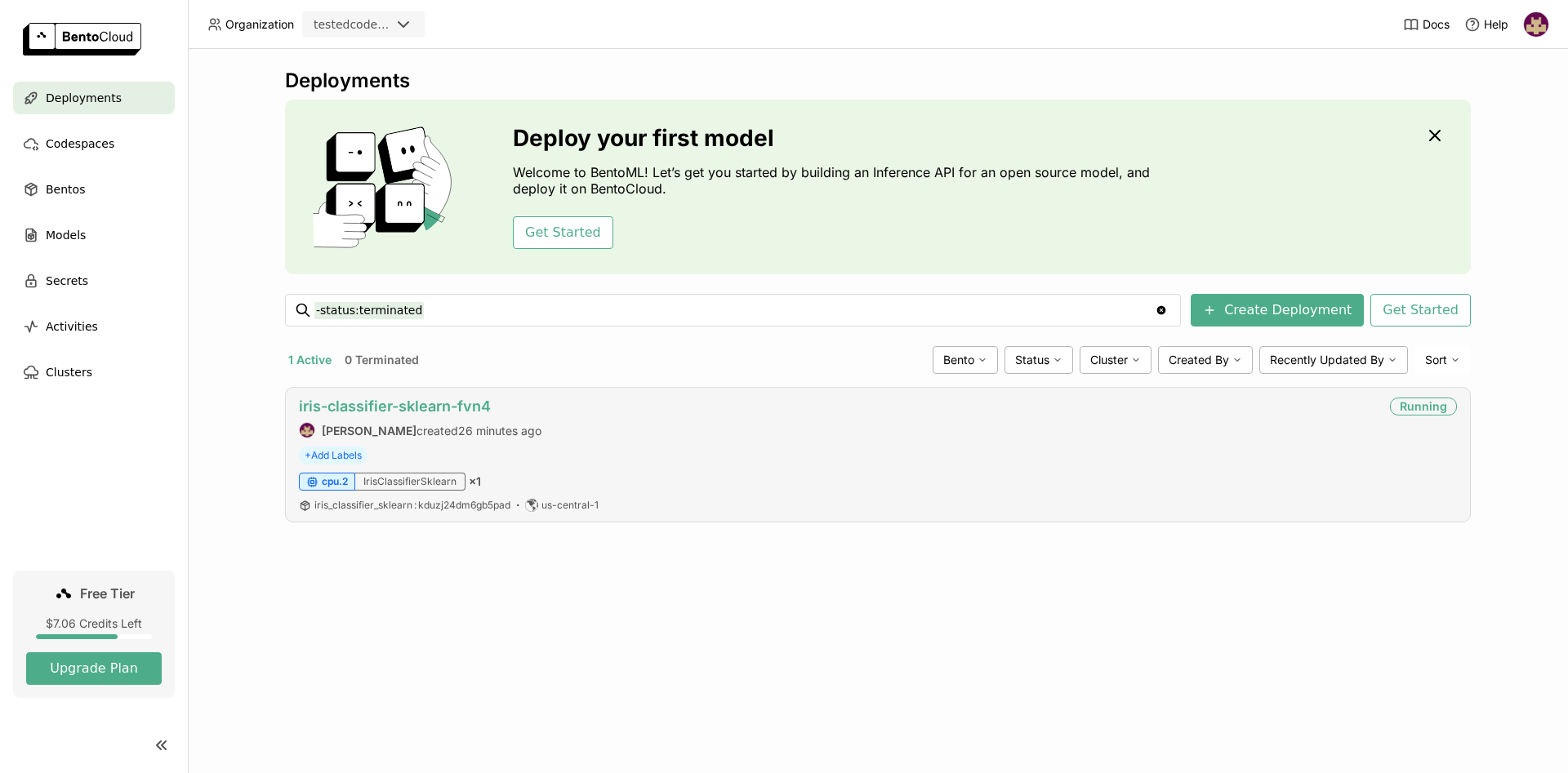
click at [472, 402] on link "iris-classifier-sklearn-fvn4" at bounding box center [394, 406] width 191 height 17
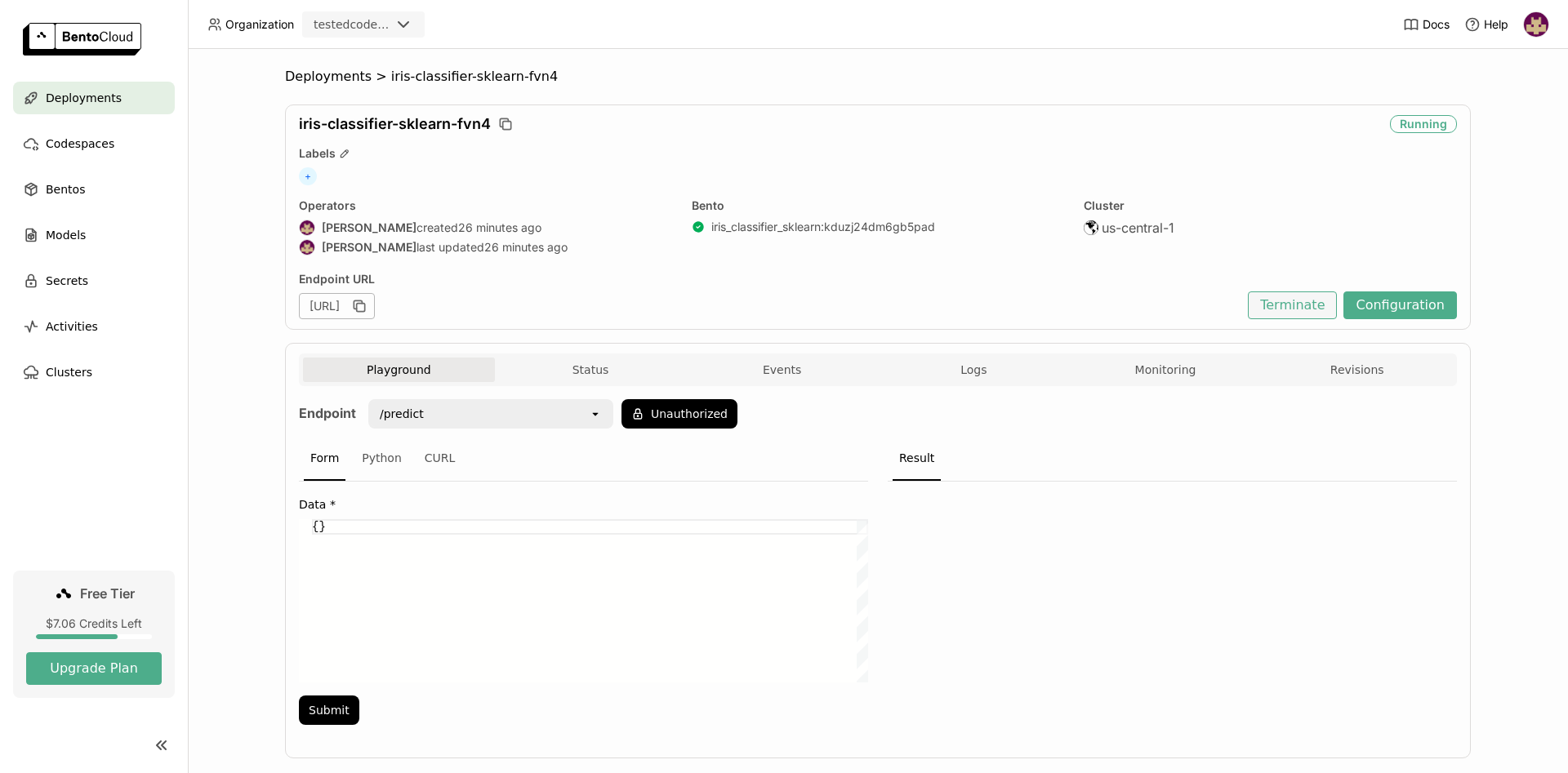
click at [1307, 307] on button "Terminate" at bounding box center [1292, 305] width 89 height 28
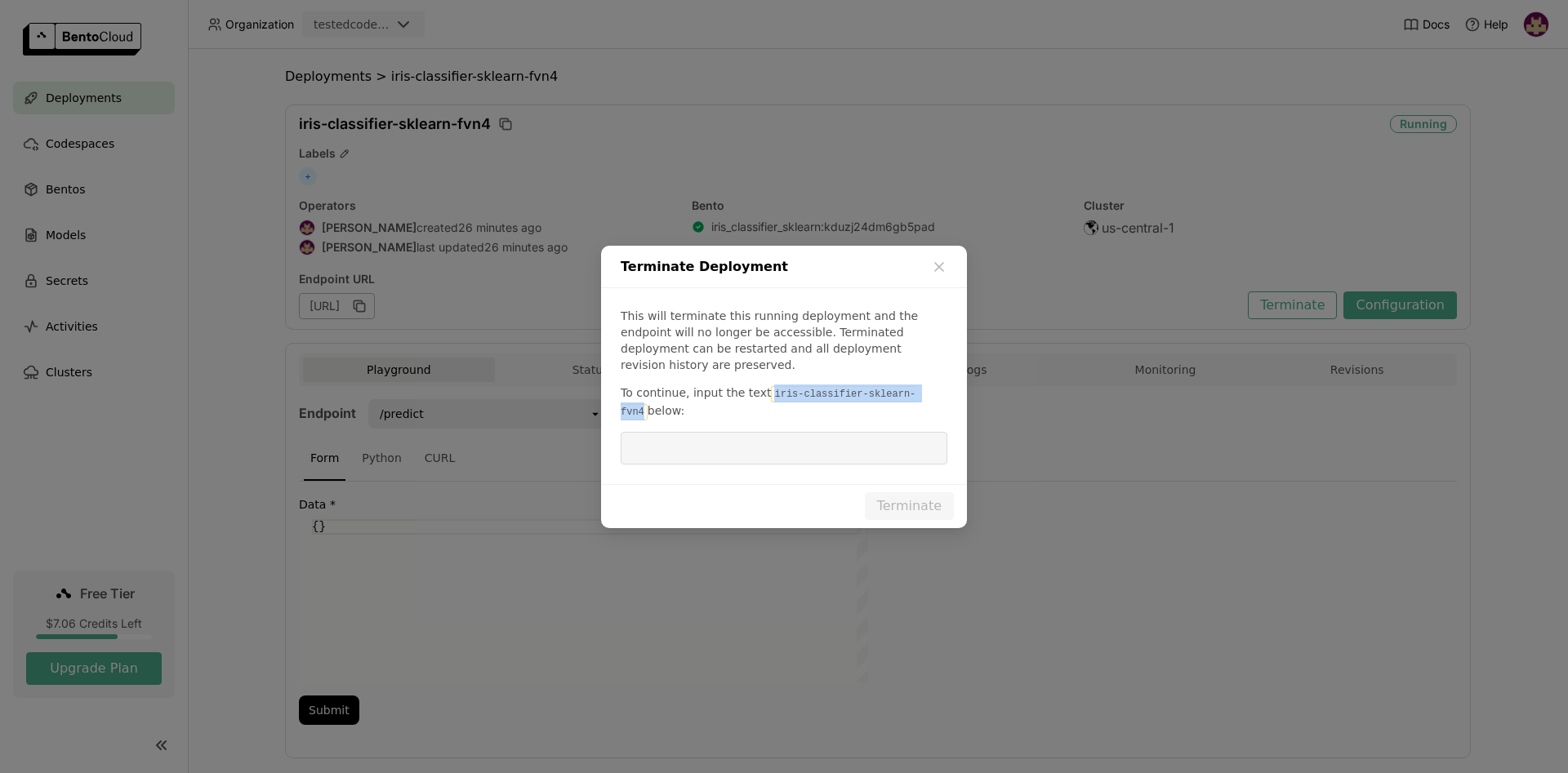
drag, startPoint x: 759, startPoint y: 384, endPoint x: 910, endPoint y: 387, distance: 151.0
click at [910, 387] on code "iris-classifier-sklearn-fvn4" at bounding box center [768, 403] width 295 height 34
click at [787, 433] on input "dialog" at bounding box center [783, 448] width 307 height 31
paste input "iris-classifier-sklearn-fvn4"
type input "iris-classifier-sklearn-fvn4"
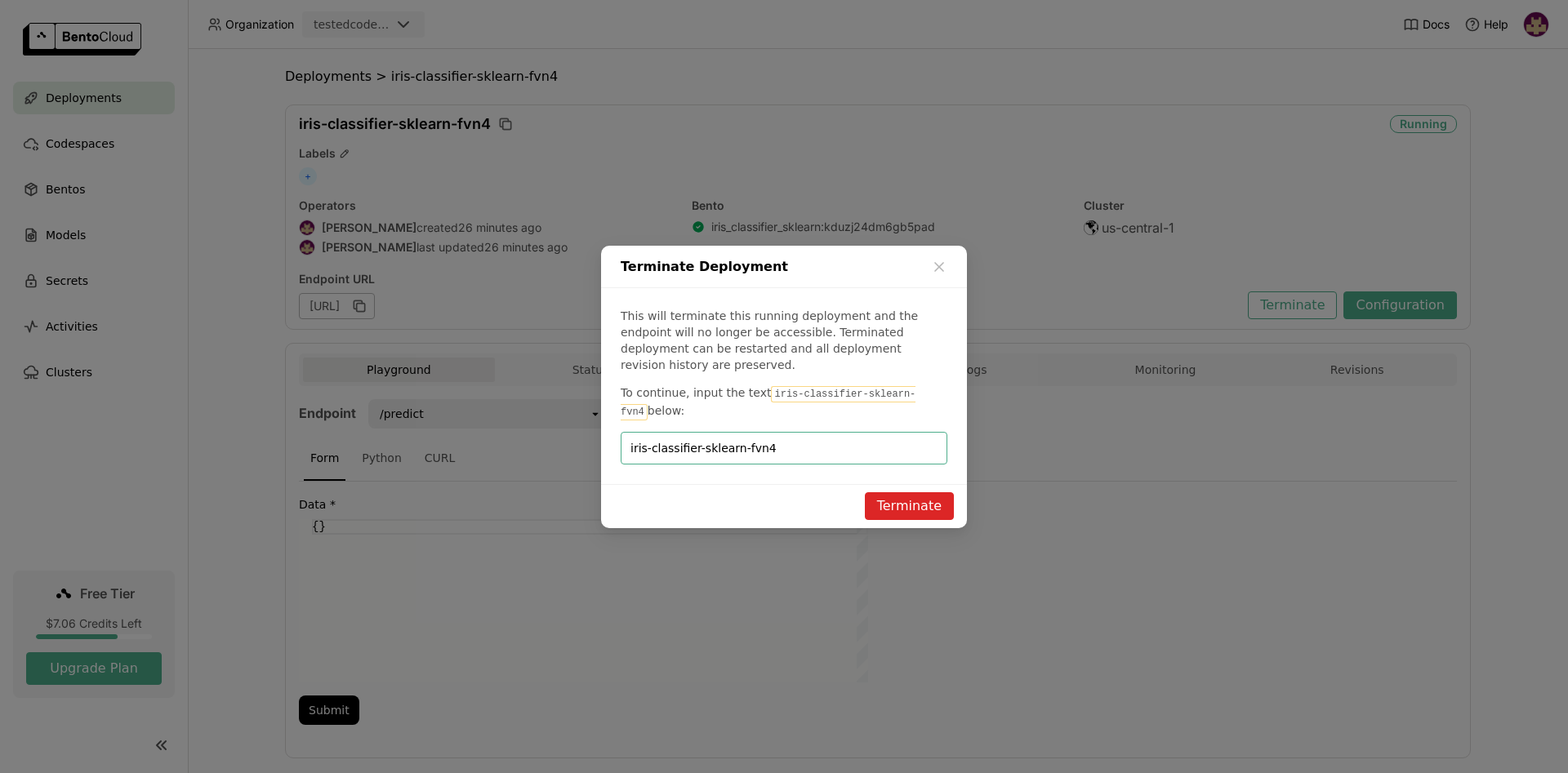
click at [910, 497] on button "Terminate" at bounding box center [909, 506] width 89 height 28
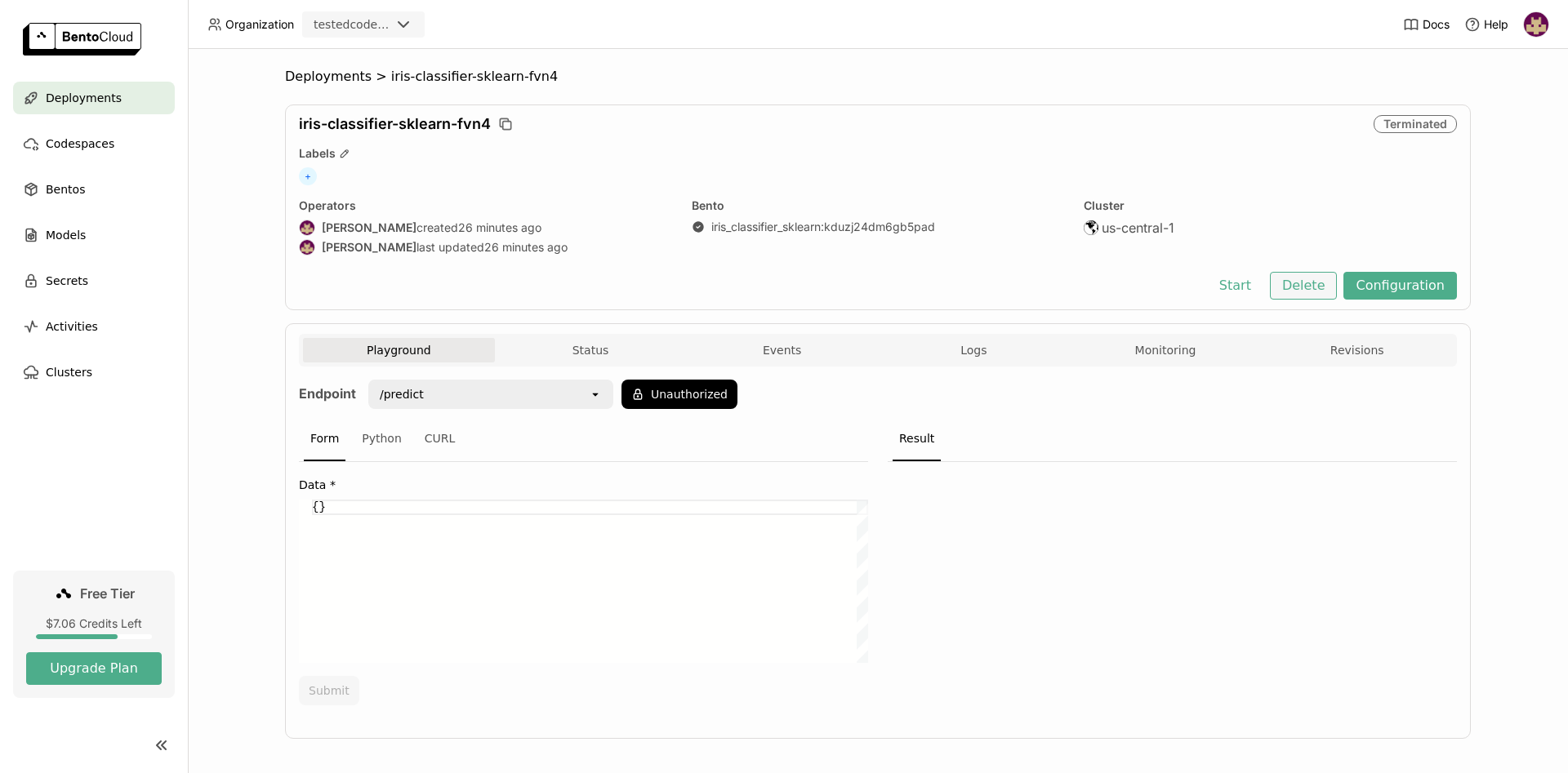
click at [1315, 285] on button "Delete" at bounding box center [1304, 285] width 68 height 28
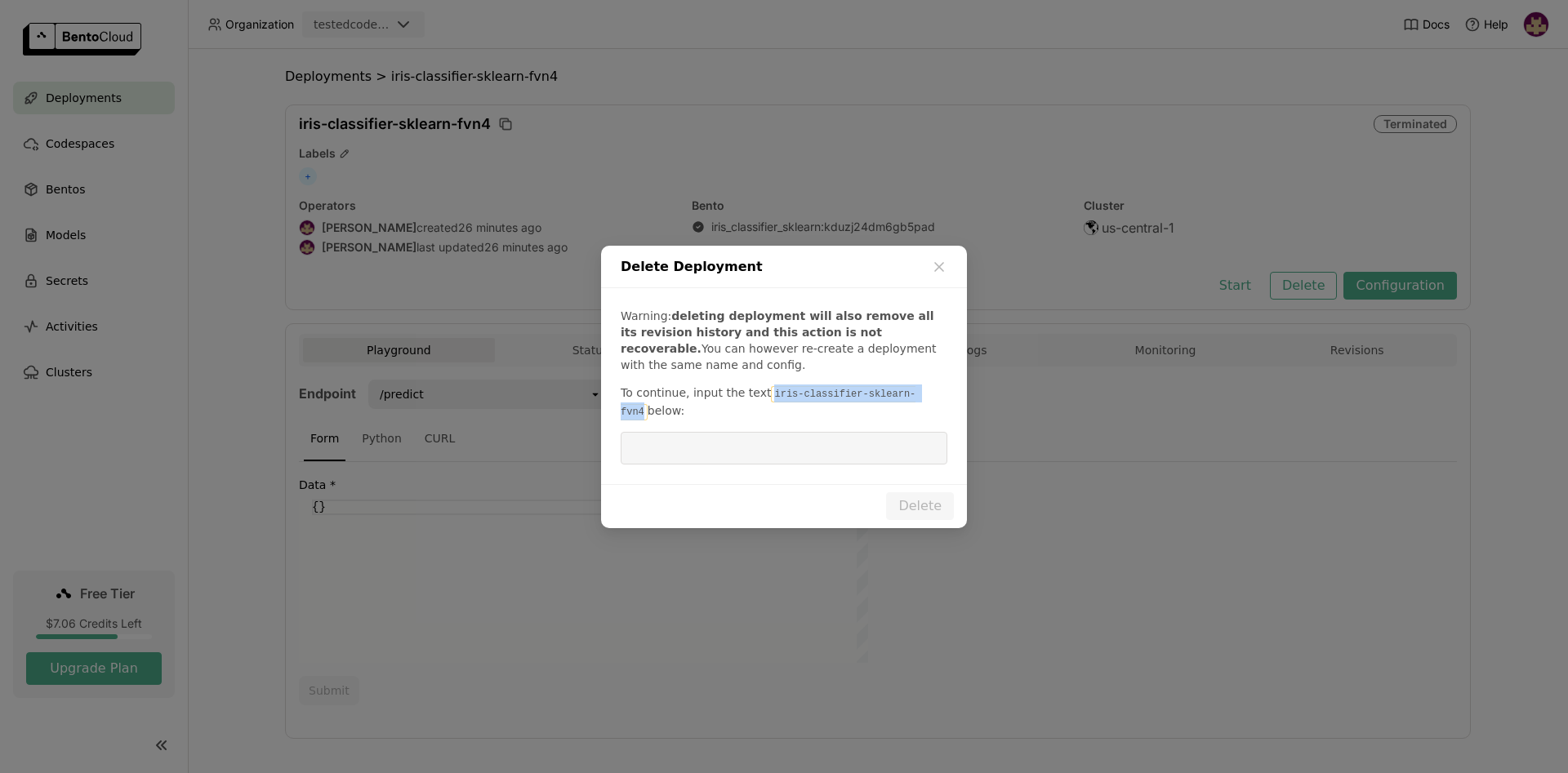
drag, startPoint x: 759, startPoint y: 393, endPoint x: 909, endPoint y: 393, distance: 150.0
click at [910, 393] on code "iris-classifier-sklearn-fvn4" at bounding box center [768, 403] width 295 height 34
copy code "iris-classifier-sklearn-fvn4"
click at [785, 447] on input "dialog" at bounding box center [783, 448] width 307 height 31
paste input "iris-classifier-sklearn-fvn4"
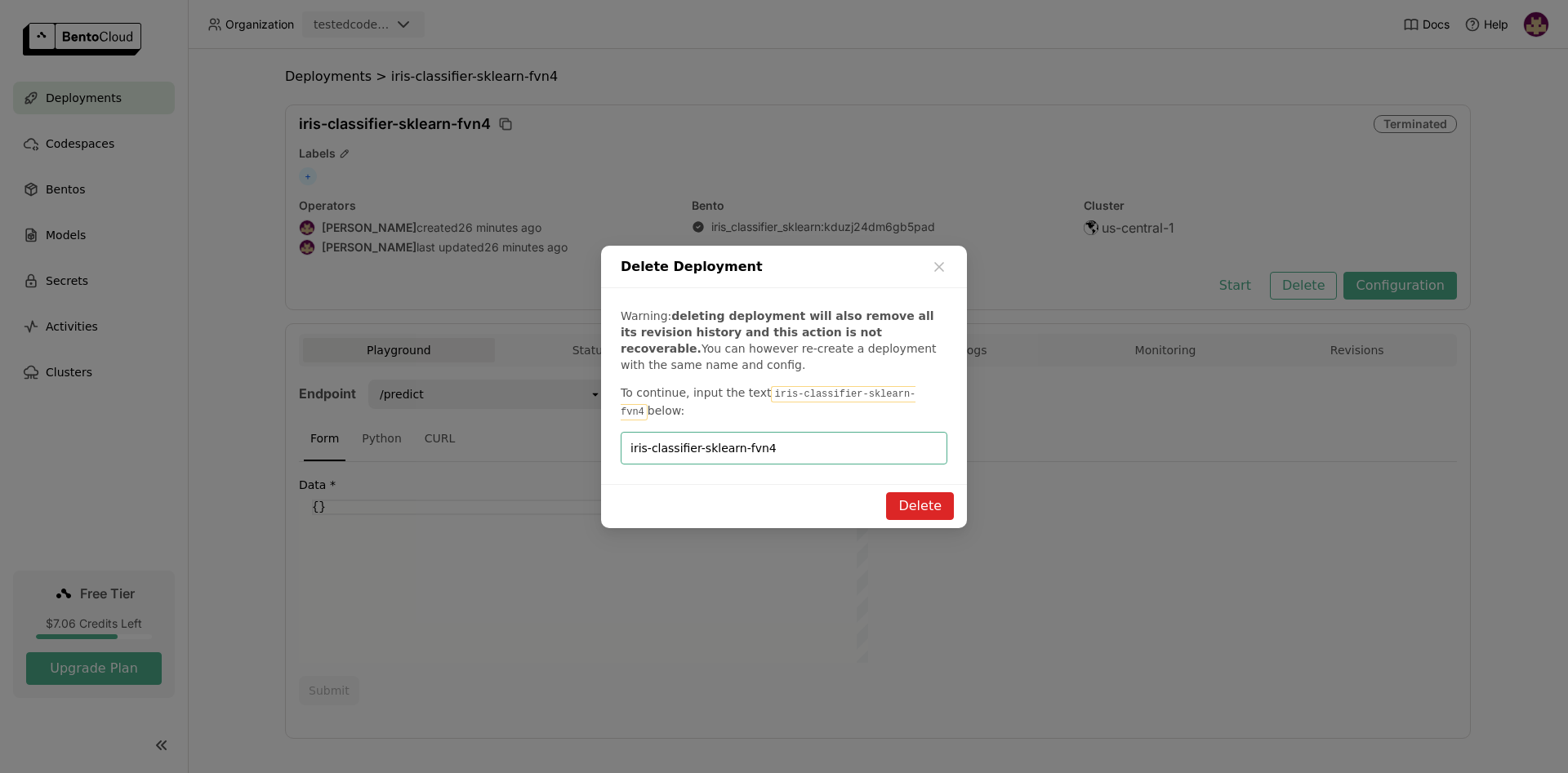
type input "iris-classifier-sklearn-fvn4"
drag, startPoint x: 924, startPoint y: 507, endPoint x: 756, endPoint y: 472, distance: 171.6
click at [924, 506] on button "Delete" at bounding box center [920, 506] width 68 height 28
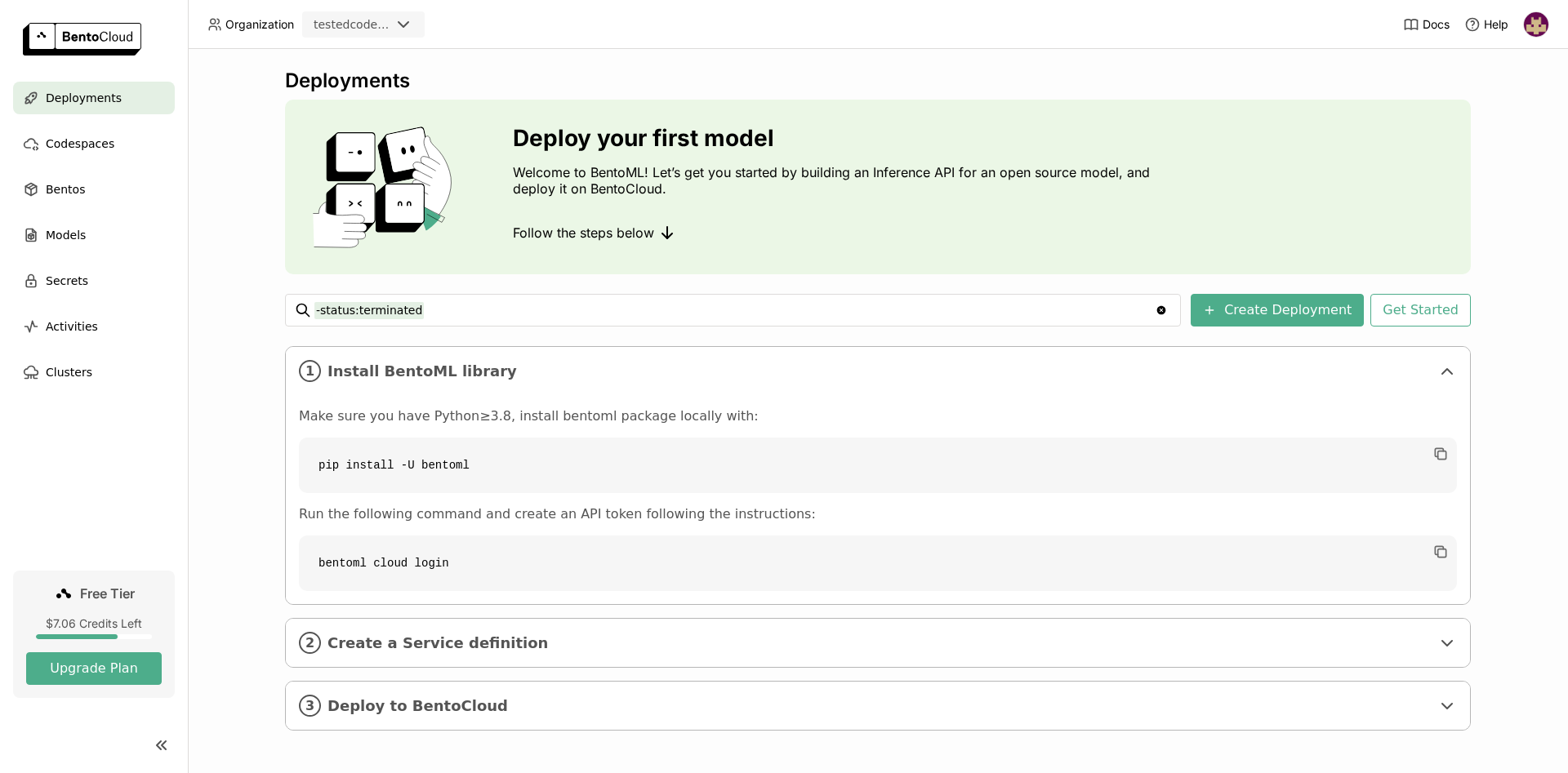
click at [403, 20] on icon at bounding box center [403, 25] width 20 height 20
click at [218, 207] on div "Deployments Deploy your first model Welcome to BentoML! Let’s get you started b…" at bounding box center [877, 411] width 1380 height 724
click at [82, 138] on span "Codespaces" at bounding box center [80, 144] width 69 height 20
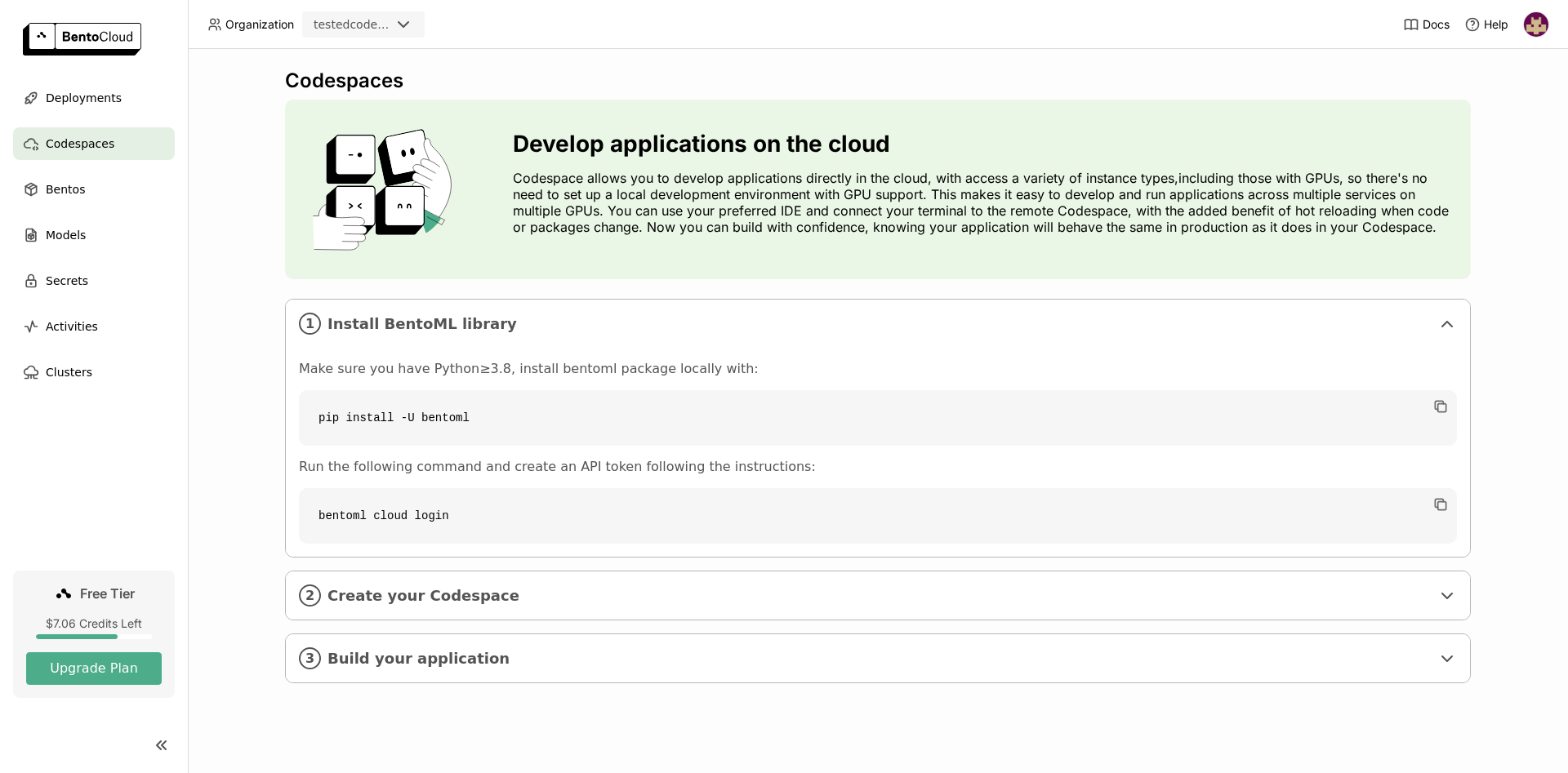
click at [1543, 16] on img at bounding box center [1536, 25] width 25 height 25
click at [1512, 65] on span "Members" at bounding box center [1508, 63] width 47 height 15
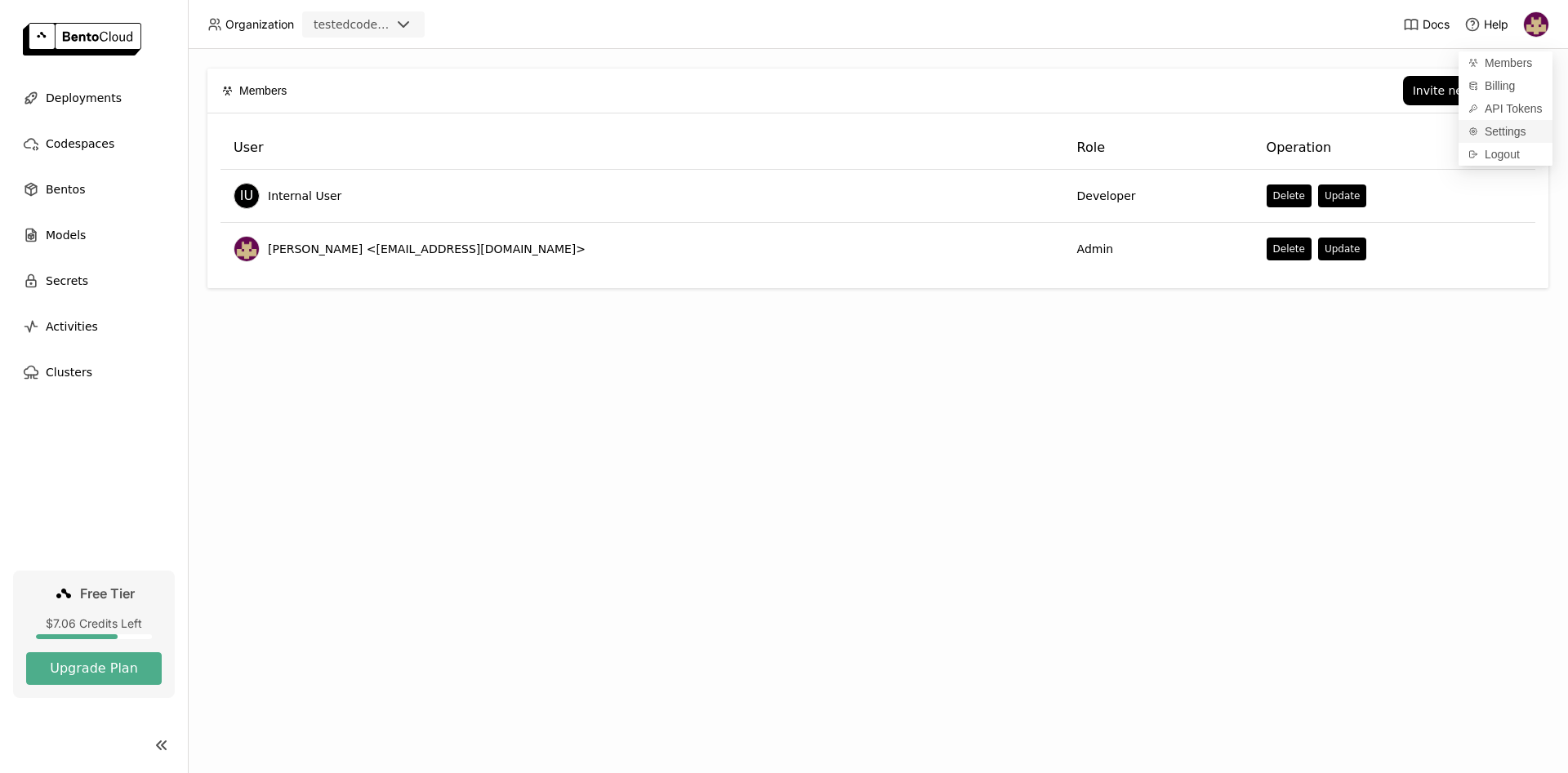
click at [1510, 128] on span "Settings" at bounding box center [1505, 132] width 42 height 15
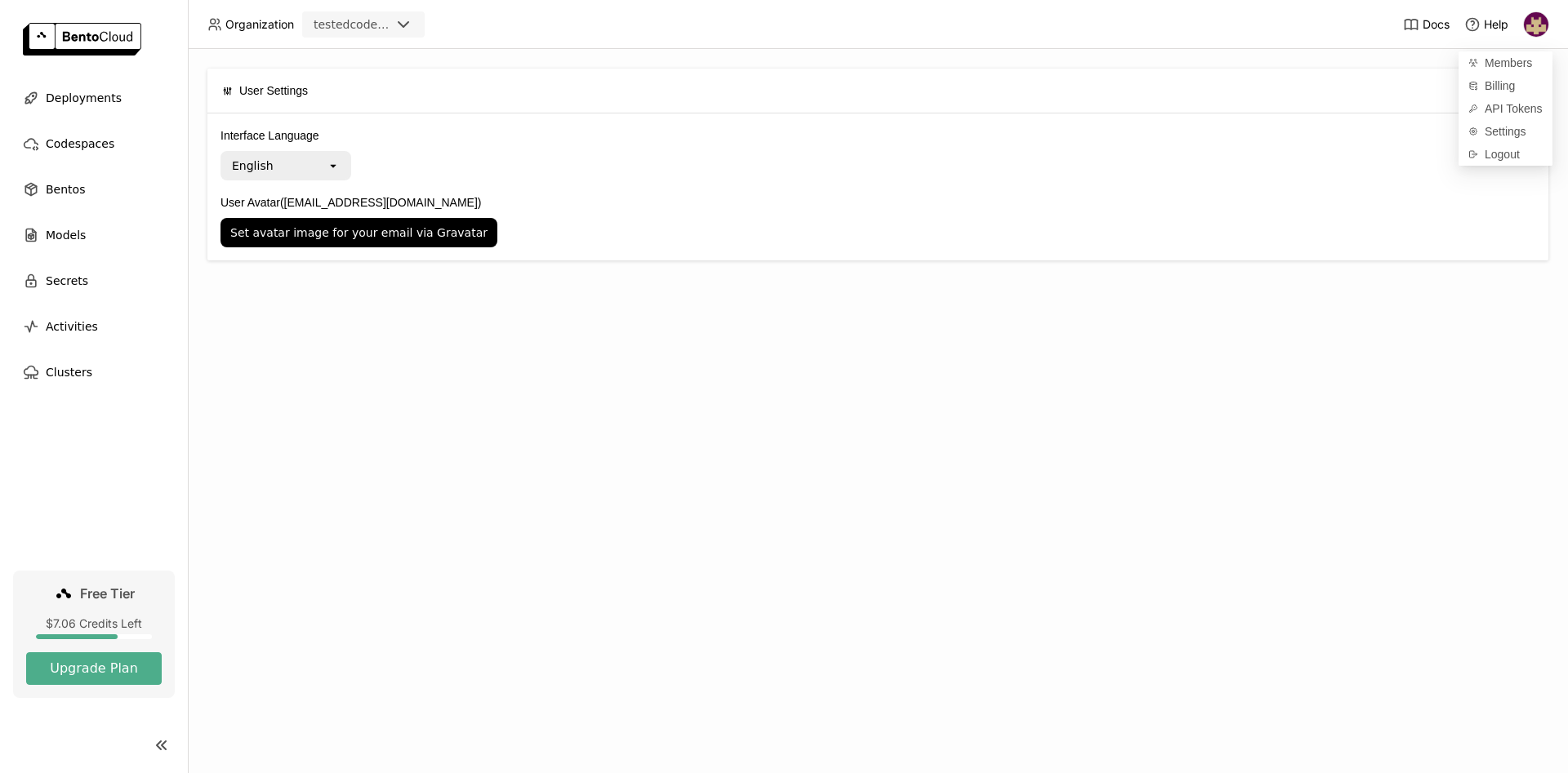
drag, startPoint x: 462, startPoint y: 285, endPoint x: 318, endPoint y: 144, distance: 201.5
click at [453, 284] on div "User Settings Interface Language English open User Avatar ([EMAIL_ADDRESS][DOMA…" at bounding box center [877, 411] width 1380 height 724
click at [336, 29] on div "testedcodeployment" at bounding box center [352, 25] width 77 height 16
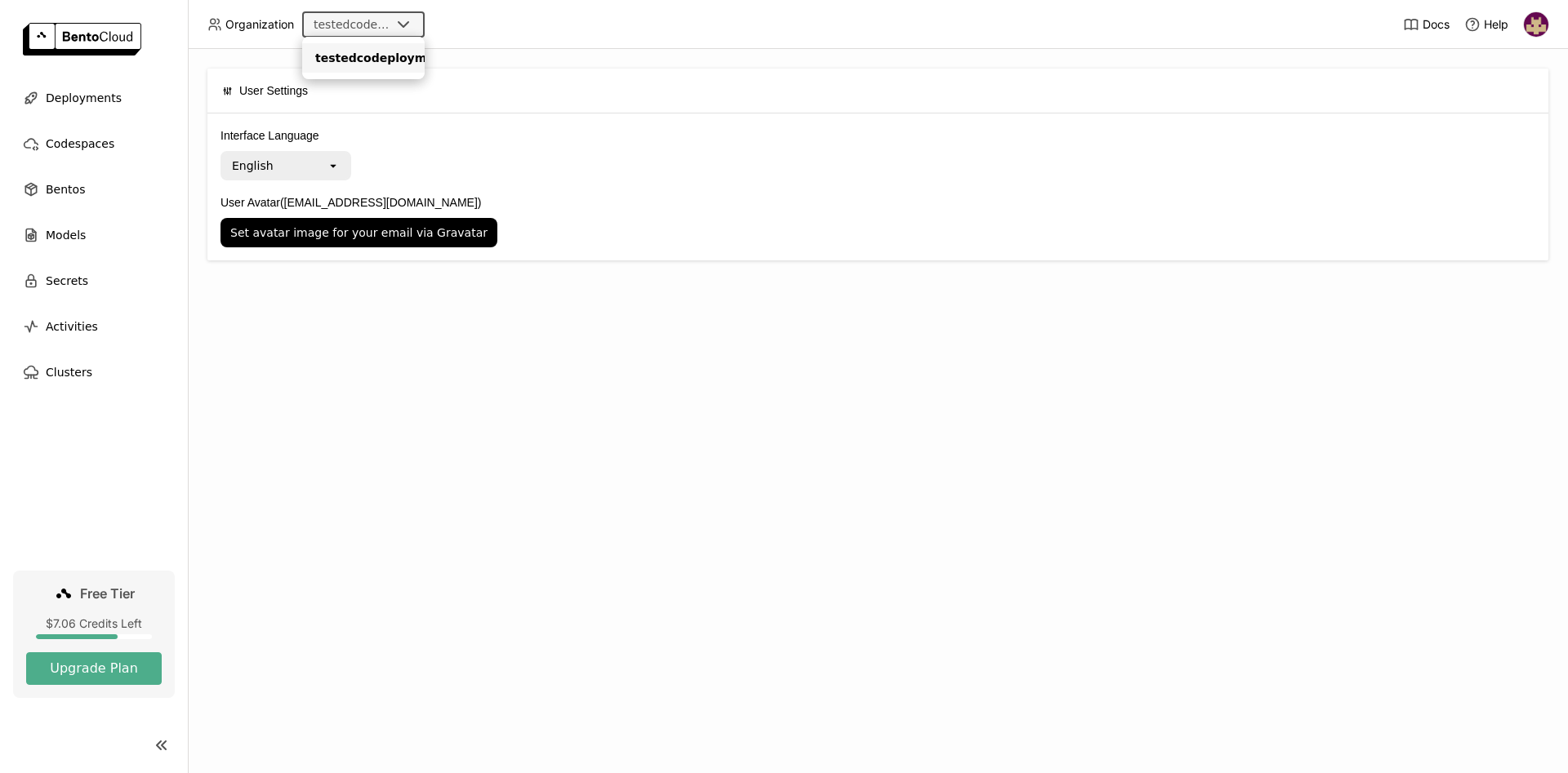
click at [257, 23] on span "Organization" at bounding box center [259, 25] width 69 height 15
click at [97, 97] on span "Deployments" at bounding box center [83, 98] width 76 height 20
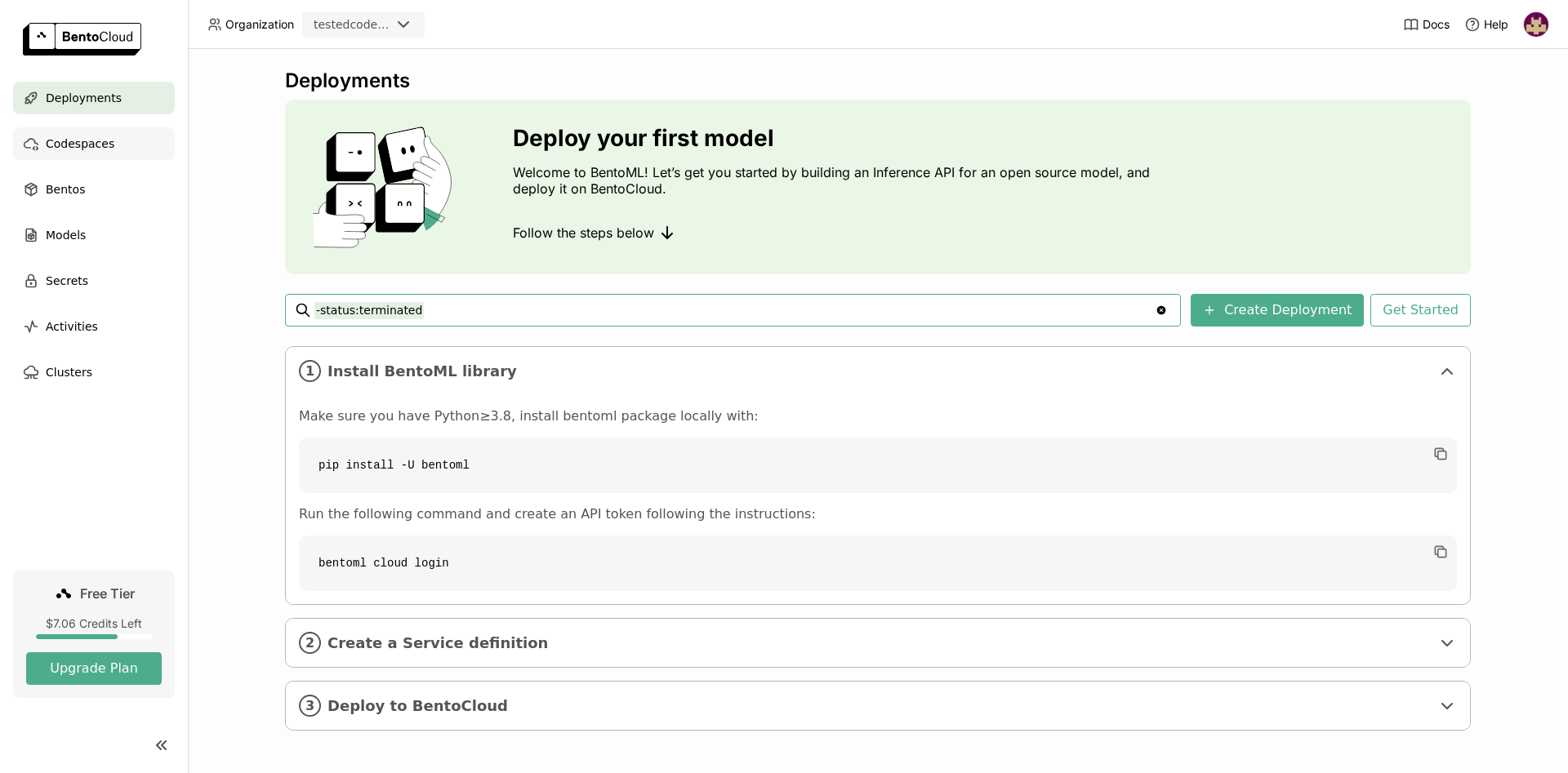
click at [101, 145] on span "Codespaces" at bounding box center [80, 144] width 69 height 20
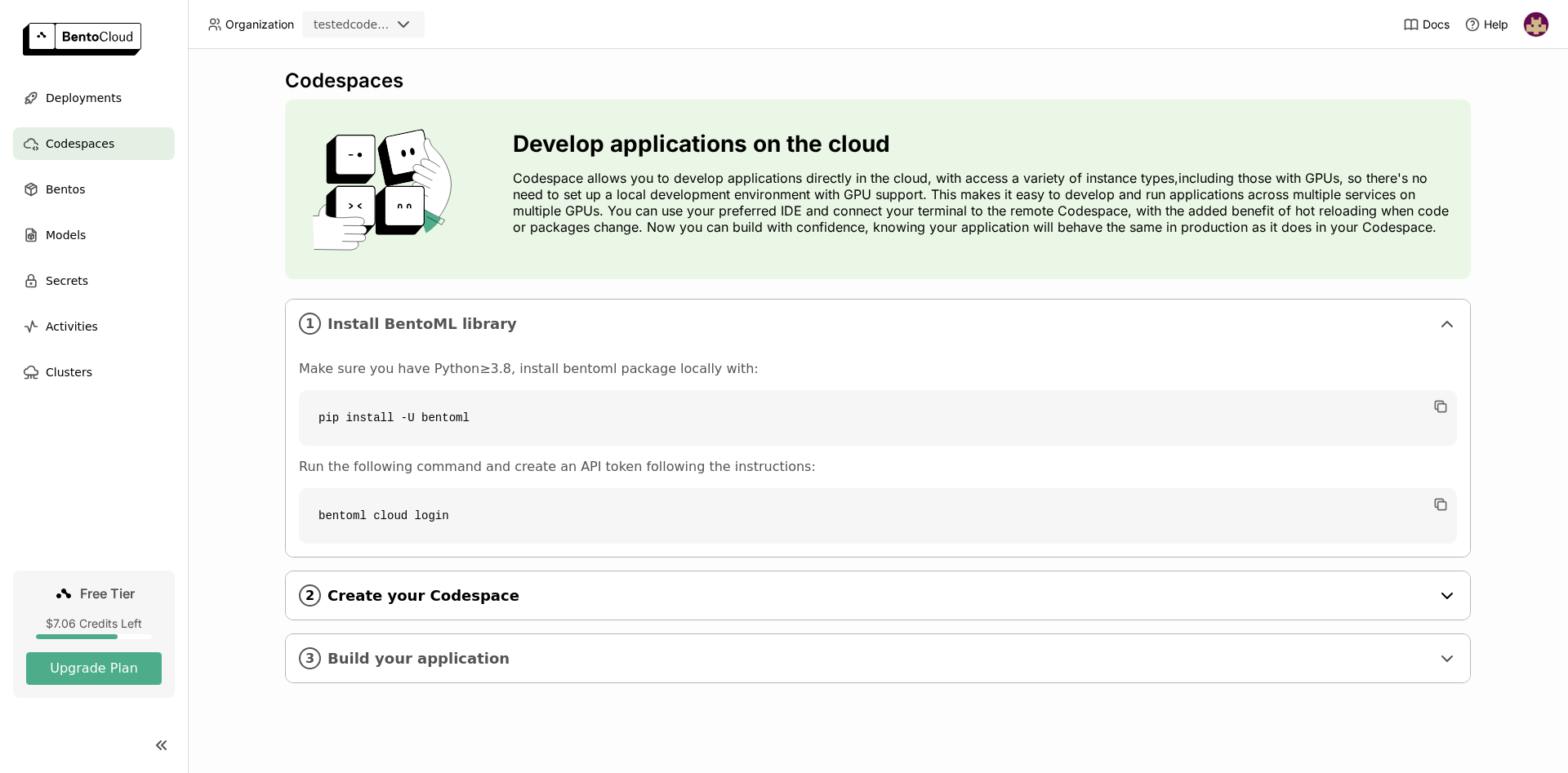
click at [384, 603] on span "Create your Codespace" at bounding box center [879, 595] width 1103 height 18
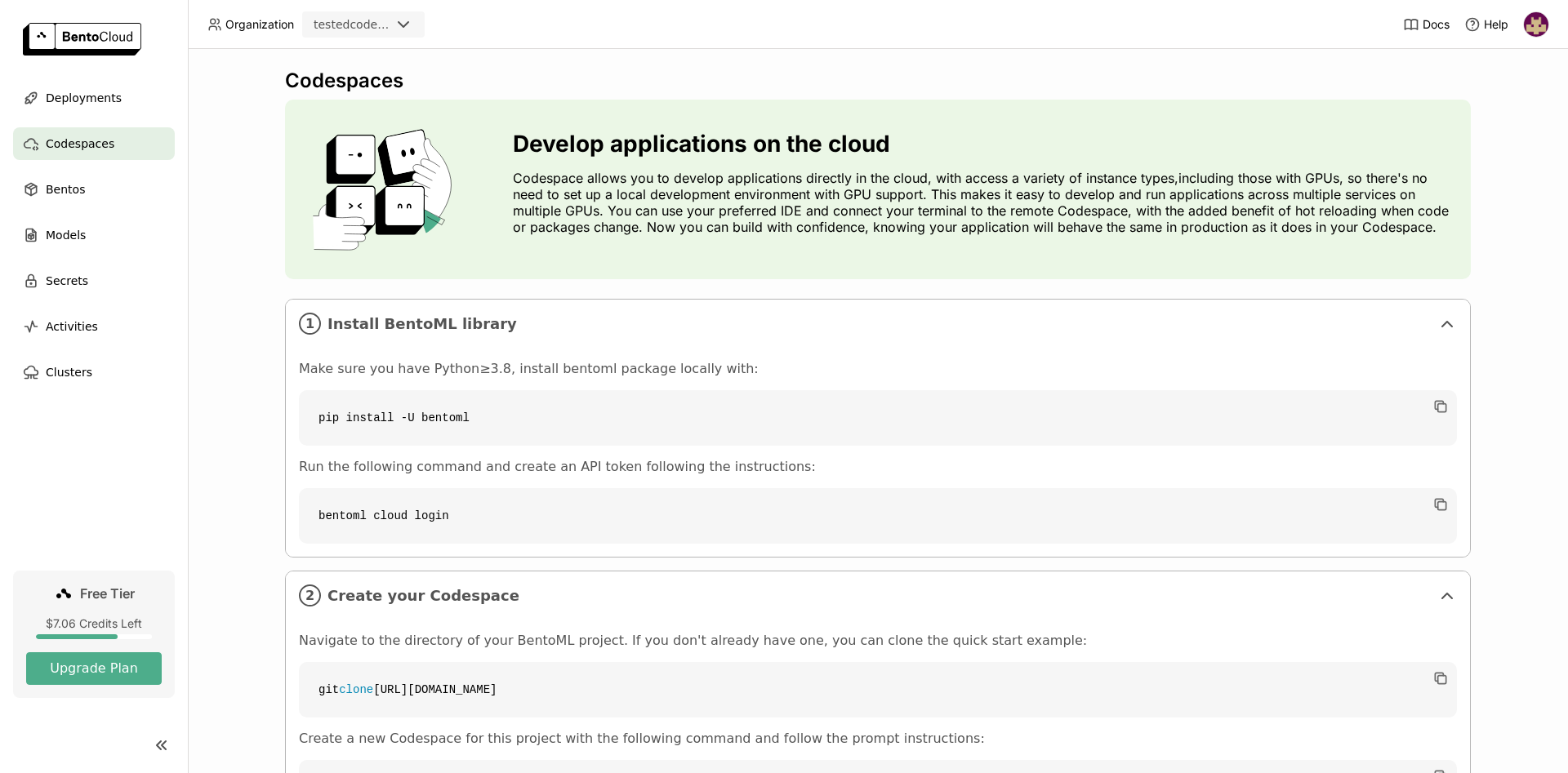
scroll to position [164, 0]
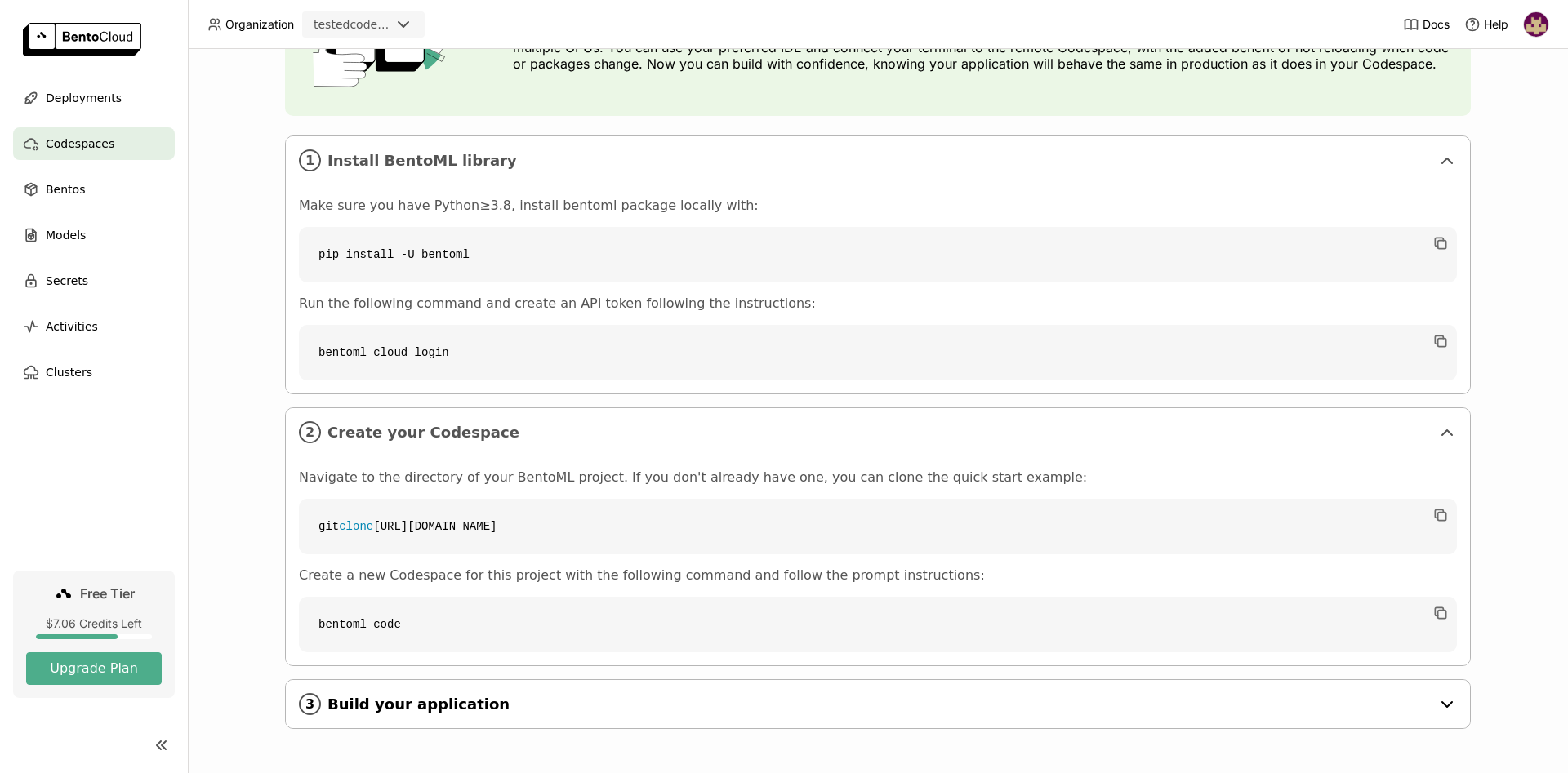
click at [331, 692] on div "3 Build your application" at bounding box center [877, 703] width 1184 height 48
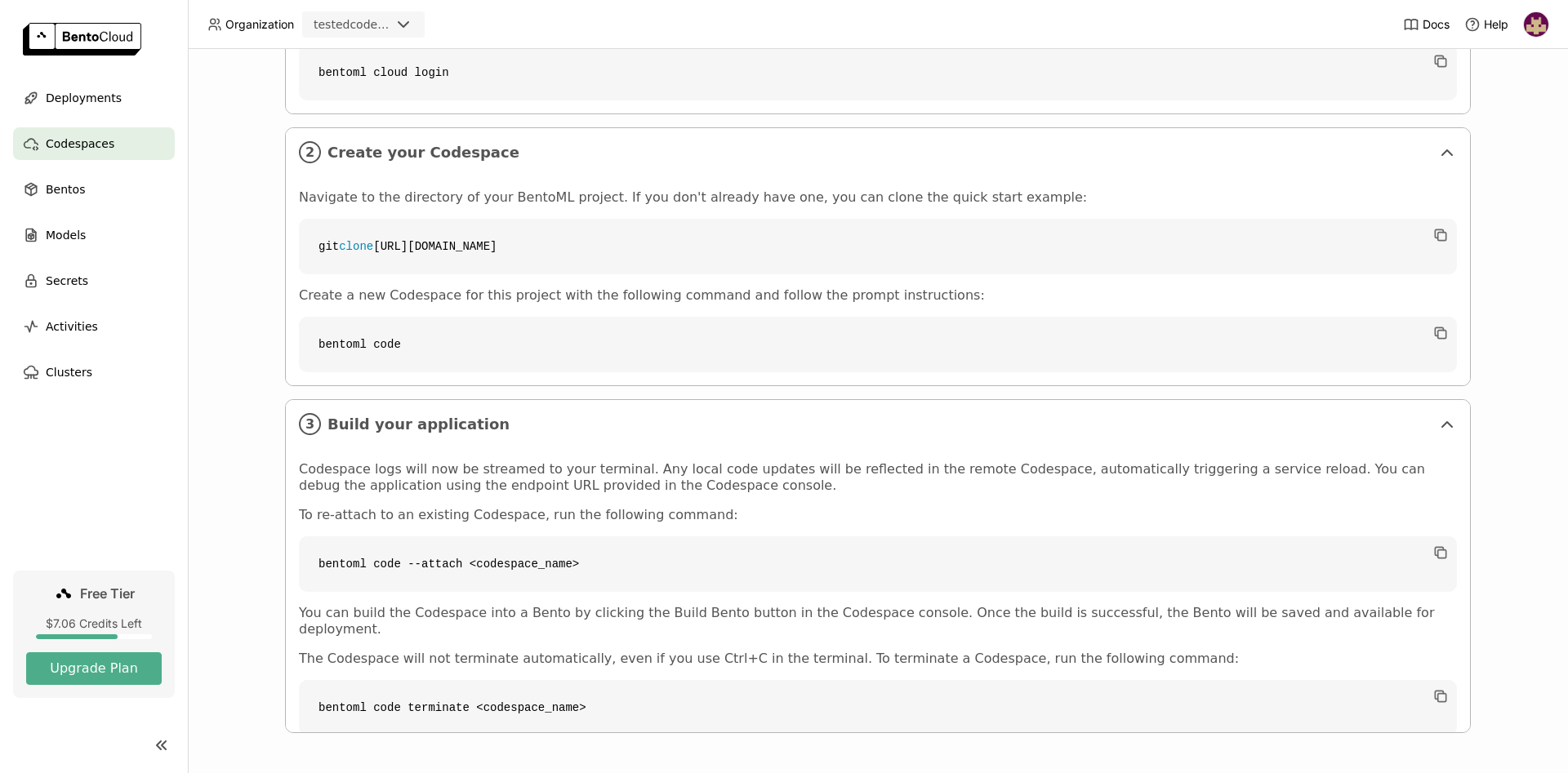
scroll to position [447, 0]
click at [86, 187] on div "Bentos" at bounding box center [94, 190] width 162 height 33
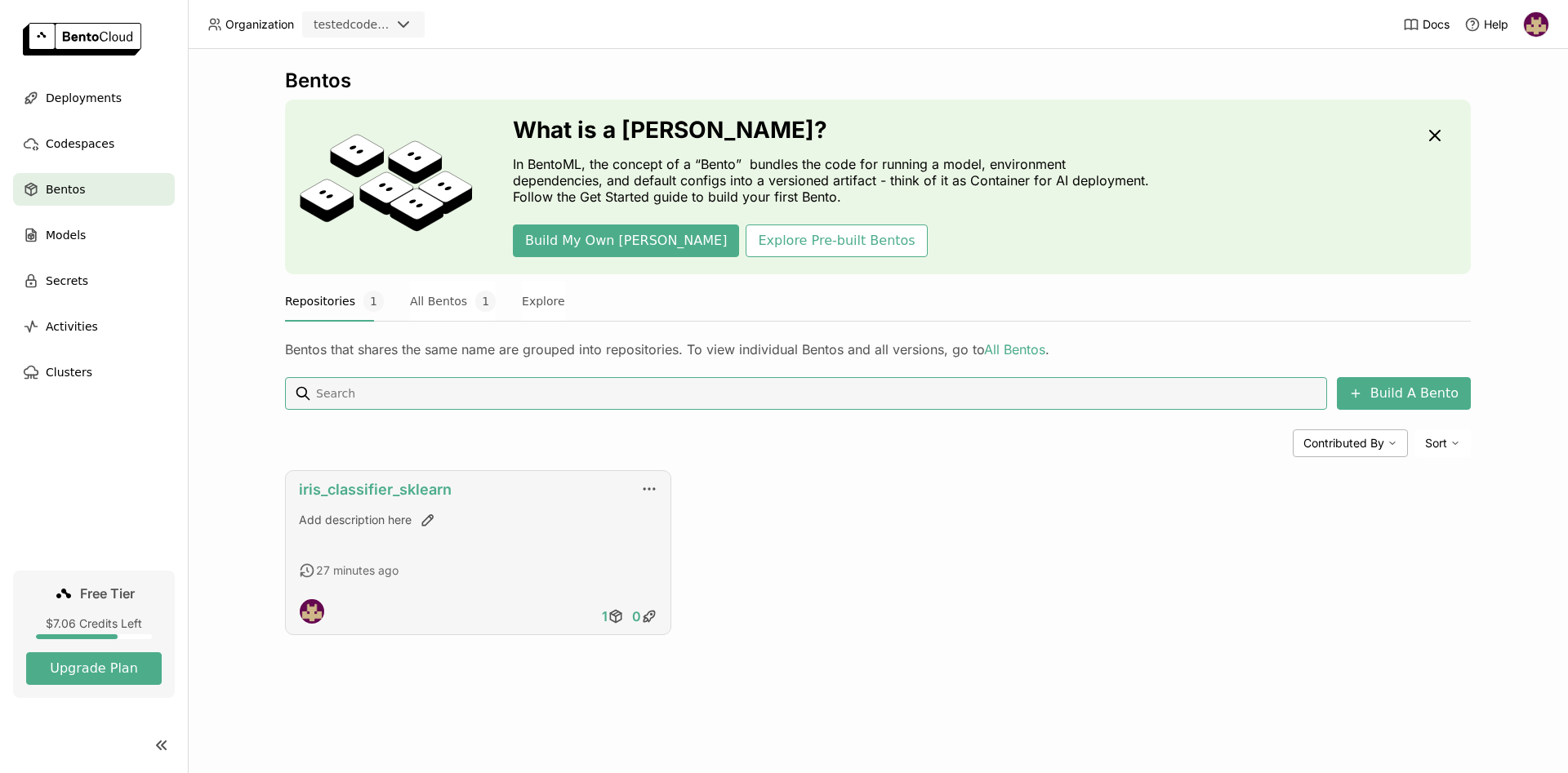
click at [354, 492] on link "iris_classifier_sklearn" at bounding box center [375, 489] width 153 height 17
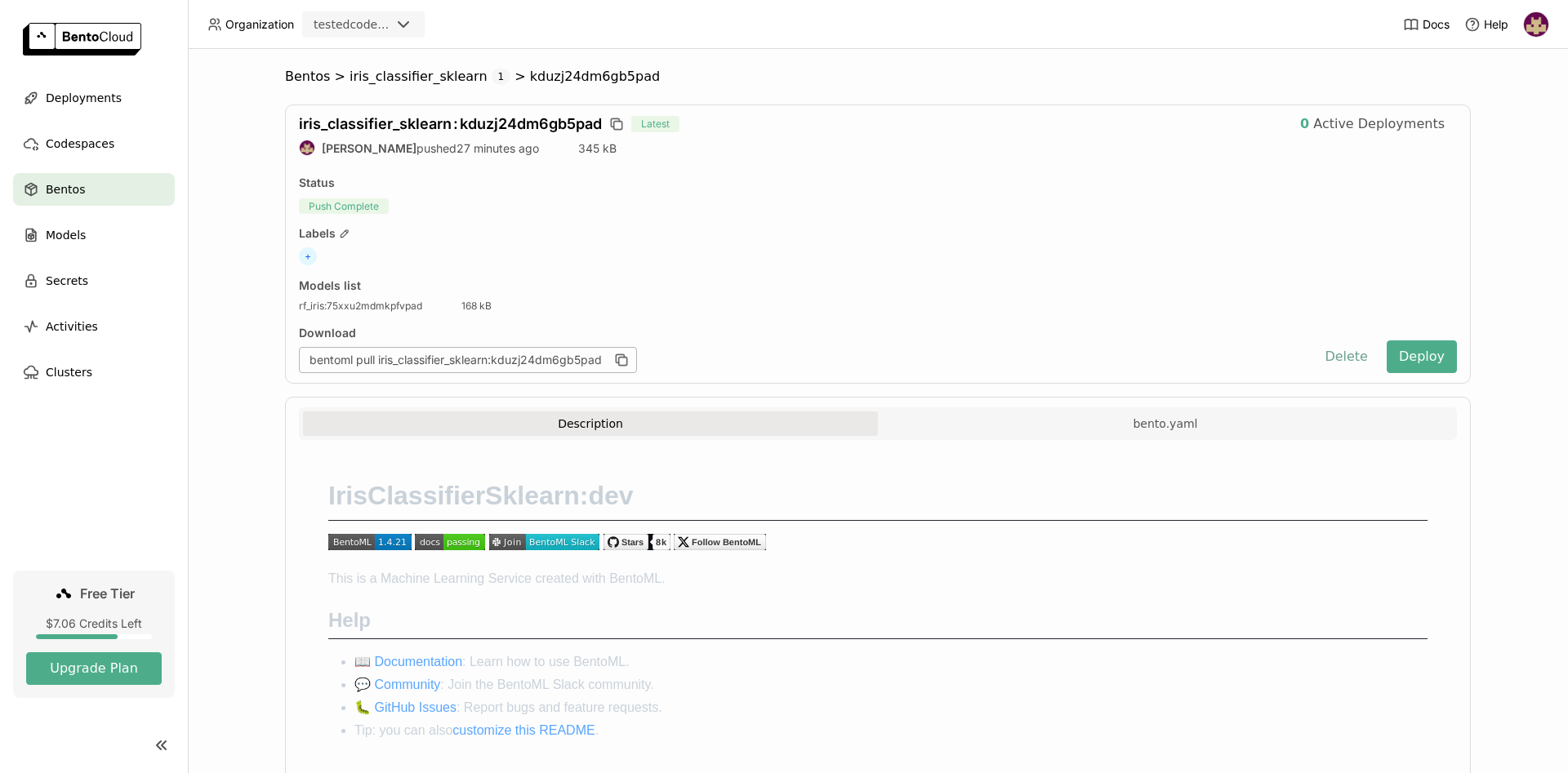
click at [1356, 353] on button "Delete" at bounding box center [1345, 357] width 68 height 33
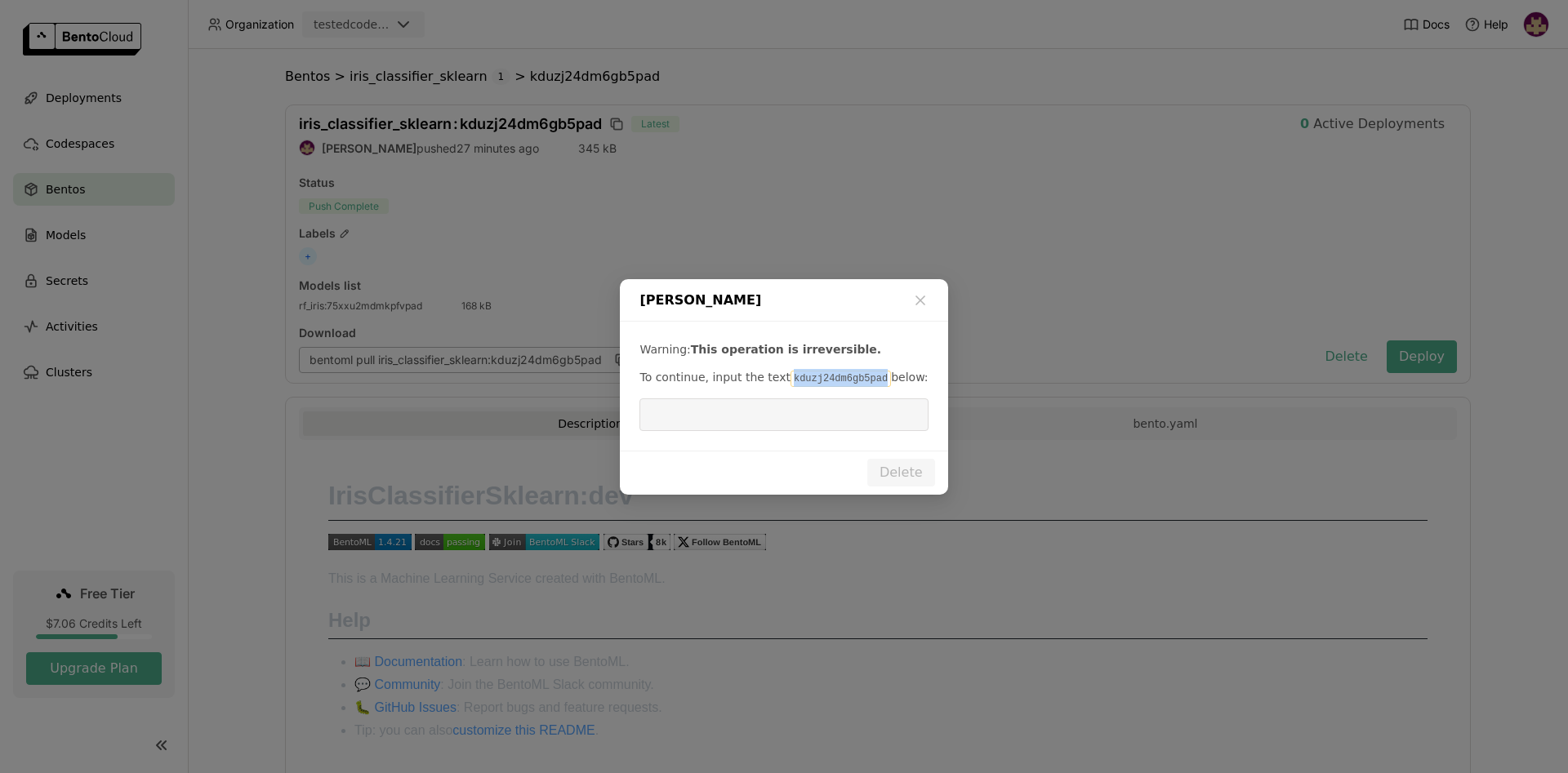
drag, startPoint x: 777, startPoint y: 375, endPoint x: 866, endPoint y: 380, distance: 89.1
click at [866, 380] on code "kduzj24dm6gb5pad" at bounding box center [840, 379] width 101 height 16
copy code "kduzj24dm6gb5pad"
click at [849, 414] on input "dialog" at bounding box center [783, 415] width 268 height 31
paste input "kduzj24dm6gb5pad"
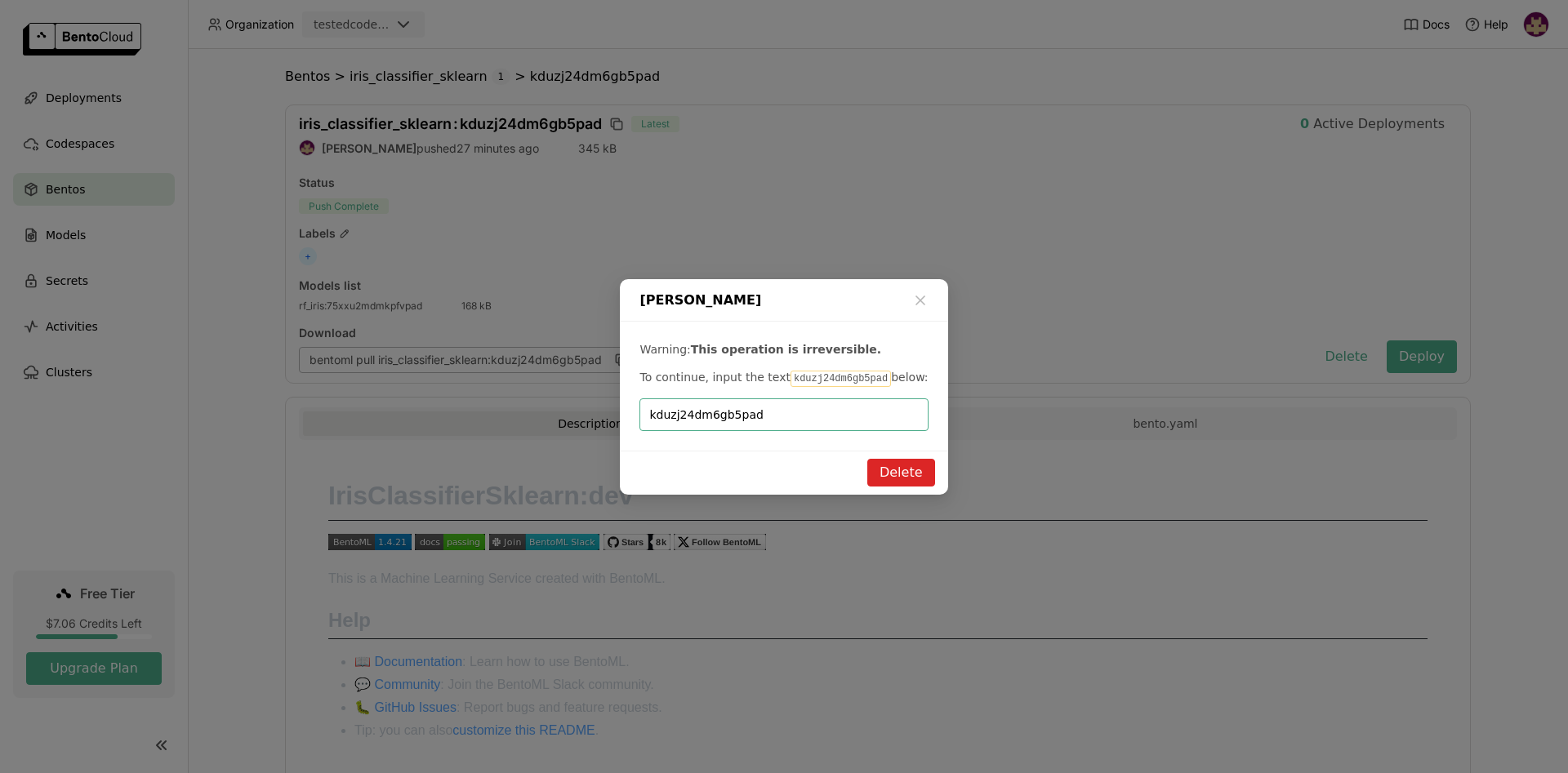
type input "kduzj24dm6gb5pad"
click at [891, 474] on button "Delete" at bounding box center [901, 473] width 68 height 28
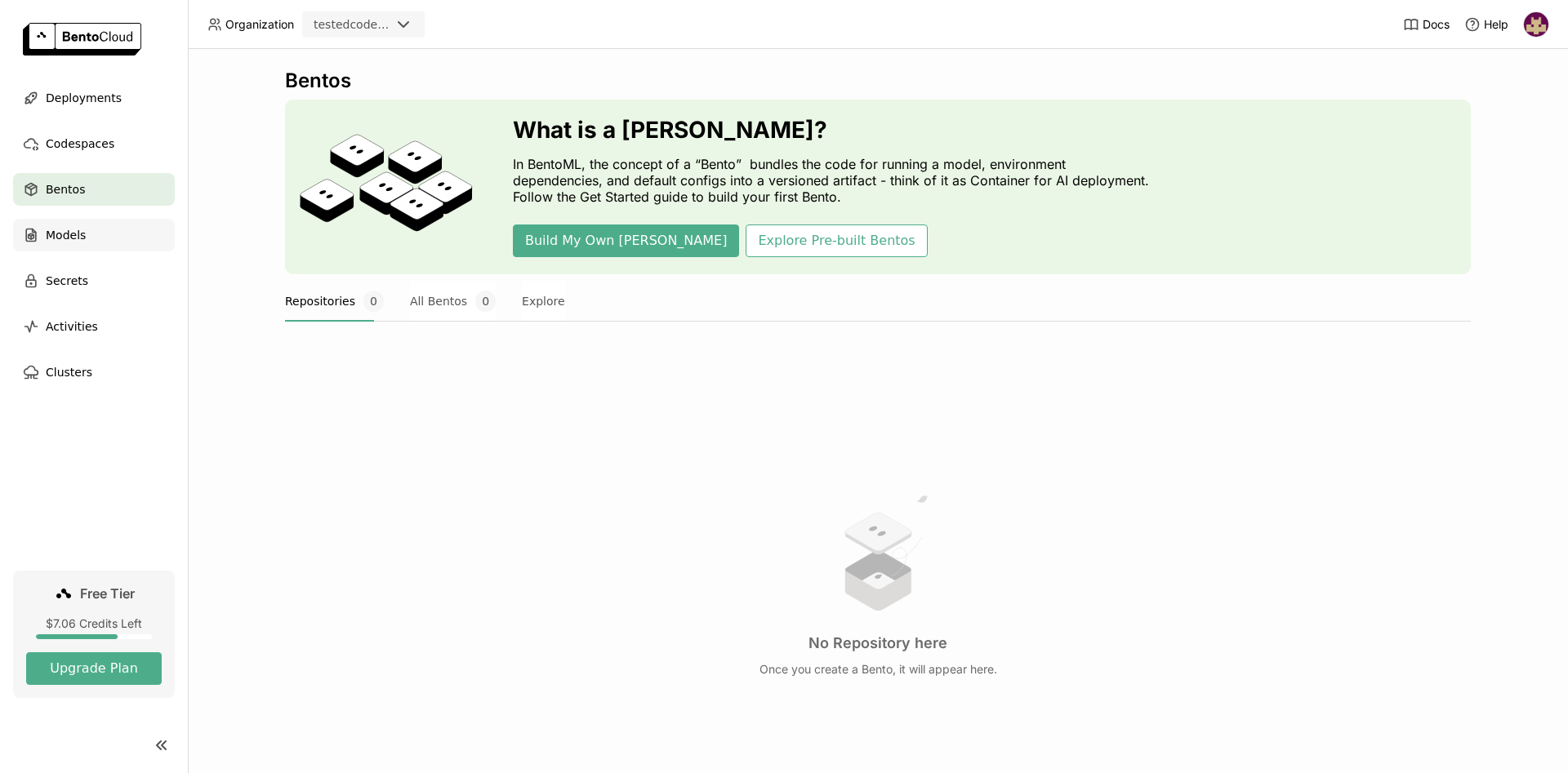
click at [83, 236] on div "Models" at bounding box center [94, 235] width 162 height 33
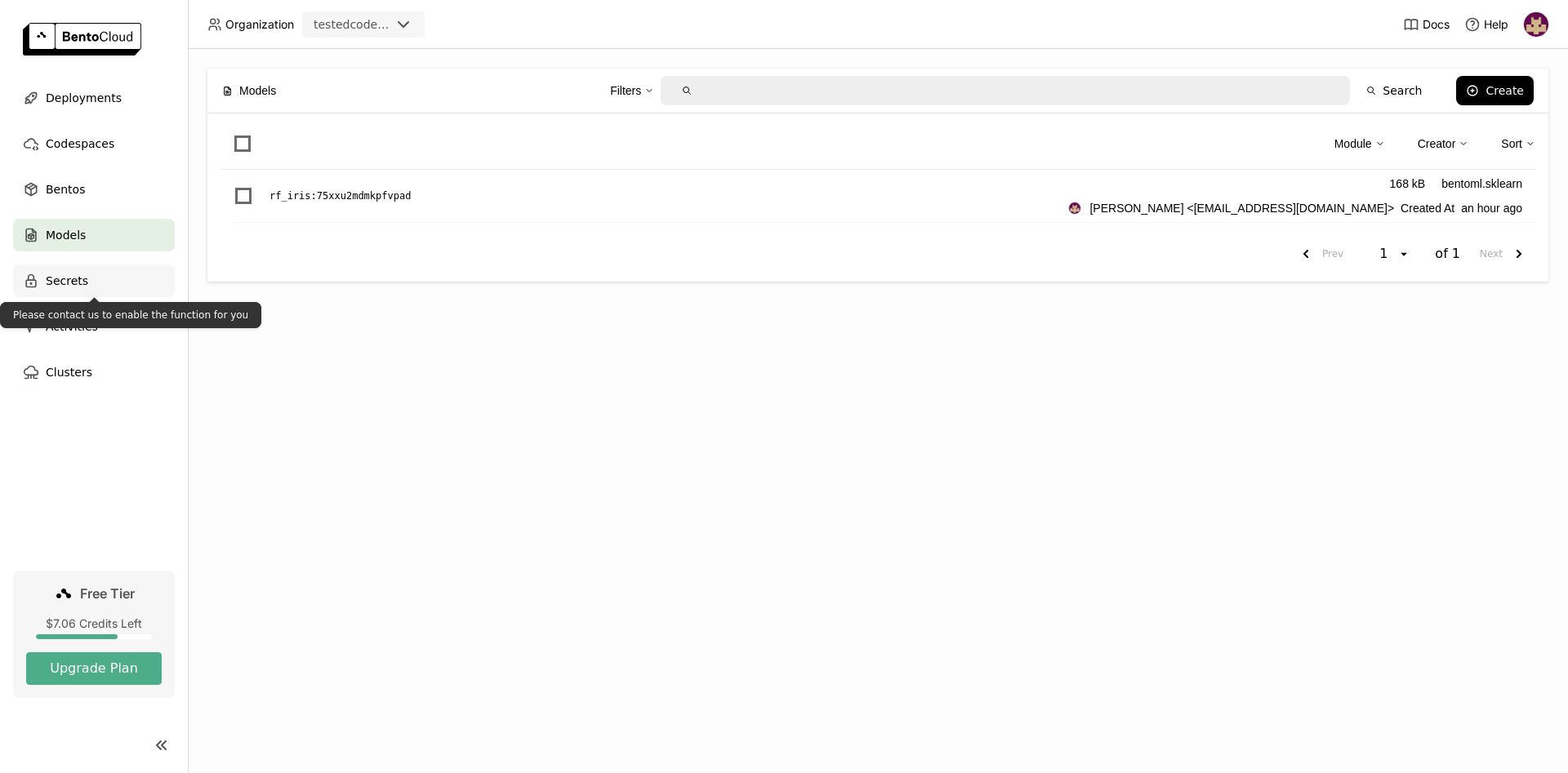
click at [88, 282] on div "Secrets" at bounding box center [94, 281] width 162 height 33
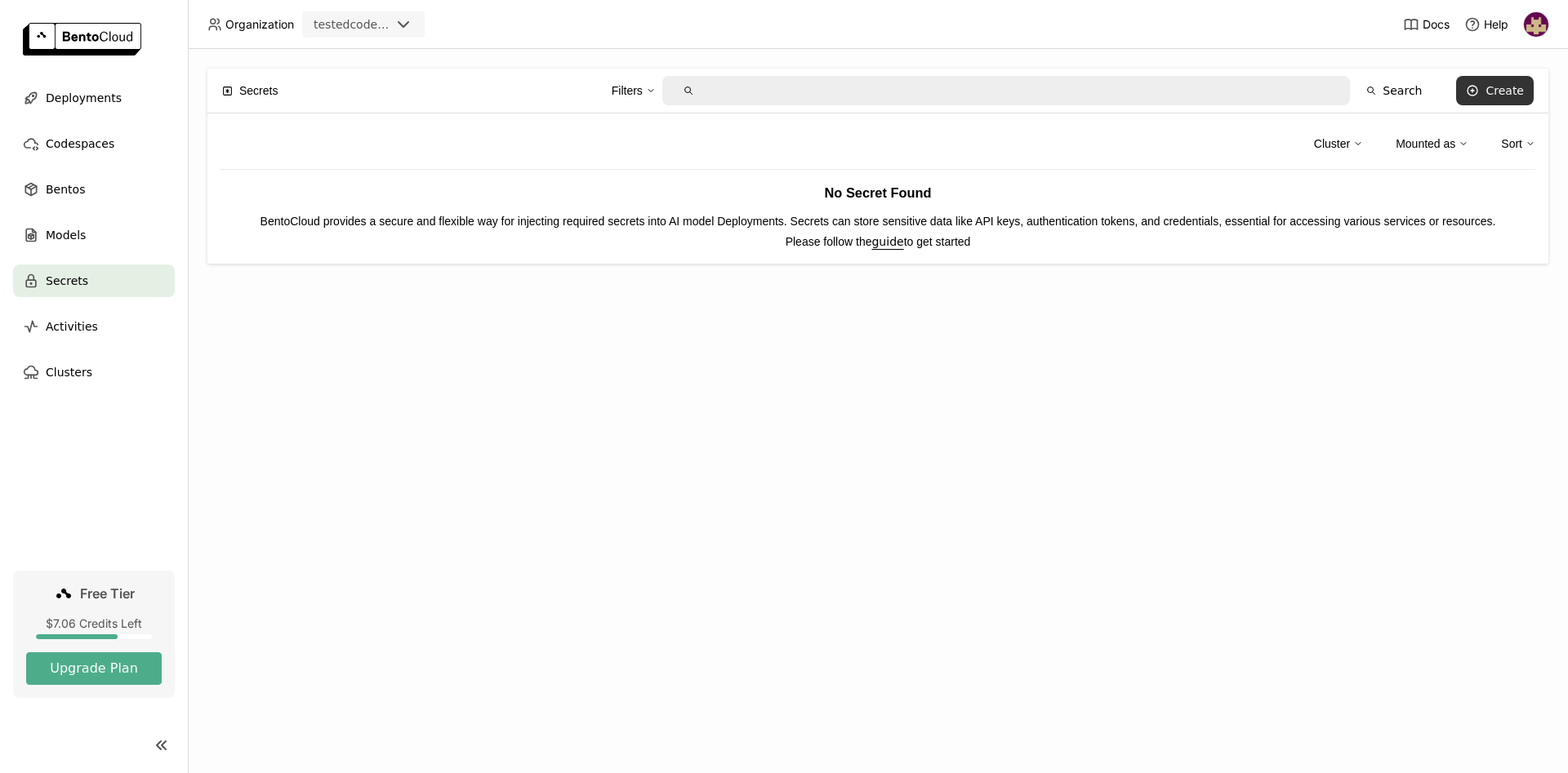
click at [1474, 91] on icon at bounding box center [1472, 91] width 3 height 0
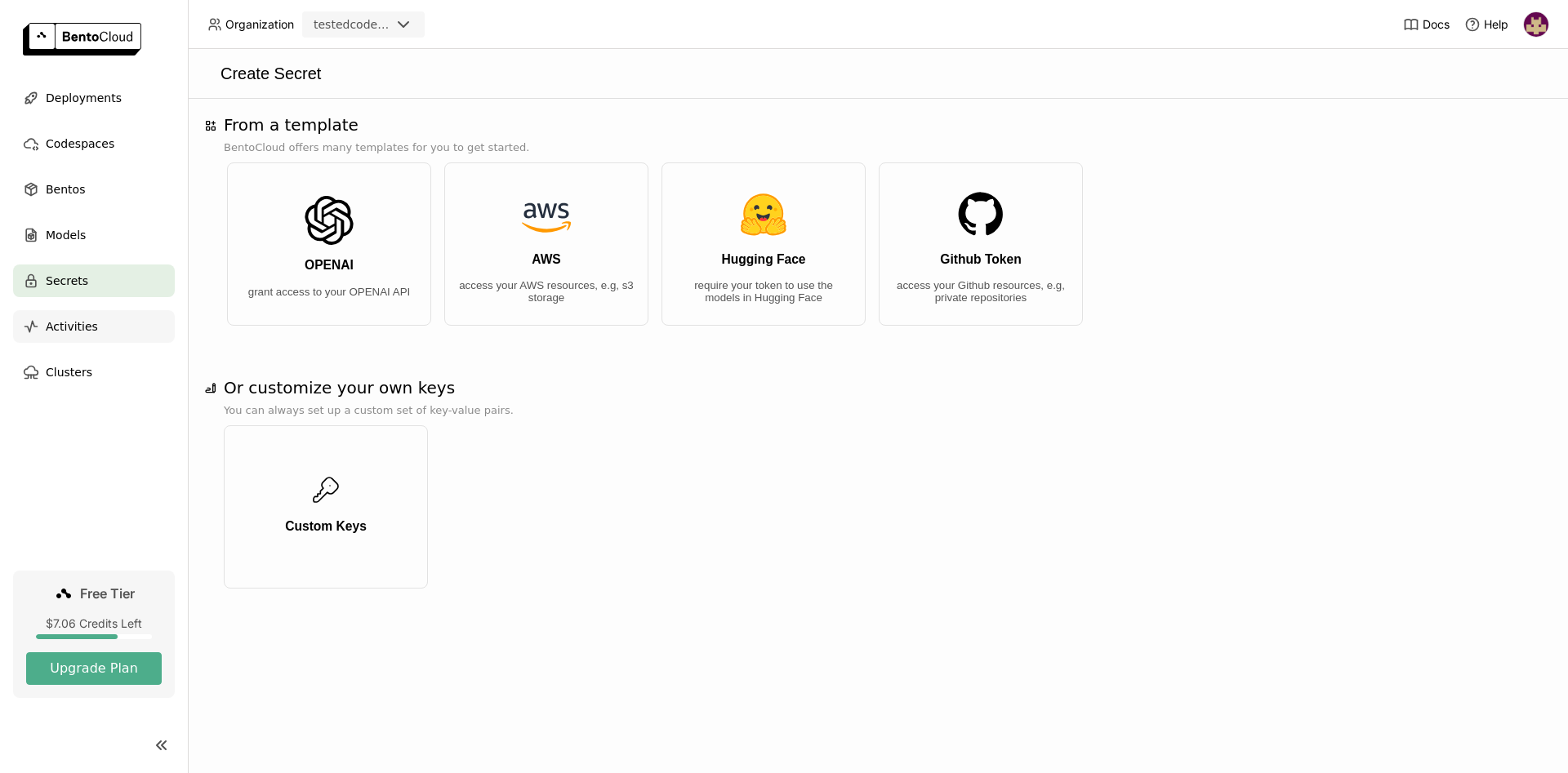
click at [63, 332] on span "Activities" at bounding box center [72, 326] width 52 height 20
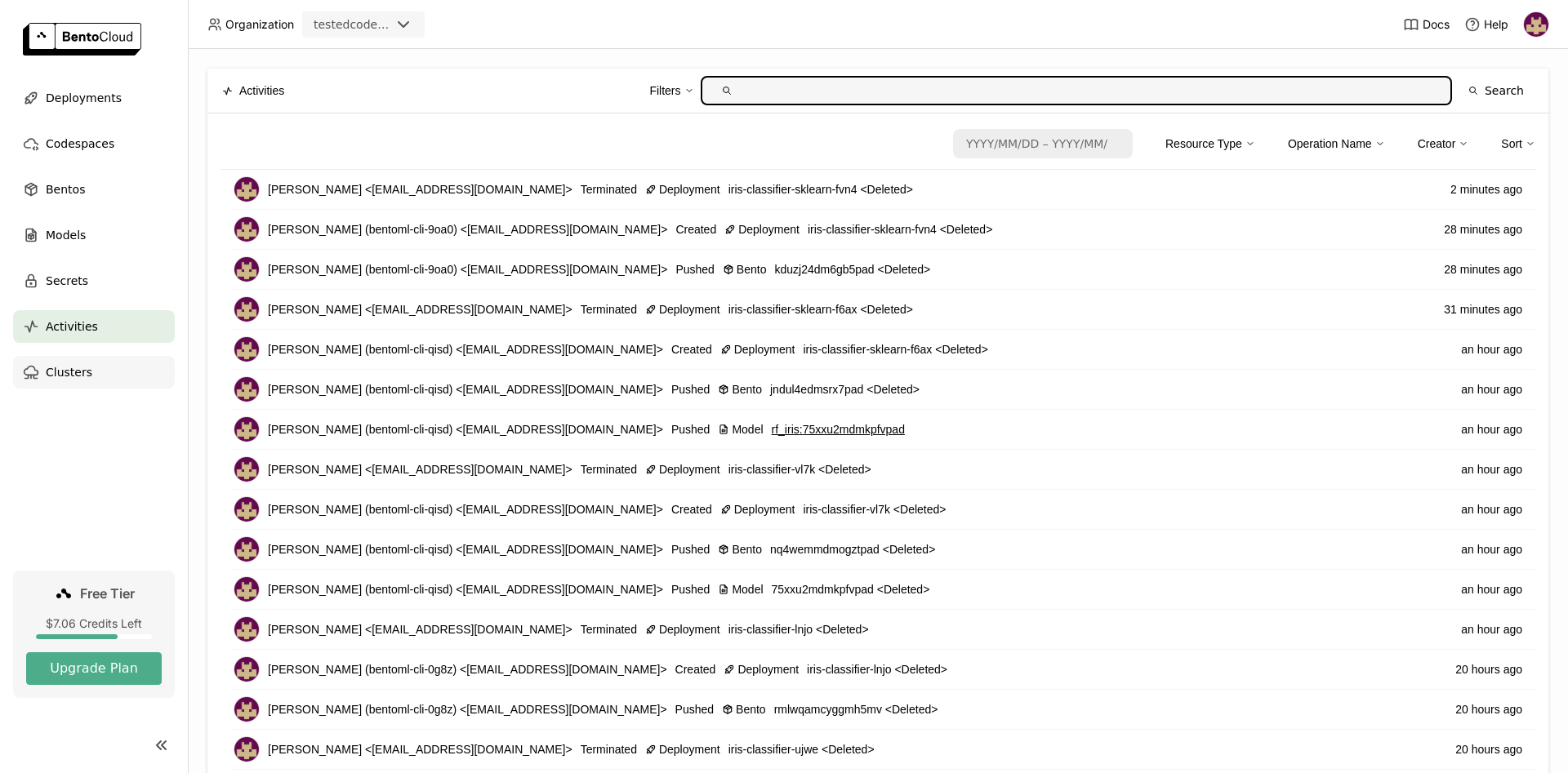
click at [58, 375] on span "Clusters" at bounding box center [69, 372] width 47 height 20
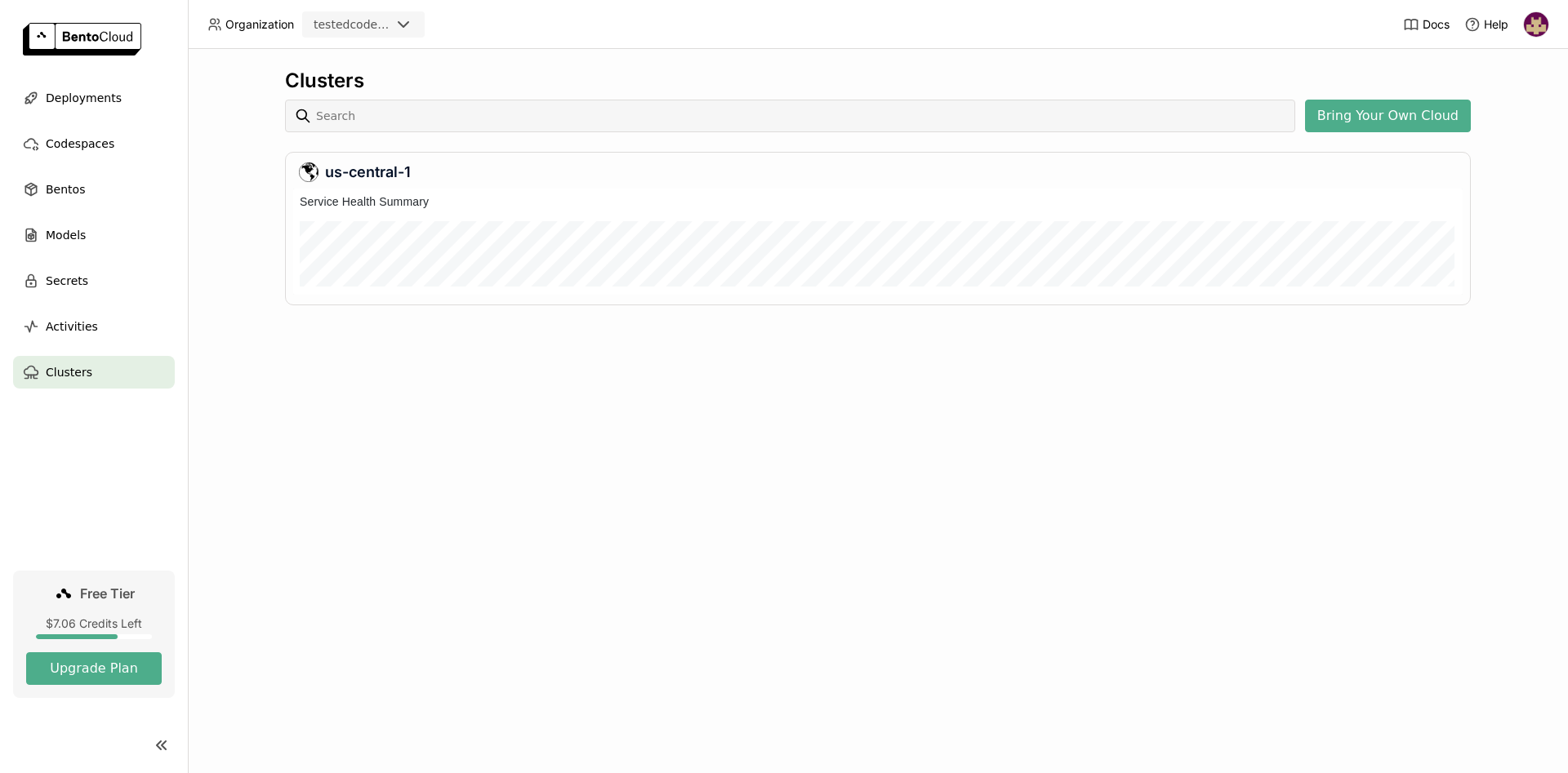
scroll to position [106, 1169]
click at [1088, 446] on div "Clusters Bring Your Own Cloud us-central-1" at bounding box center [877, 411] width 1380 height 724
click at [84, 98] on span "Deployments" at bounding box center [83, 98] width 76 height 20
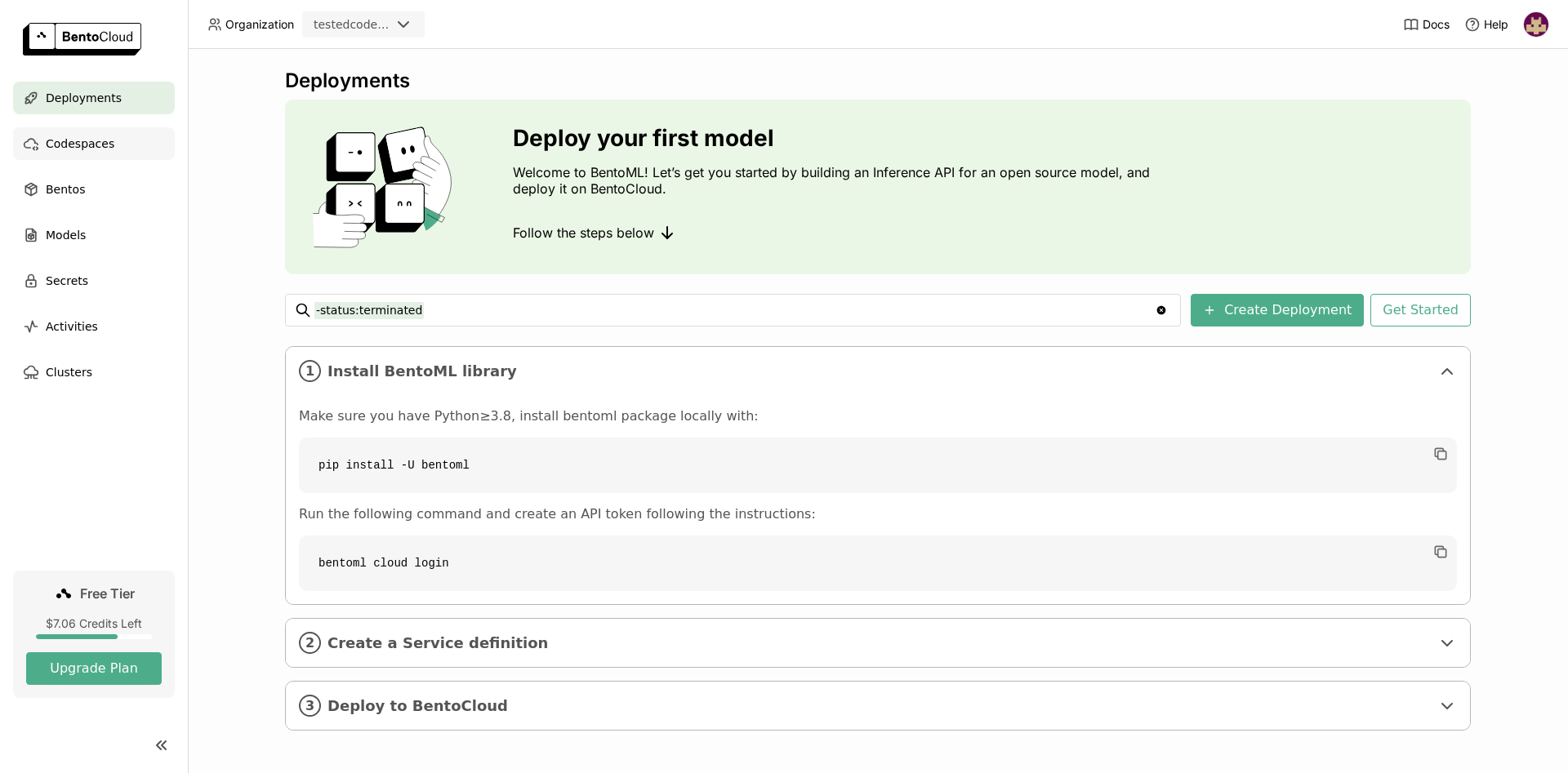
click at [101, 145] on span "Codespaces" at bounding box center [80, 144] width 69 height 20
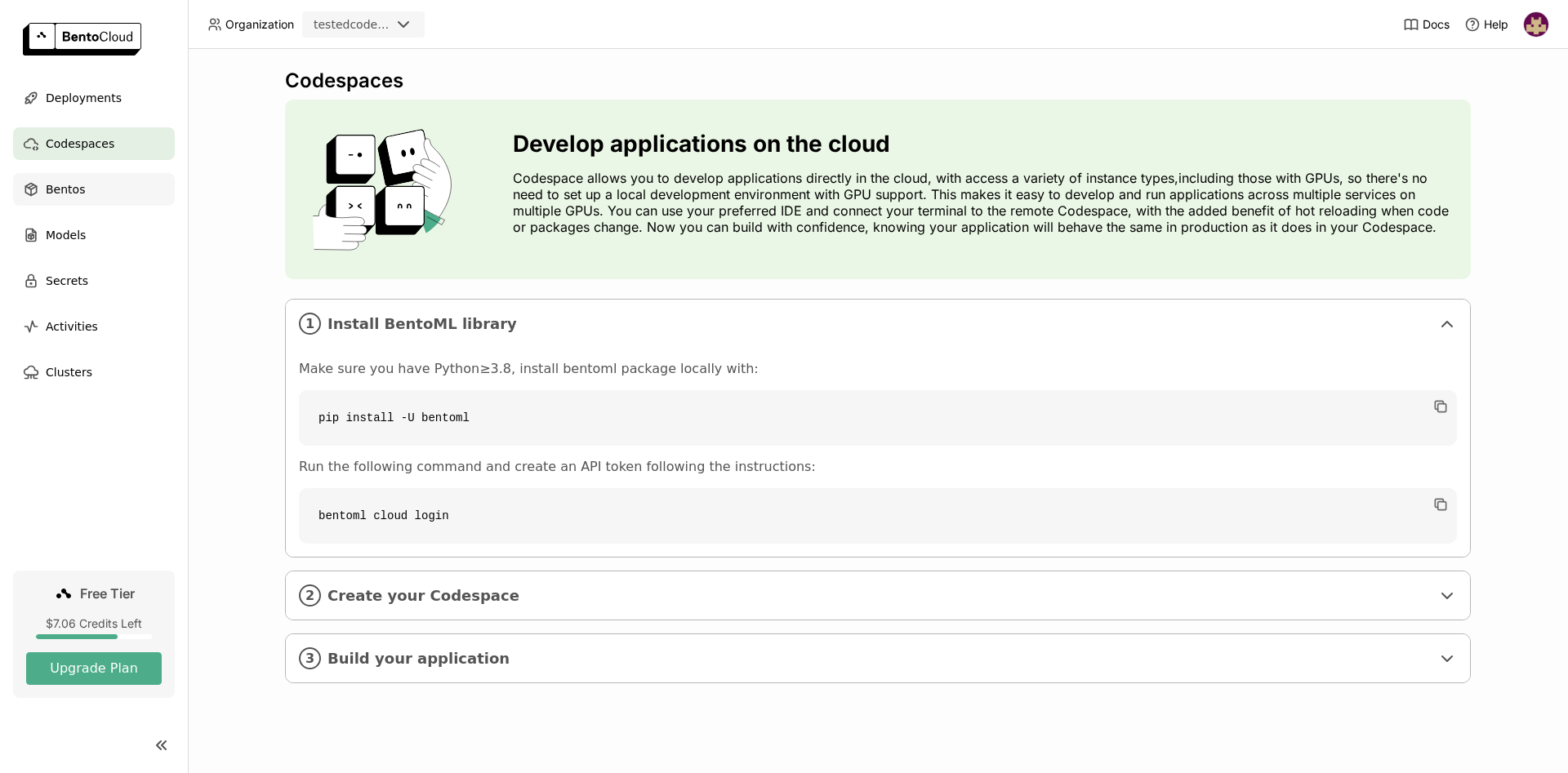
click at [86, 189] on div "Bentos" at bounding box center [94, 190] width 162 height 33
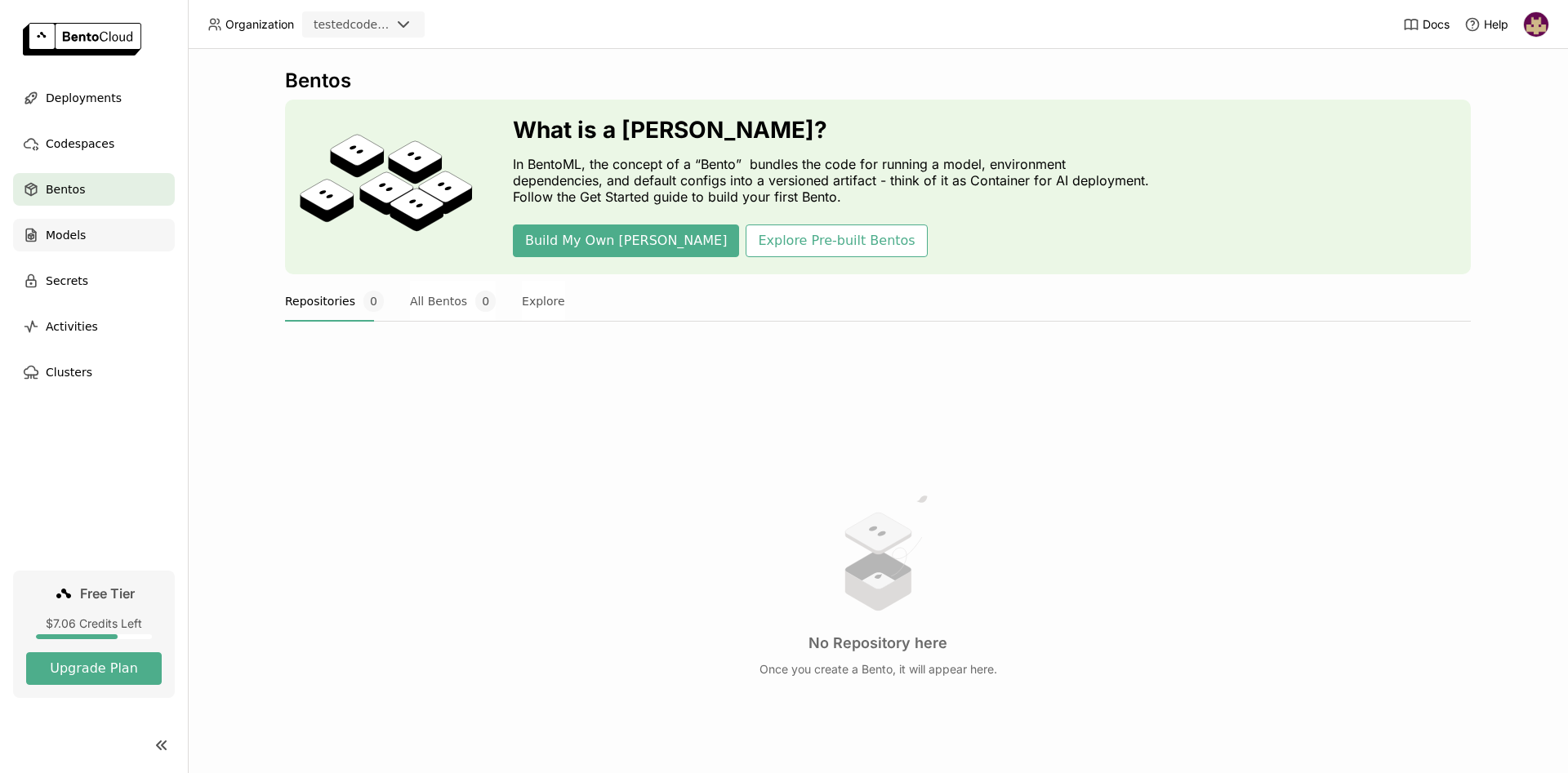
click at [85, 236] on div "Models" at bounding box center [94, 235] width 162 height 33
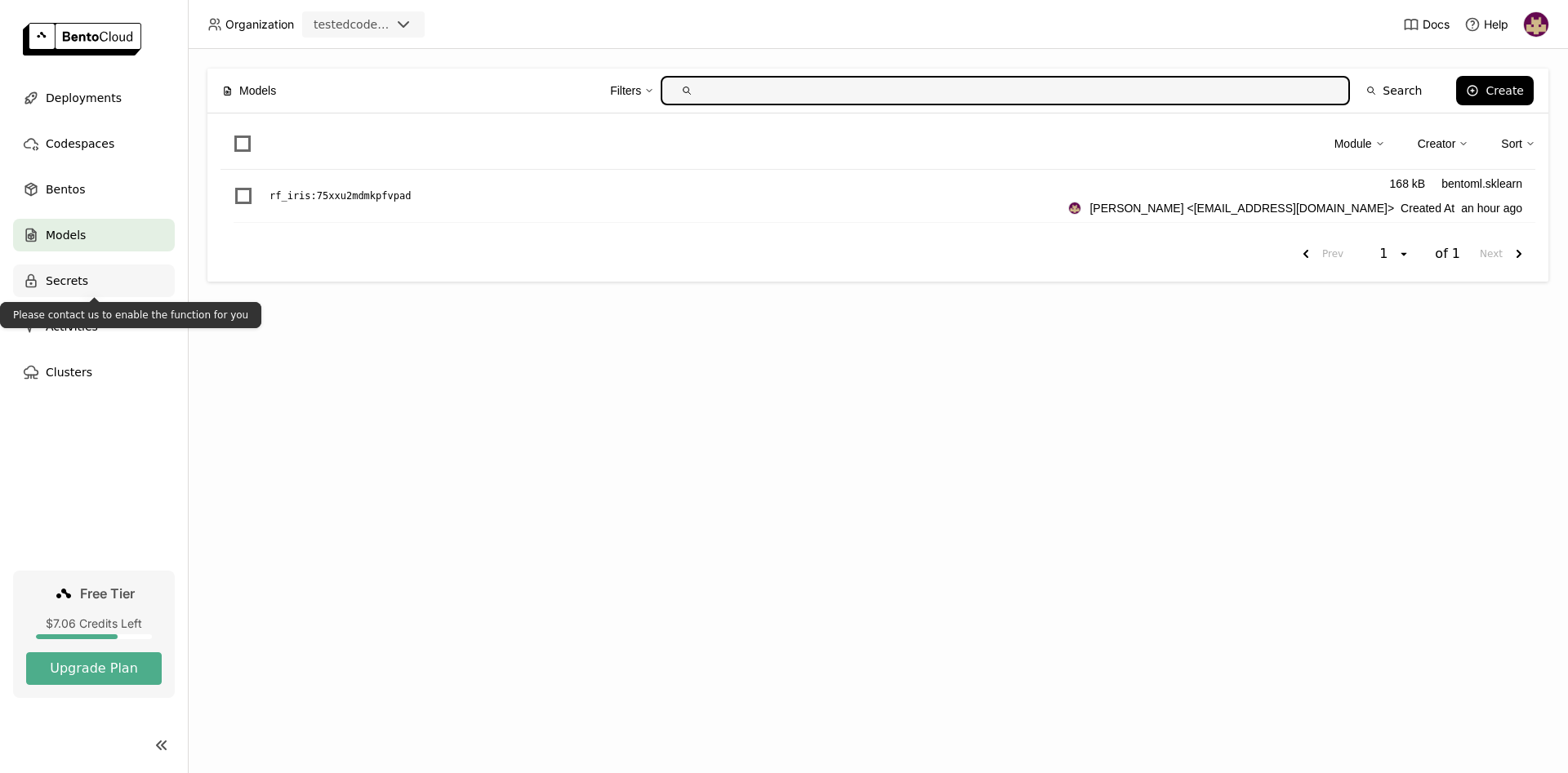
click at [90, 281] on div "Secrets" at bounding box center [94, 281] width 162 height 33
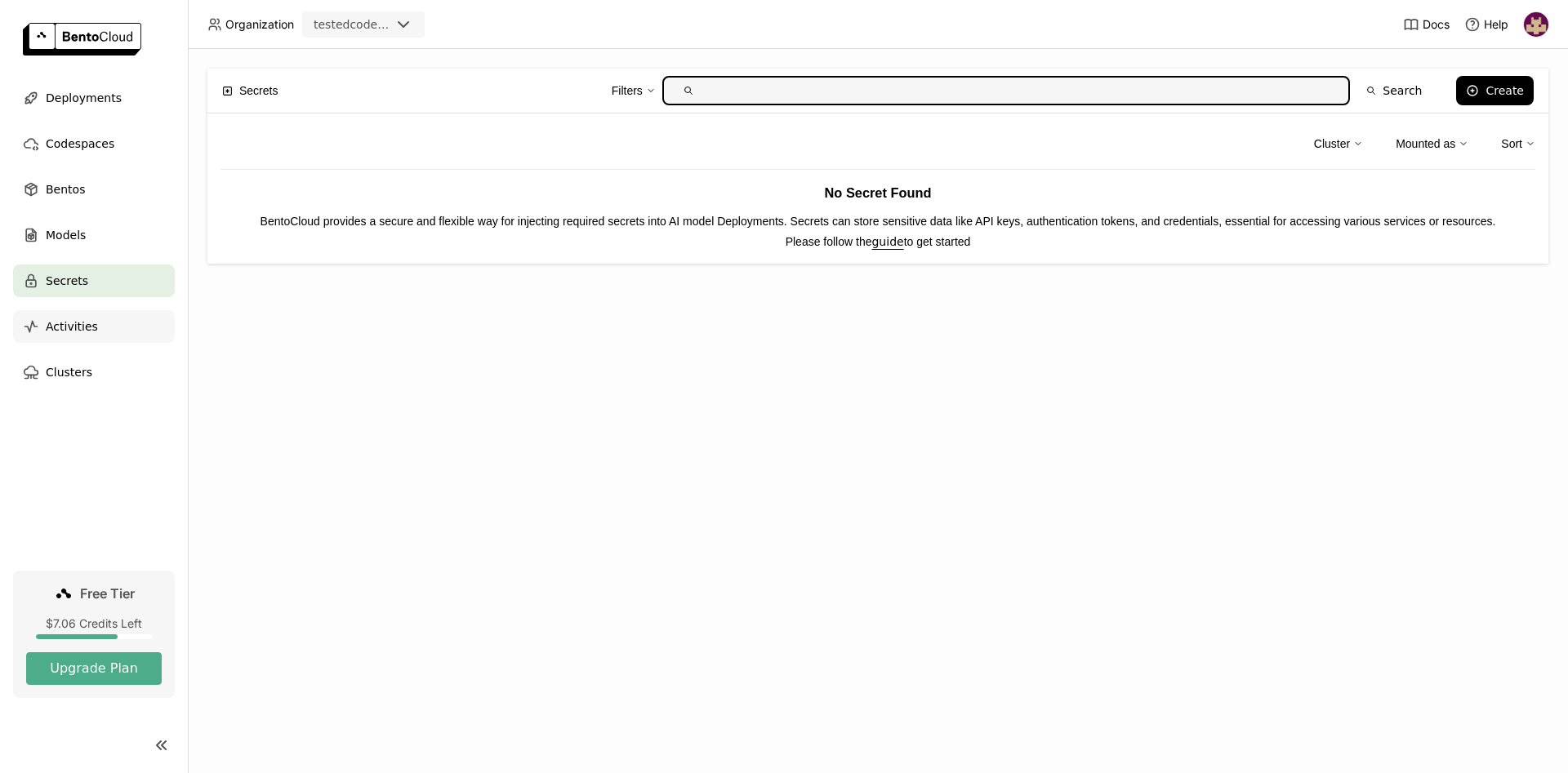
click at [84, 325] on span "Activities" at bounding box center [72, 326] width 52 height 20
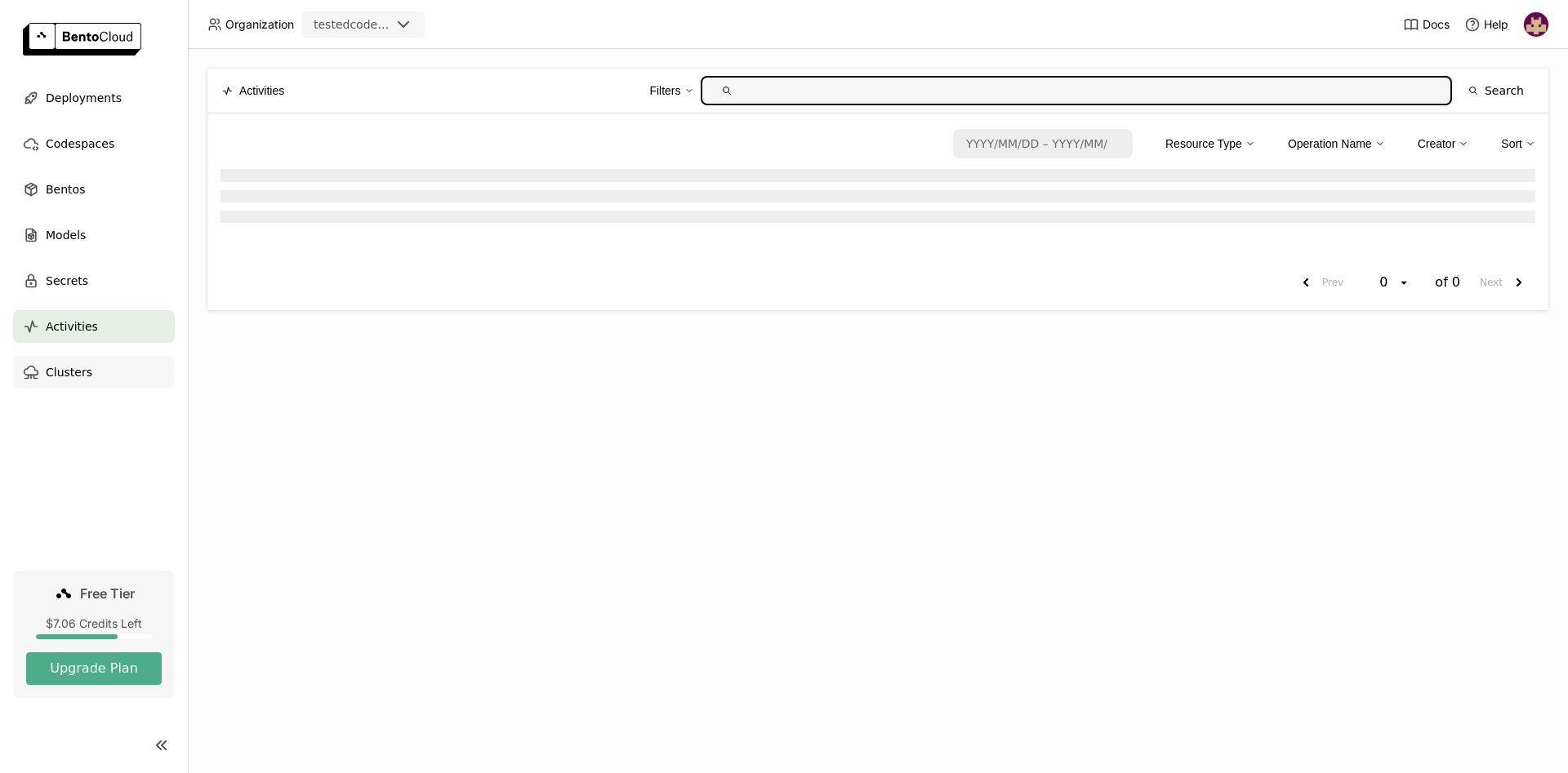
click at [89, 371] on div "Clusters" at bounding box center [94, 372] width 162 height 33
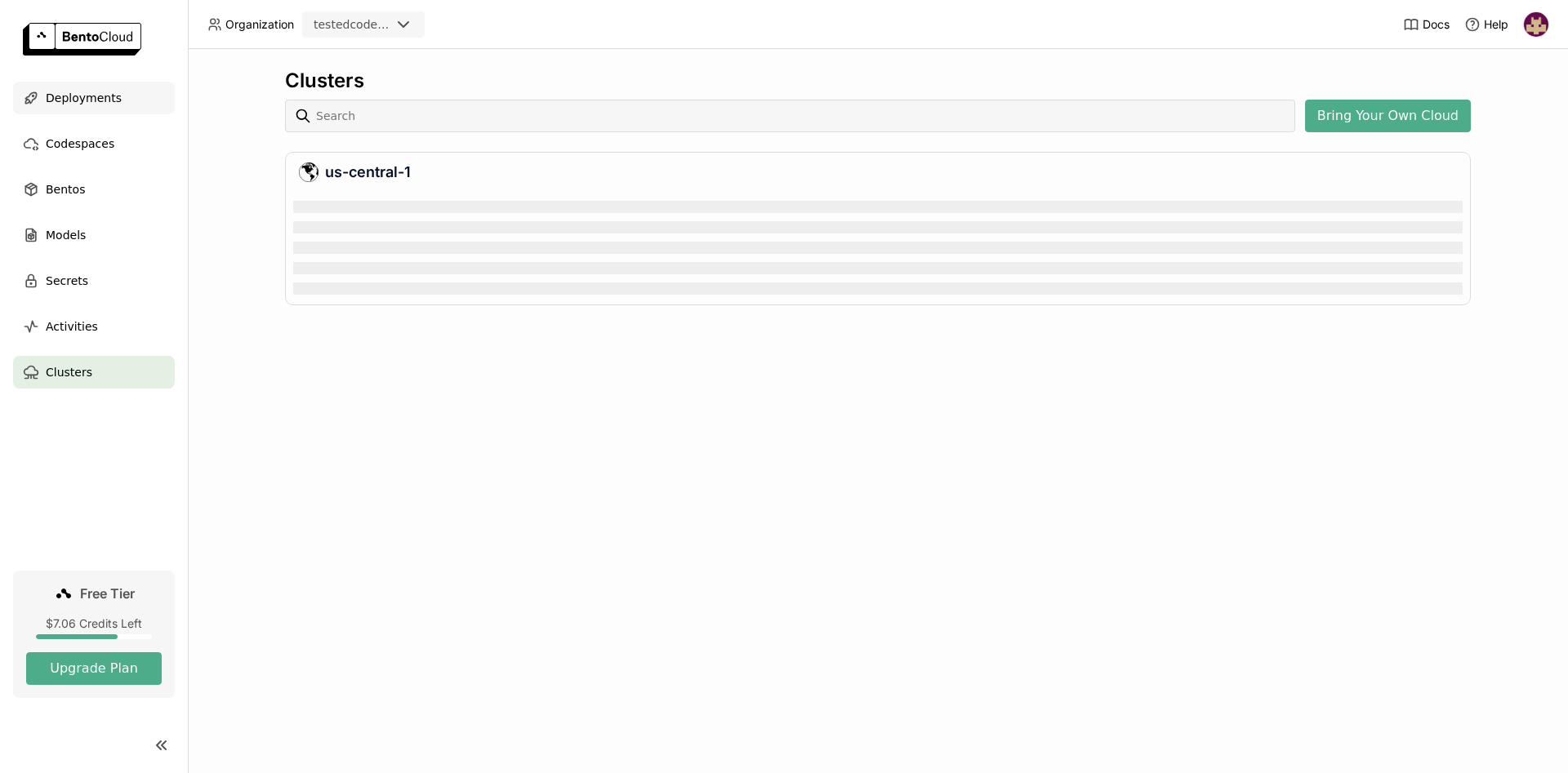
click at [100, 106] on span "Deployments" at bounding box center [83, 98] width 76 height 20
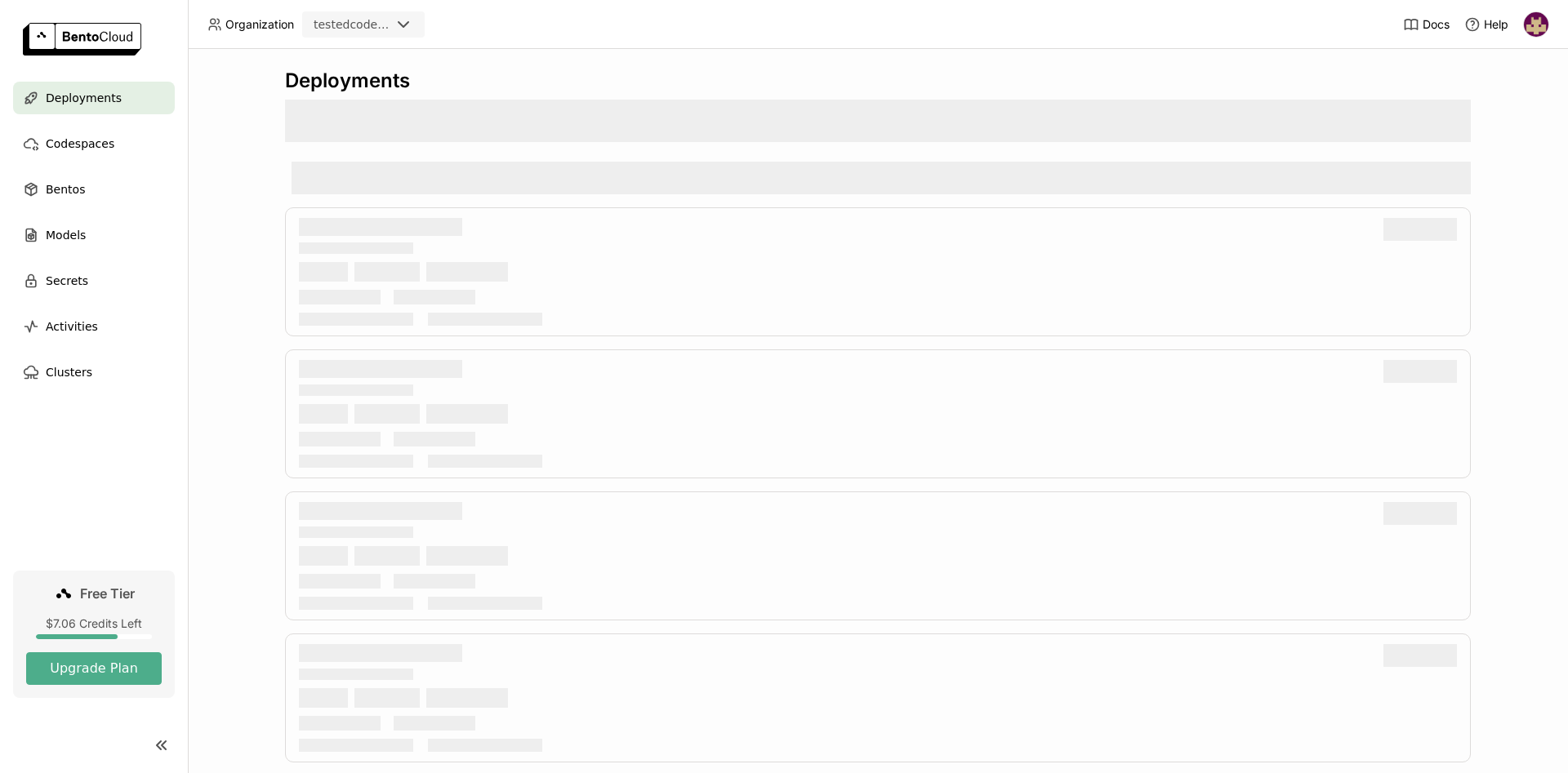
click at [122, 29] on img at bounding box center [82, 39] width 119 height 33
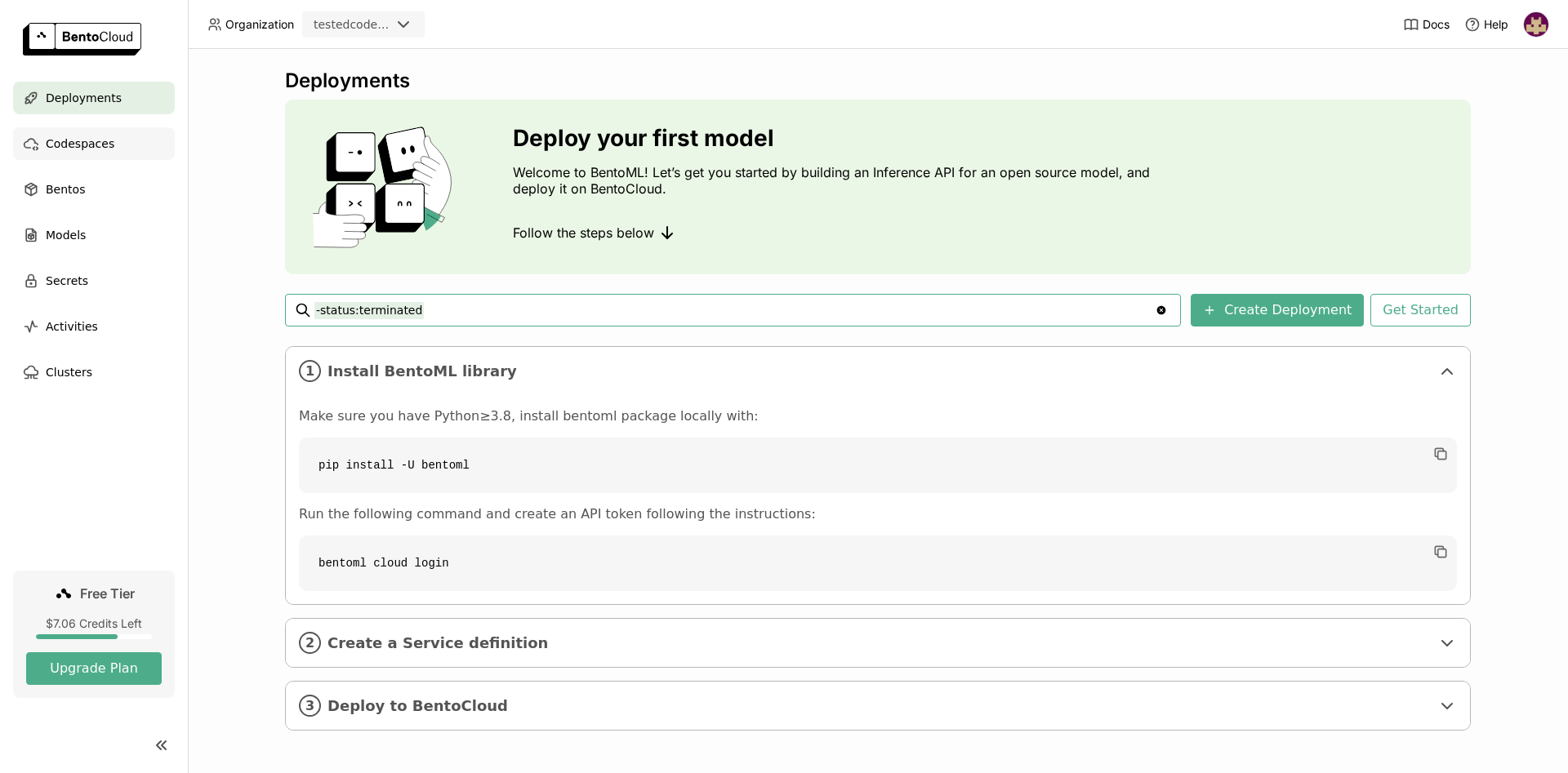
click at [116, 136] on div "Codespaces" at bounding box center [94, 144] width 162 height 33
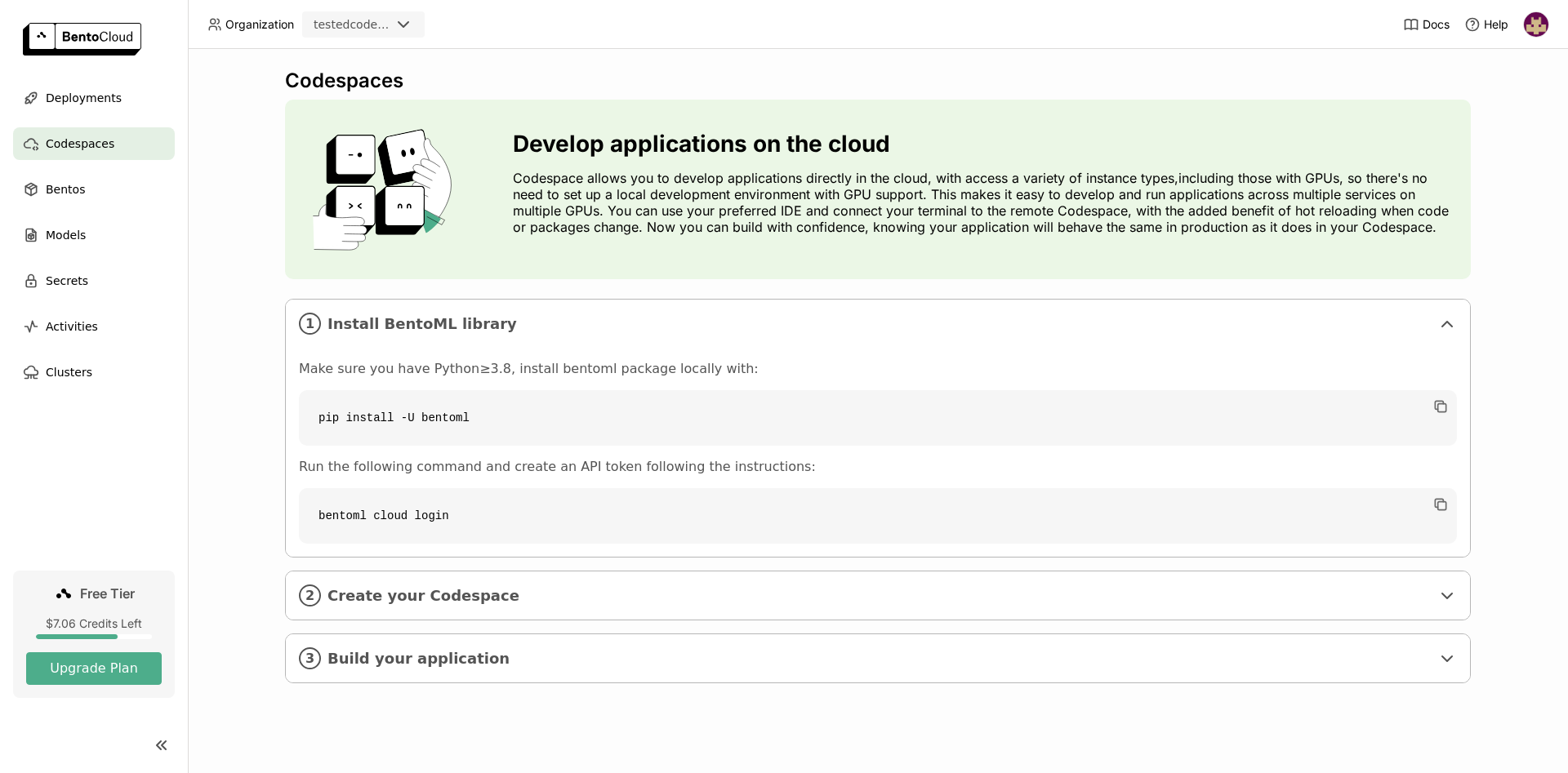
click at [96, 29] on img at bounding box center [82, 39] width 119 height 33
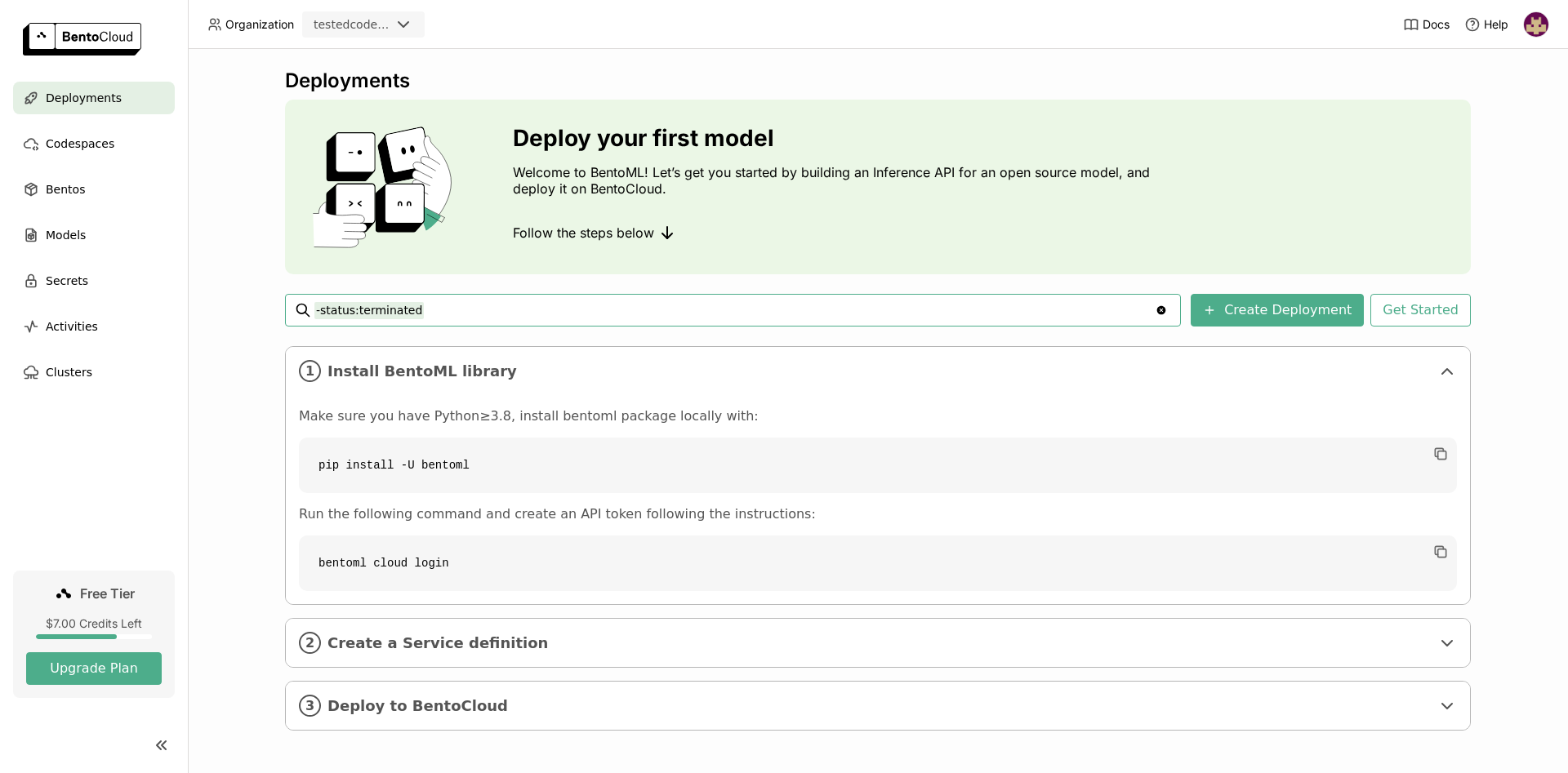
click at [1536, 19] on img at bounding box center [1536, 25] width 25 height 25
click at [1051, 61] on div "Deployments Deploy your first model Welcome to BentoML! Let’s get you started b…" at bounding box center [877, 411] width 1380 height 724
click at [101, 142] on span "Codespaces" at bounding box center [80, 144] width 69 height 20
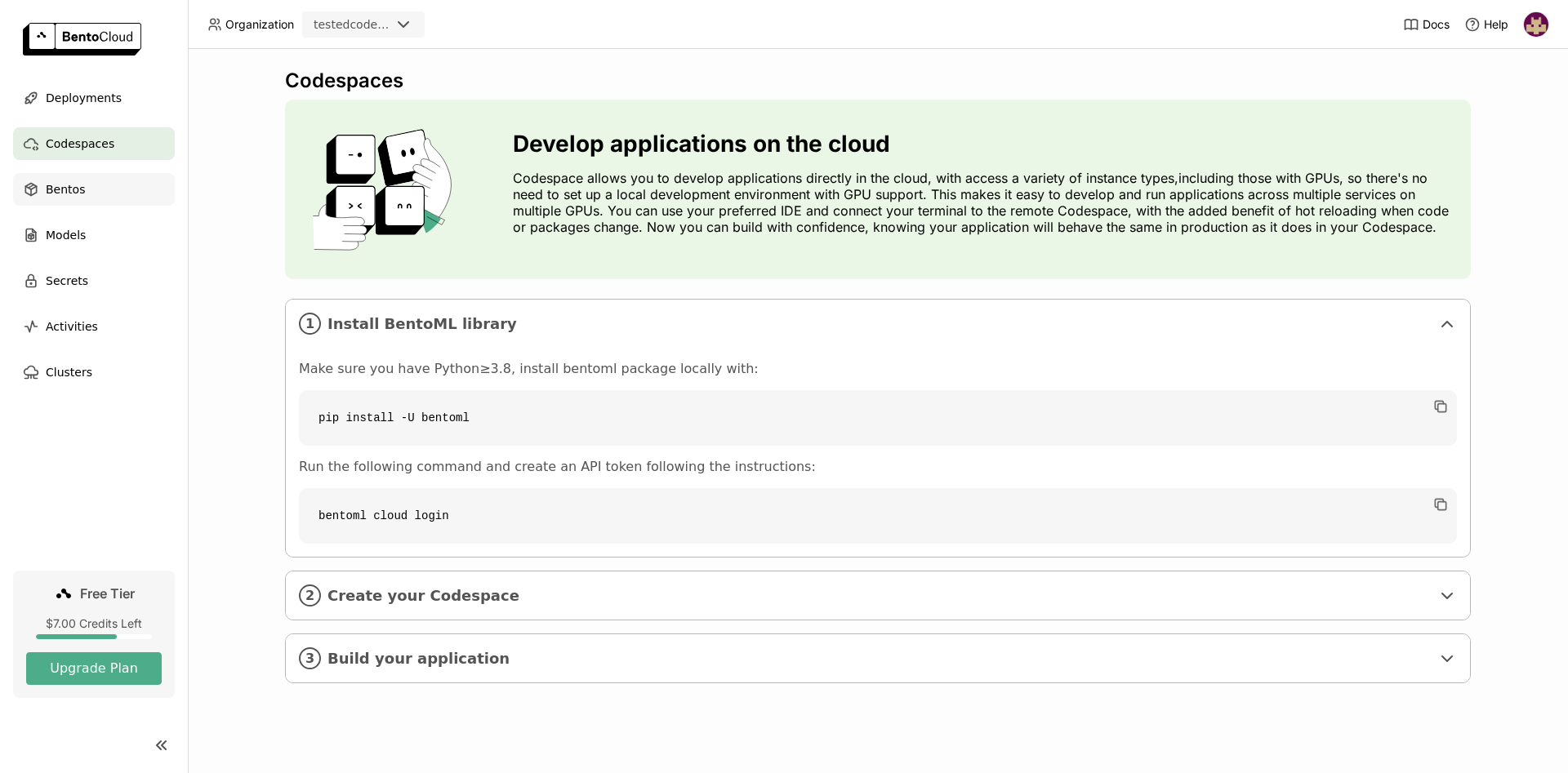
click at [113, 191] on div "Bentos" at bounding box center [94, 190] width 162 height 33
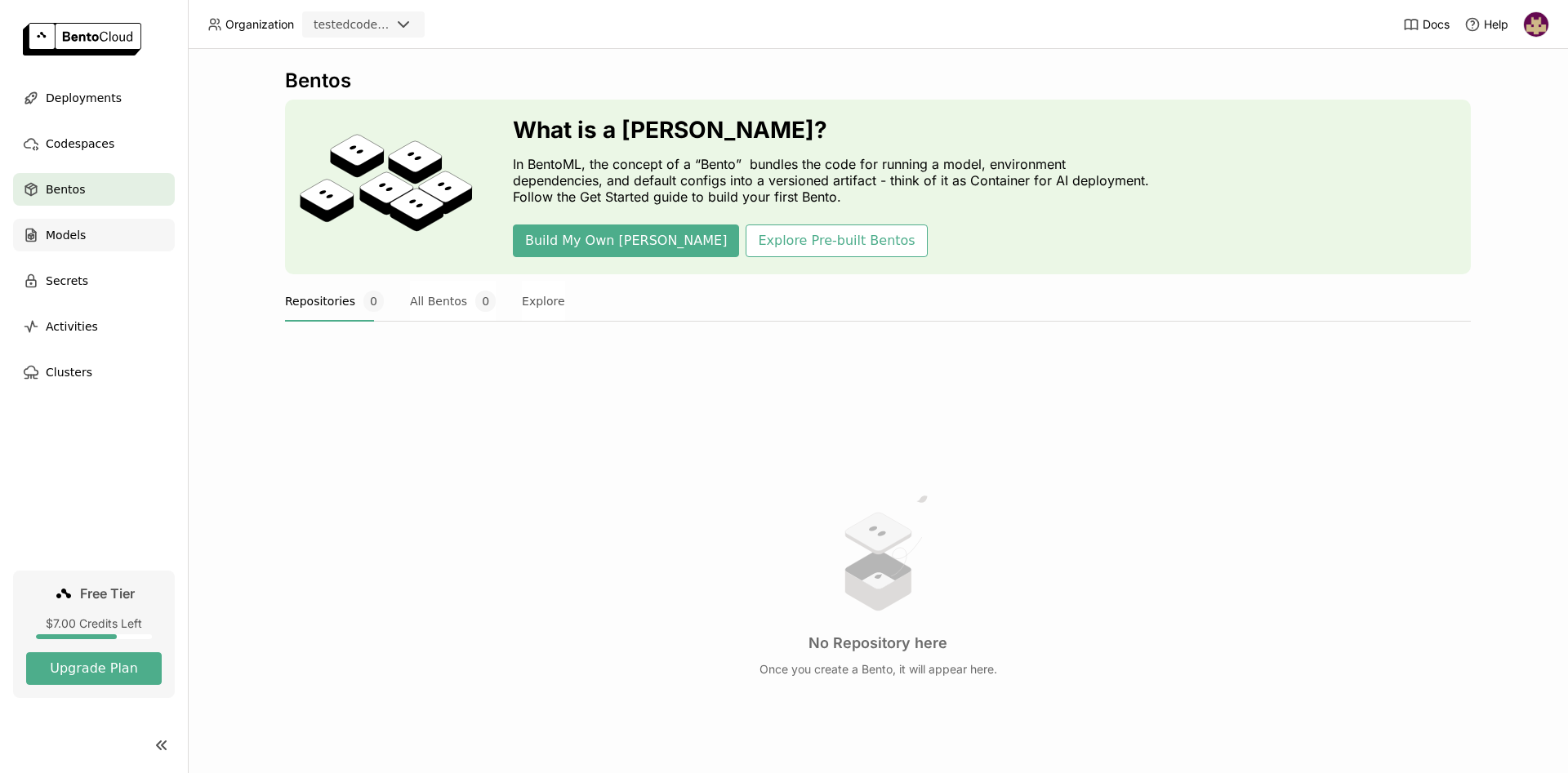
click at [91, 234] on div "Models" at bounding box center [94, 235] width 162 height 33
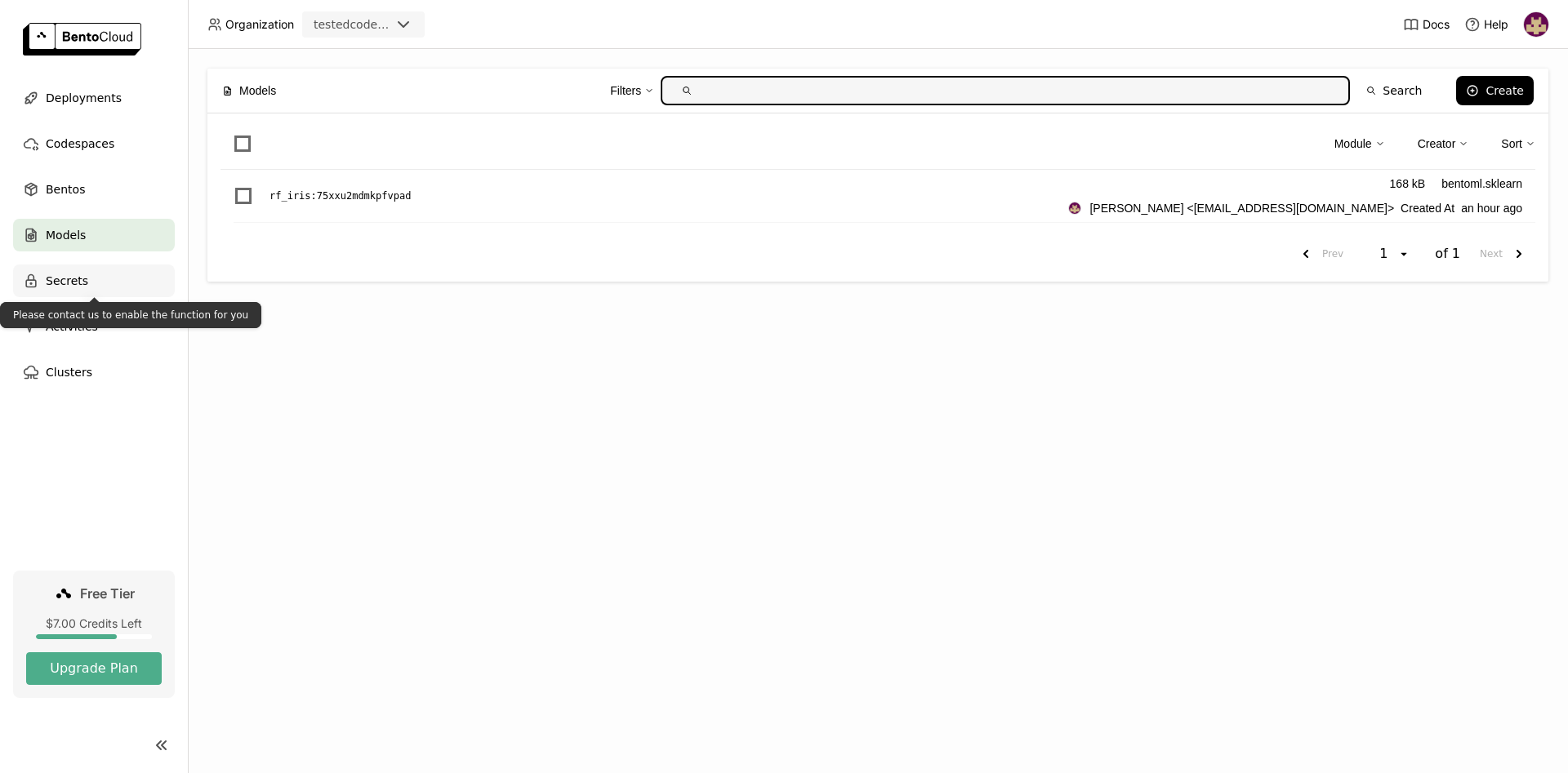
click at [87, 282] on div "Secrets" at bounding box center [94, 281] width 162 height 33
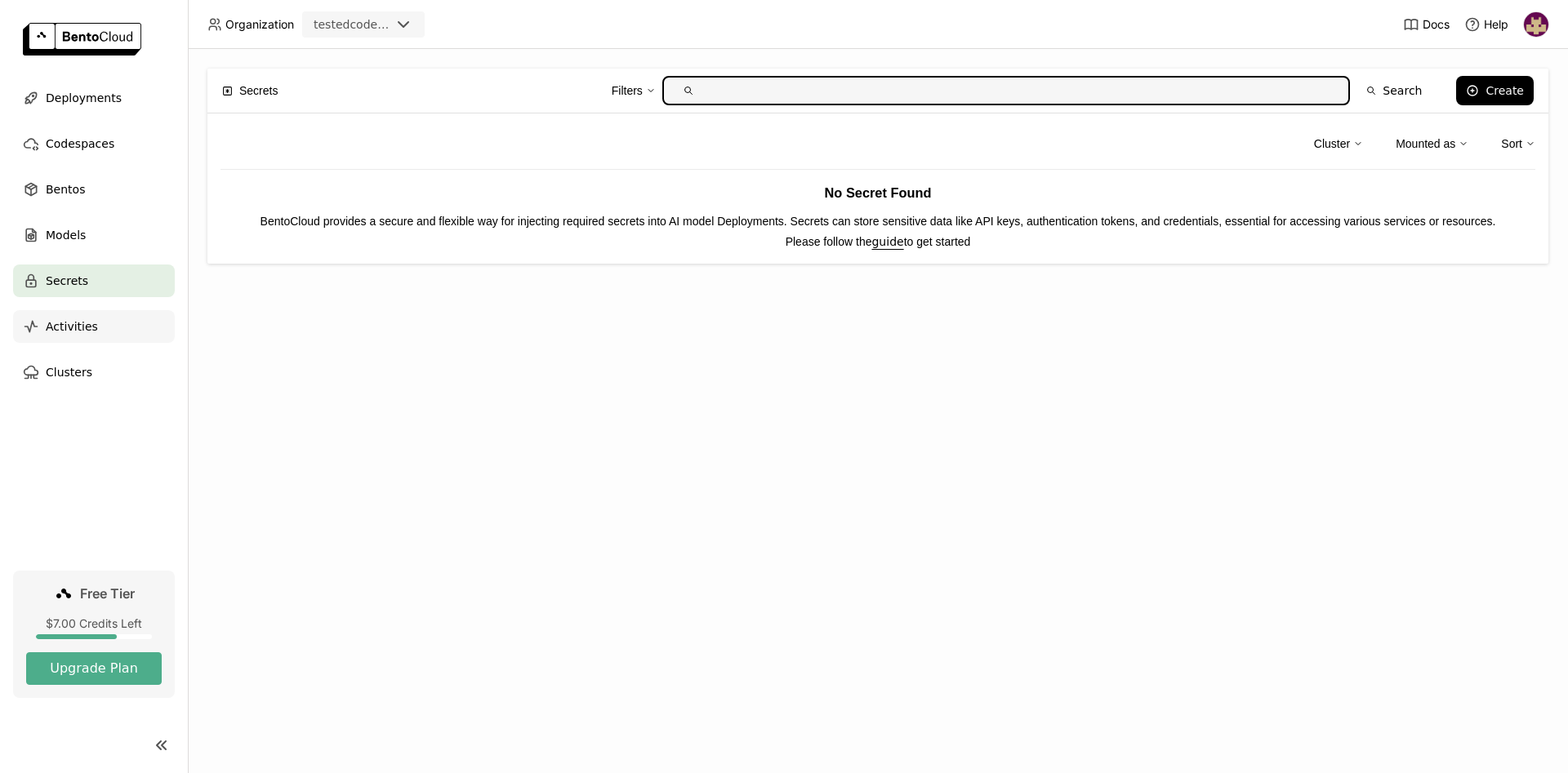
click at [97, 326] on div "Activities" at bounding box center [94, 326] width 162 height 33
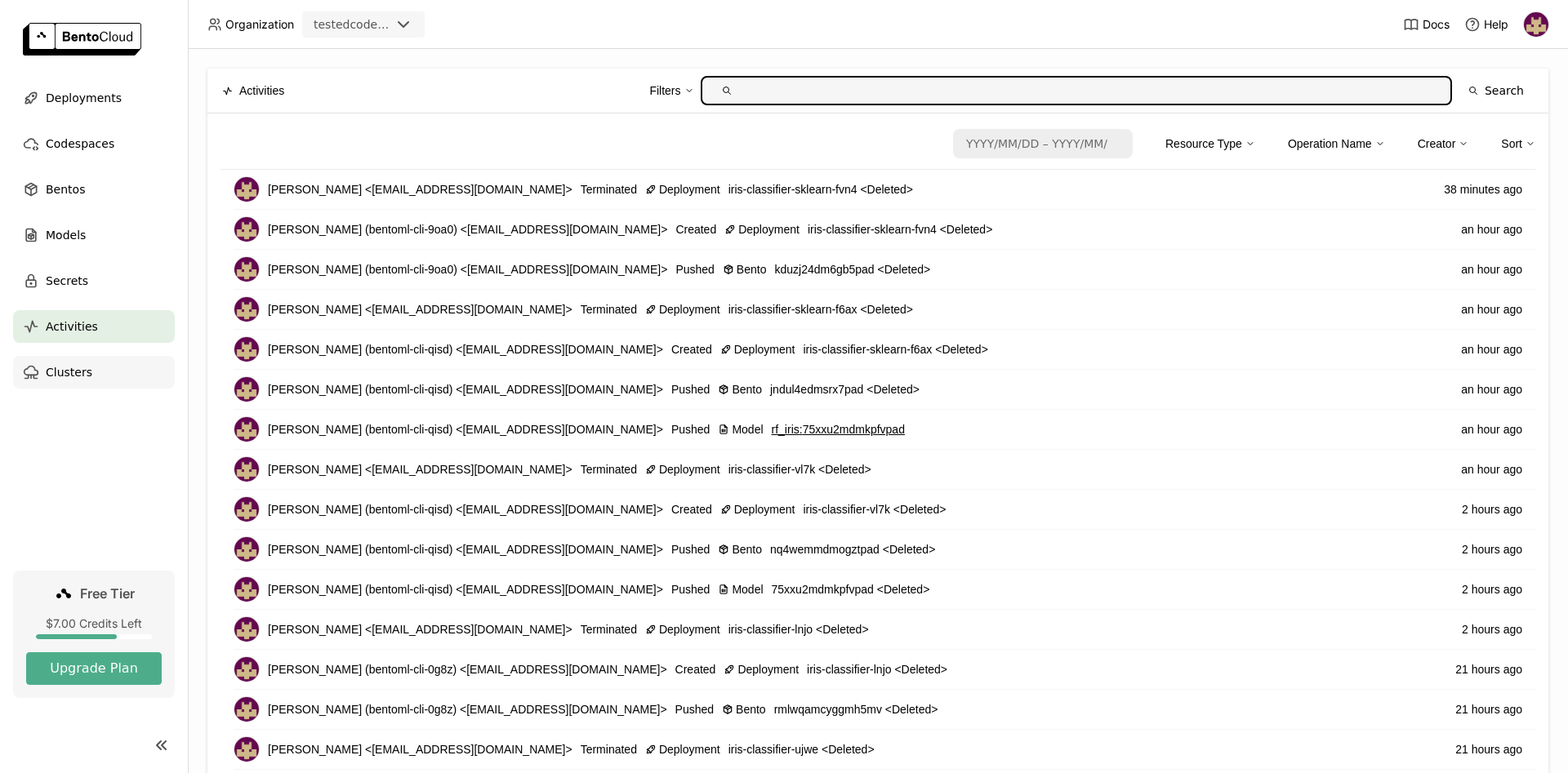
click at [93, 375] on div "Clusters" at bounding box center [94, 372] width 162 height 33
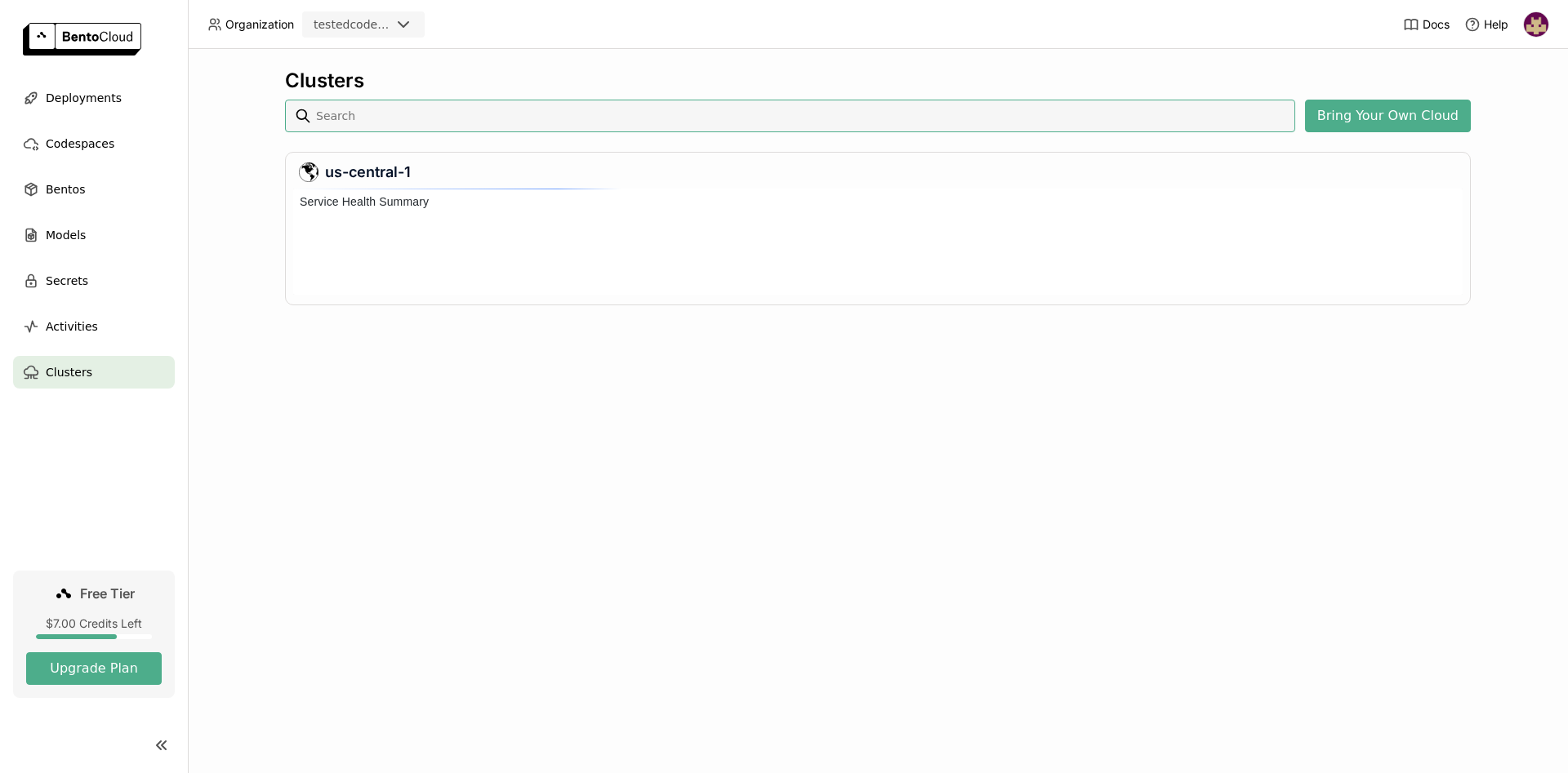
scroll to position [106, 1169]
click at [1534, 24] on img at bounding box center [1536, 25] width 25 height 25
click at [1494, 154] on span "Logout" at bounding box center [1502, 155] width 35 height 15
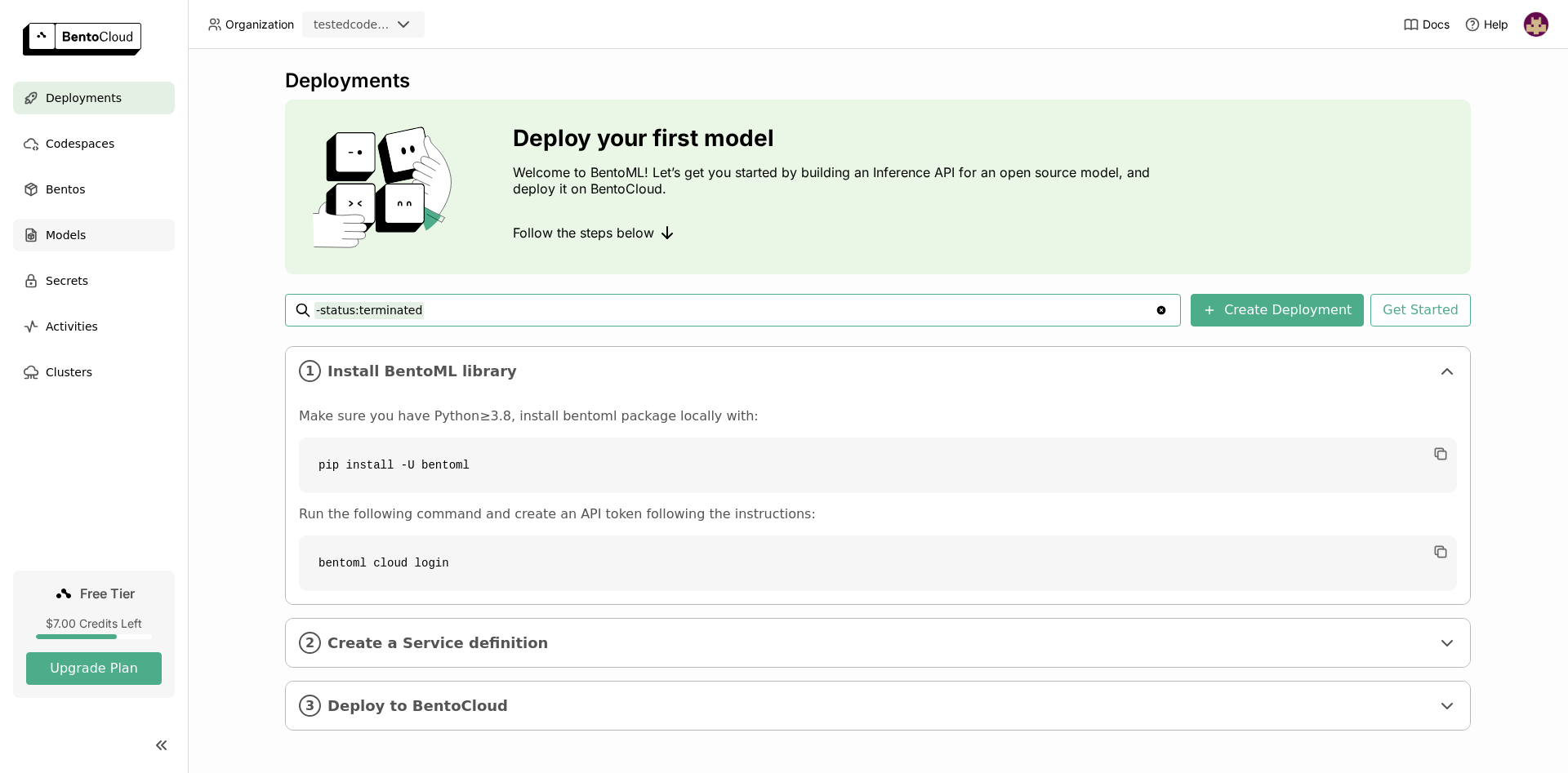
click at [74, 231] on span "Models" at bounding box center [65, 235] width 40 height 20
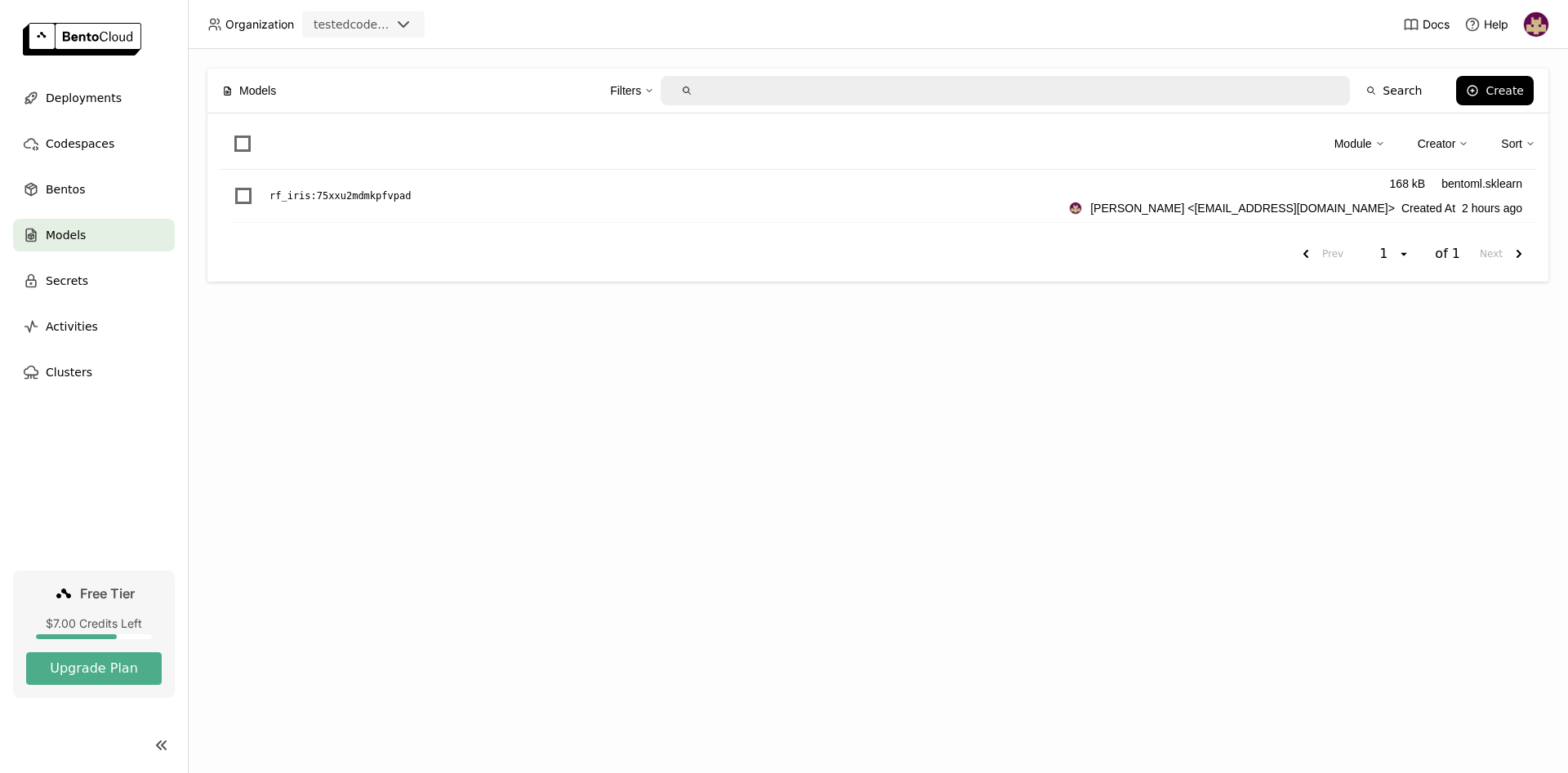
click at [1542, 21] on img at bounding box center [1536, 25] width 25 height 25
click at [1494, 107] on span "API Tokens" at bounding box center [1513, 109] width 58 height 15
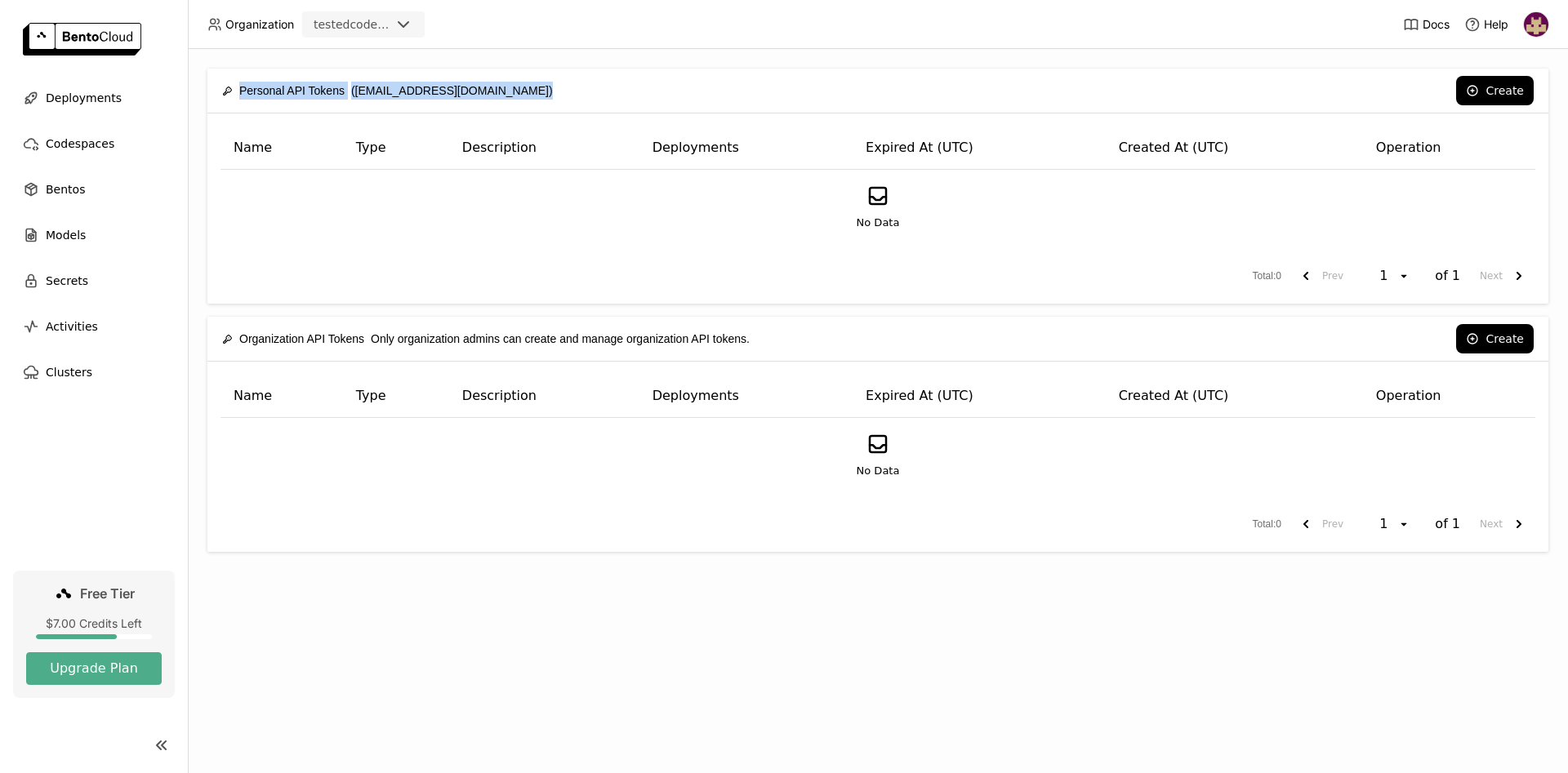
drag, startPoint x: 511, startPoint y: 93, endPoint x: 229, endPoint y: 89, distance: 282.0
click at [229, 89] on div "Personal API Tokens ([EMAIL_ADDRESS][DOMAIN_NAME]) Create" at bounding box center [877, 91] width 1312 height 44
click at [509, 84] on div "Personal API Tokens ([EMAIL_ADDRESS][DOMAIN_NAME]) Create" at bounding box center [877, 91] width 1312 height 44
drag, startPoint x: 508, startPoint y: 92, endPoint x: 239, endPoint y: 90, distance: 269.0
click at [239, 90] on div "Personal API Tokens ([EMAIL_ADDRESS][DOMAIN_NAME]) Create" at bounding box center [877, 91] width 1312 height 44
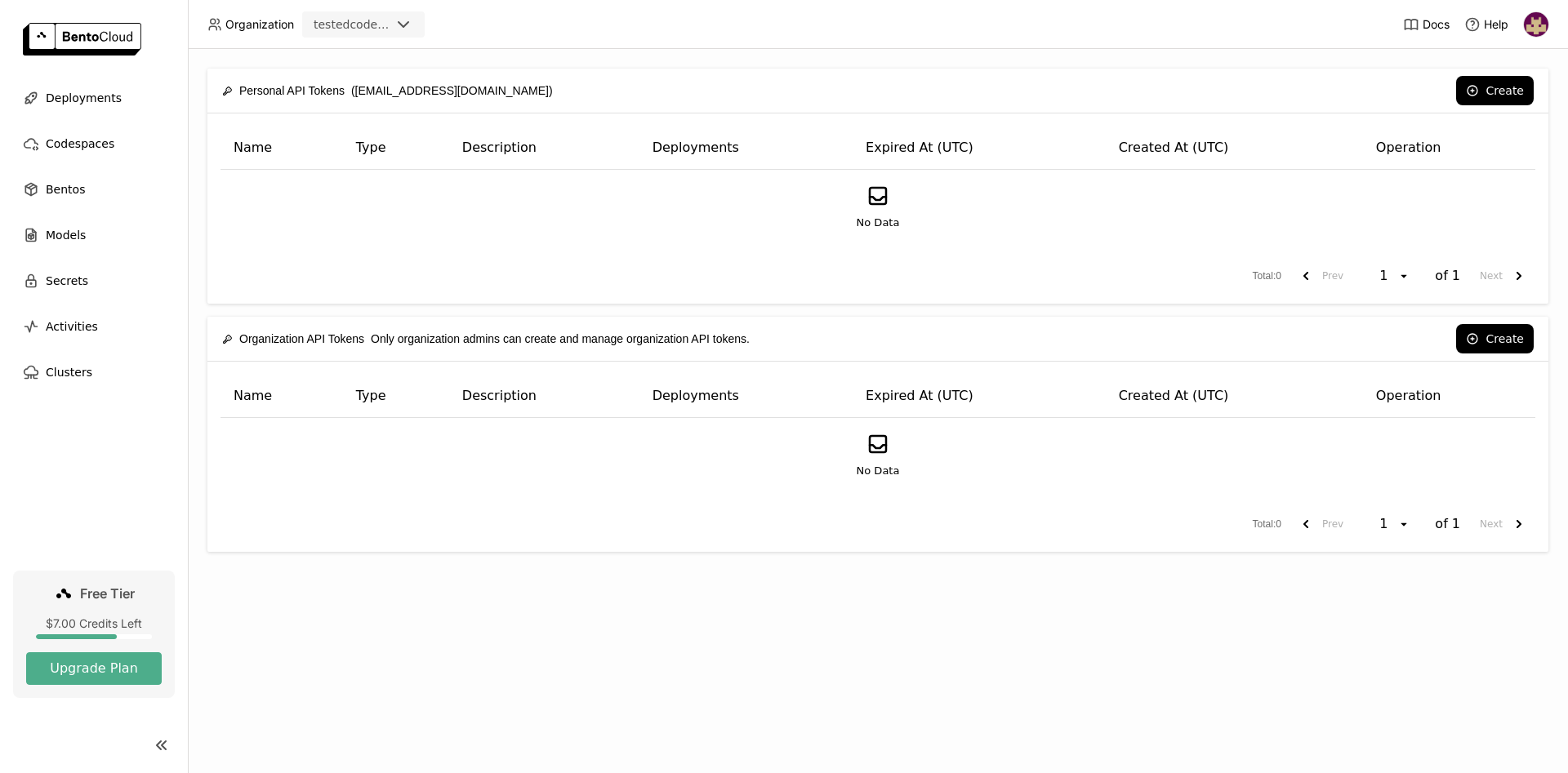
drag, startPoint x: 262, startPoint y: 65, endPoint x: 286, endPoint y: 66, distance: 24.0
click at [263, 65] on div "Personal API Tokens ([EMAIL_ADDRESS][DOMAIN_NAME]) Create Name Type Description…" at bounding box center [877, 411] width 1380 height 724
drag, startPoint x: 514, startPoint y: 91, endPoint x: 227, endPoint y: 95, distance: 287.0
click at [227, 95] on div "Personal API Tokens ([EMAIL_ADDRESS][DOMAIN_NAME]) Create" at bounding box center [877, 91] width 1312 height 44
click at [509, 92] on div "Personal API Tokens ([EMAIL_ADDRESS][DOMAIN_NAME]) Create" at bounding box center [877, 91] width 1312 height 44
